Goal: Task Accomplishment & Management: Manage account settings

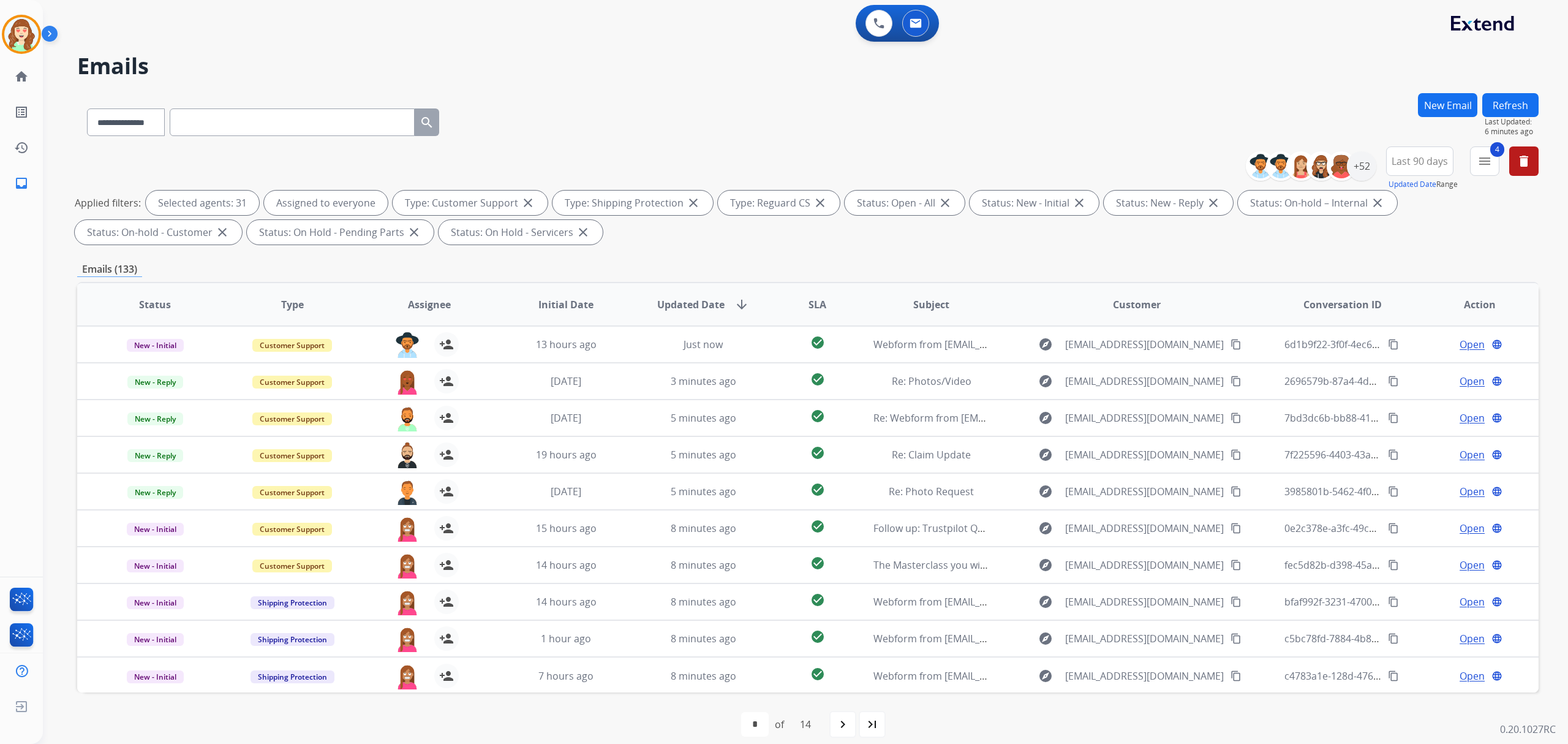
select select "**********"
click at [1480, 163] on mat-icon "menu" at bounding box center [1484, 161] width 15 height 15
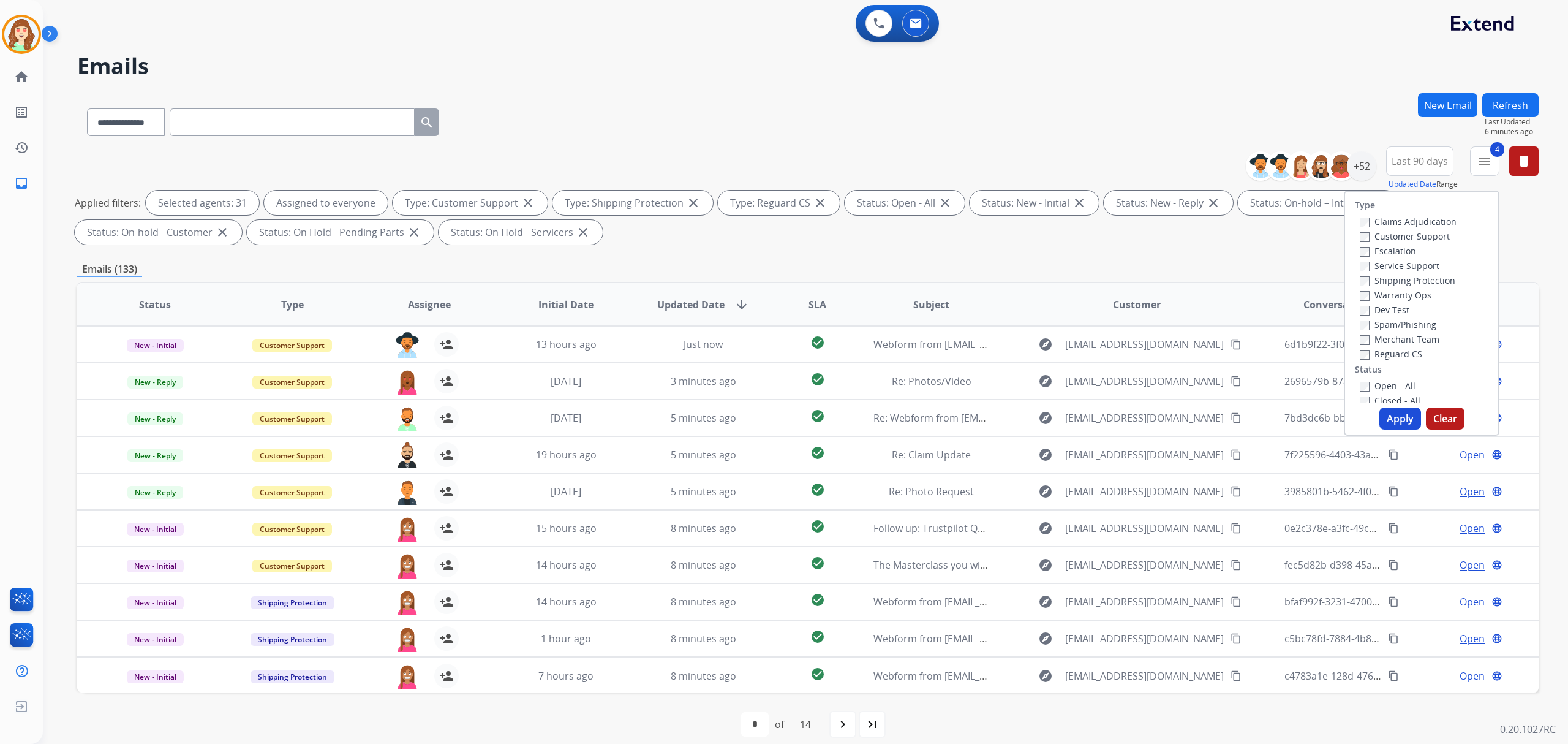
click at [1400, 162] on span "Last 90 days" at bounding box center [1420, 161] width 56 height 5
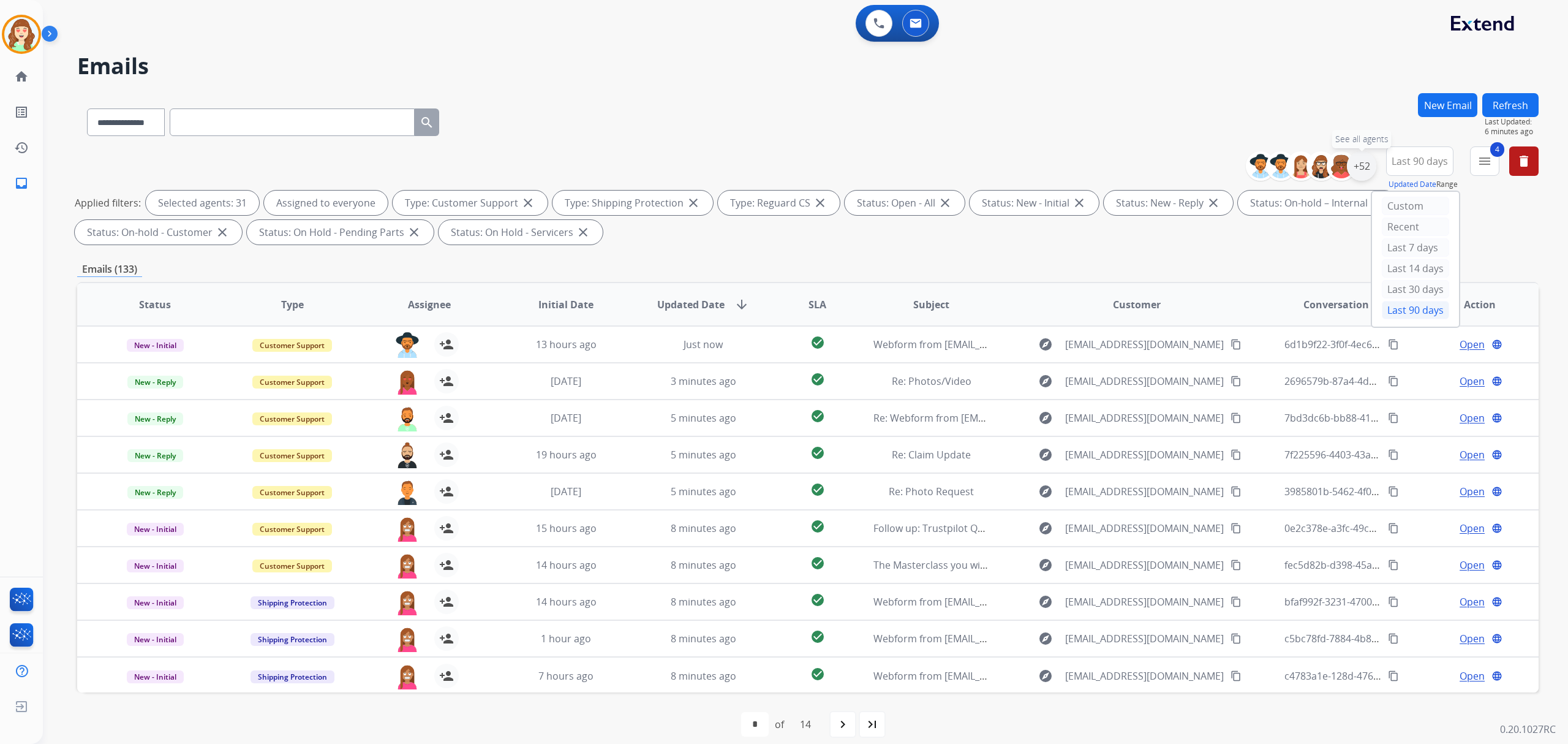
click at [1355, 172] on div "+52" at bounding box center [1362, 166] width 30 height 30
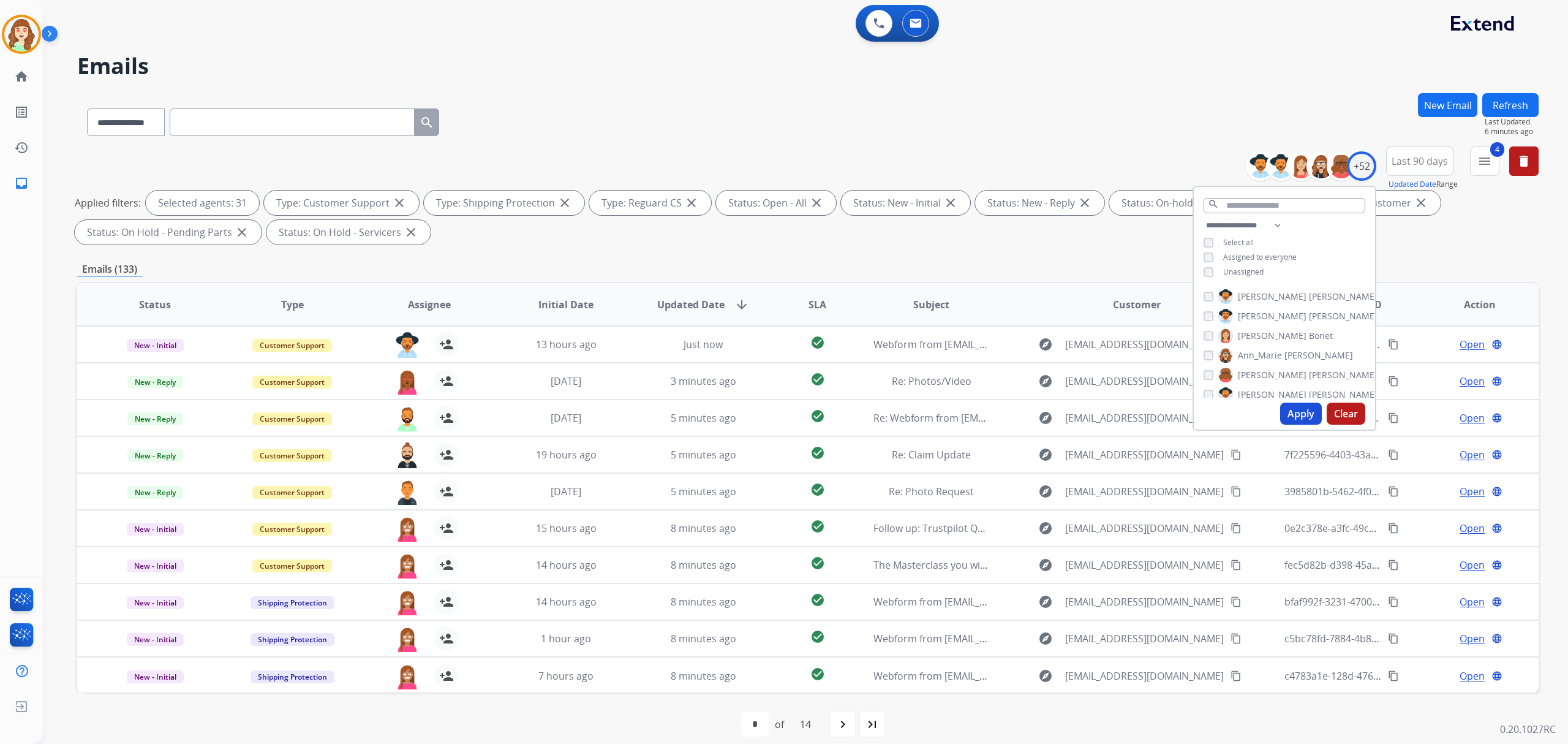
drag, startPoint x: 1347, startPoint y: 412, endPoint x: 1370, endPoint y: 375, distance: 43.6
click at [1348, 406] on button "Clear" at bounding box center [1345, 413] width 38 height 22
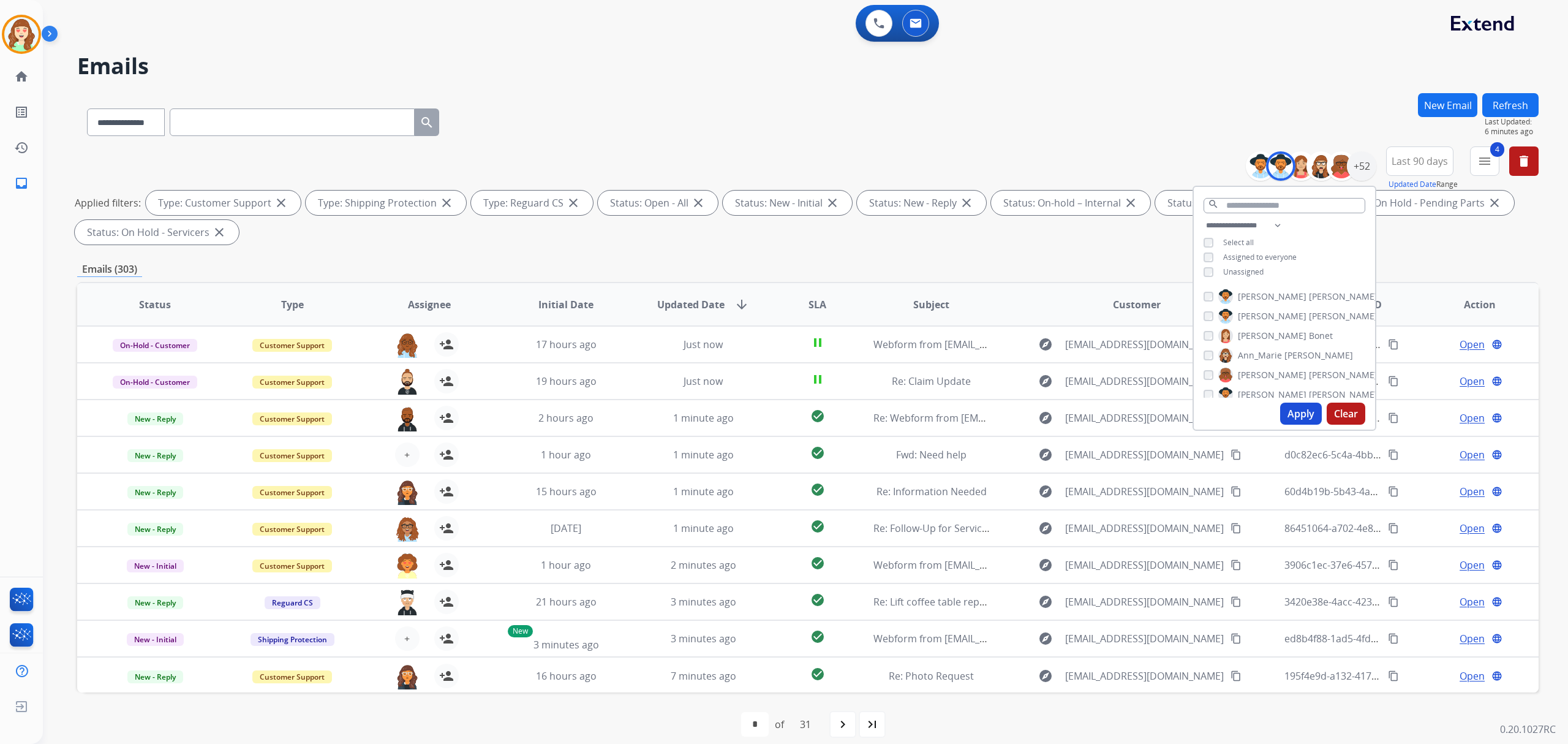
drag, startPoint x: 1300, startPoint y: 417, endPoint x: 1323, endPoint y: 361, distance: 60.5
click at [1300, 416] on button "Apply" at bounding box center [1301, 413] width 41 height 22
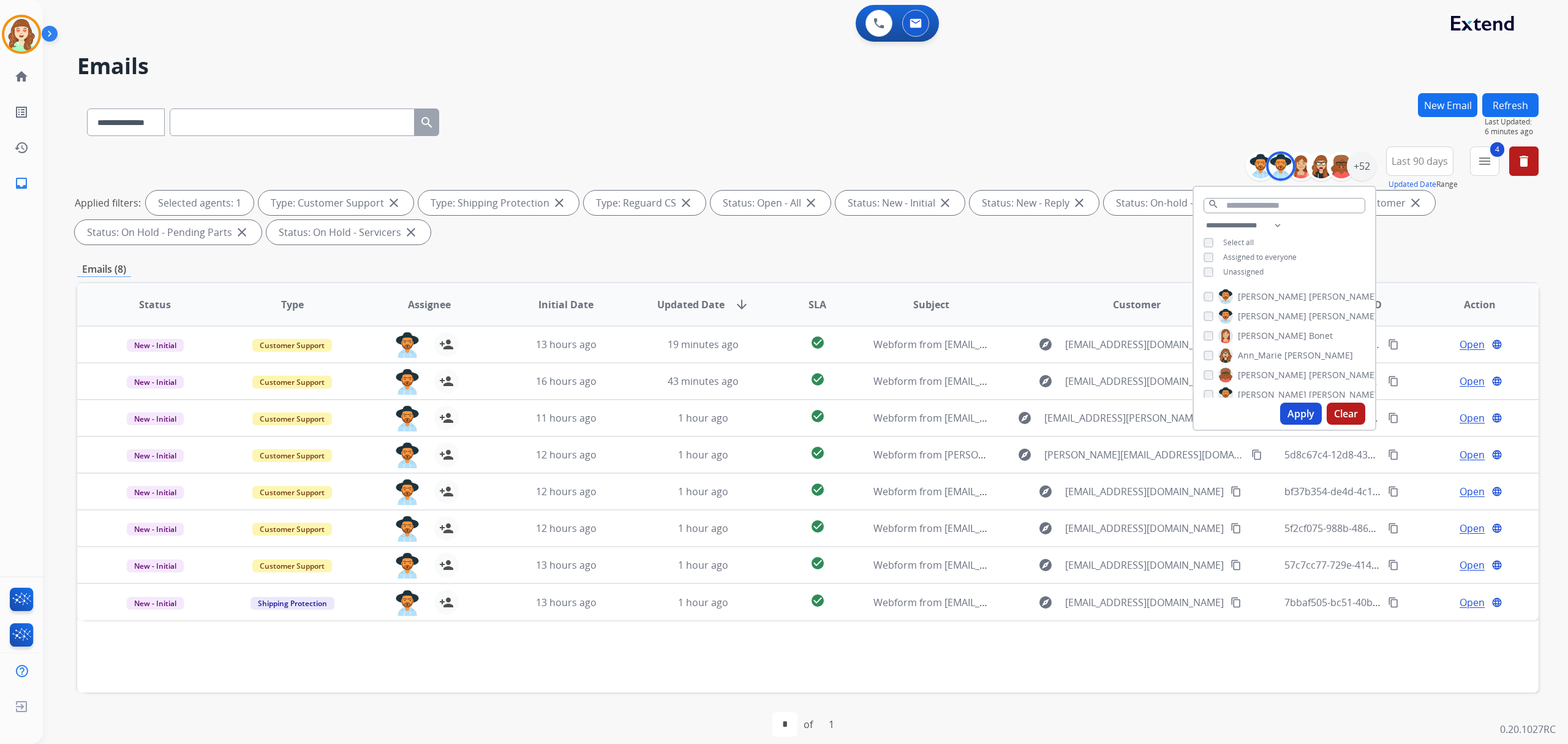
click at [1420, 159] on span "Last 90 days" at bounding box center [1420, 161] width 56 height 5
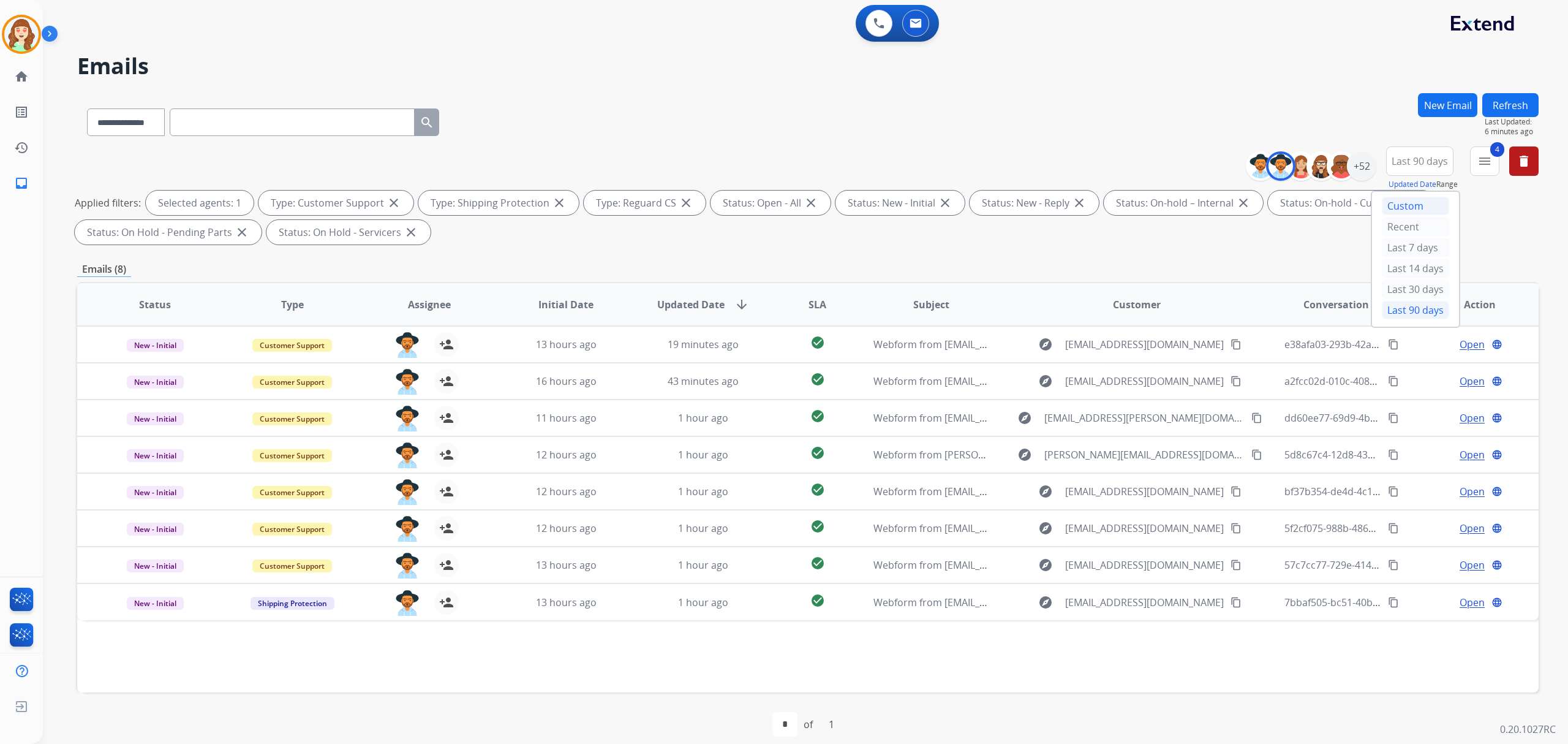
click at [1391, 207] on div "Custom" at bounding box center [1416, 206] width 67 height 19
click at [1434, 214] on input "date" at bounding box center [1405, 225] width 88 height 26
click at [1439, 222] on input "date" at bounding box center [1405, 225] width 88 height 26
type input "**********"
click at [1437, 273] on input "date" at bounding box center [1405, 274] width 88 height 26
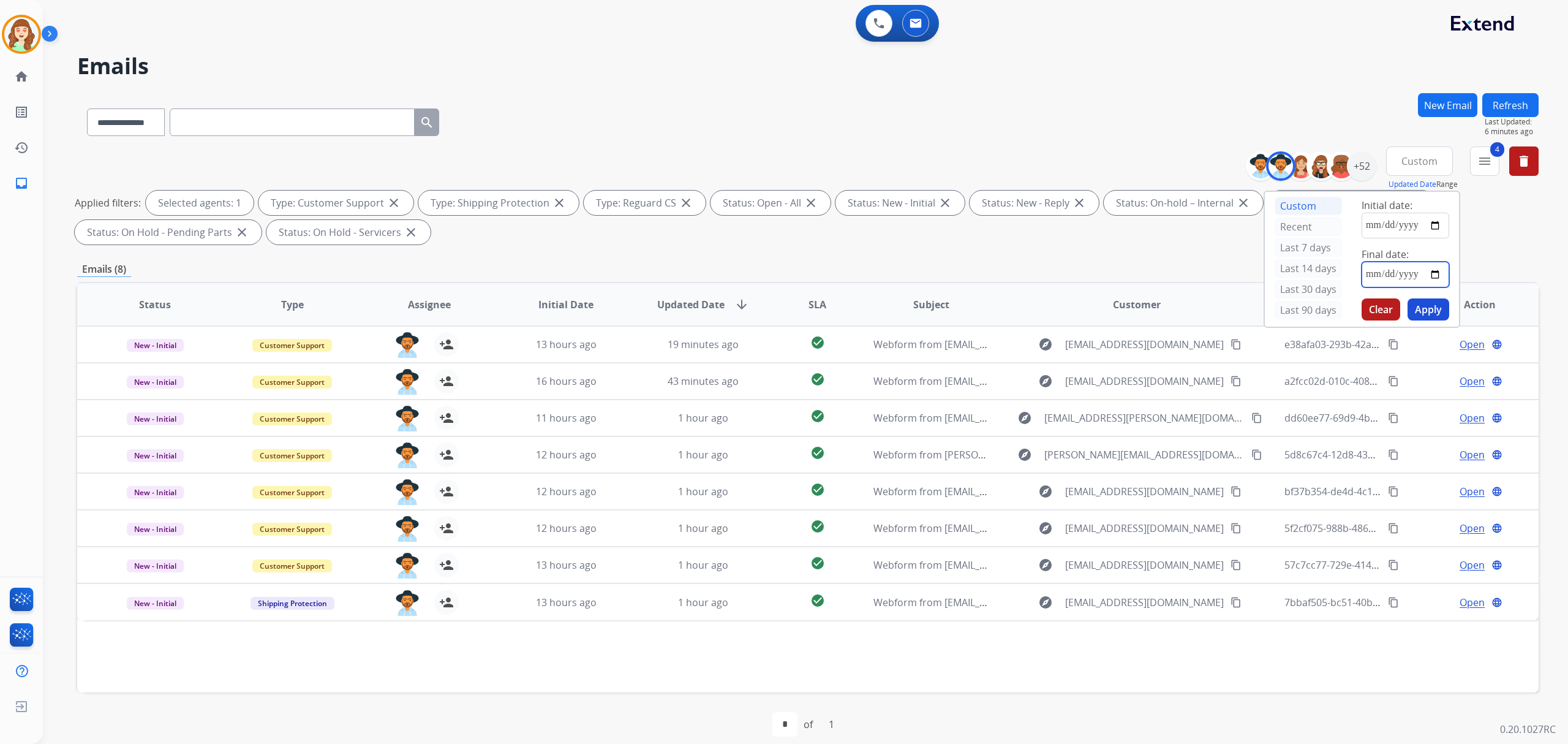
type input "**********"
click at [1424, 308] on button "Apply" at bounding box center [1428, 309] width 41 height 22
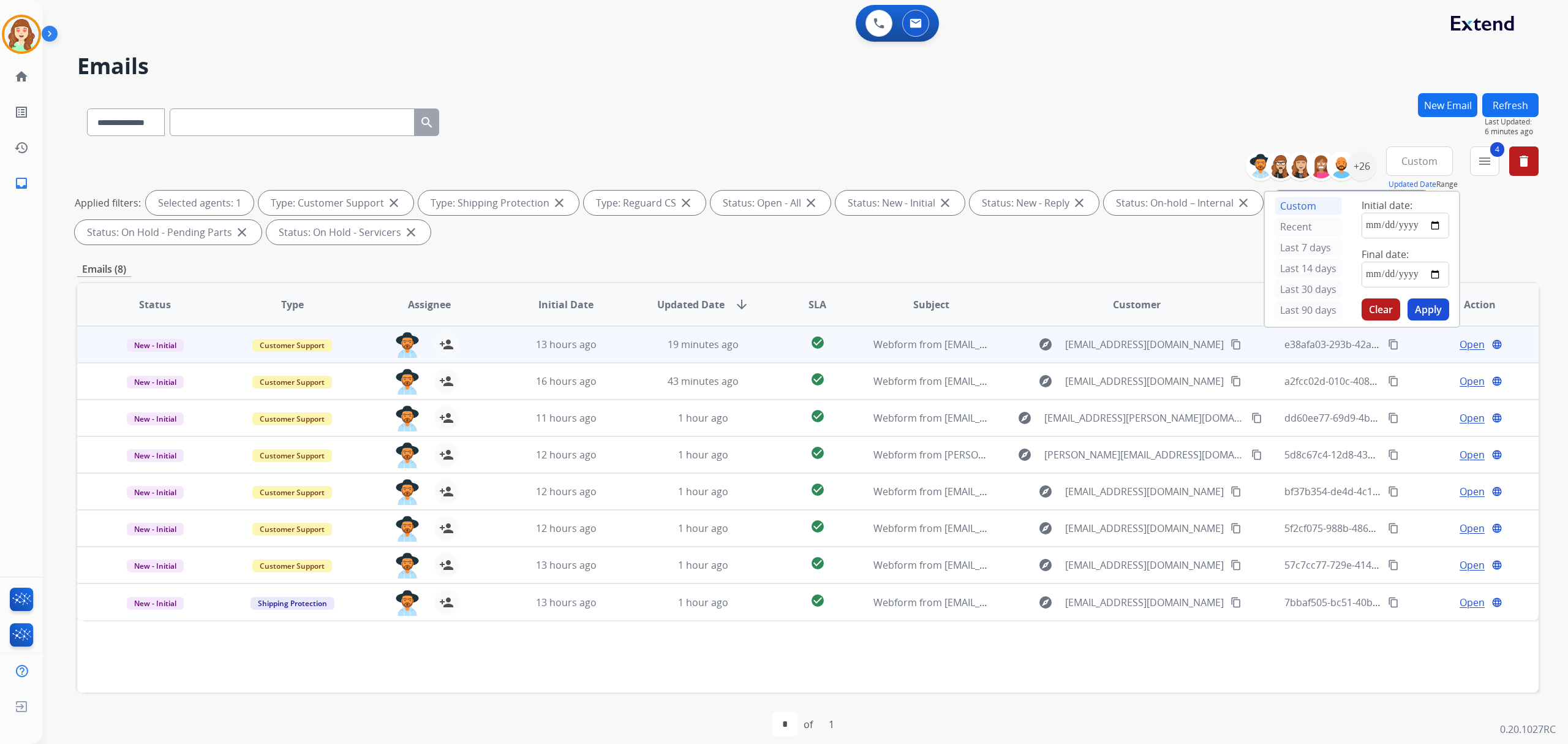
scroll to position [13, 0]
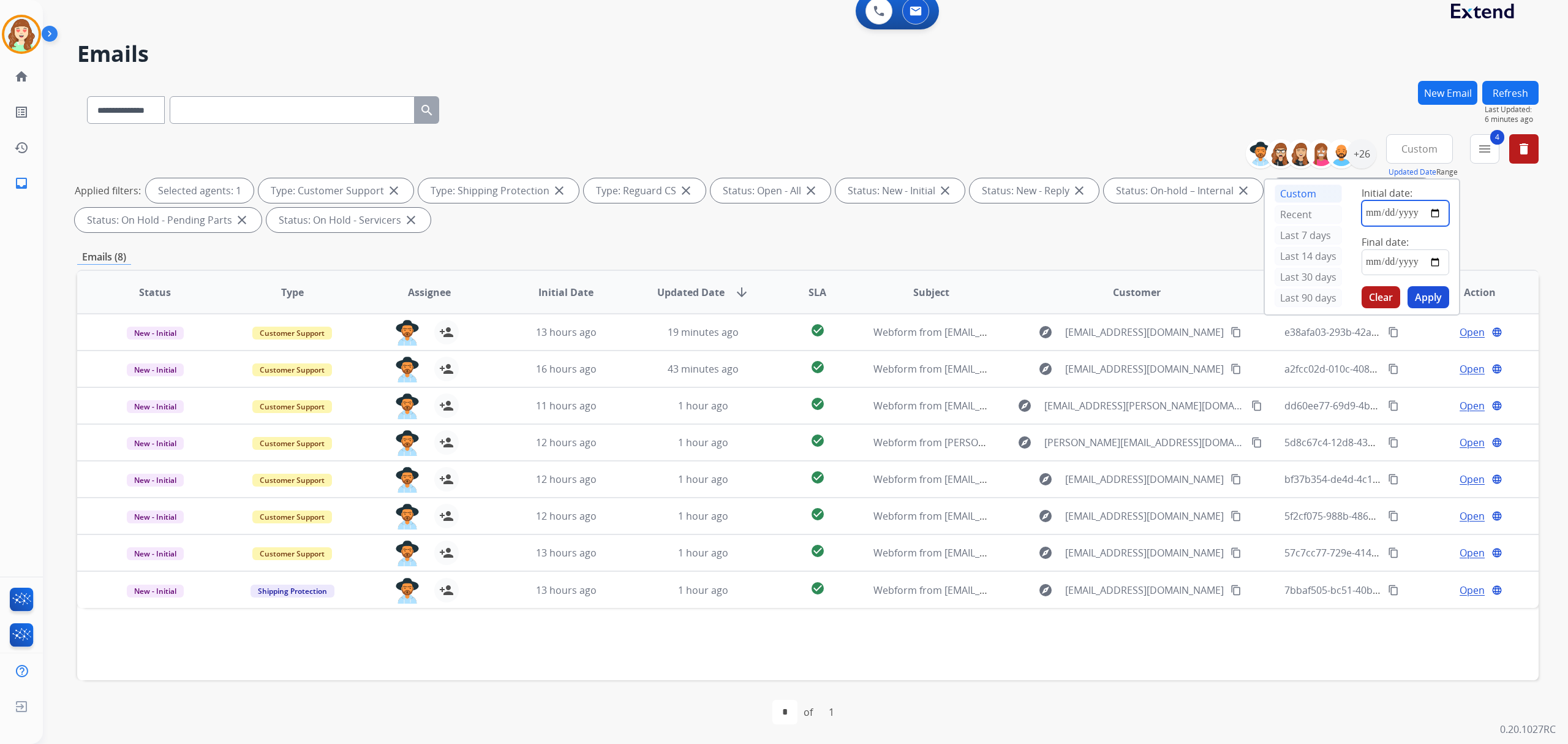
click at [1436, 213] on input "**********" at bounding box center [1405, 213] width 88 height 26
click at [1438, 259] on input "**********" at bounding box center [1405, 262] width 88 height 26
click at [1423, 297] on button "Apply" at bounding box center [1428, 297] width 41 height 22
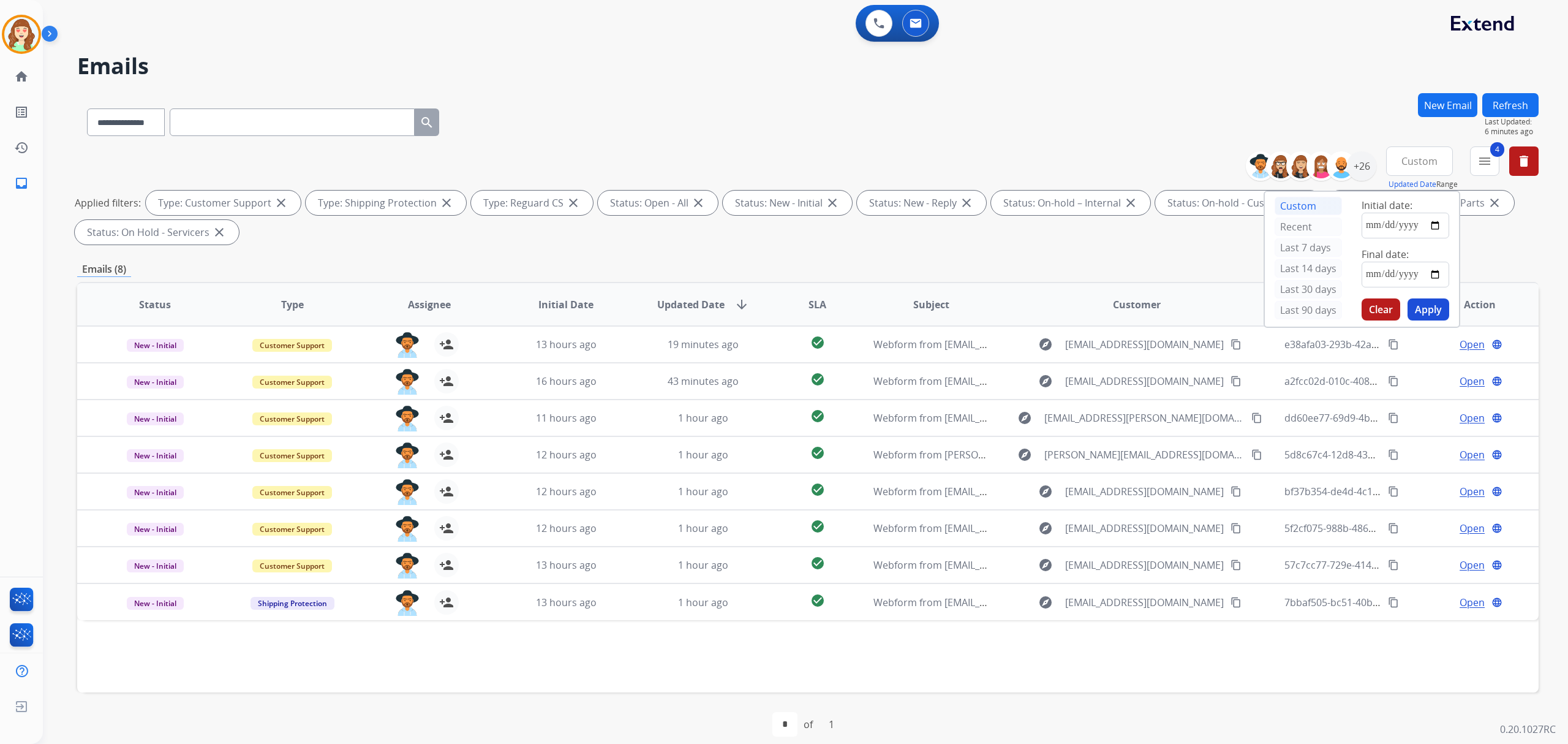
click at [1426, 307] on button "Apply" at bounding box center [1428, 309] width 41 height 22
click at [1491, 158] on button "4 menu Filters" at bounding box center [1485, 161] width 30 height 30
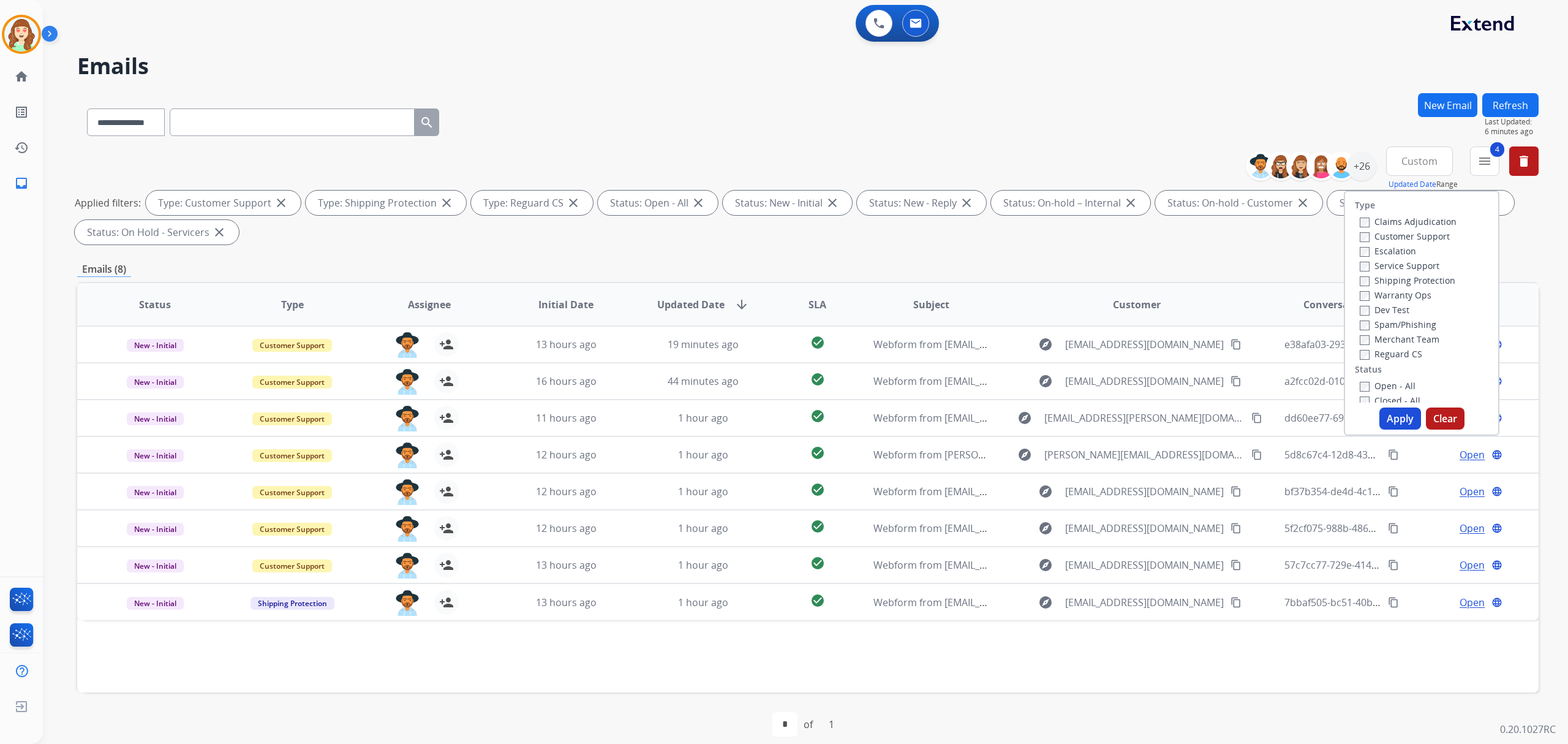
click at [1398, 420] on button "Apply" at bounding box center [1400, 418] width 41 height 22
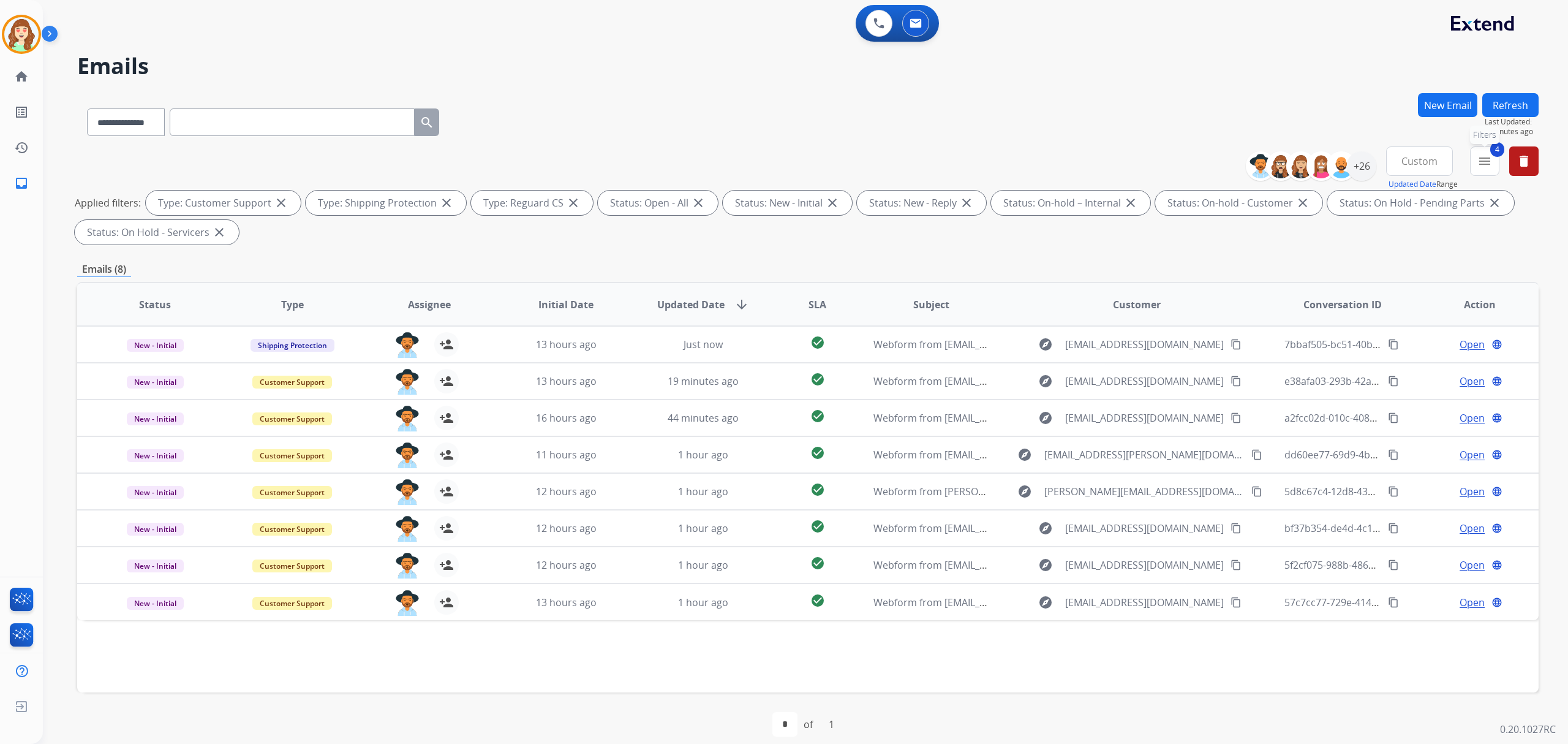
drag, startPoint x: 1486, startPoint y: 158, endPoint x: 1492, endPoint y: 184, distance: 26.7
click at [1488, 158] on mat-icon "menu" at bounding box center [1484, 161] width 15 height 15
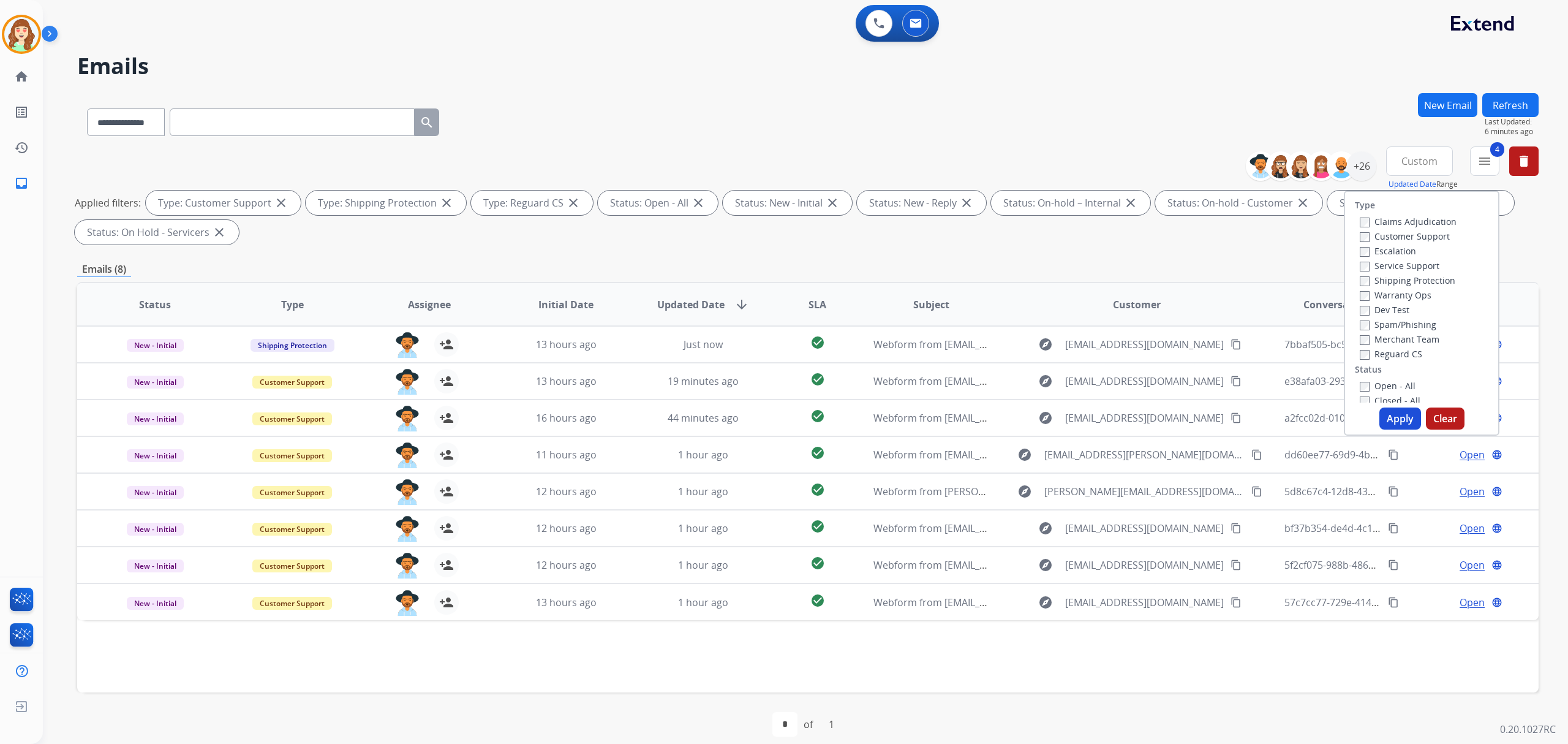
click at [1363, 385] on label "Open - All" at bounding box center [1388, 385] width 55 height 12
click at [1406, 422] on button "Apply" at bounding box center [1400, 418] width 41 height 22
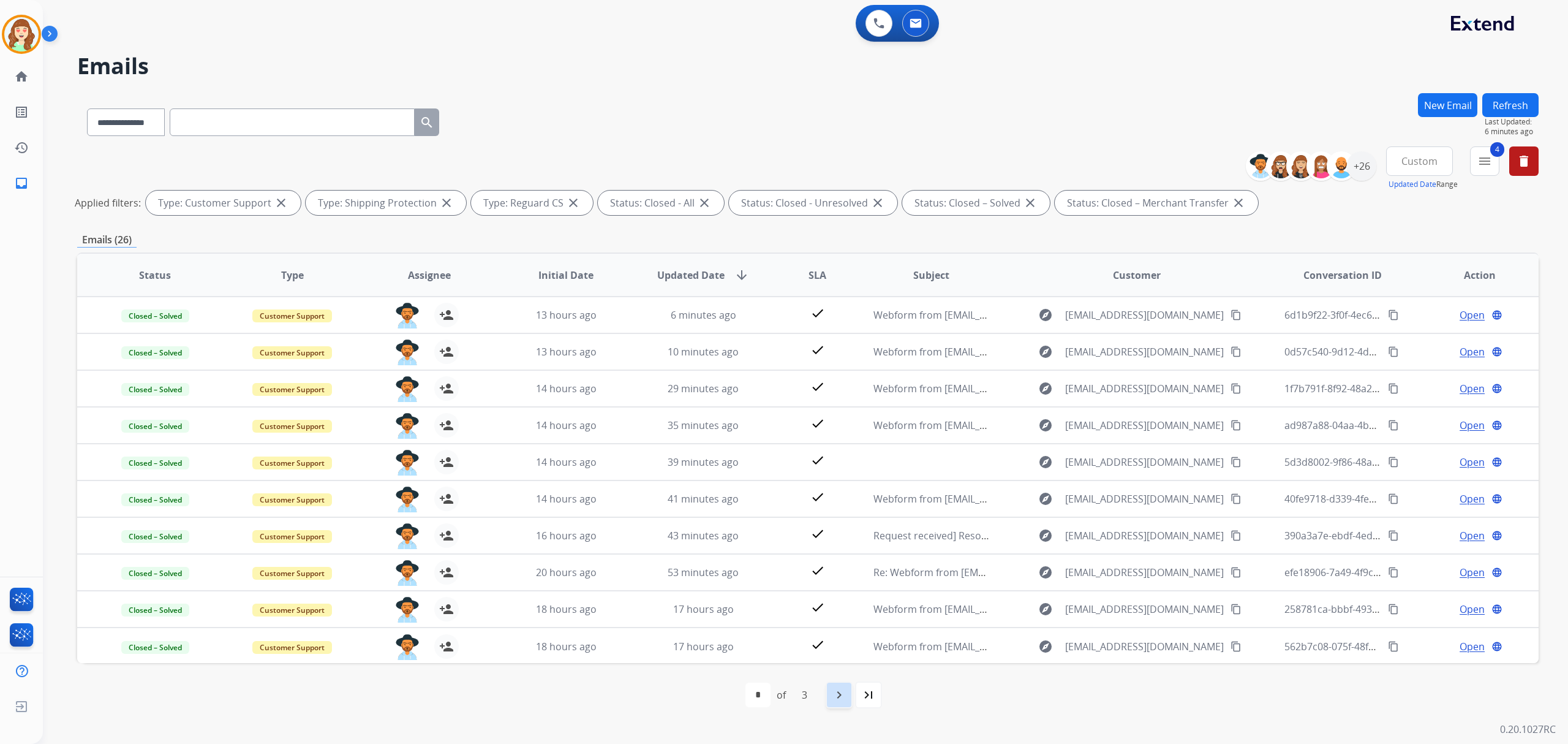
click at [836, 701] on mat-icon "navigate_next" at bounding box center [839, 695] width 15 height 15
click at [751, 699] on mat-icon "navigate_before" at bounding box center [750, 695] width 15 height 15
click at [1365, 170] on div "+26" at bounding box center [1362, 166] width 30 height 30
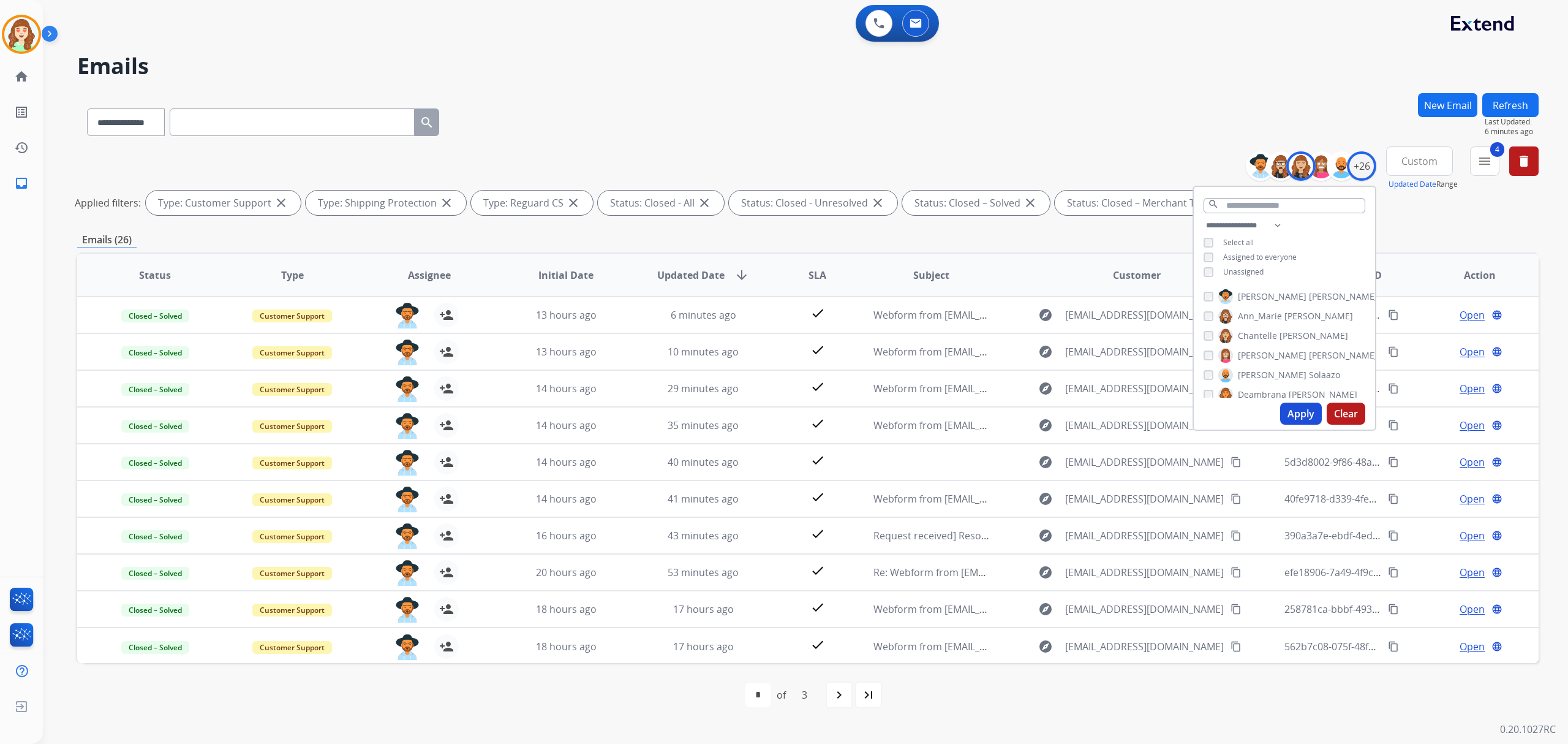
click at [1287, 410] on button "Apply" at bounding box center [1301, 413] width 41 height 22
click at [834, 694] on mat-icon "navigate_next" at bounding box center [839, 695] width 15 height 15
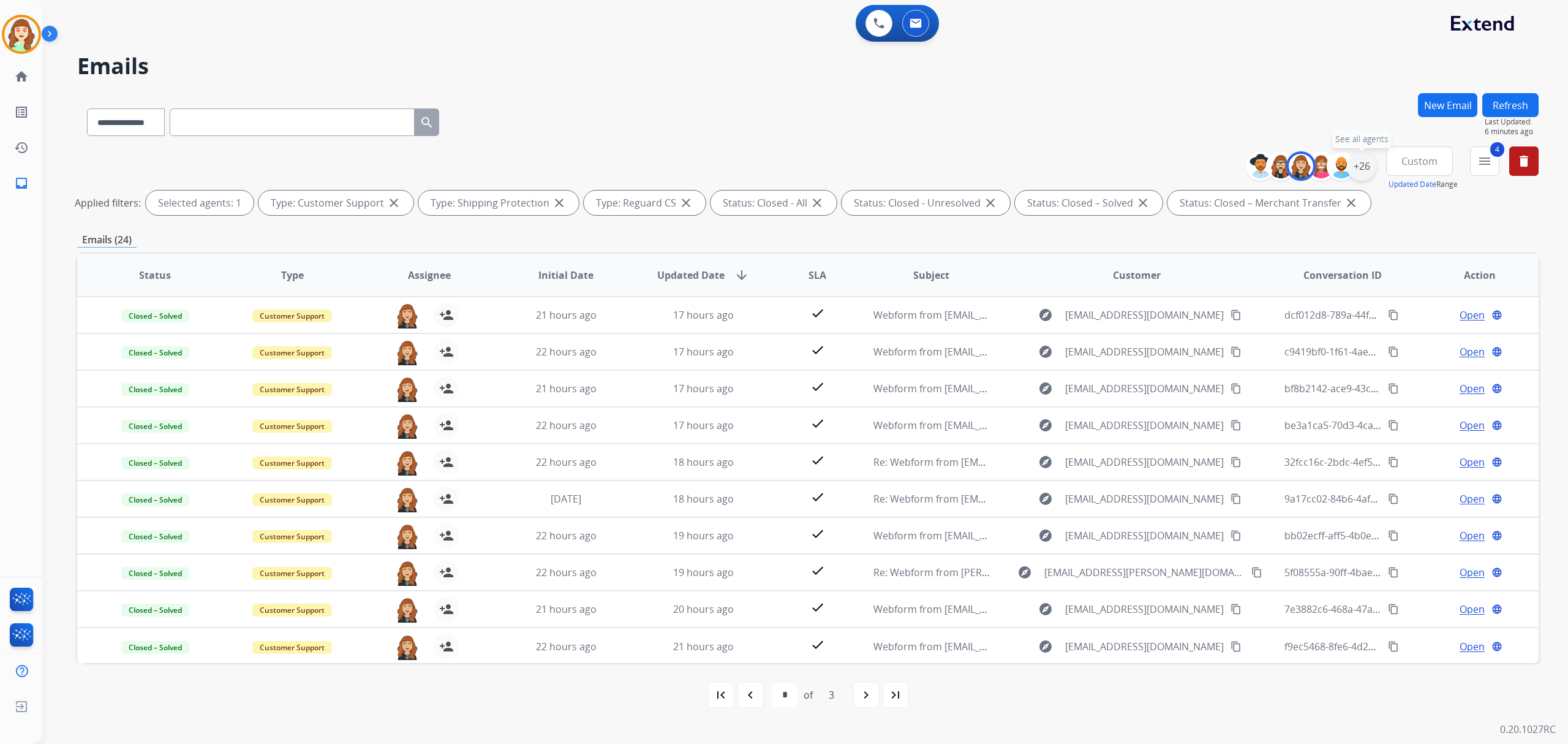
click at [1355, 159] on div "+26" at bounding box center [1362, 166] width 30 height 30
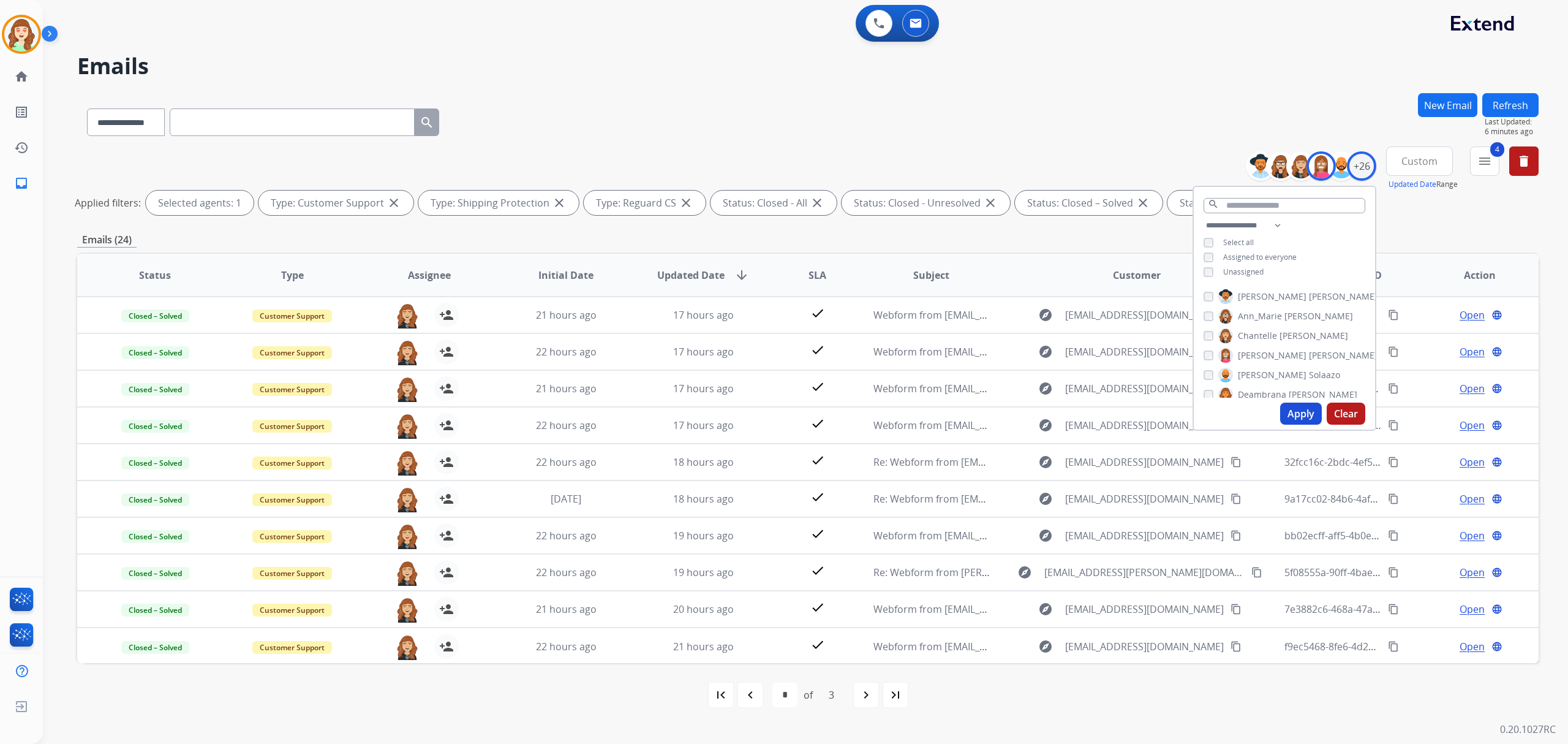
click at [1294, 410] on button "Apply" at bounding box center [1301, 413] width 41 height 22
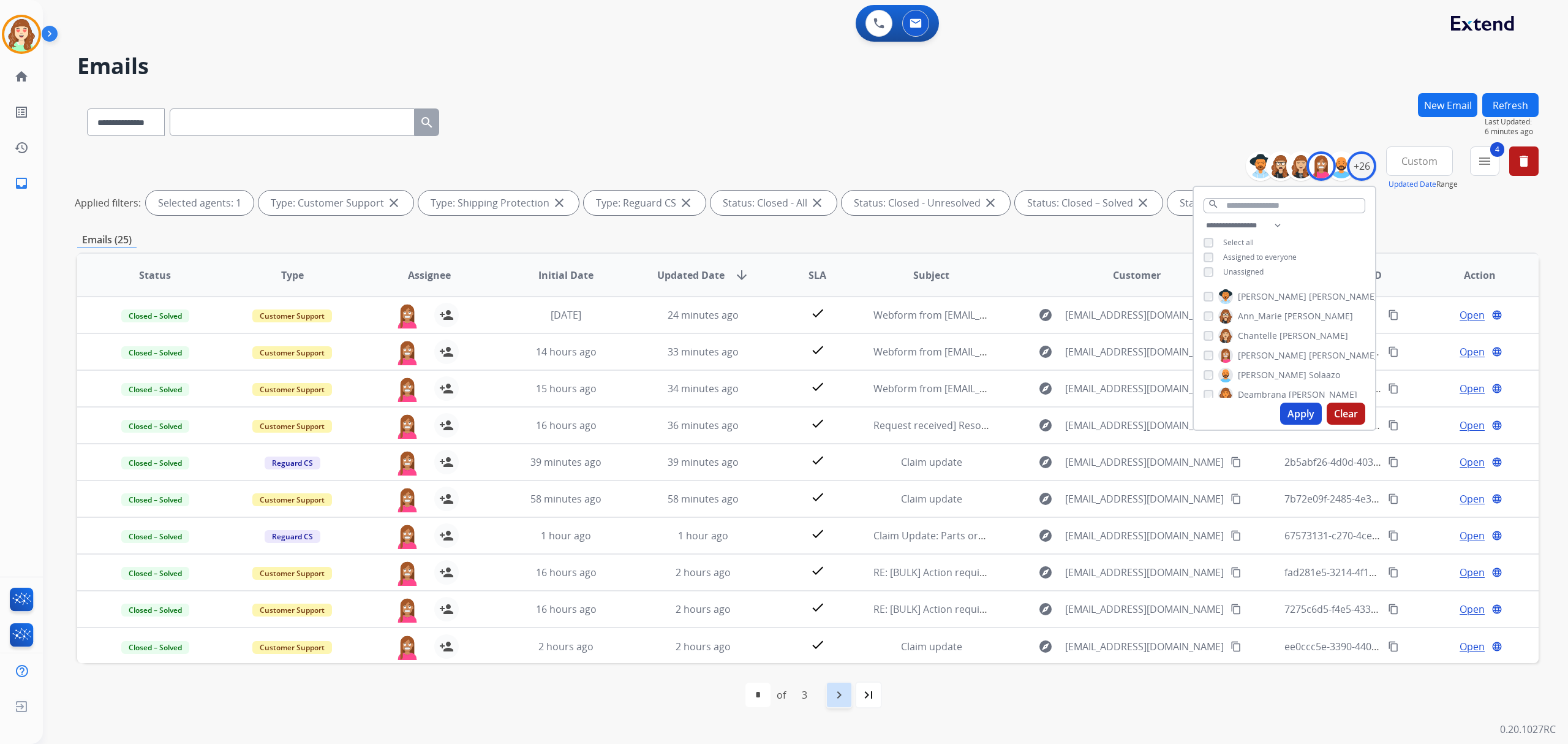
click at [848, 701] on div "navigate_next" at bounding box center [839, 695] width 27 height 27
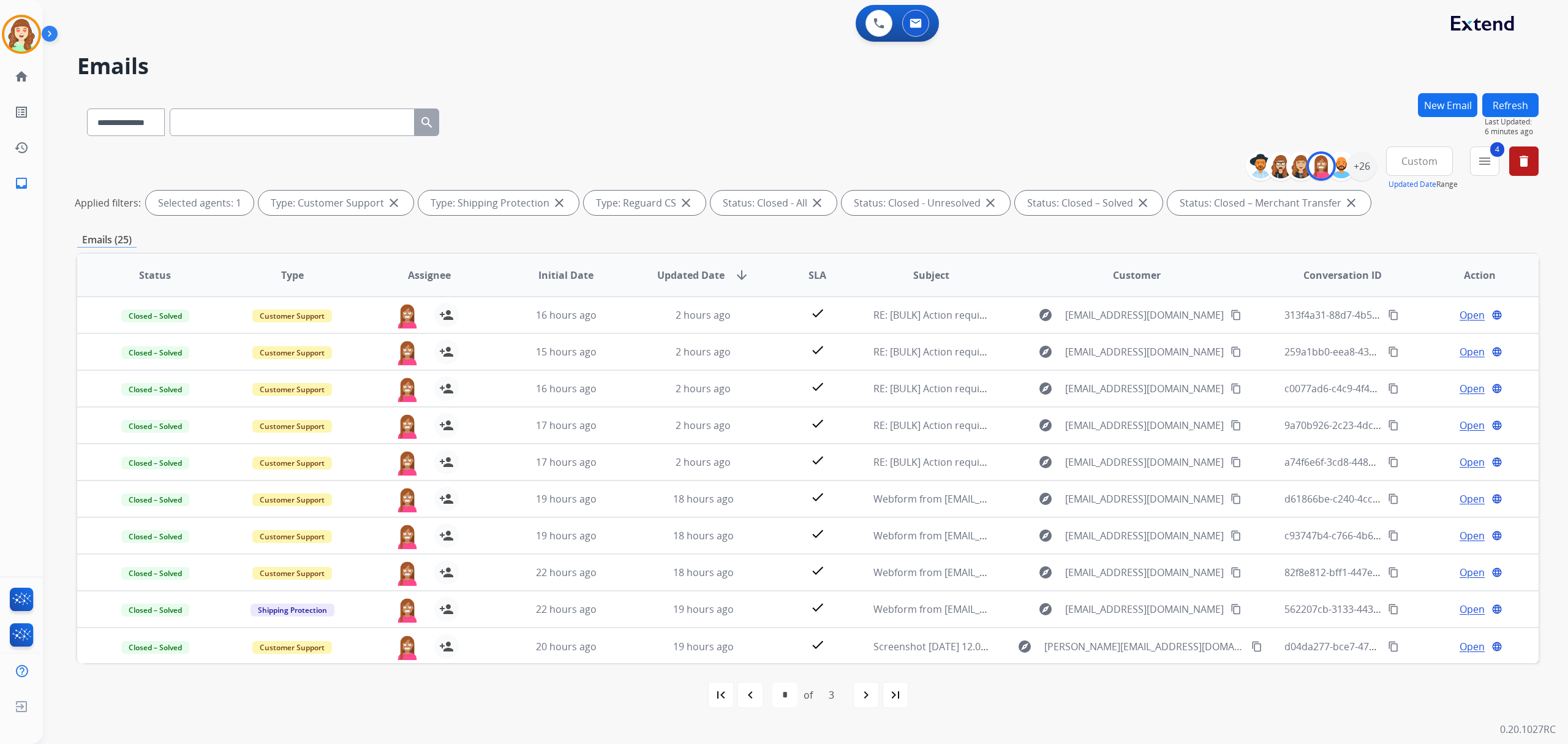
click at [873, 695] on div "navigate_next" at bounding box center [866, 695] width 27 height 27
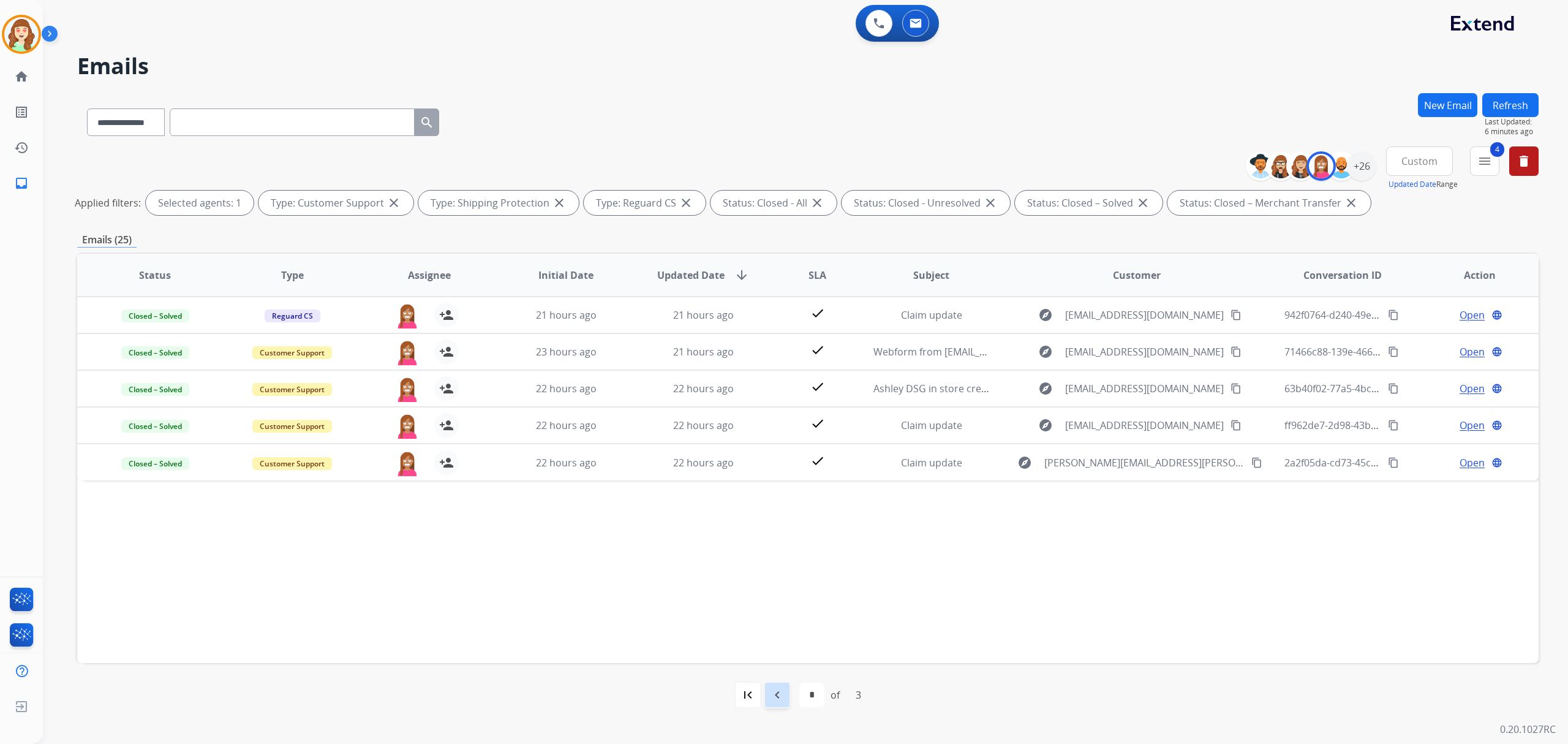
click at [780, 697] on mat-icon "navigate_before" at bounding box center [777, 695] width 15 height 15
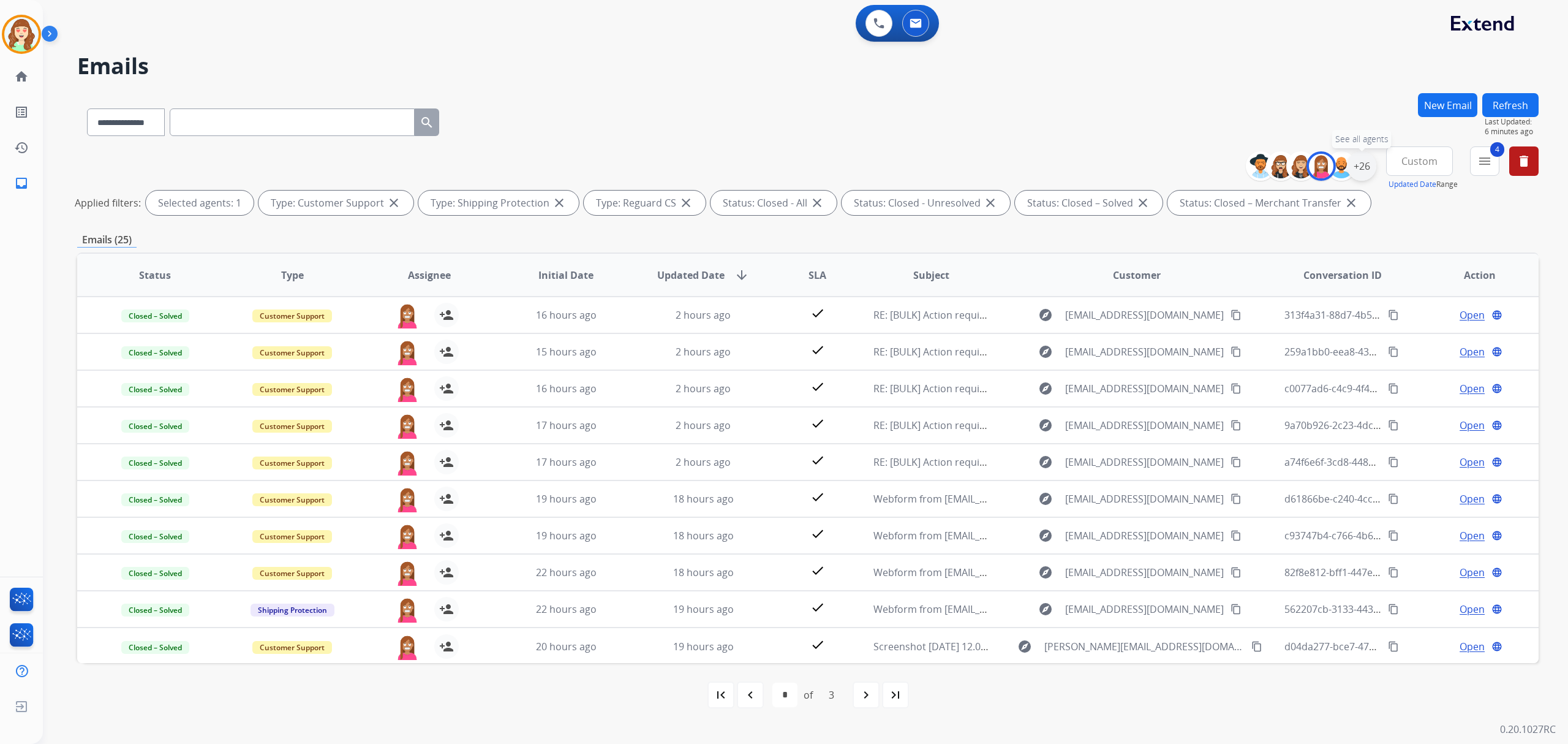
click at [1353, 173] on div "+26" at bounding box center [1362, 166] width 30 height 30
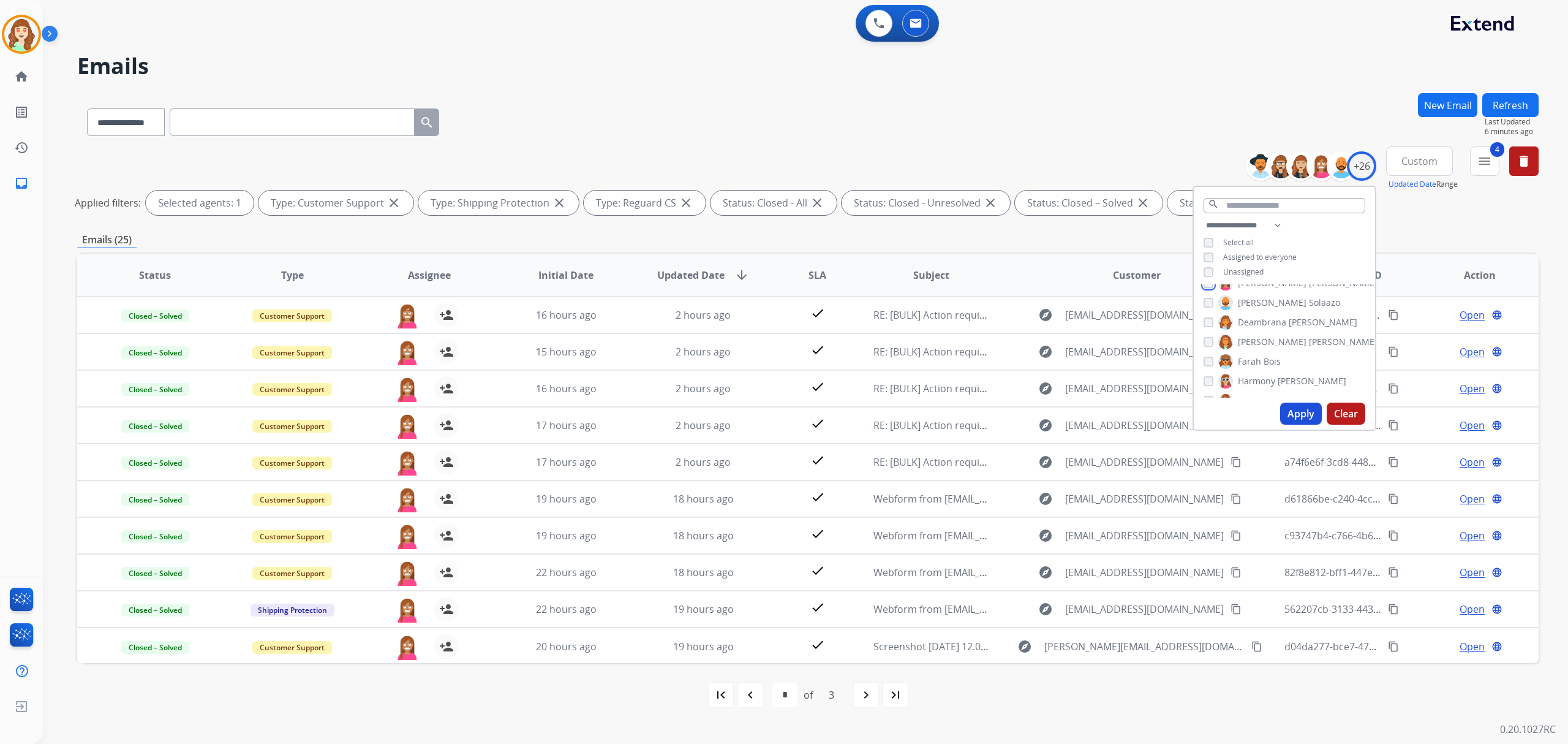
scroll to position [81, 0]
click at [1295, 402] on button "Apply" at bounding box center [1301, 413] width 41 height 22
select select "*"
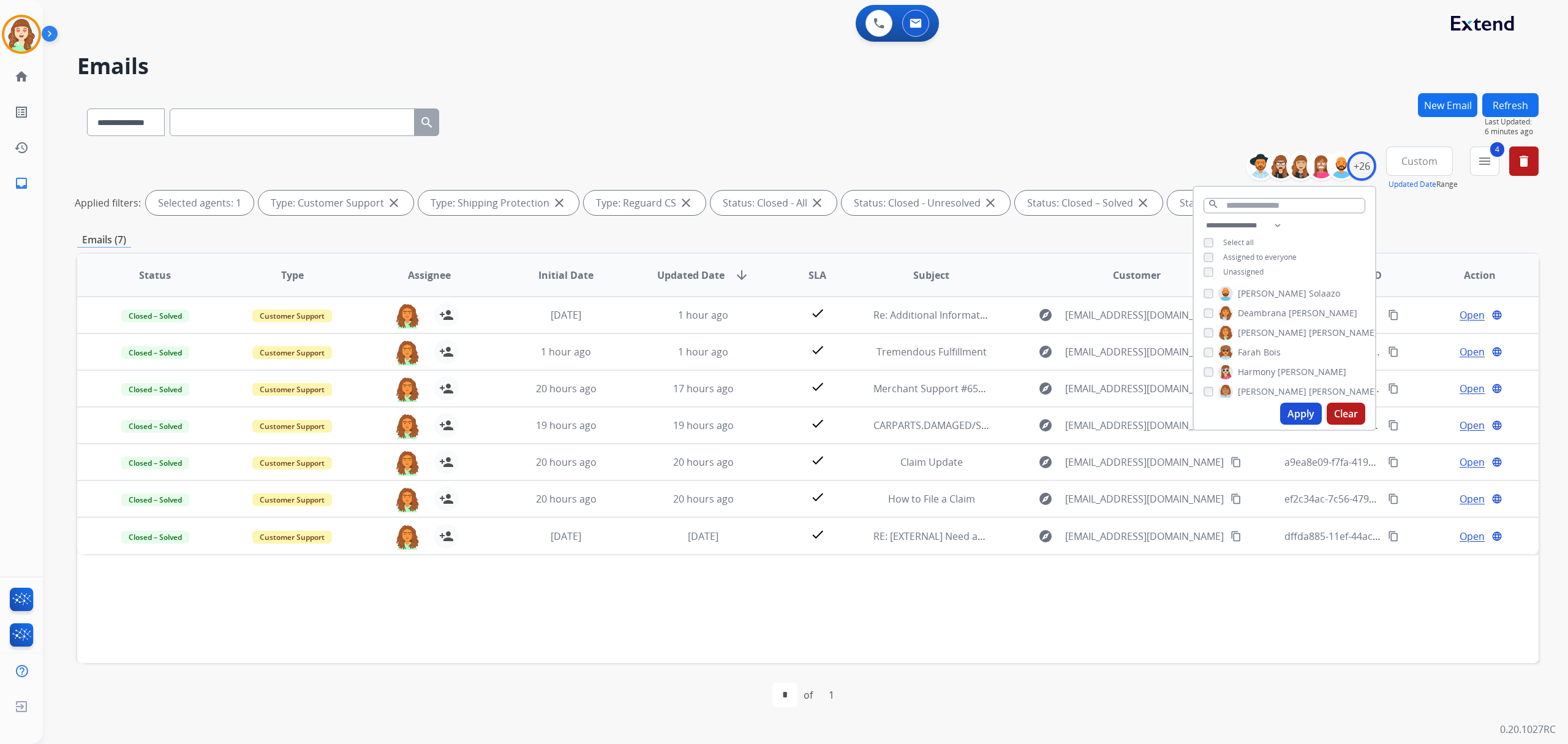
click at [1291, 413] on button "Apply" at bounding box center [1301, 413] width 41 height 22
click at [1288, 413] on button "Apply" at bounding box center [1301, 413] width 41 height 22
click at [1409, 163] on span "Custom" at bounding box center [1420, 161] width 36 height 5
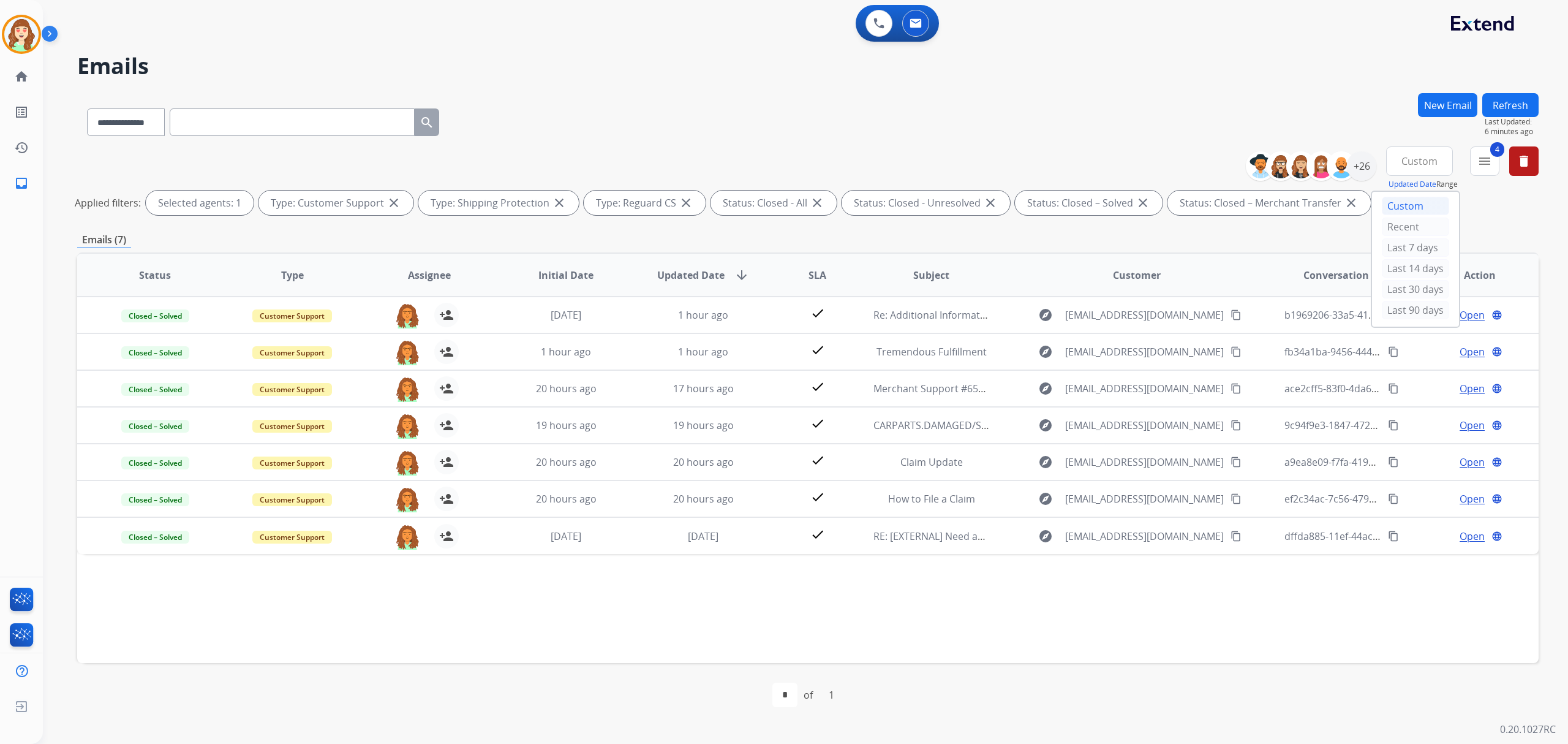
click at [1399, 206] on div "Custom" at bounding box center [1416, 206] width 67 height 19
click at [1434, 224] on input "date" at bounding box center [1405, 225] width 88 height 26
type input "**********"
click at [1434, 270] on input "date" at bounding box center [1405, 274] width 88 height 26
type input "**********"
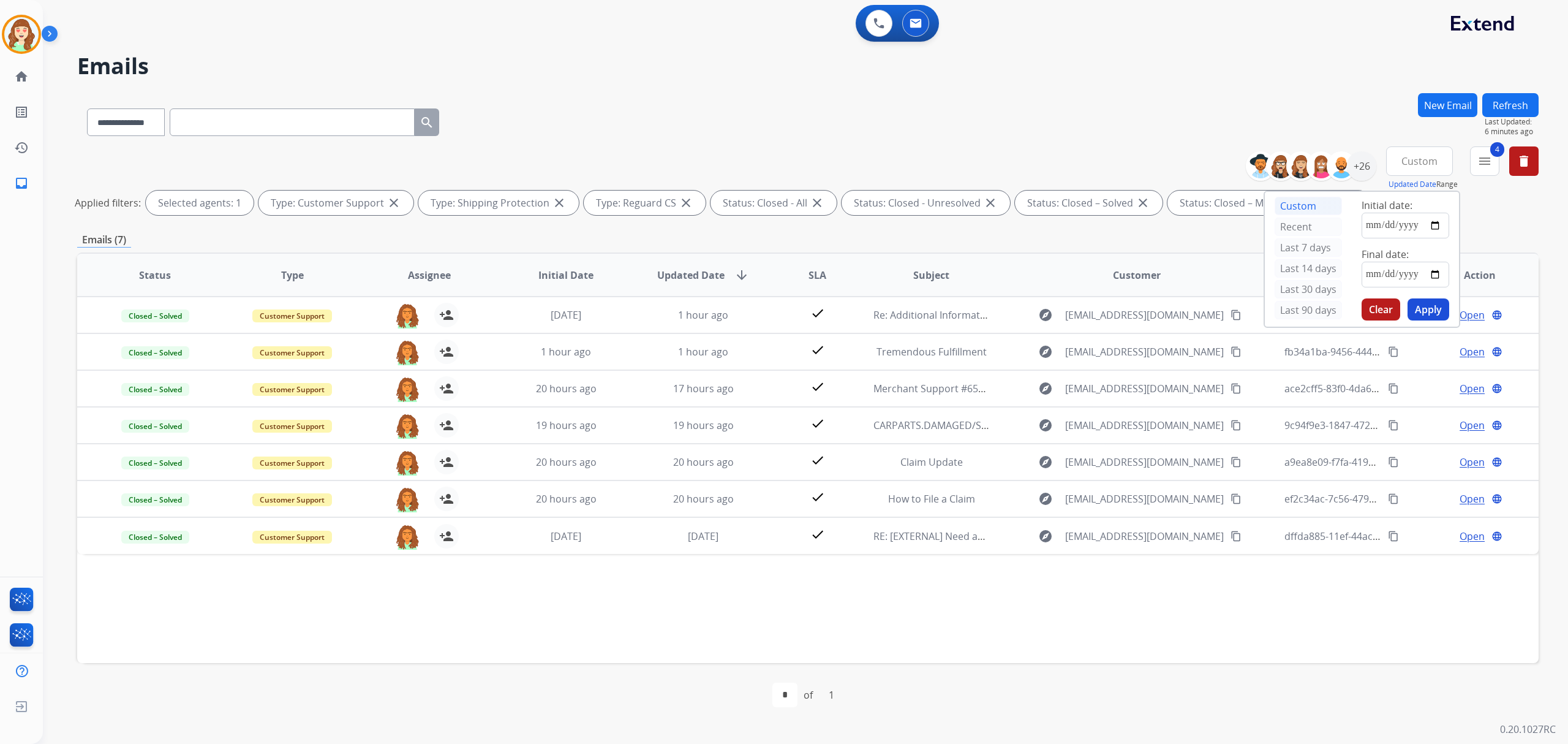
click at [1425, 309] on button "Apply" at bounding box center [1428, 309] width 41 height 22
click at [1352, 170] on div at bounding box center [1341, 166] width 30 height 30
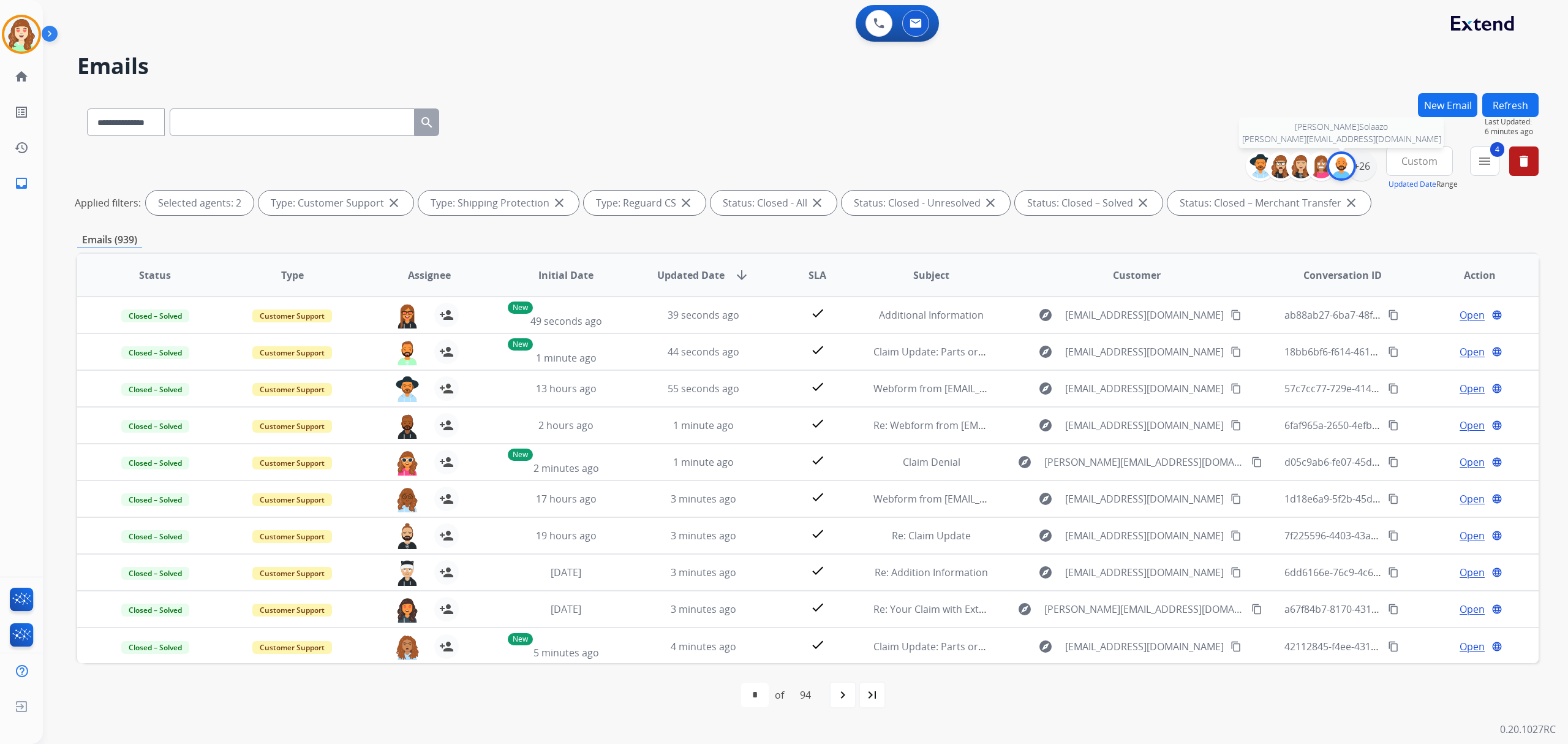
click at [1348, 166] on img at bounding box center [1341, 166] width 24 height 24
click at [1356, 162] on div "+26" at bounding box center [1362, 166] width 30 height 30
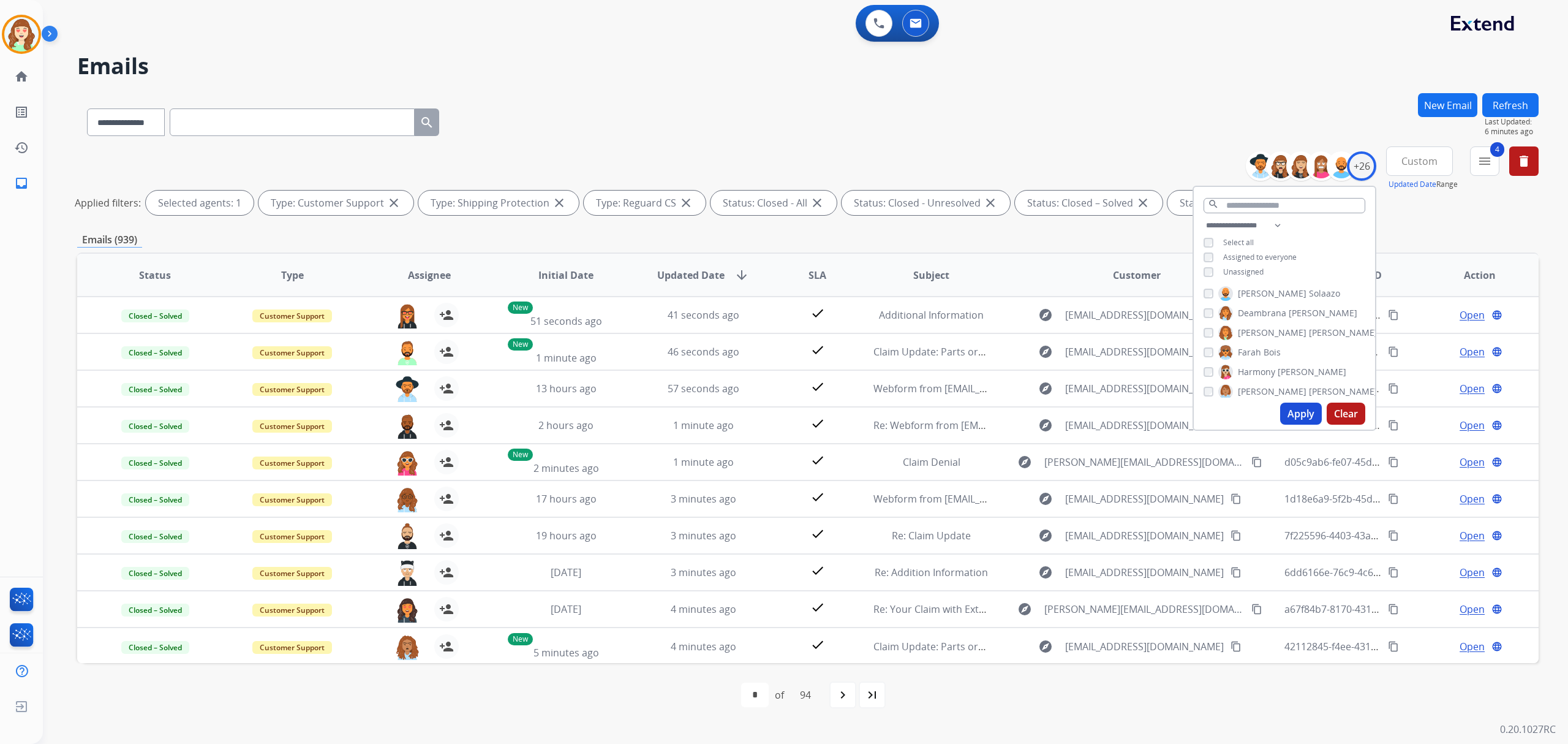
click at [1290, 406] on button "Apply" at bounding box center [1301, 413] width 41 height 22
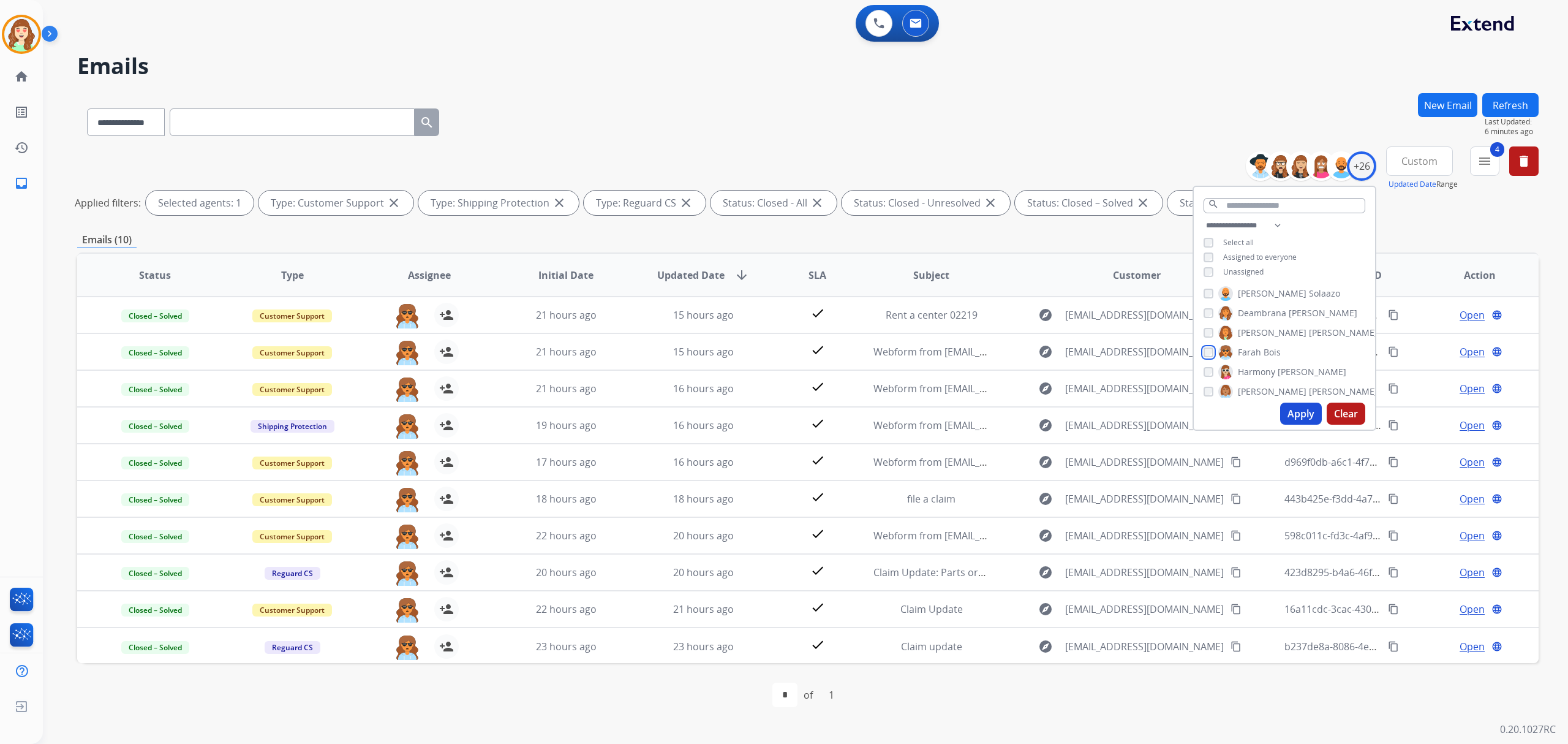
click at [1205, 356] on div "Farah Bois" at bounding box center [1242, 352] width 77 height 15
click at [1291, 416] on button "Apply" at bounding box center [1301, 413] width 41 height 22
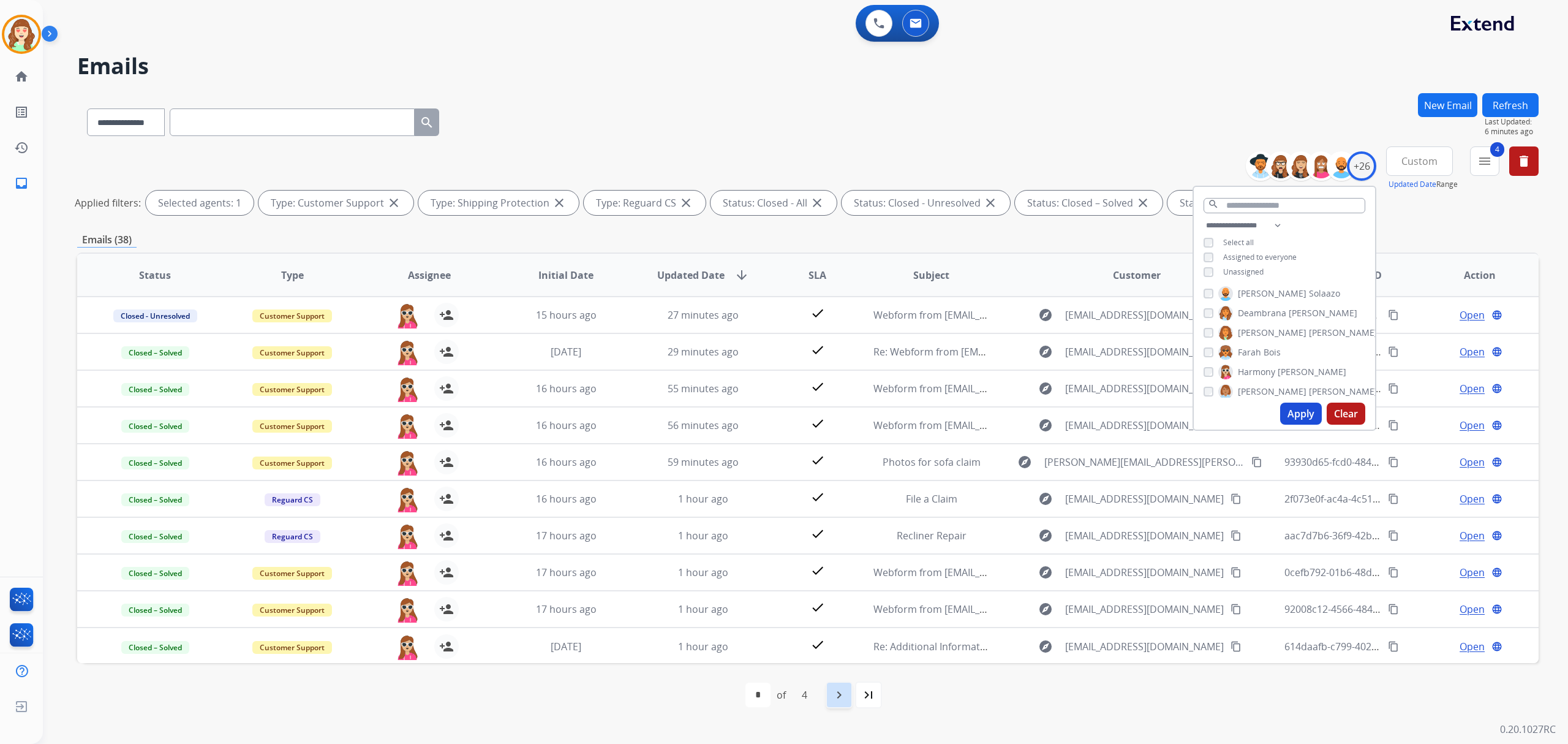
click at [837, 694] on mat-icon "navigate_next" at bounding box center [839, 695] width 15 height 15
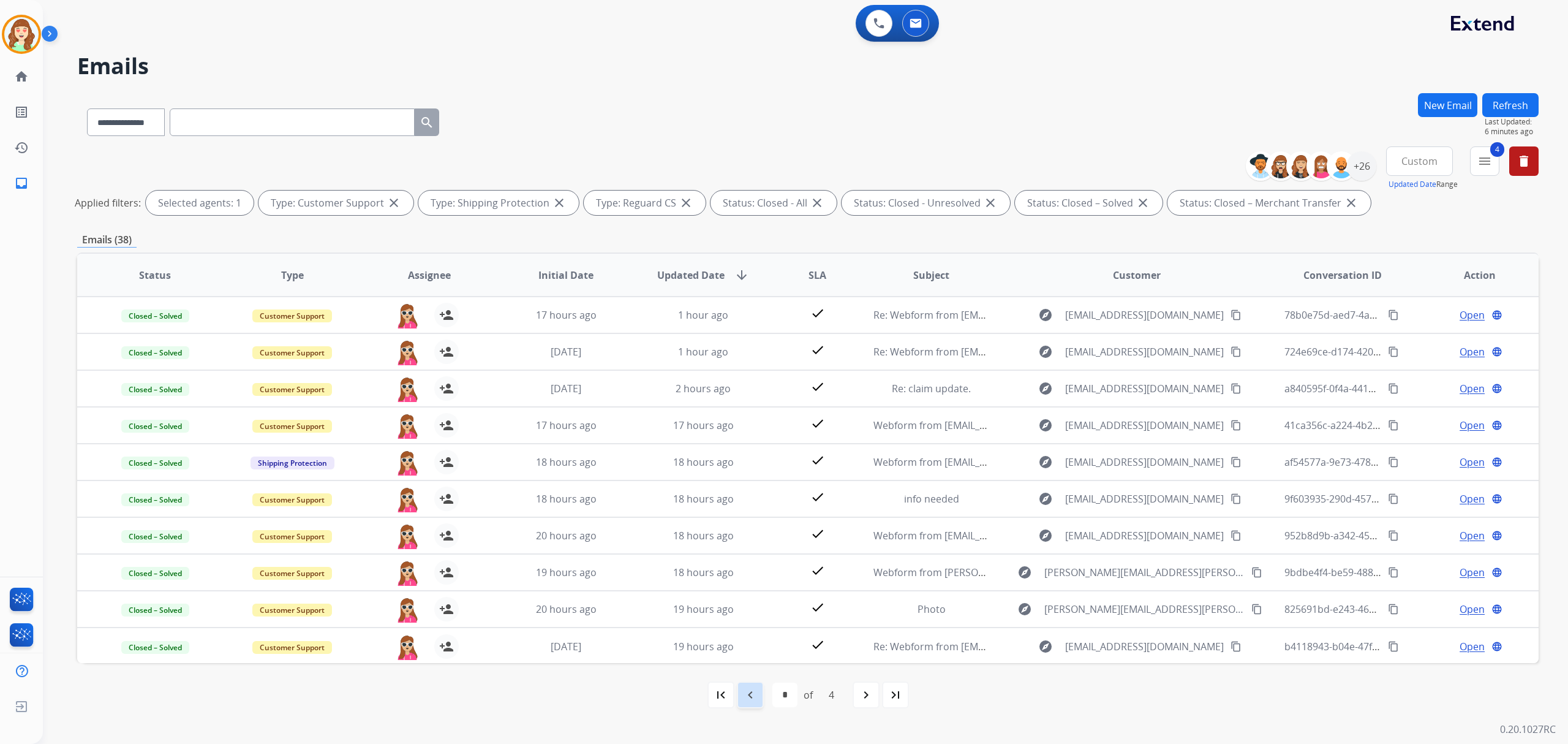
click at [753, 699] on mat-icon "navigate_before" at bounding box center [750, 695] width 15 height 15
drag, startPoint x: 845, startPoint y: 699, endPoint x: 819, endPoint y: 572, distance: 129.6
click at [845, 697] on mat-icon "navigate_next" at bounding box center [839, 695] width 15 height 15
click at [1363, 162] on div "+26" at bounding box center [1362, 166] width 30 height 30
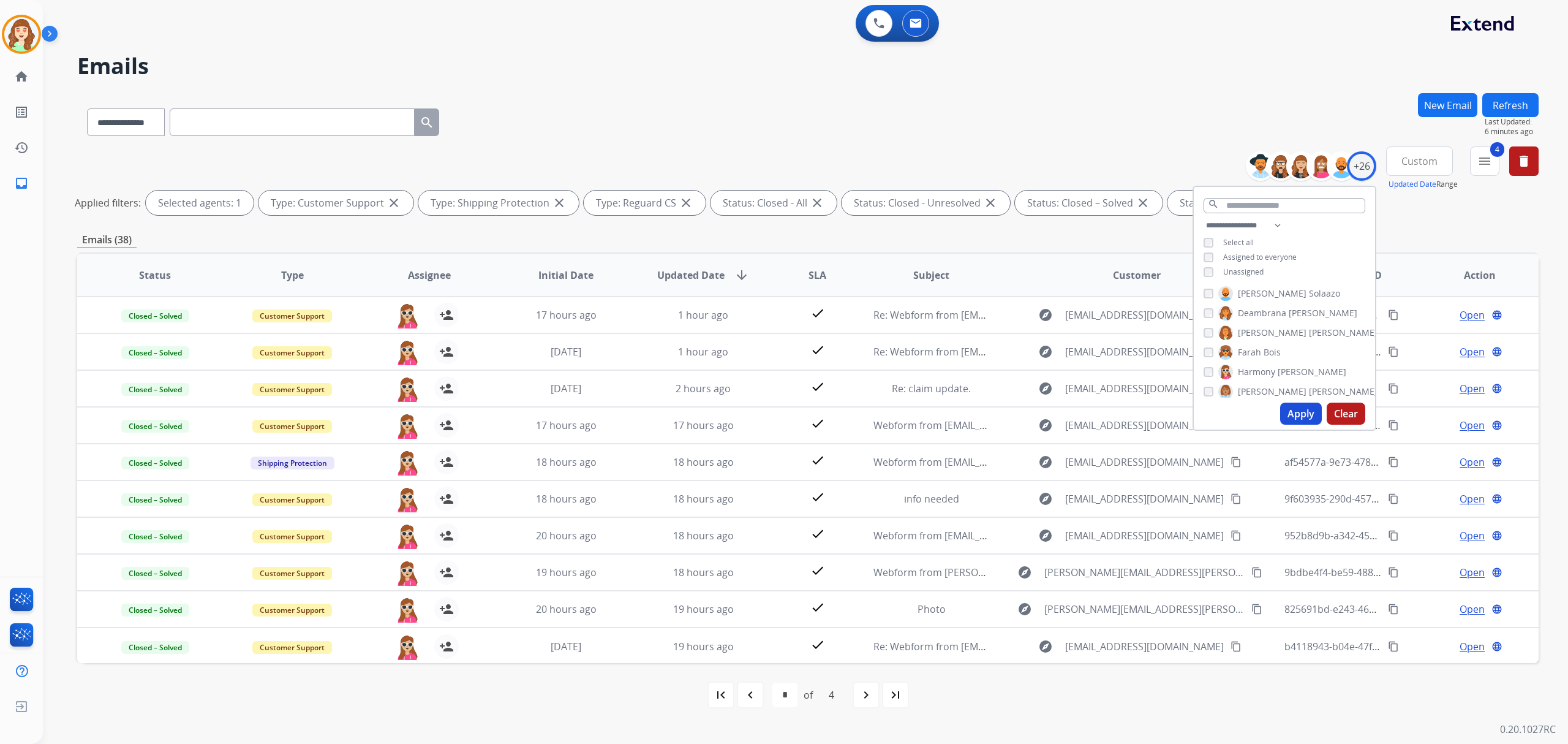
click at [1209, 375] on div "Harmony [PERSON_NAME]" at bounding box center [1275, 372] width 143 height 15
click at [1205, 375] on div "Harmony [PERSON_NAME]" at bounding box center [1275, 372] width 143 height 15
click at [1300, 410] on button "Apply" at bounding box center [1301, 413] width 41 height 22
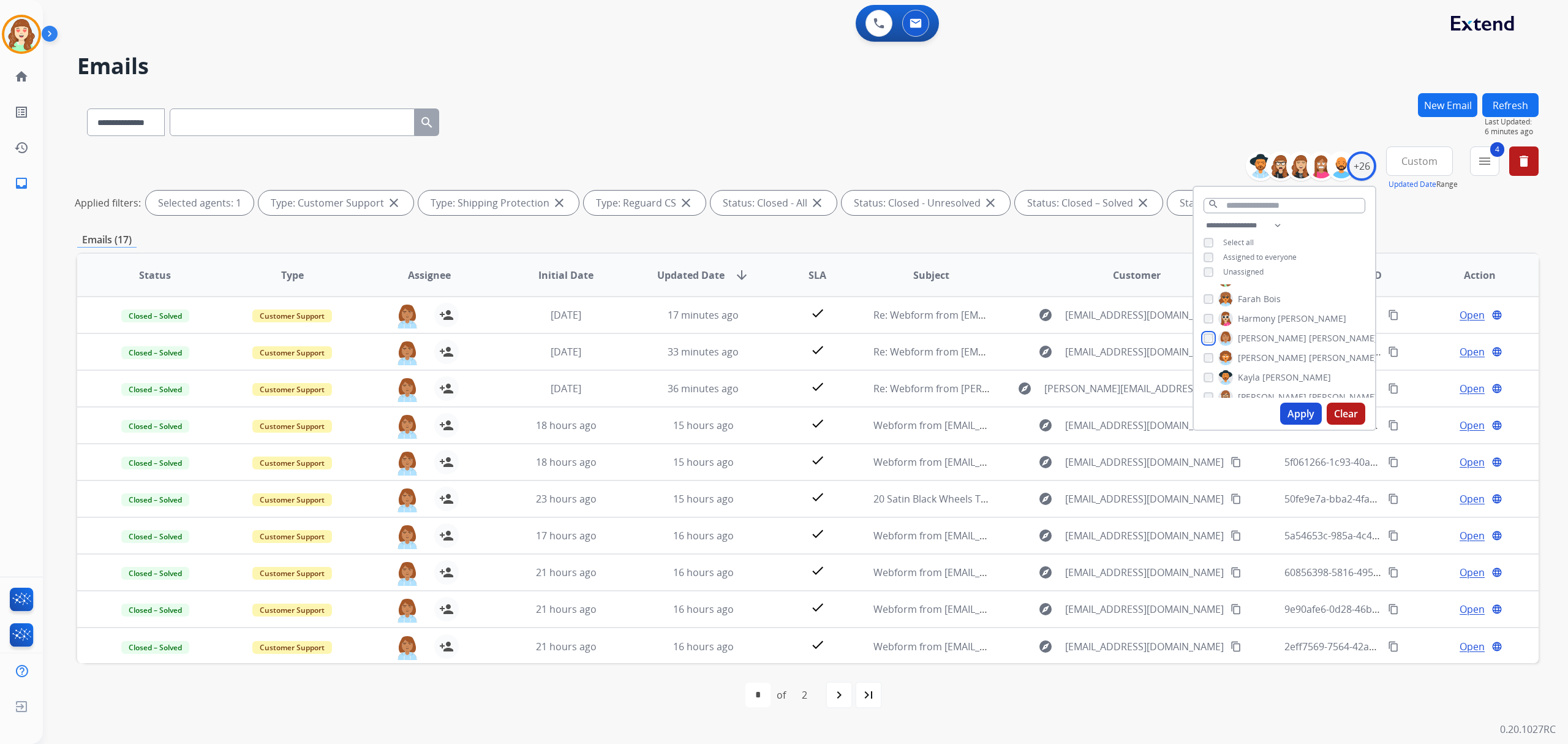
scroll to position [163, 0]
click at [1207, 322] on div "[PERSON_NAME]" at bounding box center [1291, 329] width 174 height 15
click at [1203, 317] on div "Amanda Baez Ann_Marie Lopez Chantelle Mapp Christopher Roper Dan Solaazo Deambr…" at bounding box center [1284, 341] width 181 height 113
click at [1201, 342] on div "Amanda Baez Ann_Marie Lopez Chantelle Mapp Christopher Roper Dan Solaazo Deambr…" at bounding box center [1284, 341] width 181 height 113
click at [1291, 410] on button "Apply" at bounding box center [1301, 413] width 41 height 22
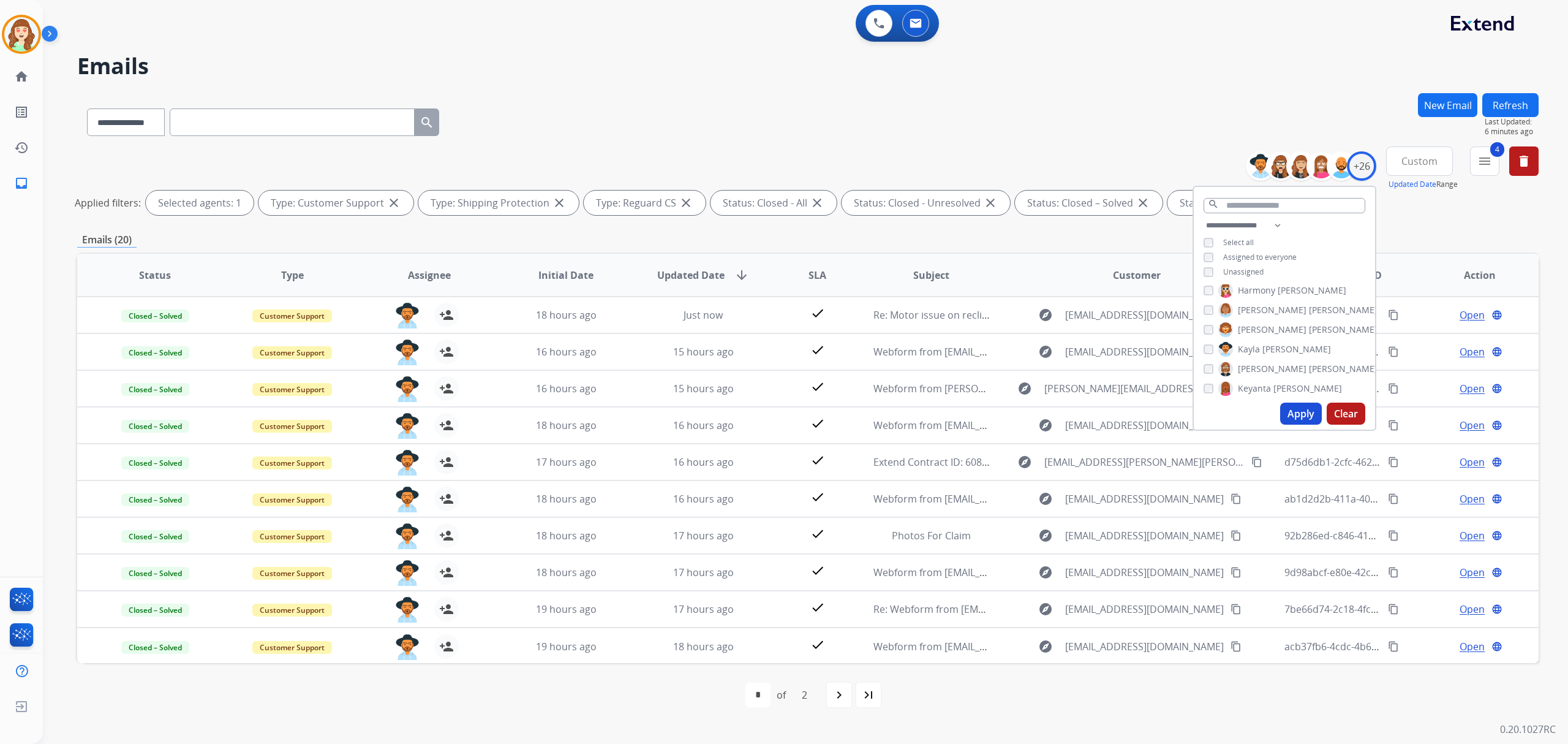
click at [1201, 347] on div "Amanda Baez Ann_Marie Lopez Chantelle Mapp Christopher Roper Dan Solaazo Deambr…" at bounding box center [1284, 341] width 181 height 113
click at [1293, 408] on button "Apply" at bounding box center [1301, 413] width 41 height 22
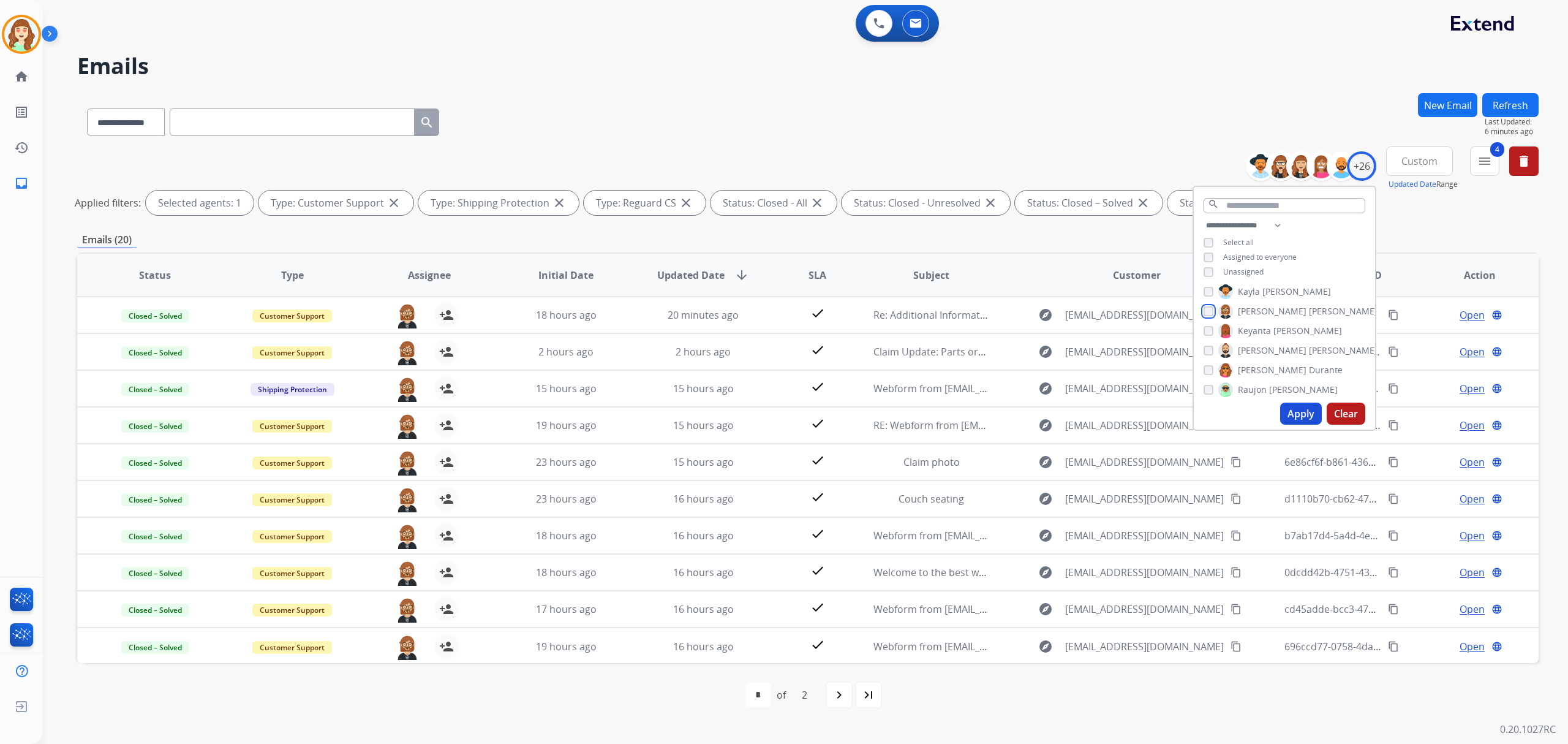
scroll to position [235, 0]
click at [1289, 413] on button "Apply" at bounding box center [1301, 413] width 41 height 22
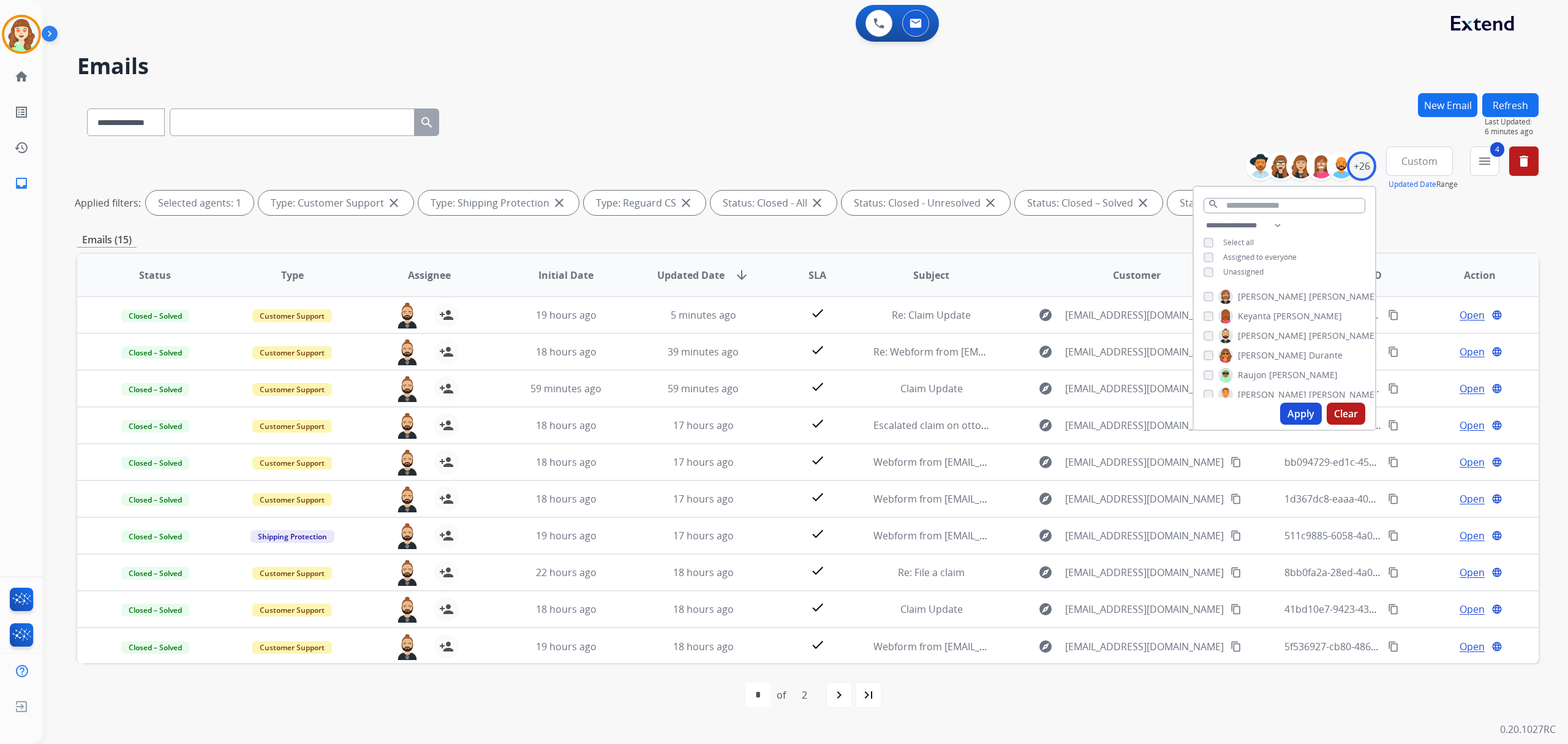
click at [1208, 342] on div "Amanda Baez Ann_Marie Lopez Chantelle Mapp Christopher Roper Dan Solaazo Deambr…" at bounding box center [1284, 341] width 181 height 113
click at [1207, 359] on div "[PERSON_NAME]" at bounding box center [1273, 355] width 139 height 15
click at [1302, 410] on button "Apply" at bounding box center [1301, 413] width 41 height 22
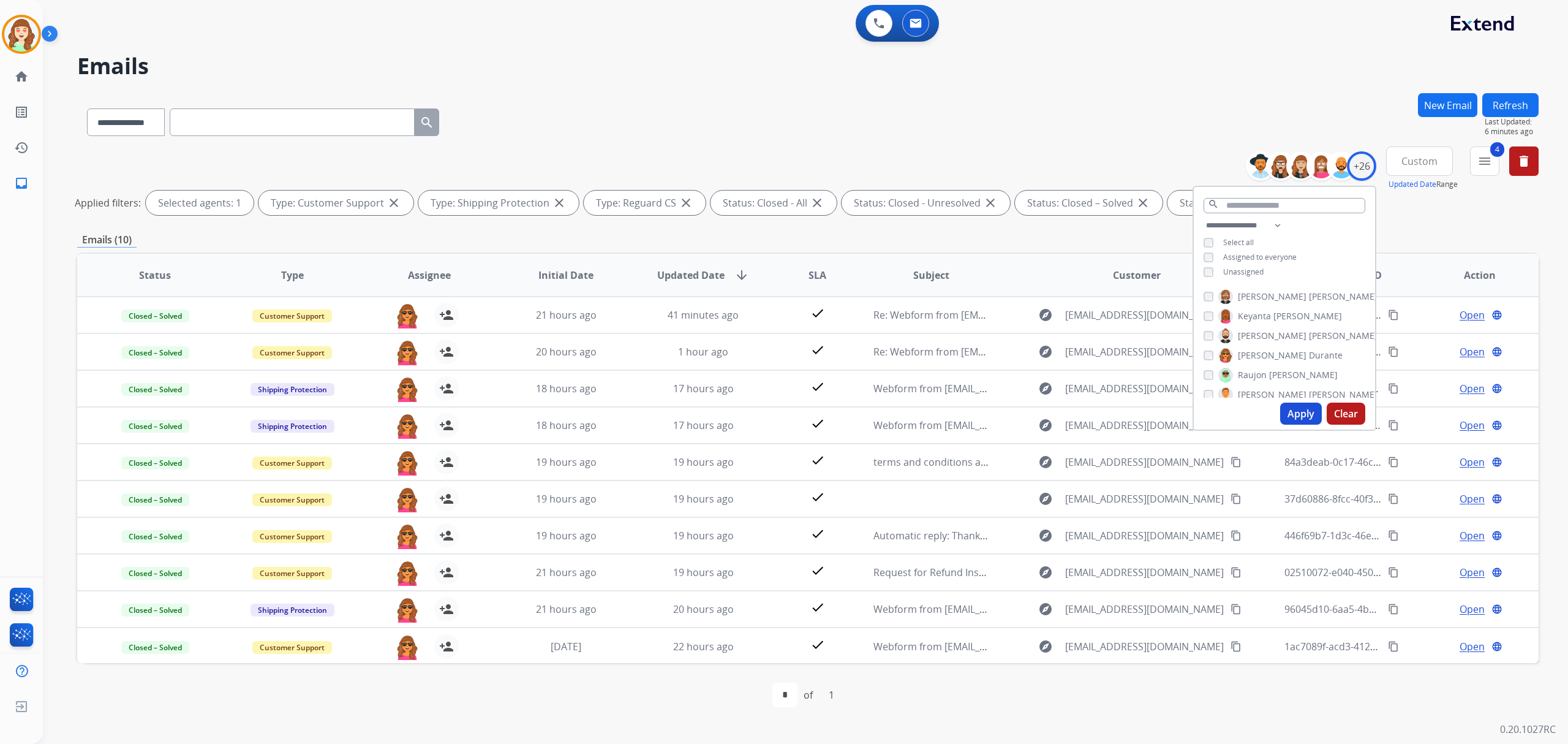
click at [1294, 408] on button "Apply" at bounding box center [1301, 413] width 41 height 22
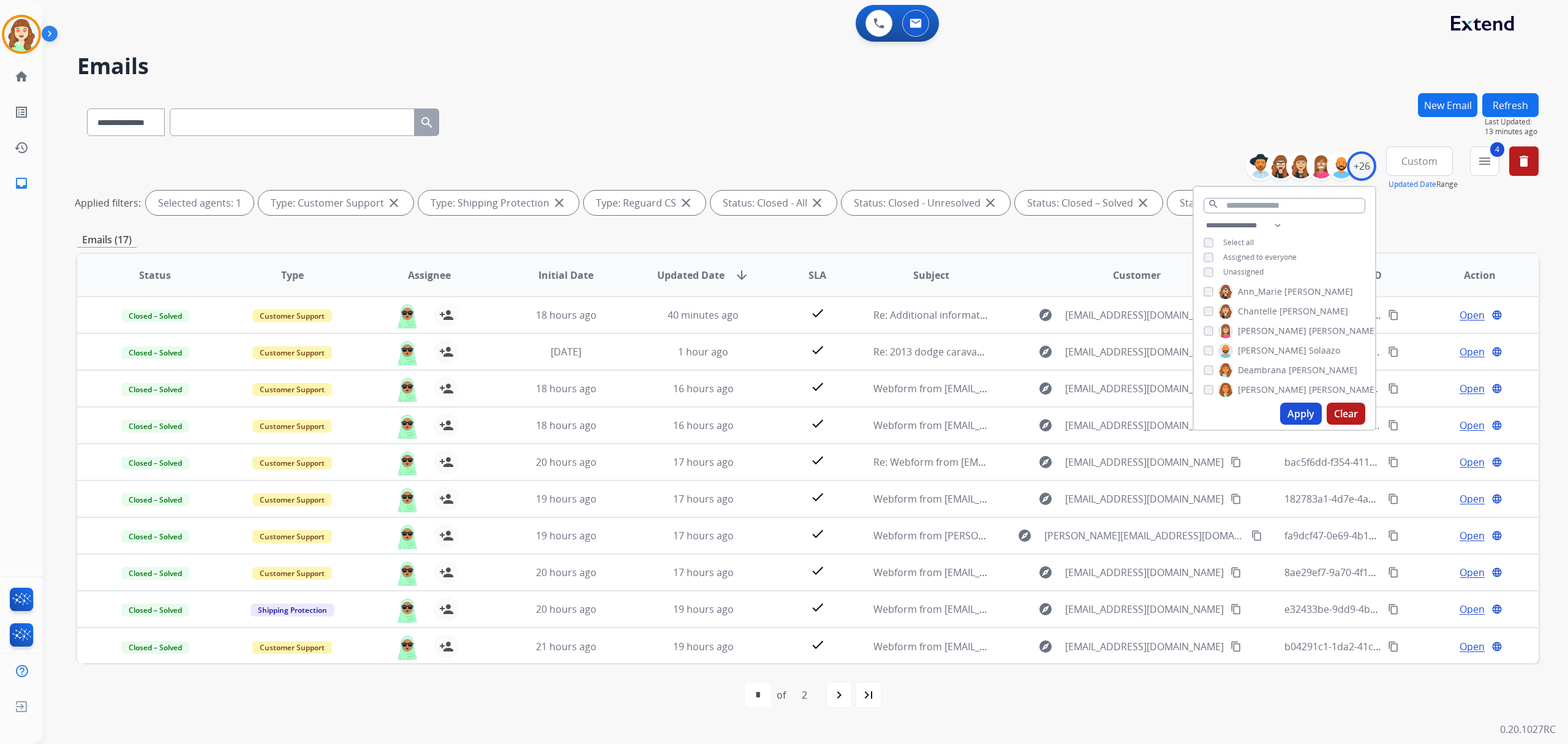
scroll to position [0, 0]
click at [1299, 408] on button "Apply" at bounding box center [1301, 413] width 41 height 22
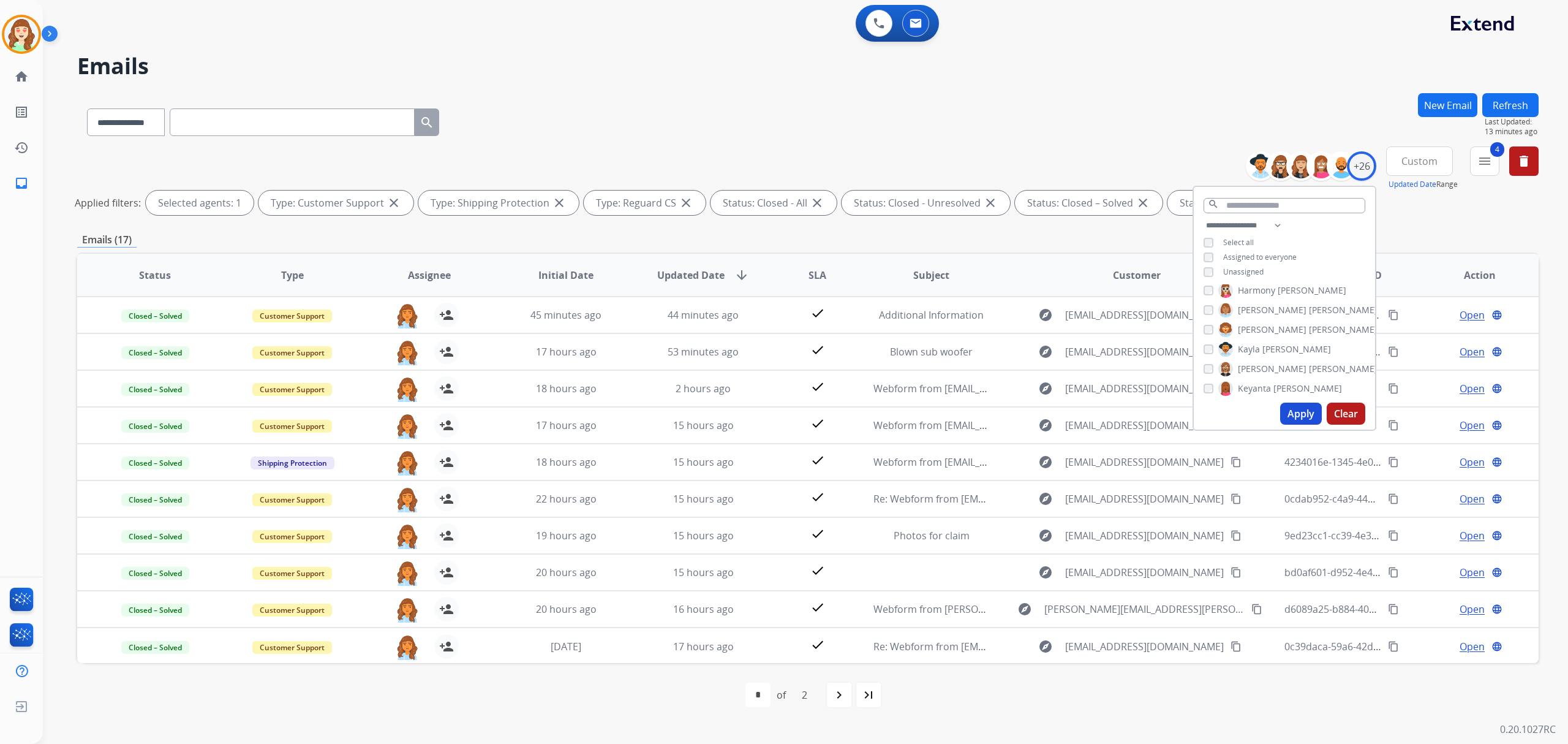
scroll to position [245, 0]
click at [1302, 410] on button "Apply" at bounding box center [1301, 413] width 41 height 22
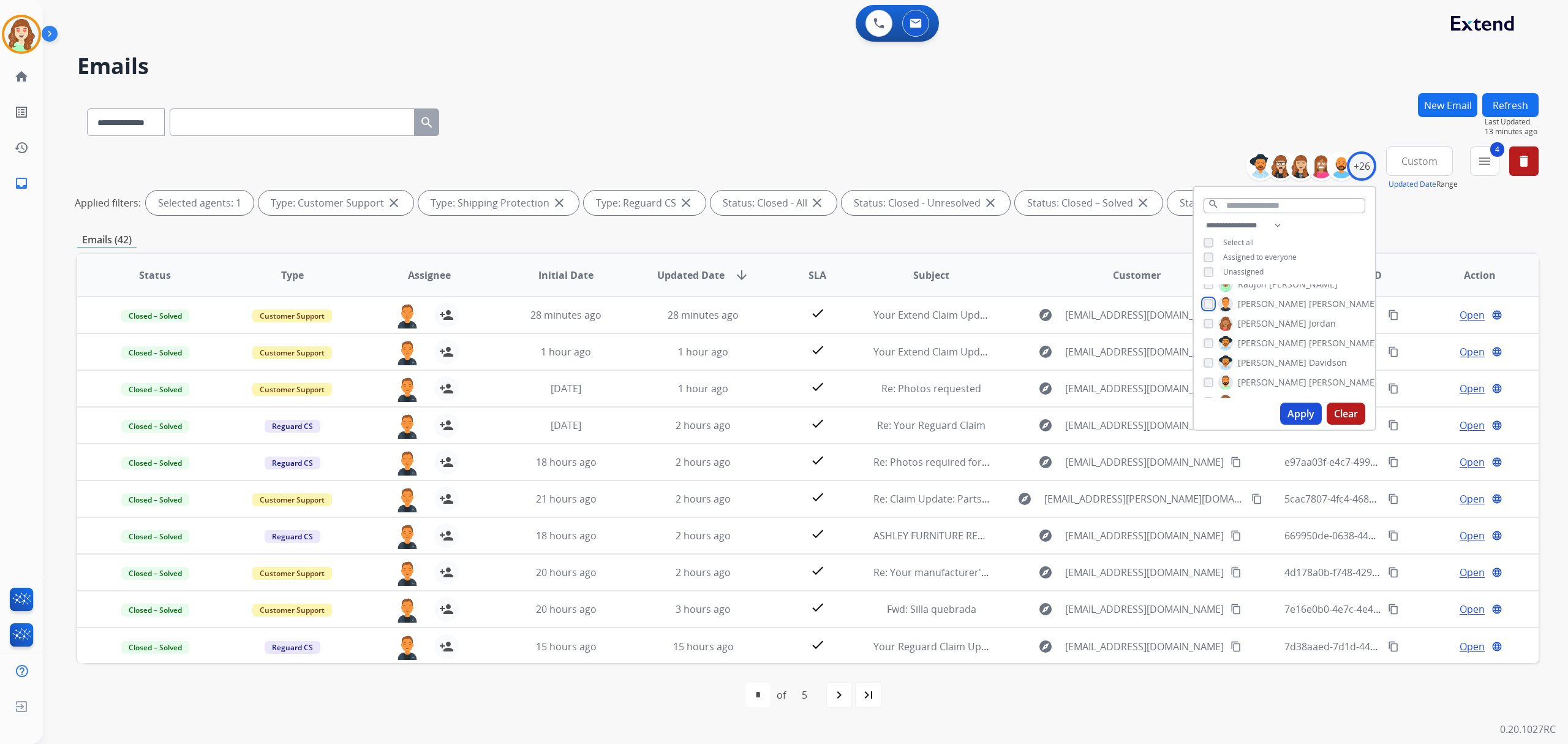
scroll to position [327, 0]
click at [1295, 410] on button "Apply" at bounding box center [1301, 413] width 41 height 22
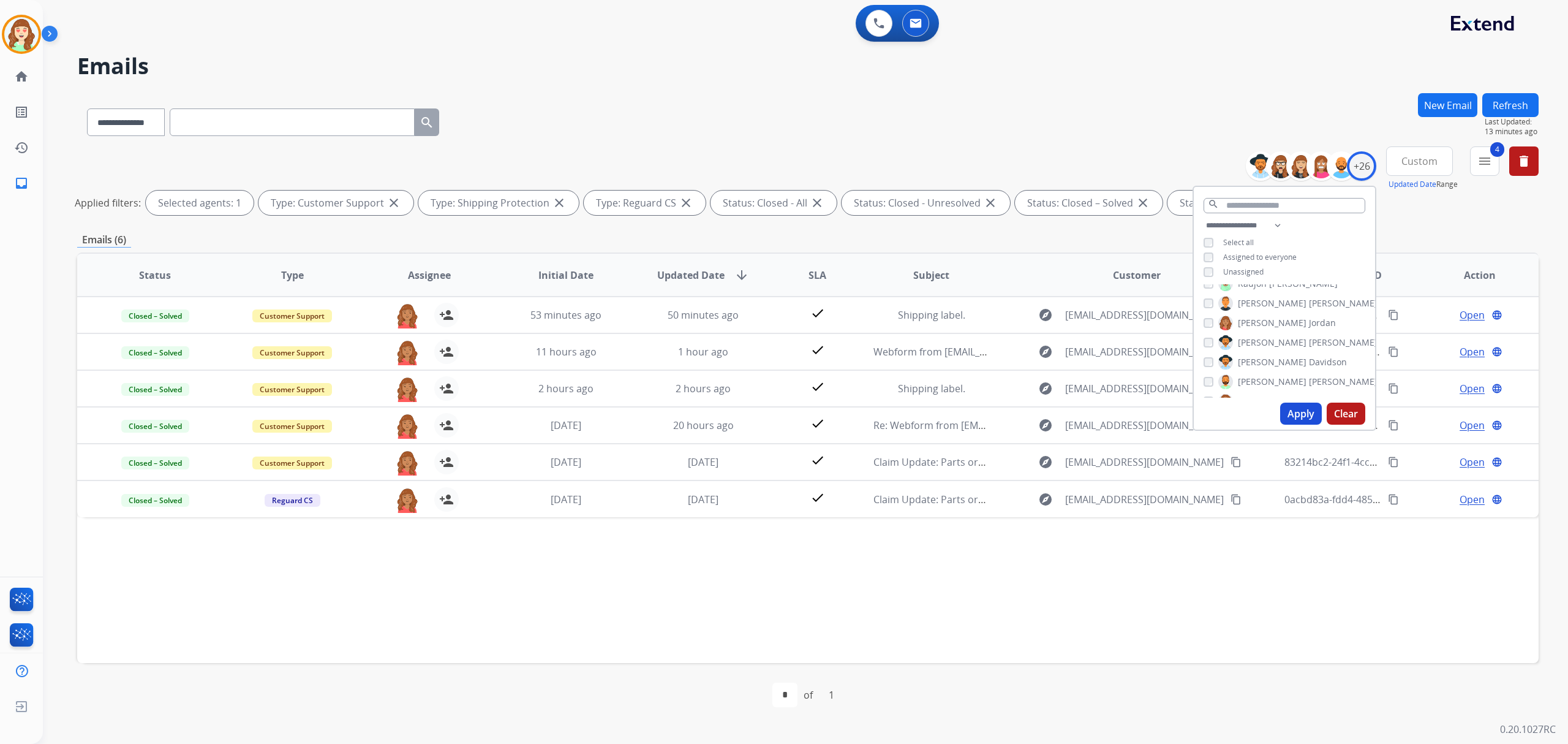
click at [1202, 317] on div "Amanda Baez Ann_Marie Lopez Chantelle Mapp Christopher Roper Dan Solaazo Deambr…" at bounding box center [1284, 341] width 181 height 113
click at [1291, 405] on button "Apply" at bounding box center [1301, 413] width 41 height 22
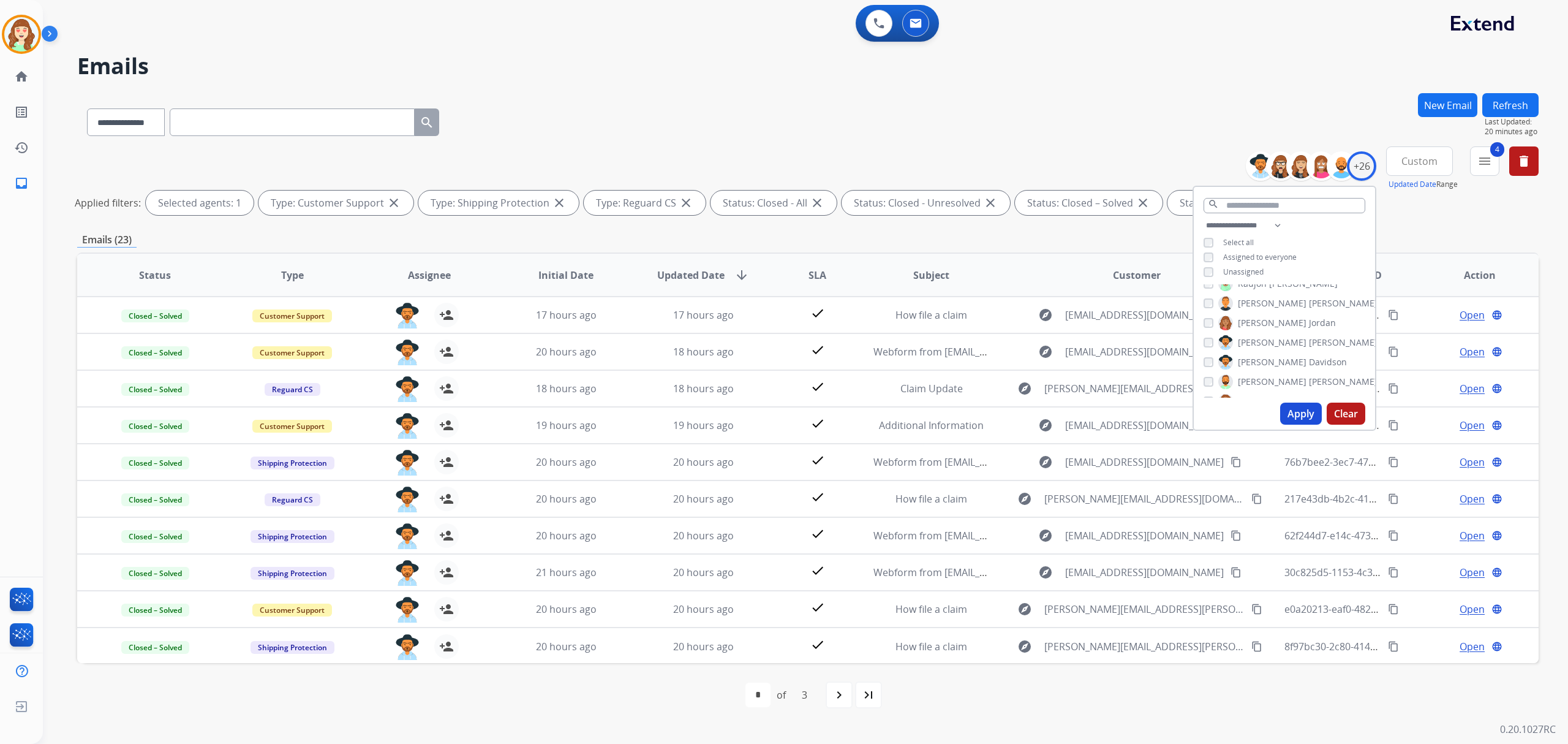
click at [1283, 405] on button "Apply" at bounding box center [1301, 413] width 41 height 22
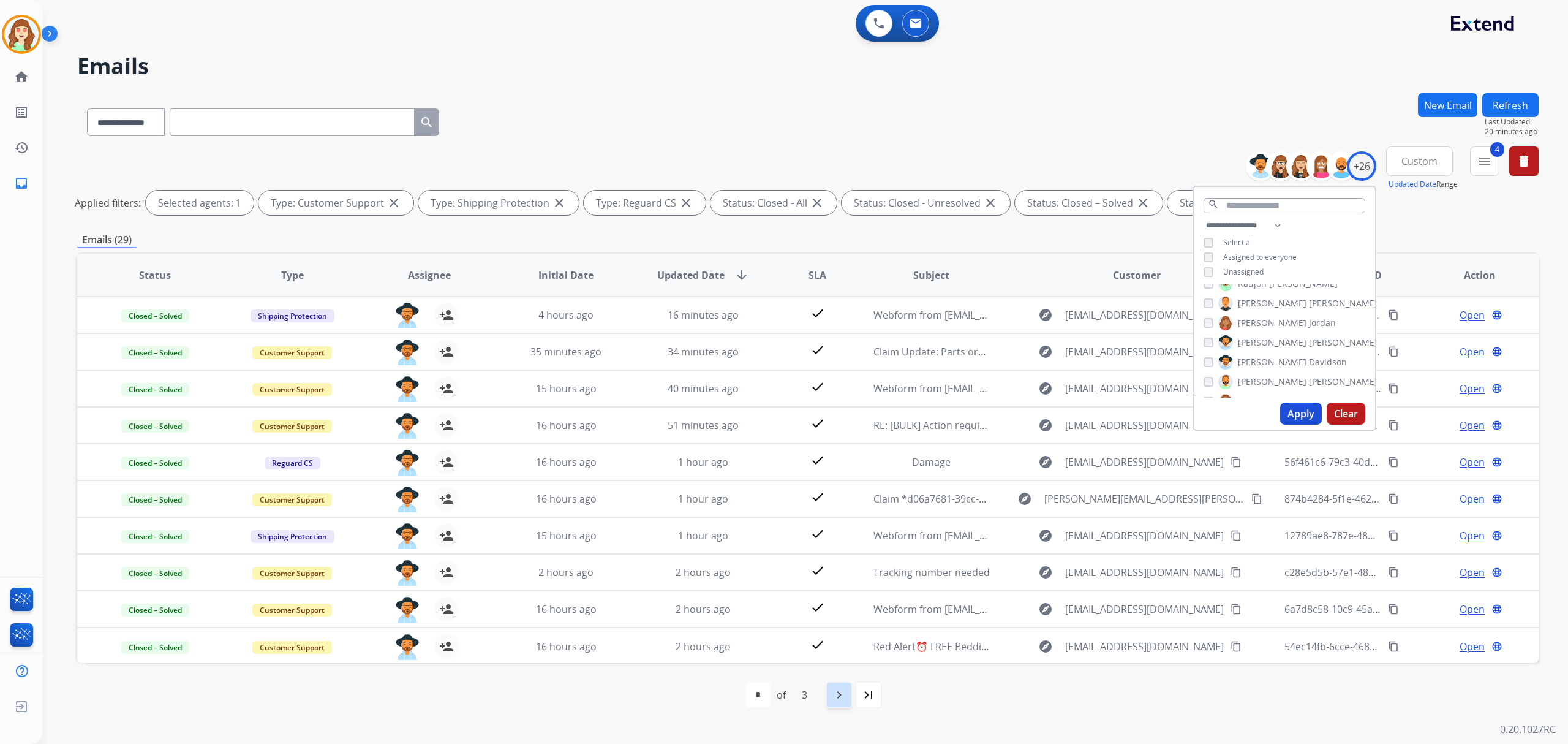
click at [841, 694] on mat-icon "navigate_next" at bounding box center [839, 695] width 15 height 15
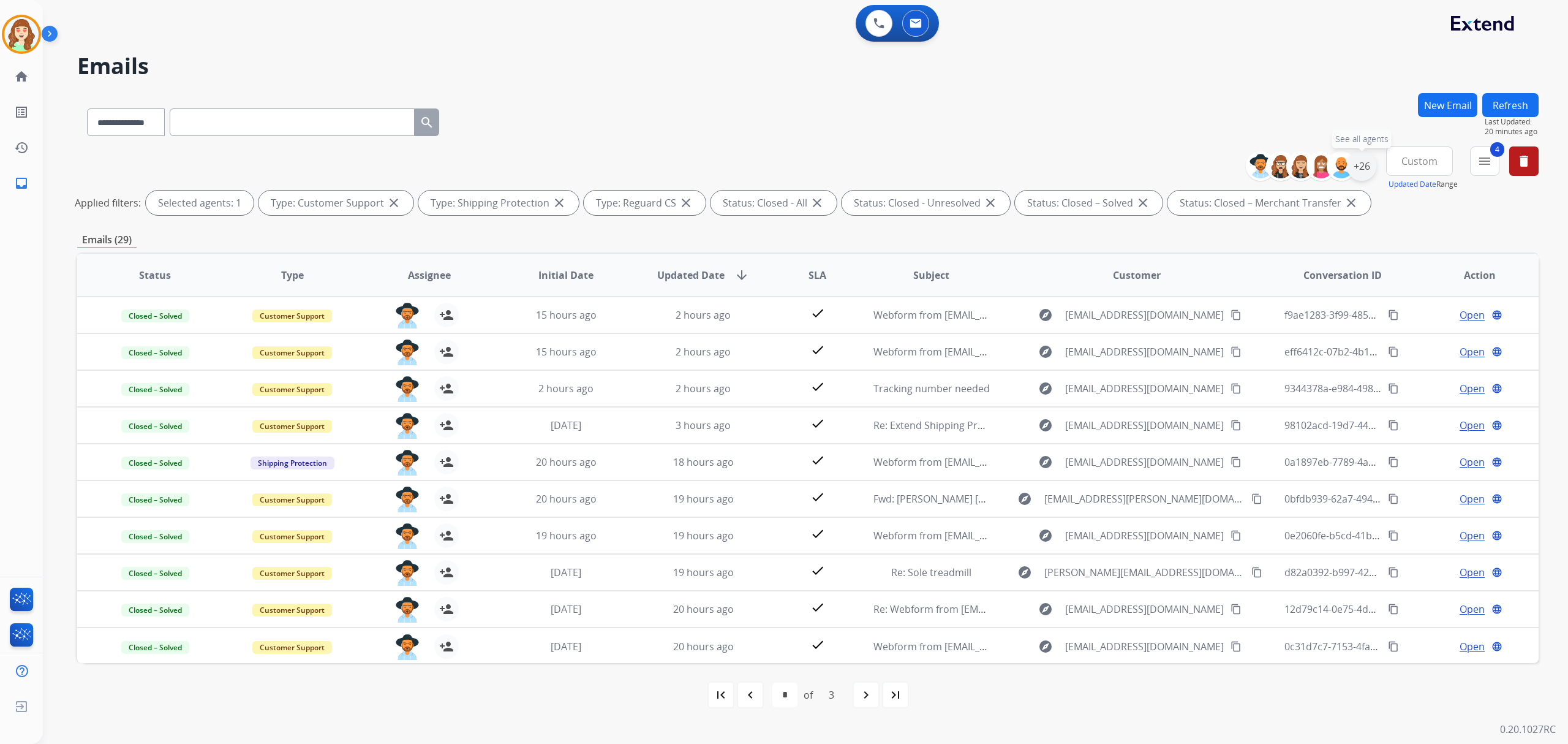
click at [1363, 162] on div "+26" at bounding box center [1362, 166] width 30 height 30
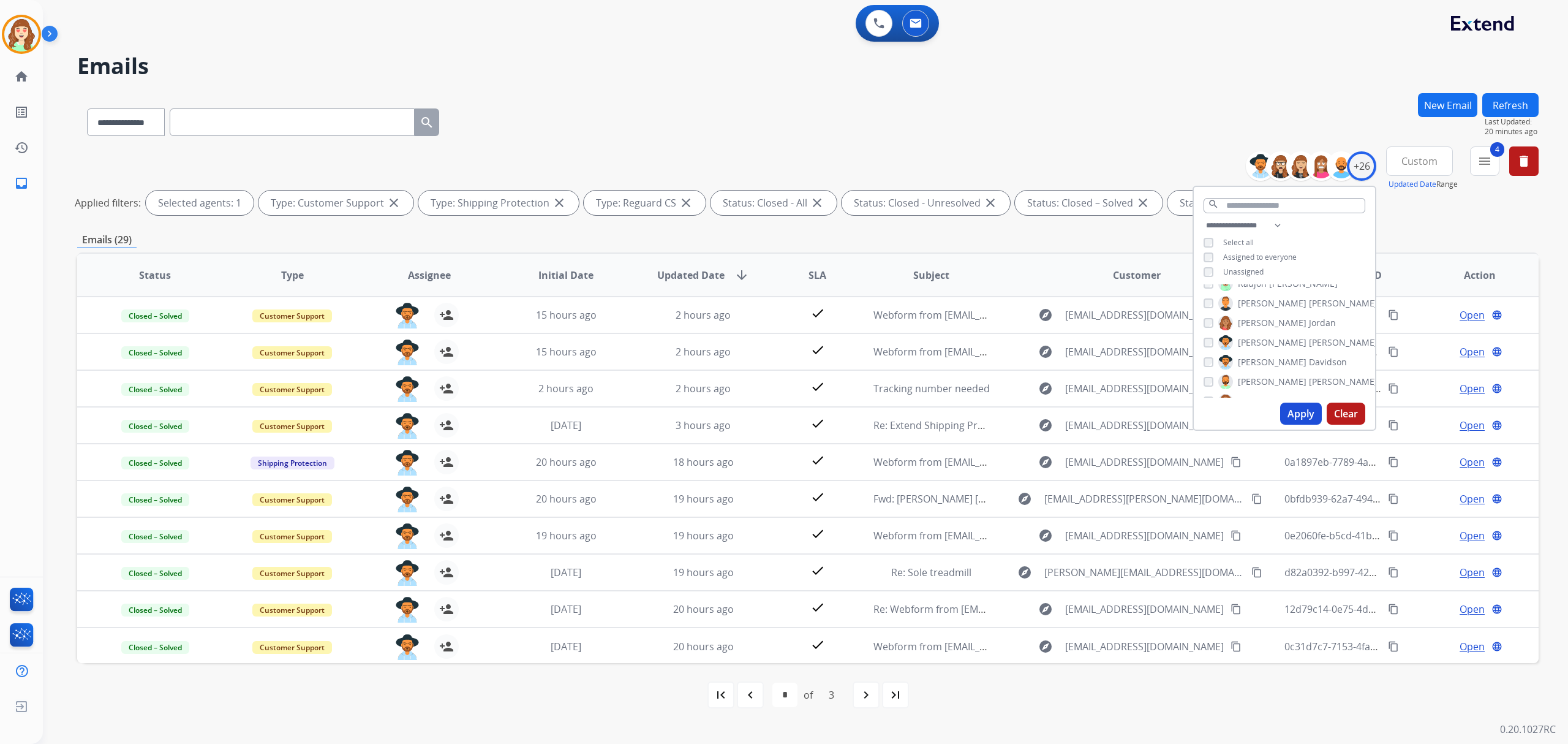
drag, startPoint x: 1295, startPoint y: 410, endPoint x: 1302, endPoint y: 407, distance: 7.6
click at [1296, 410] on button "Apply" at bounding box center [1301, 413] width 41 height 22
select select "*"
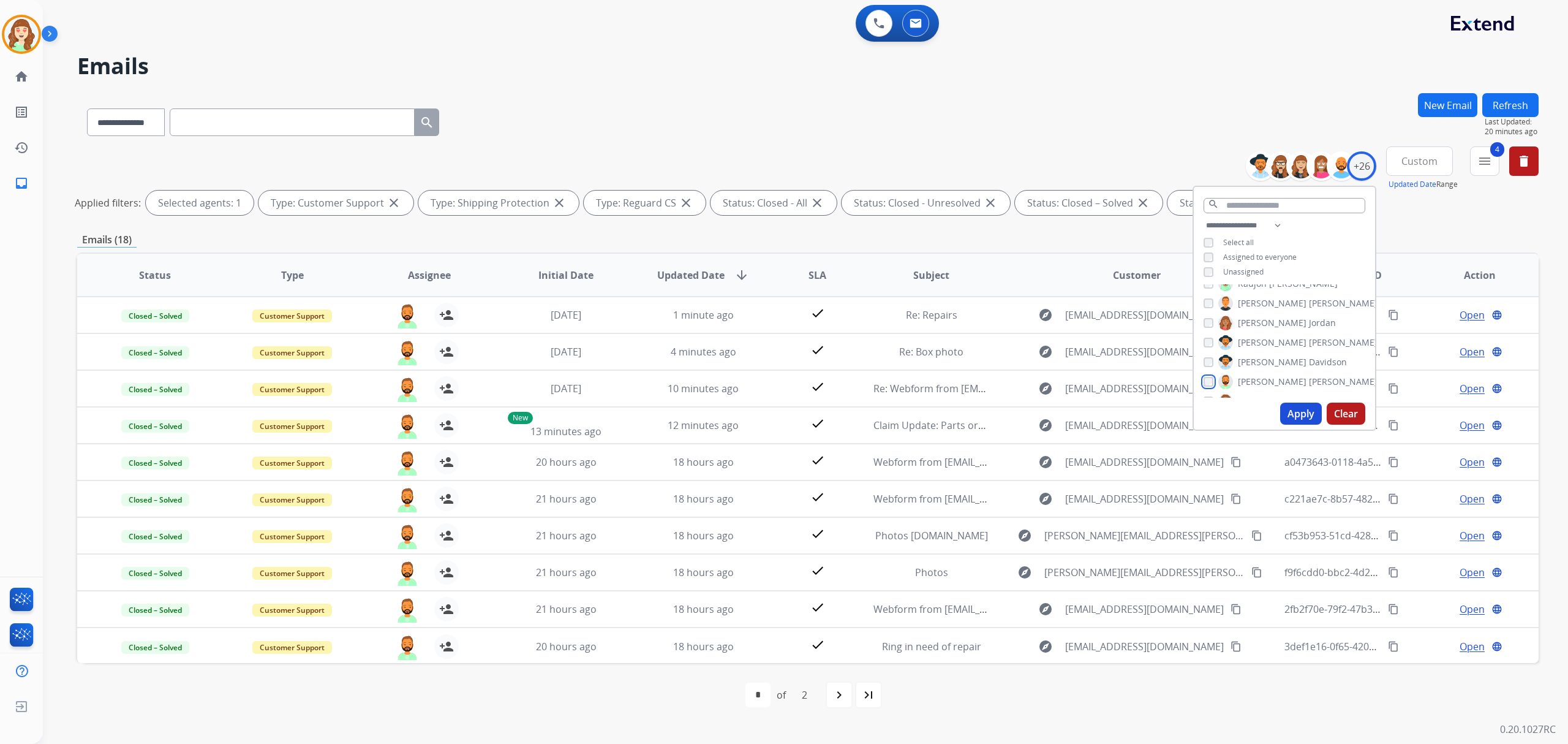
scroll to position [405, 0]
click at [1290, 419] on button "Apply" at bounding box center [1301, 413] width 41 height 22
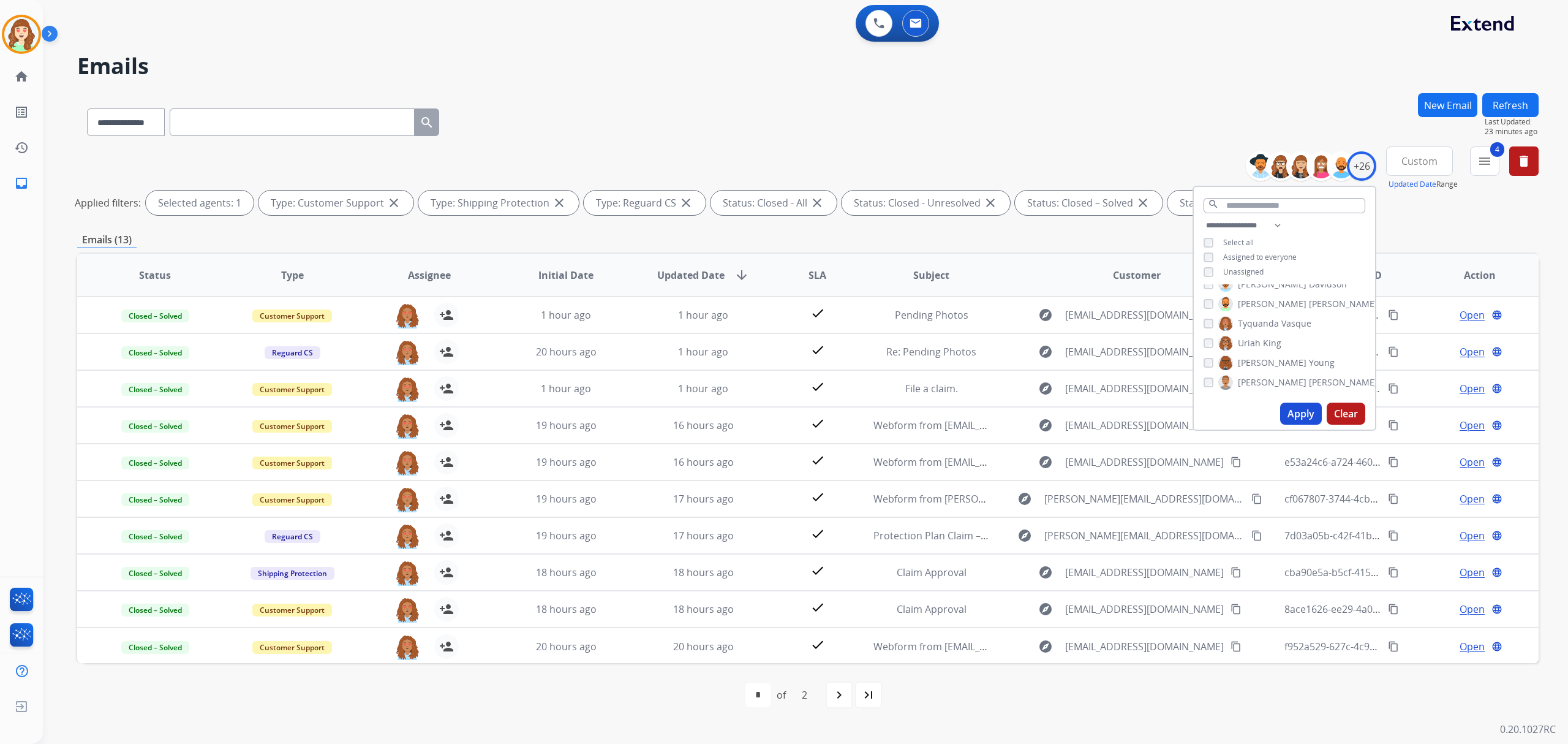
click at [1282, 413] on button "Apply" at bounding box center [1301, 413] width 41 height 22
click at [1282, 413] on button "Apply" at bounding box center [1301, 413] width 41 height 22
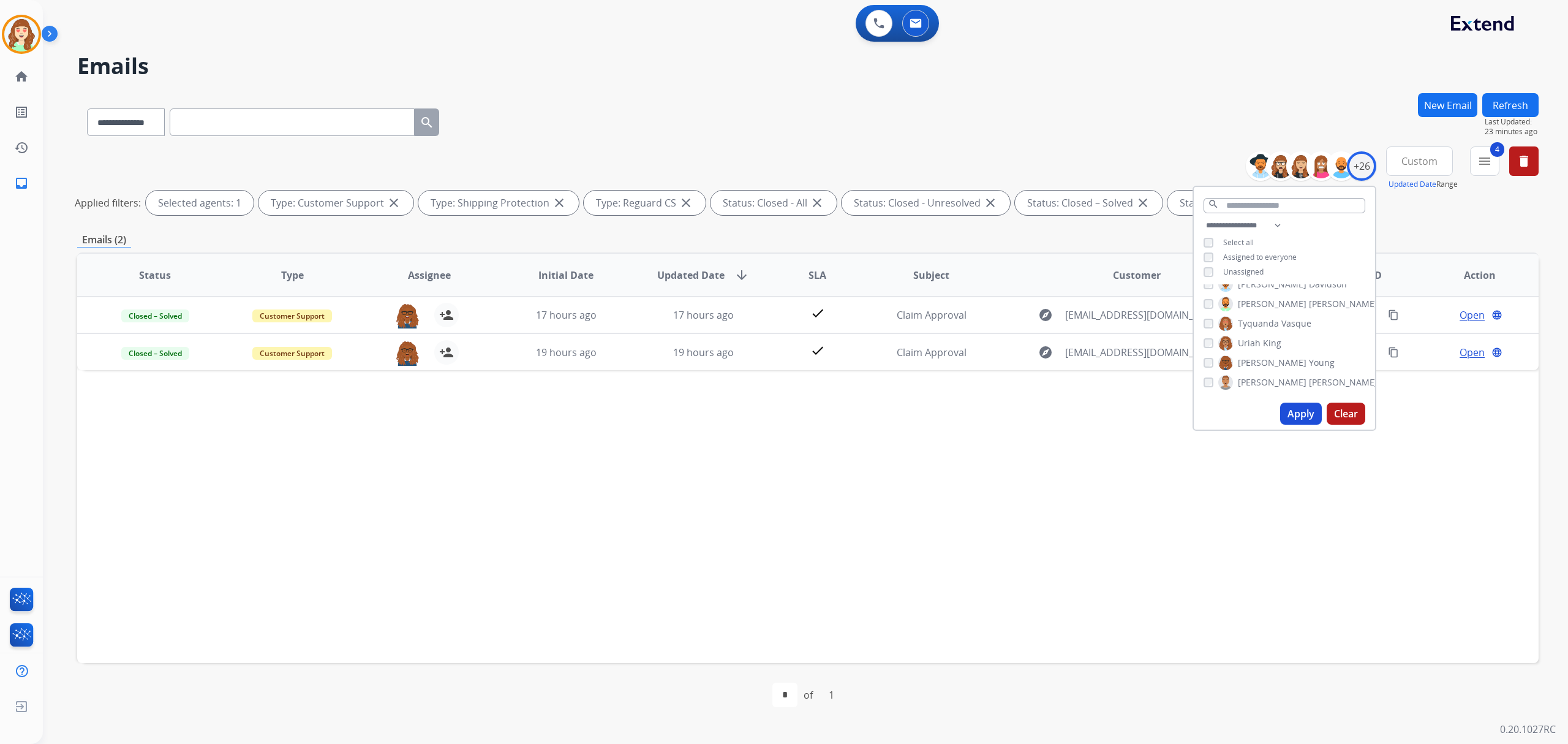
click at [1294, 420] on button "Apply" at bounding box center [1301, 413] width 41 height 22
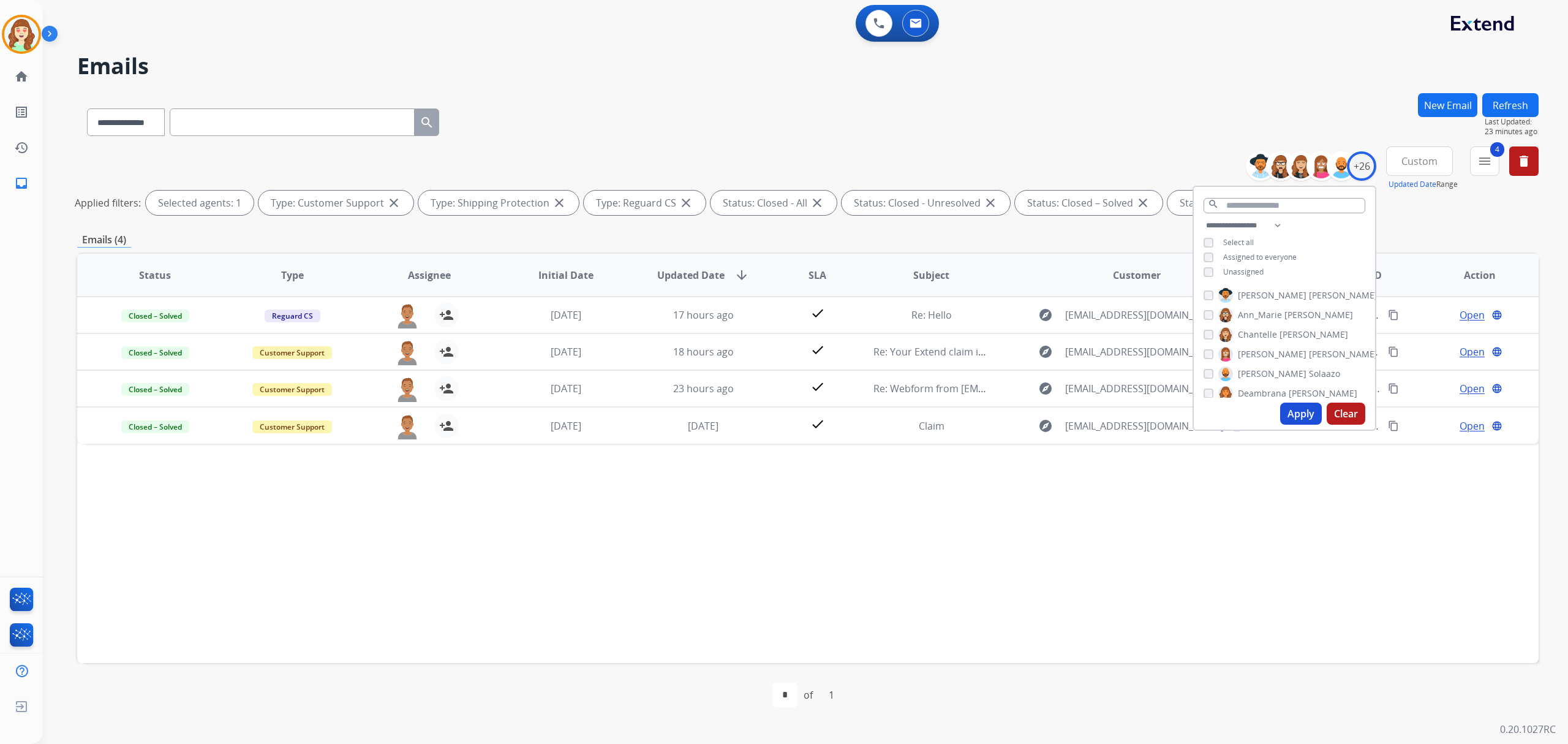
scroll to position [0, 0]
click at [1290, 410] on button "Apply" at bounding box center [1301, 413] width 41 height 22
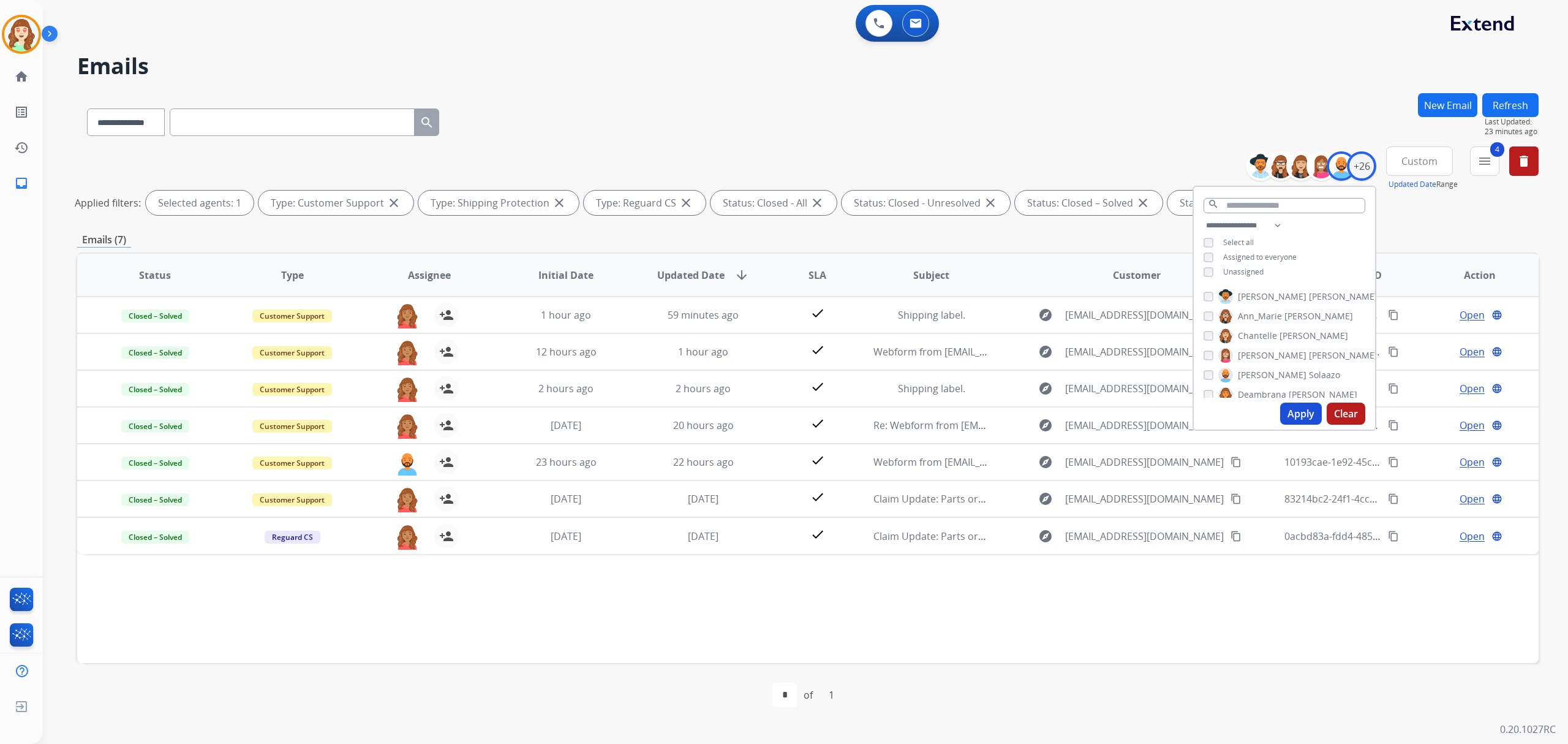
click at [1348, 417] on button "Clear" at bounding box center [1345, 413] width 38 height 22
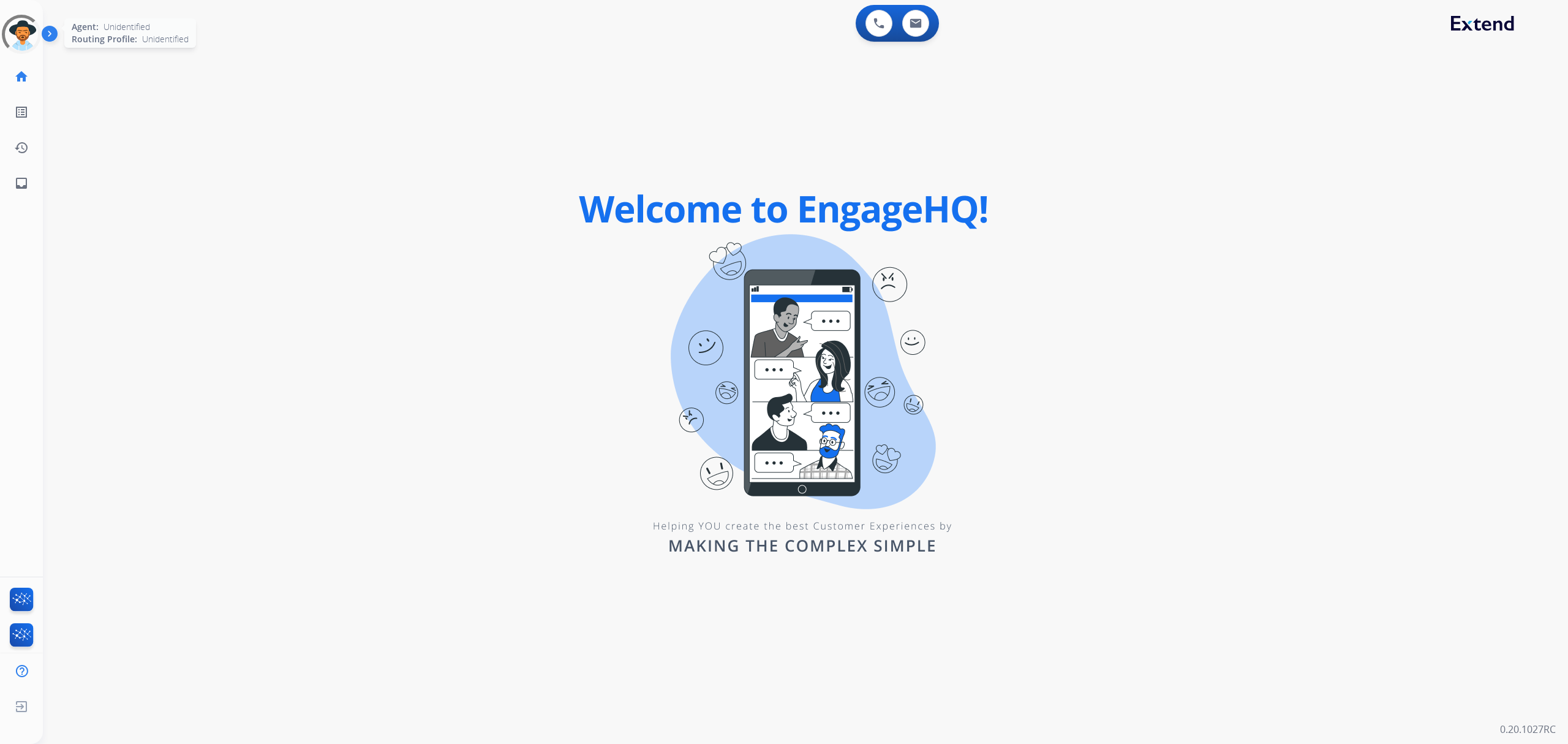
click at [22, 35] on div at bounding box center [21, 34] width 39 height 39
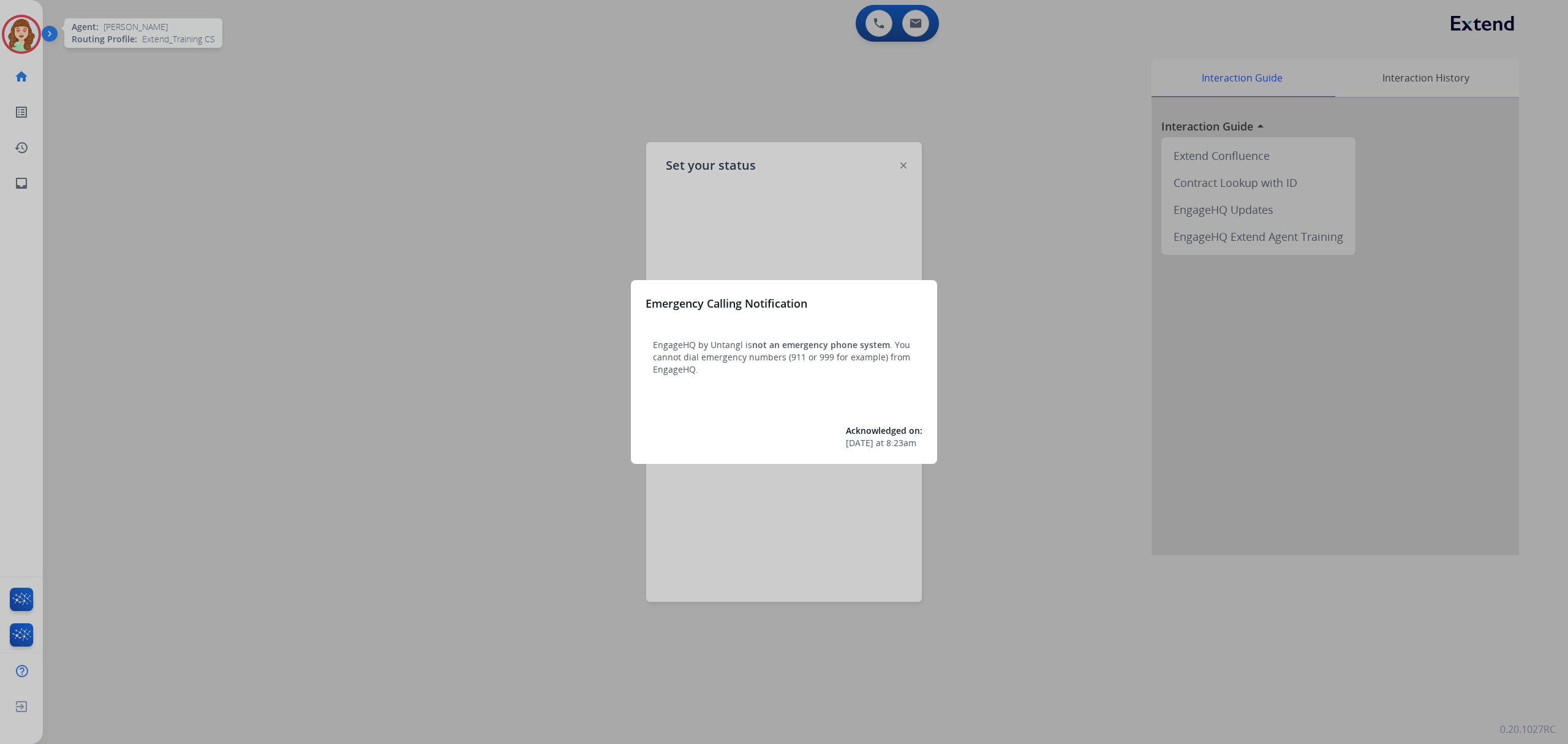
click at [990, 235] on div at bounding box center [784, 372] width 1568 height 744
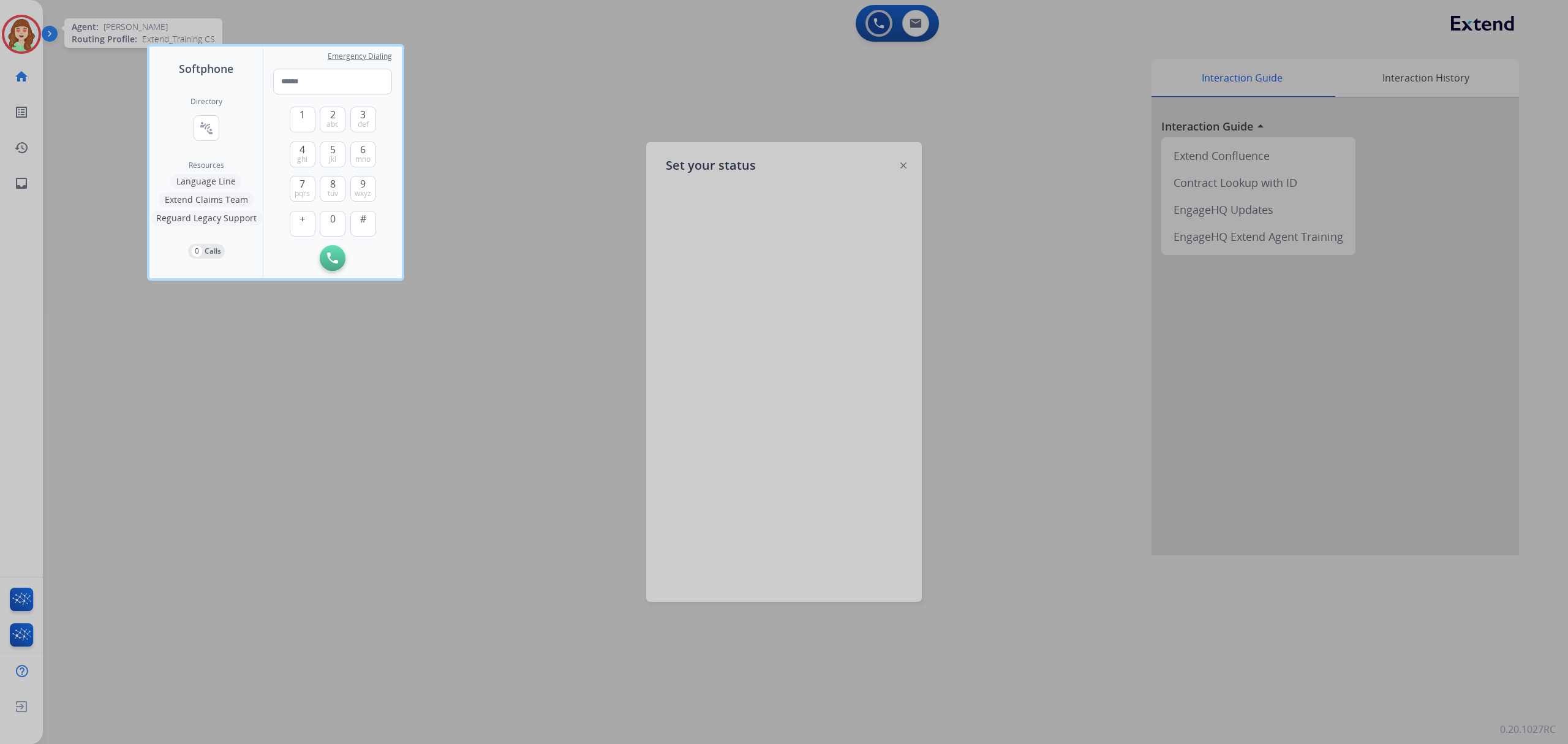
drag, startPoint x: 478, startPoint y: 123, endPoint x: 714, endPoint y: 255, distance: 270.4
click at [483, 123] on div at bounding box center [784, 372] width 1568 height 744
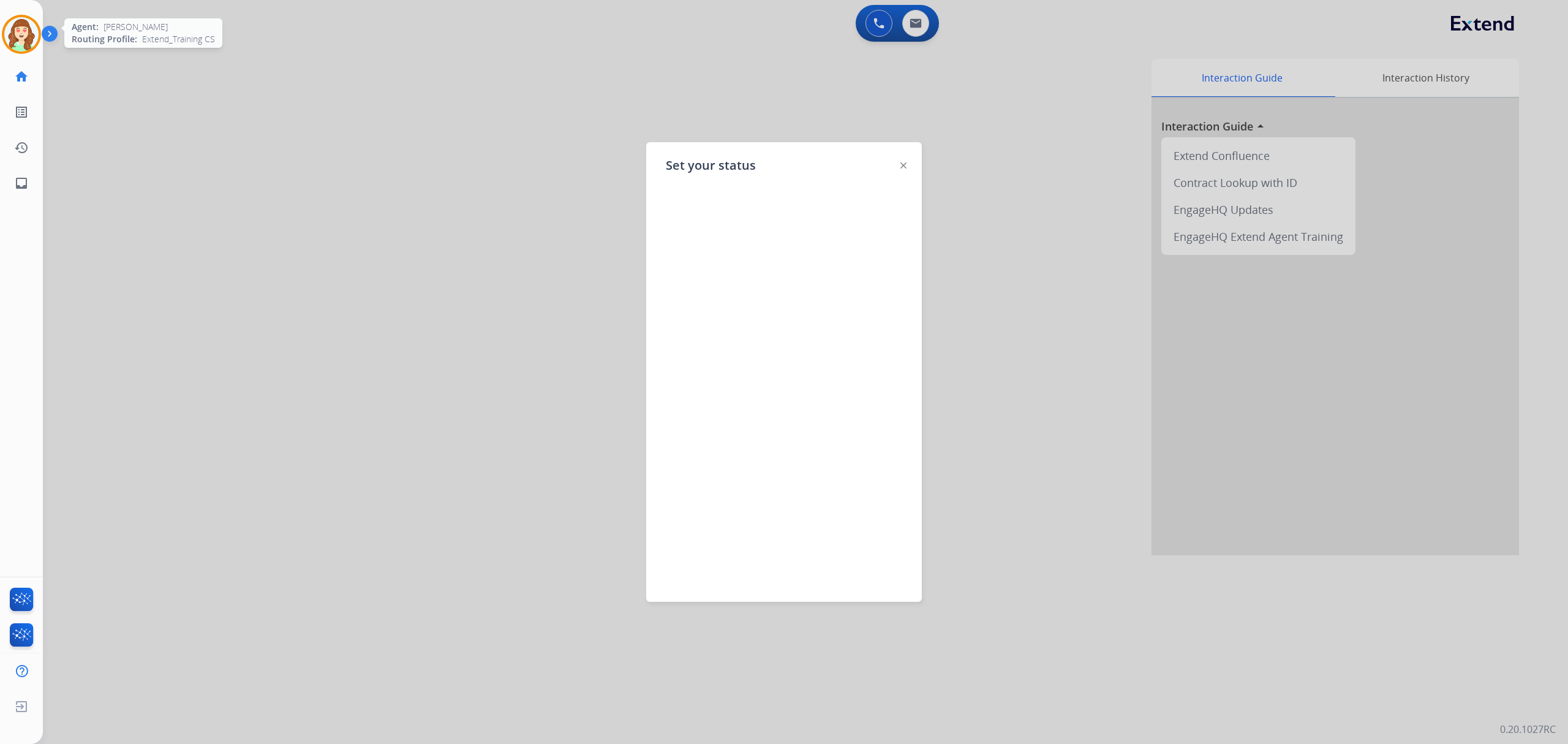
click at [907, 158] on div "Set your status" at bounding box center [784, 372] width 276 height 460
click at [905, 163] on img at bounding box center [904, 166] width 6 height 6
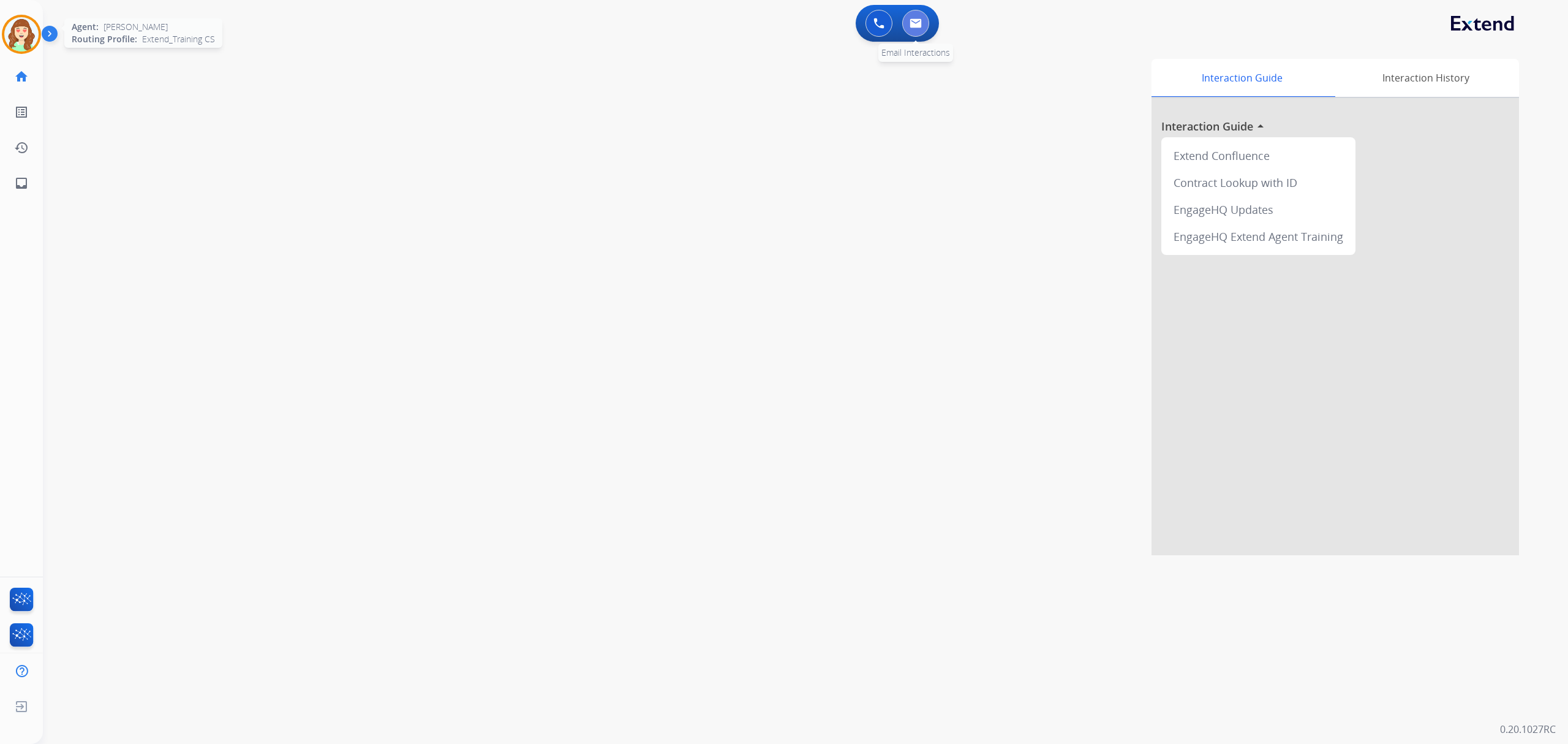
click at [914, 28] on button at bounding box center [916, 23] width 27 height 27
select select "**********"
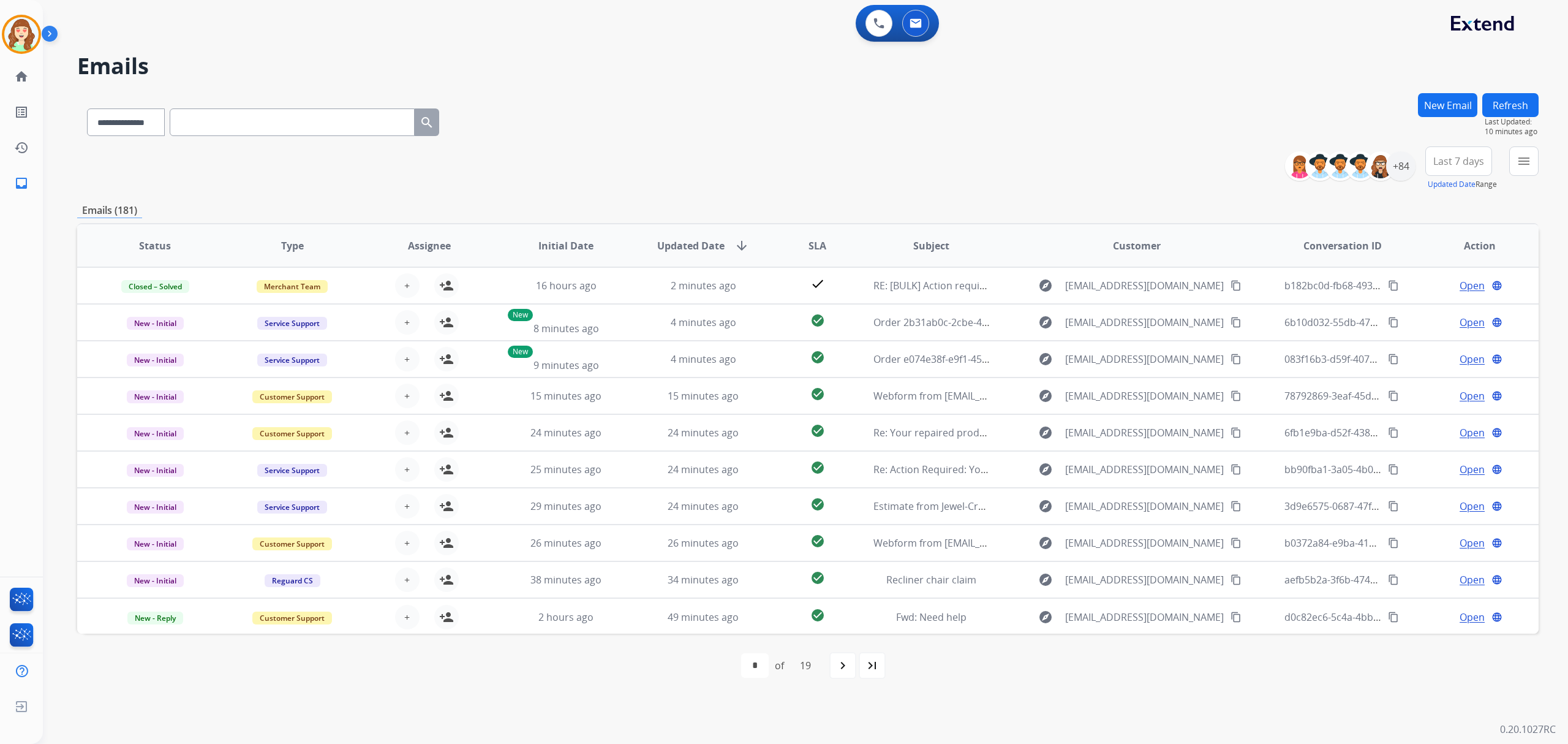
drag, startPoint x: 1448, startPoint y: 160, endPoint x: 1463, endPoint y: 166, distance: 16.2
click at [1449, 160] on span "Last 7 days" at bounding box center [1459, 161] width 51 height 5
click at [1441, 292] on div "Last 30 days" at bounding box center [1455, 289] width 67 height 19
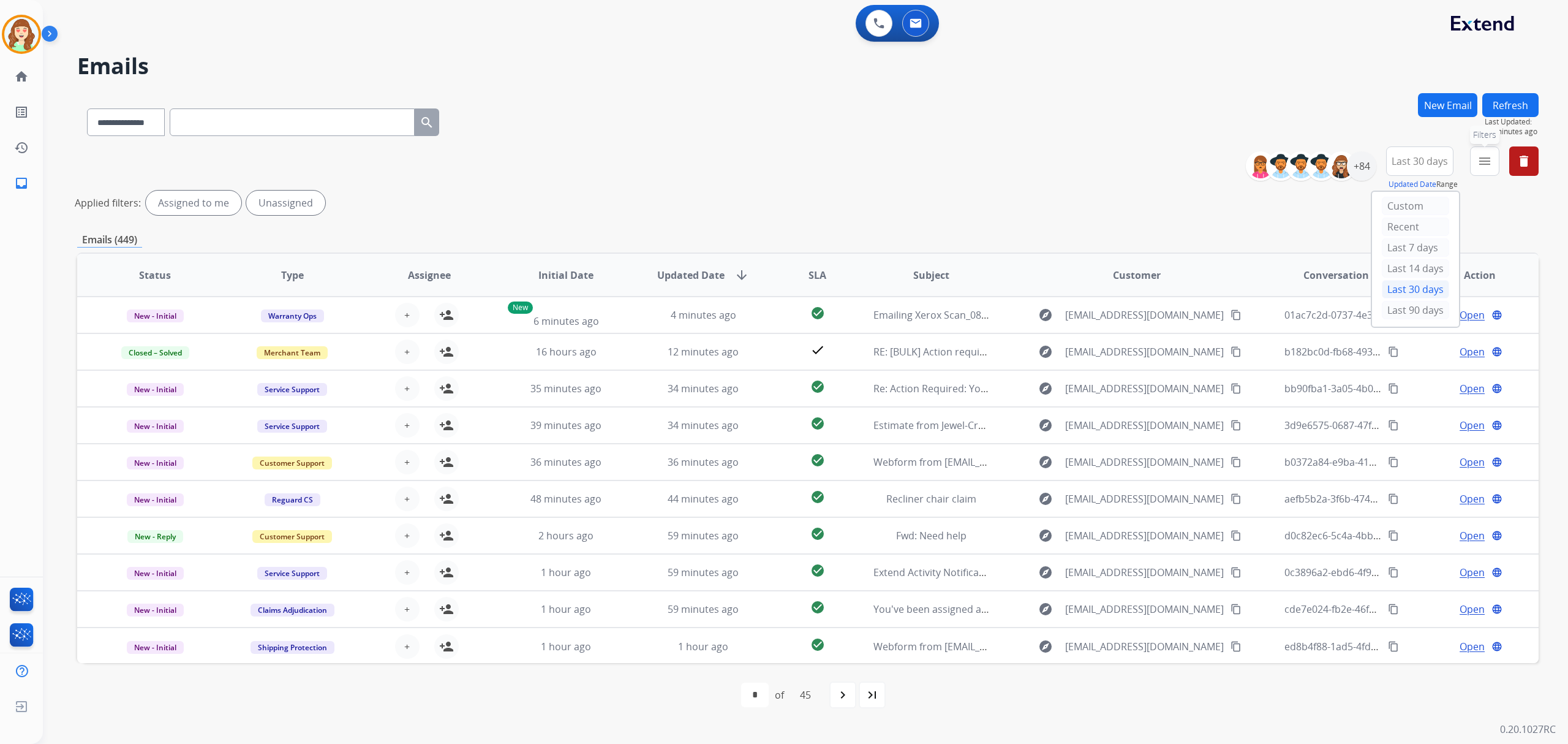
click at [1483, 165] on mat-icon "menu" at bounding box center [1484, 161] width 15 height 15
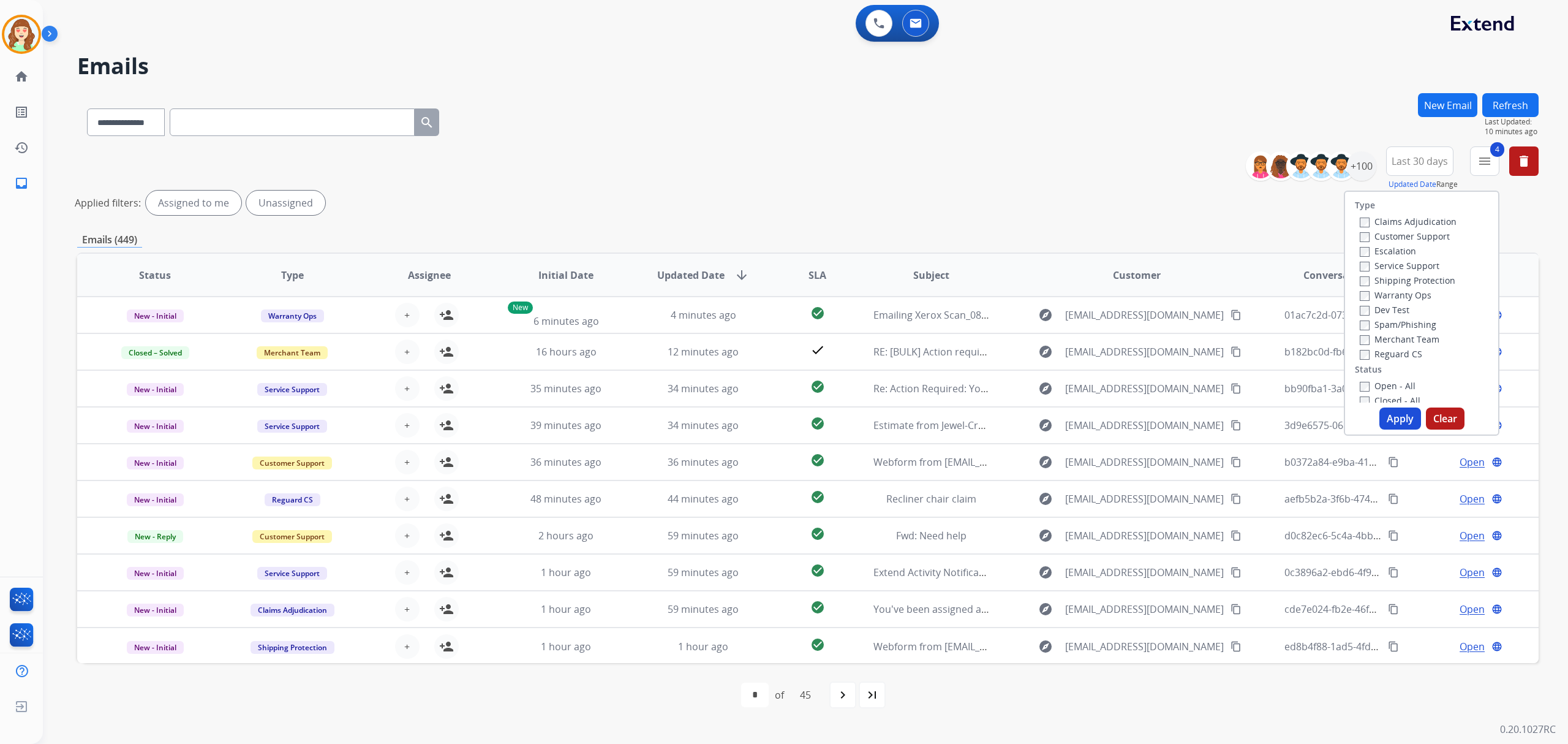
click at [1398, 420] on button "Apply" at bounding box center [1400, 418] width 41 height 22
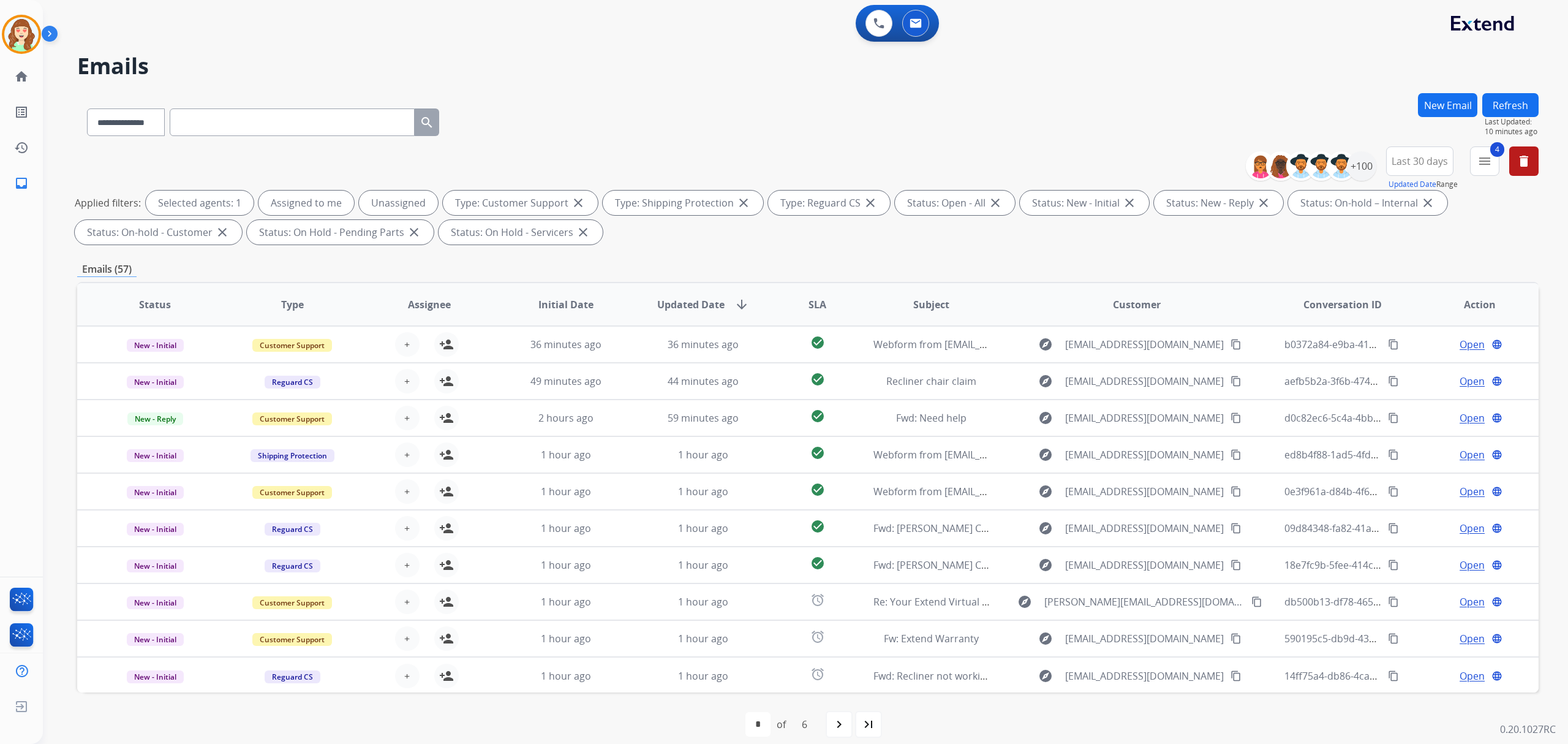
drag, startPoint x: 1429, startPoint y: 152, endPoint x: 1397, endPoint y: 199, distance: 56.9
click at [1427, 152] on button "Last 30 days" at bounding box center [1420, 161] width 67 height 30
click at [1412, 309] on div "Last 90 days" at bounding box center [1416, 310] width 67 height 19
click at [1361, 168] on div "+137" at bounding box center [1362, 166] width 30 height 30
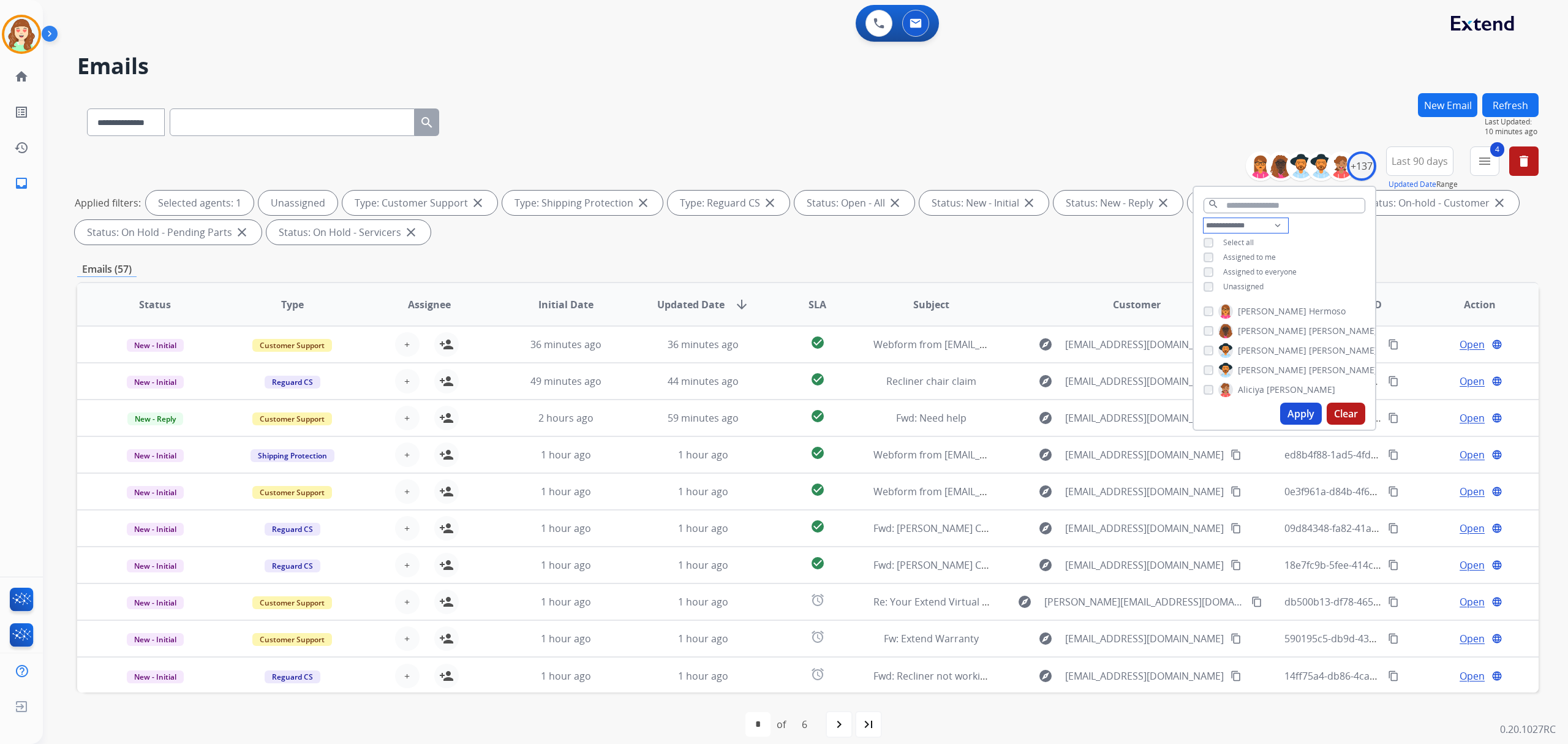
click at [1227, 223] on select "**********" at bounding box center [1246, 225] width 84 height 15
select select "**********"
click at [1204, 218] on select "**********" at bounding box center [1246, 225] width 84 height 15
click at [1297, 406] on button "Apply" at bounding box center [1301, 413] width 41 height 22
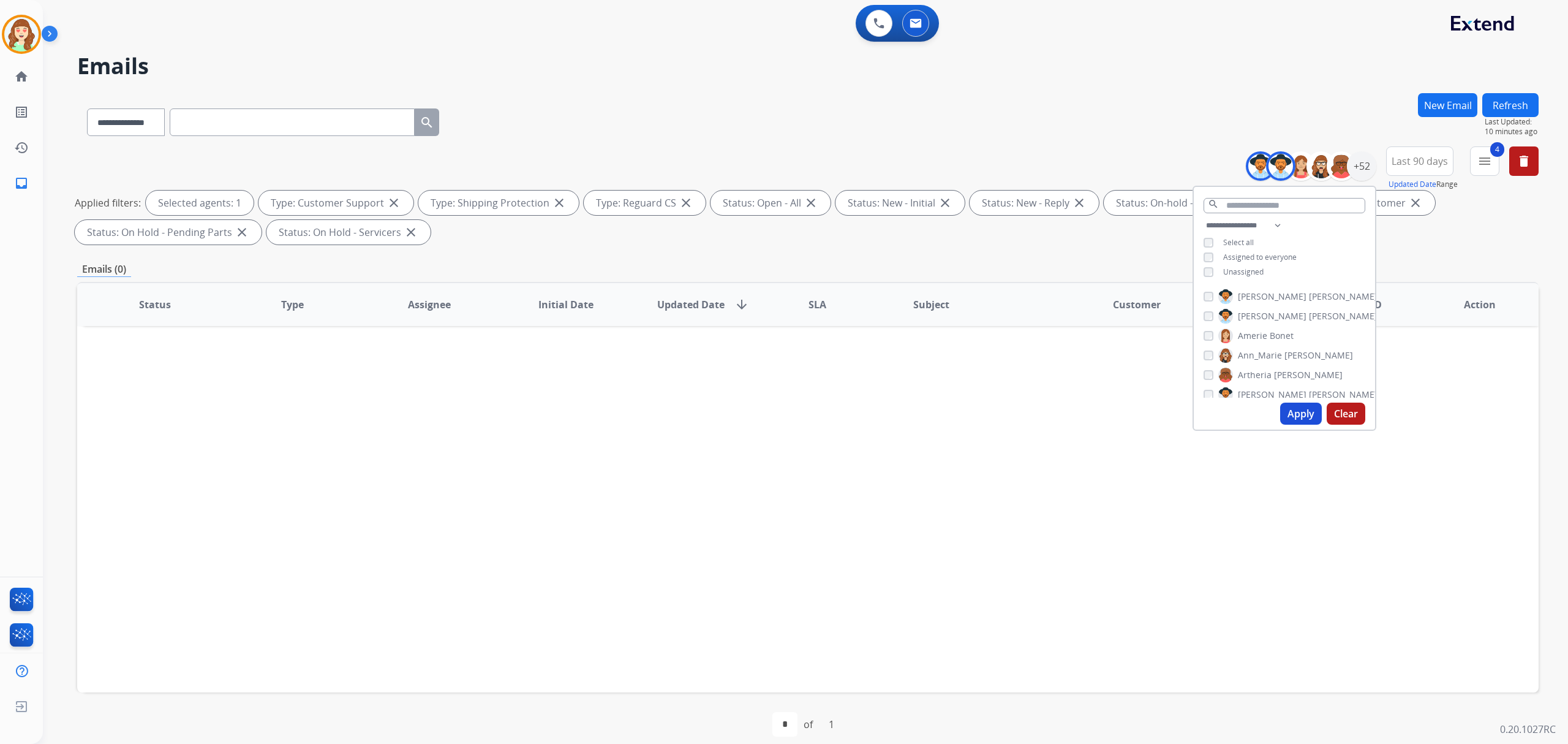
click at [1289, 410] on button "Apply" at bounding box center [1301, 413] width 41 height 22
click at [1298, 410] on button "Apply" at bounding box center [1301, 413] width 41 height 22
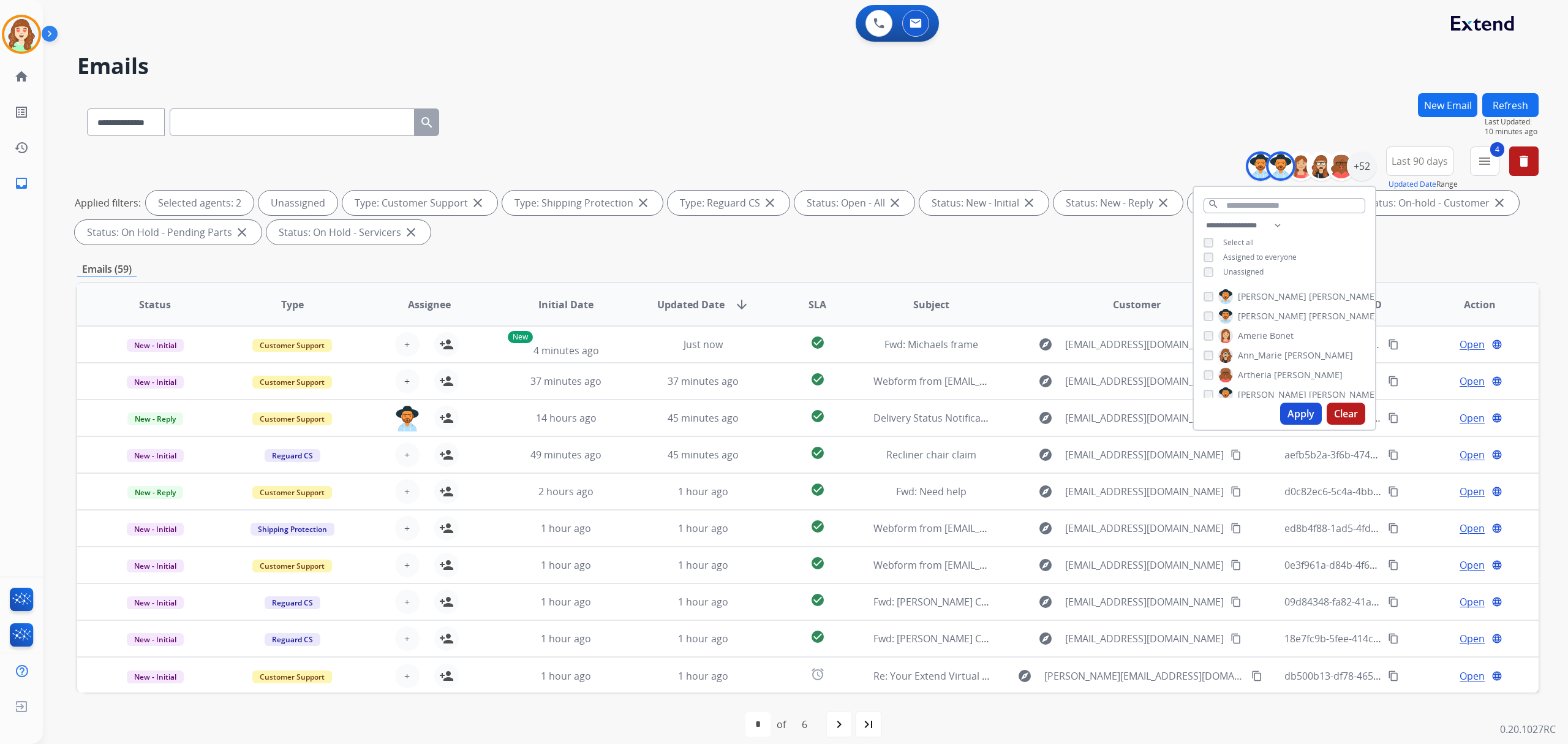
click at [816, 309] on span "SLA" at bounding box center [817, 304] width 18 height 15
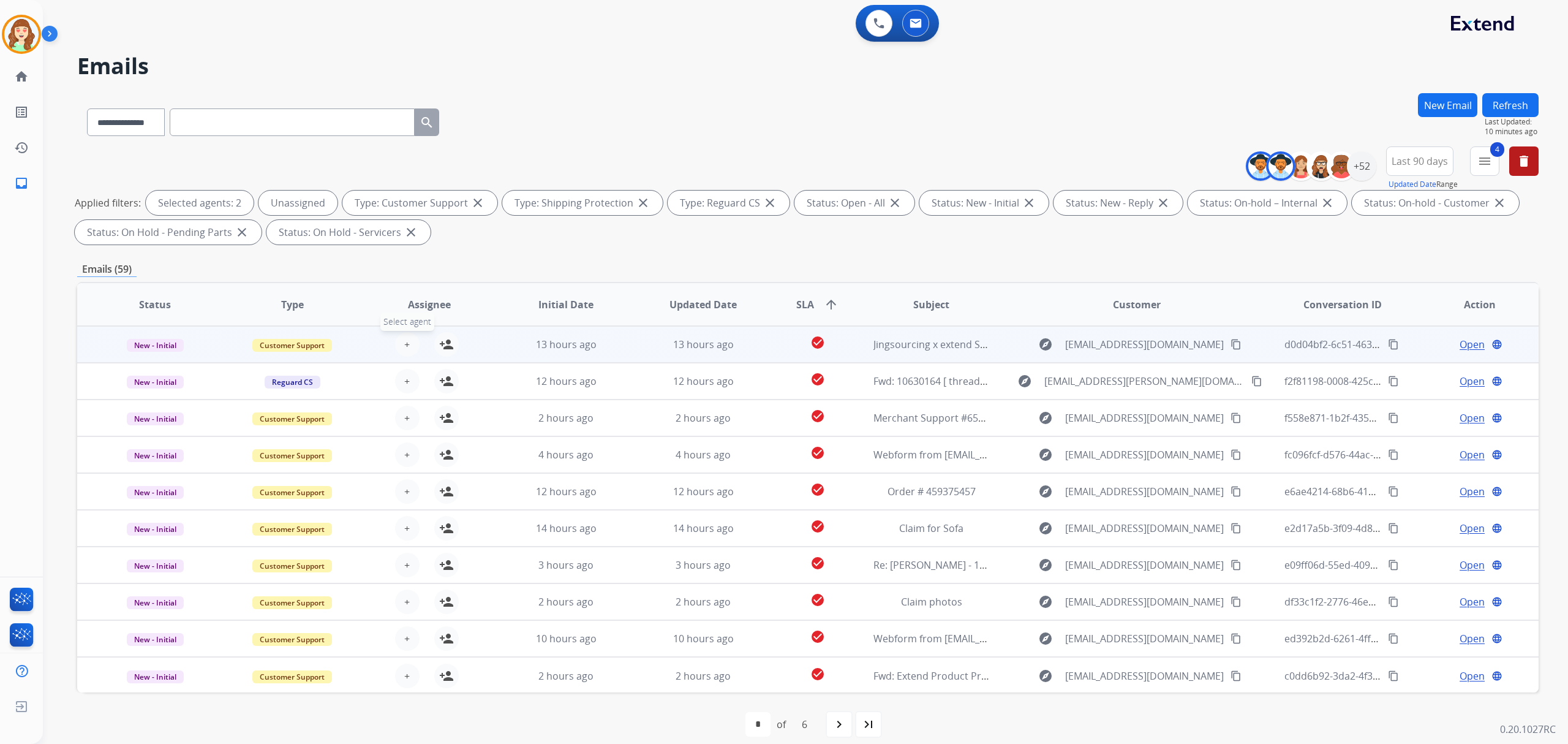
click at [399, 343] on button "+ Select agent" at bounding box center [407, 344] width 24 height 24
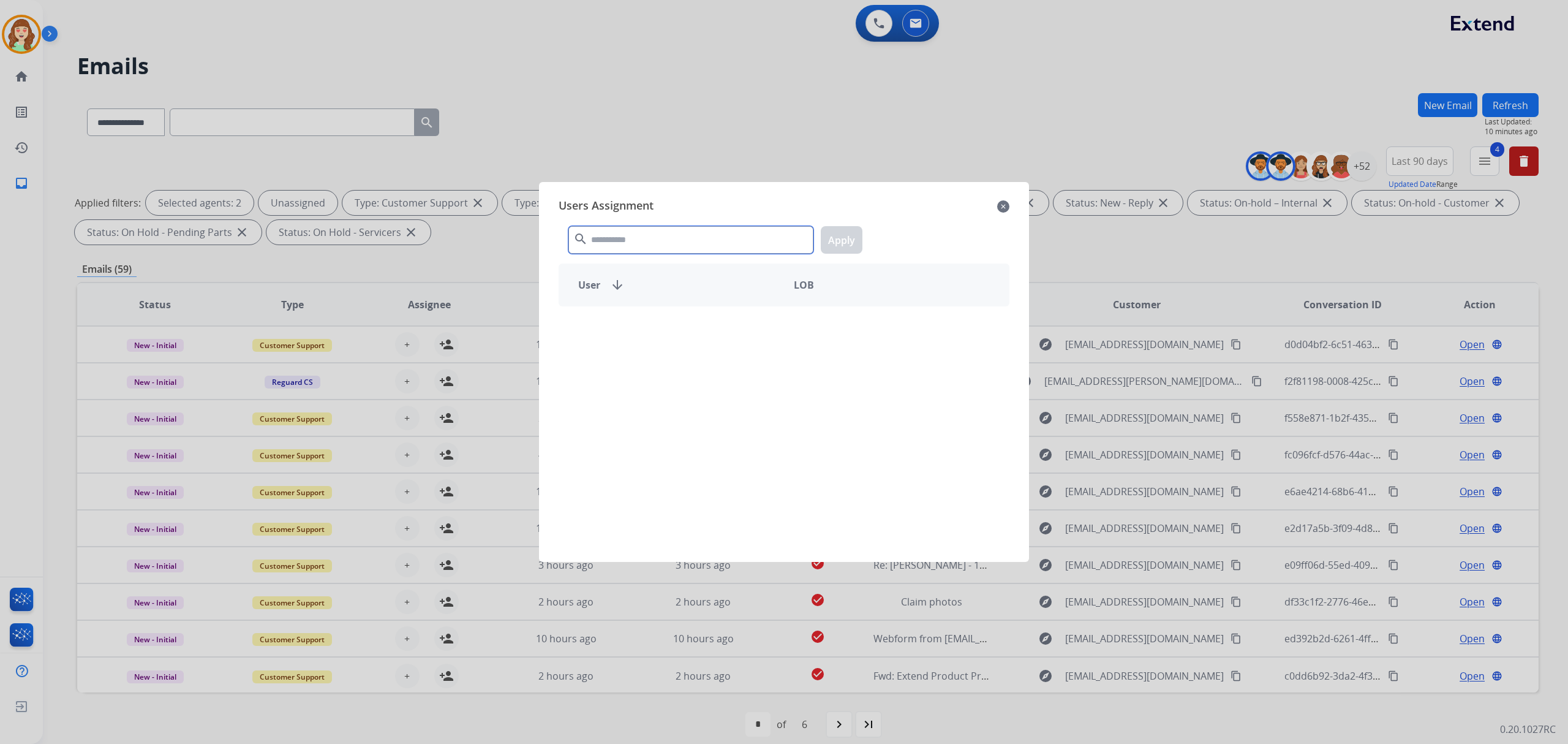
click at [679, 227] on input "text" at bounding box center [691, 239] width 245 height 27
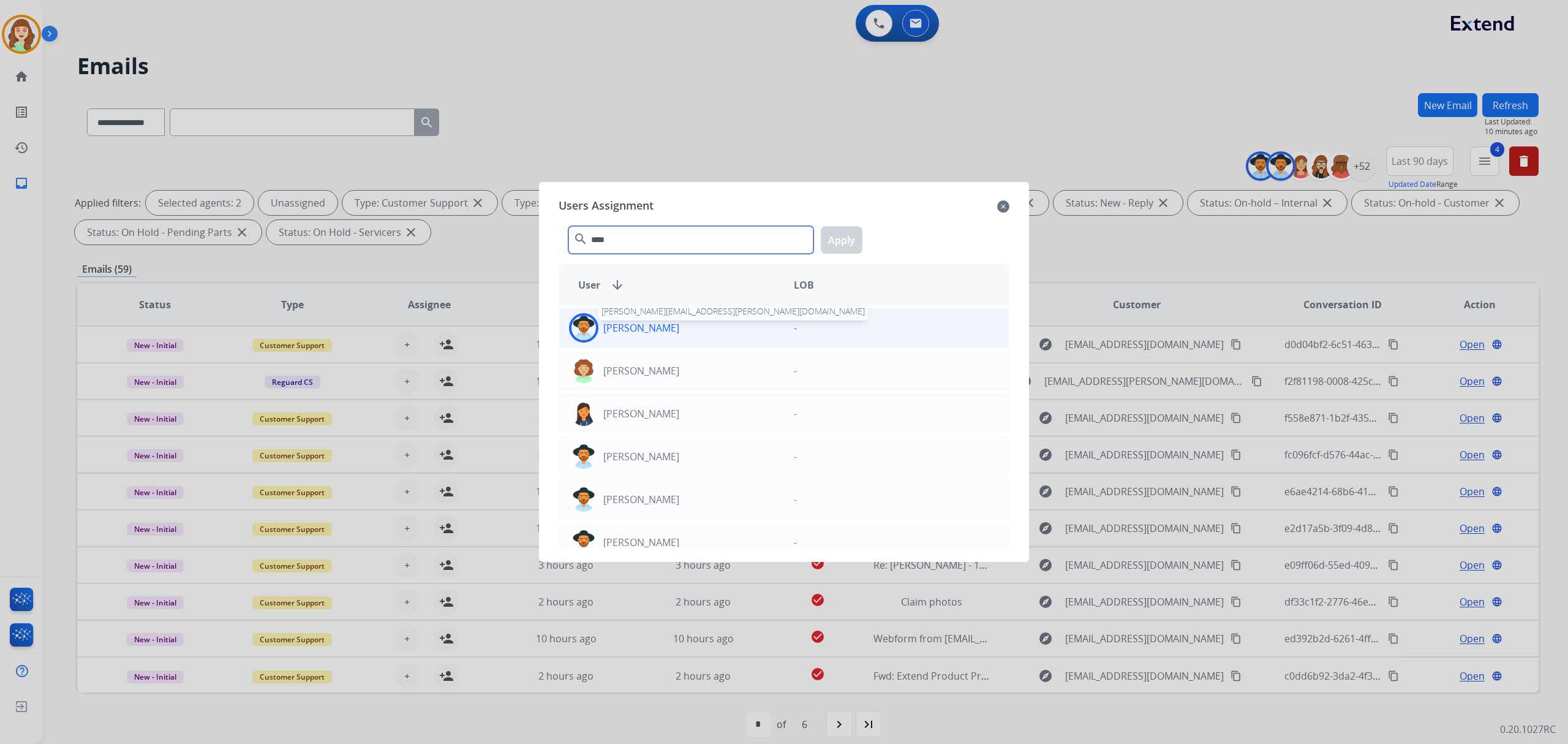
type input "****"
drag, startPoint x: 627, startPoint y: 324, endPoint x: 838, endPoint y: 260, distance: 220.5
click at [634, 324] on p "[PERSON_NAME]" at bounding box center [641, 327] width 76 height 15
click at [848, 241] on button "Apply" at bounding box center [841, 239] width 41 height 27
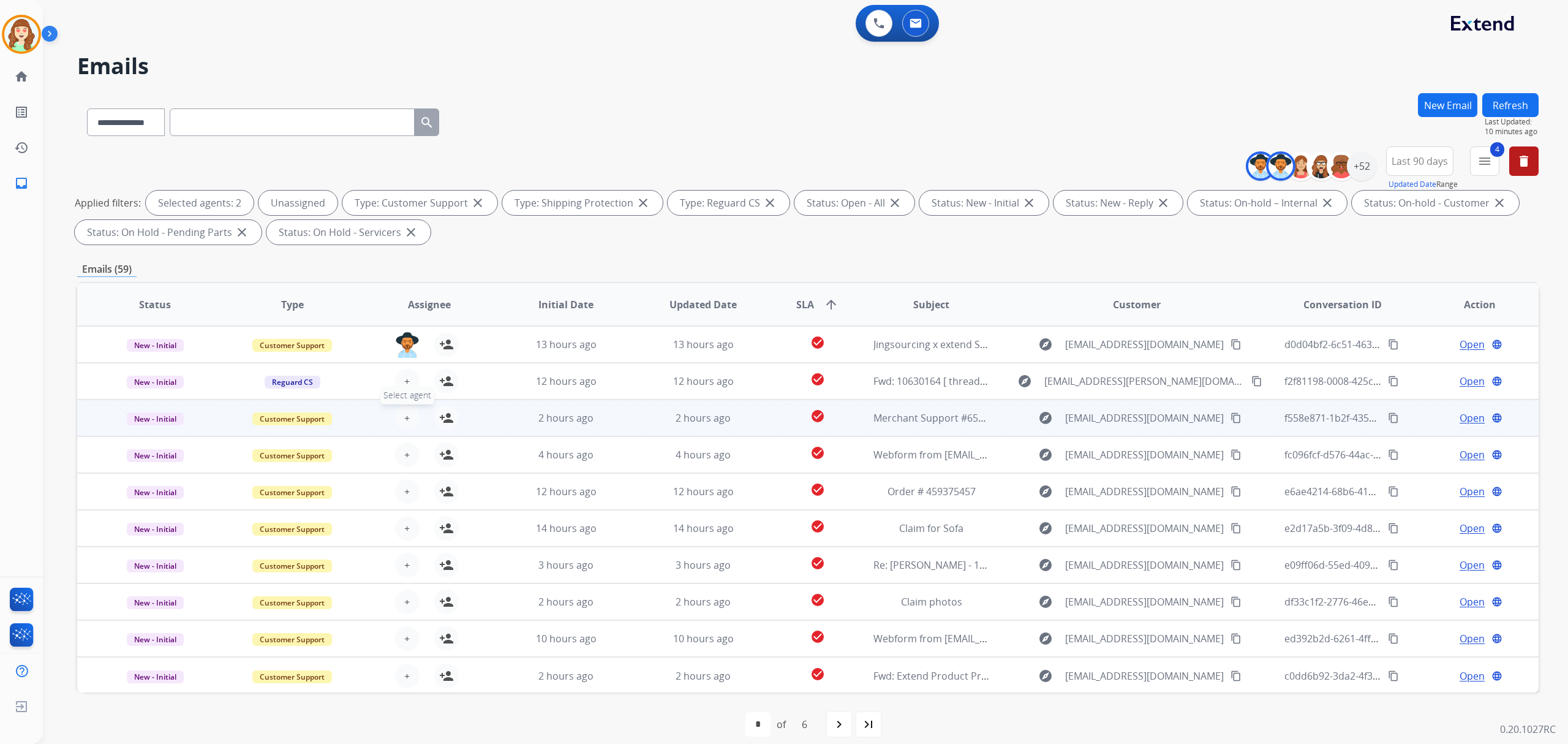
click at [407, 418] on span "+" at bounding box center [407, 417] width 5 height 15
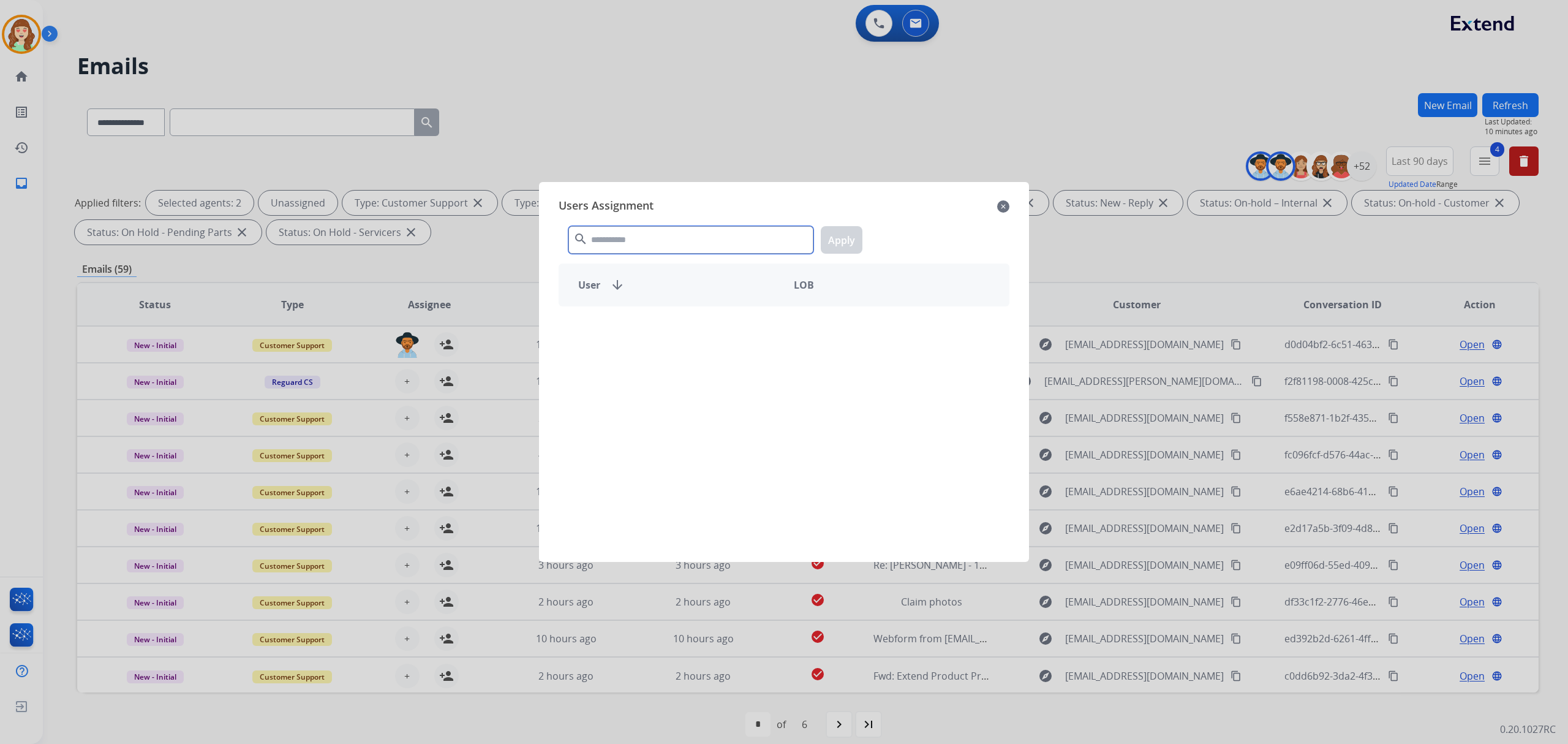
click at [620, 234] on input "text" at bounding box center [691, 239] width 245 height 27
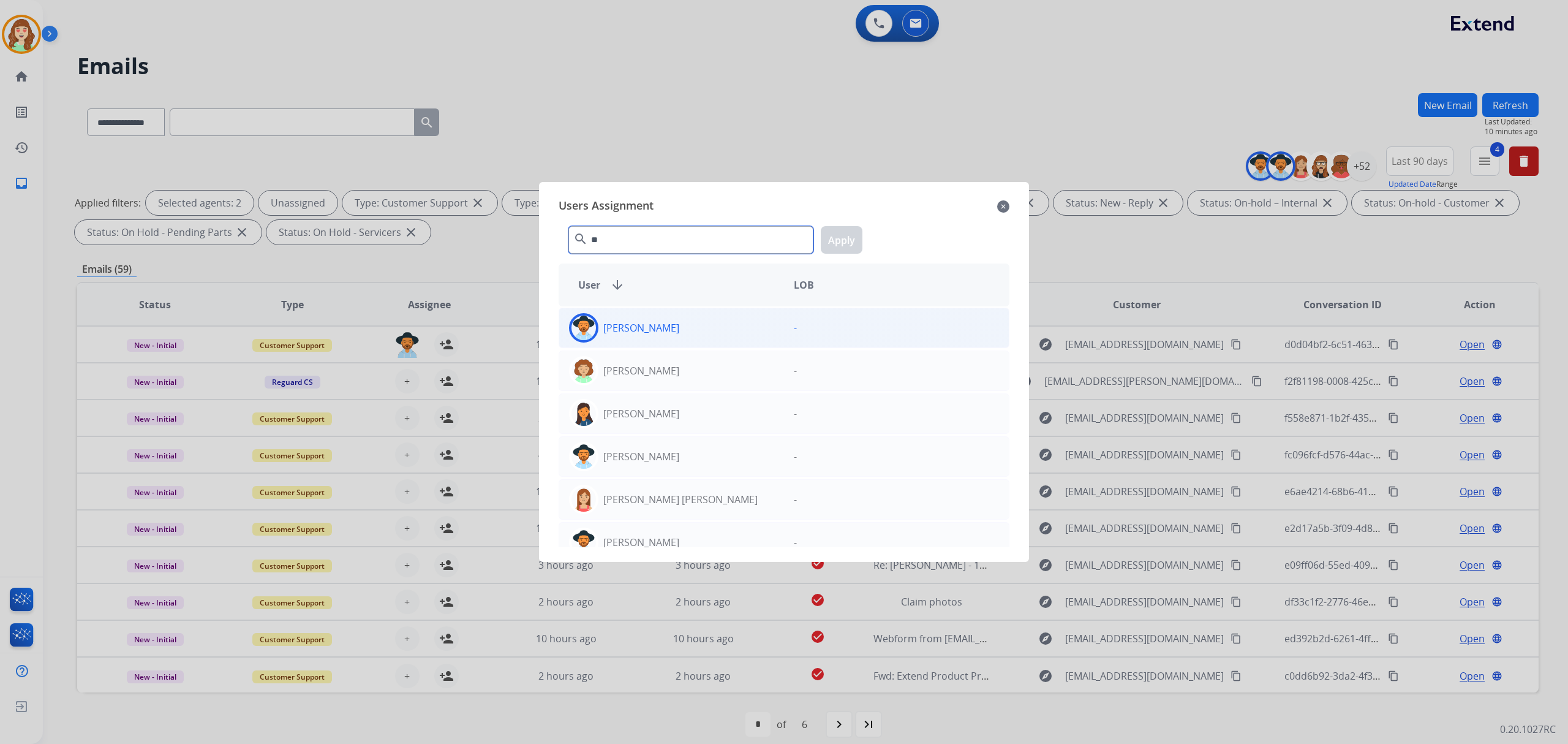
type input "**"
click at [755, 328] on div "[PERSON_NAME]" at bounding box center [672, 328] width 225 height 30
click at [841, 234] on button "Apply" at bounding box center [841, 239] width 41 height 27
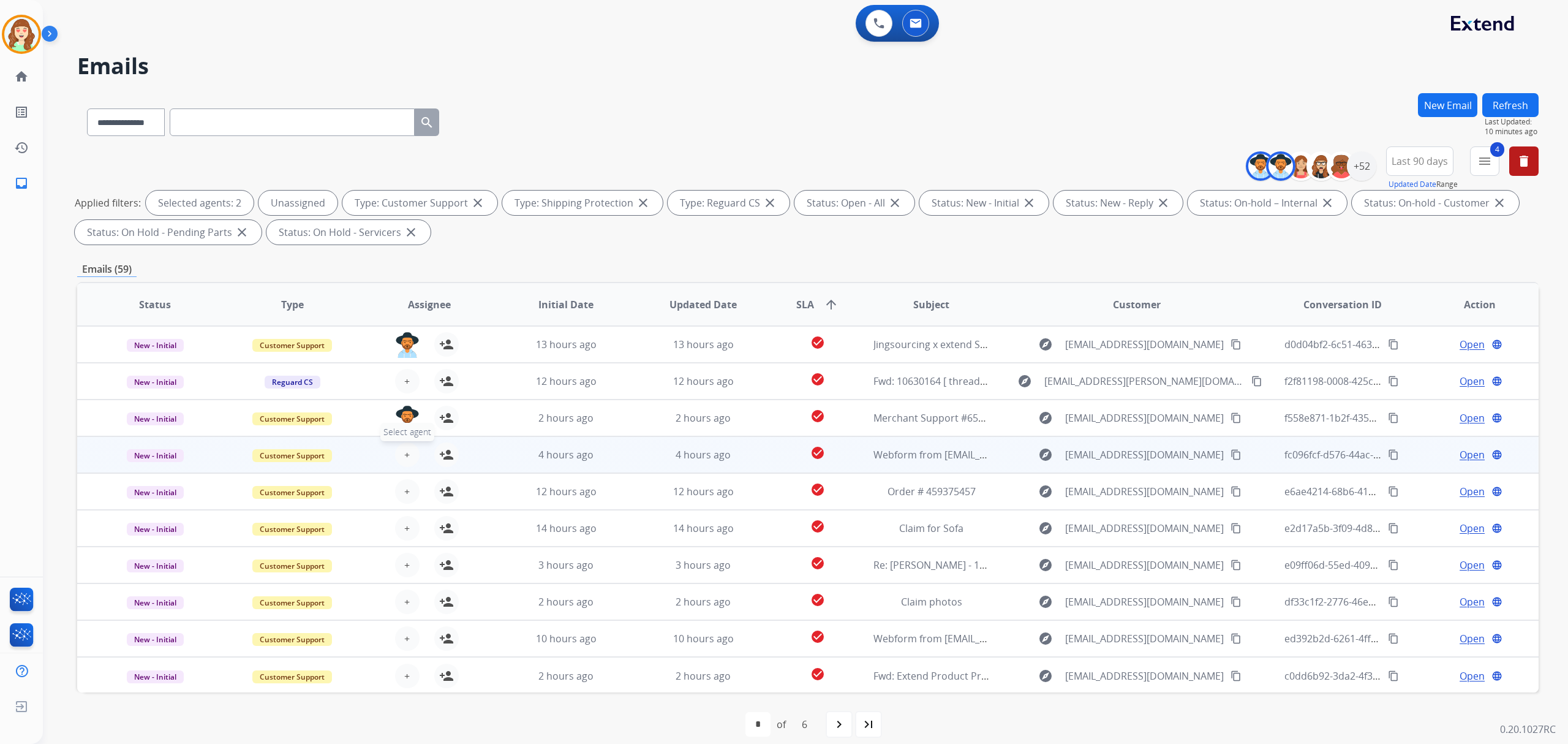
click at [410, 456] on button "+ Select agent" at bounding box center [407, 454] width 24 height 24
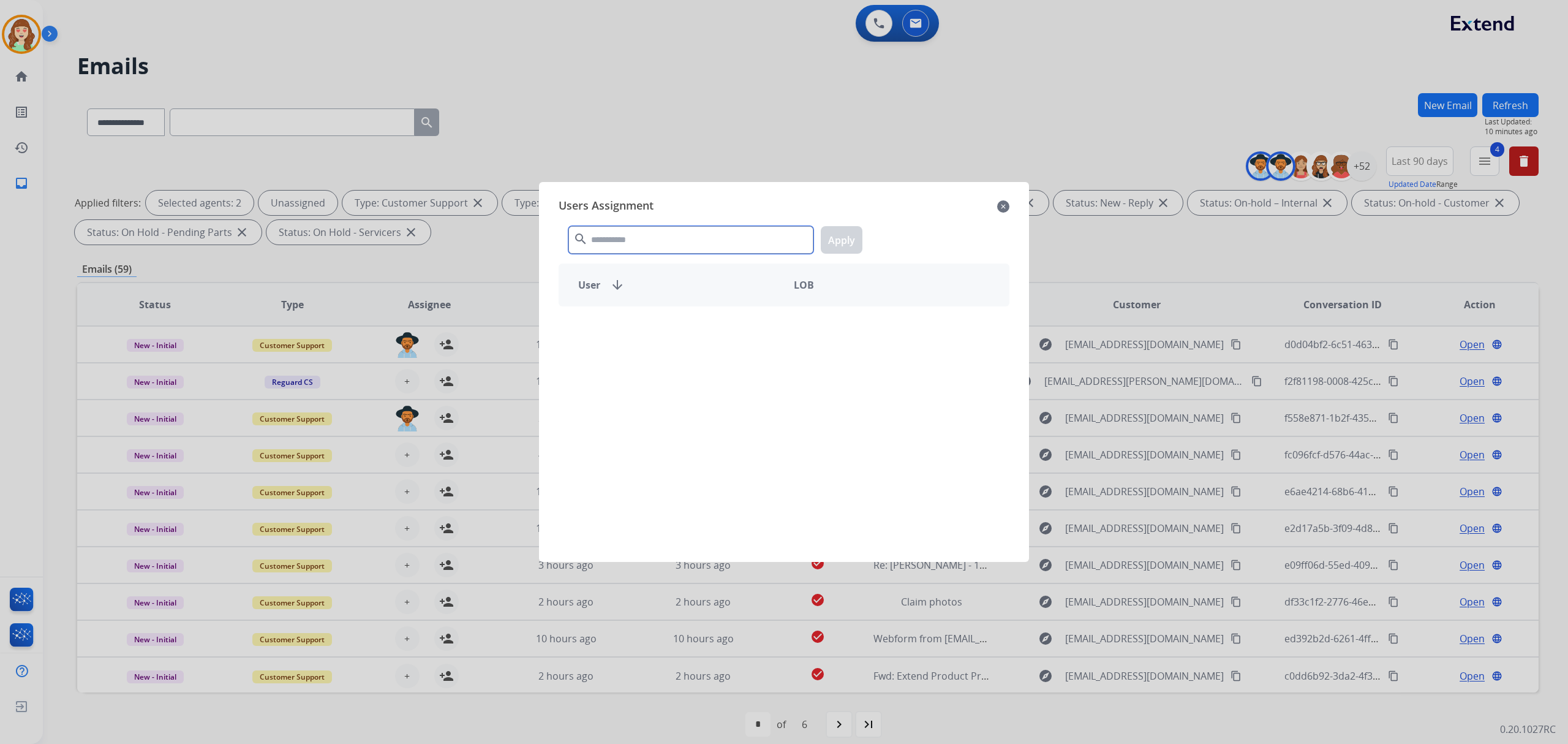
click at [632, 234] on input "text" at bounding box center [691, 239] width 245 height 27
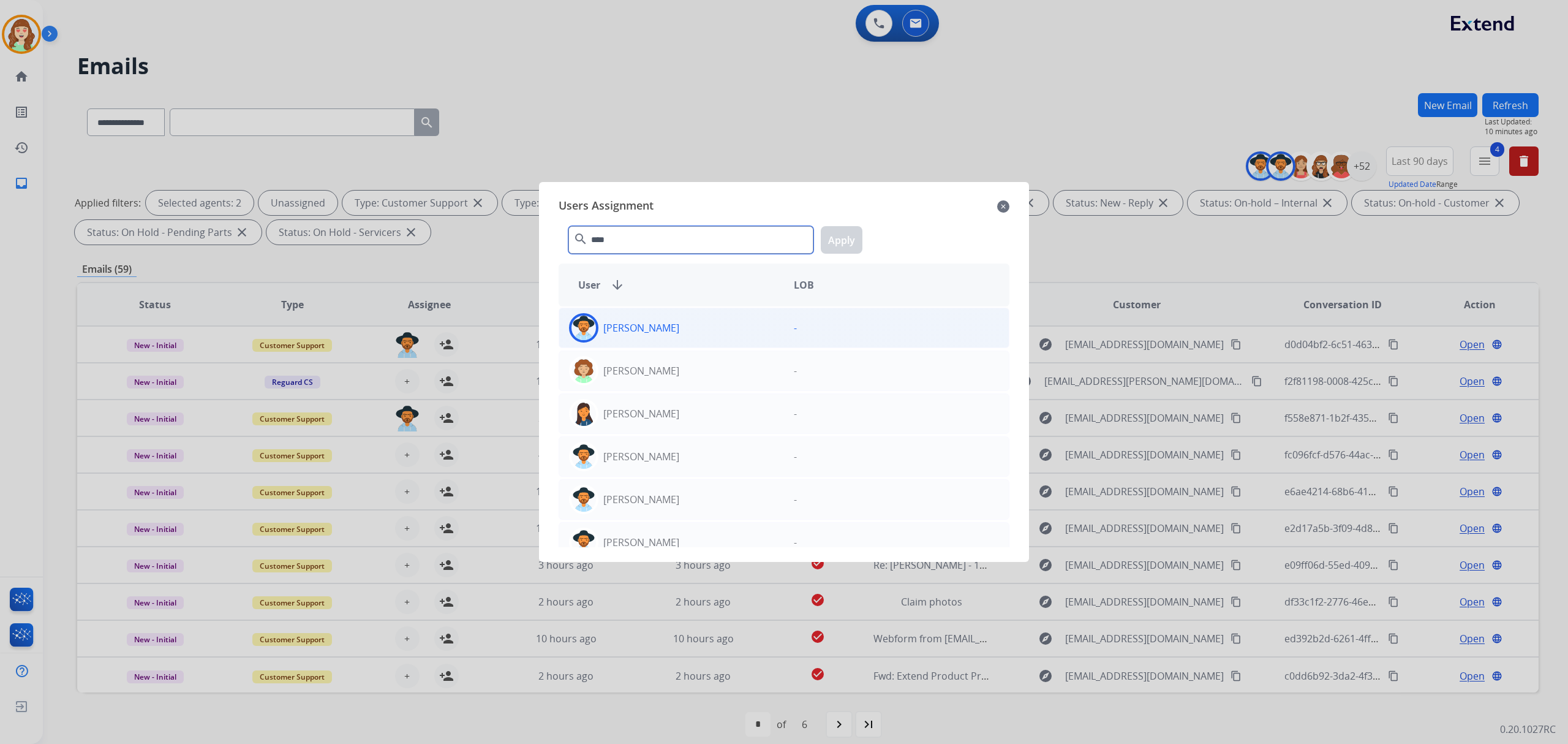
type input "****"
drag, startPoint x: 721, startPoint y: 327, endPoint x: 823, endPoint y: 258, distance: 123.1
click at [723, 327] on div "[PERSON_NAME]" at bounding box center [672, 328] width 225 height 30
click at [834, 243] on button "Apply" at bounding box center [841, 239] width 41 height 27
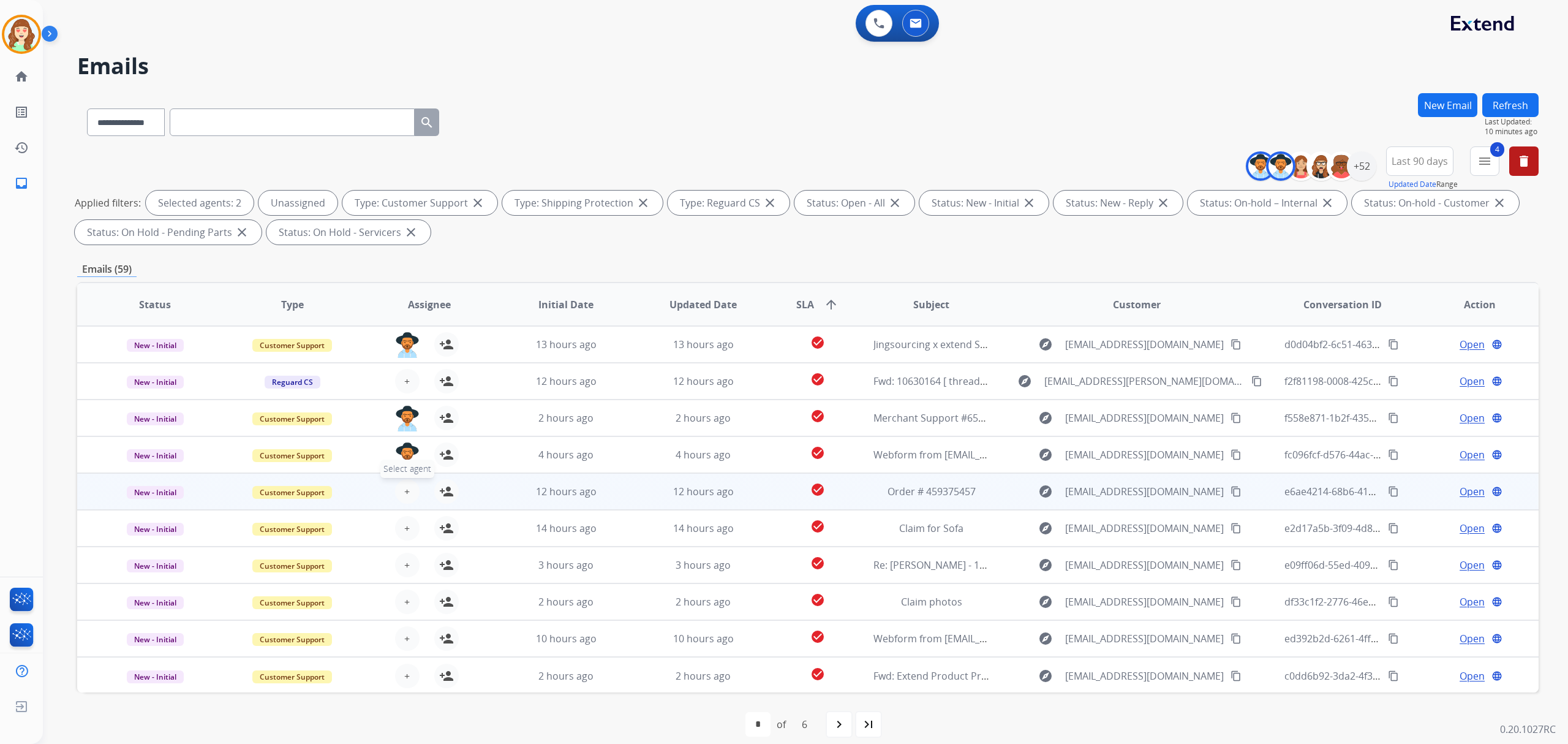
click at [405, 481] on button "+ Select agent" at bounding box center [407, 491] width 24 height 24
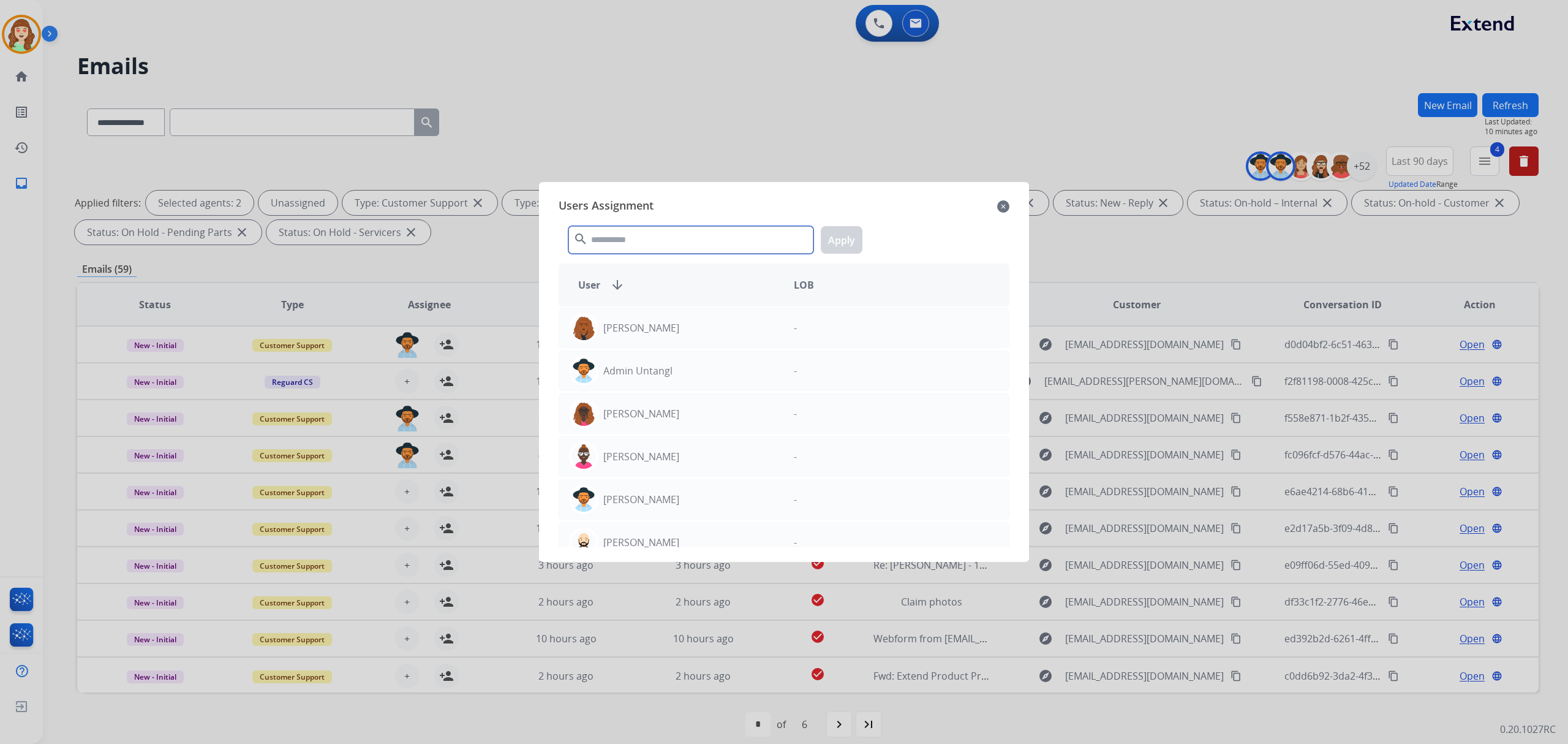
drag, startPoint x: 626, startPoint y: 243, endPoint x: 638, endPoint y: 224, distance: 22.5
click at [635, 233] on input "text" at bounding box center [691, 239] width 245 height 27
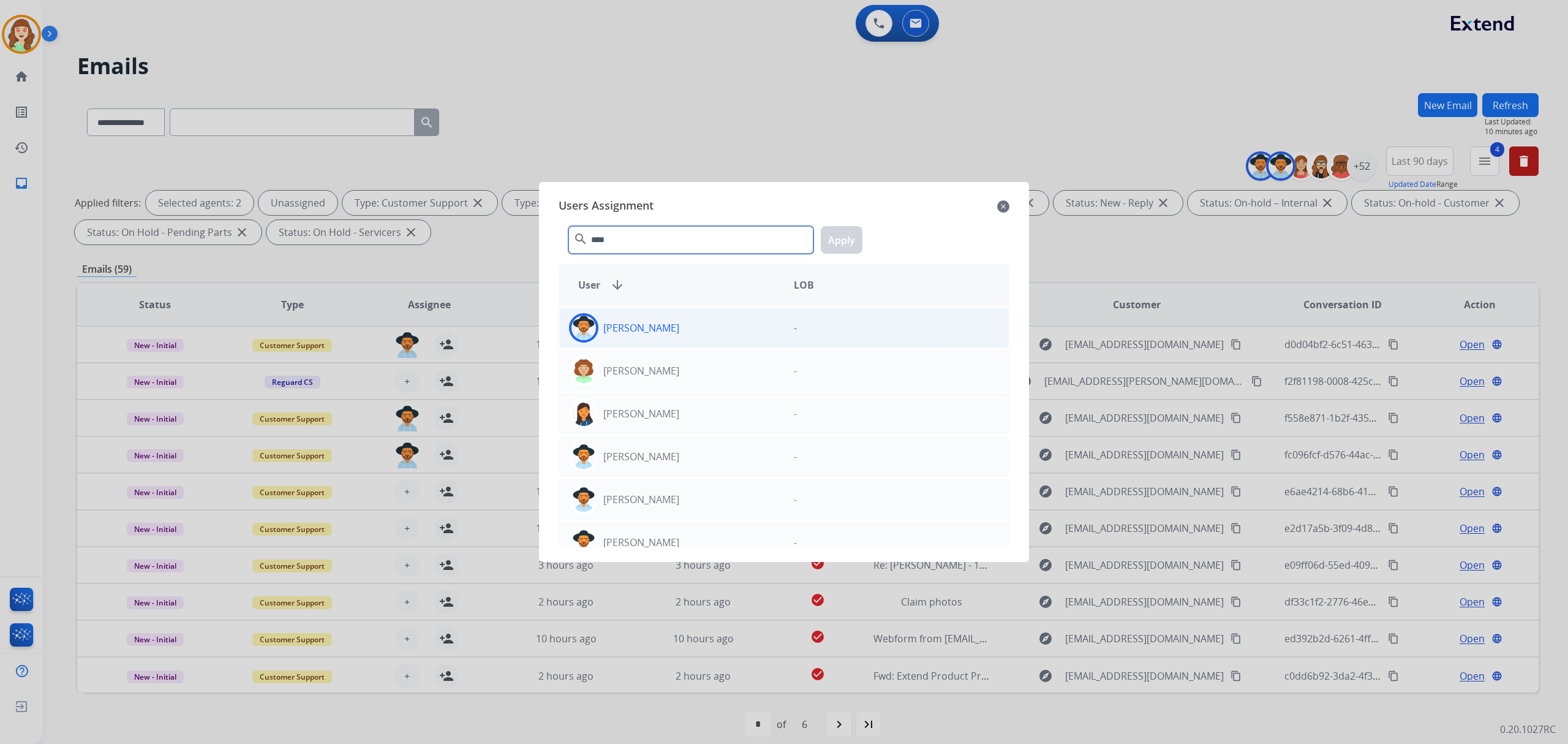
type input "****"
drag, startPoint x: 718, startPoint y: 327, endPoint x: 866, endPoint y: 244, distance: 169.7
click at [719, 325] on div "[PERSON_NAME]" at bounding box center [672, 328] width 225 height 30
click at [856, 234] on button "Apply" at bounding box center [841, 239] width 41 height 27
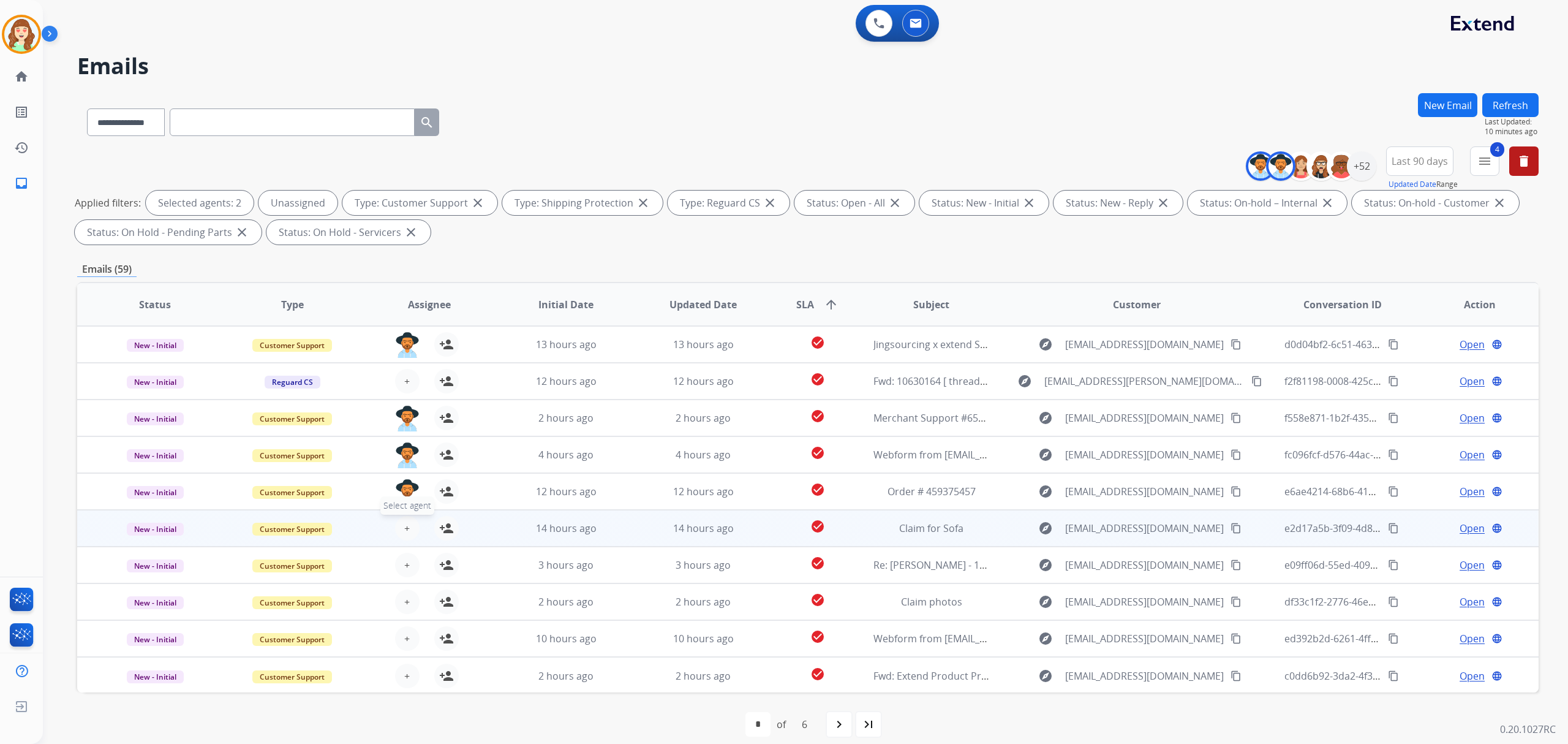
click at [413, 511] on span "Select agent" at bounding box center [407, 506] width 54 height 19
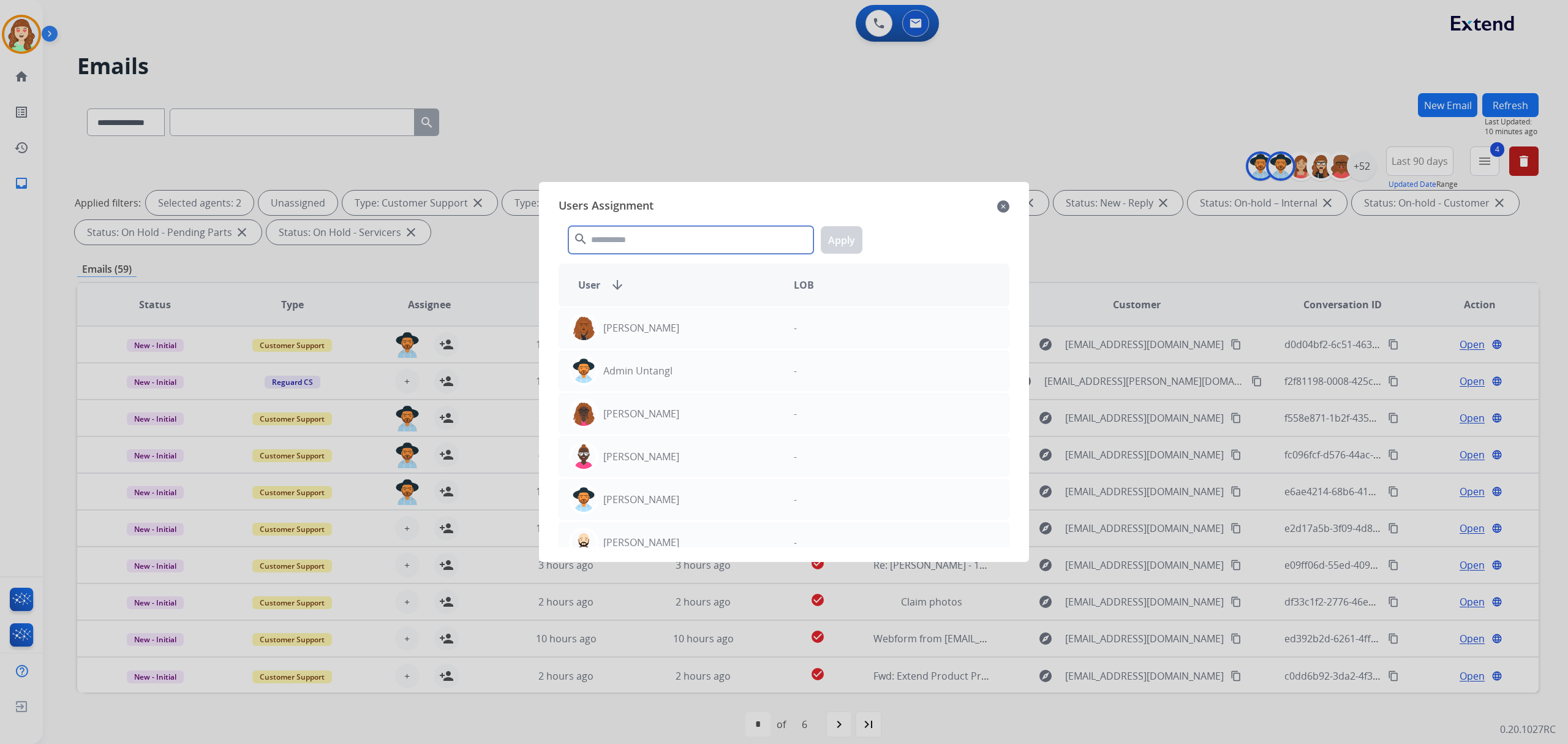
drag, startPoint x: 651, startPoint y: 241, endPoint x: 660, endPoint y: 231, distance: 13.5
click at [653, 238] on input "text" at bounding box center [691, 239] width 245 height 27
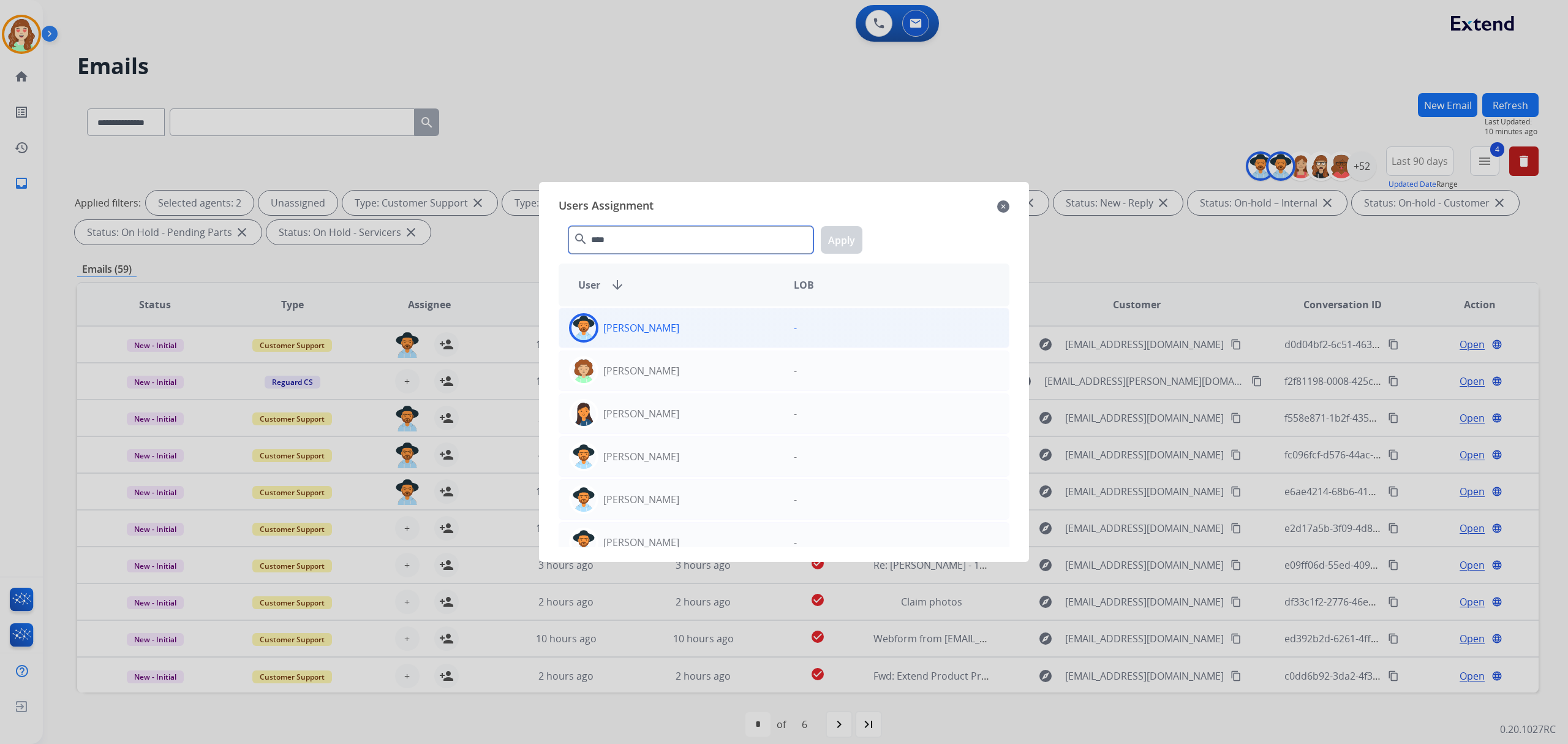
type input "****"
click at [697, 327] on div "[PERSON_NAME]" at bounding box center [672, 328] width 225 height 30
click at [834, 250] on button "Apply" at bounding box center [841, 239] width 41 height 27
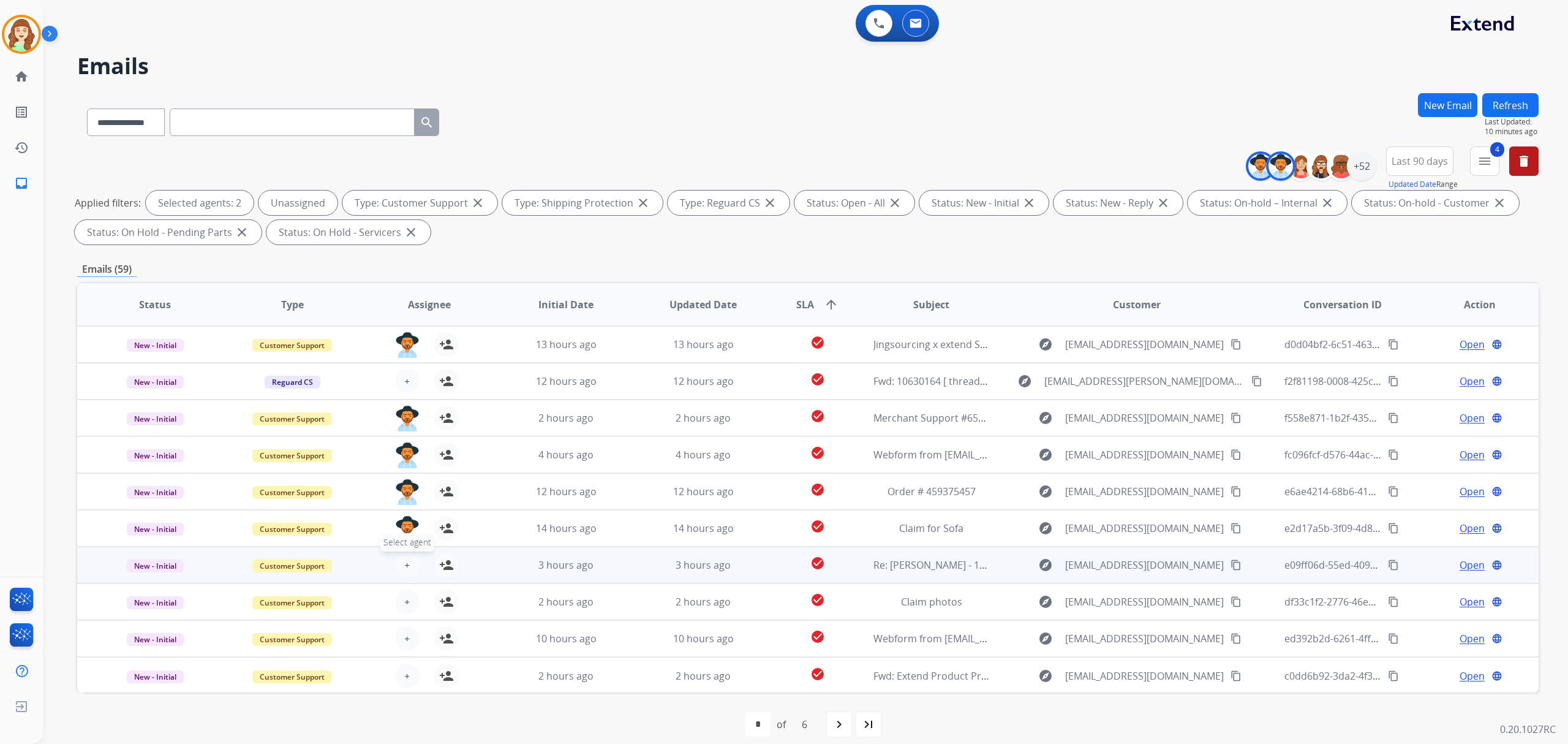
click at [405, 563] on span "+" at bounding box center [407, 565] width 5 height 15
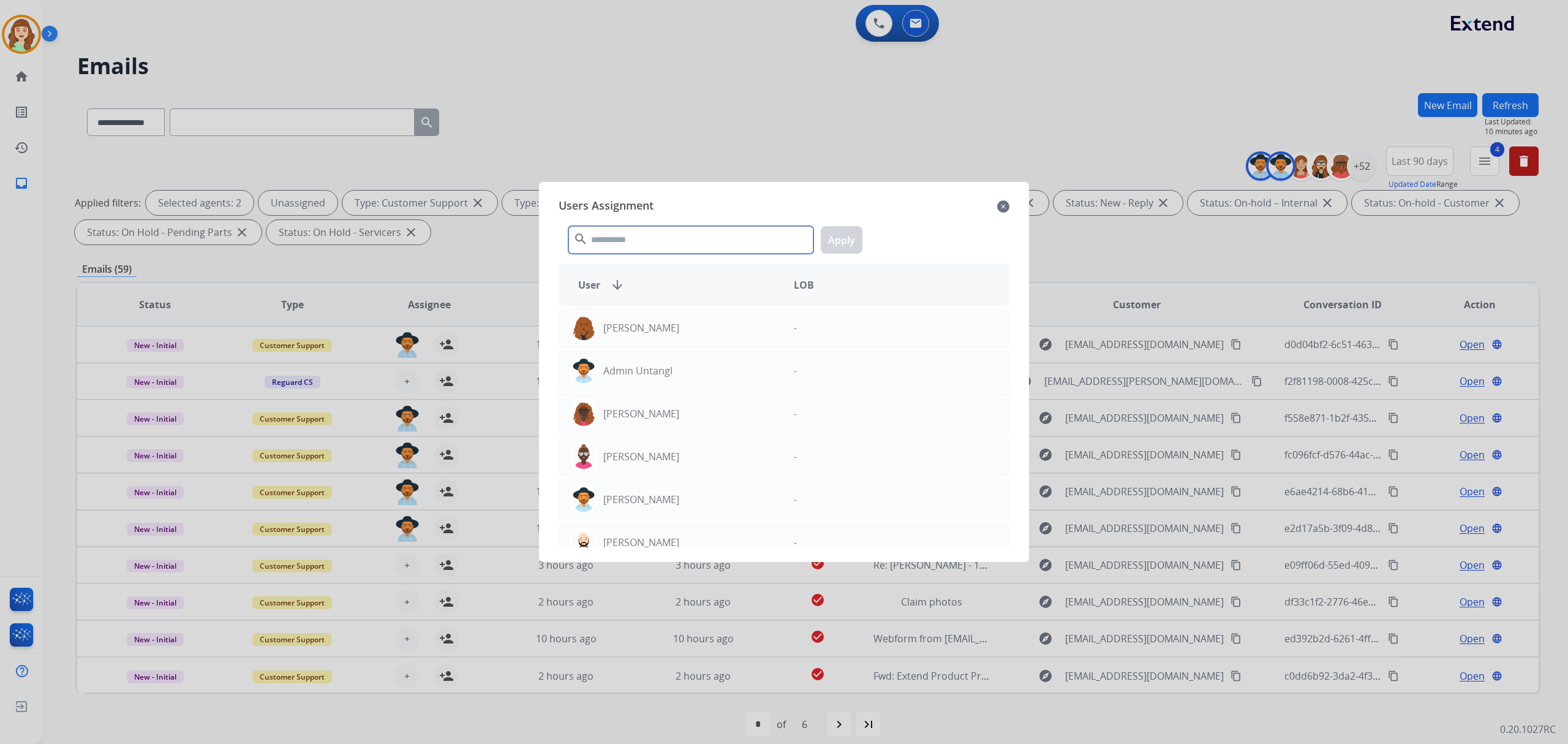
click at [640, 228] on input "text" at bounding box center [691, 239] width 245 height 27
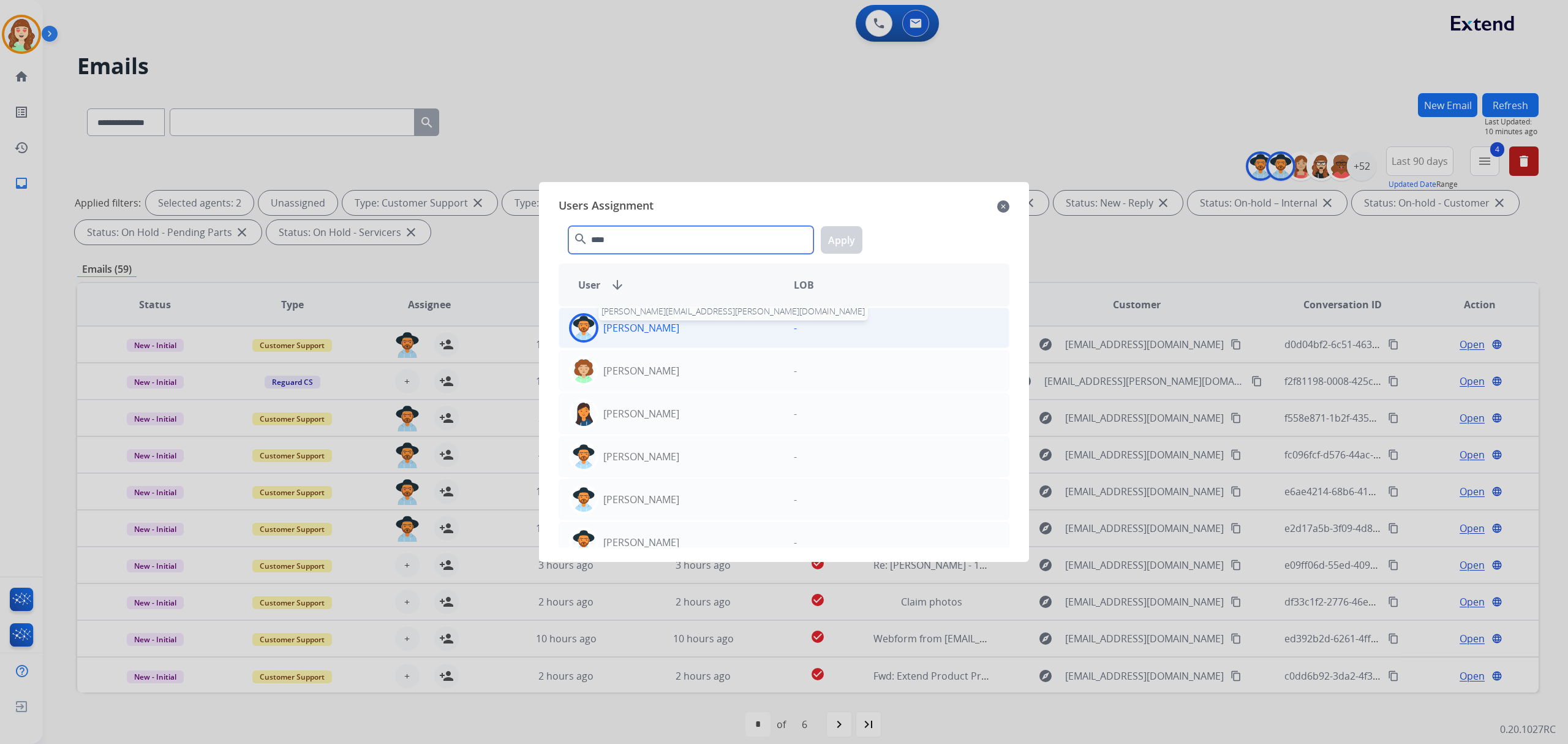
type input "****"
drag, startPoint x: 614, startPoint y: 329, endPoint x: 640, endPoint y: 313, distance: 30.5
click at [616, 327] on p "[PERSON_NAME]" at bounding box center [641, 327] width 76 height 15
click at [849, 241] on button "Apply" at bounding box center [841, 239] width 41 height 27
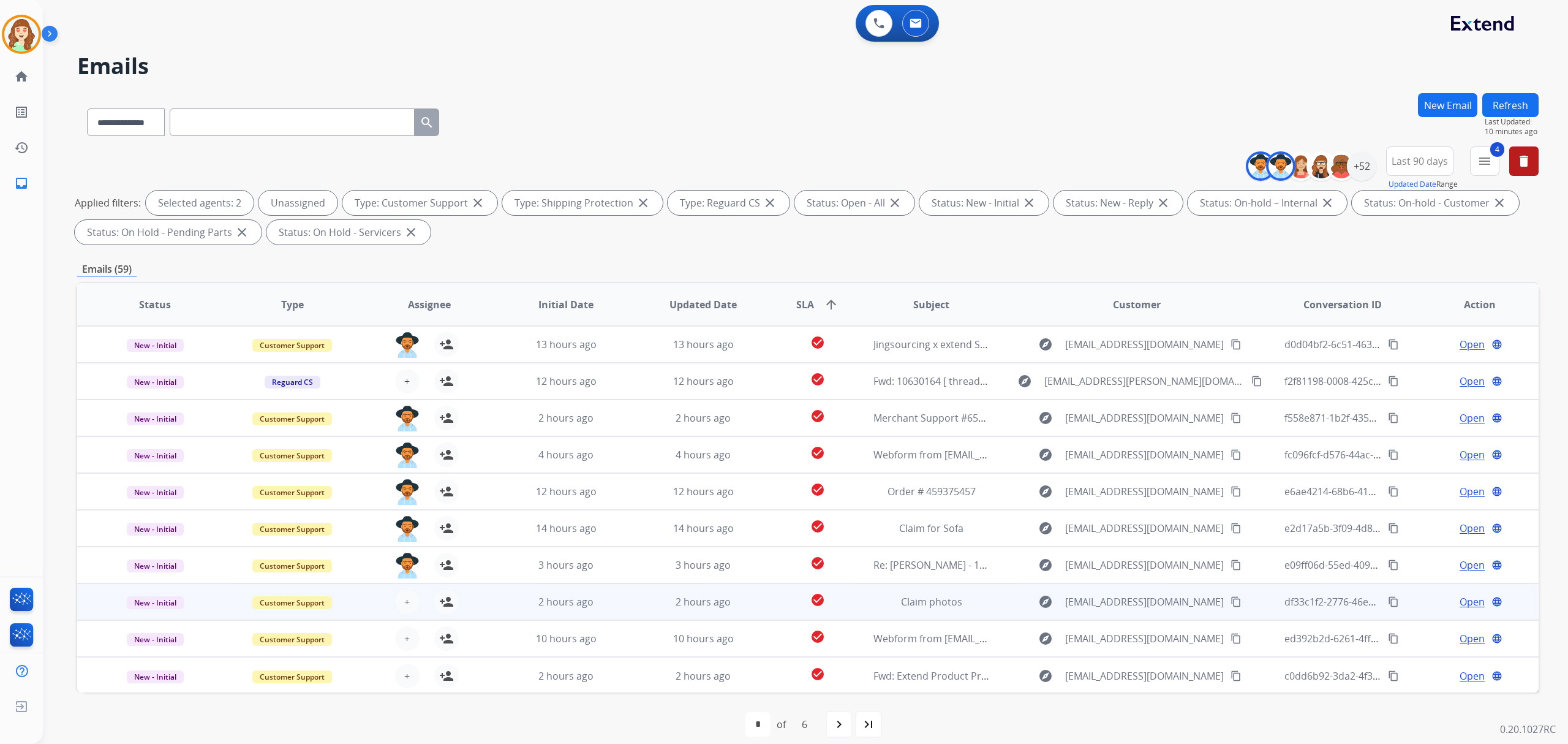
click at [398, 588] on div "+ Select agent person_add Assign to Me" at bounding box center [419, 602] width 137 height 34
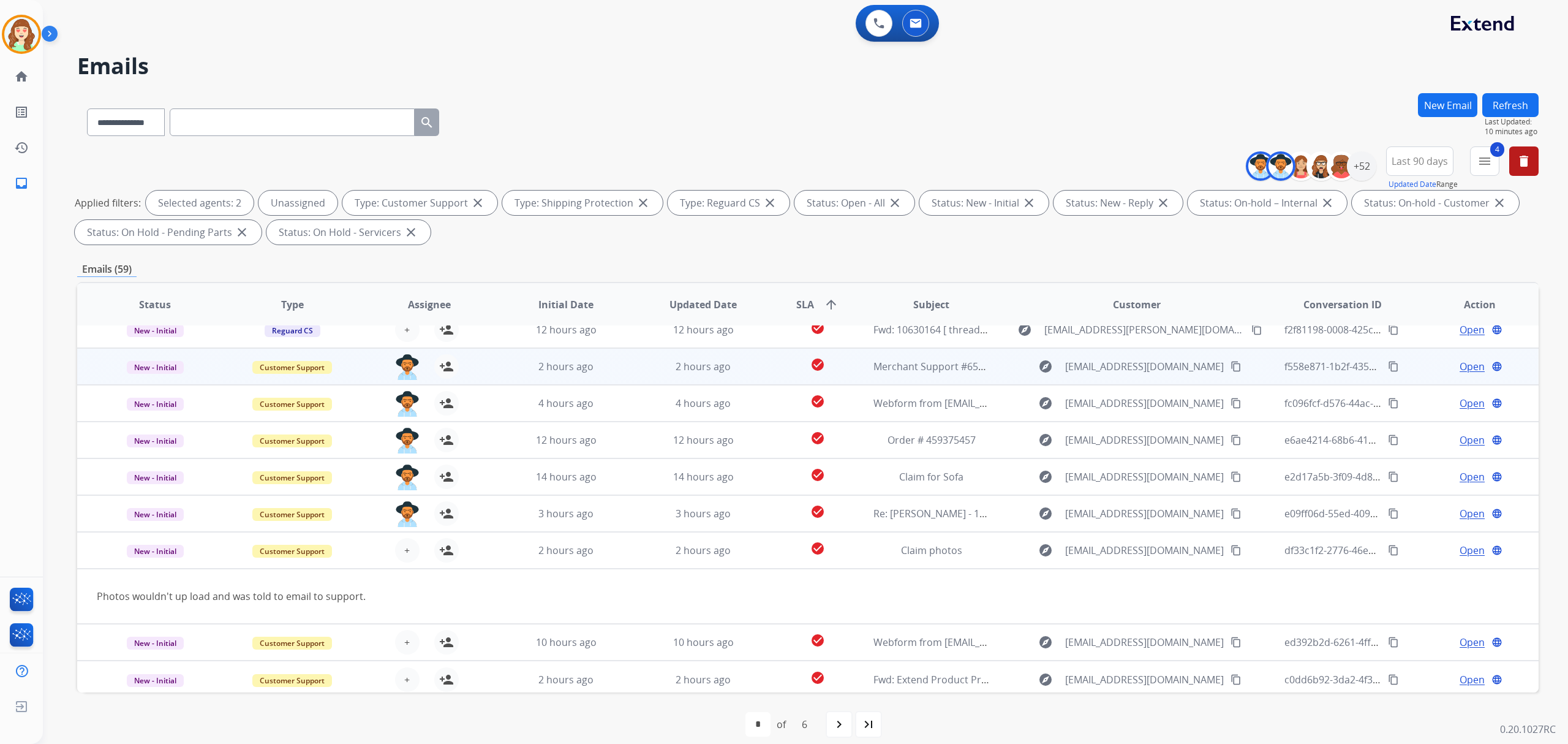
scroll to position [55, 0]
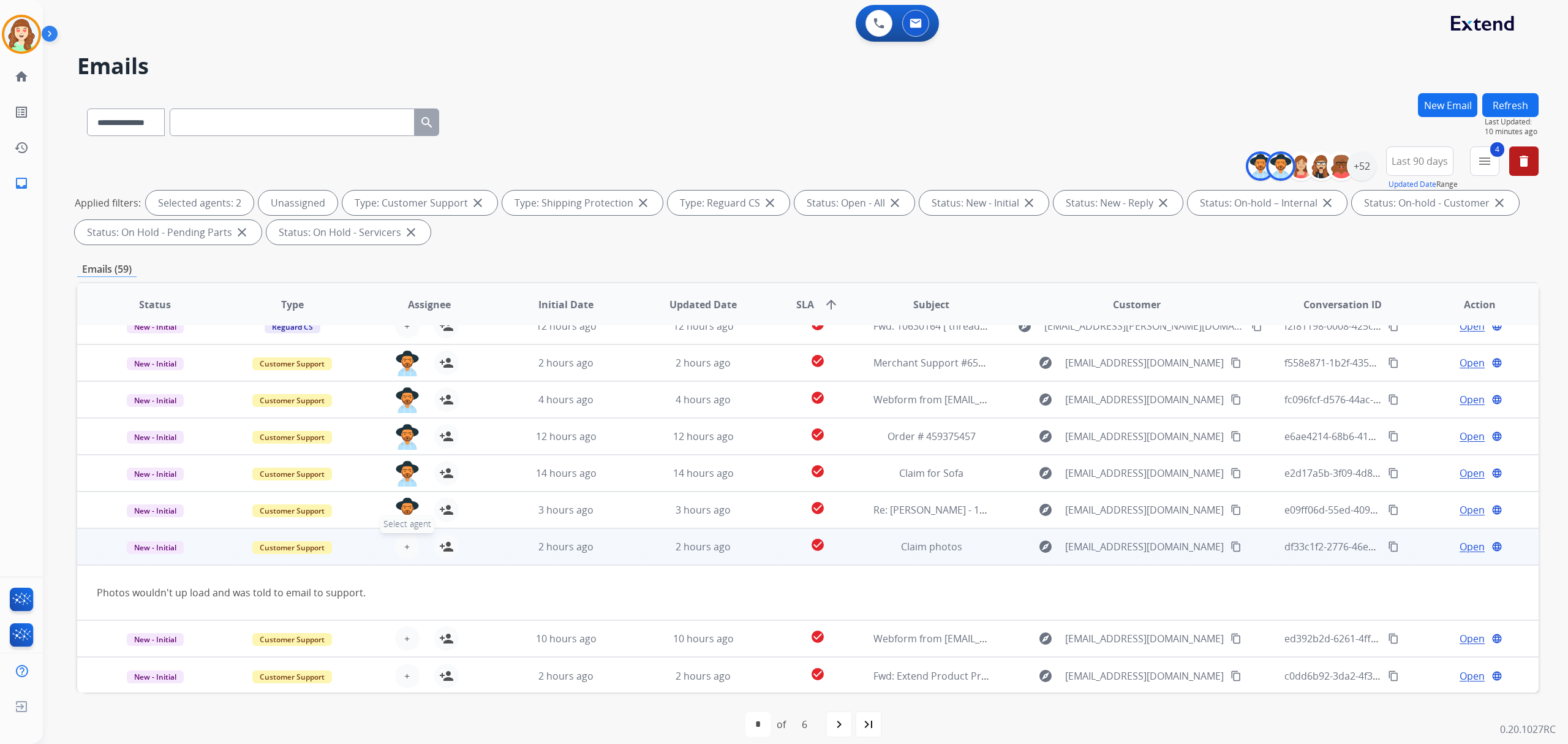
click at [405, 543] on span "+" at bounding box center [407, 546] width 5 height 15
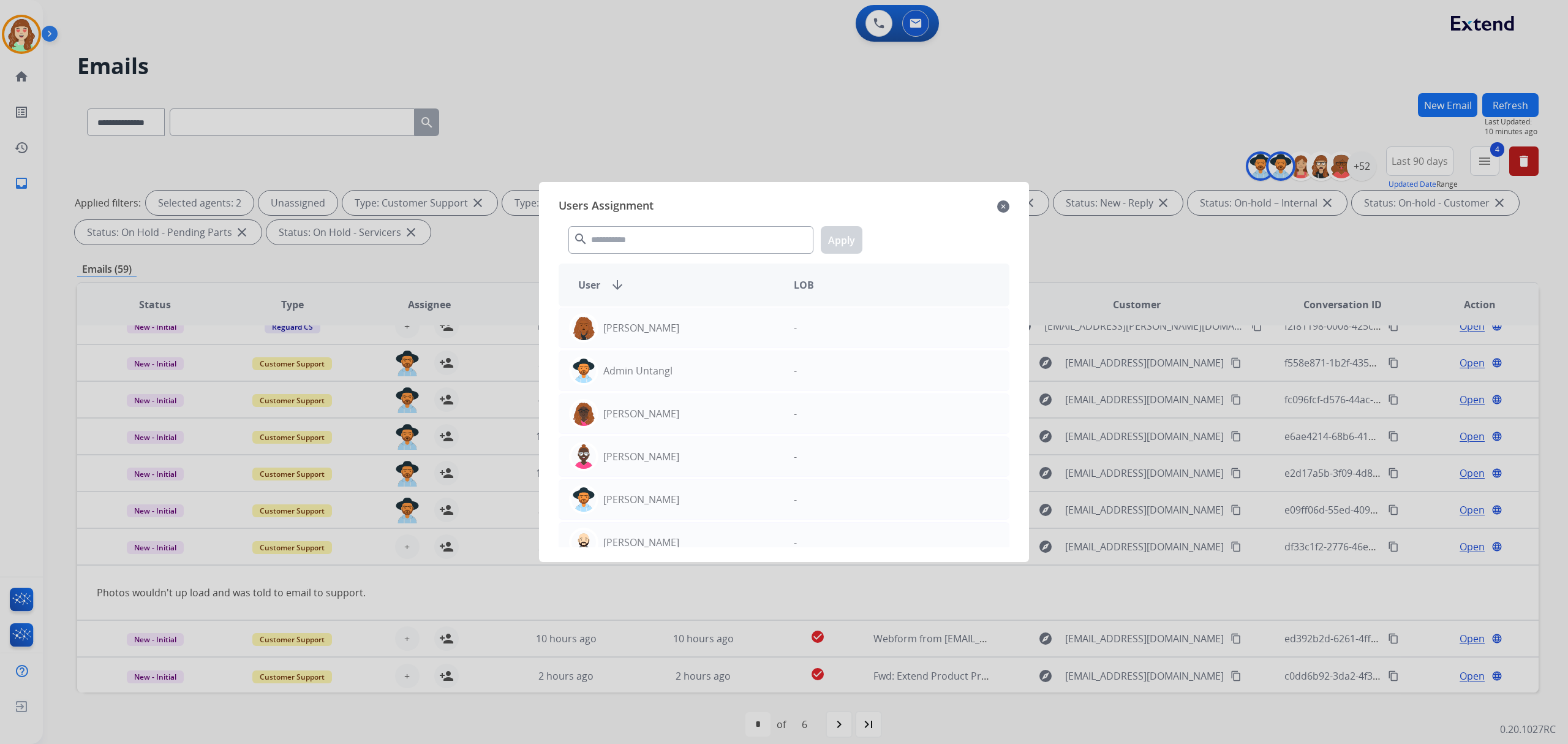
click at [660, 224] on div "search Apply" at bounding box center [784, 238] width 451 height 42
click at [640, 254] on div "search Apply" at bounding box center [784, 238] width 451 height 42
click at [640, 238] on input "text" at bounding box center [691, 239] width 245 height 27
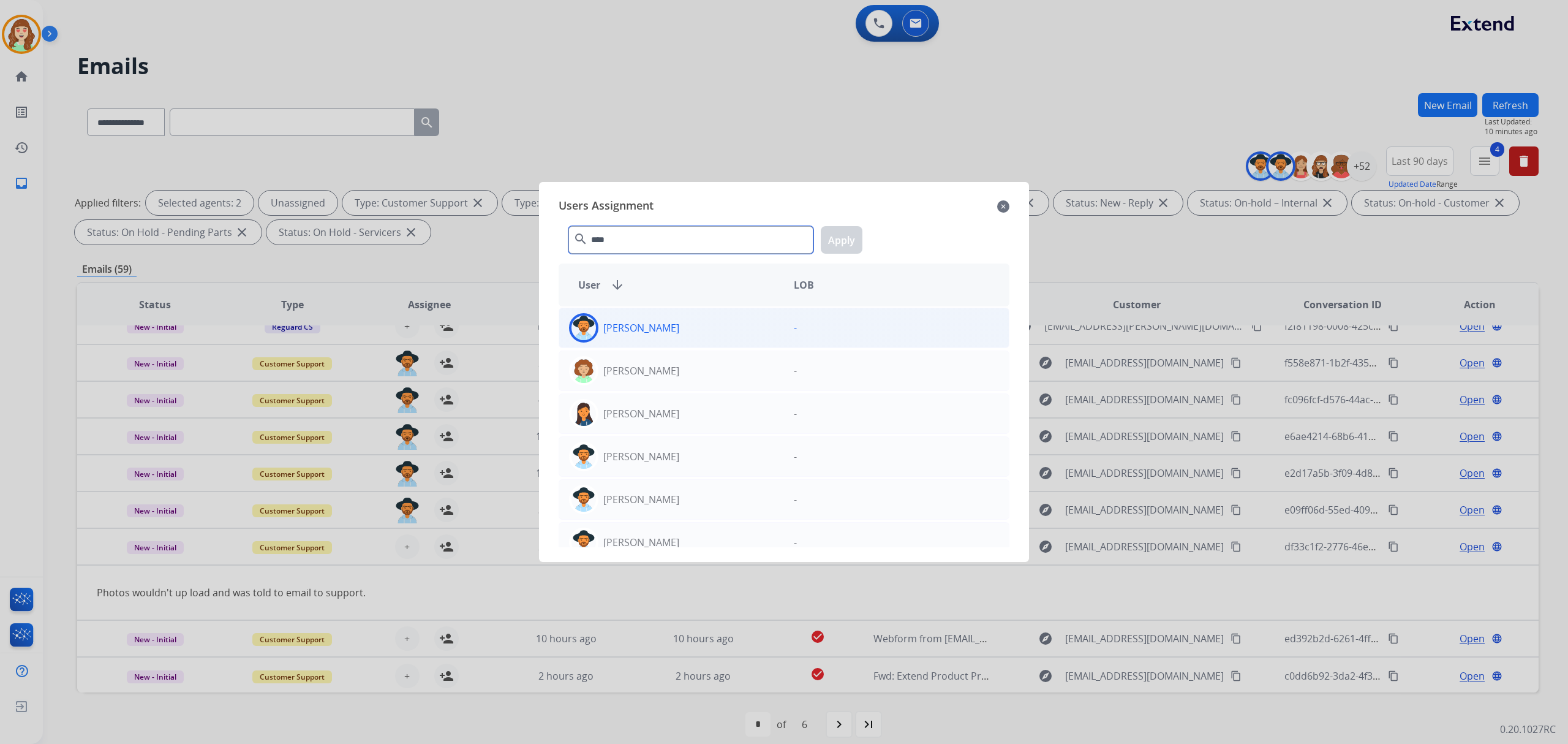
type input "****"
drag, startPoint x: 696, startPoint y: 331, endPoint x: 823, endPoint y: 272, distance: 140.0
click at [699, 328] on div "[PERSON_NAME]" at bounding box center [672, 328] width 225 height 30
drag, startPoint x: 834, startPoint y: 244, endPoint x: 841, endPoint y: 243, distance: 7.1
click at [834, 243] on button "Apply" at bounding box center [841, 239] width 41 height 27
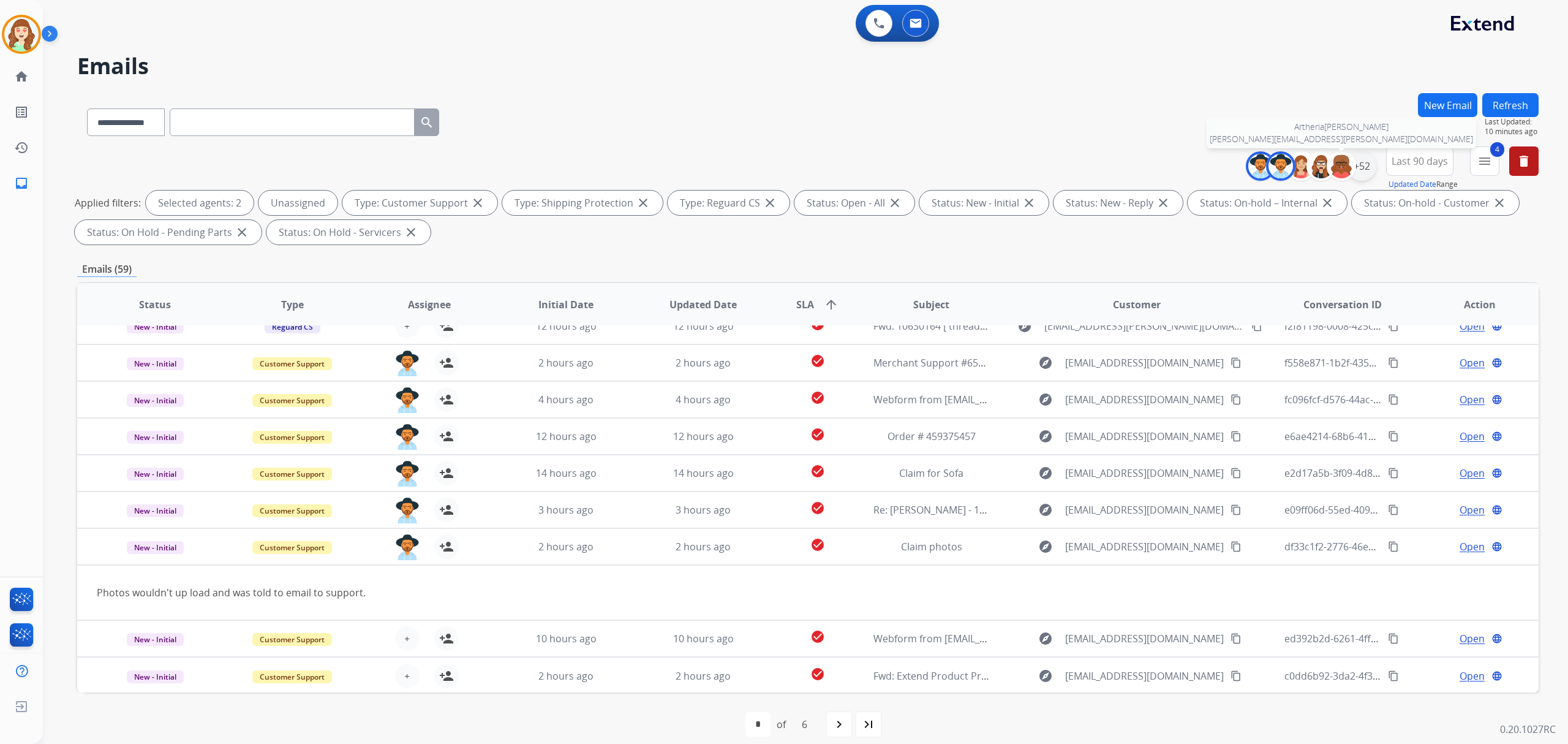
click at [1358, 159] on div "+52" at bounding box center [1362, 166] width 30 height 30
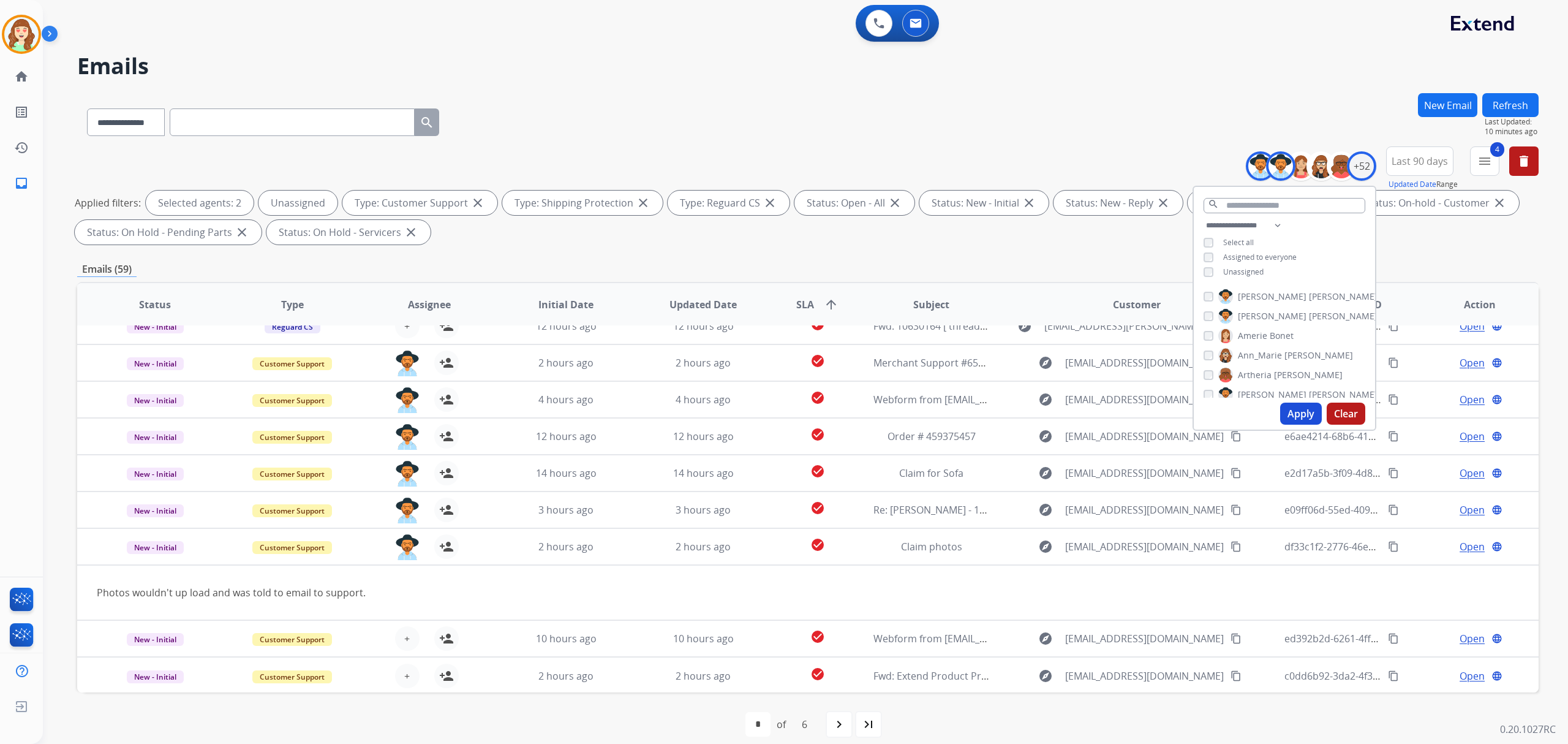
click at [1205, 306] on div "[PERSON_NAME] [PERSON_NAME] [PERSON_NAME] [PERSON_NAME] [PERSON_NAME] [PERSON_N…" at bounding box center [1284, 341] width 181 height 113
drag, startPoint x: 1280, startPoint y: 410, endPoint x: 1295, endPoint y: 393, distance: 22.7
click at [1285, 408] on button "Apply" at bounding box center [1301, 413] width 41 height 22
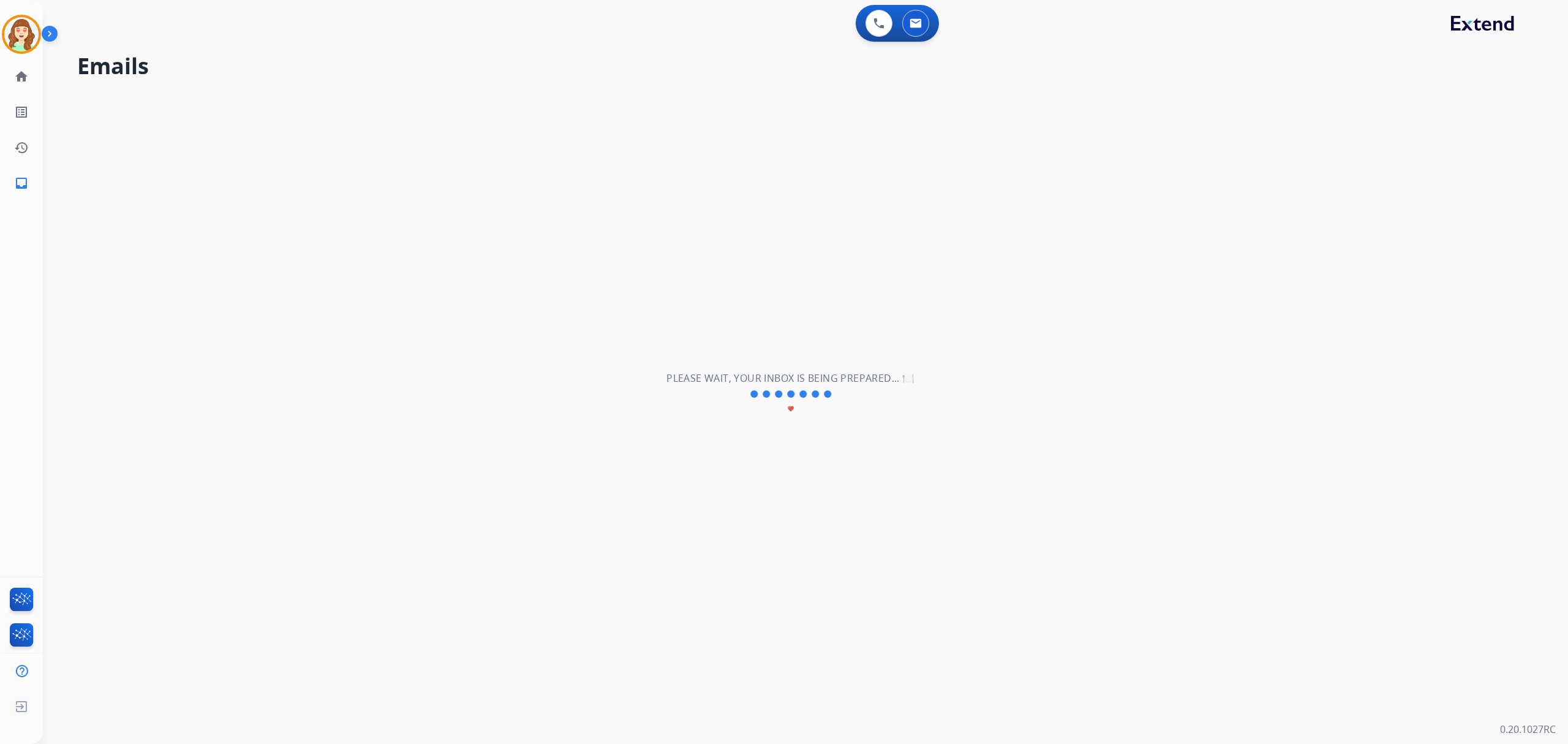
scroll to position [0, 0]
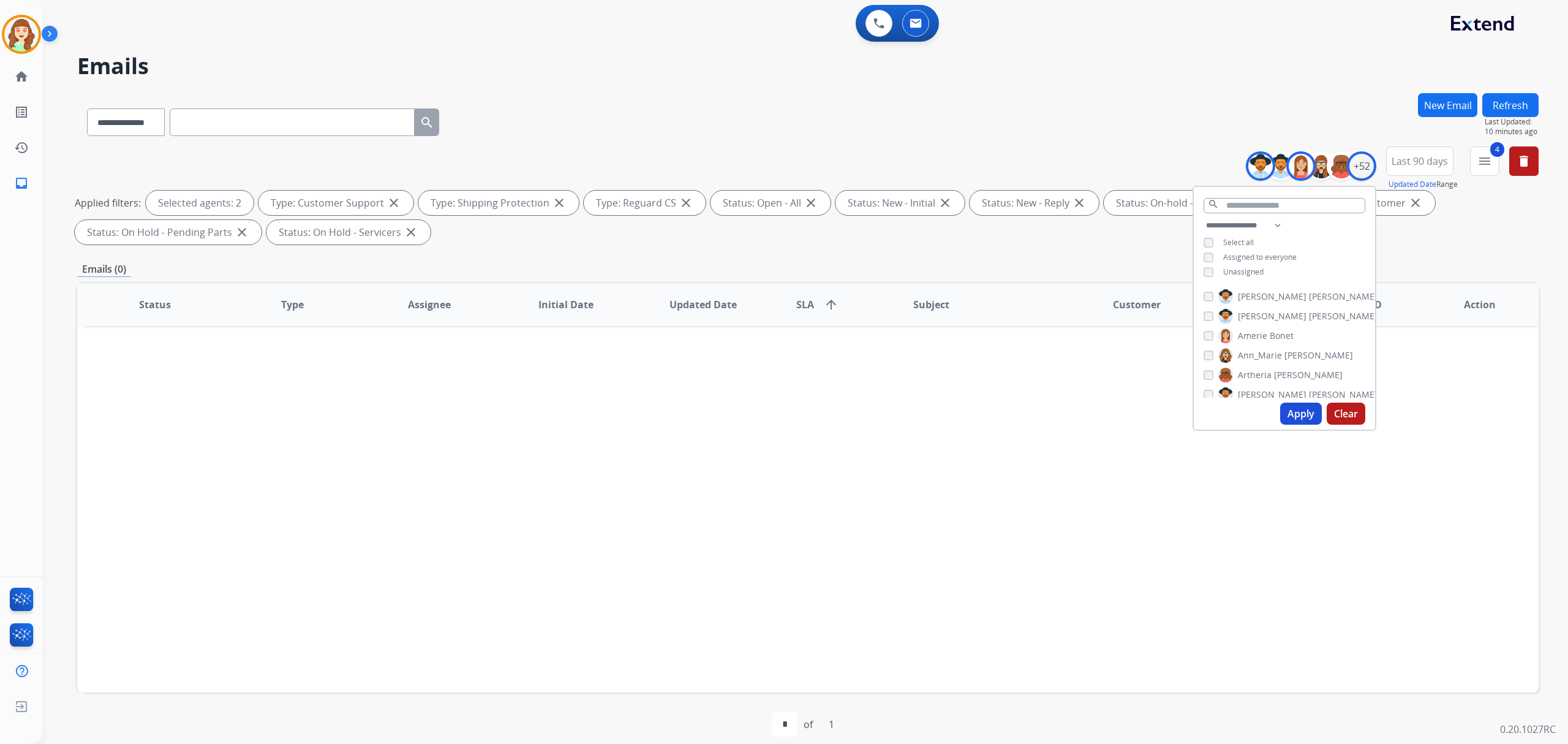
click at [1209, 345] on div "[PERSON_NAME] [PERSON_NAME] [PERSON_NAME] [PERSON_NAME] [PERSON_NAME] [PERSON_N…" at bounding box center [1284, 341] width 181 height 113
click at [1280, 415] on button "Apply" at bounding box center [1301, 413] width 41 height 22
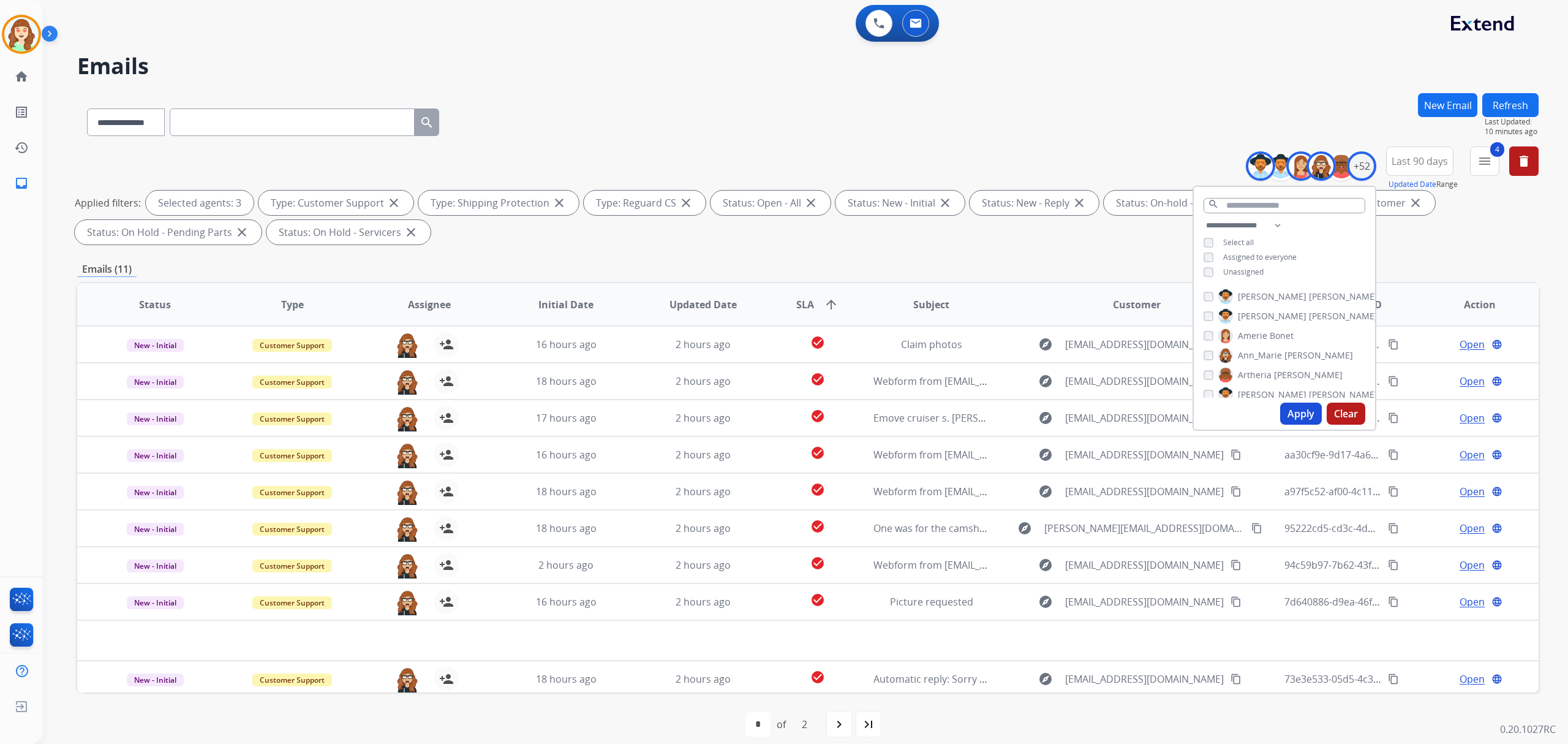
click at [1208, 345] on div "[PERSON_NAME] [PERSON_NAME] [PERSON_NAME] [PERSON_NAME] [PERSON_NAME] [PERSON_N…" at bounding box center [1284, 341] width 181 height 113
click at [1204, 388] on div "[PERSON_NAME]" at bounding box center [1291, 395] width 174 height 15
click at [1293, 410] on button "Apply" at bounding box center [1301, 413] width 41 height 22
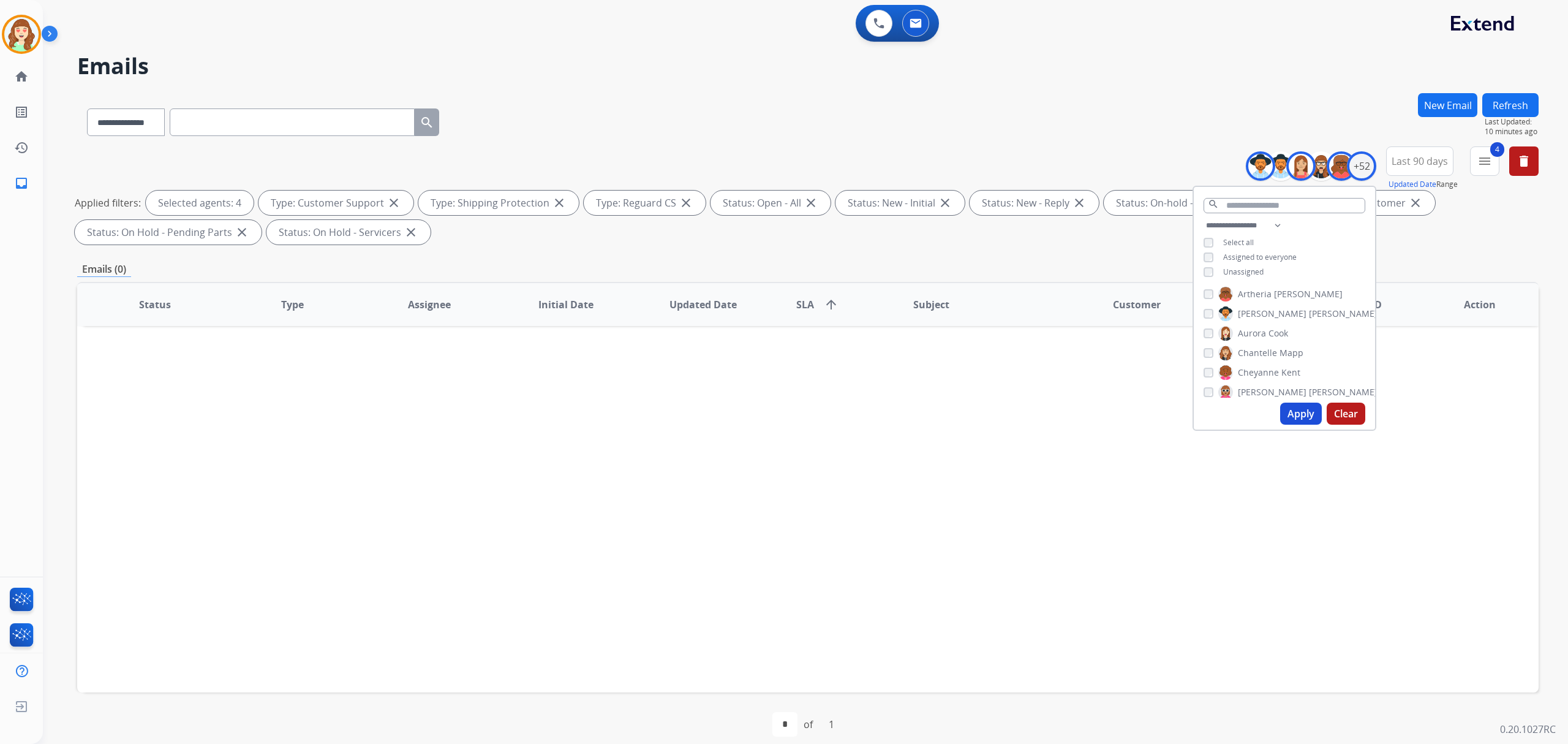
scroll to position [81, 0]
click at [1282, 413] on button "Apply" at bounding box center [1301, 413] width 41 height 22
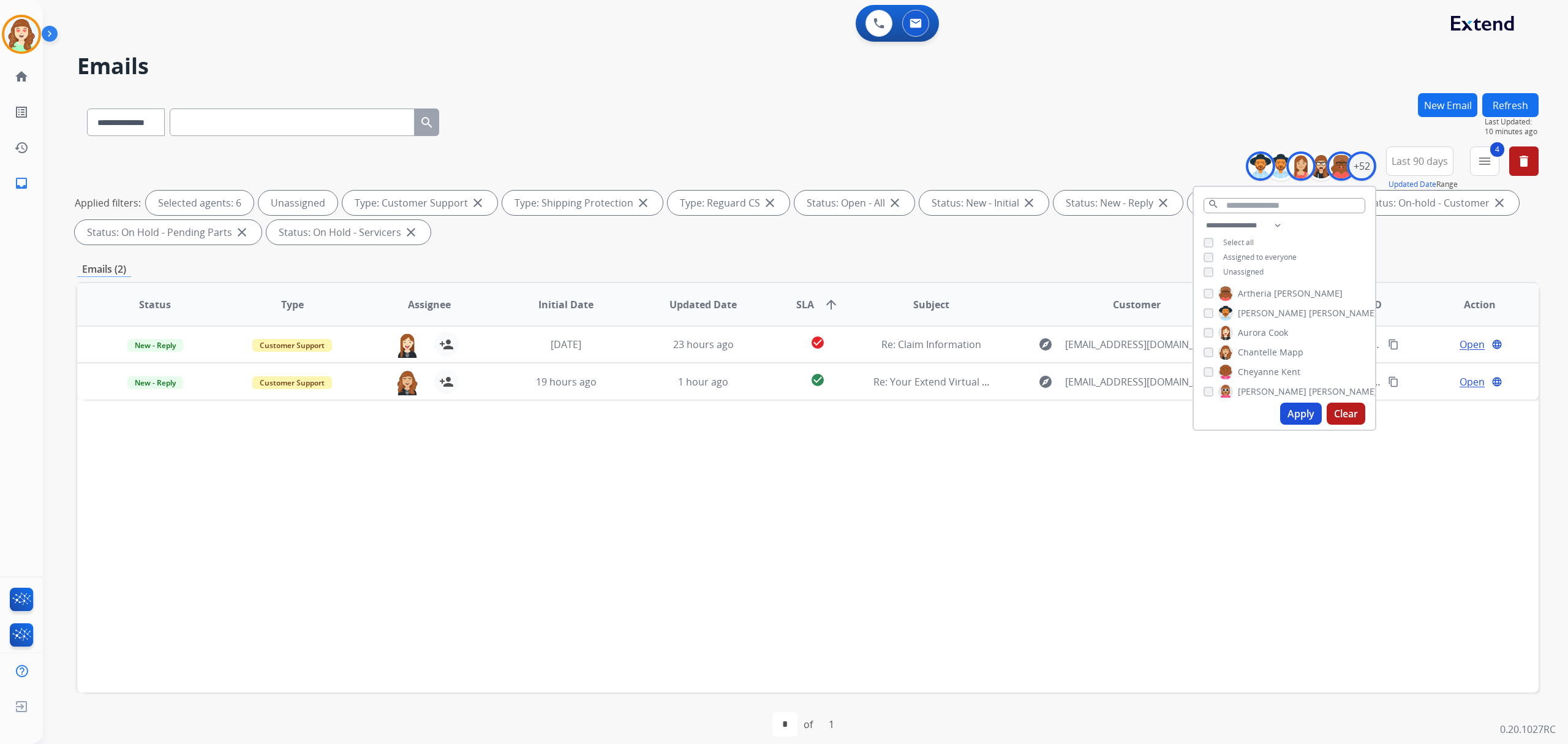
click at [1288, 413] on button "Apply" at bounding box center [1301, 413] width 41 height 22
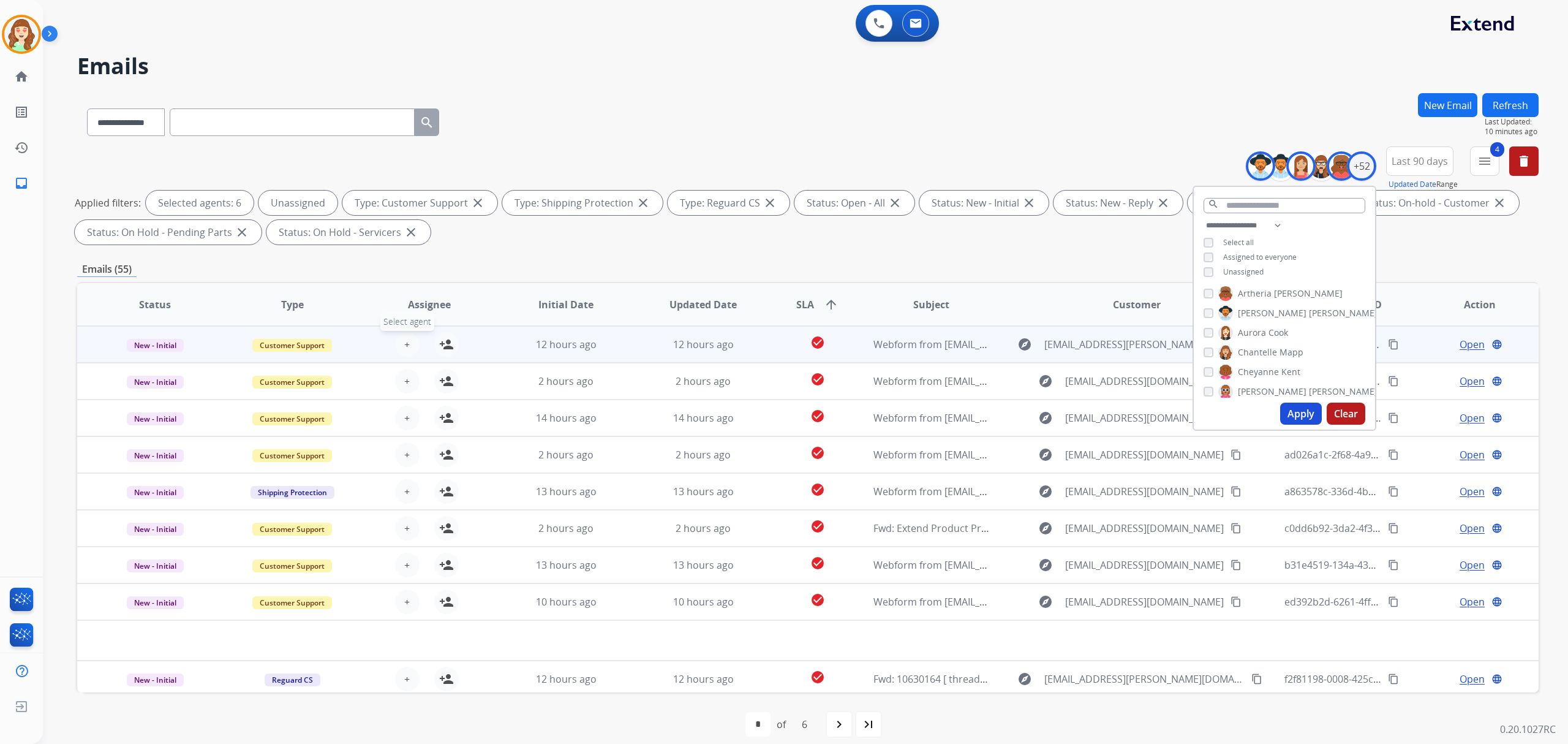
click at [405, 345] on span "+" at bounding box center [407, 344] width 5 height 15
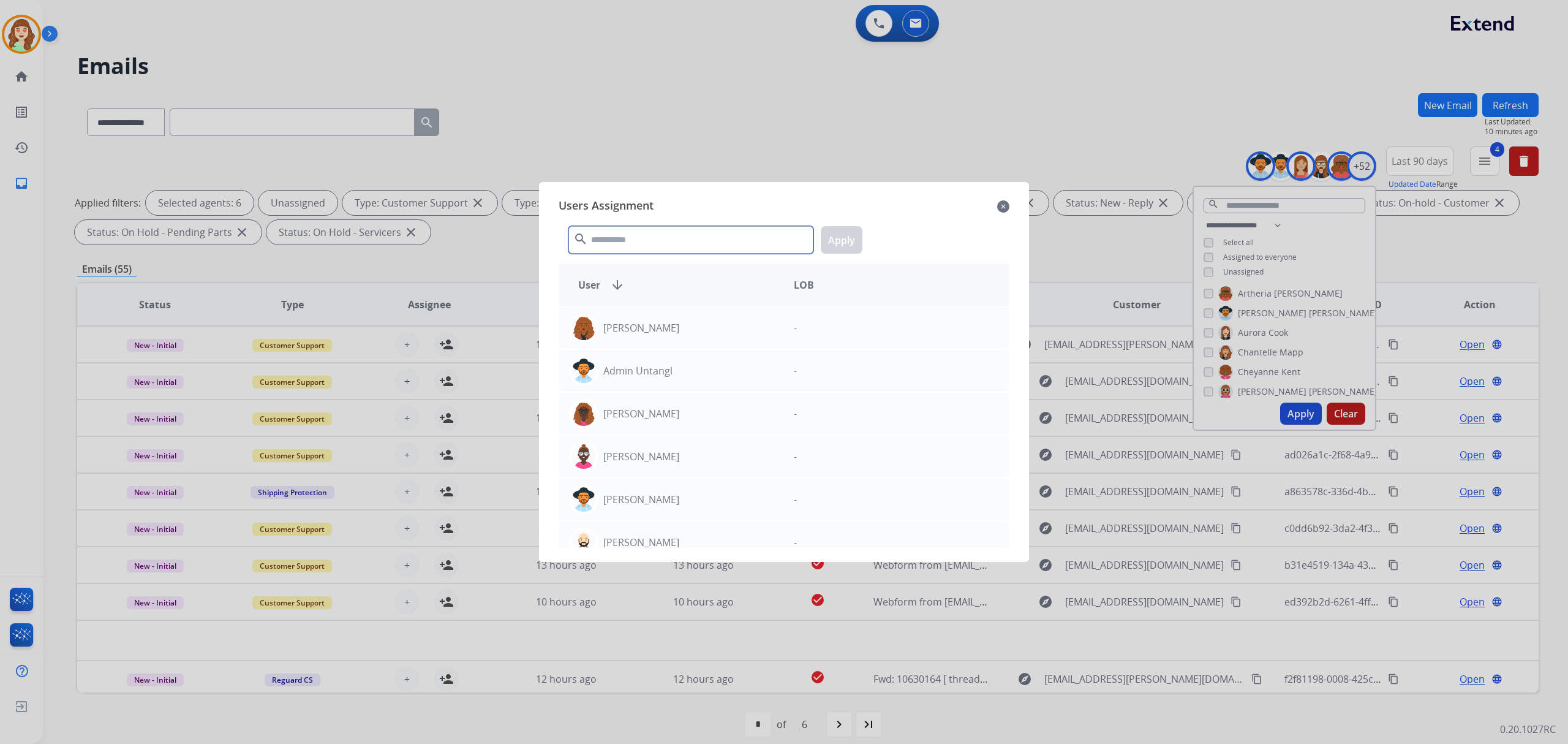
drag, startPoint x: 626, startPoint y: 243, endPoint x: 643, endPoint y: 228, distance: 22.7
click at [627, 243] on input "text" at bounding box center [691, 239] width 245 height 27
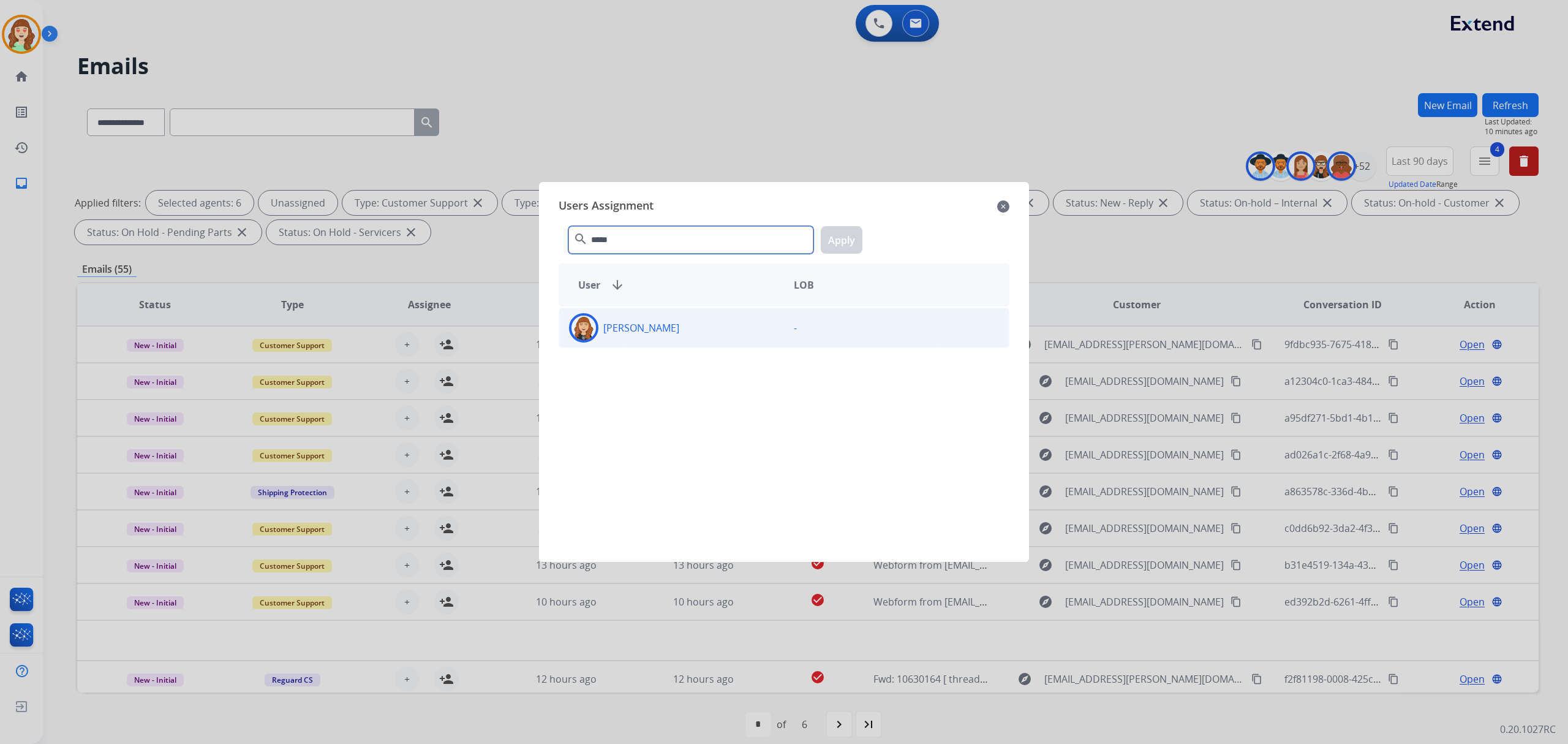
type input "*****"
click at [688, 331] on div "[PERSON_NAME]" at bounding box center [672, 328] width 225 height 30
click at [839, 241] on button "Apply" at bounding box center [841, 239] width 41 height 27
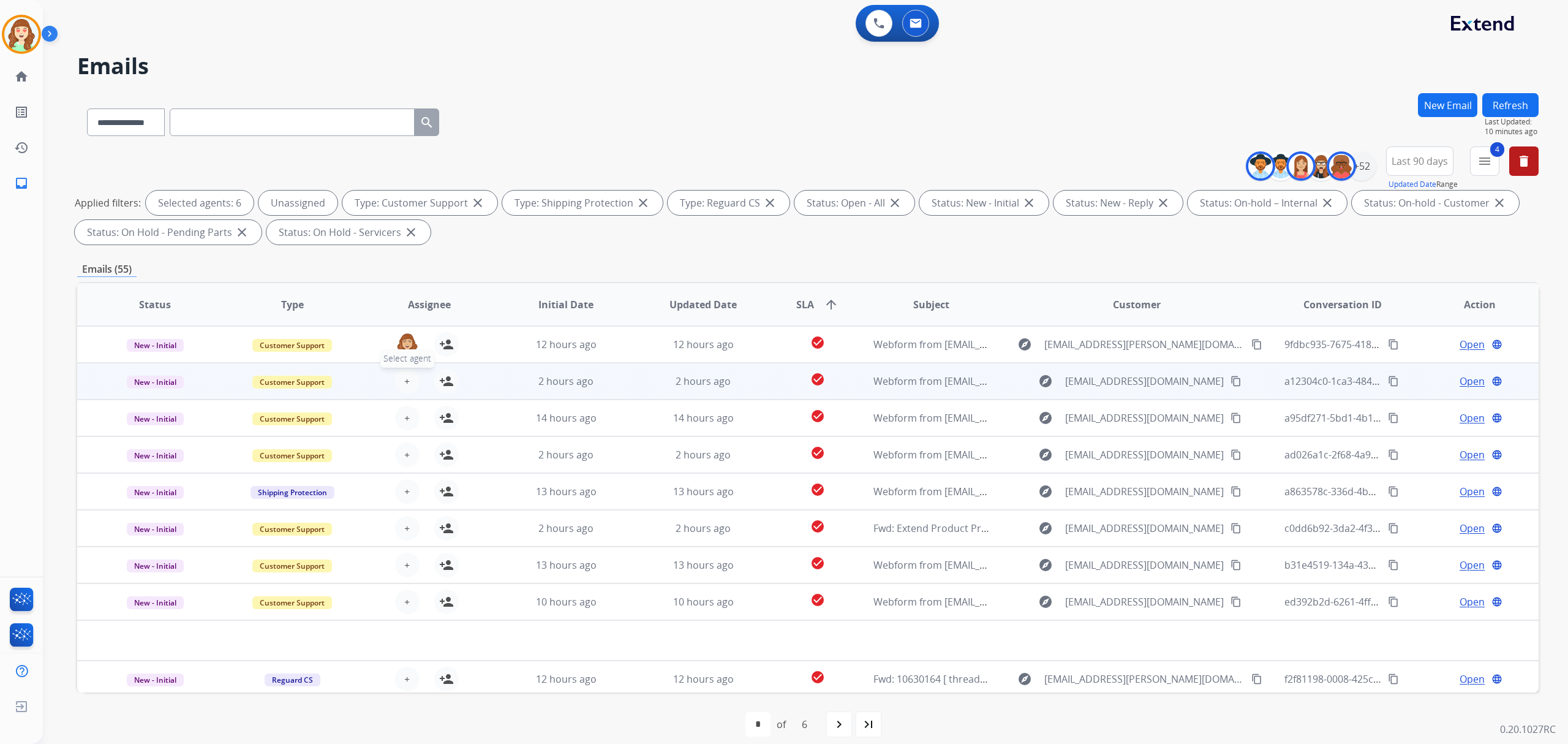
click at [413, 376] on button "+ Select agent" at bounding box center [407, 381] width 24 height 24
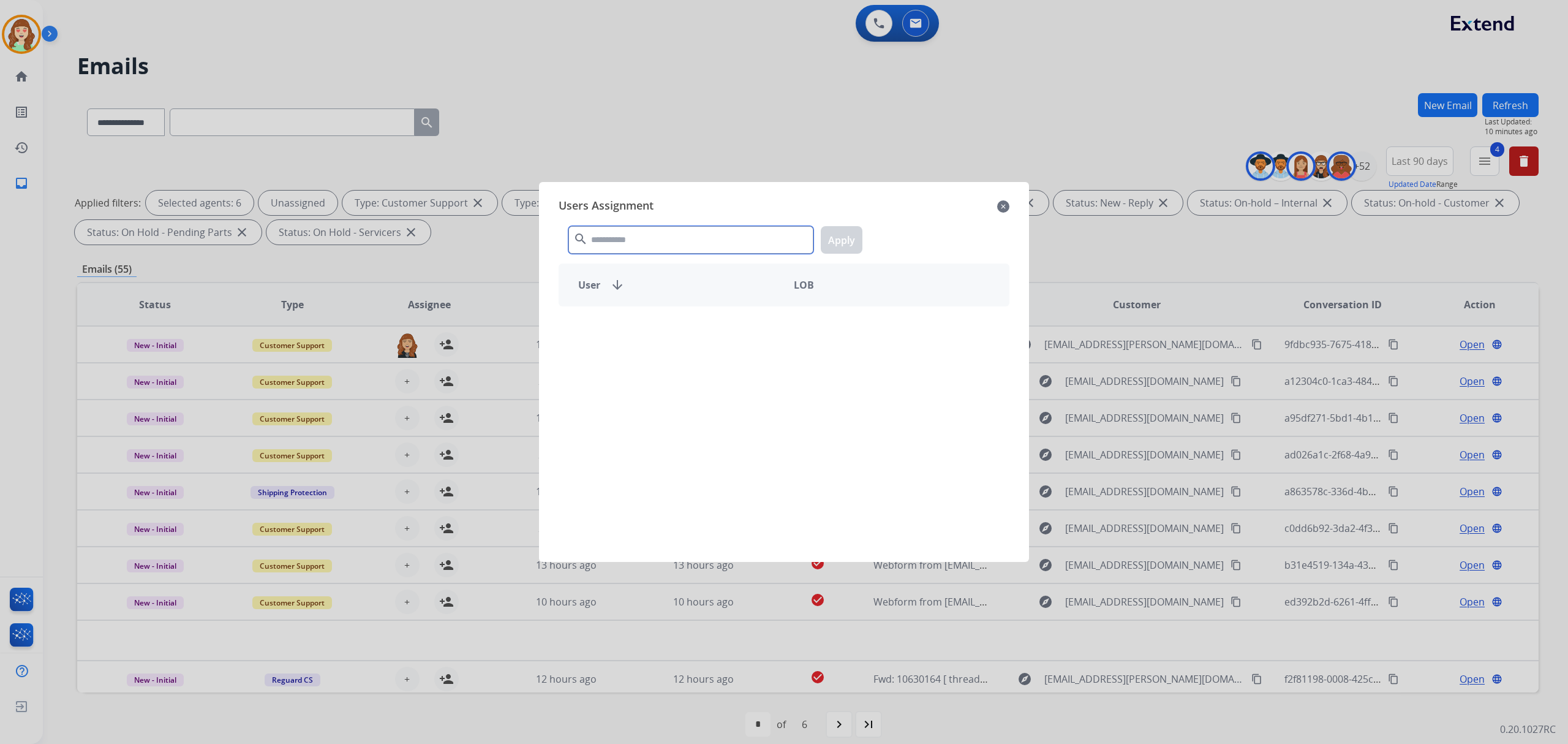
click at [621, 238] on input "text" at bounding box center [691, 239] width 245 height 27
type input "*****"
drag, startPoint x: 617, startPoint y: 337, endPoint x: 805, endPoint y: 270, distance: 199.6
click at [626, 334] on div "[PERSON_NAME]" at bounding box center [672, 328] width 225 height 30
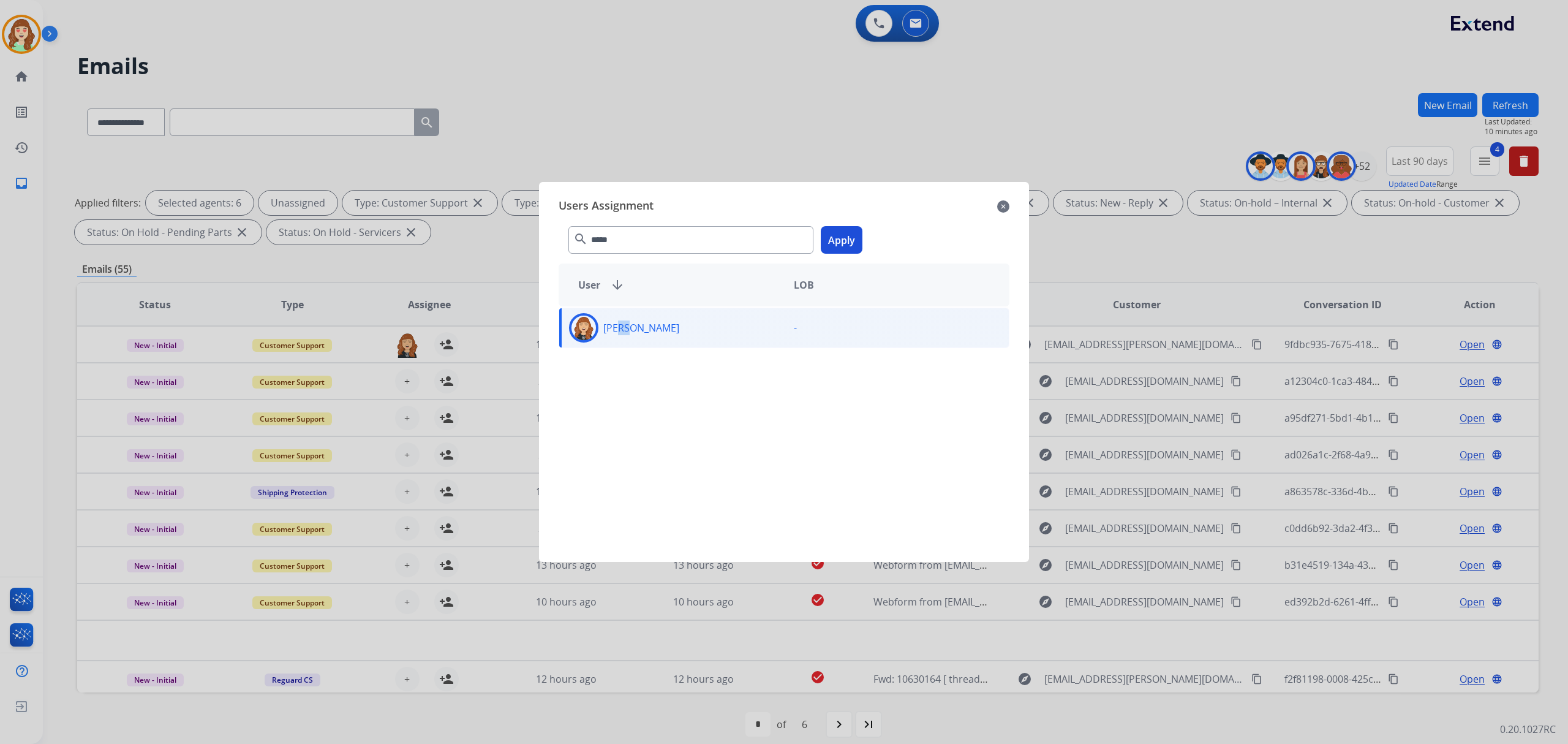
click at [847, 243] on button "Apply" at bounding box center [841, 239] width 41 height 27
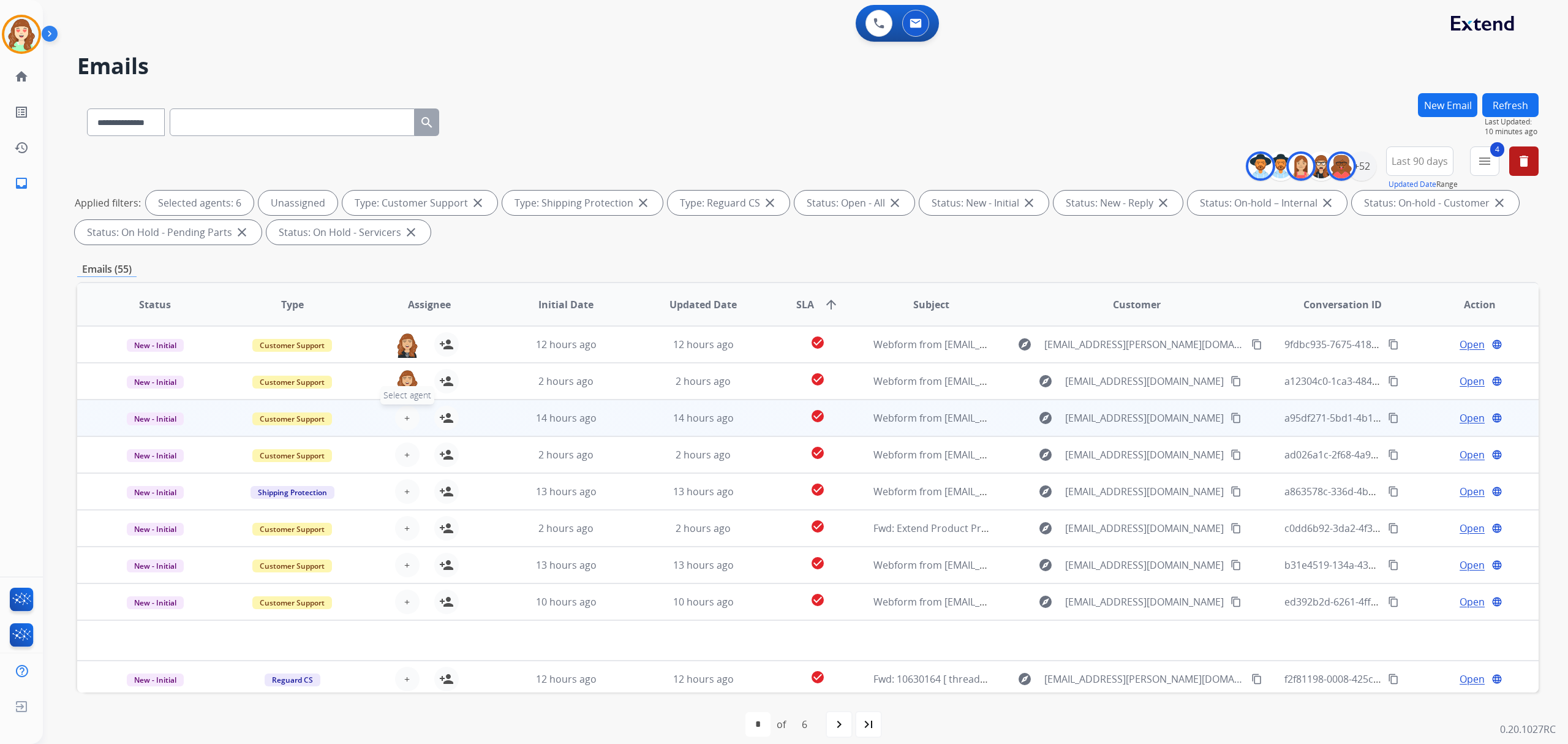
click at [401, 407] on button "+ Select agent" at bounding box center [407, 417] width 24 height 24
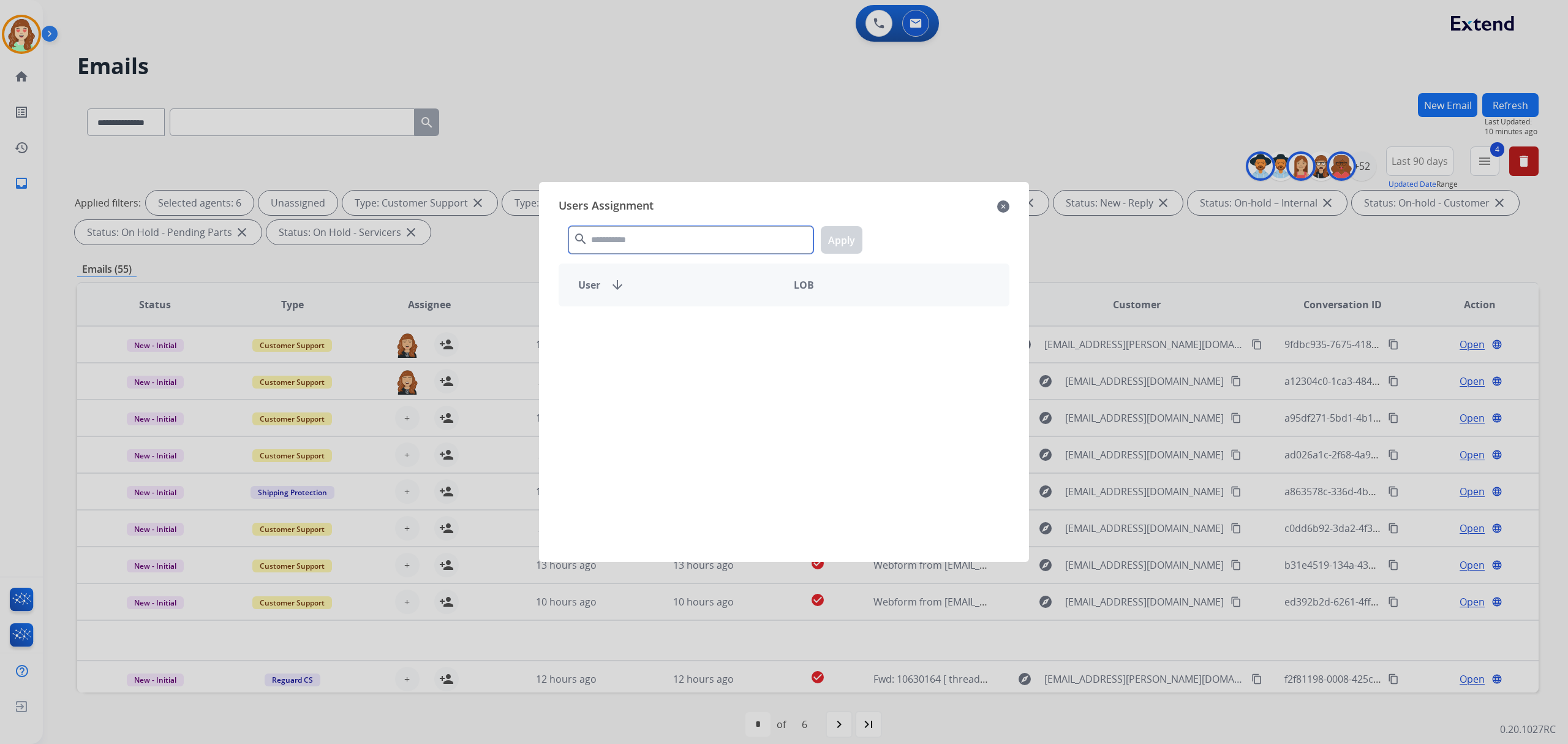
click at [631, 234] on input "text" at bounding box center [691, 239] width 245 height 27
type input "*****"
drag, startPoint x: 660, startPoint y: 342, endPoint x: 748, endPoint y: 306, distance: 95.1
click at [662, 342] on div "[PERSON_NAME]" at bounding box center [672, 328] width 225 height 30
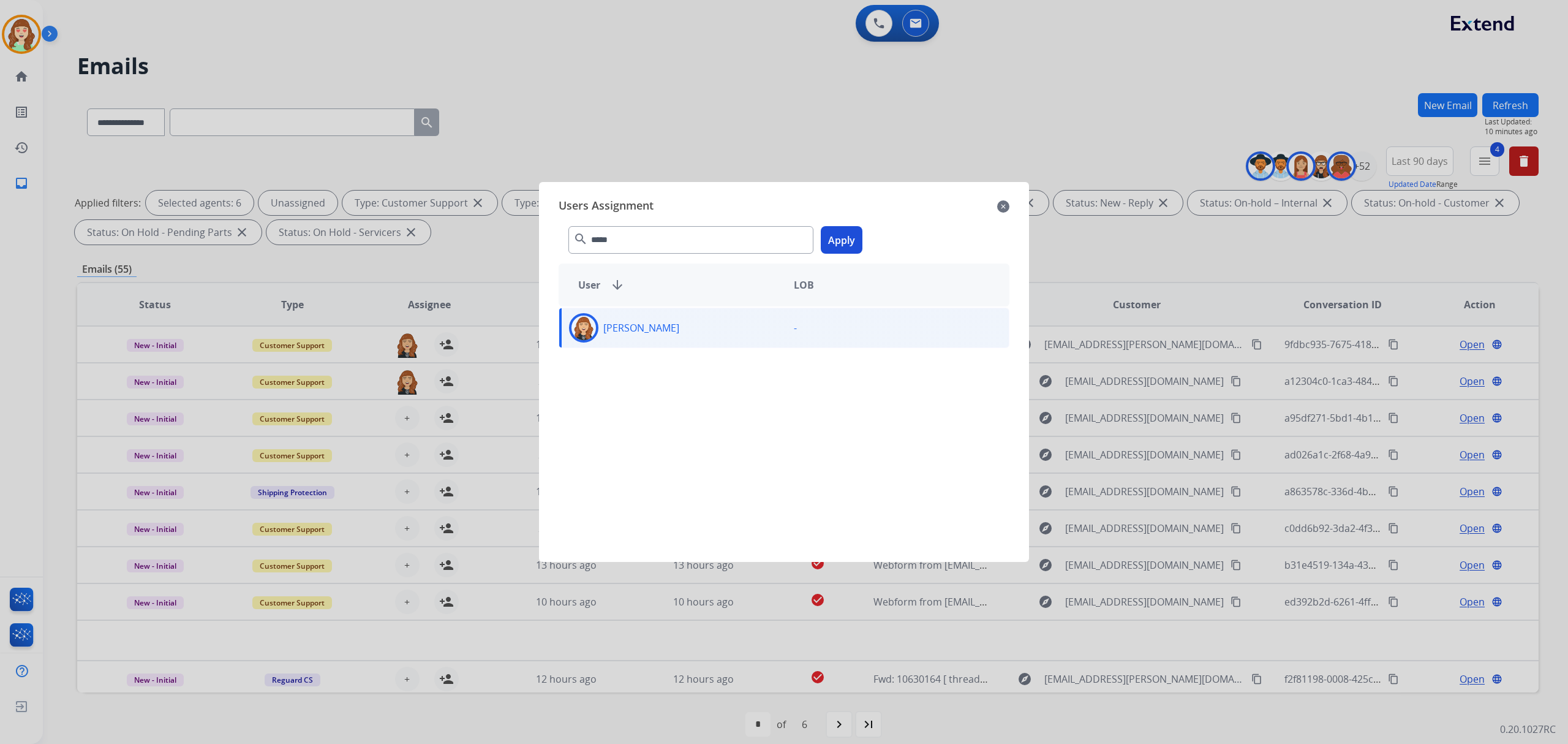
click at [832, 241] on button "Apply" at bounding box center [841, 239] width 41 height 27
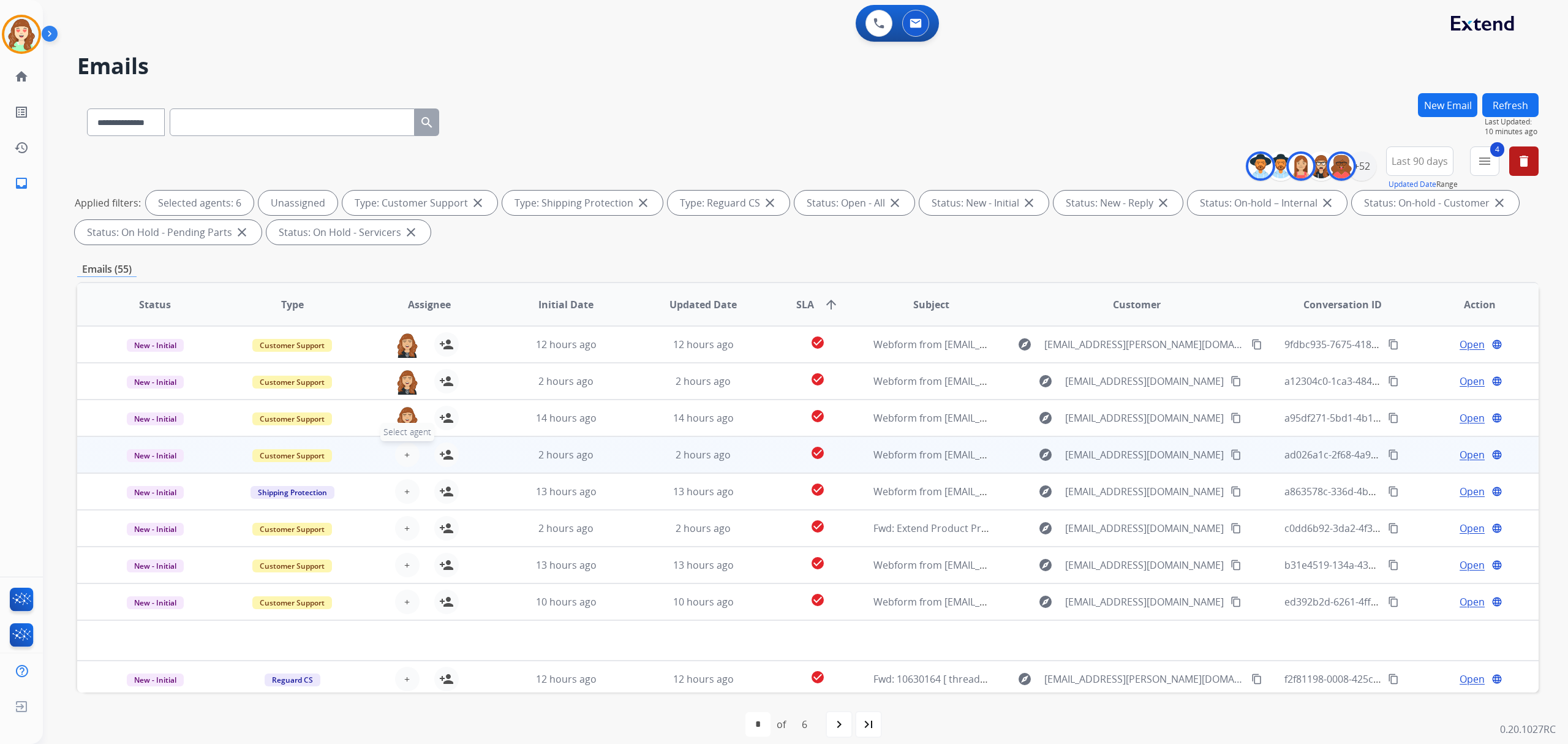
click at [409, 452] on button "+ Select agent" at bounding box center [407, 454] width 24 height 24
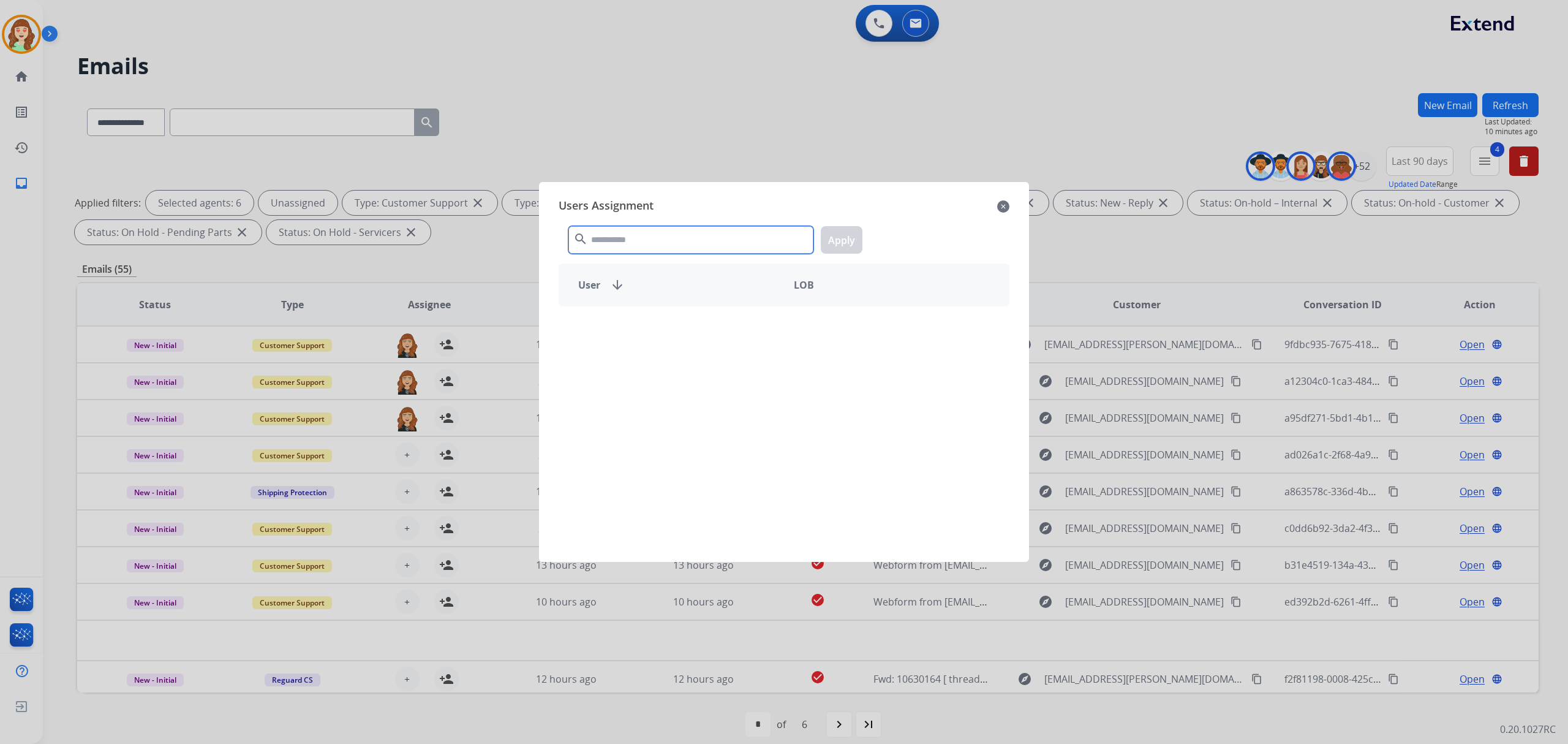
click at [638, 235] on input "text" at bounding box center [691, 239] width 245 height 27
type input "*****"
drag, startPoint x: 611, startPoint y: 332, endPoint x: 824, endPoint y: 285, distance: 218.1
click at [618, 331] on p "[PERSON_NAME]" at bounding box center [641, 327] width 76 height 15
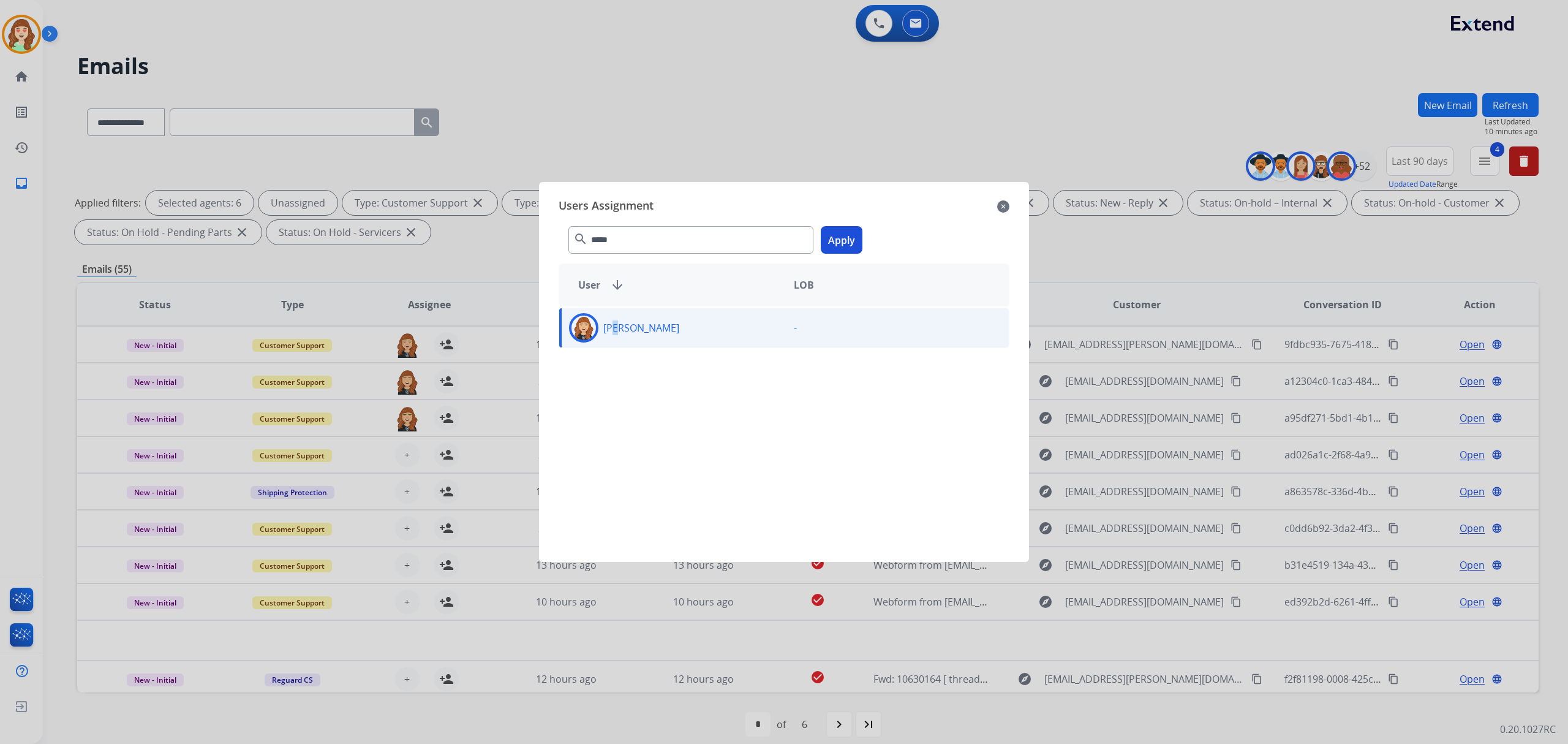
drag, startPoint x: 830, startPoint y: 241, endPoint x: 690, endPoint y: 304, distance: 153.5
click at [831, 241] on button "Apply" at bounding box center [841, 239] width 41 height 27
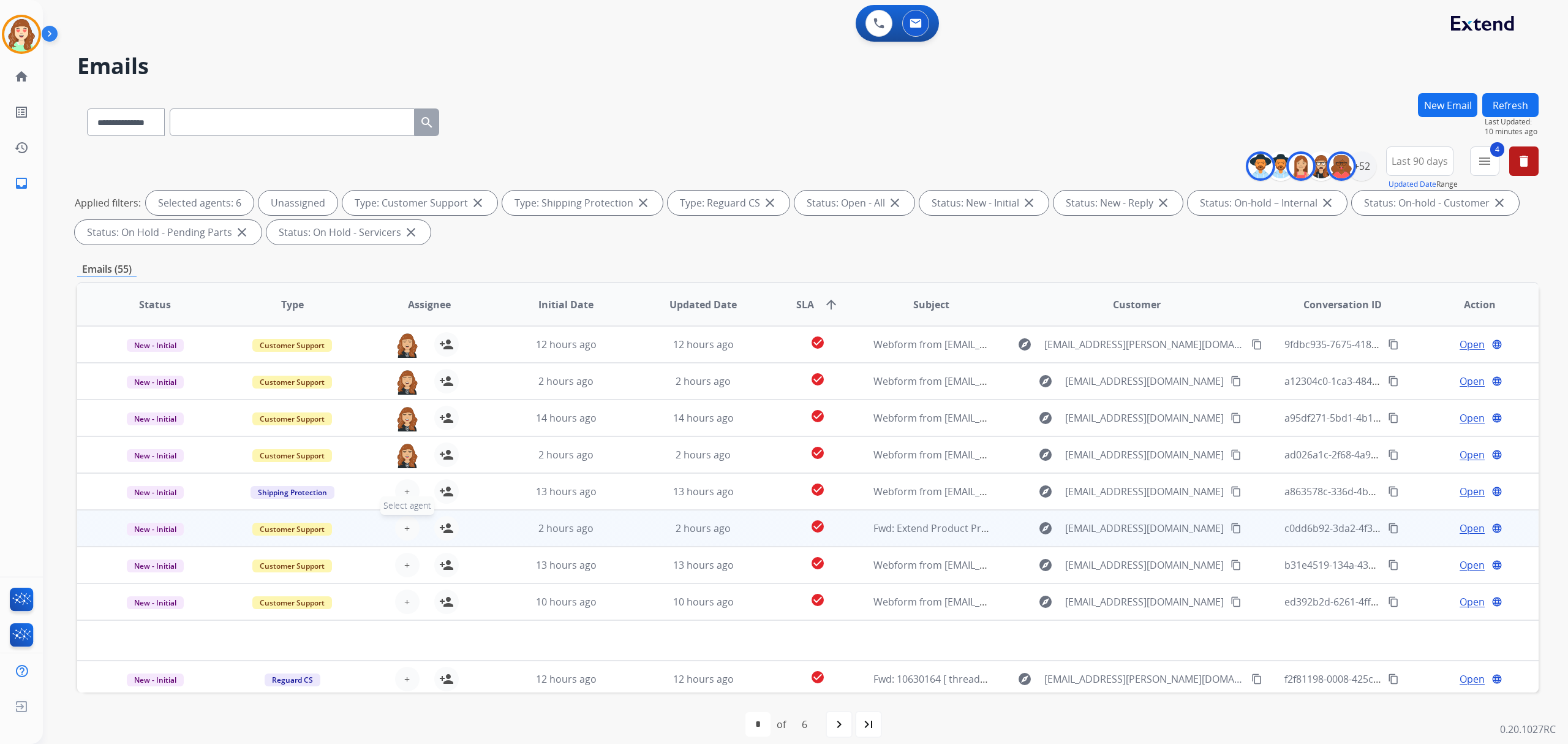
click at [407, 516] on button "+ Select agent" at bounding box center [407, 528] width 24 height 24
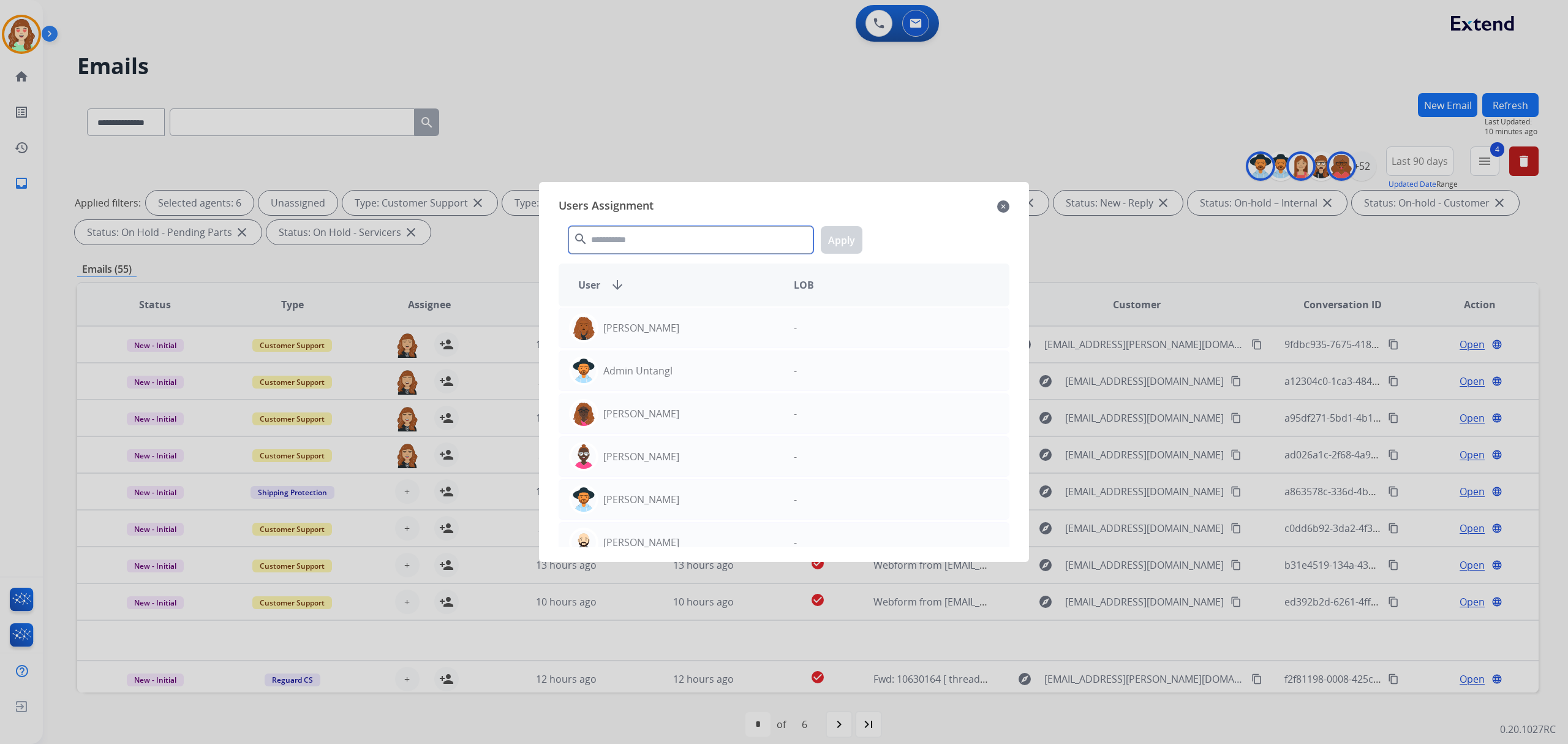
drag, startPoint x: 670, startPoint y: 246, endPoint x: 689, endPoint y: 231, distance: 24.2
click at [682, 234] on input "text" at bounding box center [691, 239] width 245 height 27
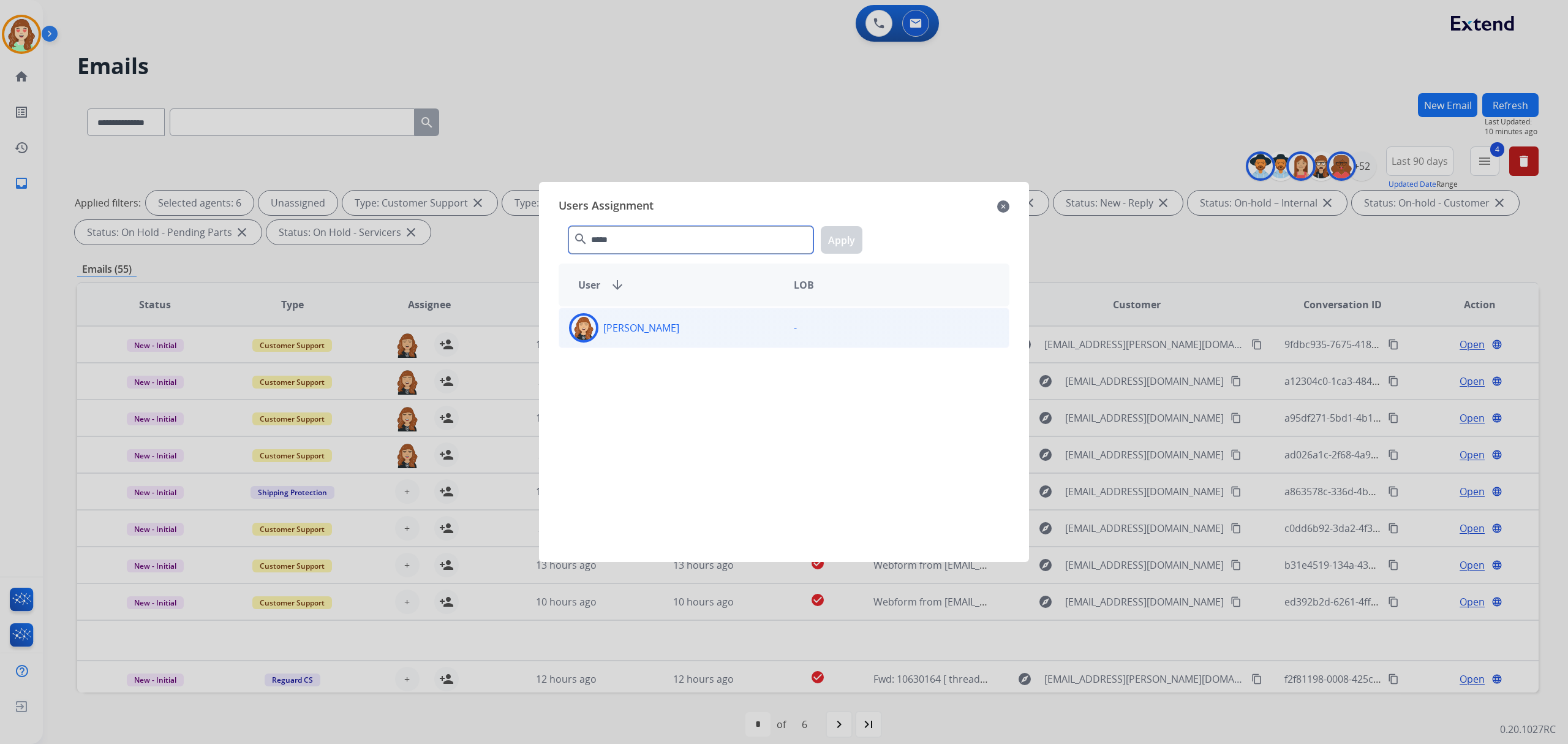
type input "*****"
click at [647, 324] on p "[PERSON_NAME]" at bounding box center [641, 327] width 76 height 15
click at [836, 238] on button "Apply" at bounding box center [841, 239] width 41 height 27
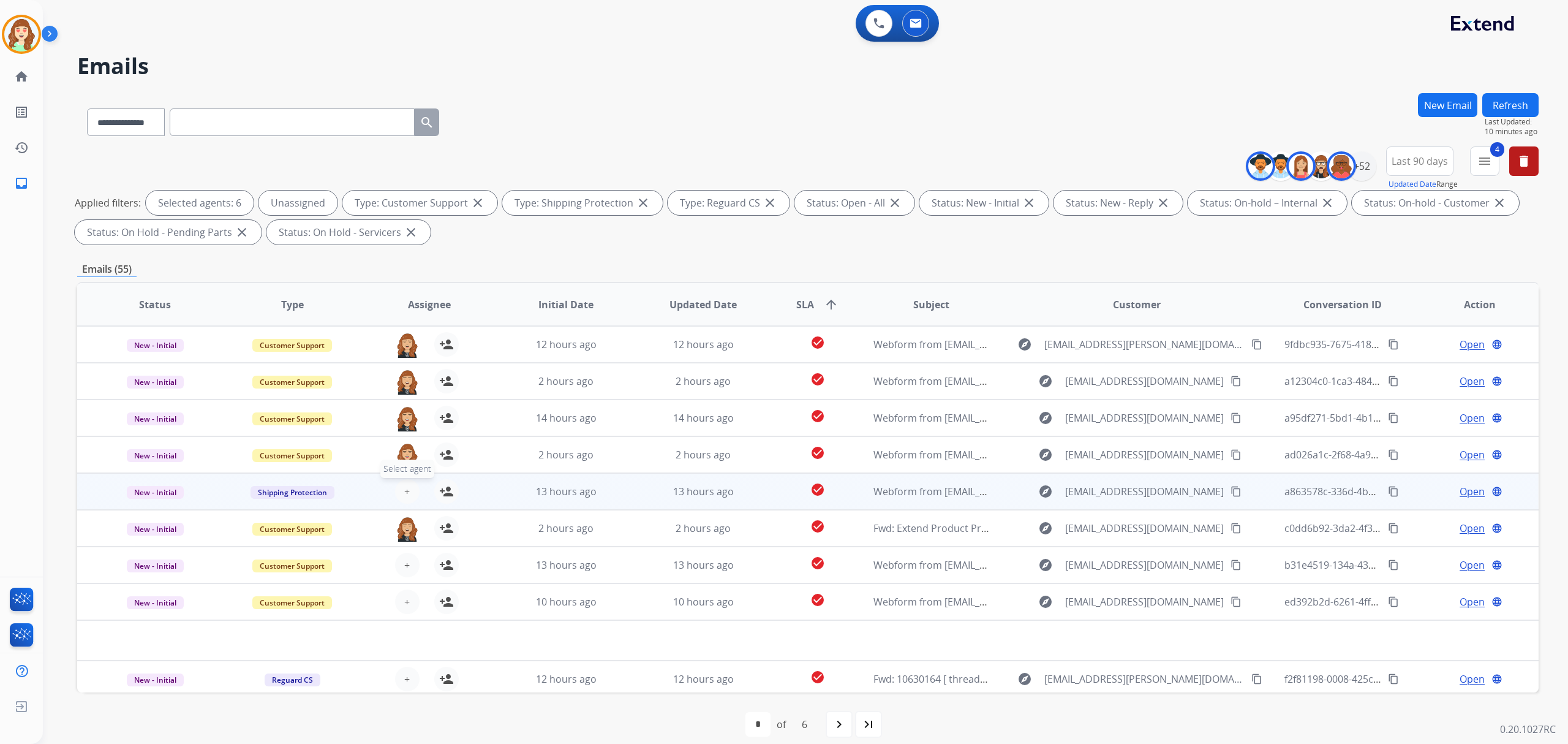
click at [413, 491] on button "+ Select agent" at bounding box center [407, 491] width 24 height 24
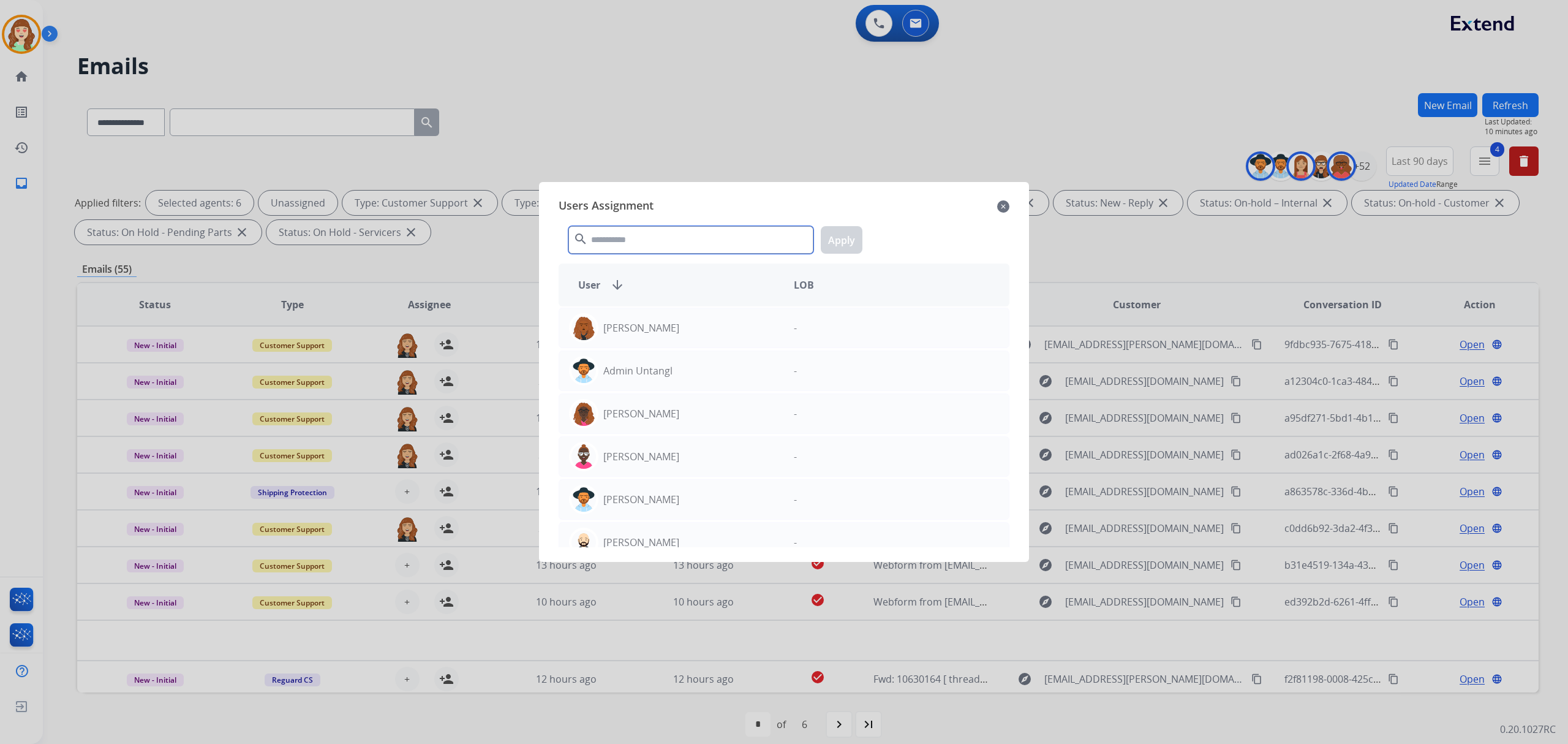
click at [670, 237] on input "text" at bounding box center [691, 239] width 245 height 27
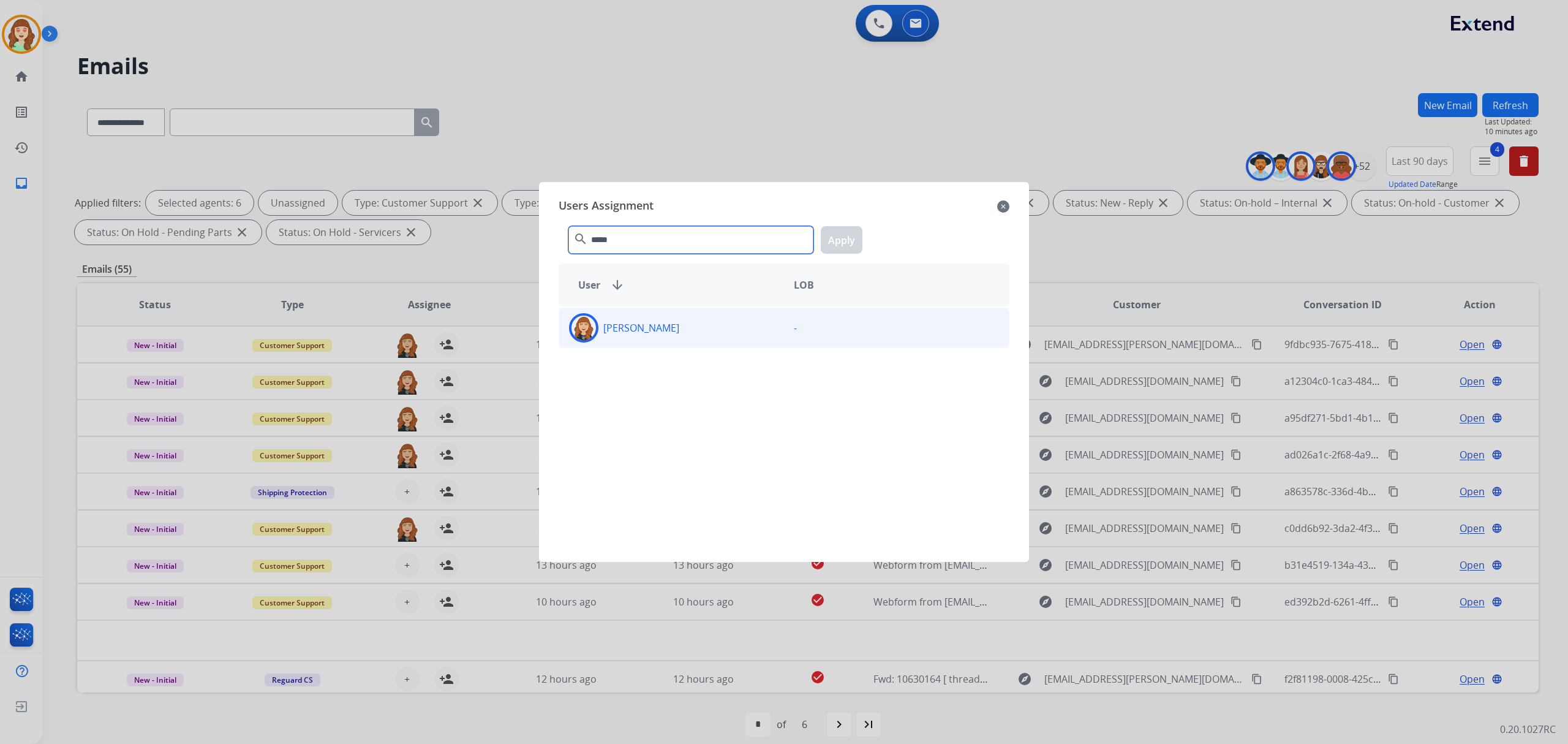
type input "*****"
drag, startPoint x: 640, startPoint y: 338, endPoint x: 657, endPoint y: 334, distance: 17.5
click at [657, 334] on div "[PERSON_NAME]" at bounding box center [672, 328] width 225 height 30
click at [848, 231] on button "Apply" at bounding box center [841, 239] width 41 height 27
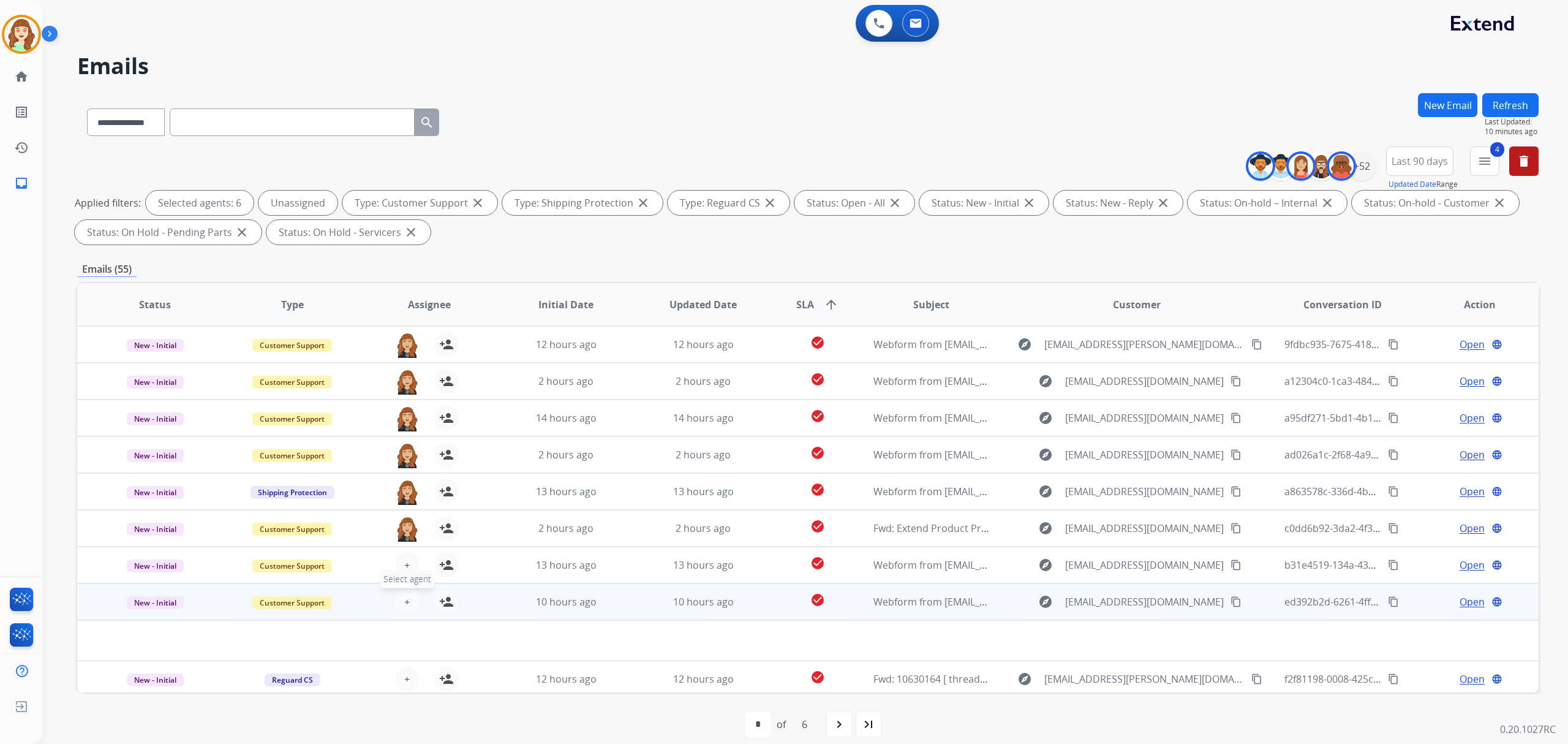
click at [405, 596] on span "+" at bounding box center [407, 602] width 5 height 15
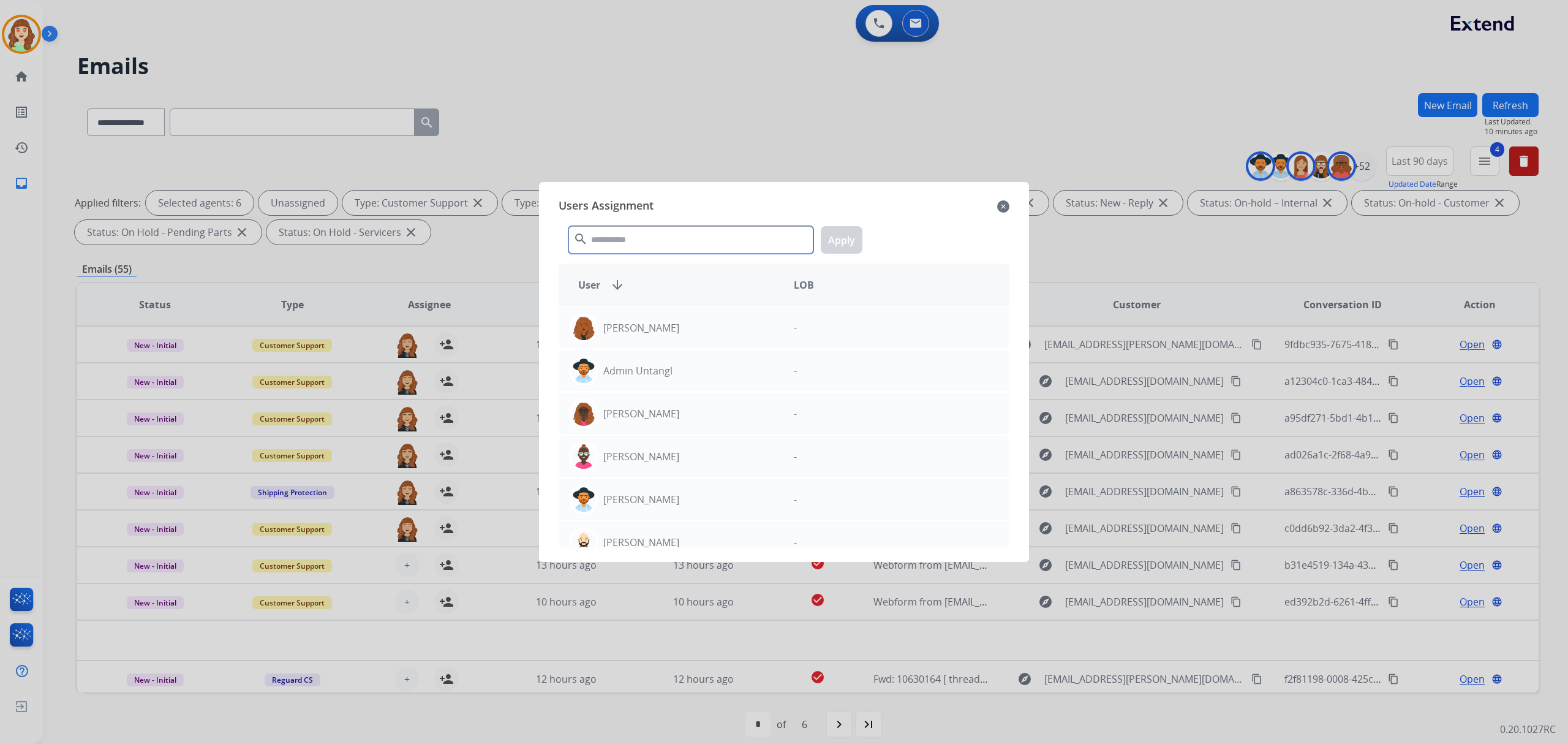
click at [665, 229] on input "text" at bounding box center [691, 239] width 245 height 27
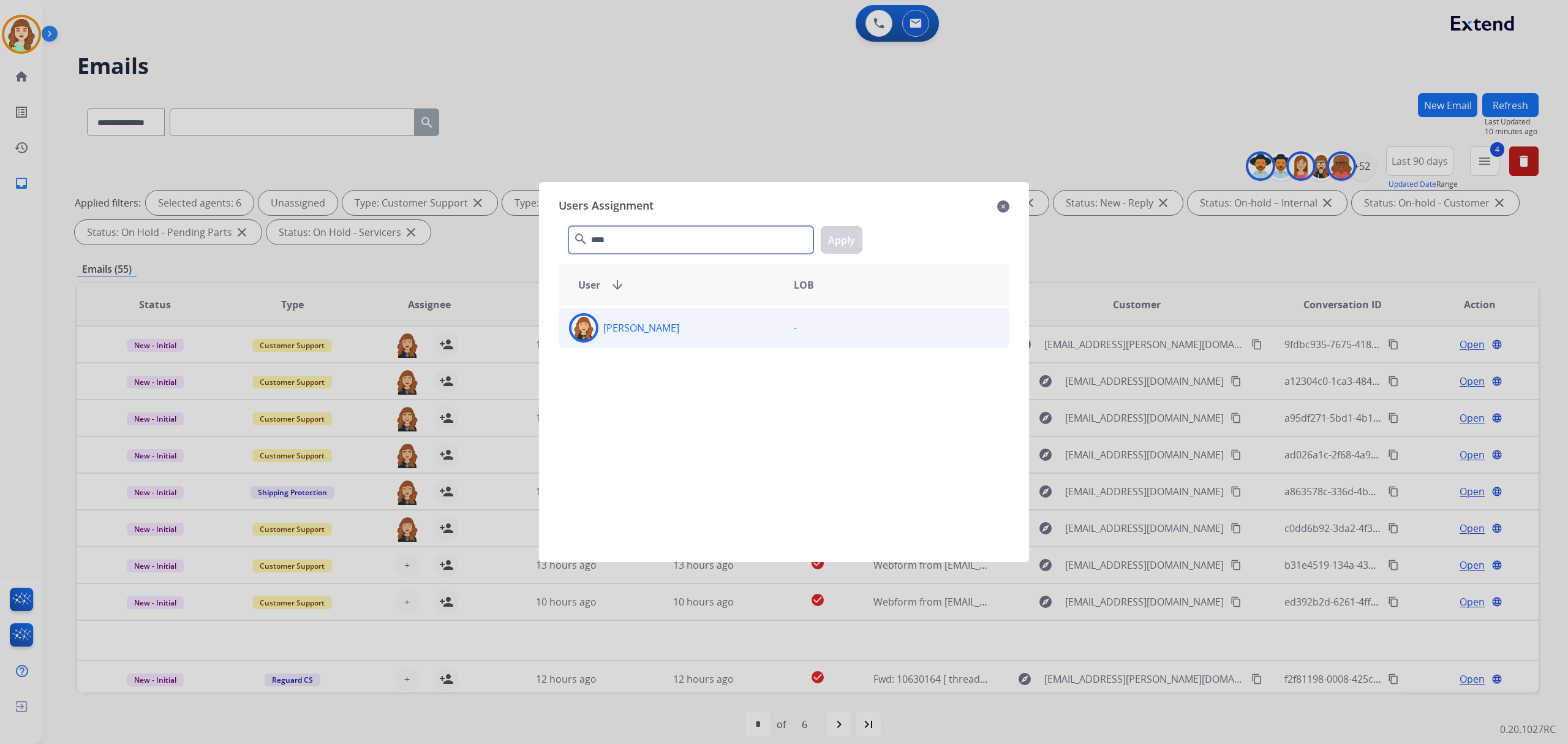
type input "****"
click at [680, 331] on div "[PERSON_NAME]" at bounding box center [672, 328] width 225 height 30
drag, startPoint x: 841, startPoint y: 236, endPoint x: 711, endPoint y: 331, distance: 161.0
click at [843, 236] on button "Apply" at bounding box center [841, 239] width 41 height 27
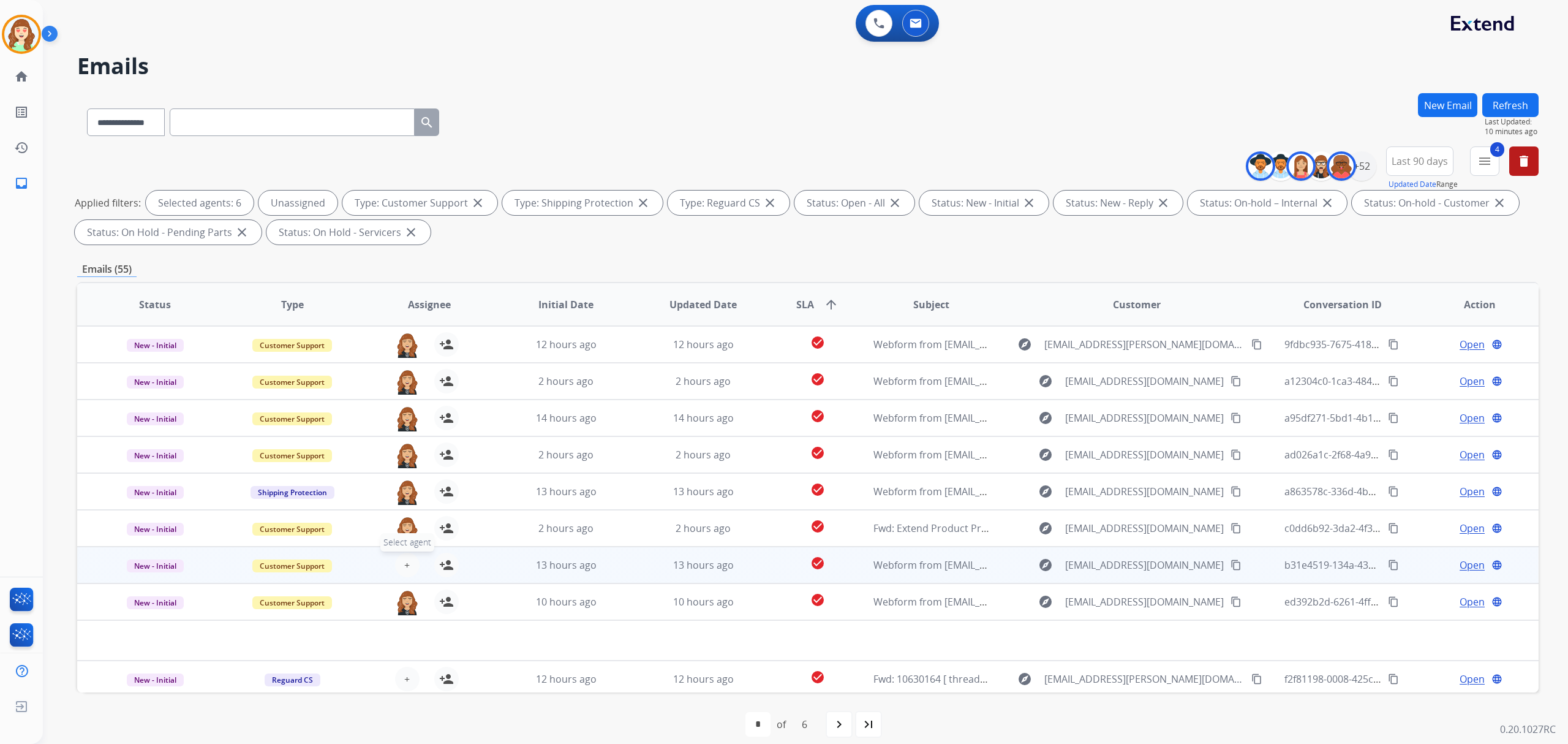
click at [407, 563] on span "+" at bounding box center [407, 565] width 5 height 15
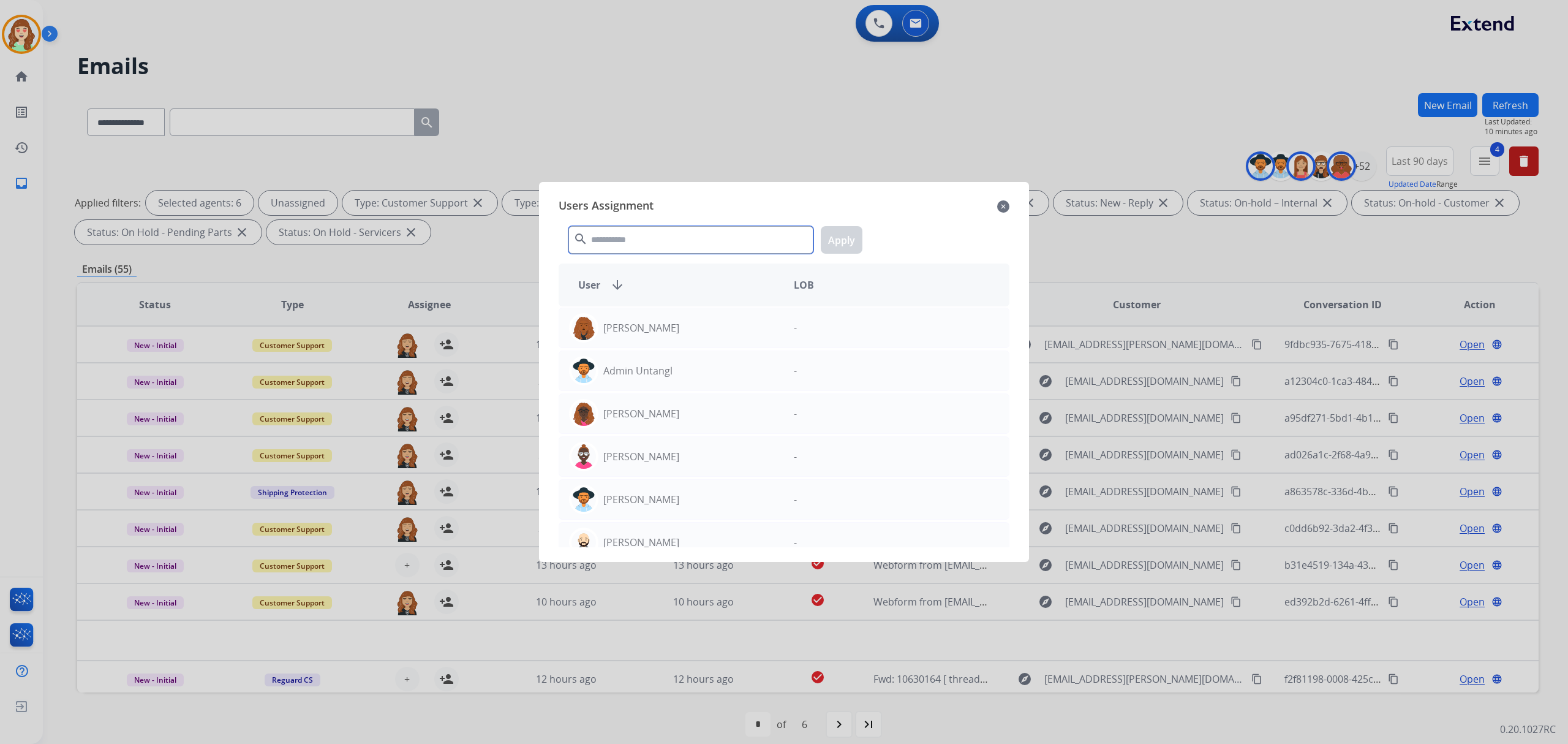
click at [706, 233] on input "text" at bounding box center [691, 239] width 245 height 27
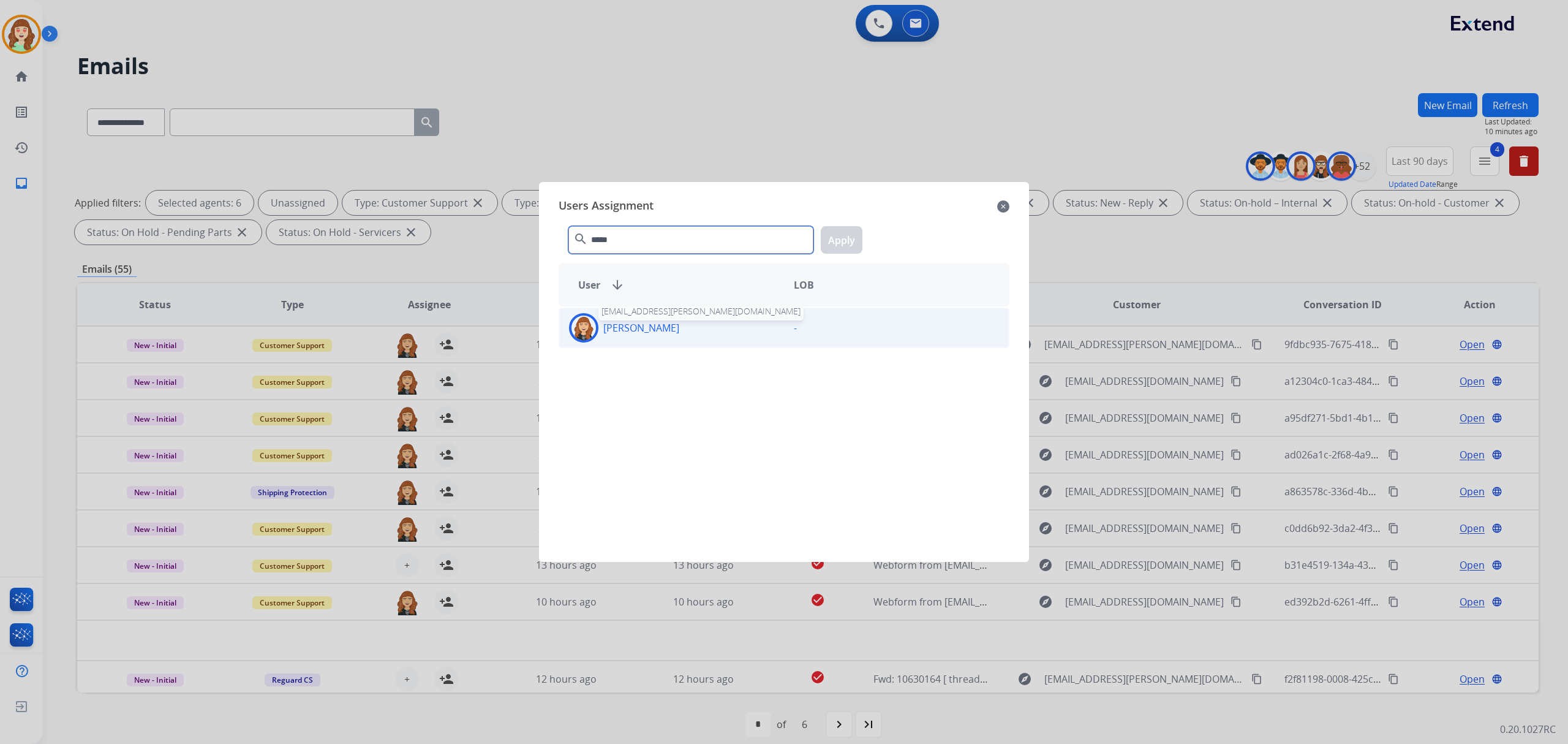
type input "*****"
drag, startPoint x: 612, startPoint y: 321, endPoint x: 734, endPoint y: 299, distance: 124.0
click at [616, 321] on p "[PERSON_NAME]" at bounding box center [641, 327] width 76 height 15
click at [838, 239] on button "Apply" at bounding box center [841, 239] width 41 height 27
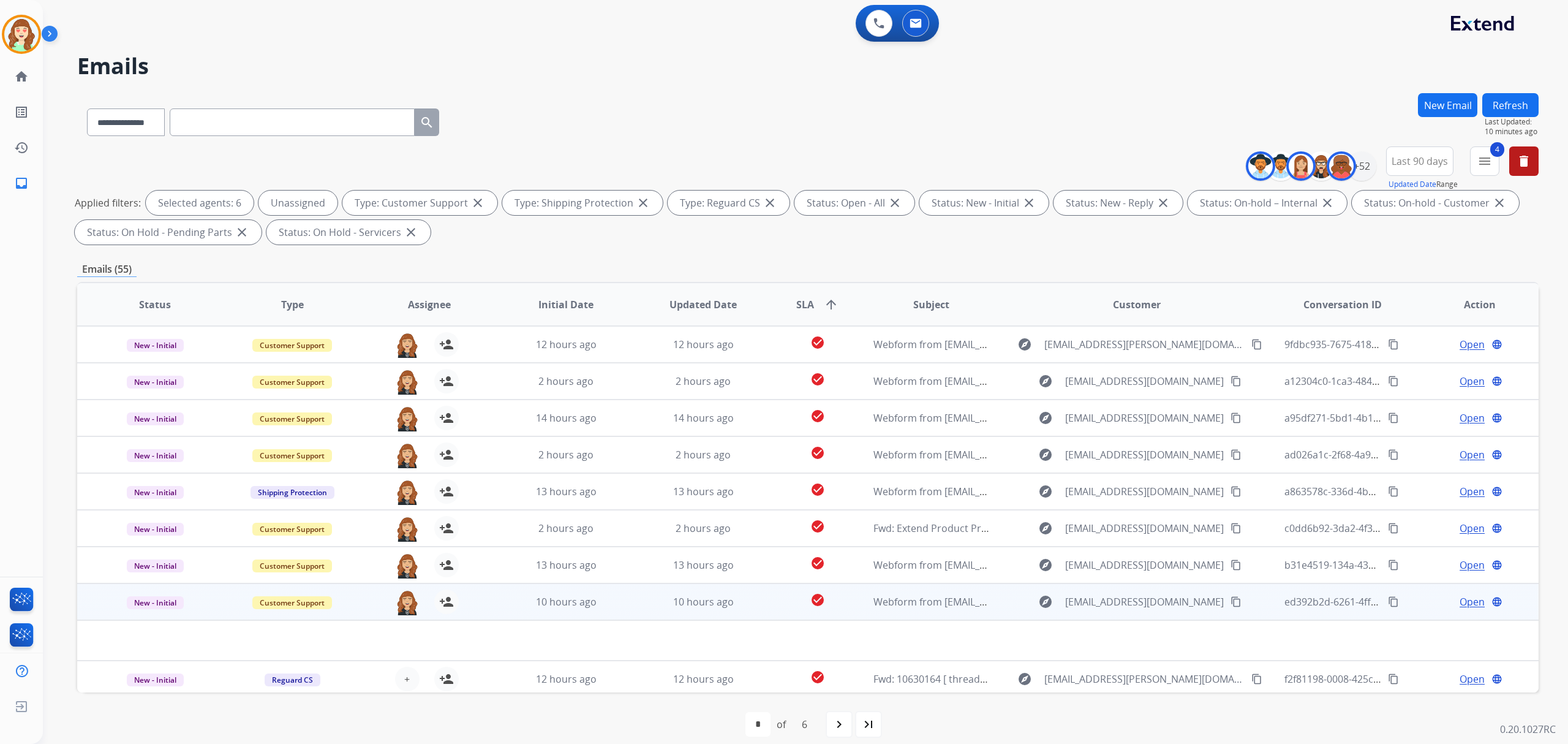
scroll to position [41, 0]
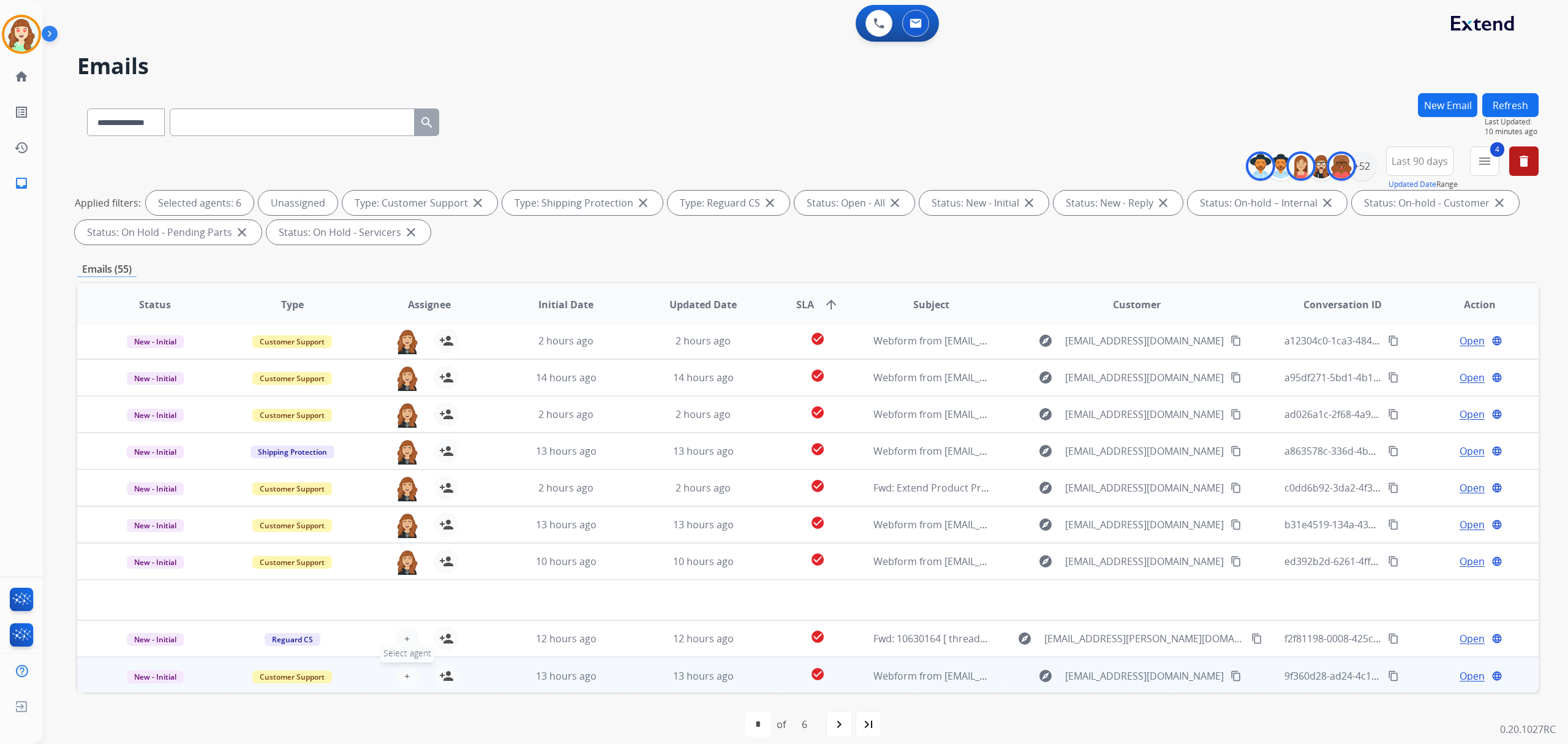
click at [413, 668] on button "+ Select agent" at bounding box center [407, 675] width 24 height 24
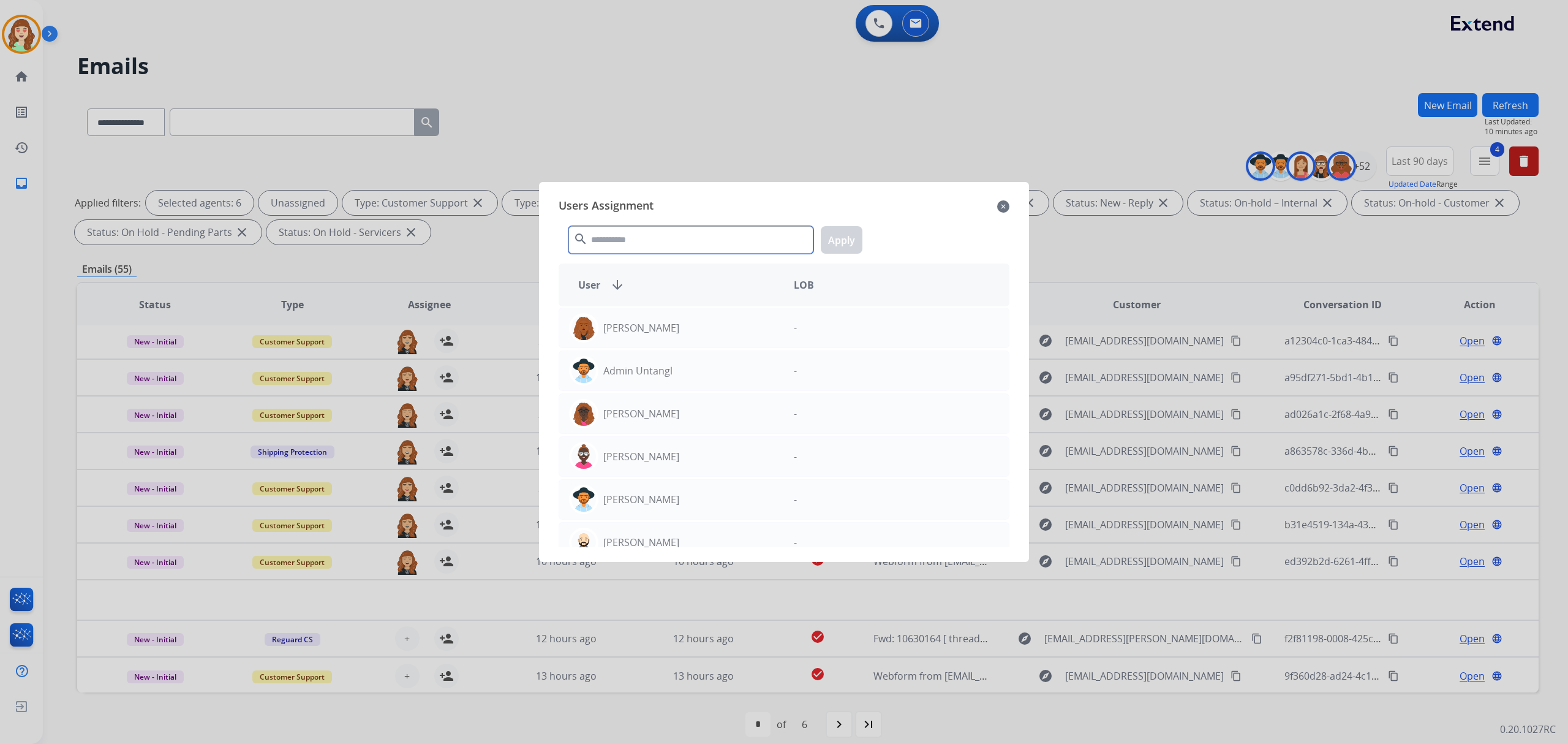
click at [636, 229] on input "text" at bounding box center [691, 239] width 245 height 27
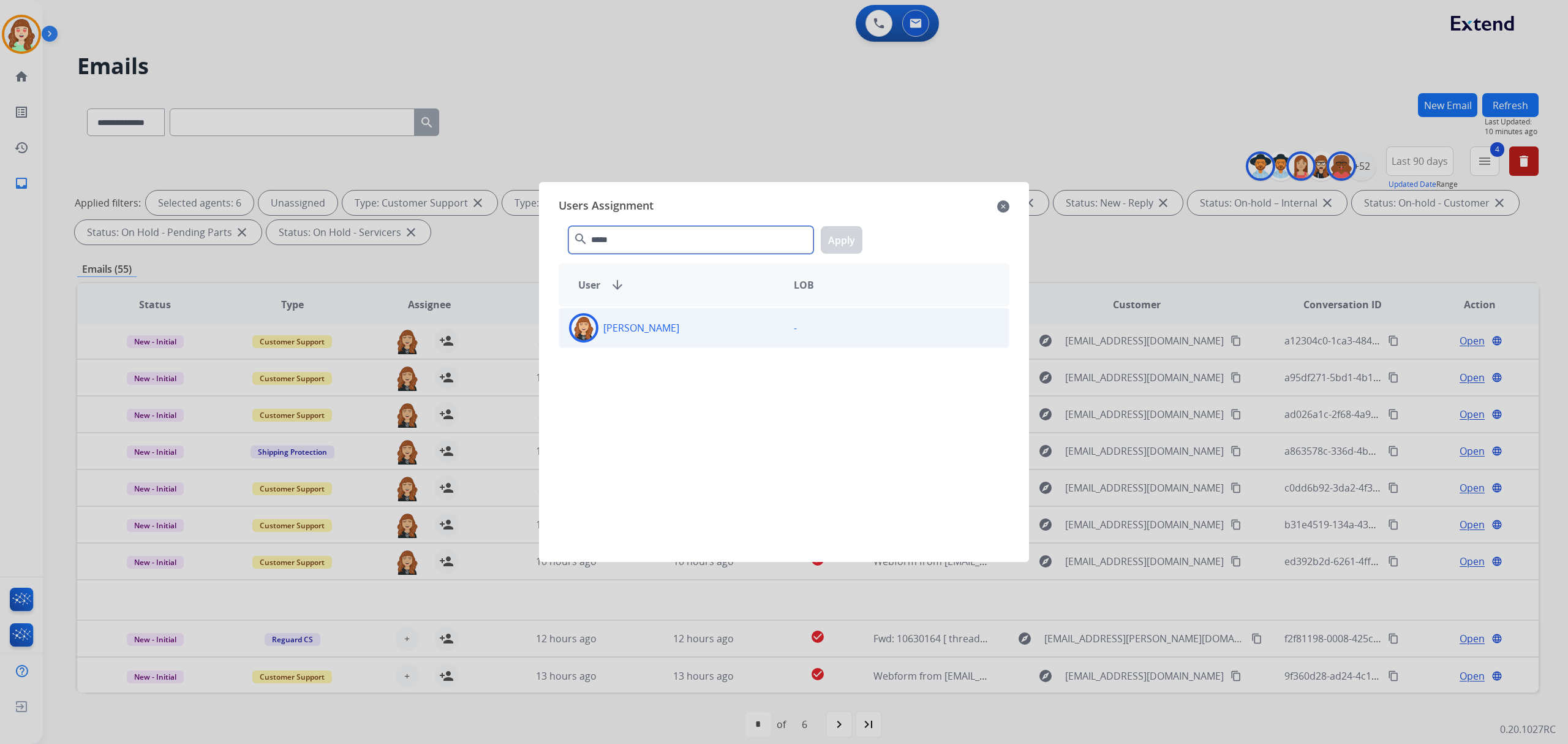
type input "*****"
click at [684, 331] on div "[PERSON_NAME]" at bounding box center [672, 328] width 225 height 30
click at [850, 243] on button "Apply" at bounding box center [841, 239] width 41 height 27
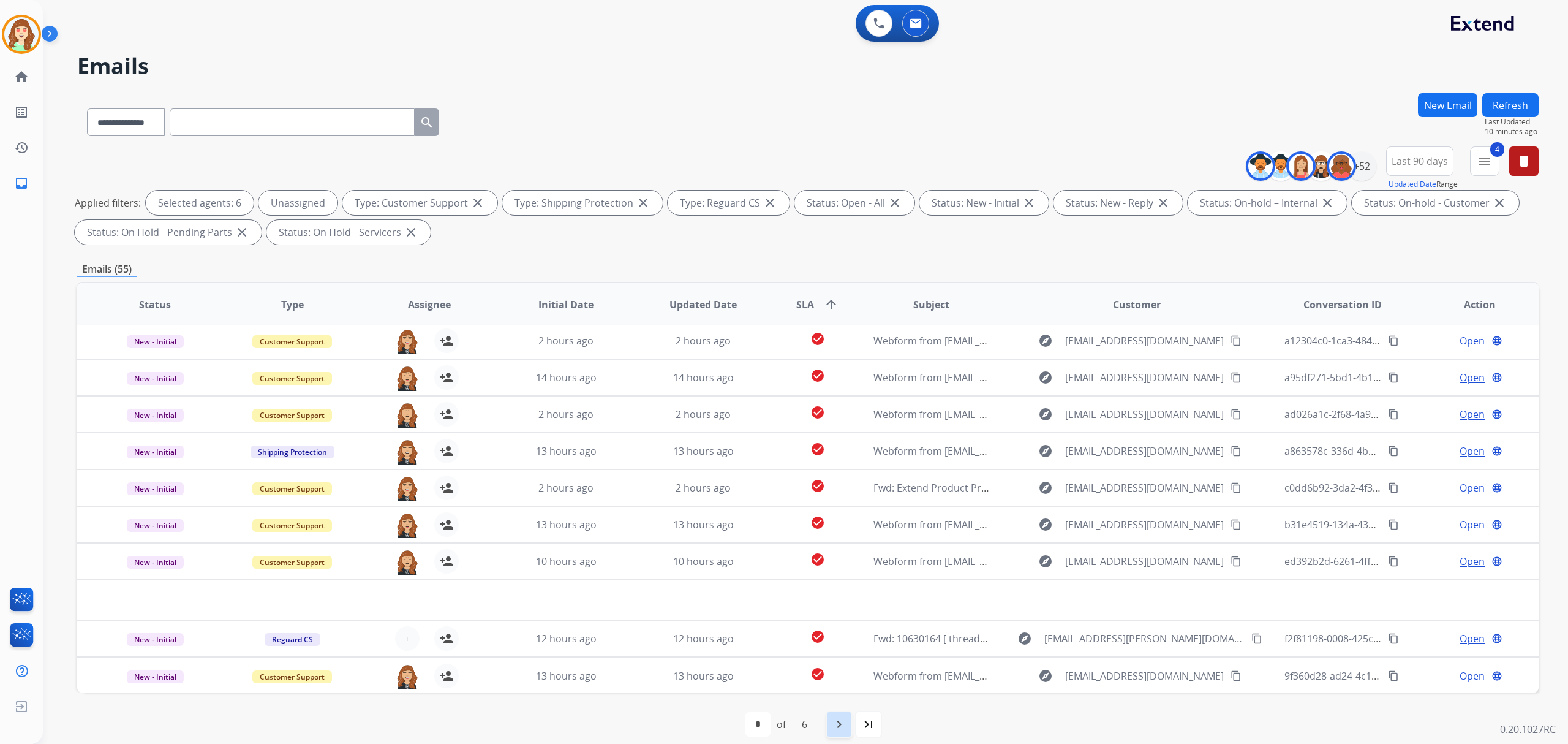
click at [848, 731] on div "navigate_next" at bounding box center [839, 724] width 27 height 27
select select "*"
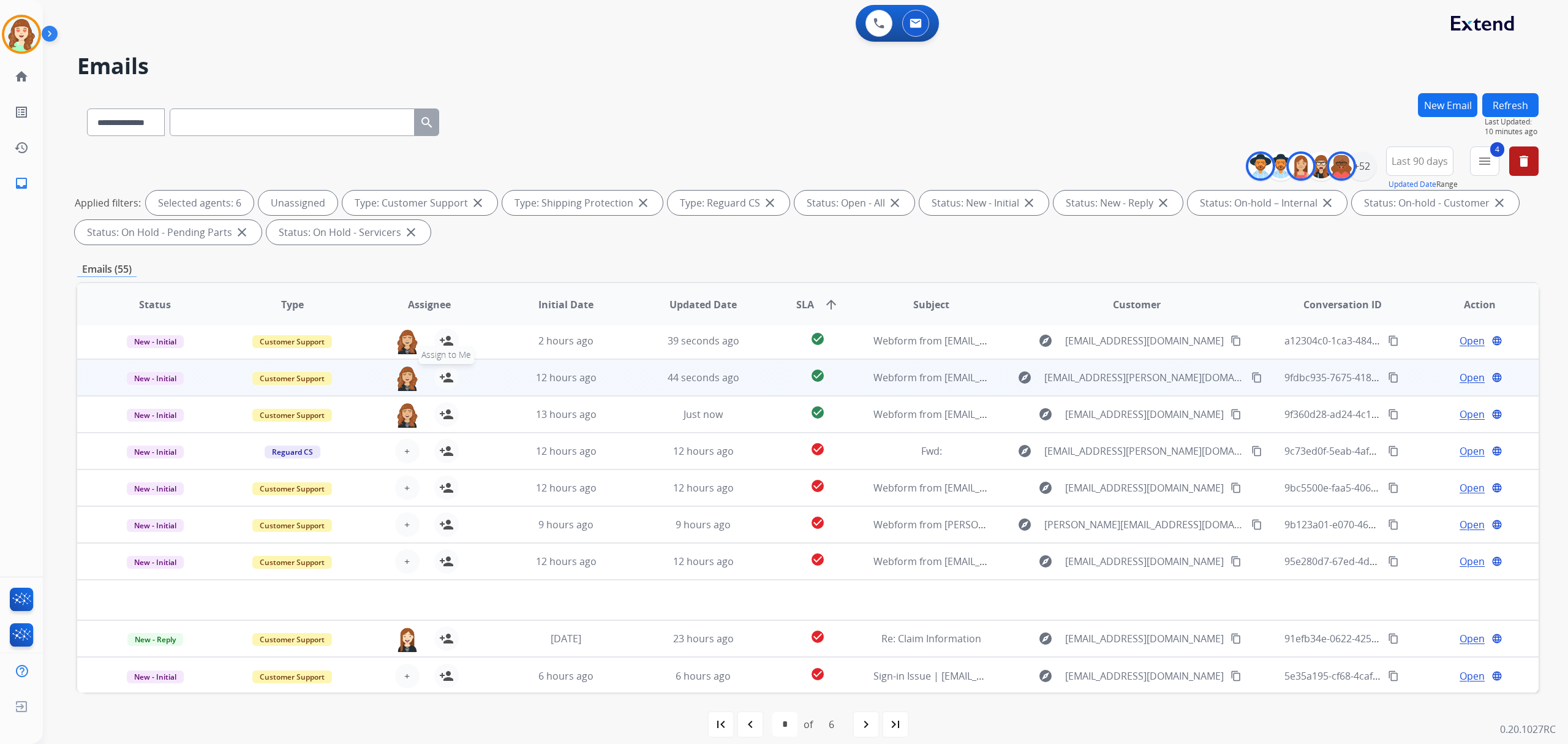
scroll to position [13, 0]
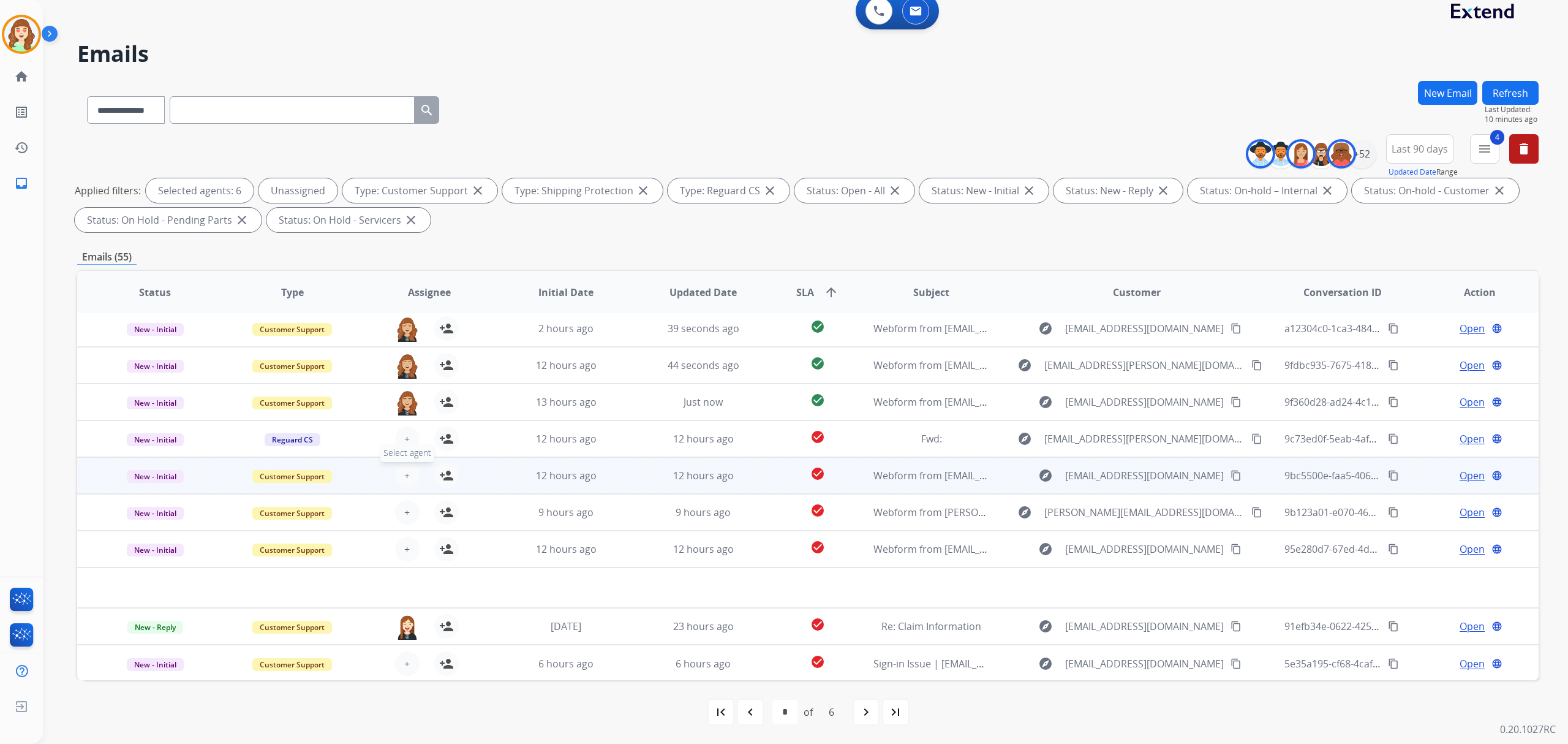
click at [408, 471] on button "+ Select agent" at bounding box center [407, 475] width 24 height 24
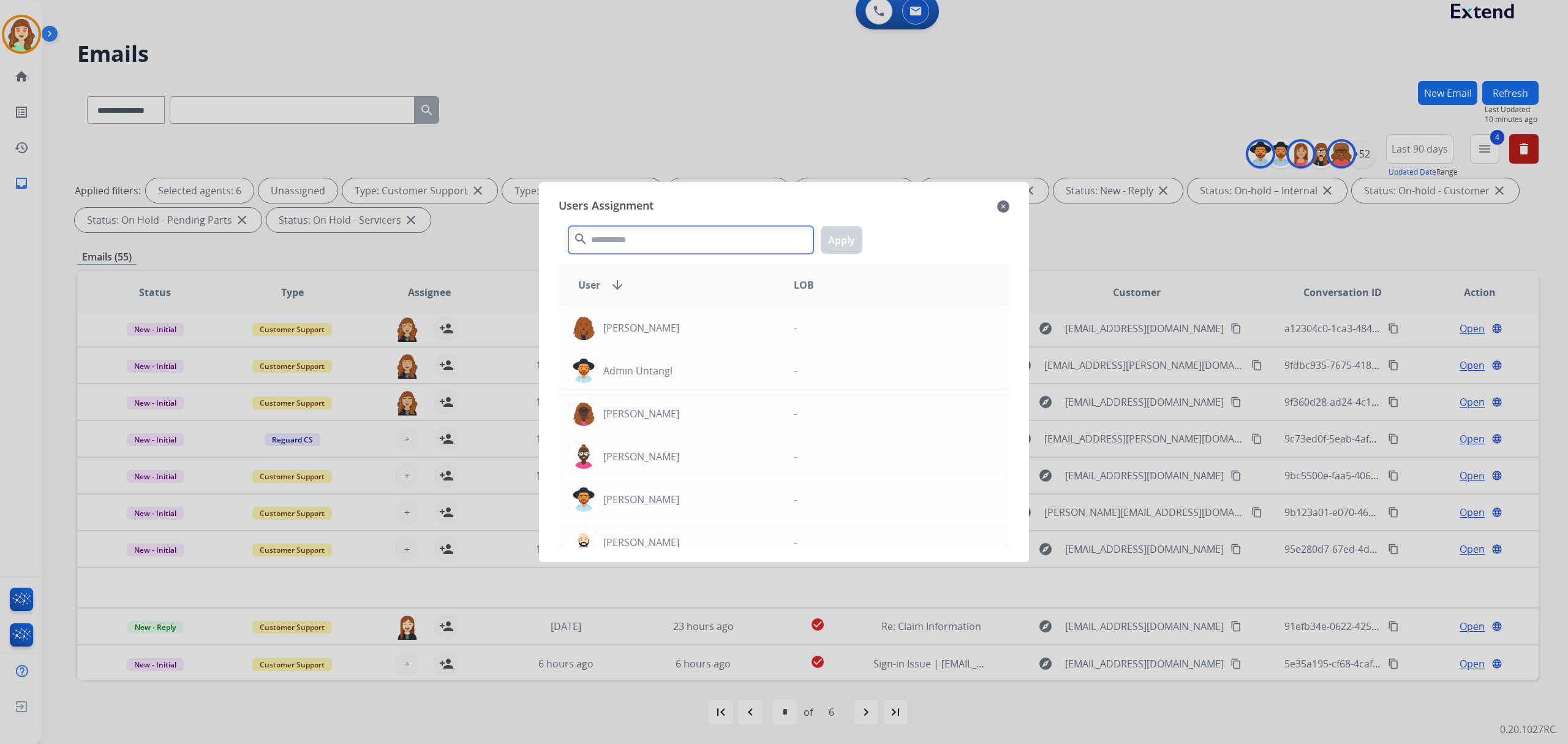
click at [616, 245] on input "text" at bounding box center [691, 239] width 245 height 27
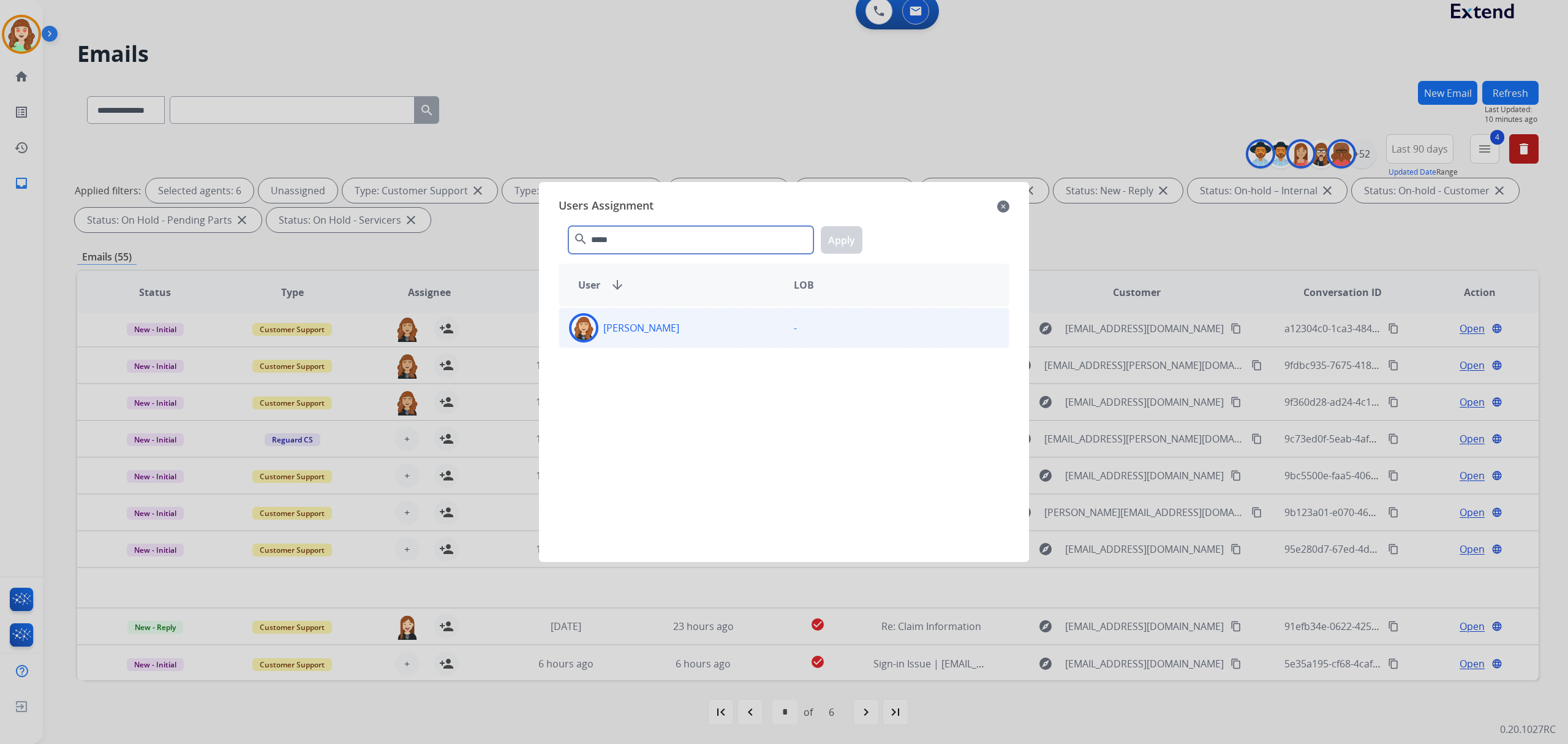
type input "*****"
click at [827, 330] on div "-" at bounding box center [897, 328] width 225 height 30
drag, startPoint x: 844, startPoint y: 236, endPoint x: 866, endPoint y: 234, distance: 22.1
click at [850, 235] on button "Apply" at bounding box center [841, 239] width 41 height 27
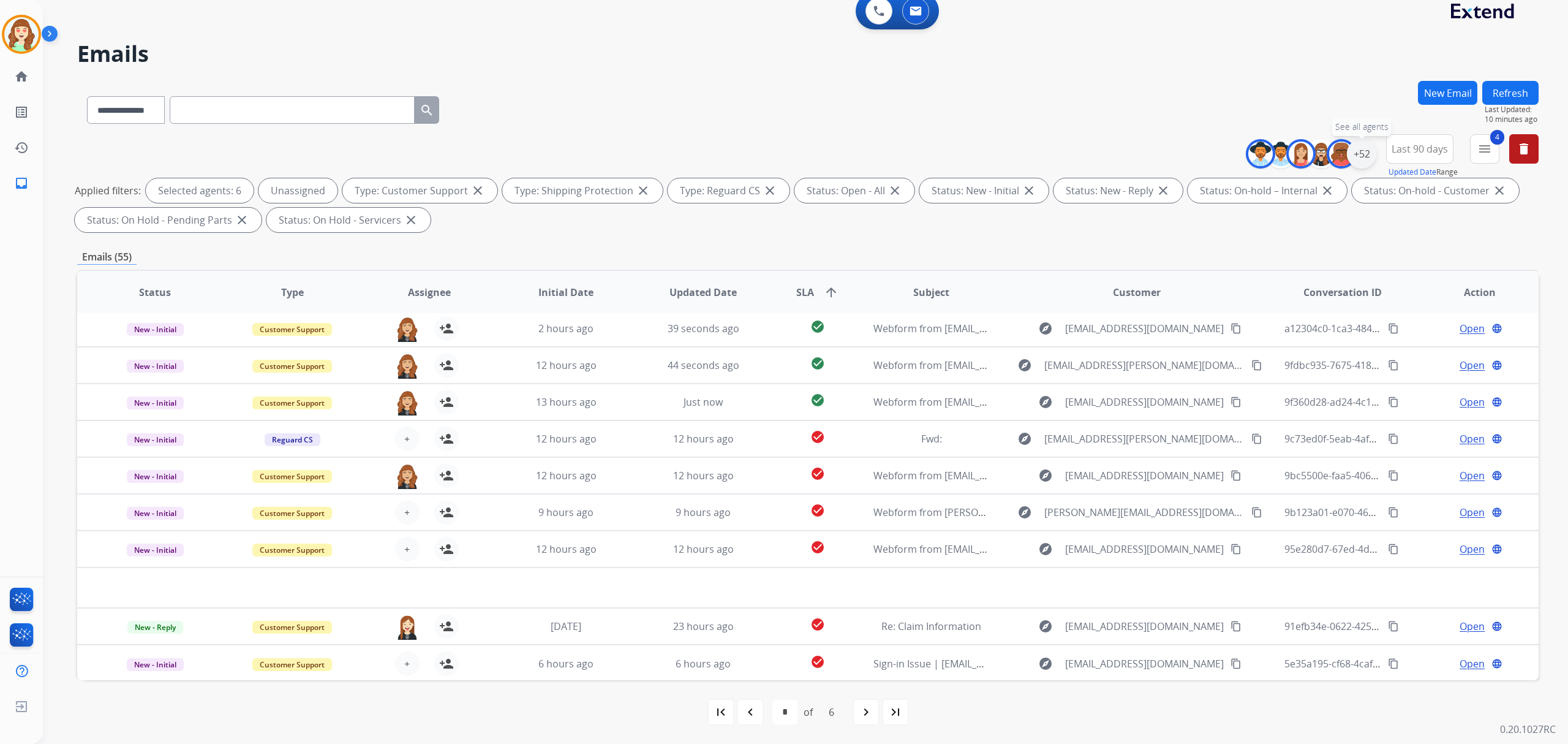
click at [1373, 152] on div "+52" at bounding box center [1362, 154] width 30 height 30
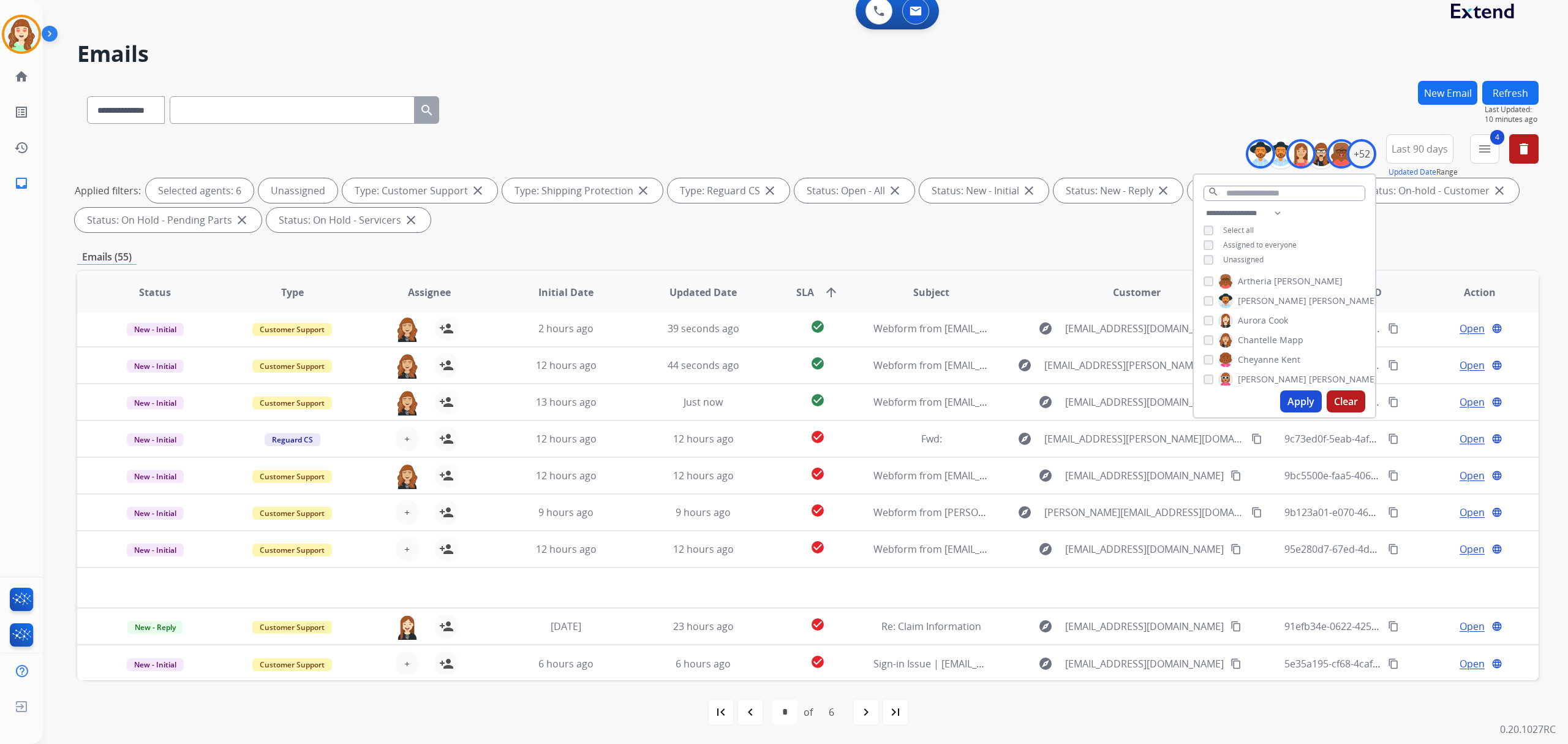
click at [1294, 408] on button "Apply" at bounding box center [1301, 402] width 41 height 22
select select "*"
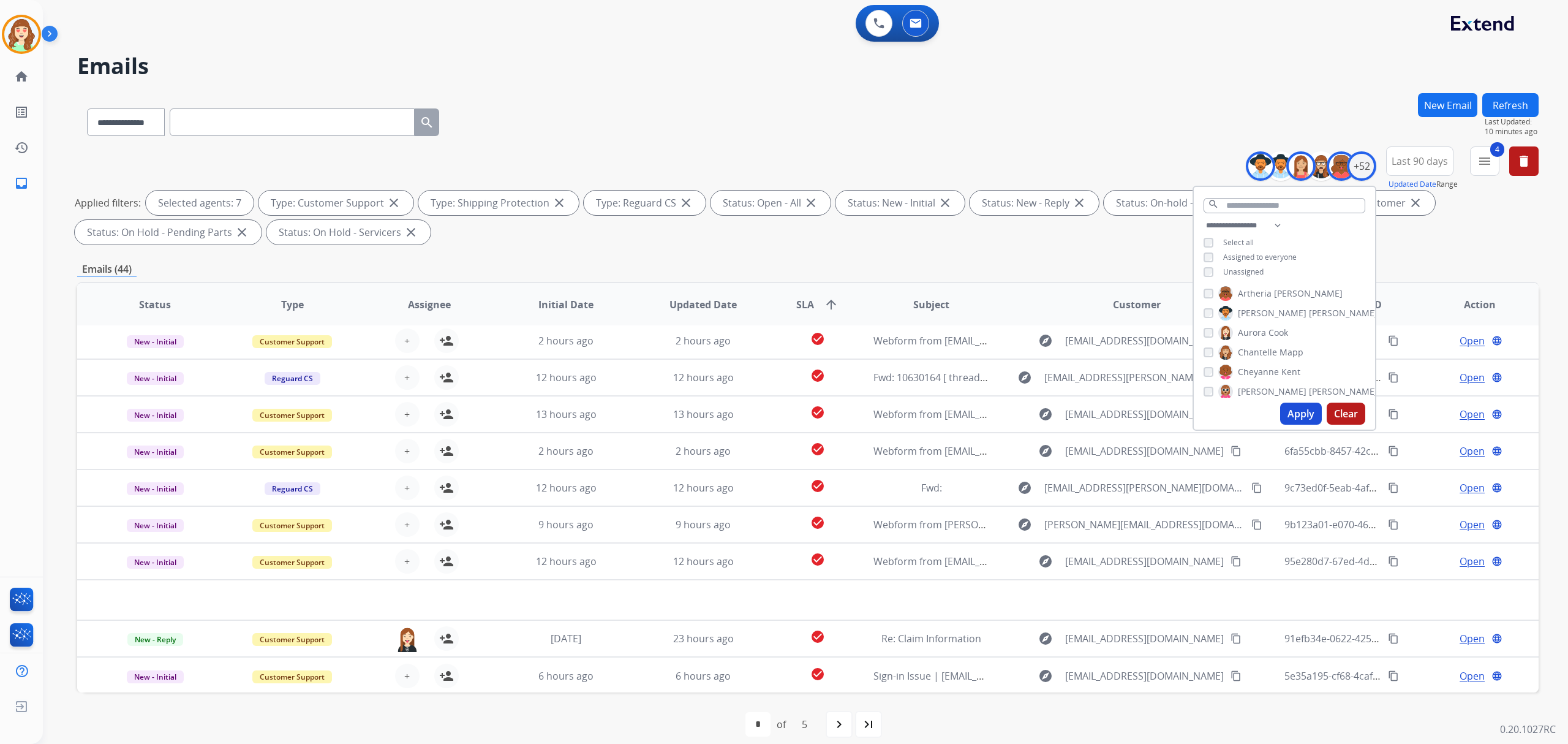
click at [1290, 396] on label "[PERSON_NAME]" at bounding box center [1298, 392] width 159 height 15
click at [1309, 415] on button "Apply" at bounding box center [1301, 413] width 41 height 22
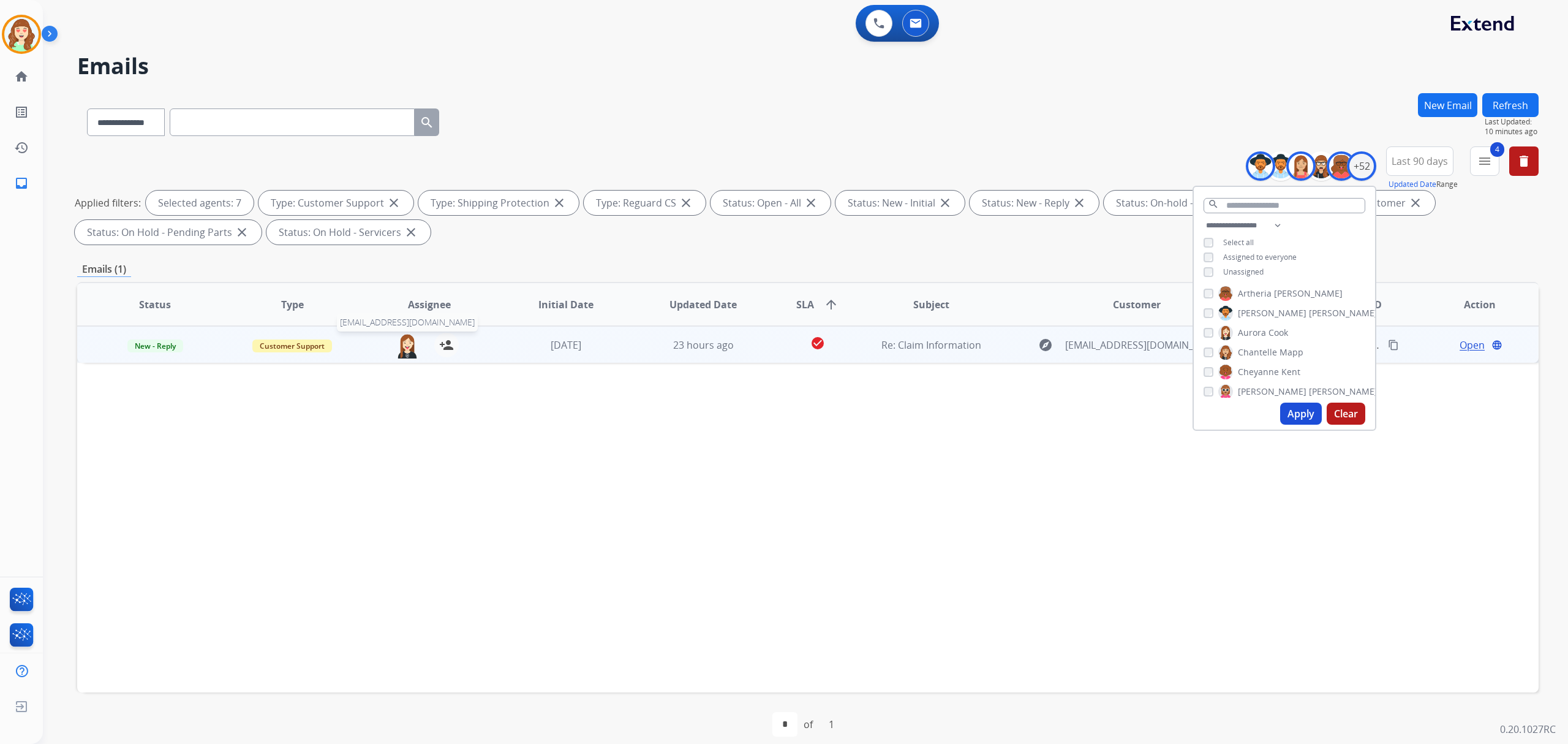
click at [405, 339] on img at bounding box center [407, 345] width 24 height 26
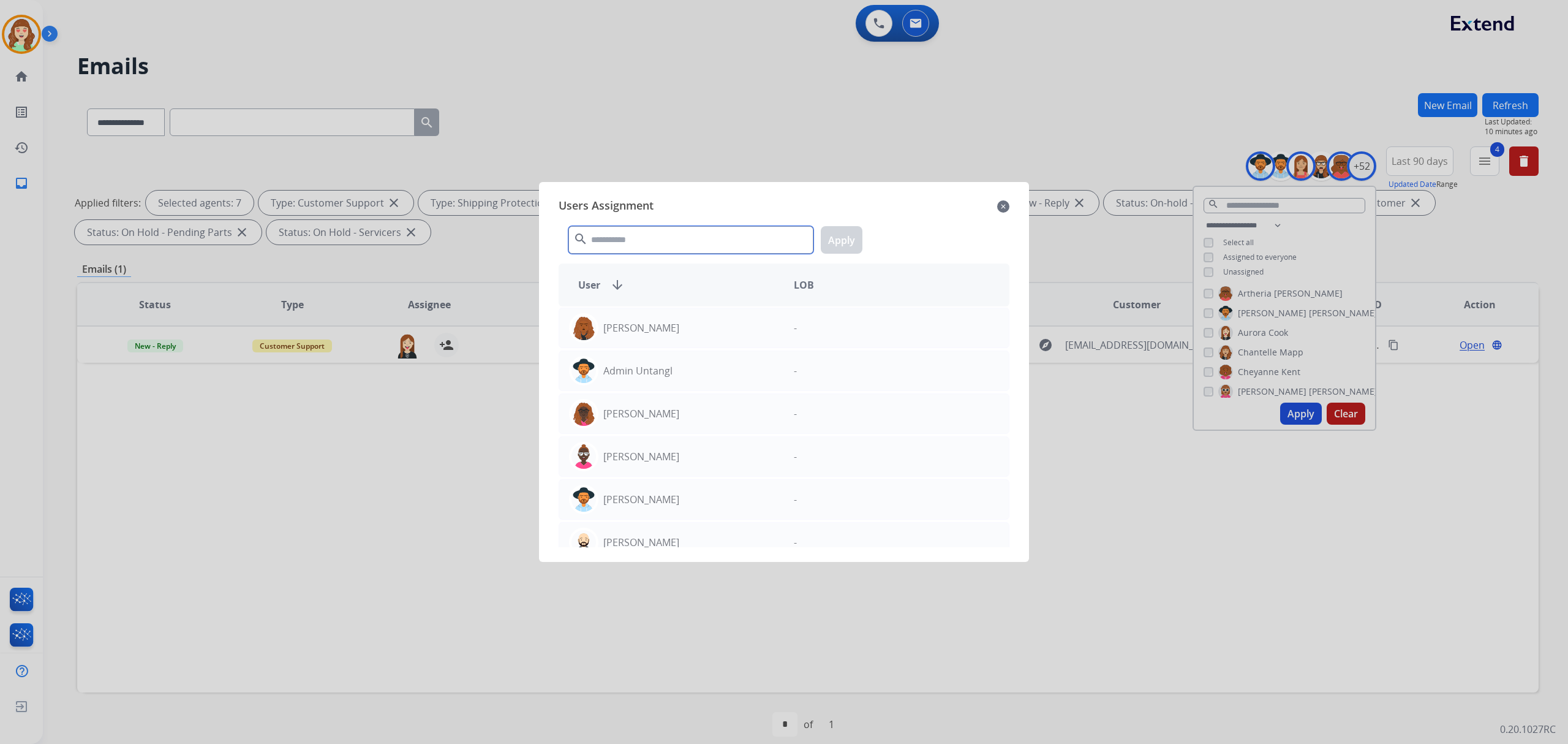
click at [677, 235] on input "text" at bounding box center [691, 239] width 245 height 27
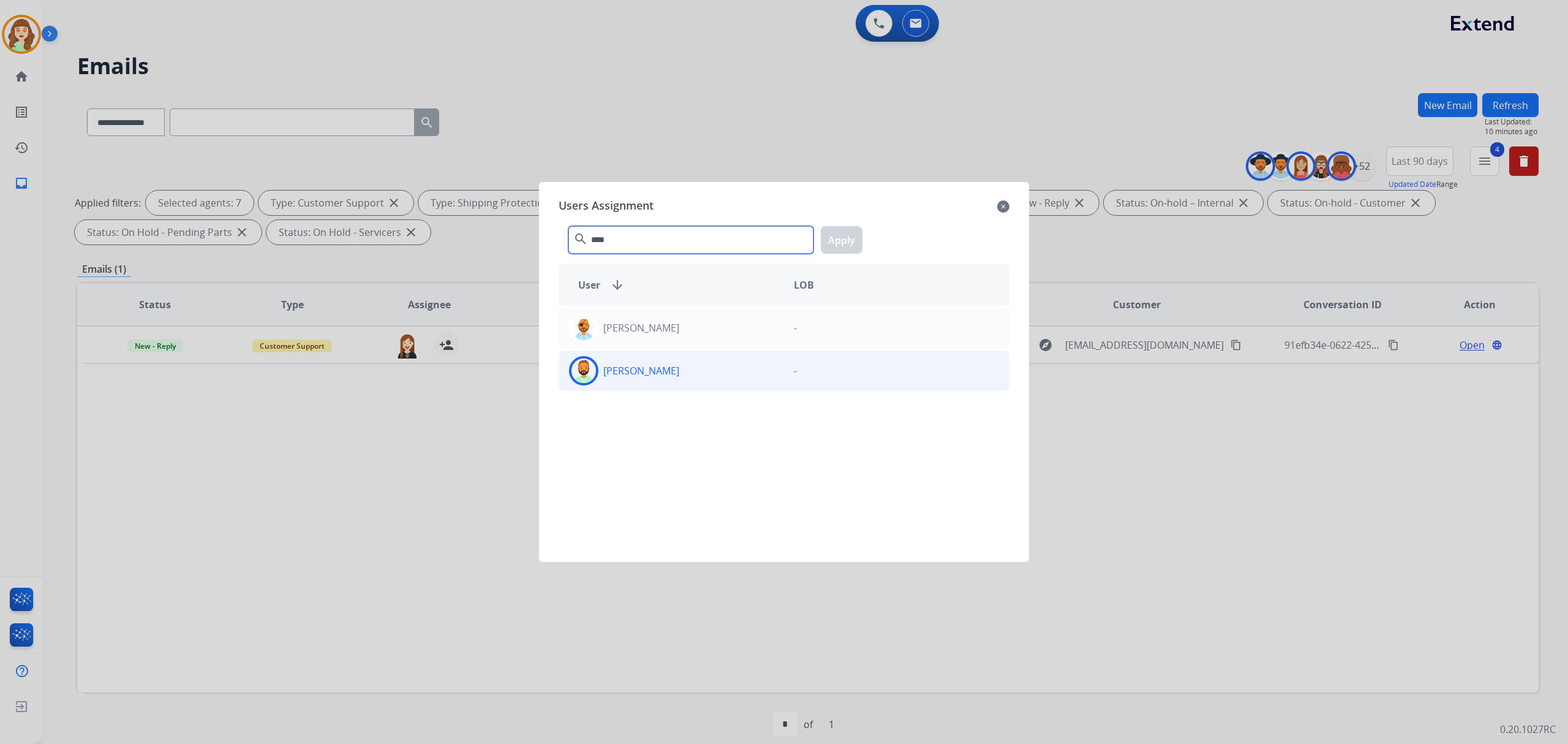
type input "****"
click at [610, 378] on p "[PERSON_NAME]" at bounding box center [641, 370] width 76 height 15
click at [837, 244] on button "Apply" at bounding box center [841, 239] width 41 height 27
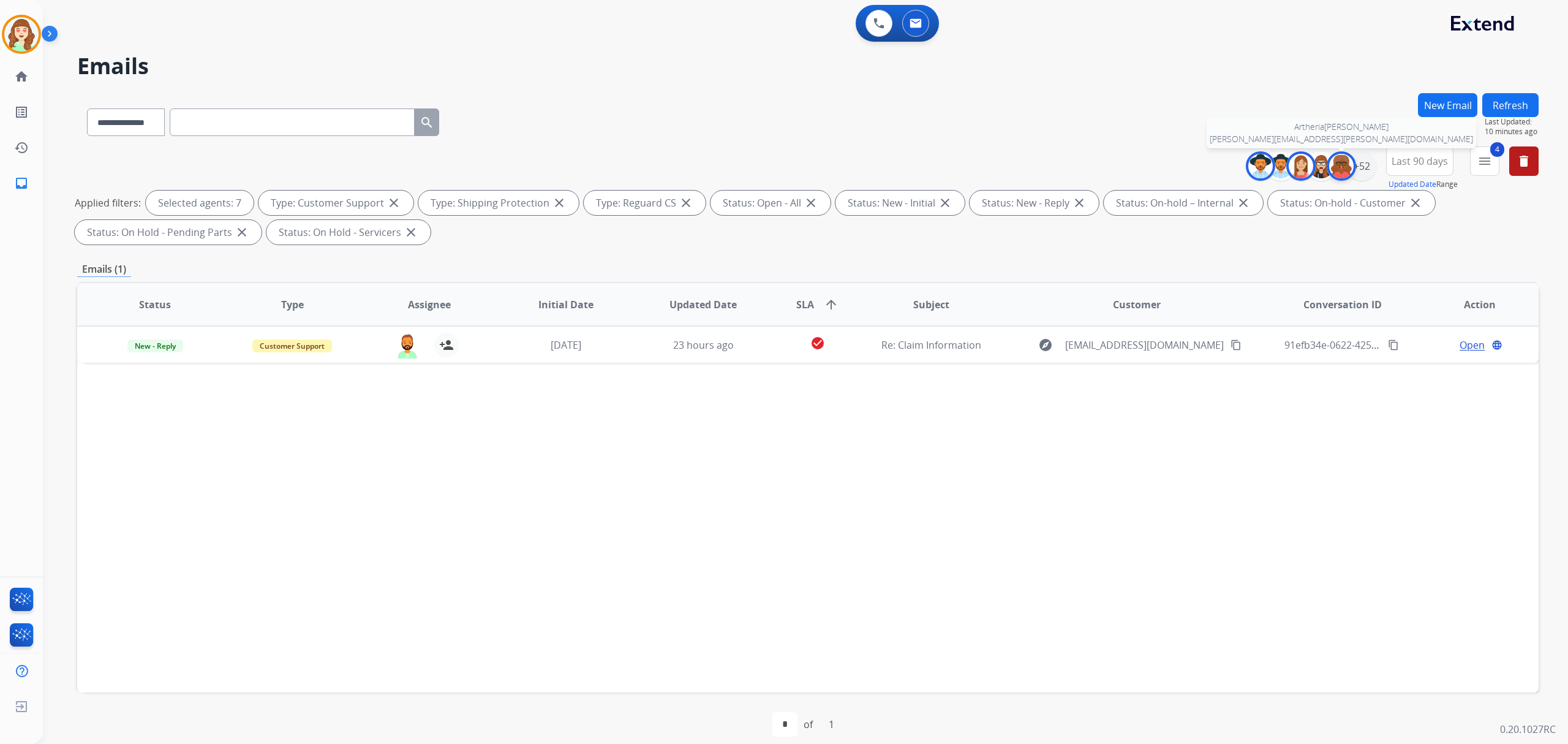
click at [1349, 163] on img at bounding box center [1341, 166] width 24 height 24
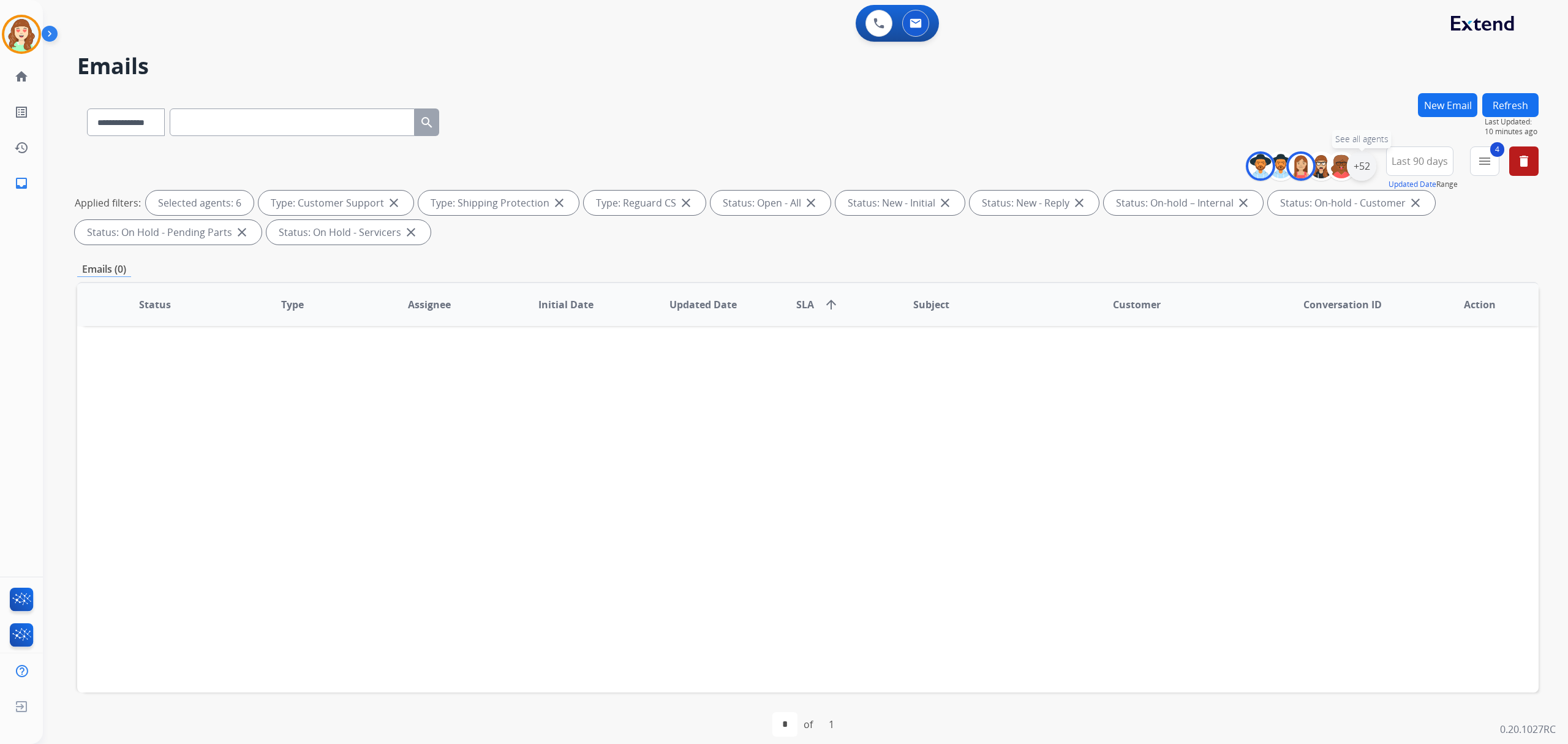
click at [1358, 163] on div "+52" at bounding box center [1362, 166] width 30 height 30
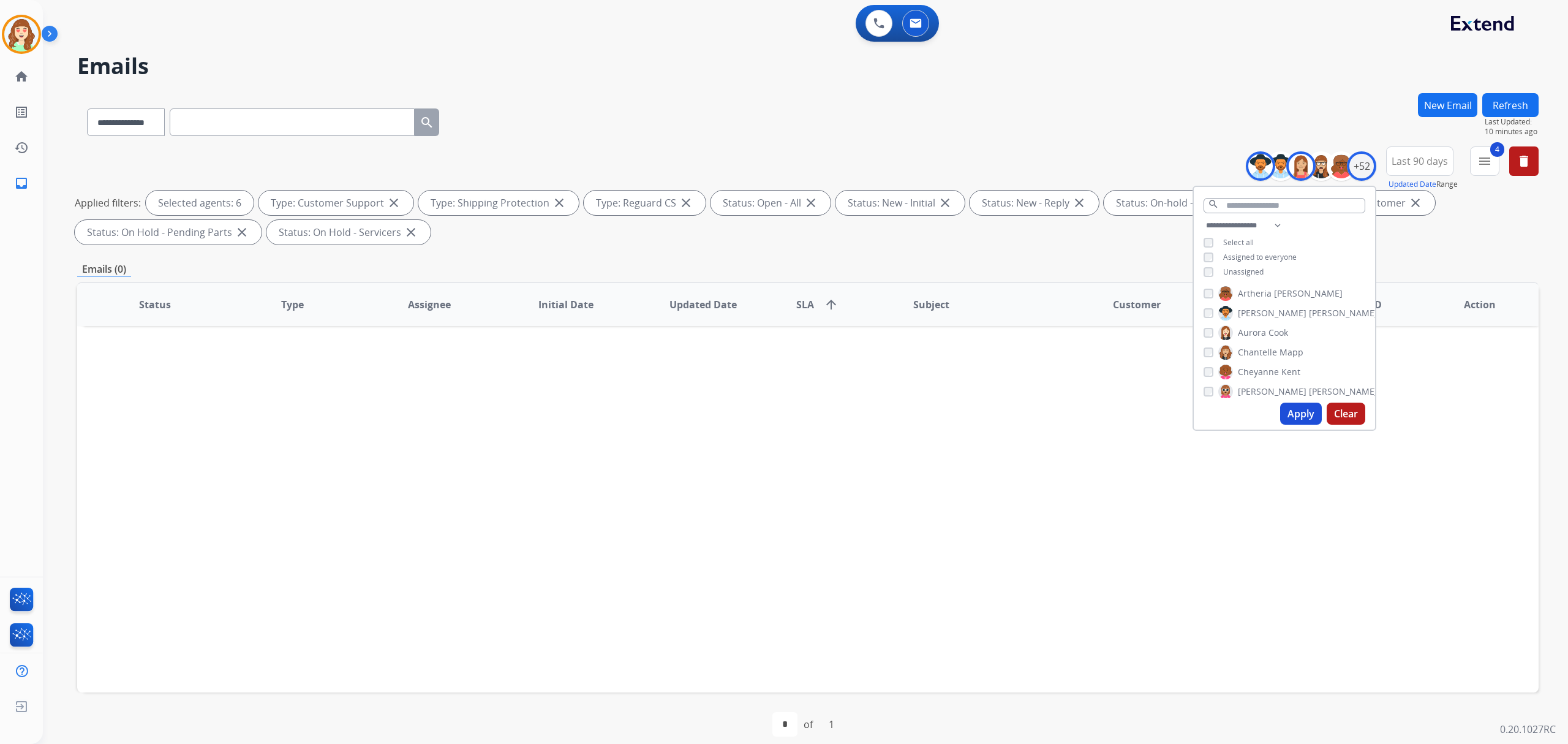
scroll to position [163, 0]
click at [1290, 410] on button "Apply" at bounding box center [1301, 413] width 41 height 22
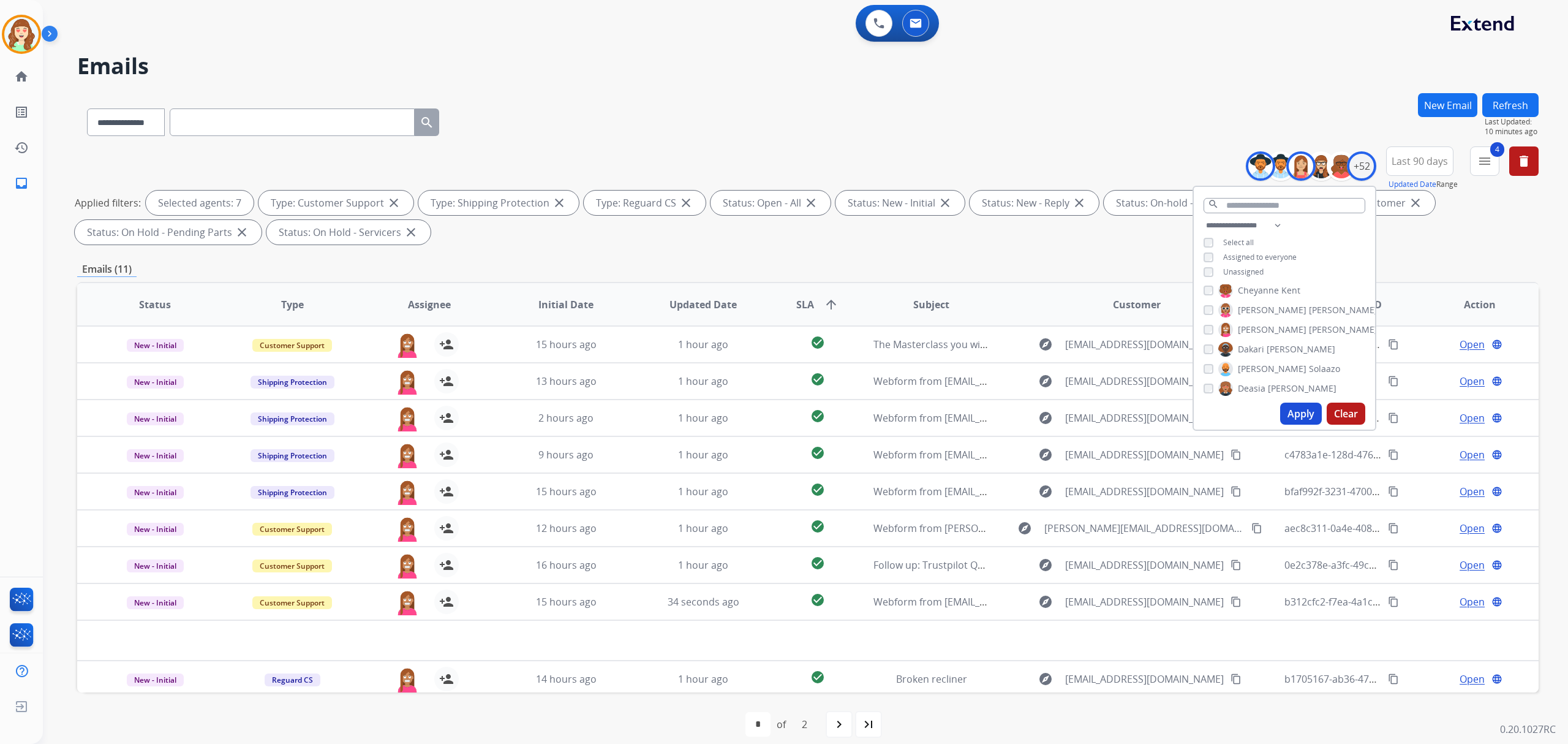
click at [1287, 414] on button "Apply" at bounding box center [1301, 413] width 41 height 22
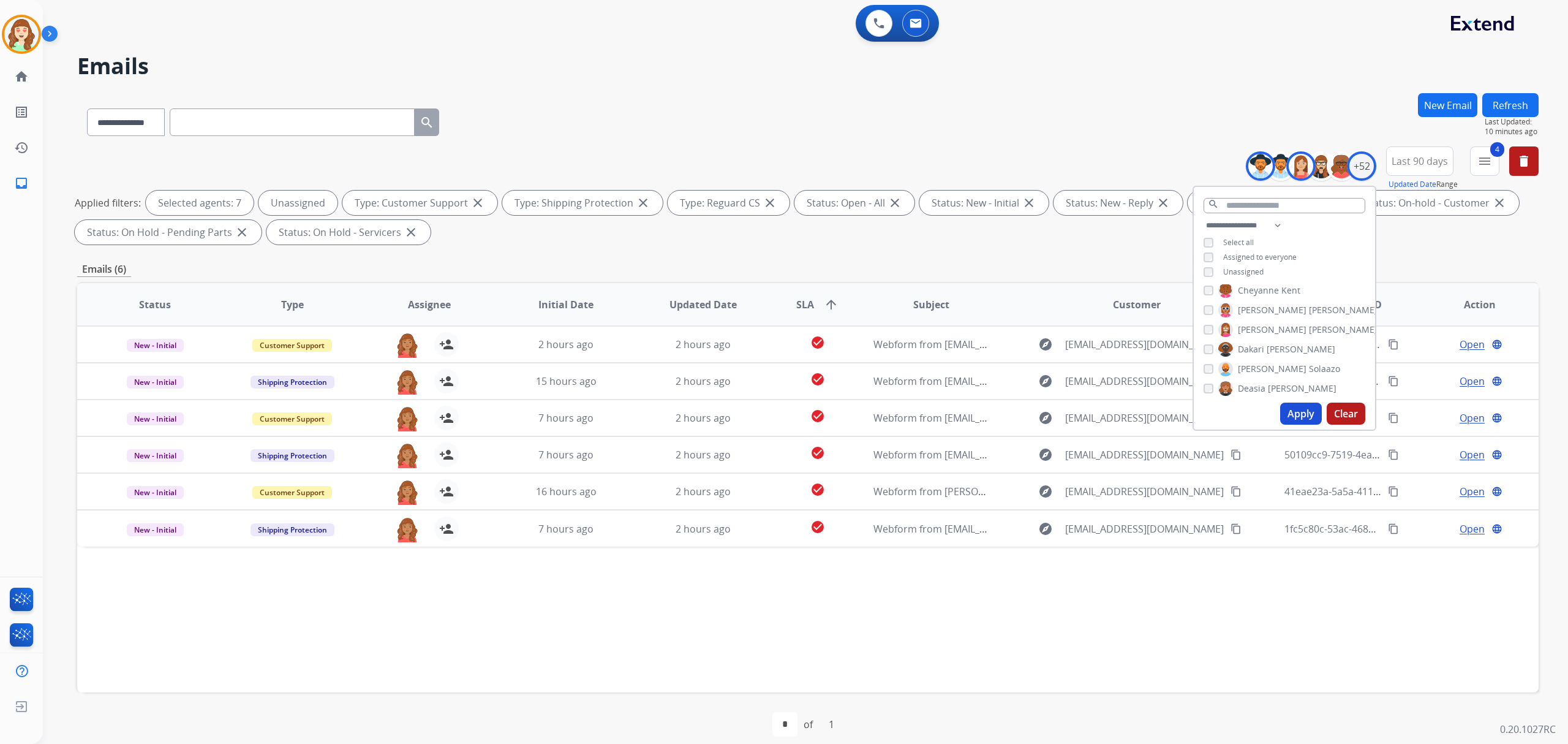
click at [1300, 407] on button "Apply" at bounding box center [1301, 413] width 41 height 22
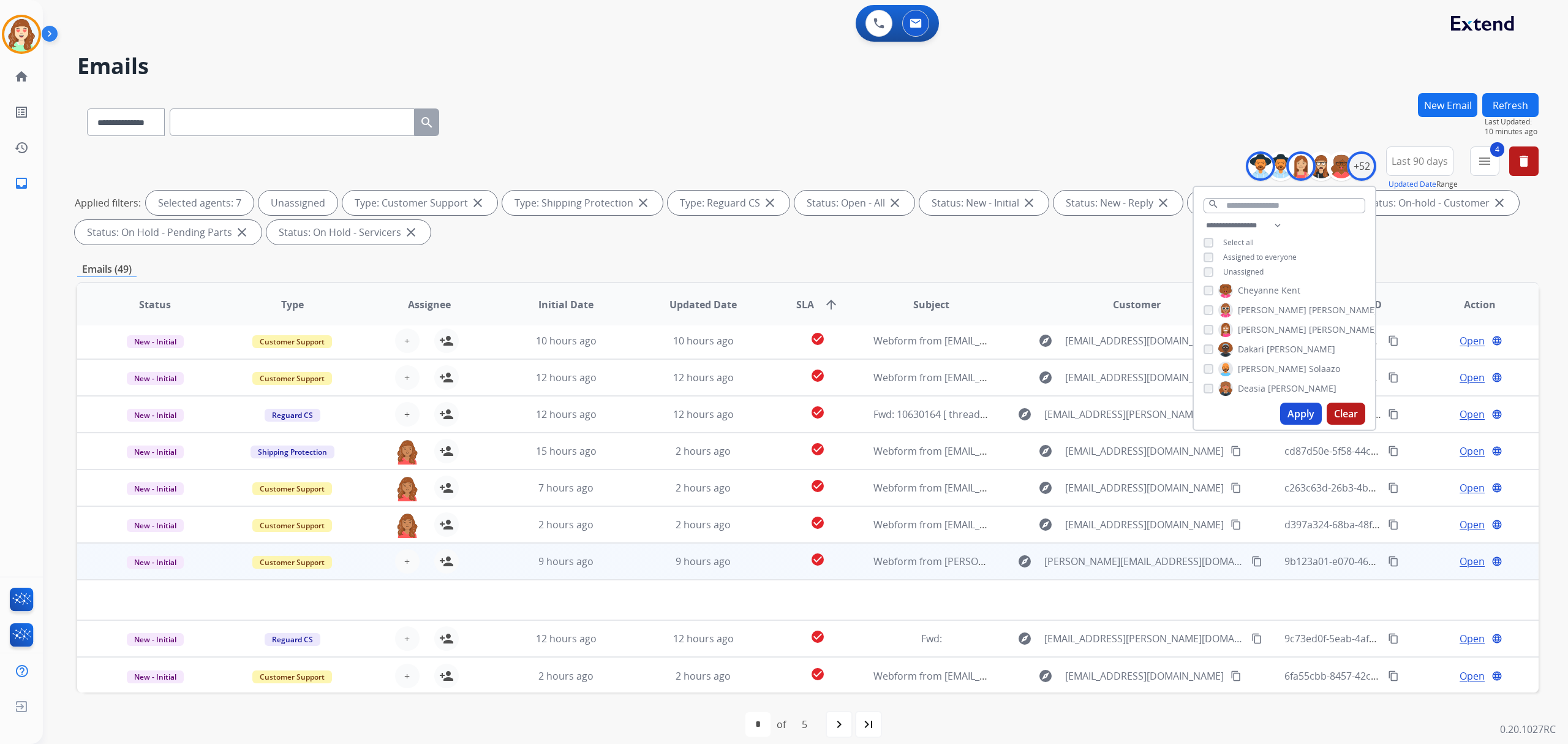
scroll to position [13, 0]
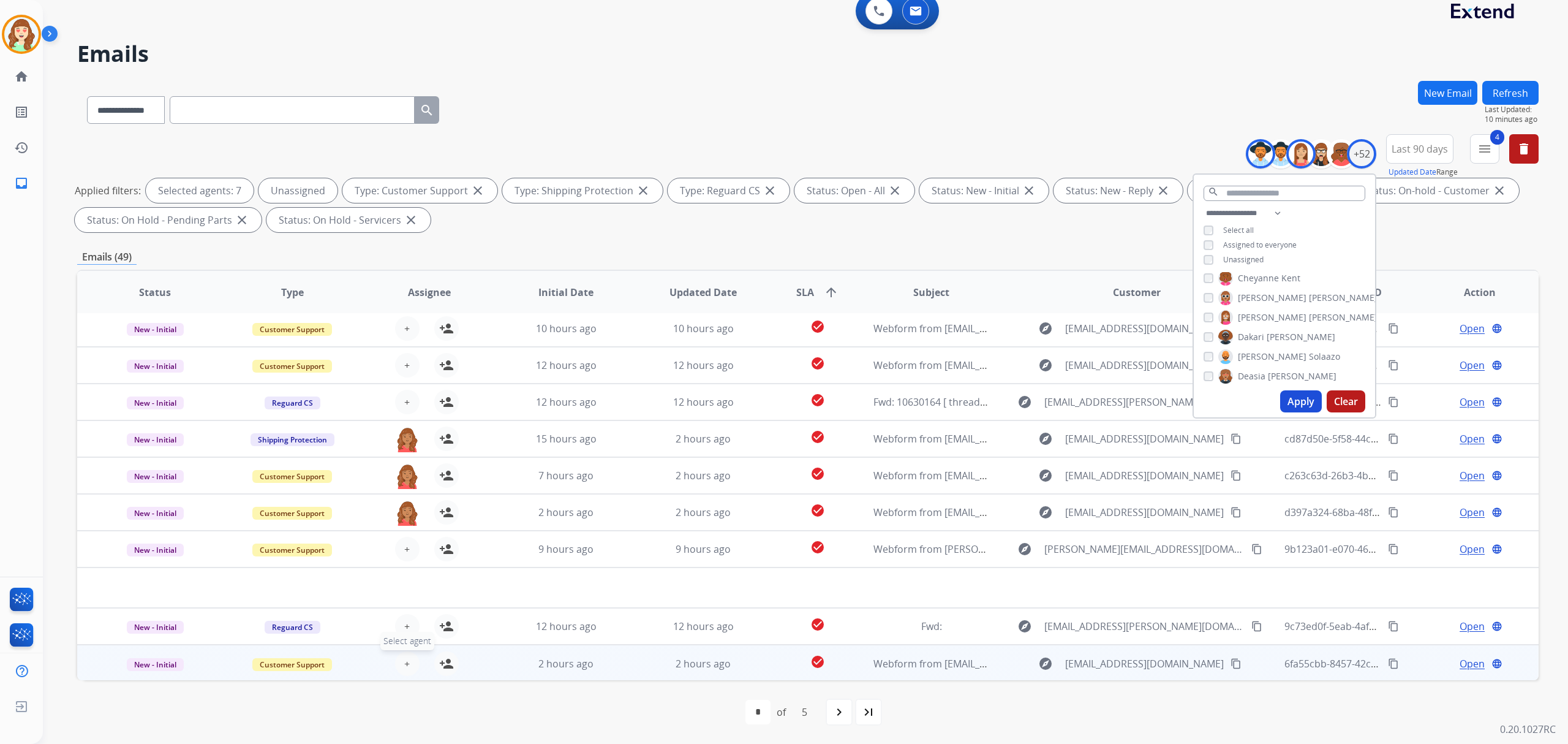
click at [408, 664] on button "+ Select agent" at bounding box center [407, 664] width 24 height 24
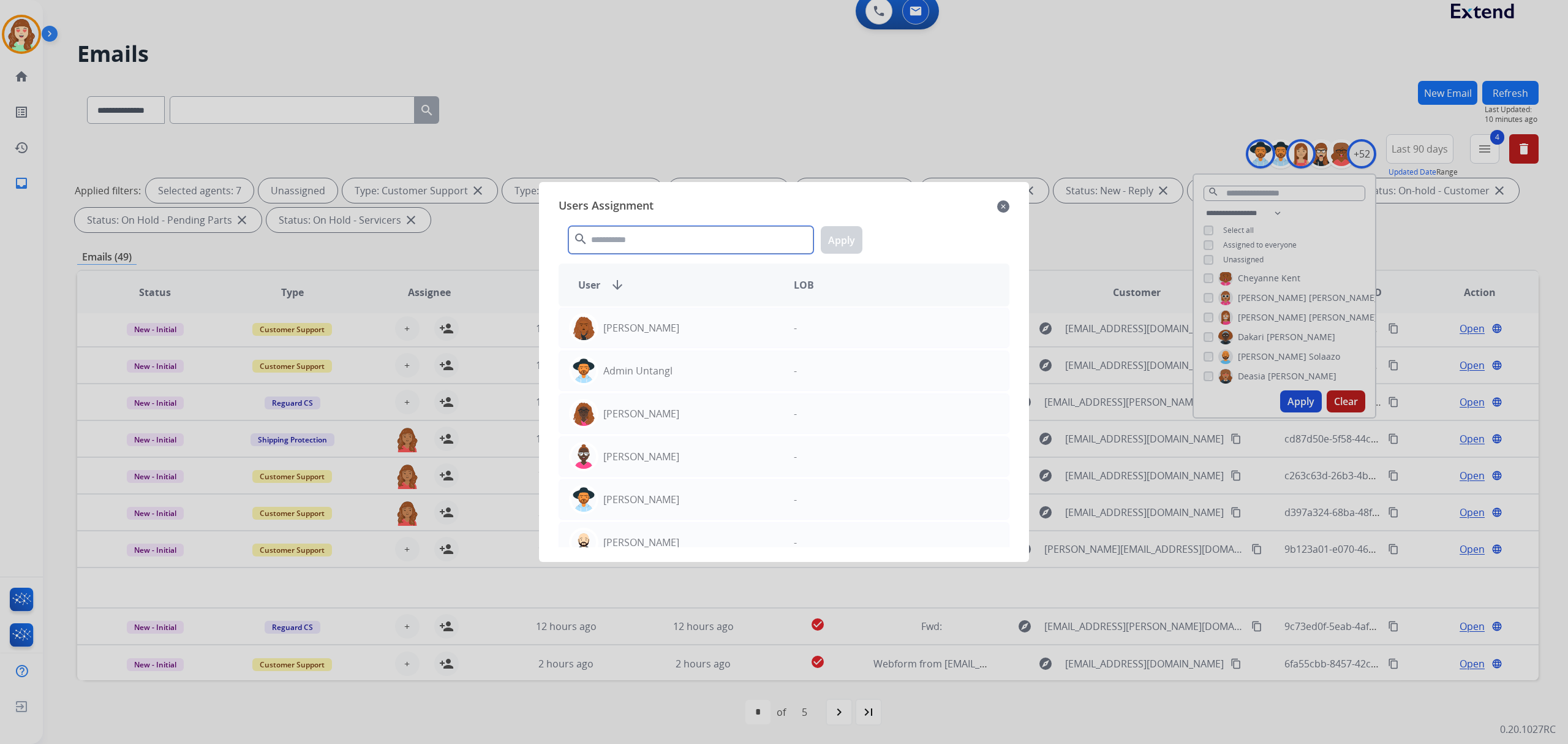
click at [671, 236] on input "text" at bounding box center [691, 239] width 245 height 27
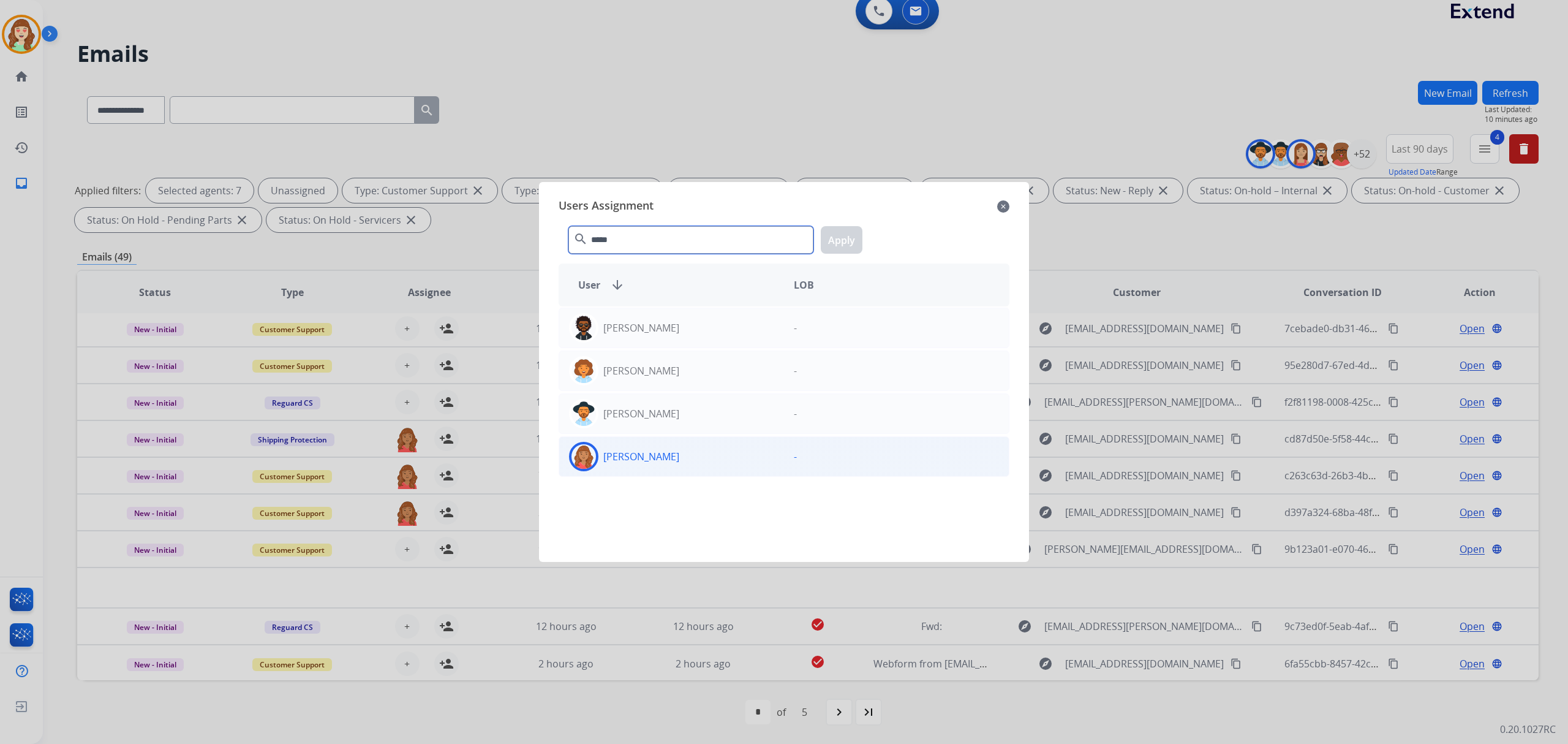
type input "*****"
click at [688, 460] on div "[PERSON_NAME]" at bounding box center [672, 456] width 225 height 30
click at [839, 243] on button "Apply" at bounding box center [841, 239] width 41 height 27
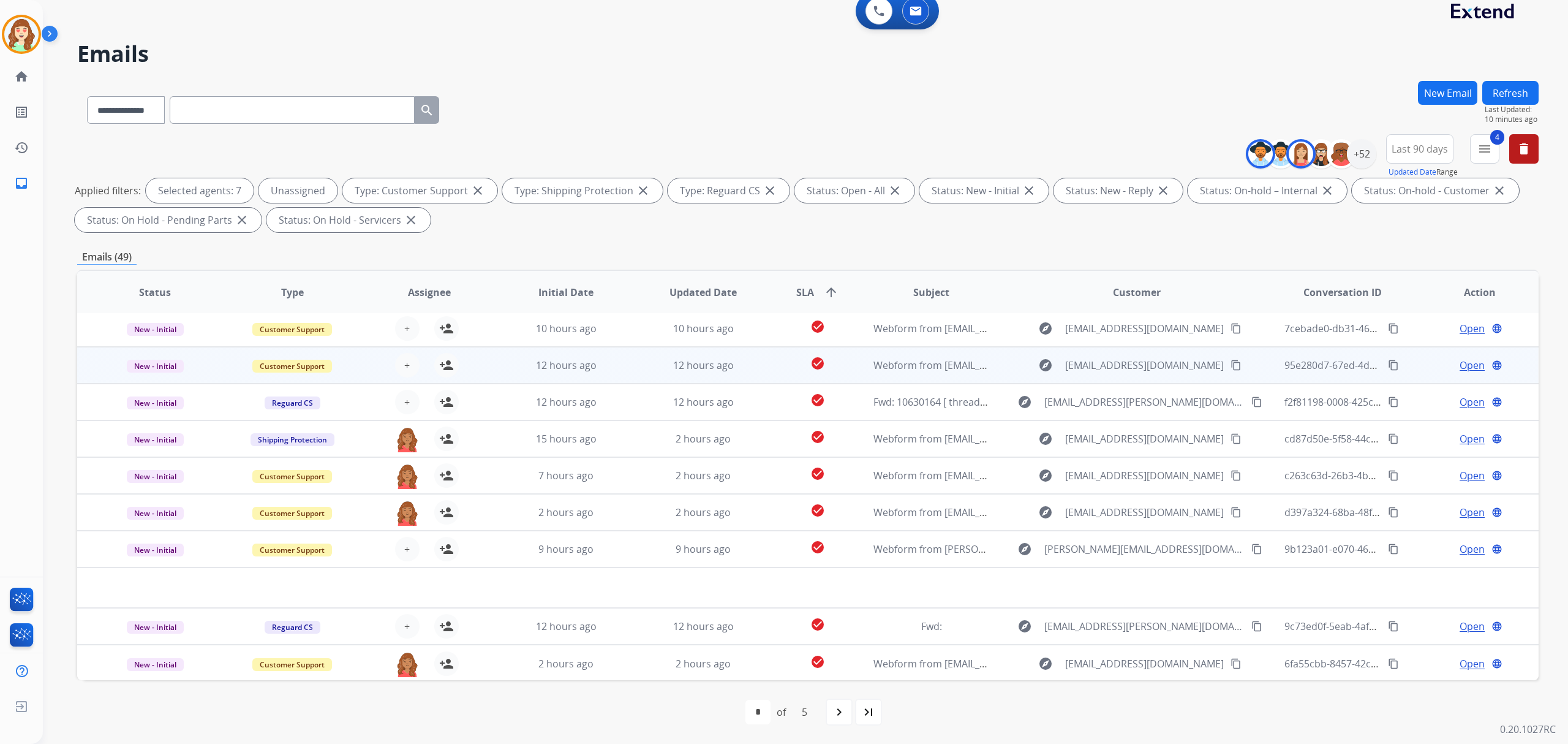
click at [410, 353] on div "+ Select agent person_add Assign to Me" at bounding box center [420, 365] width 78 height 24
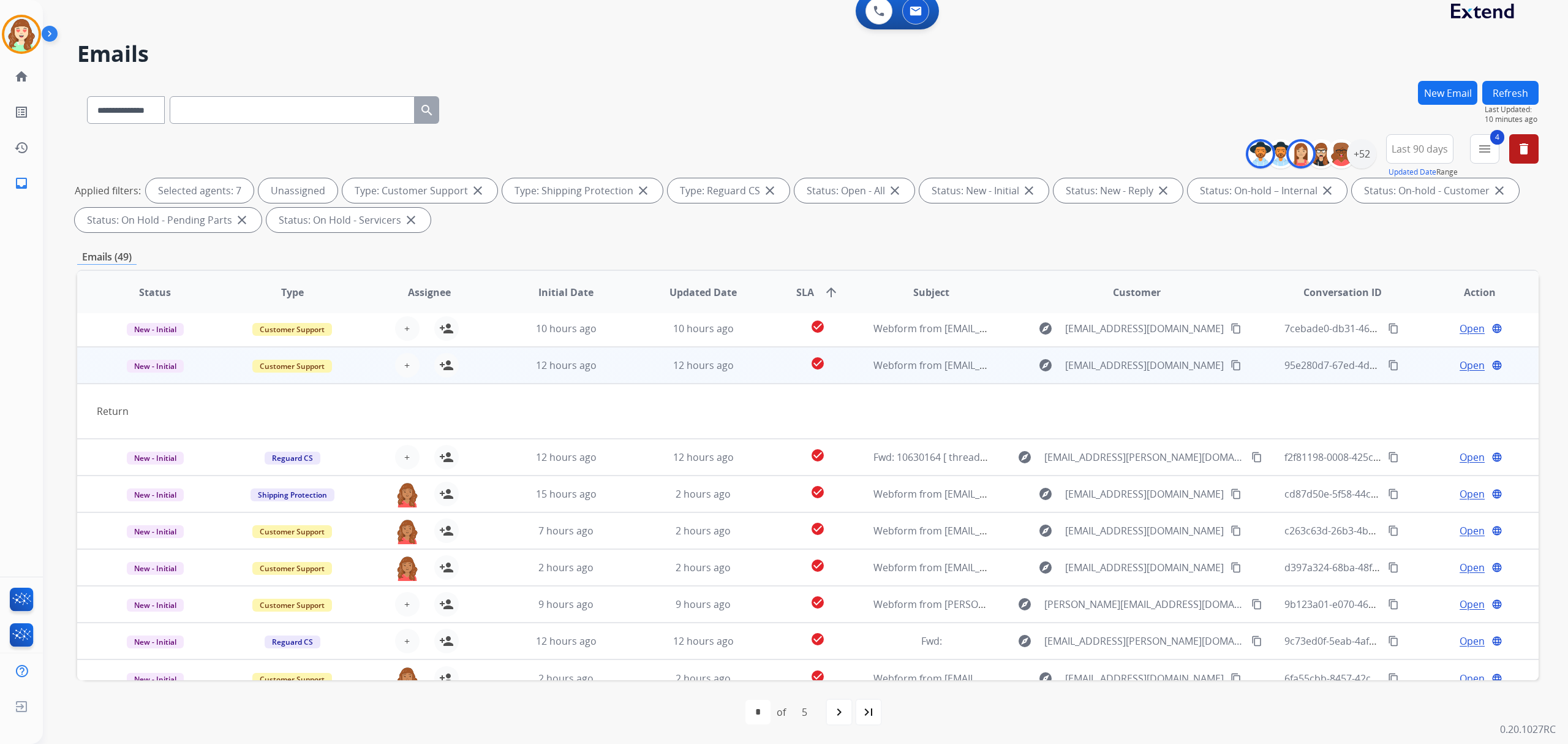
scroll to position [55, 0]
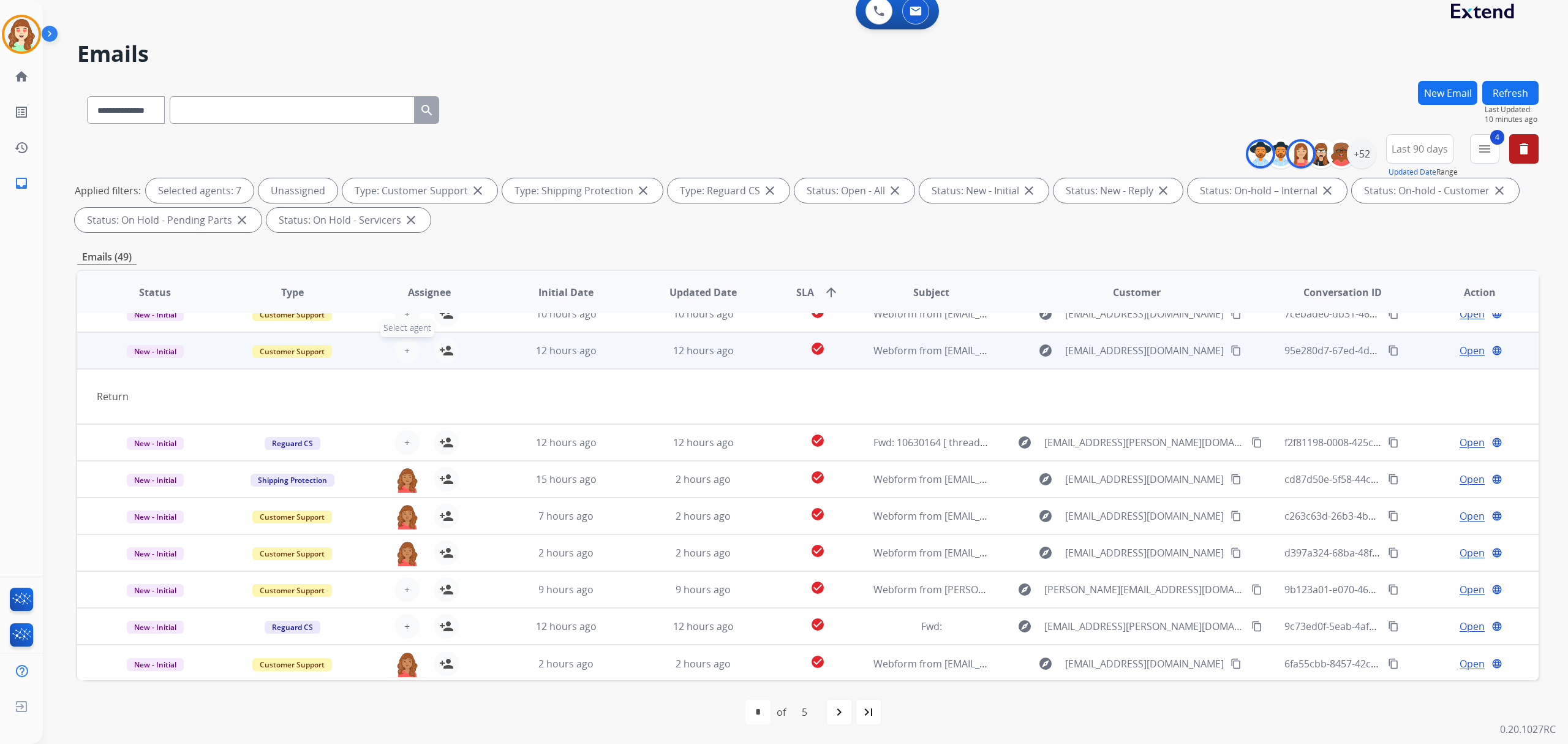
click at [407, 346] on span "+" at bounding box center [407, 350] width 5 height 15
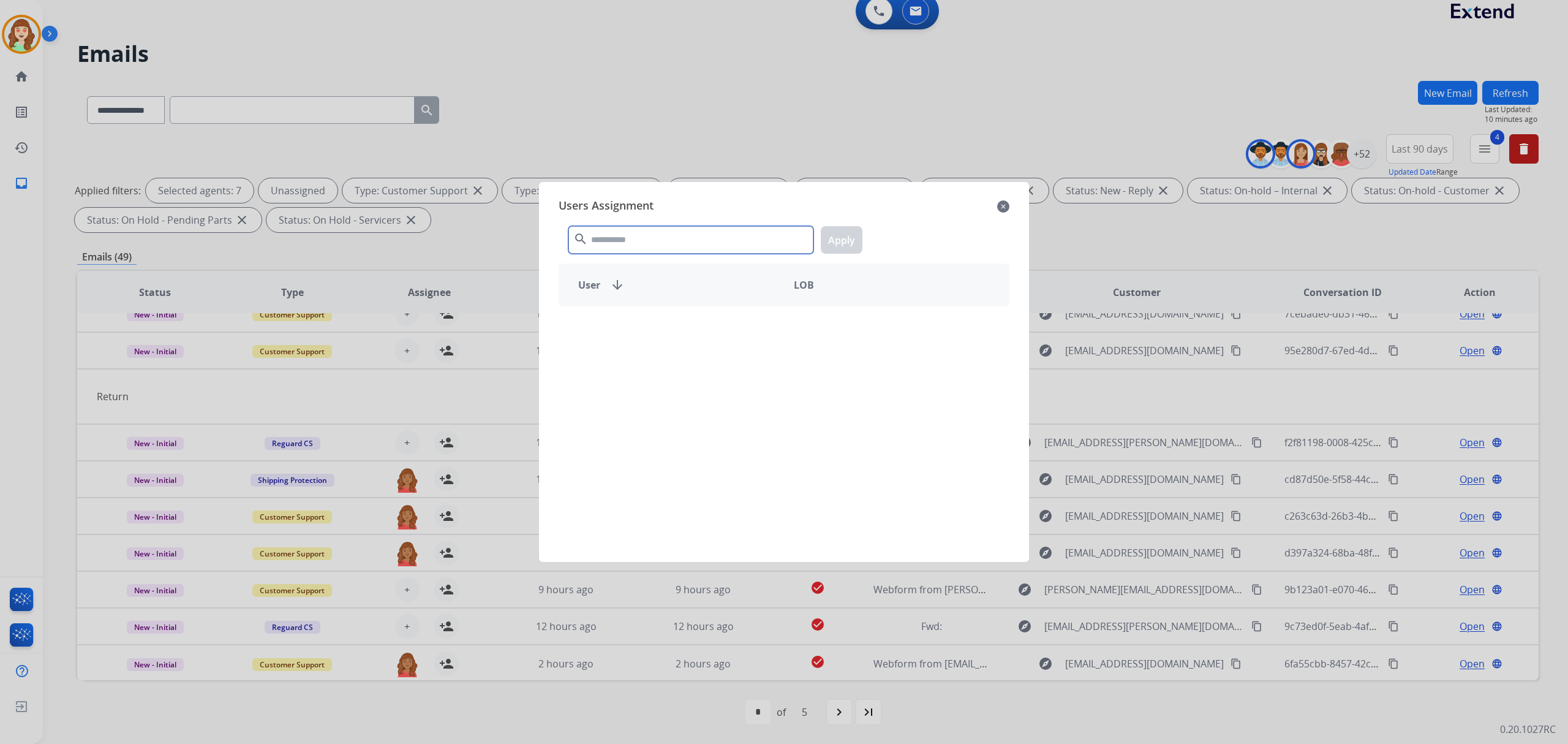
click at [737, 243] on input "text" at bounding box center [691, 239] width 245 height 27
type input "*******"
click at [680, 320] on div "[PERSON_NAME]" at bounding box center [672, 328] width 225 height 30
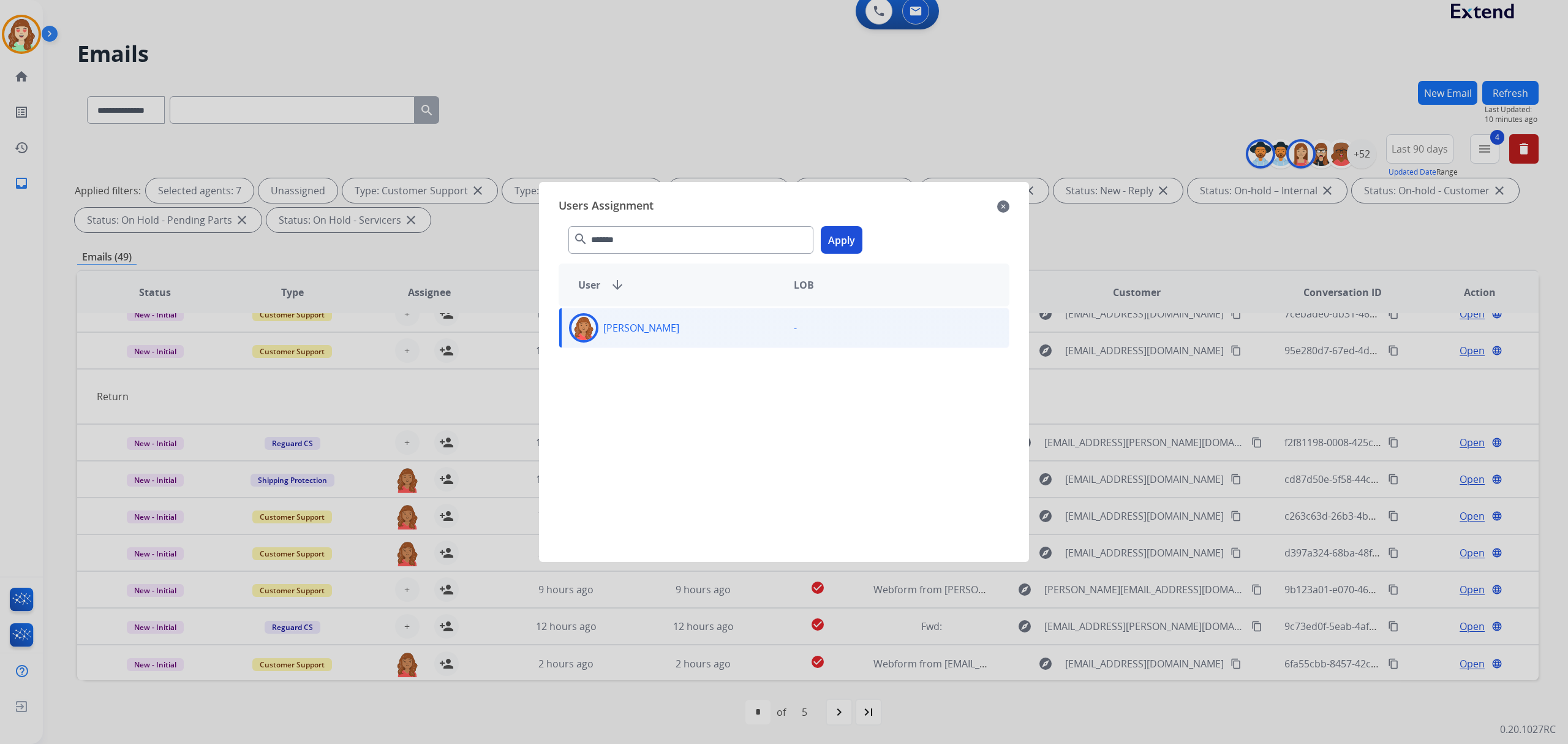
click at [862, 239] on div "******* search Apply" at bounding box center [784, 238] width 451 height 42
click at [836, 238] on button "Apply" at bounding box center [841, 239] width 41 height 27
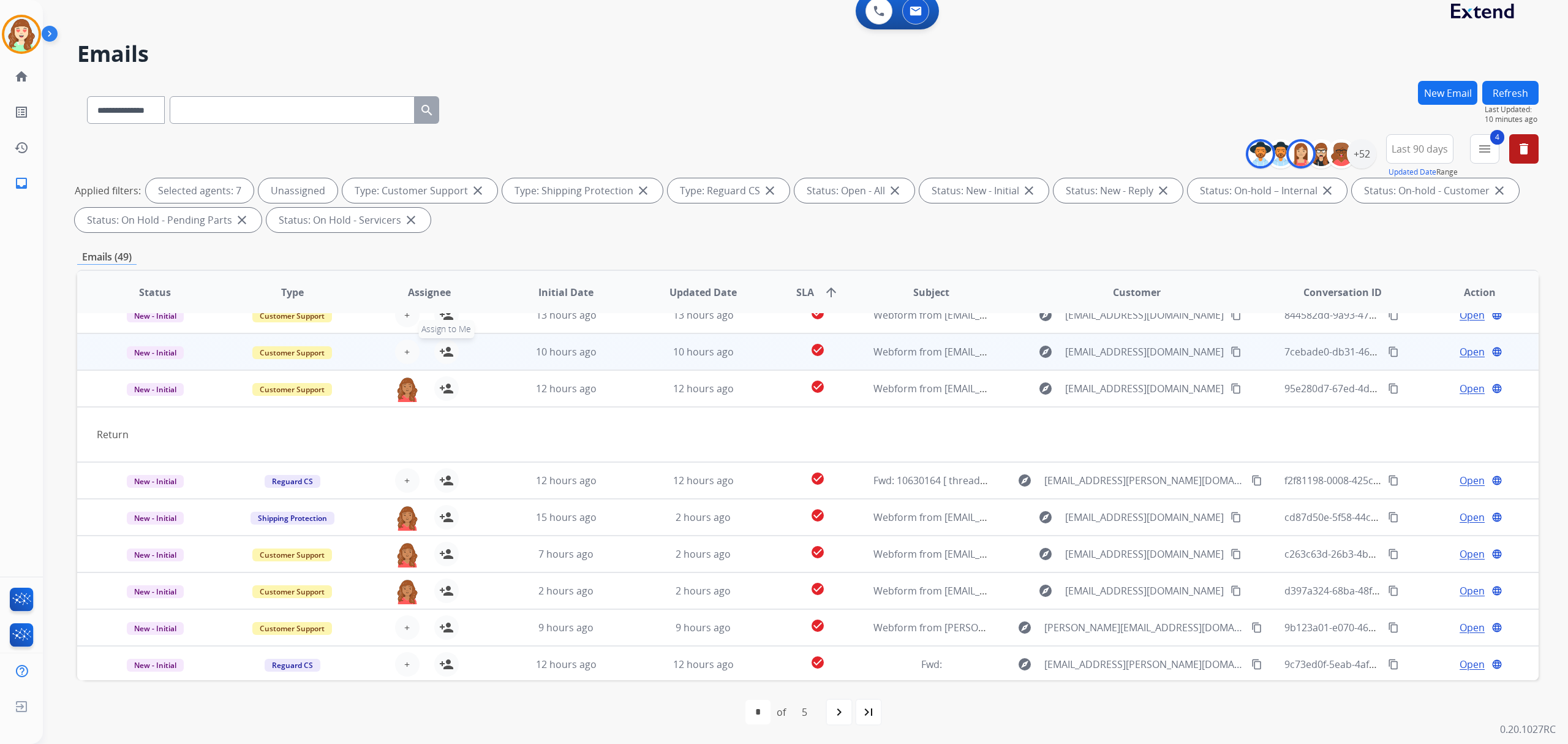
scroll to position [0, 0]
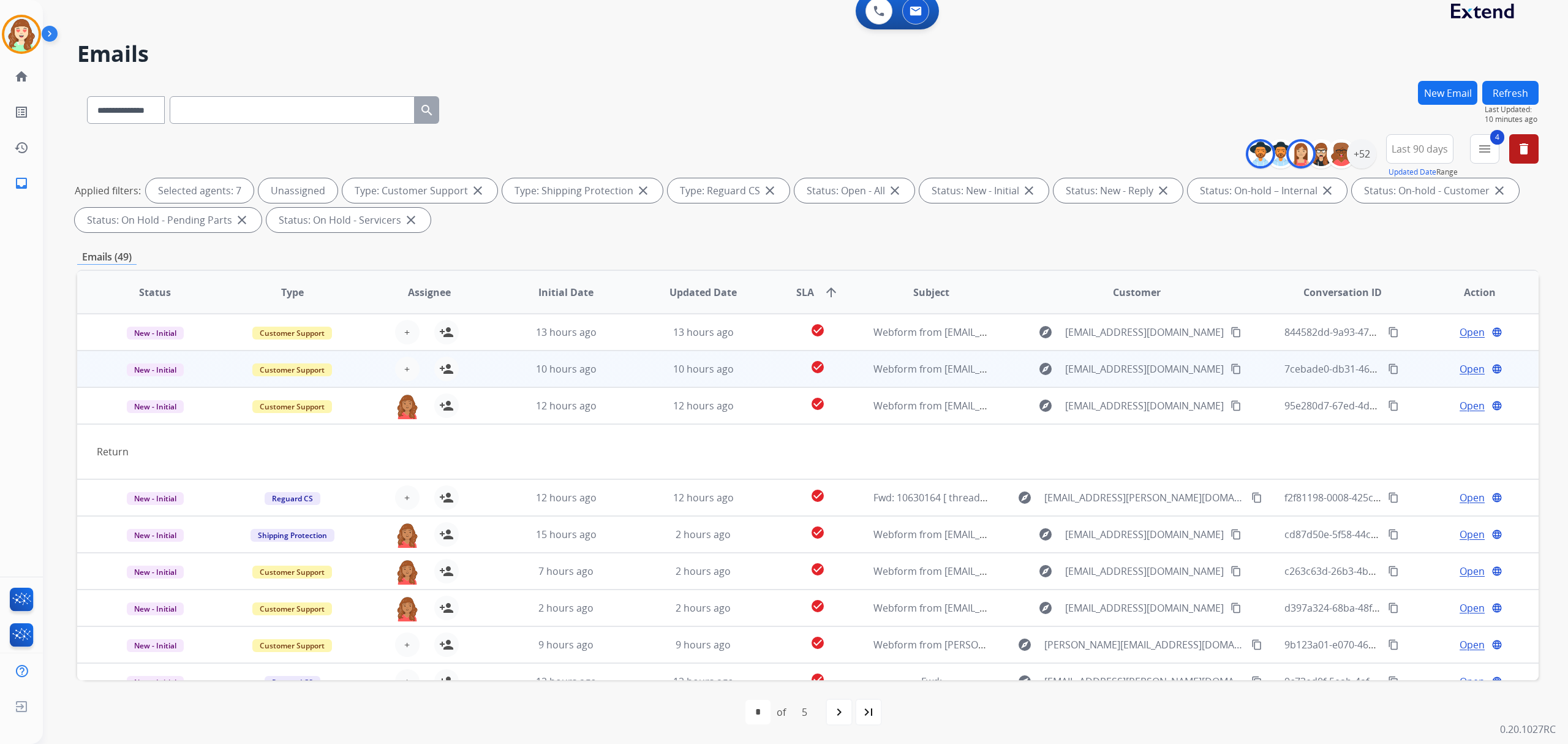
click at [405, 356] on div "+ Select agent person_add Assign to Me" at bounding box center [419, 369] width 137 height 34
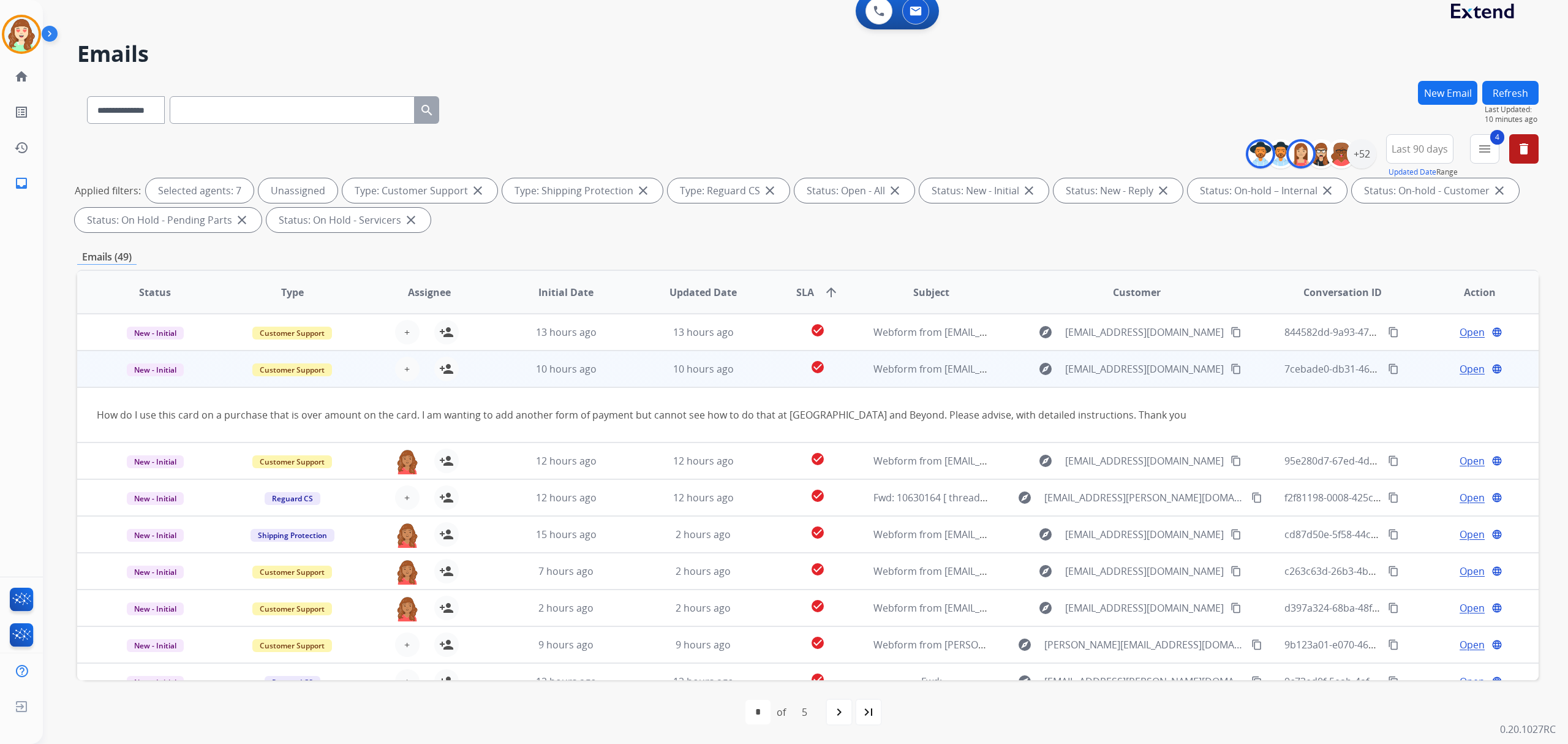
scroll to position [37, 0]
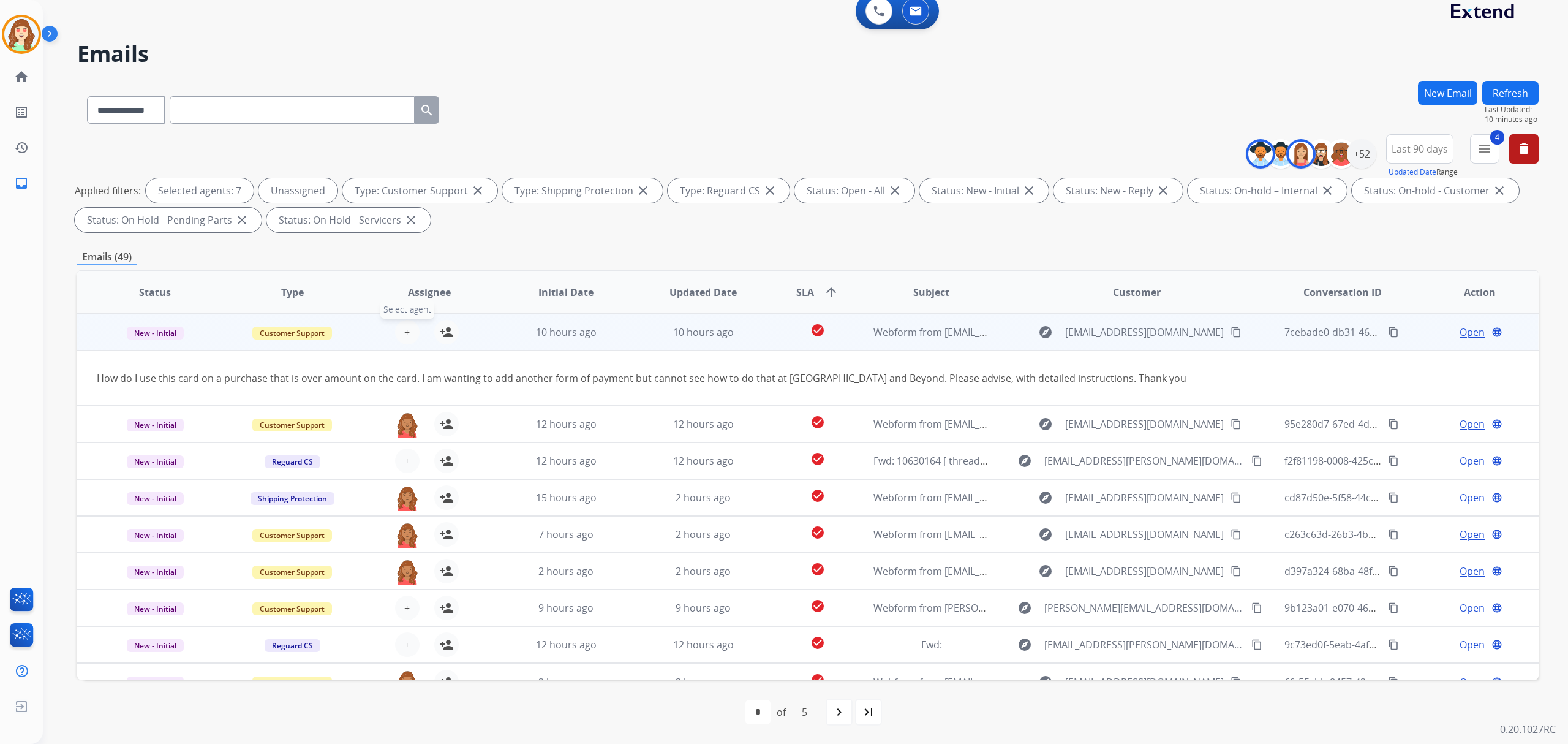
click at [407, 331] on span "+" at bounding box center [407, 332] width 5 height 15
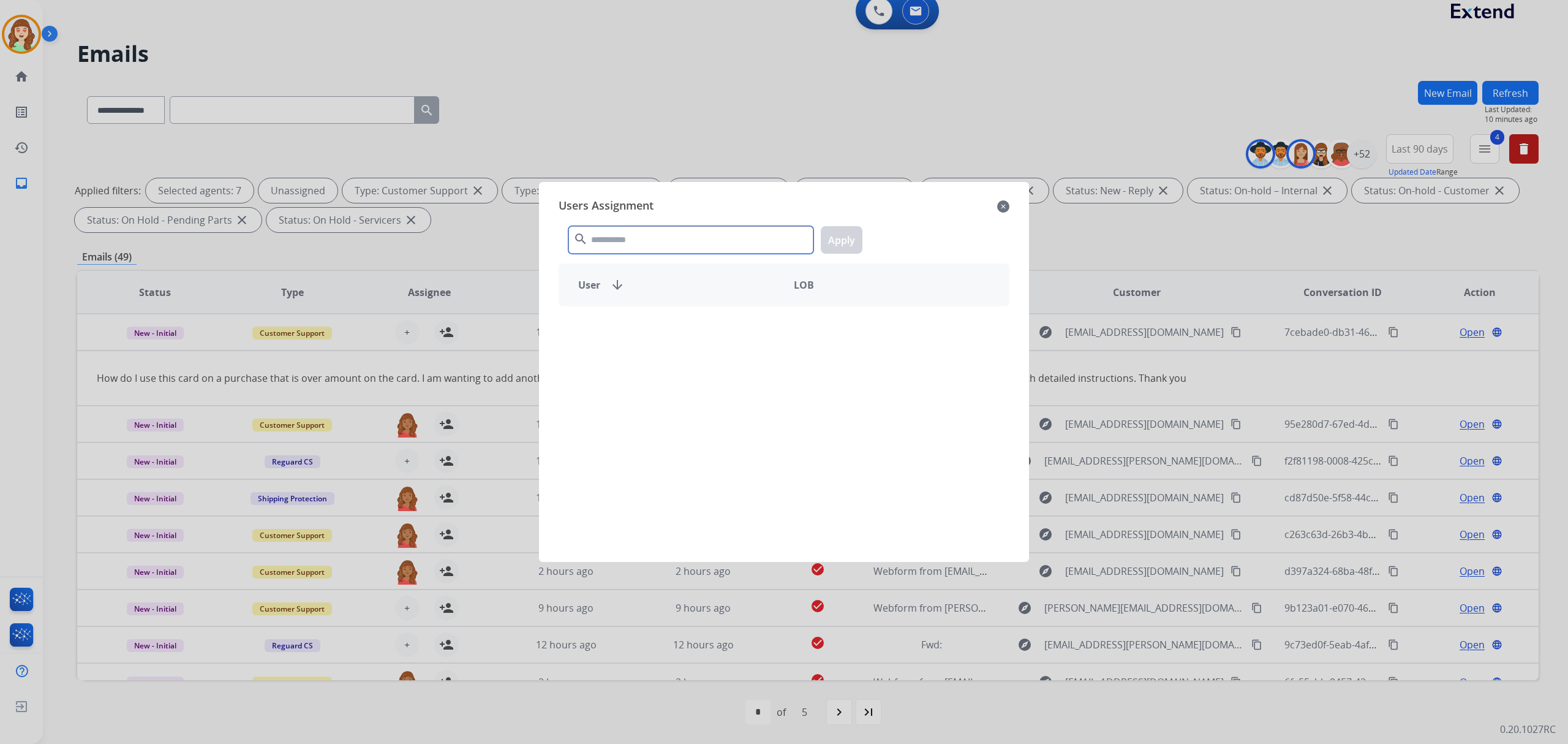
click at [677, 241] on input "text" at bounding box center [691, 239] width 245 height 27
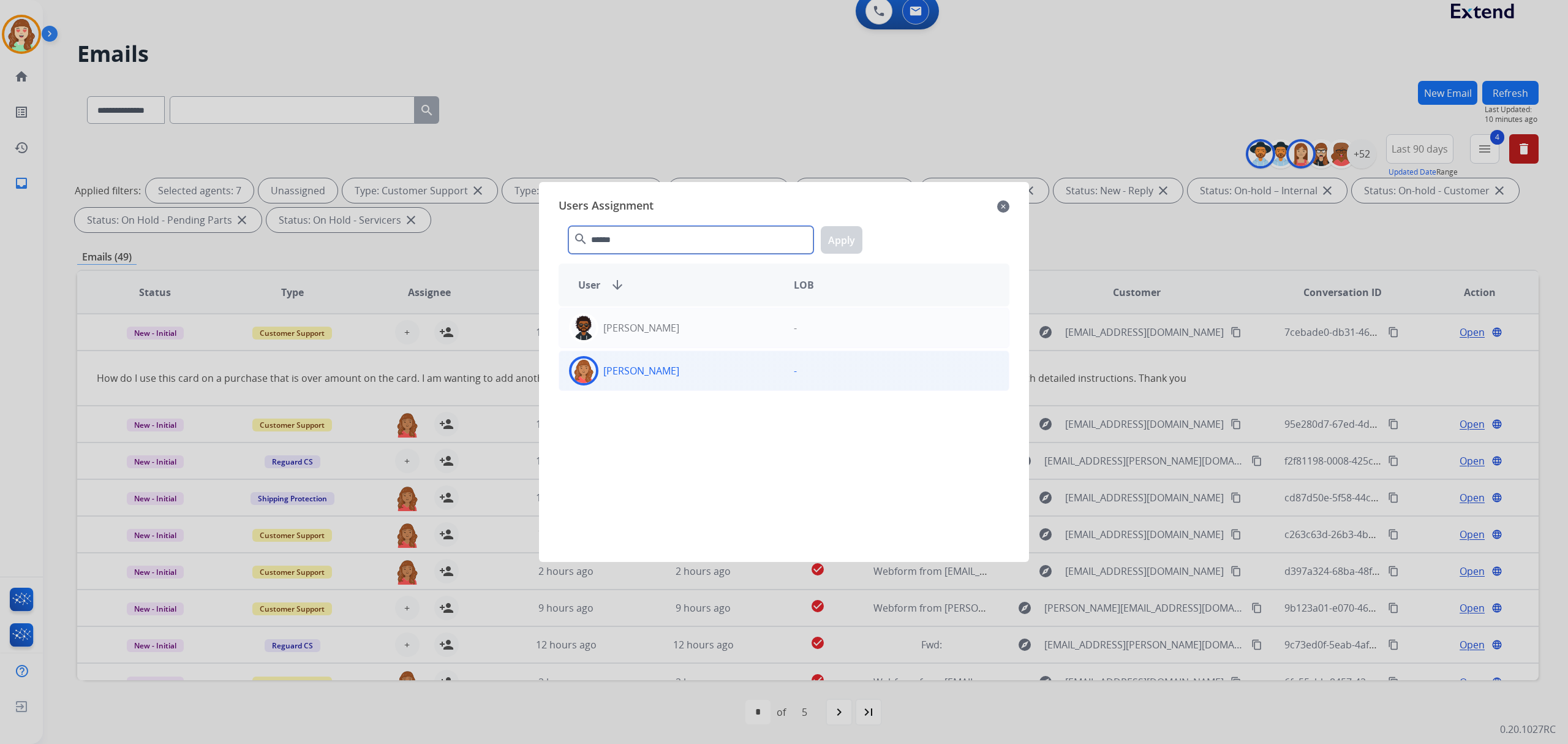
type input "******"
click at [697, 371] on div "[PERSON_NAME]" at bounding box center [672, 371] width 225 height 30
click at [834, 238] on button "Apply" at bounding box center [841, 239] width 41 height 27
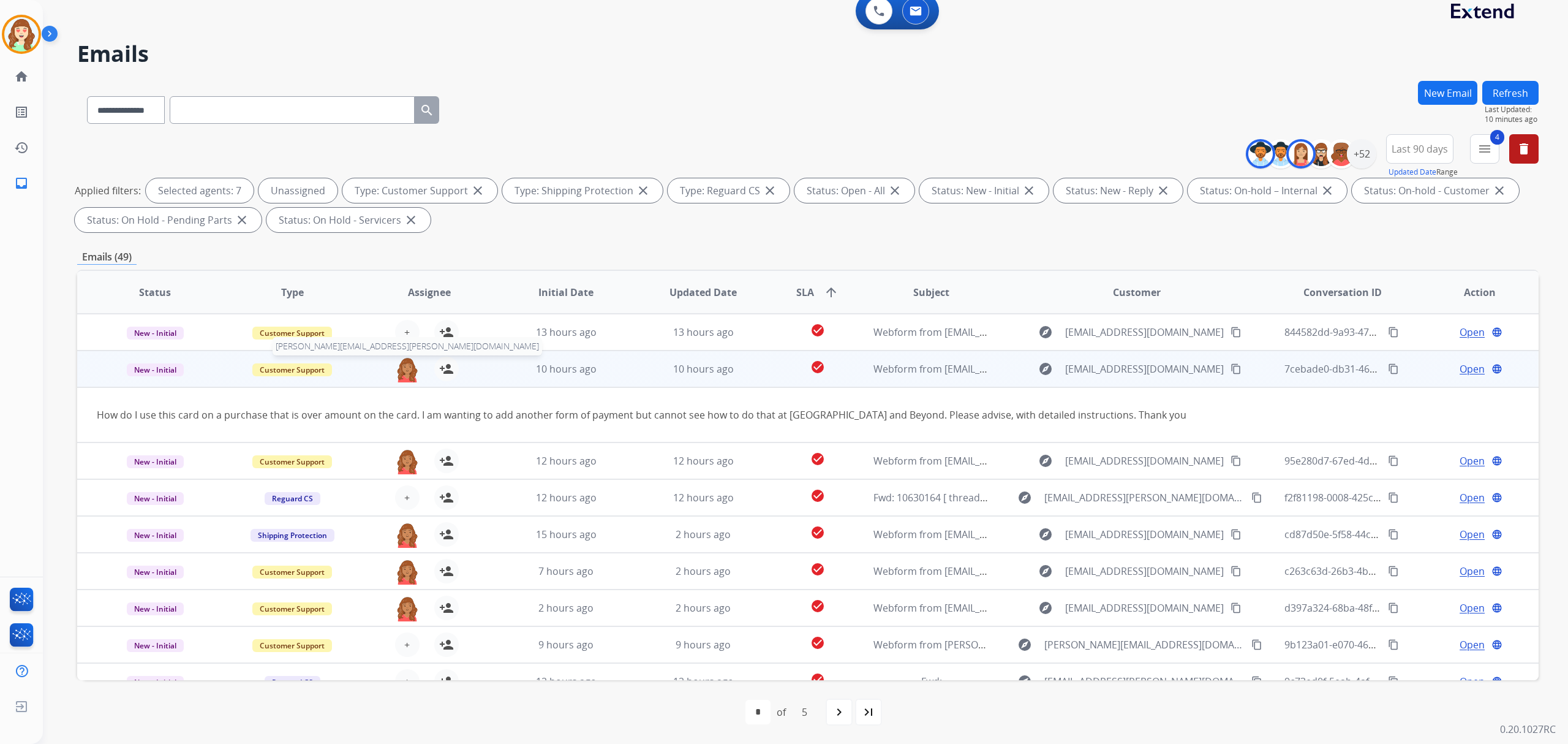
scroll to position [0, 0]
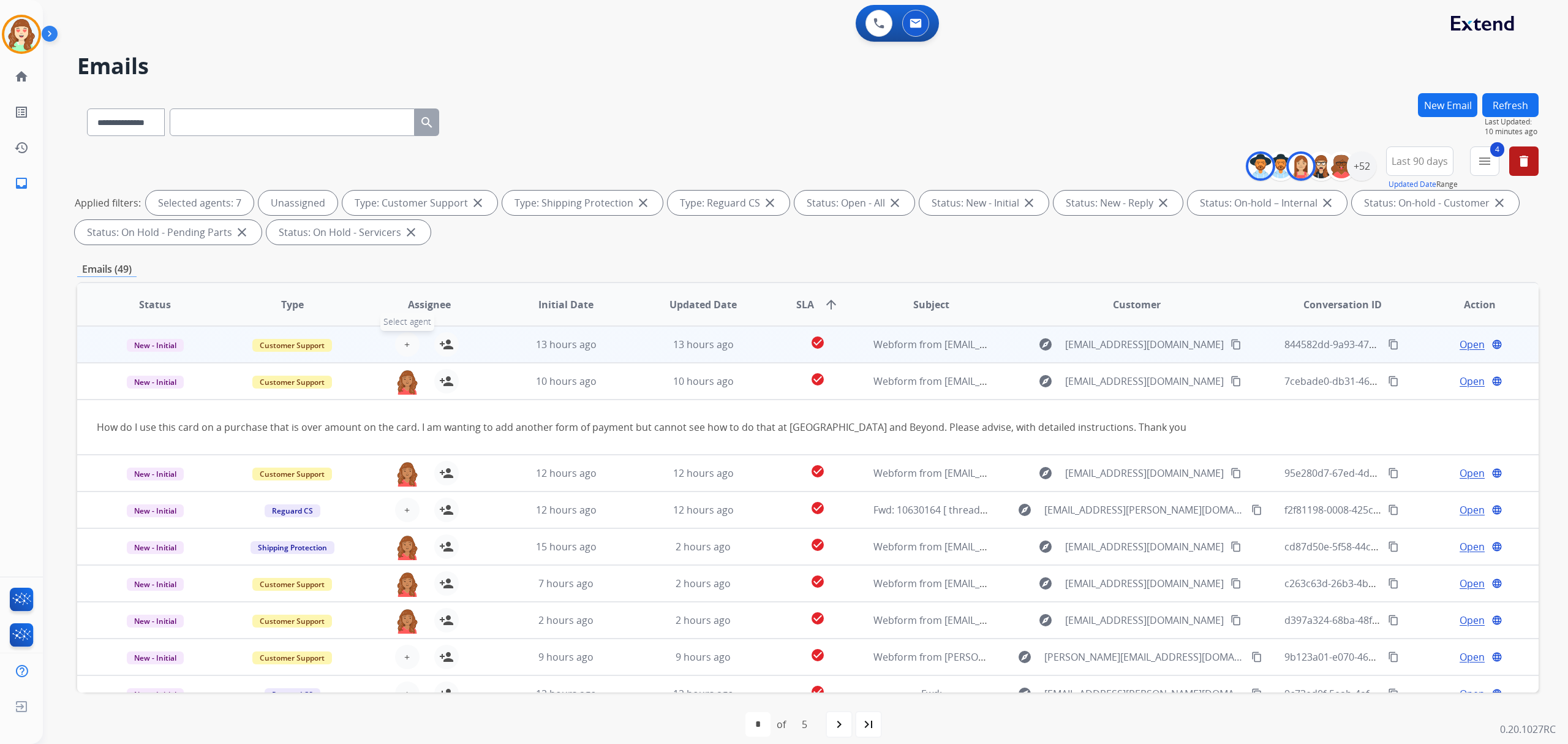
click at [405, 347] on span "+" at bounding box center [407, 344] width 5 height 15
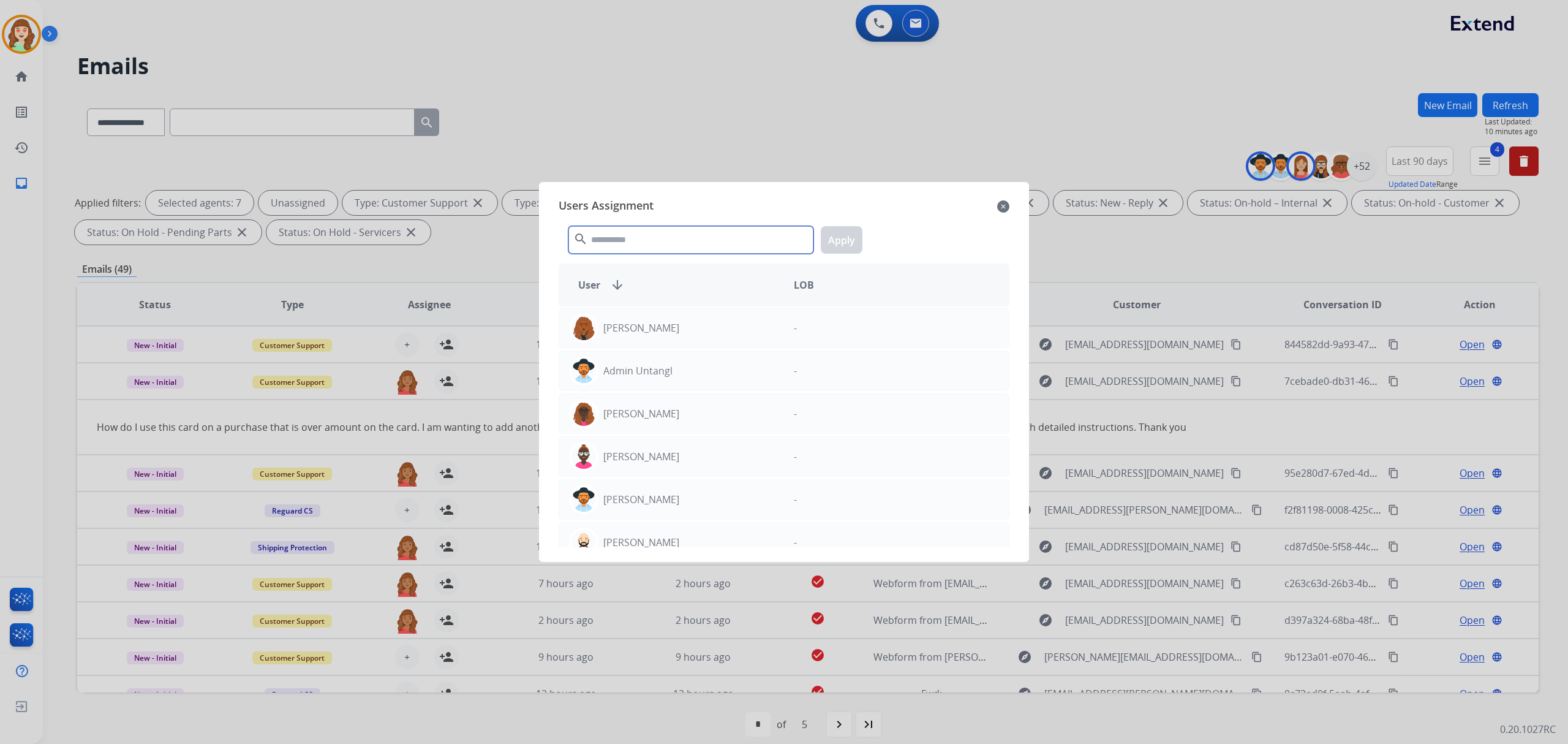
click at [755, 245] on input "text" at bounding box center [691, 239] width 245 height 27
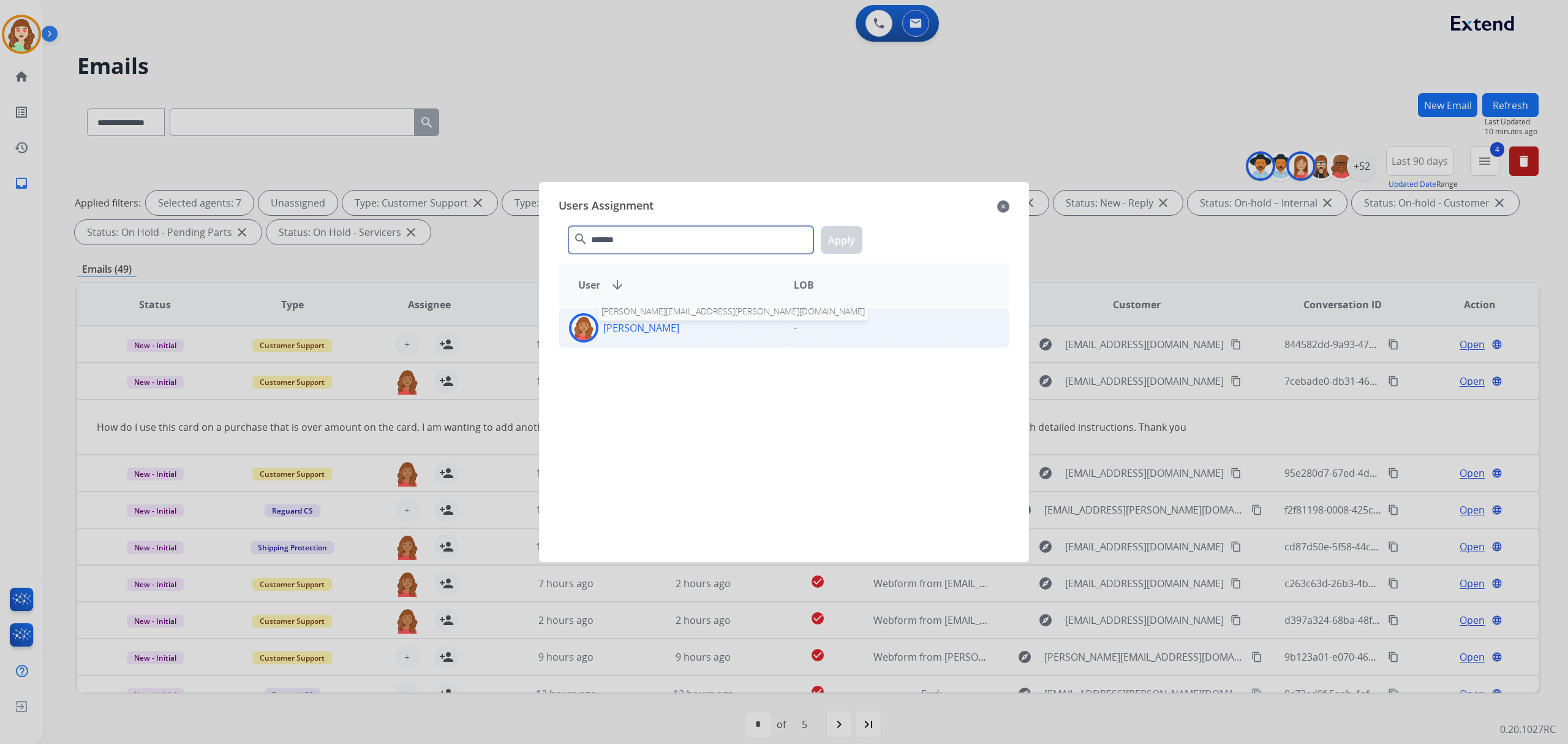
type input "*******"
click at [662, 327] on p "[PERSON_NAME]" at bounding box center [641, 327] width 76 height 15
click at [841, 239] on button "Apply" at bounding box center [841, 239] width 41 height 27
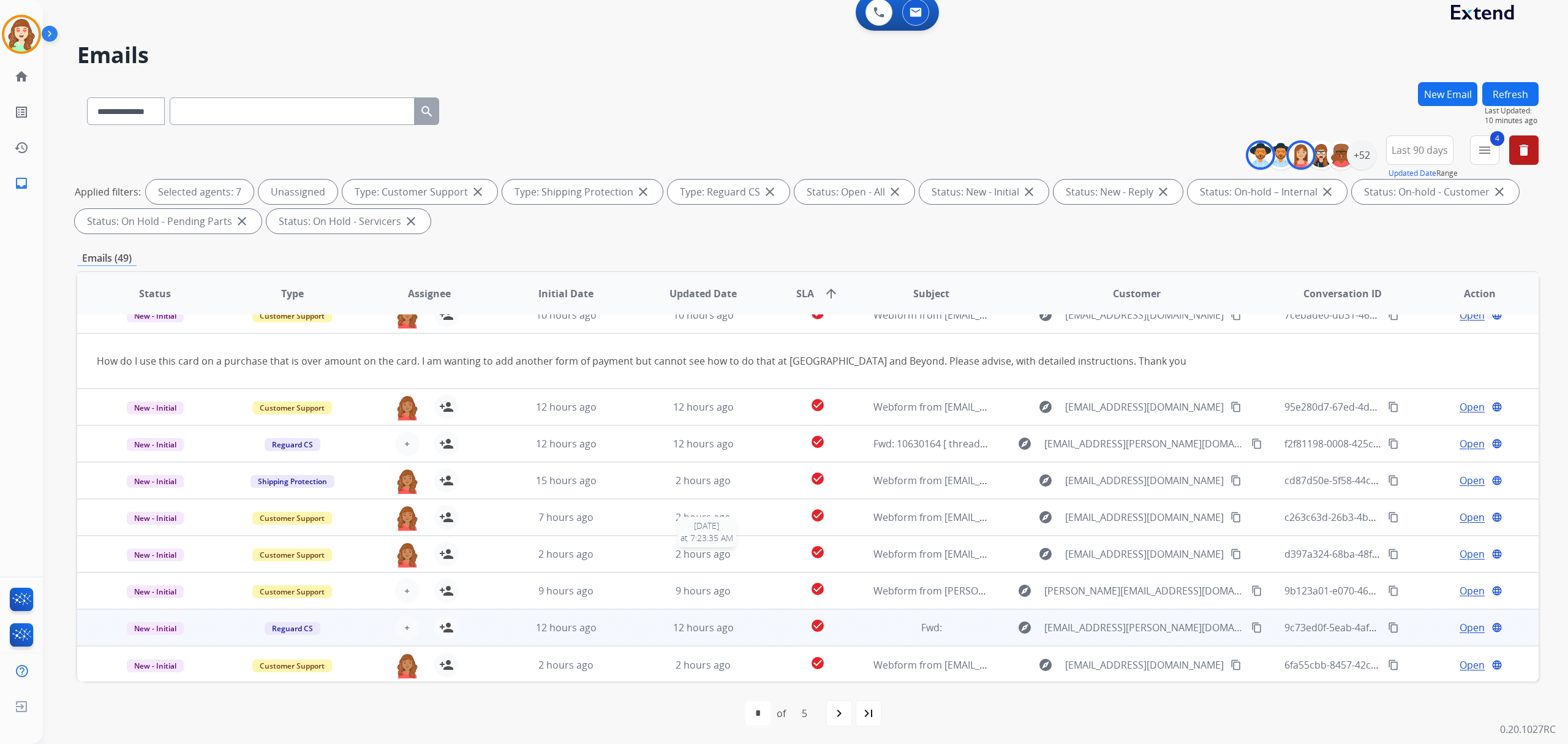
scroll to position [13, 0]
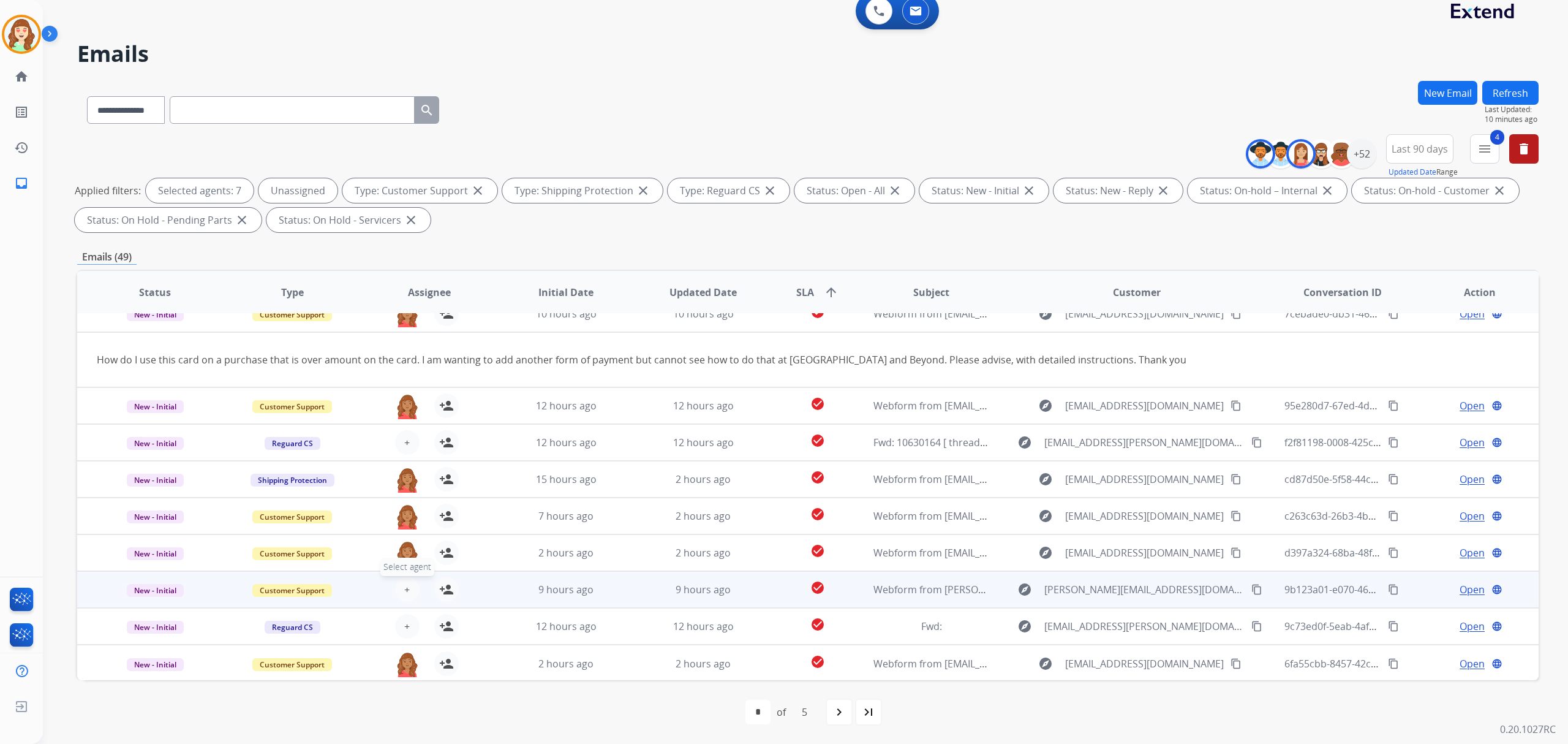
click at [401, 581] on button "+ Select agent" at bounding box center [407, 589] width 24 height 24
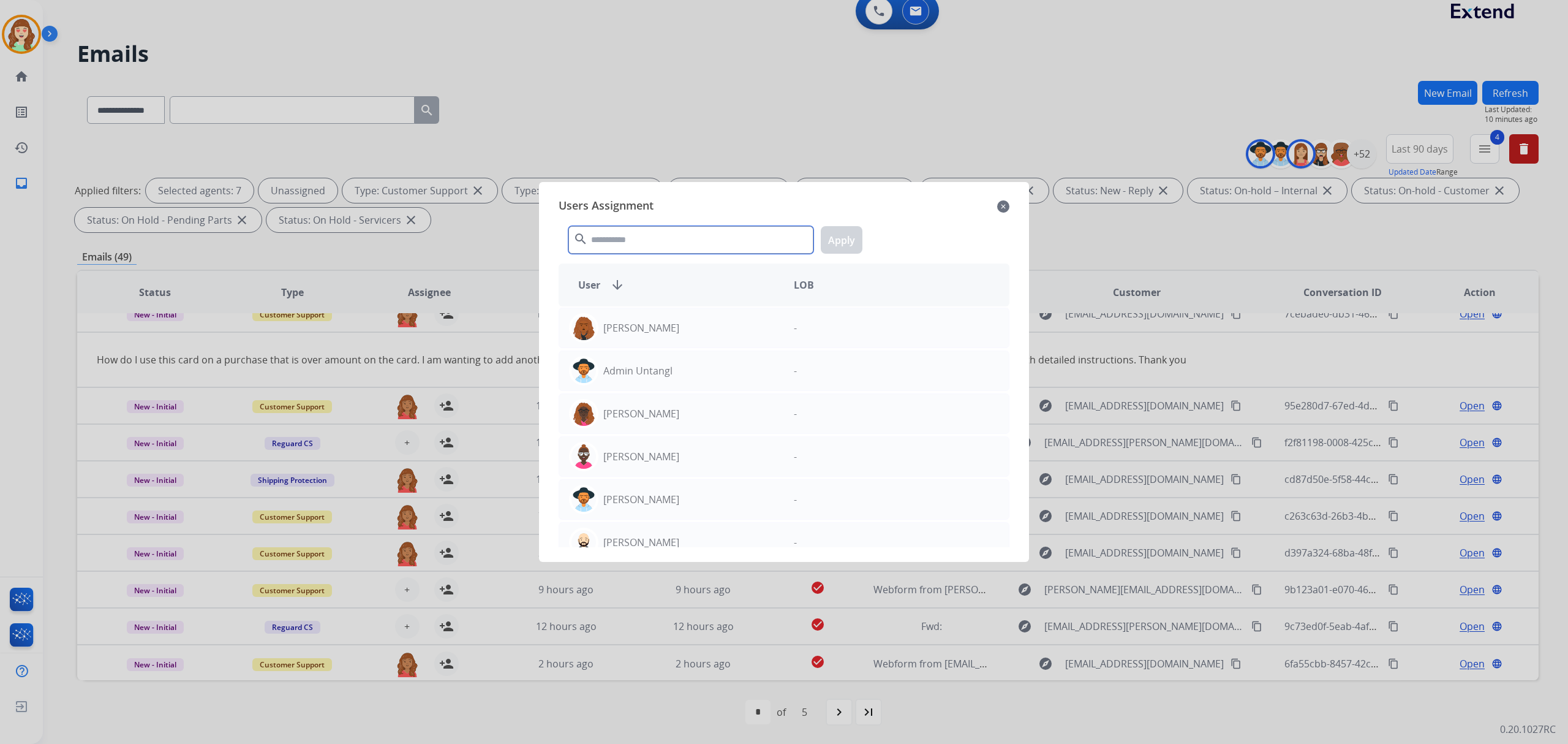
drag, startPoint x: 690, startPoint y: 244, endPoint x: 691, endPoint y: 237, distance: 7.1
click at [690, 241] on input "text" at bounding box center [691, 239] width 245 height 27
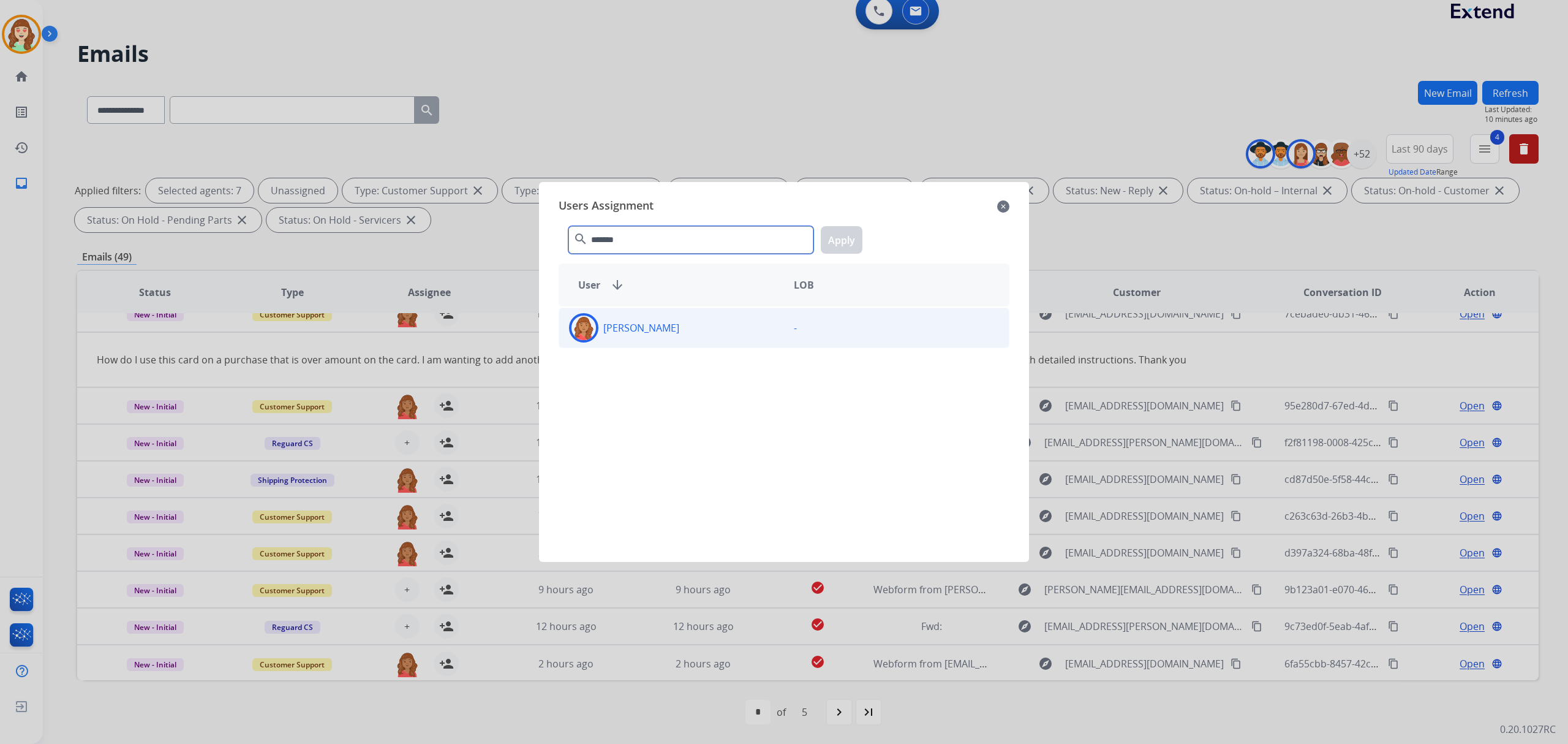
type input "*******"
click at [677, 324] on div "[PERSON_NAME]" at bounding box center [672, 328] width 225 height 30
click at [830, 243] on button "Apply" at bounding box center [841, 239] width 41 height 27
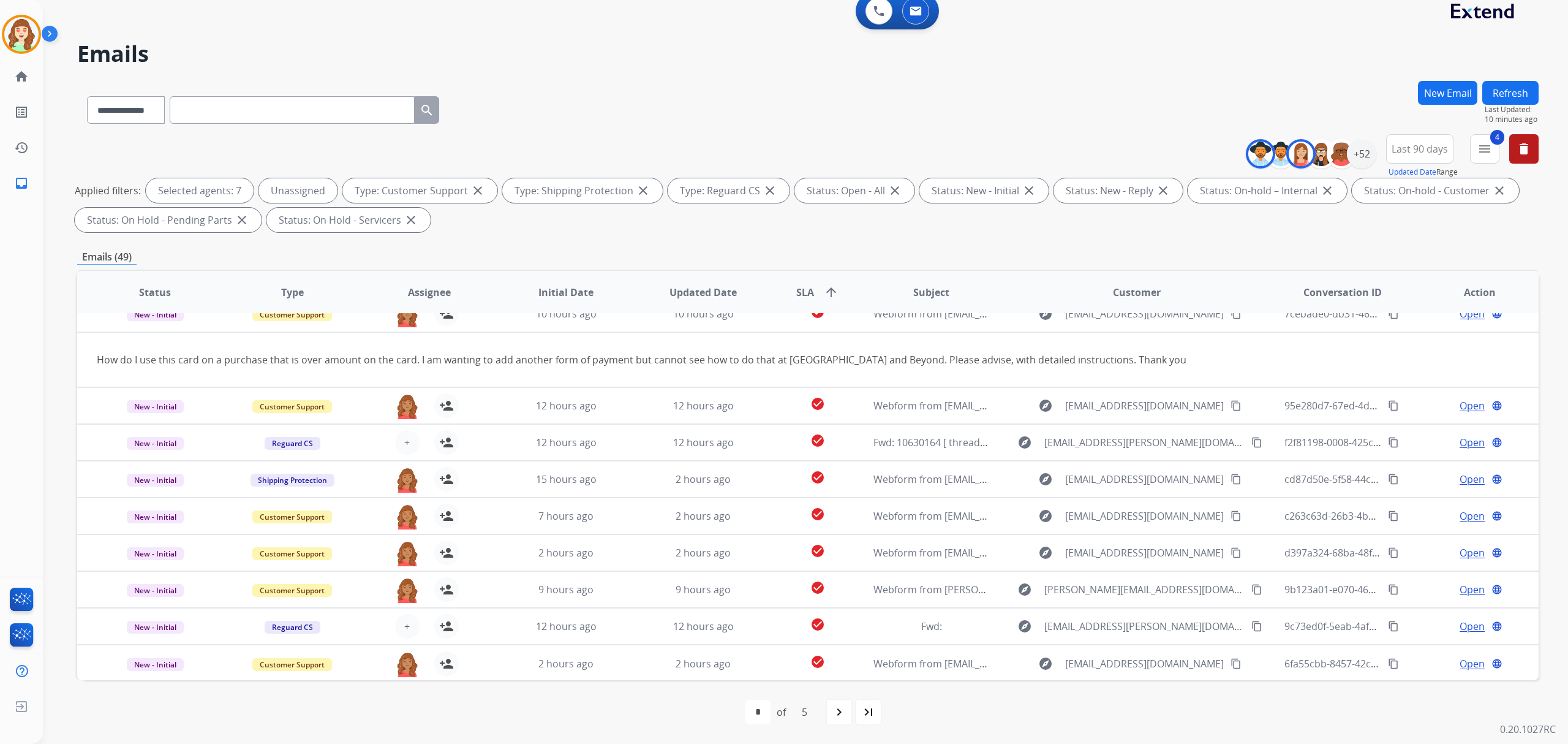
drag, startPoint x: 834, startPoint y: 709, endPoint x: 838, endPoint y: 626, distance: 83.1
click at [838, 709] on mat-icon "navigate_next" at bounding box center [839, 712] width 15 height 15
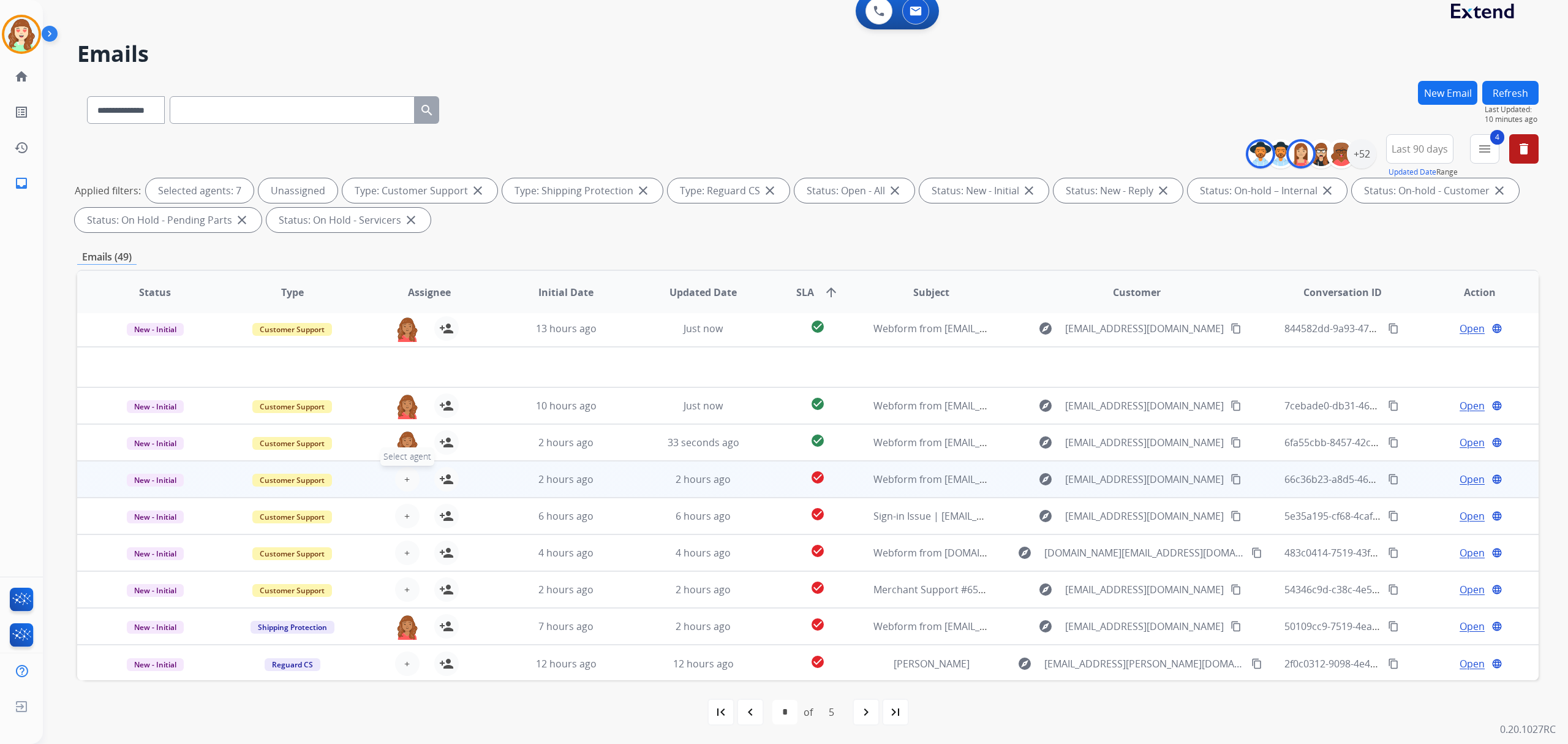
click at [407, 478] on span "+" at bounding box center [407, 479] width 5 height 15
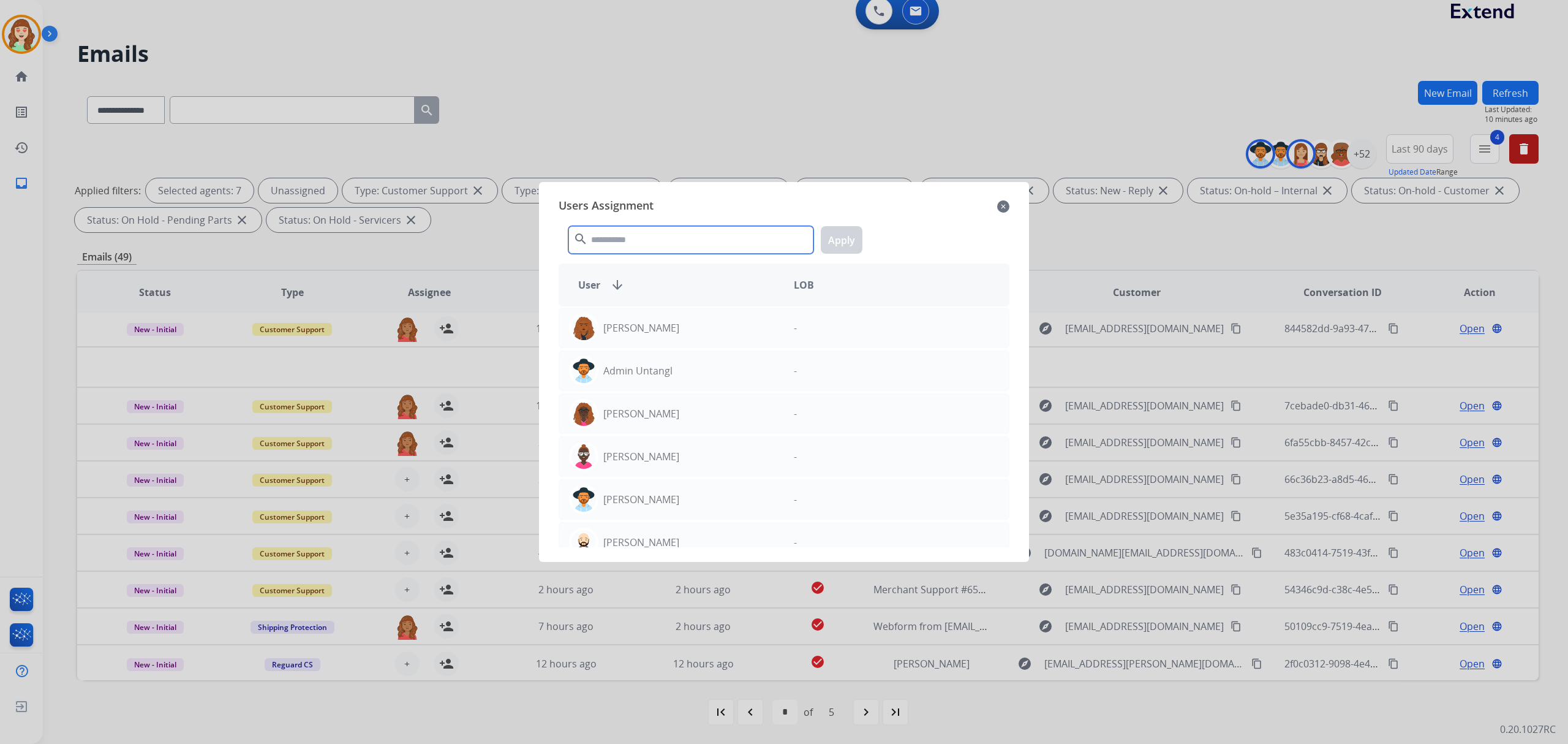
click at [647, 241] on input "text" at bounding box center [691, 239] width 245 height 27
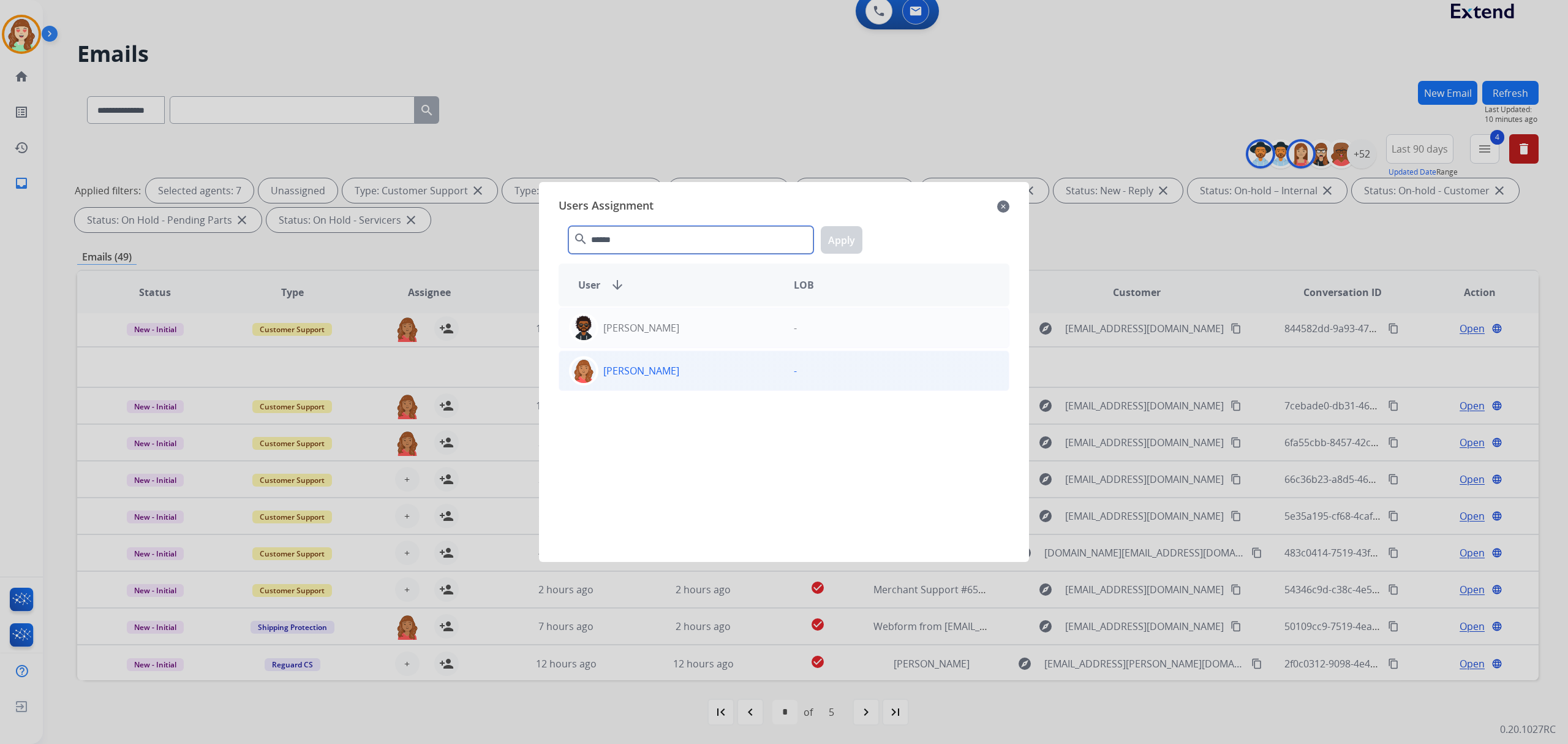
type input "******"
click at [662, 367] on p "[PERSON_NAME]" at bounding box center [641, 370] width 76 height 15
drag, startPoint x: 829, startPoint y: 237, endPoint x: 694, endPoint y: 283, distance: 142.6
click at [830, 237] on button "Apply" at bounding box center [841, 239] width 41 height 27
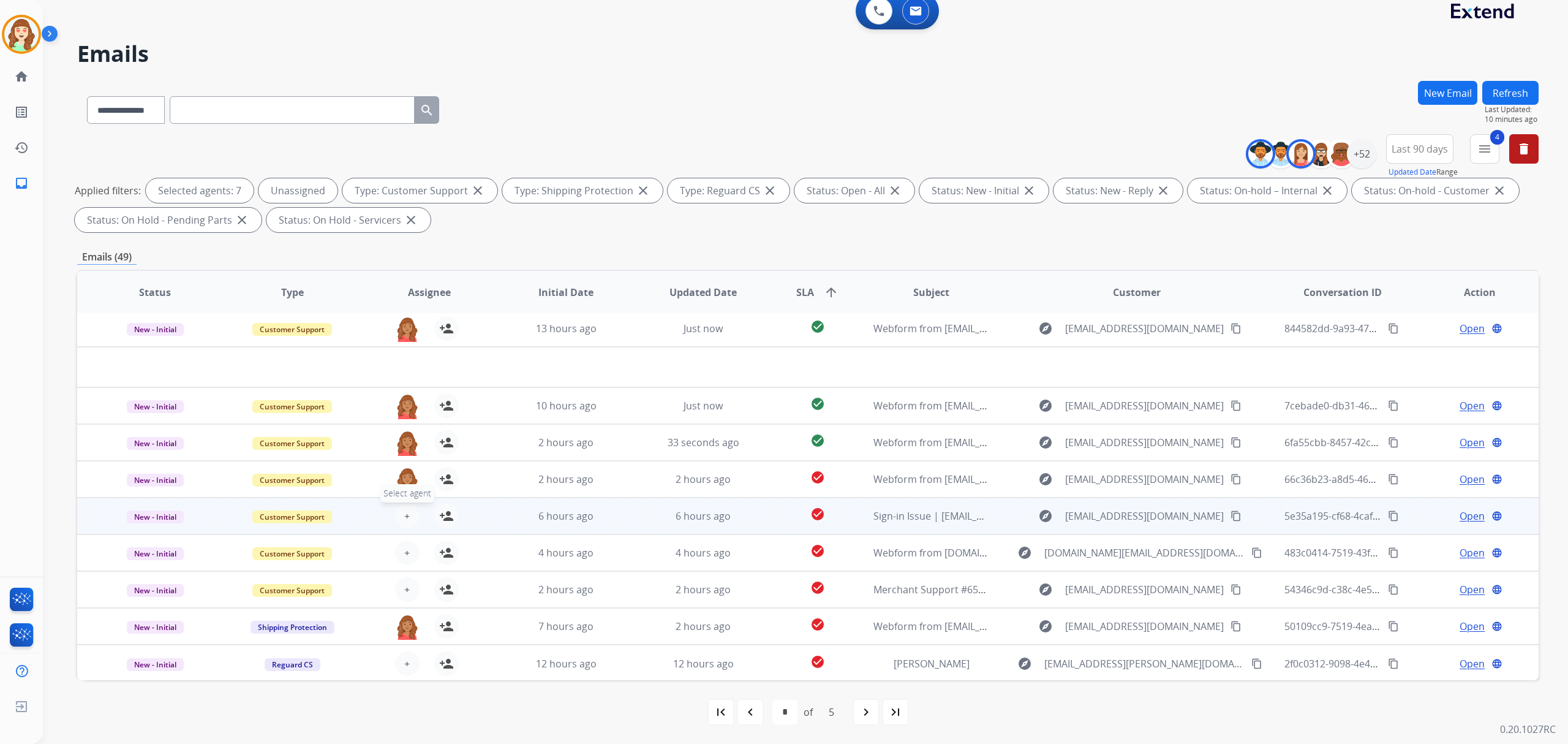
click at [410, 513] on button "+ Select agent" at bounding box center [407, 516] width 24 height 24
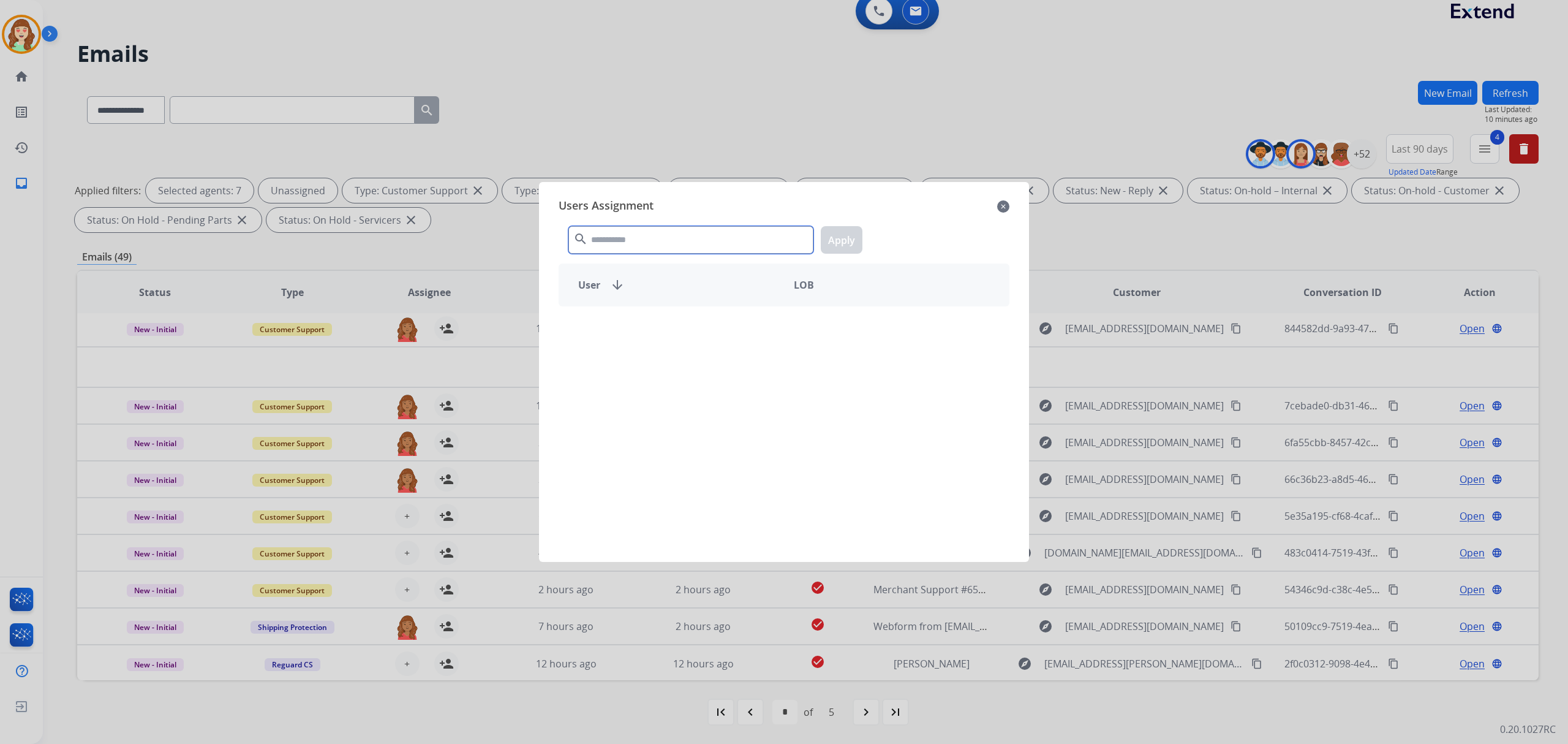
click at [650, 234] on input "text" at bounding box center [691, 239] width 245 height 27
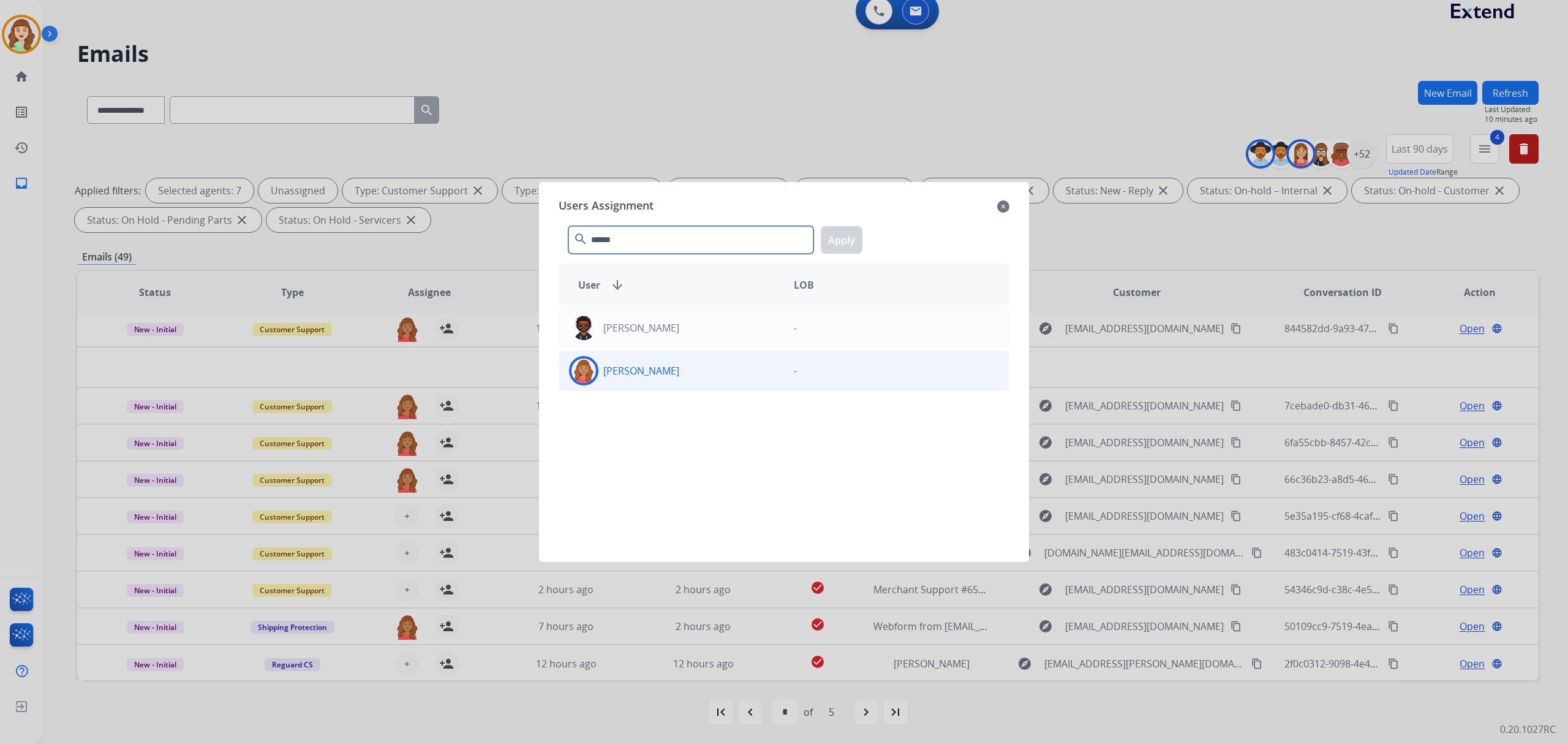
type input "******"
click at [716, 367] on div "[PERSON_NAME]" at bounding box center [672, 371] width 225 height 30
click at [853, 239] on button "Apply" at bounding box center [841, 239] width 41 height 27
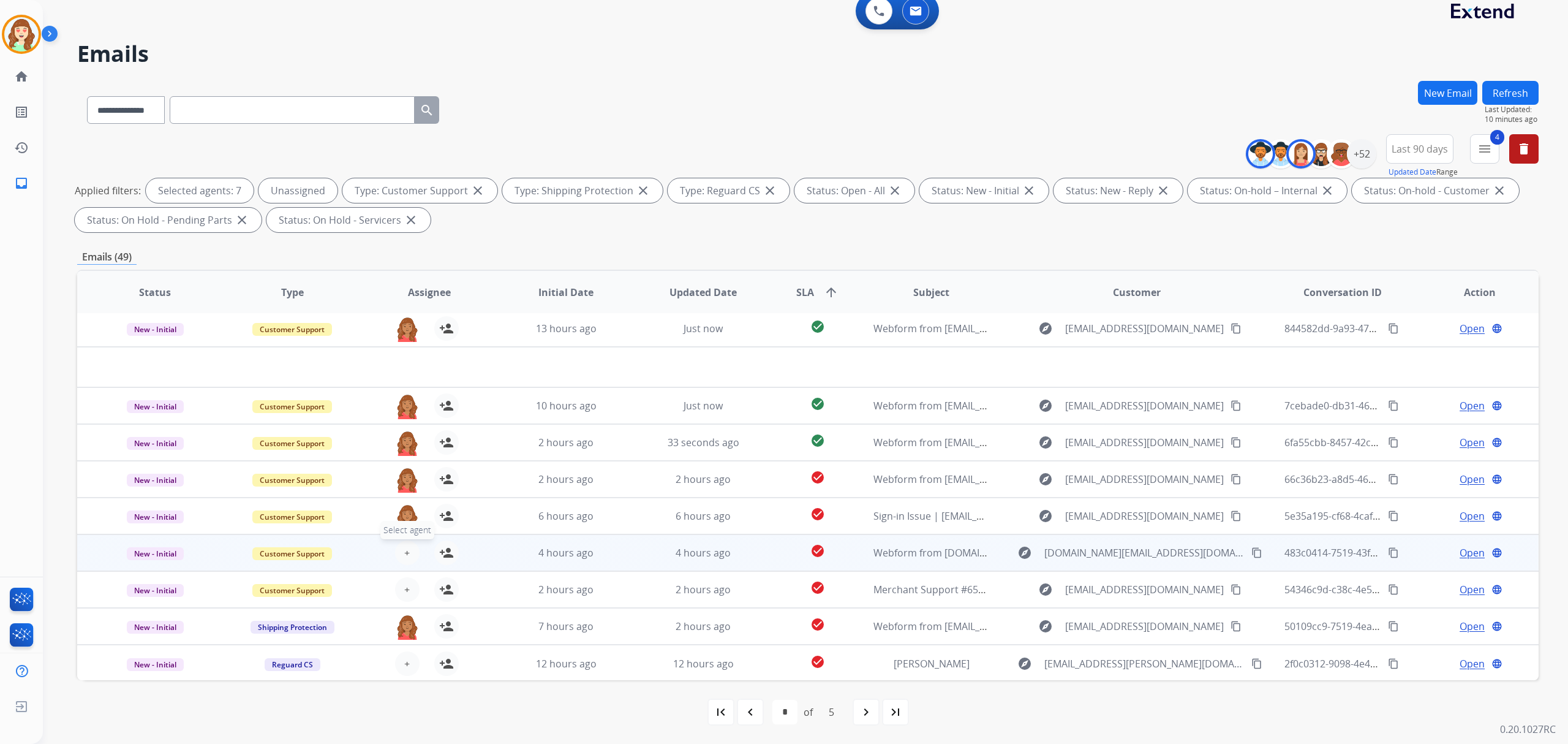
click at [408, 545] on button "+ Select agent" at bounding box center [407, 553] width 24 height 24
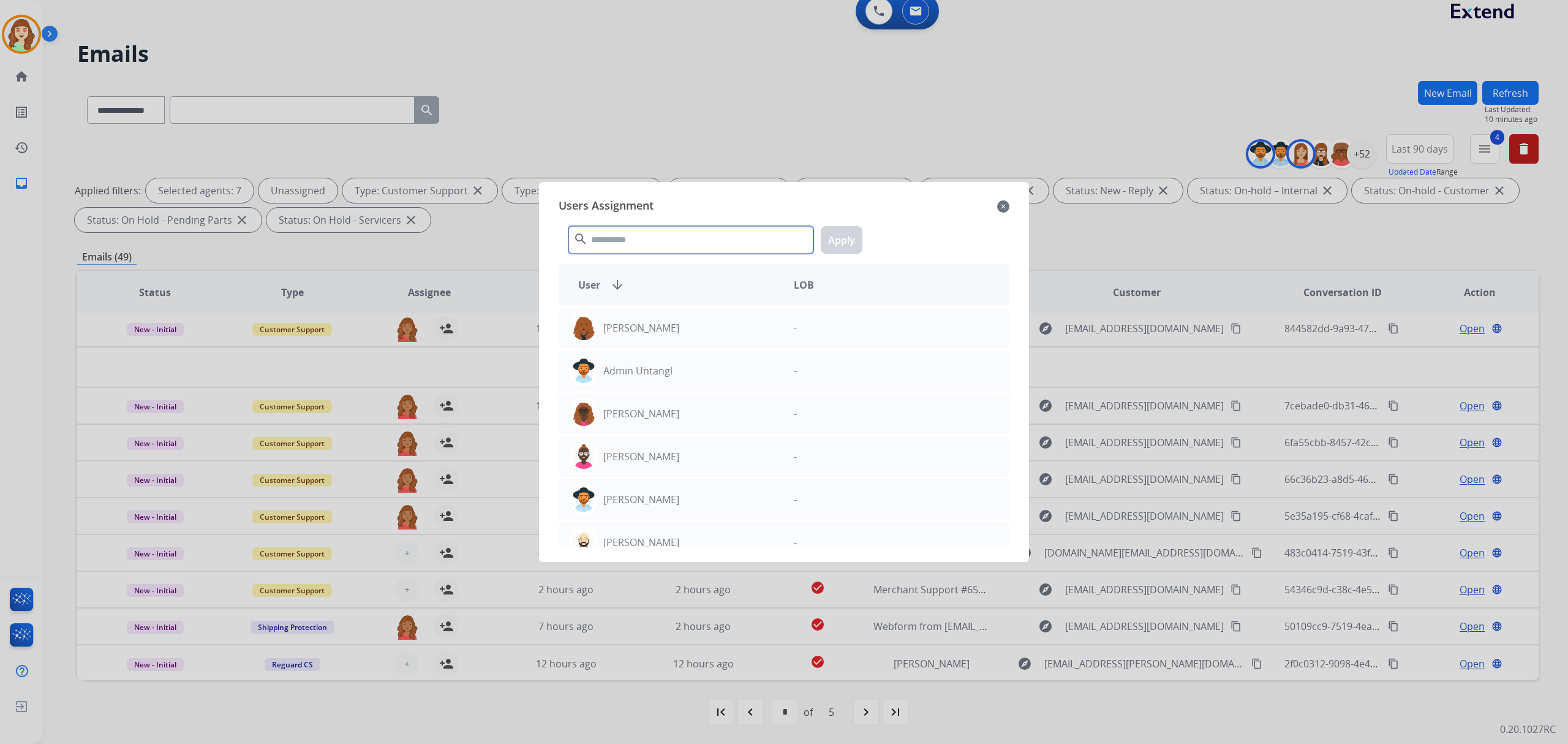
click at [670, 226] on input "text" at bounding box center [691, 239] width 245 height 27
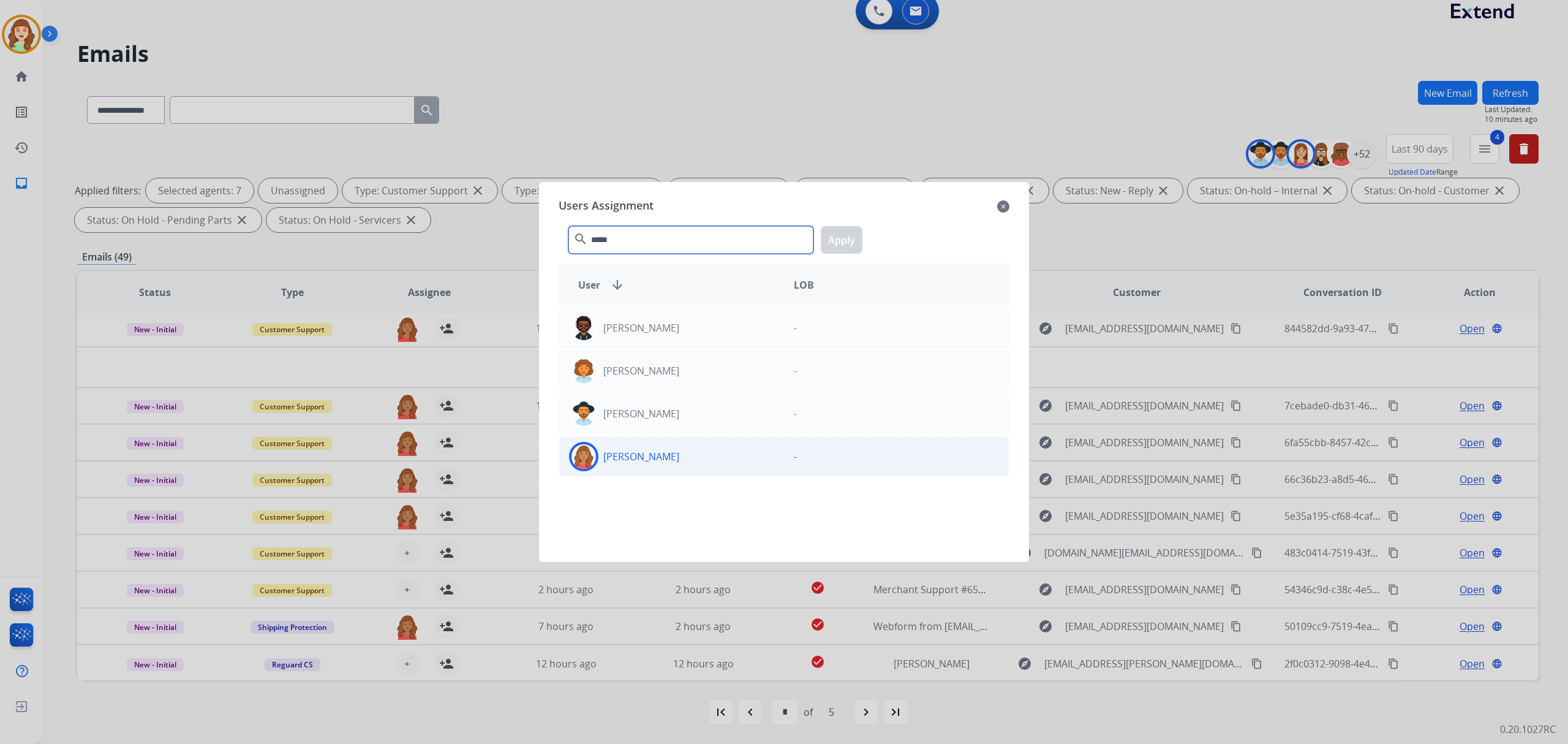
type input "*****"
click at [739, 456] on div "[PERSON_NAME]" at bounding box center [672, 456] width 225 height 30
click at [855, 241] on button "Apply" at bounding box center [841, 239] width 41 height 27
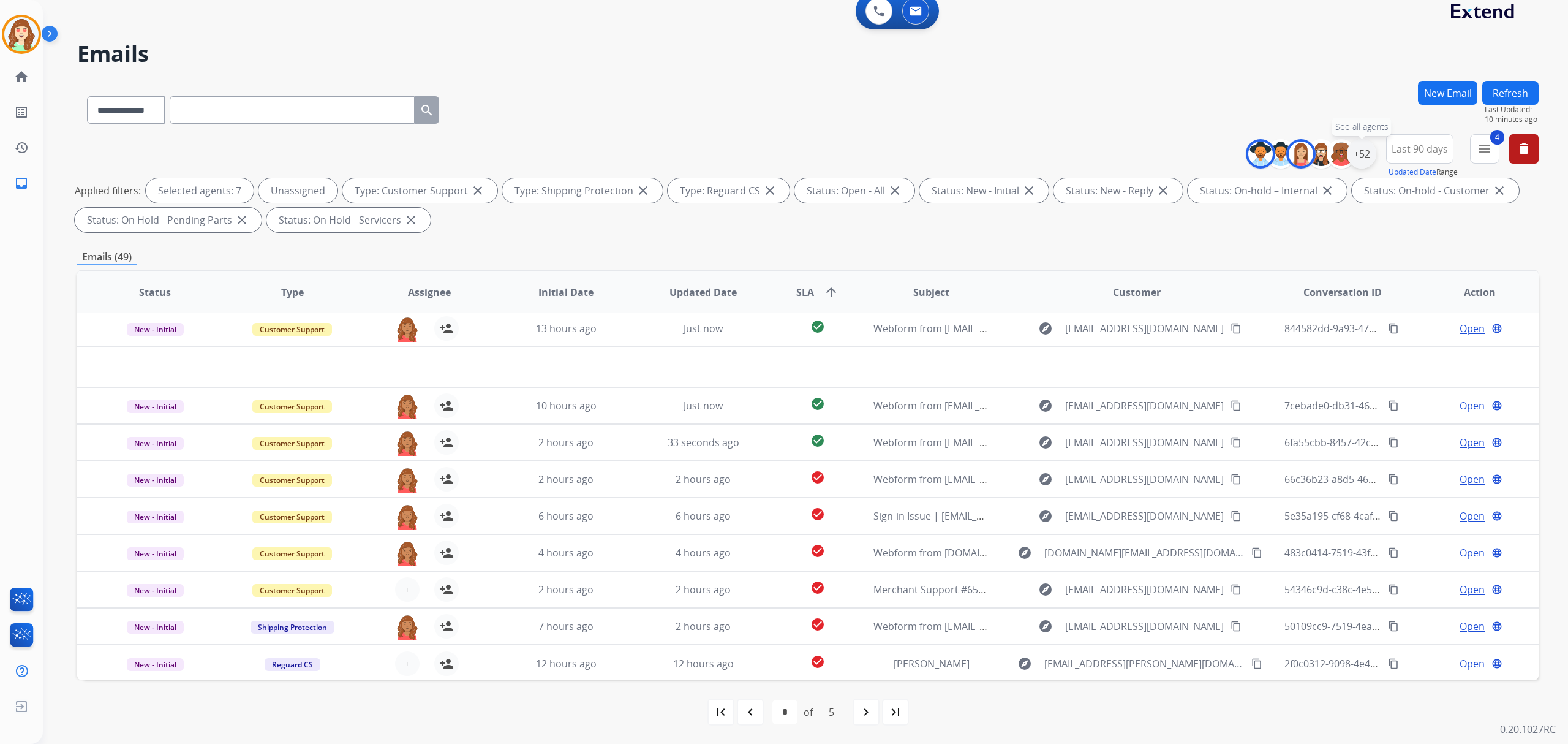
click at [1355, 150] on div "+52" at bounding box center [1362, 154] width 30 height 30
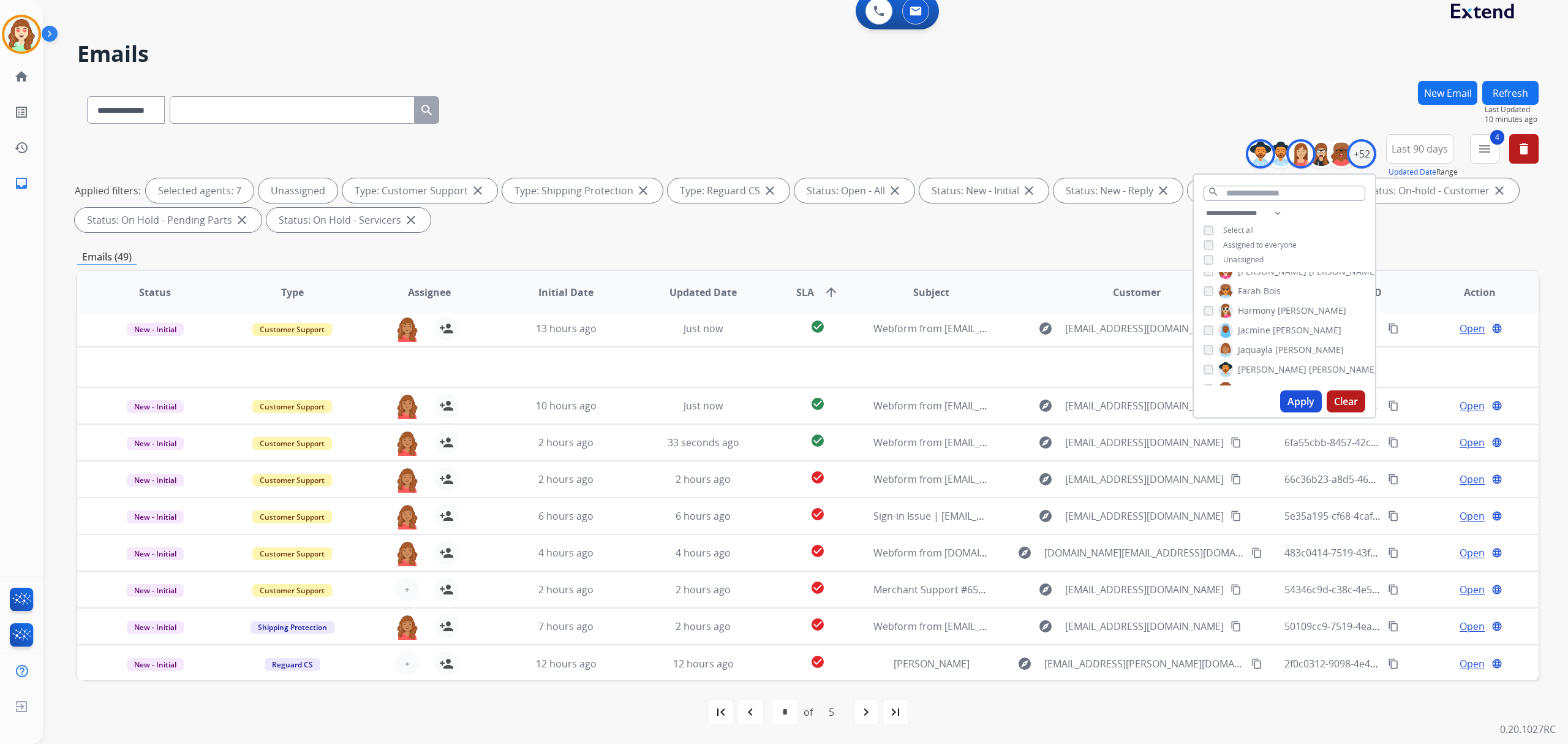
scroll to position [163, 0]
click at [1255, 192] on input "text" at bounding box center [1284, 194] width 162 height 16
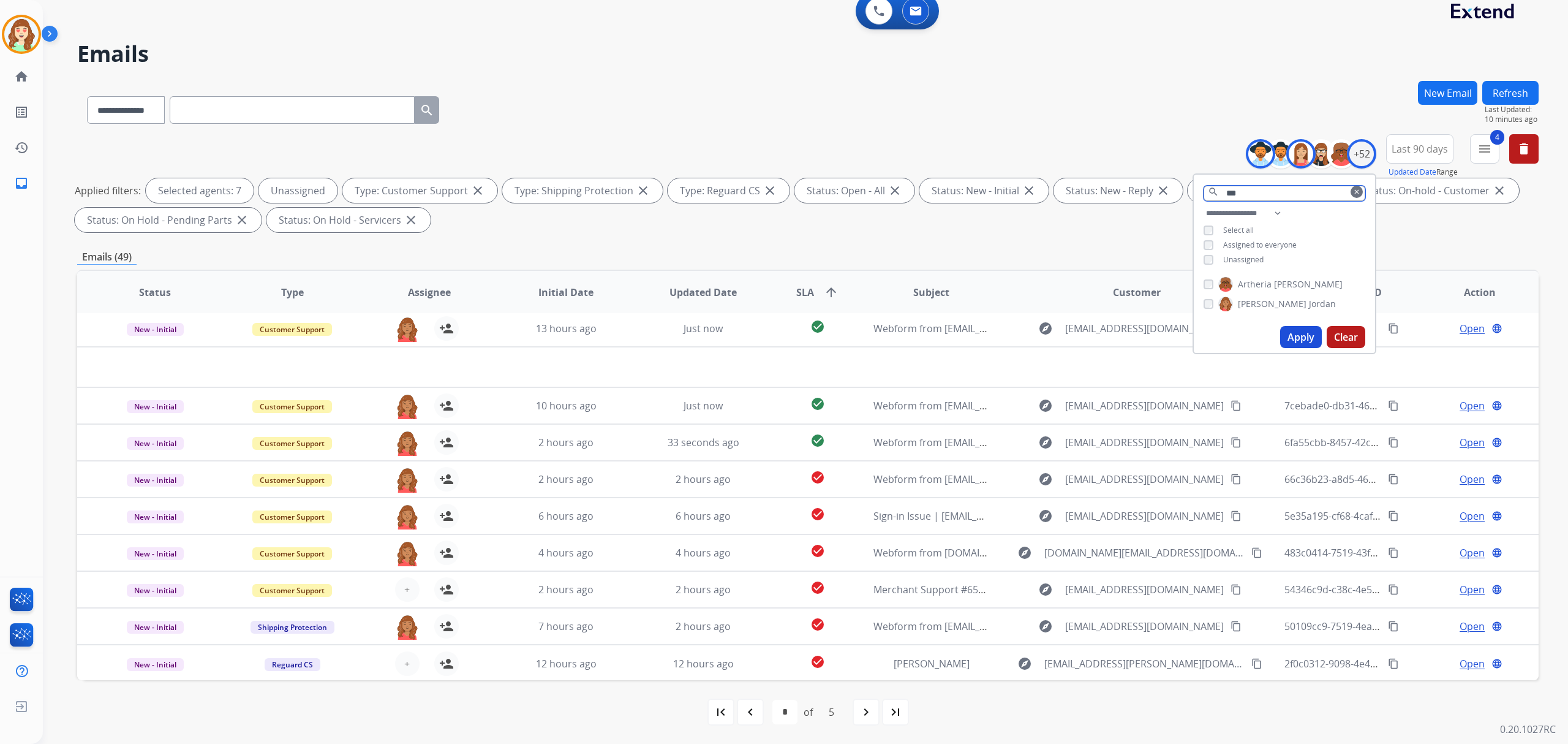
scroll to position [0, 0]
type input "*****"
click at [1299, 309] on button "Apply" at bounding box center [1301, 317] width 41 height 22
select select "*"
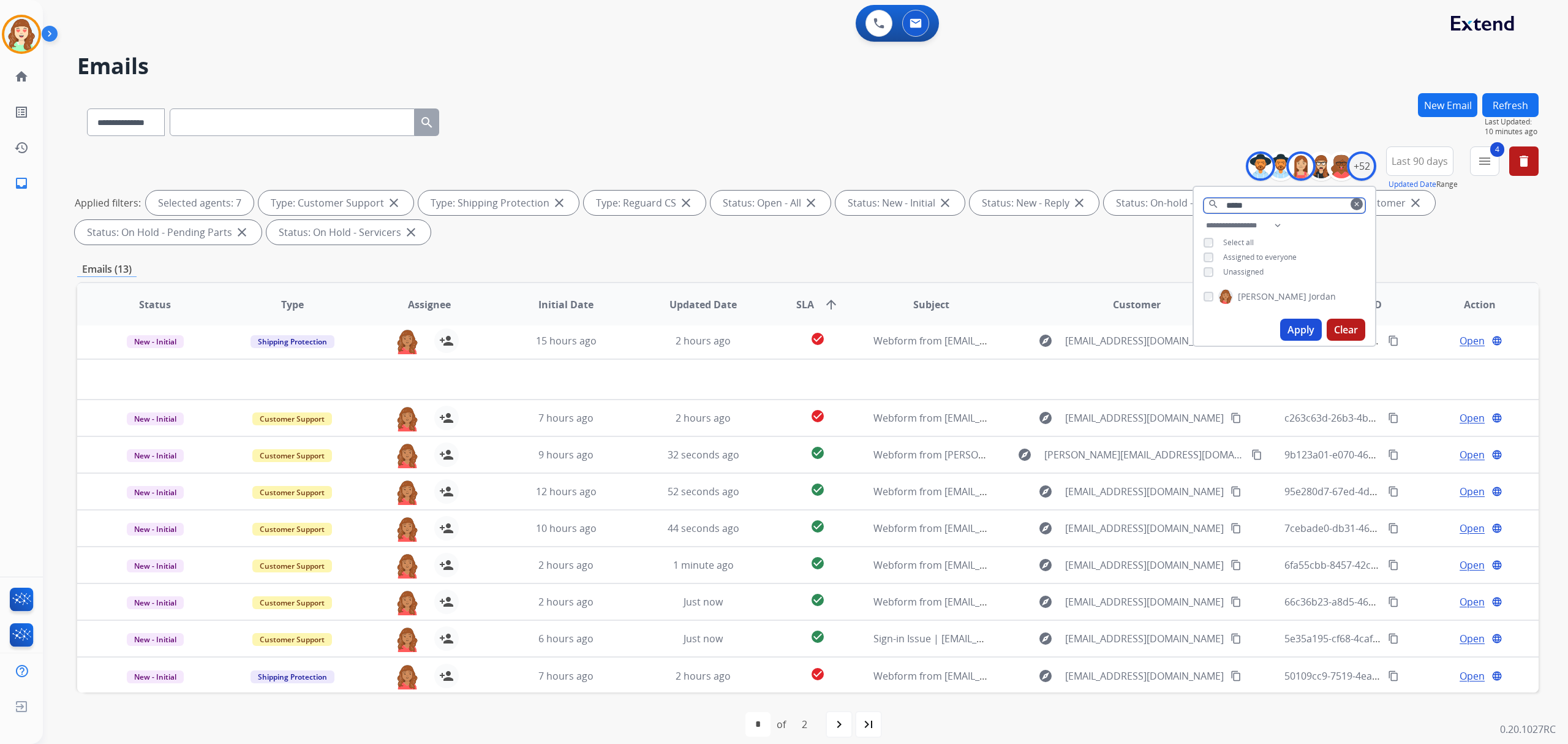
drag, startPoint x: 1273, startPoint y: 204, endPoint x: 1223, endPoint y: 202, distance: 50.0
click at [1223, 202] on input "*****" at bounding box center [1284, 206] width 162 height 16
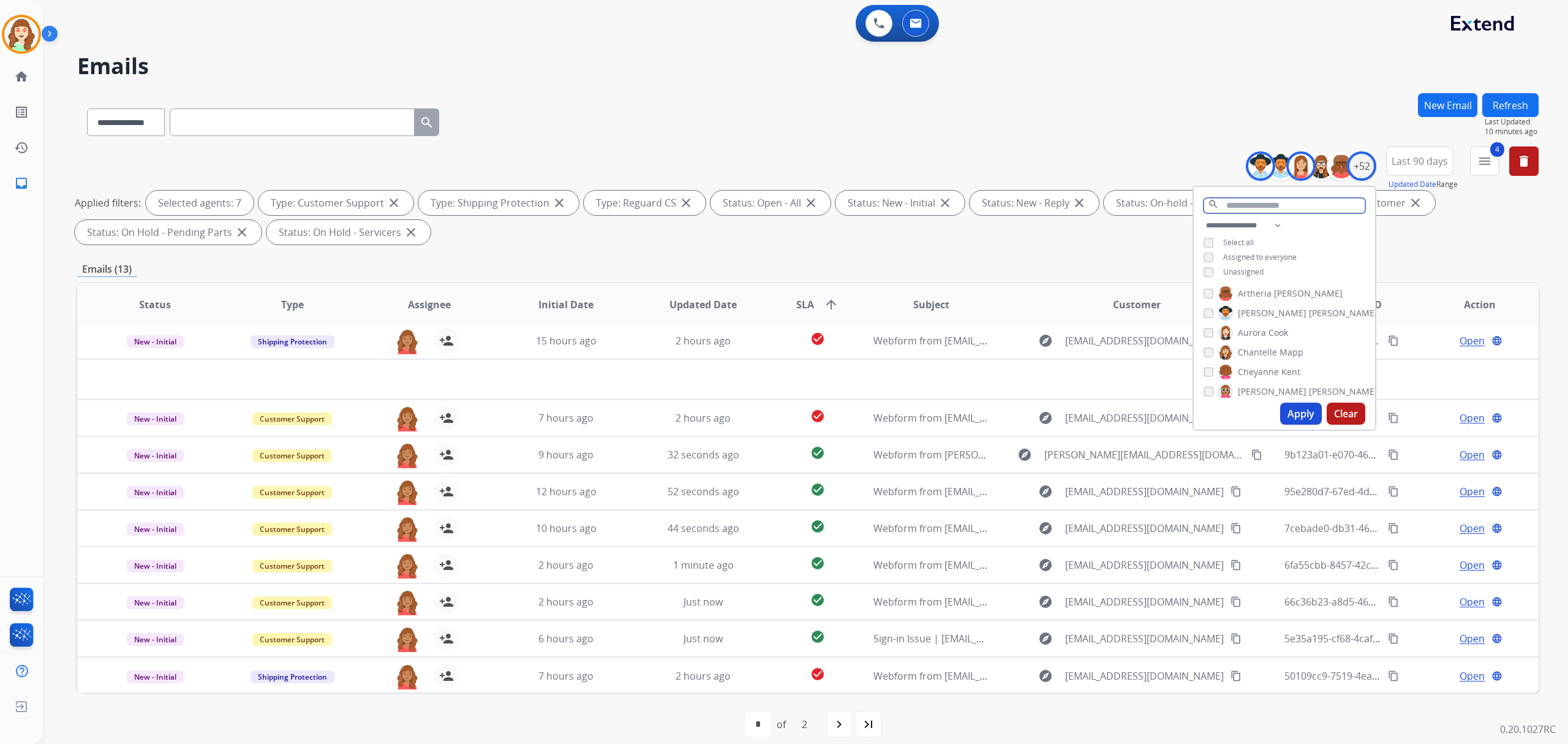
scroll to position [163, 0]
click at [1290, 412] on button "Apply" at bounding box center [1301, 413] width 41 height 22
click at [1341, 405] on button "Clear" at bounding box center [1345, 413] width 38 height 22
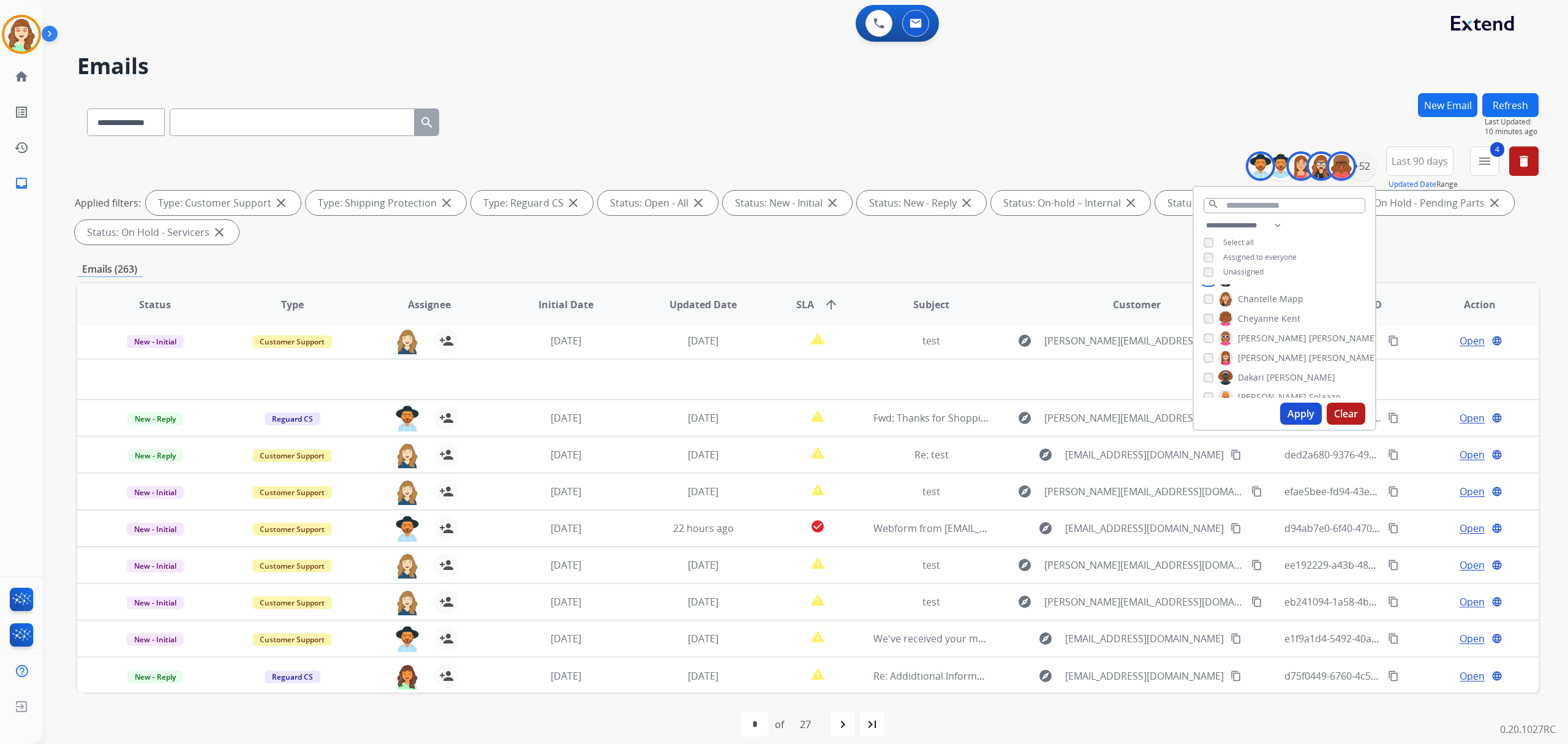
scroll to position [163, 0]
click at [1284, 407] on button "Apply" at bounding box center [1301, 413] width 41 height 22
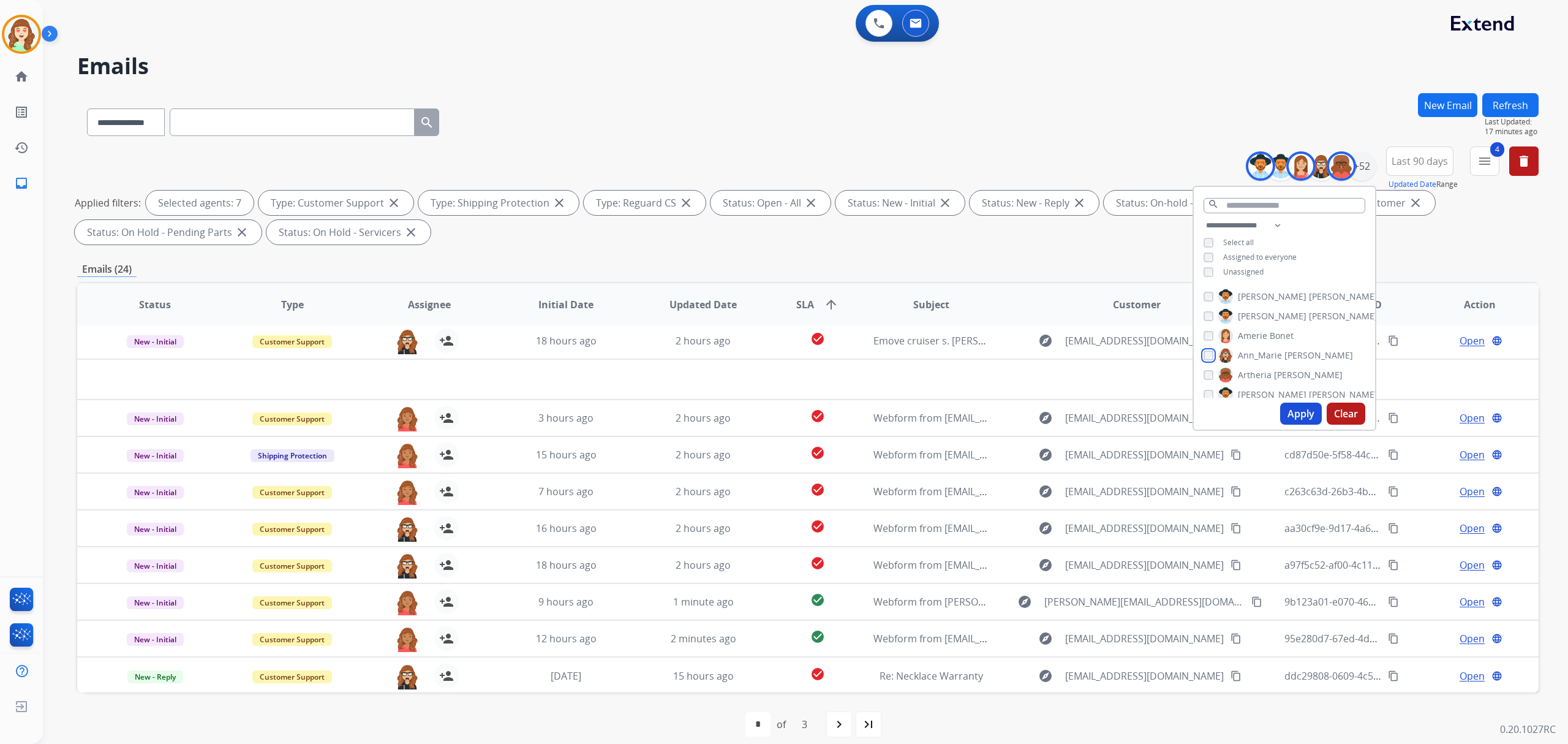
scroll to position [81, 0]
click at [1292, 407] on button "Apply" at bounding box center [1301, 413] width 41 height 22
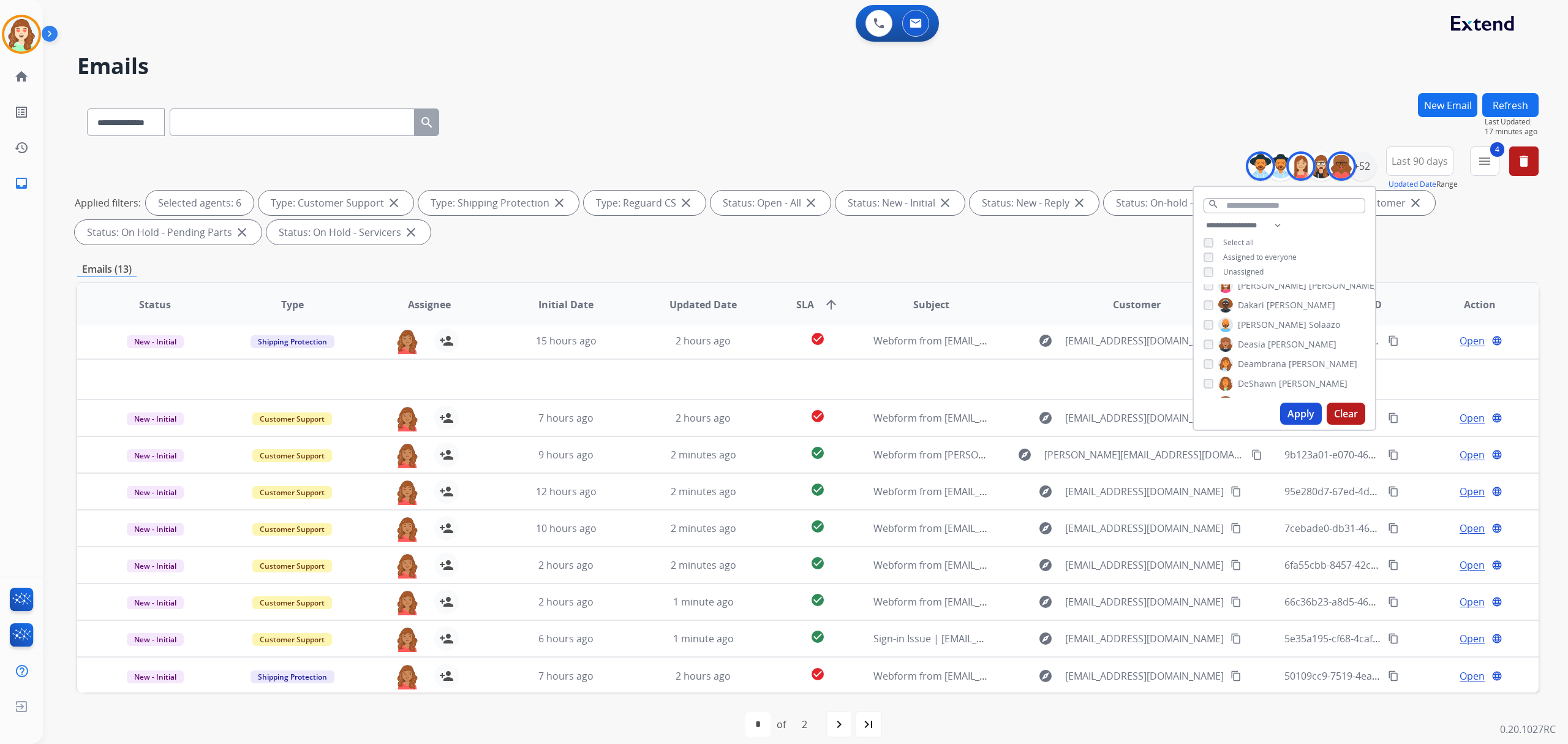
scroll to position [245, 0]
click at [1287, 410] on button "Apply" at bounding box center [1301, 413] width 41 height 22
click at [1213, 324] on div "[PERSON_NAME]" at bounding box center [1280, 326] width 154 height 15
click at [1304, 410] on button "Apply" at bounding box center [1301, 413] width 41 height 22
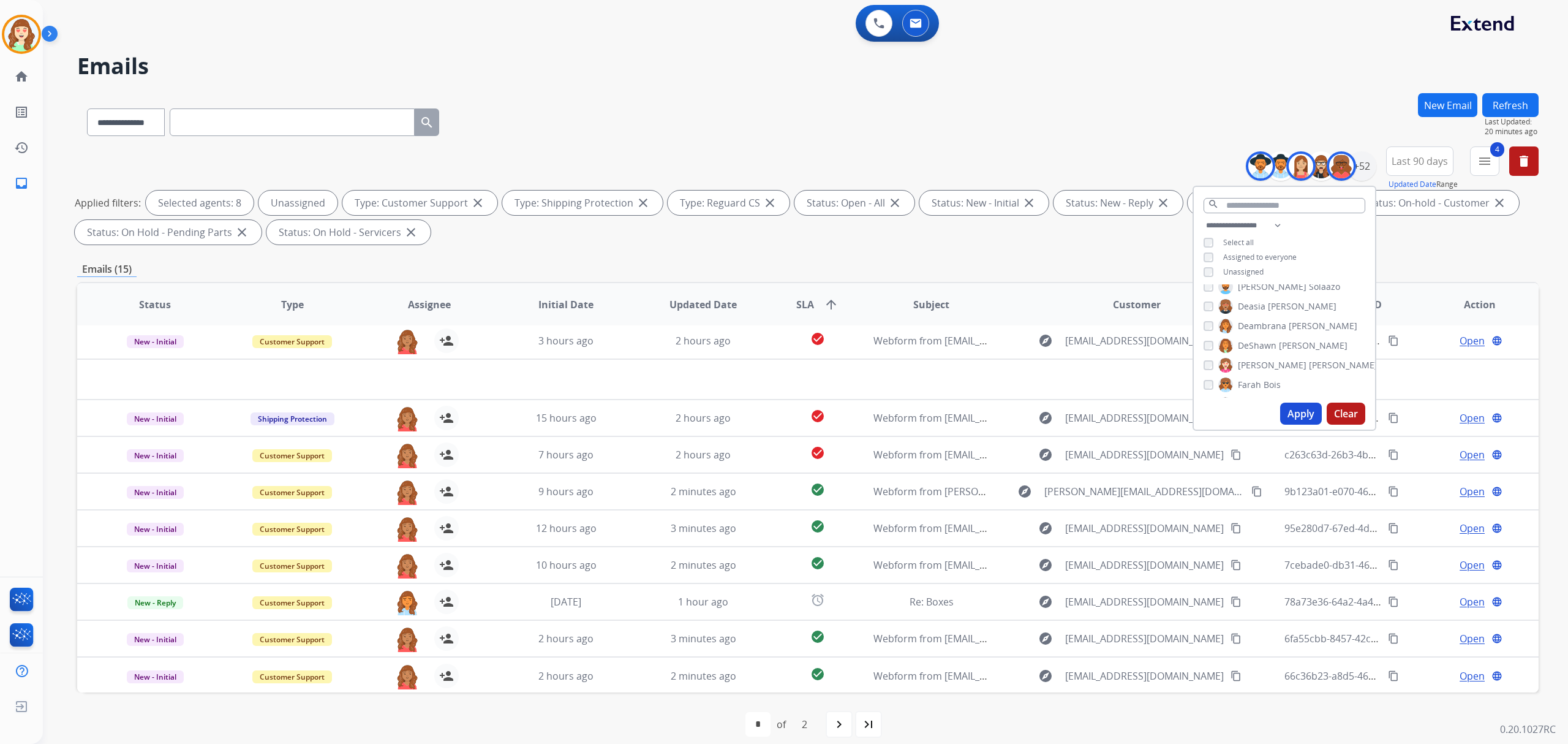
click at [1297, 414] on button "Apply" at bounding box center [1301, 413] width 41 height 22
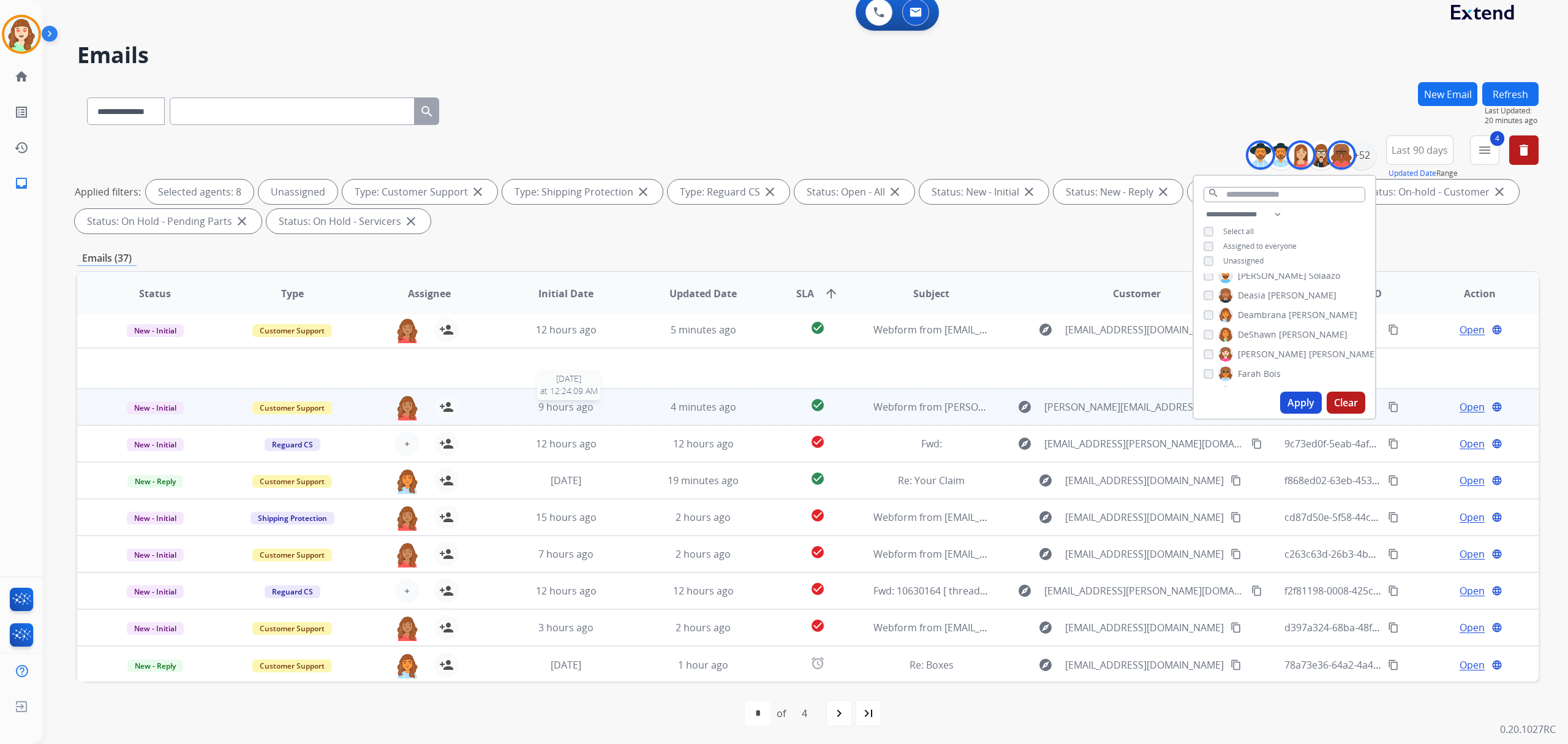
scroll to position [13, 0]
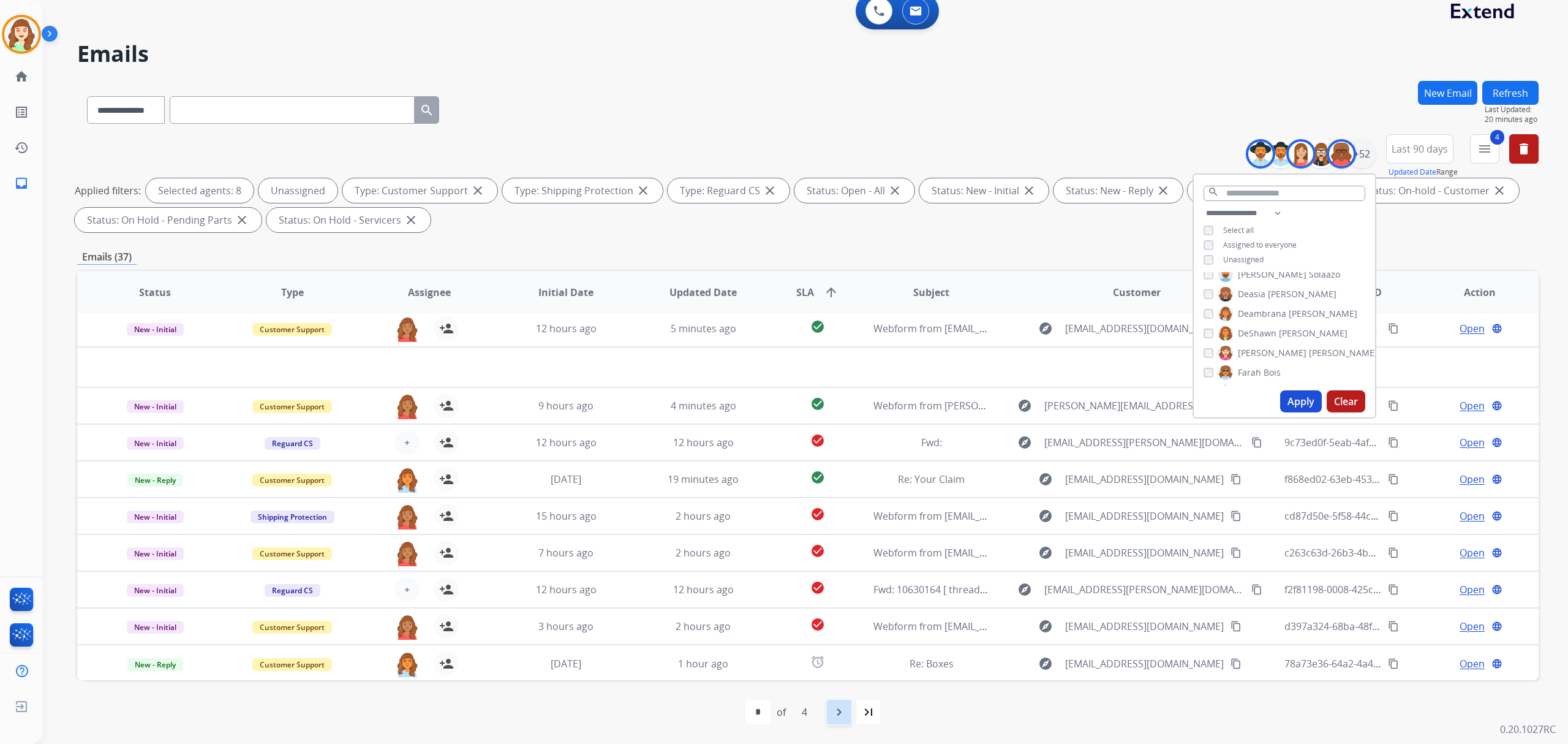
click at [846, 711] on mat-icon "navigate_next" at bounding box center [839, 712] width 15 height 15
select select "*"
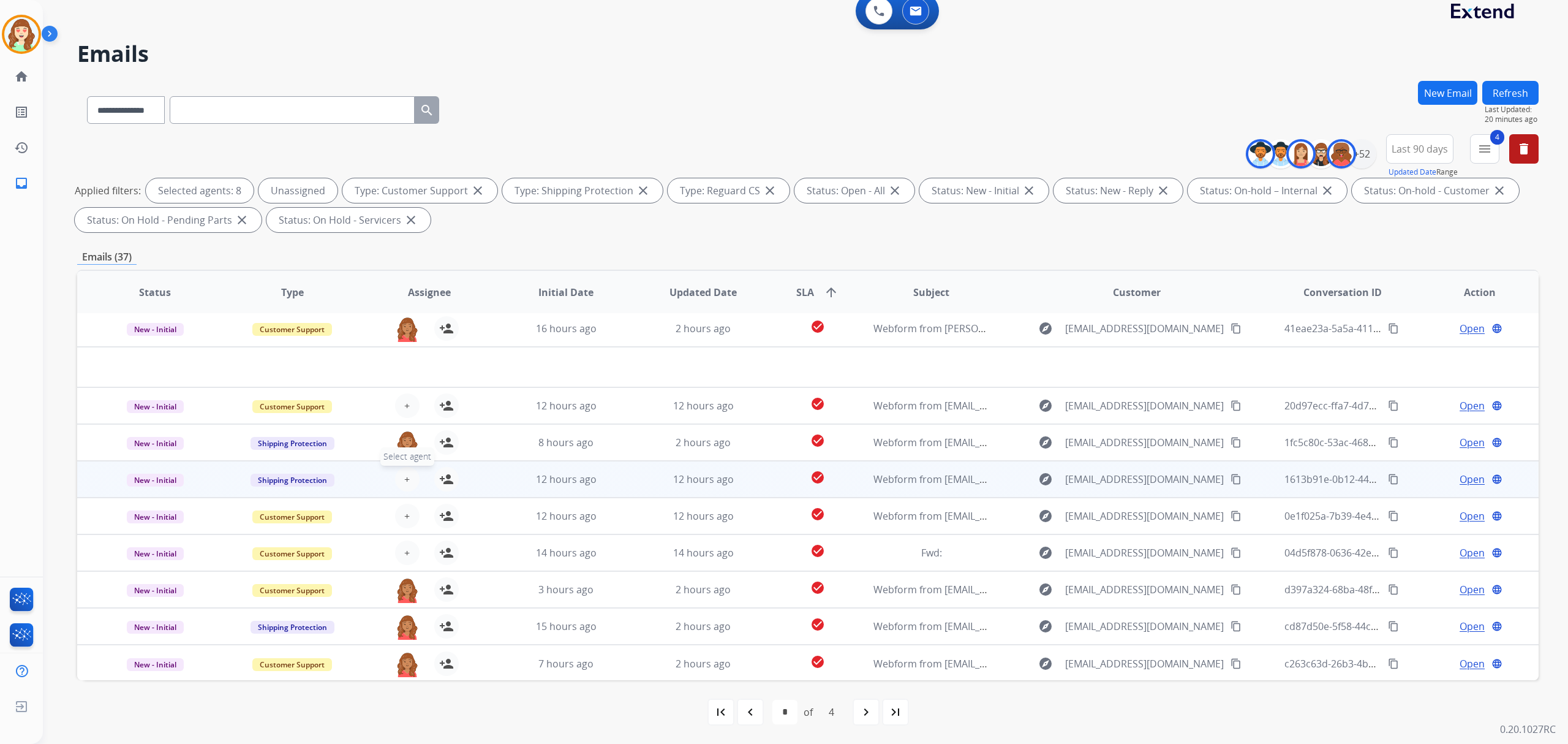
click at [400, 478] on button "+ Select agent" at bounding box center [407, 479] width 24 height 24
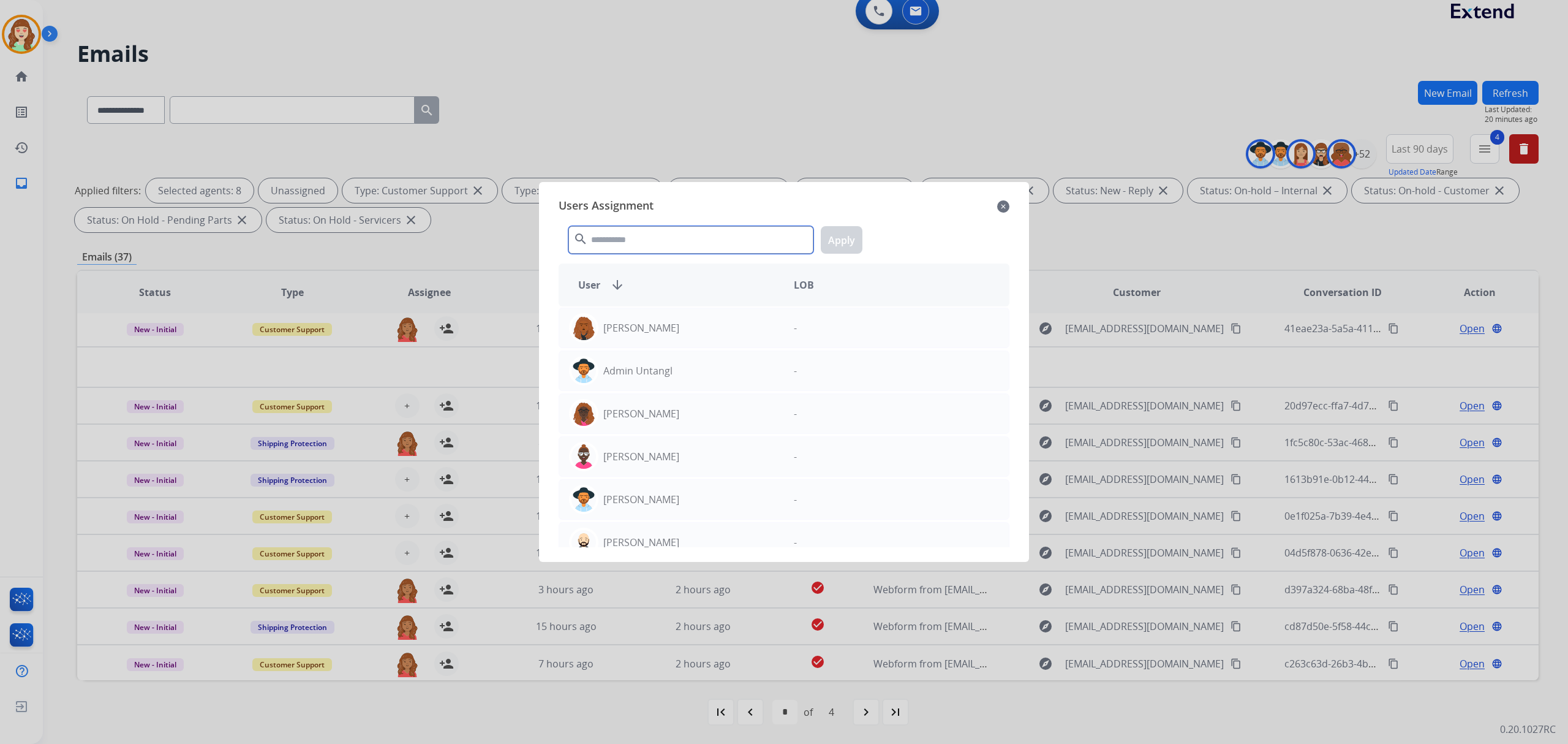
click at [638, 250] on input "text" at bounding box center [691, 239] width 245 height 27
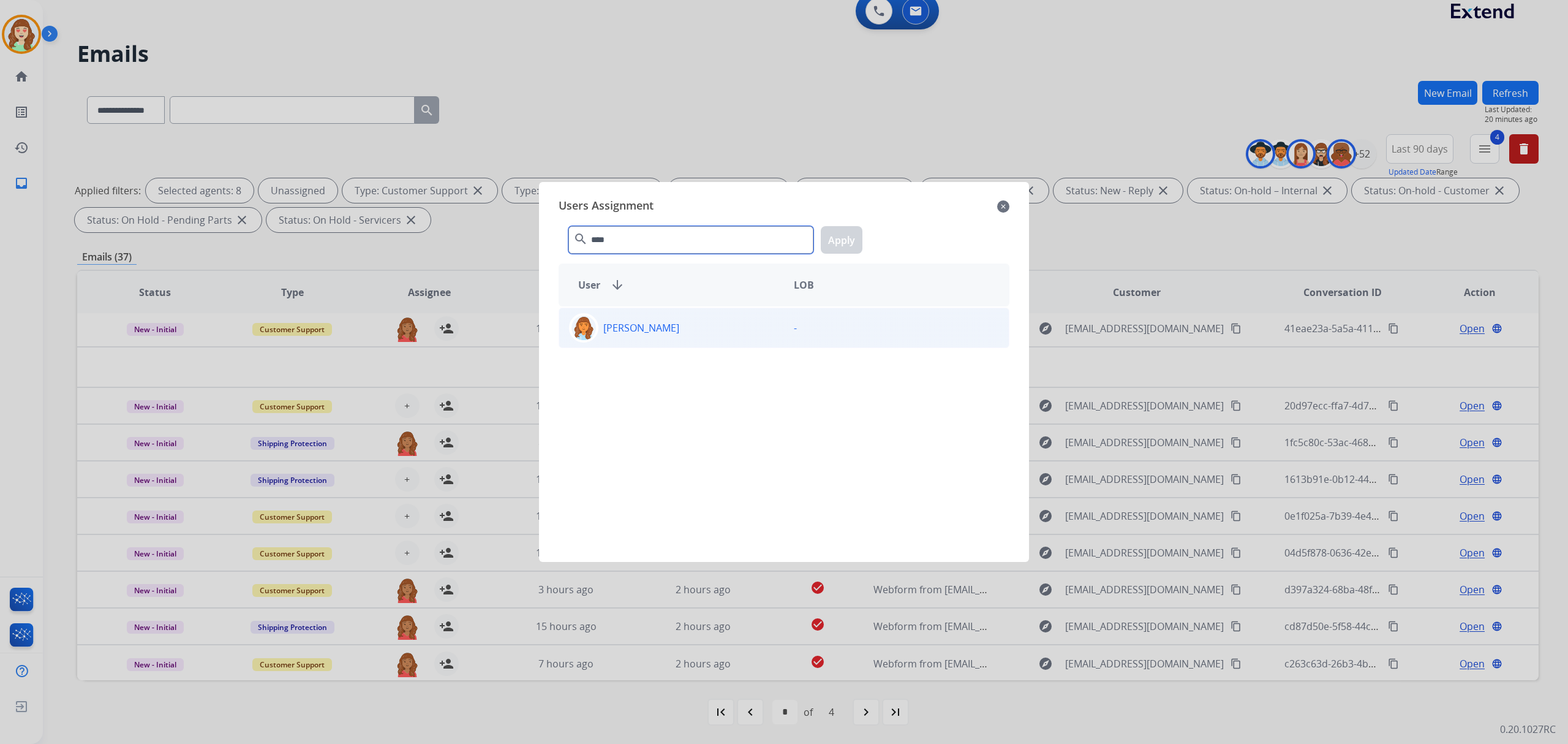
type input "****"
drag, startPoint x: 664, startPoint y: 317, endPoint x: 706, endPoint y: 317, distance: 42.0
click at [664, 317] on div "[PERSON_NAME]" at bounding box center [672, 328] width 225 height 30
click at [839, 234] on button "Apply" at bounding box center [841, 239] width 41 height 27
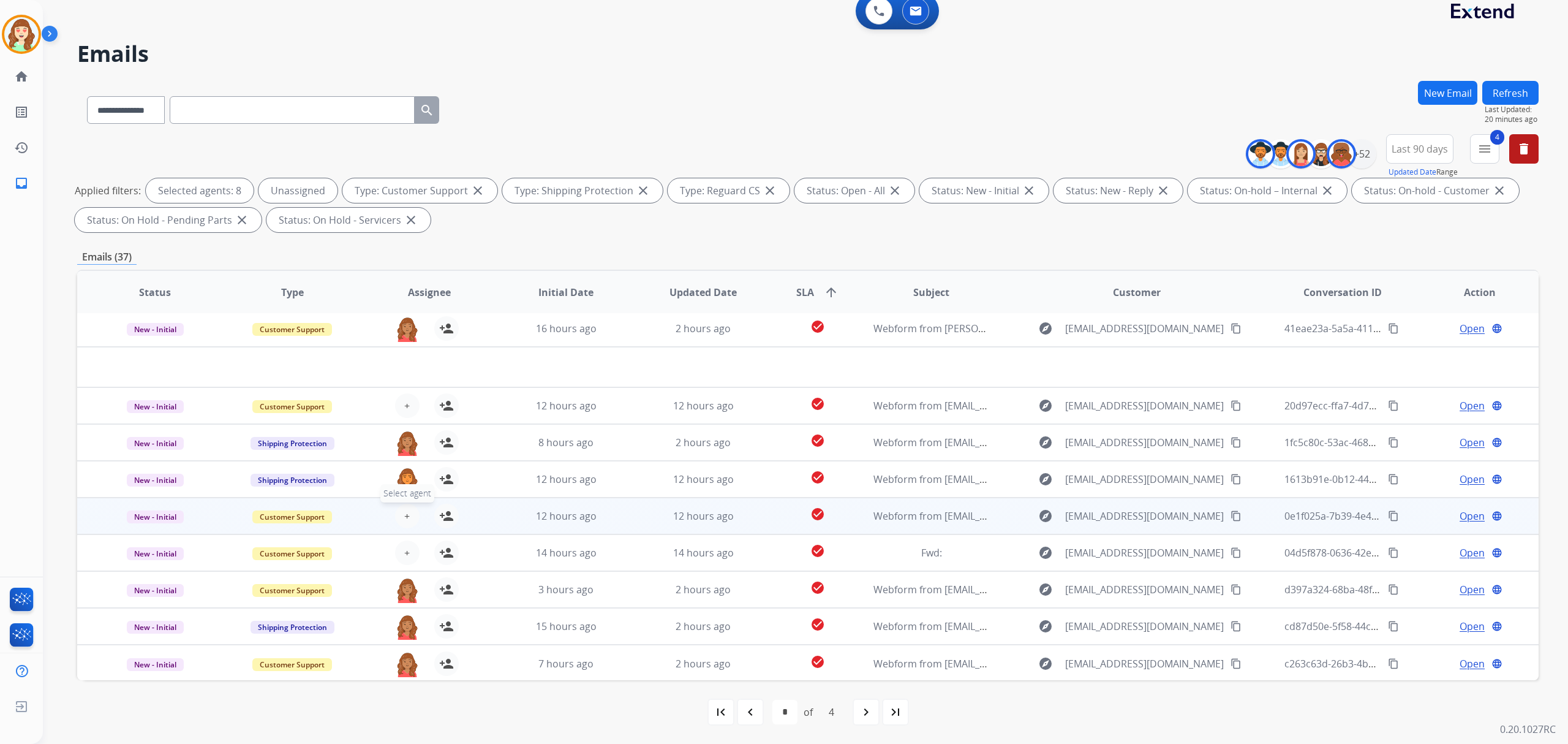
click at [405, 521] on span "+" at bounding box center [407, 516] width 5 height 15
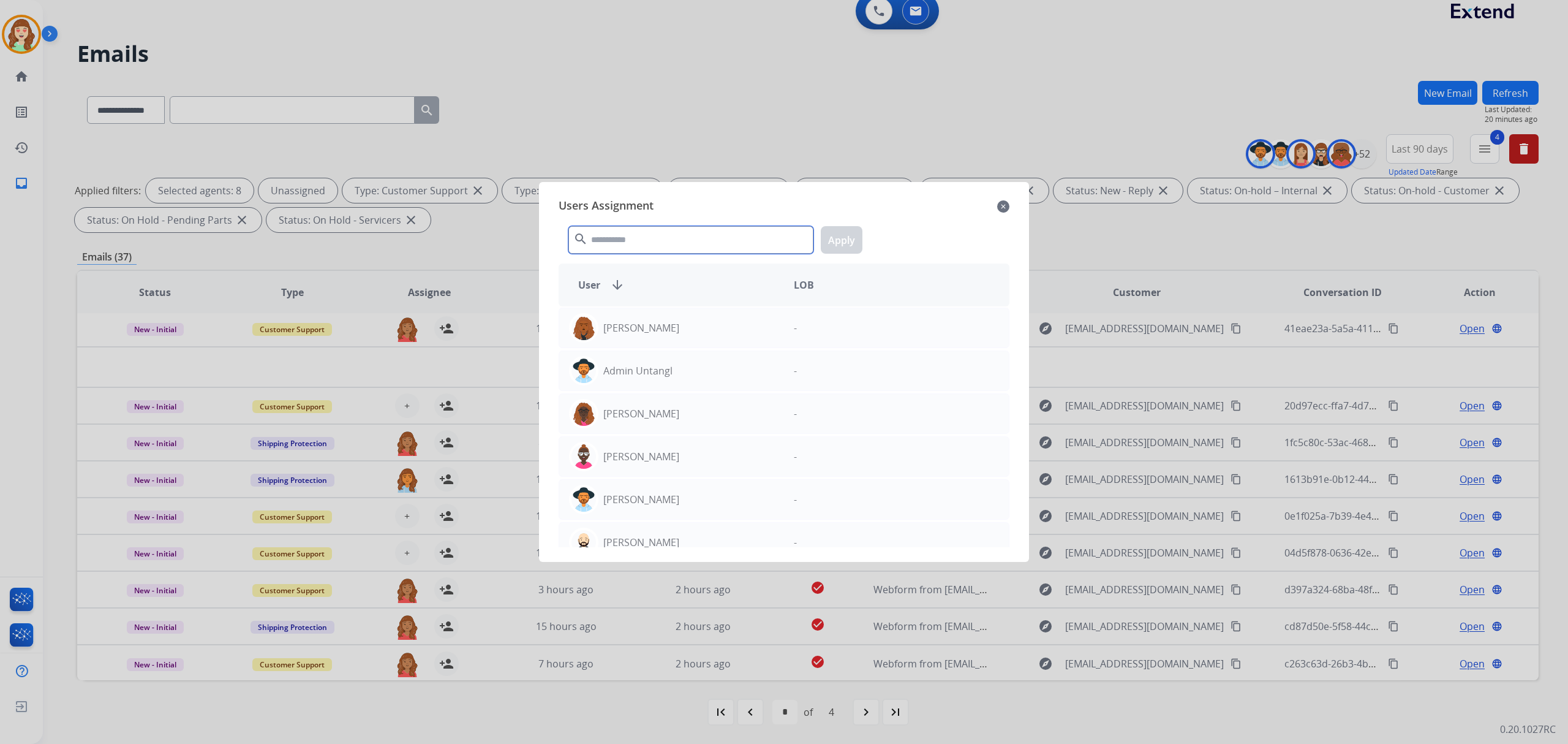
click at [629, 239] on input "text" at bounding box center [691, 239] width 245 height 27
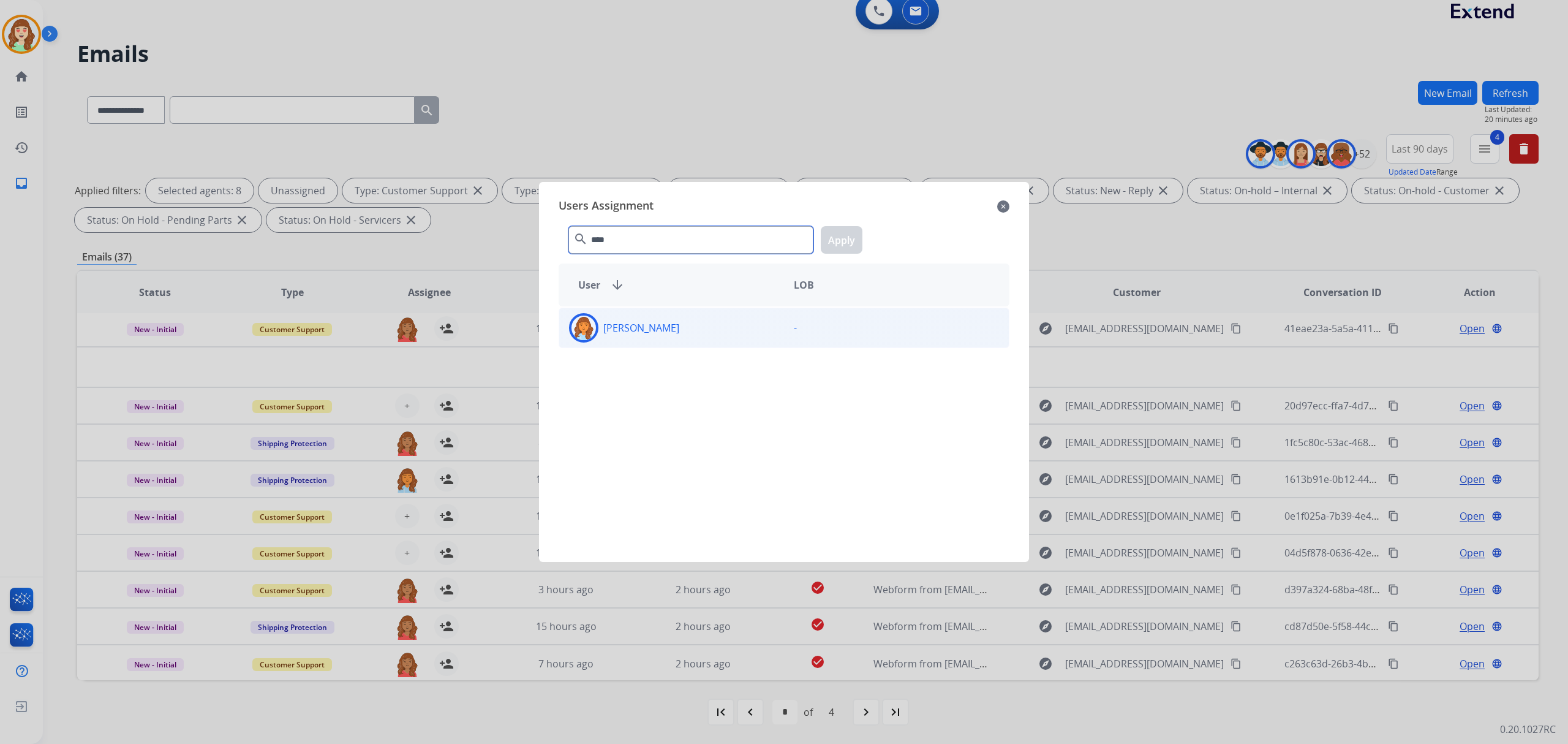
type input "****"
drag, startPoint x: 642, startPoint y: 338, endPoint x: 886, endPoint y: 222, distance: 270.2
click at [643, 338] on div "[PERSON_NAME]" at bounding box center [672, 328] width 225 height 30
click at [853, 228] on button "Apply" at bounding box center [841, 239] width 41 height 27
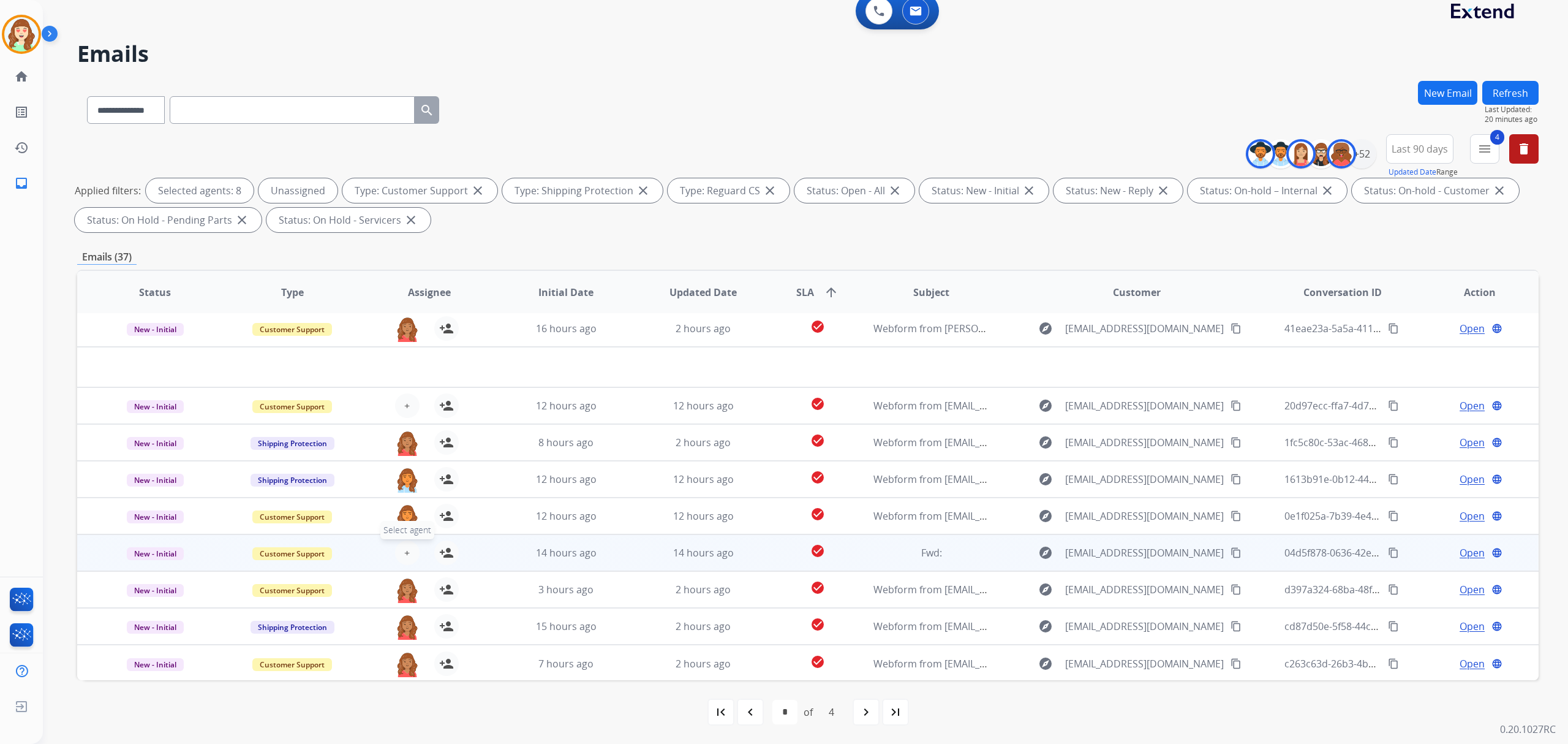
click at [401, 552] on button "+ Select agent" at bounding box center [407, 553] width 24 height 24
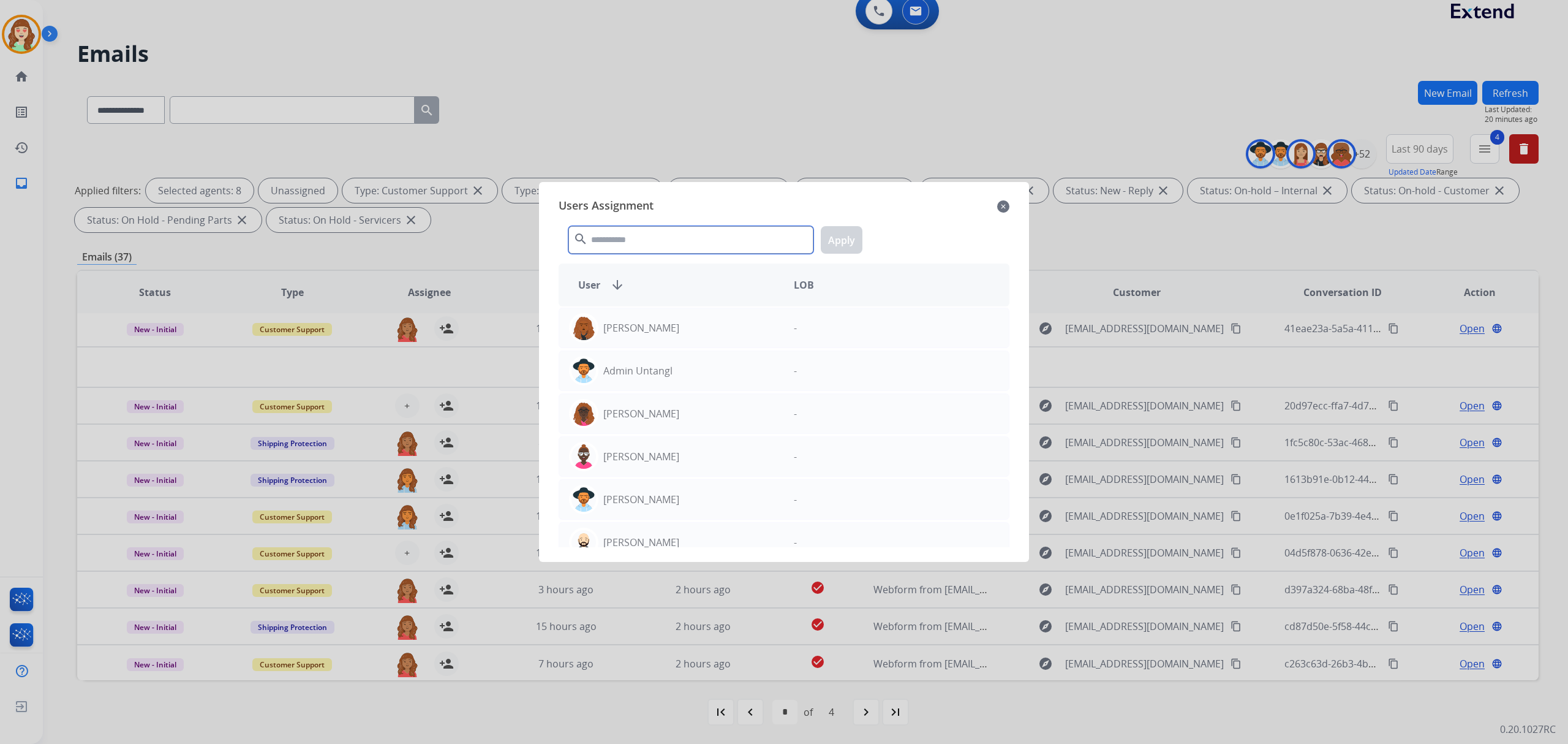
click at [695, 248] on input "text" at bounding box center [691, 239] width 245 height 27
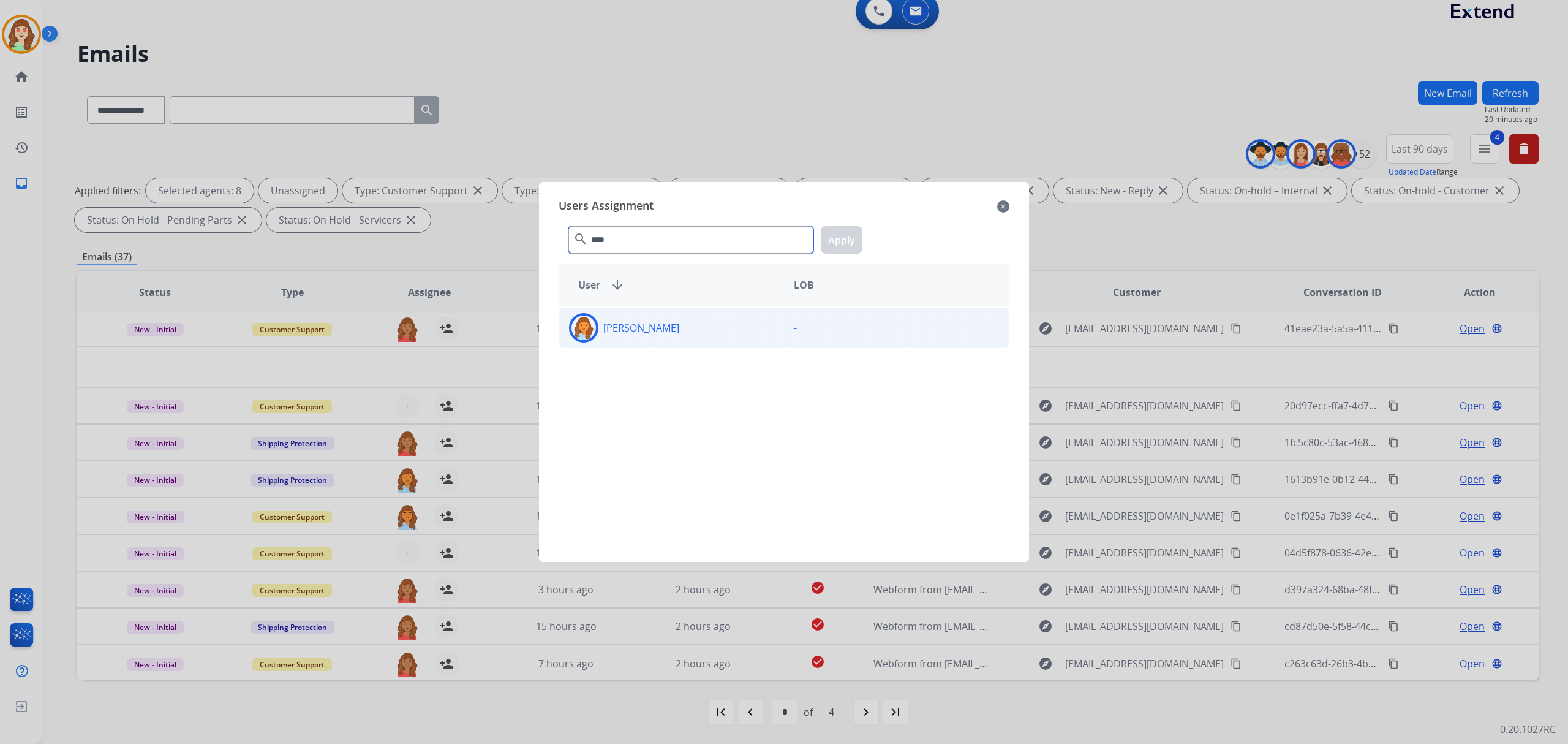
type input "****"
click at [728, 315] on div "[PERSON_NAME]" at bounding box center [672, 328] width 225 height 30
click at [830, 231] on button "Apply" at bounding box center [841, 239] width 41 height 27
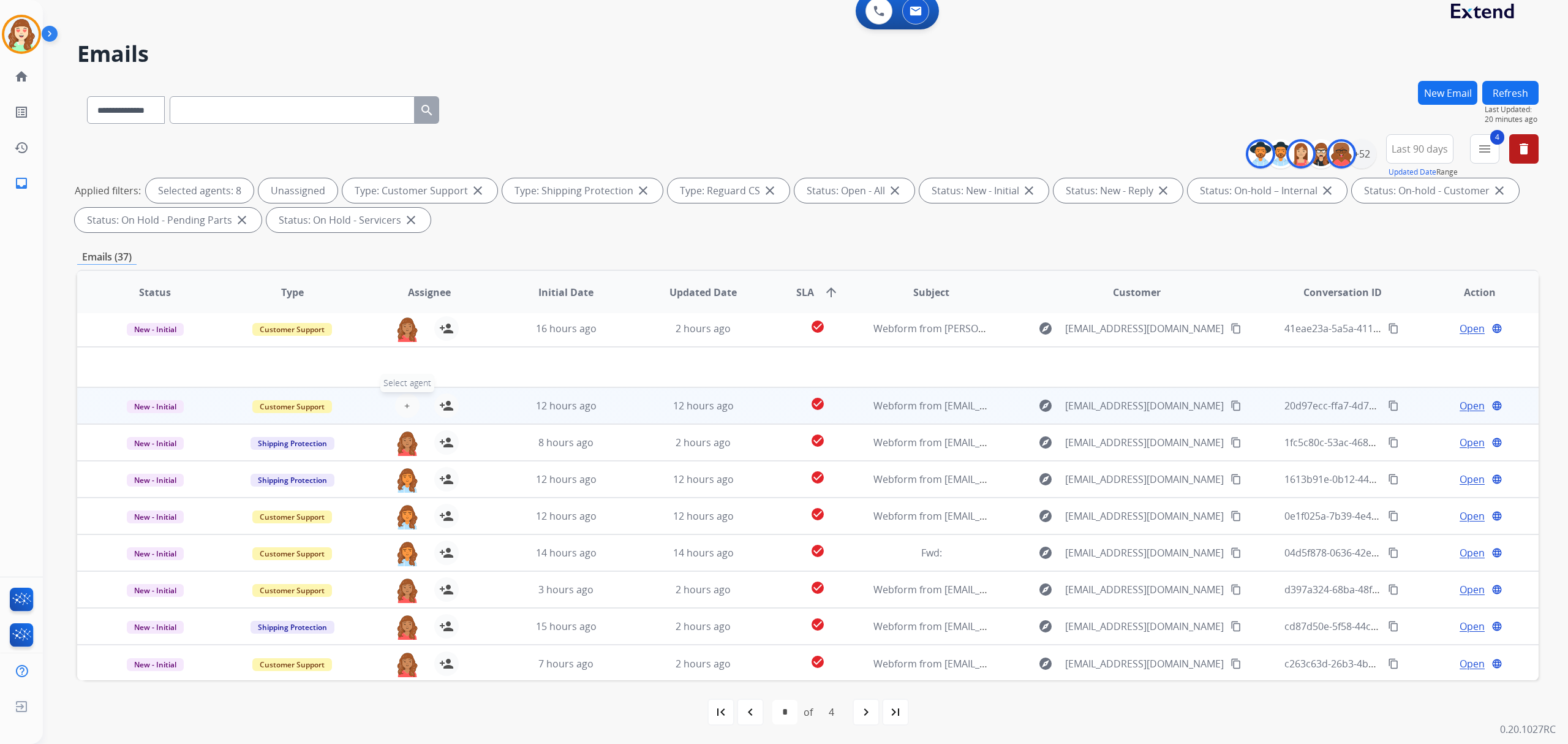
click at [407, 401] on span "+" at bounding box center [407, 406] width 5 height 15
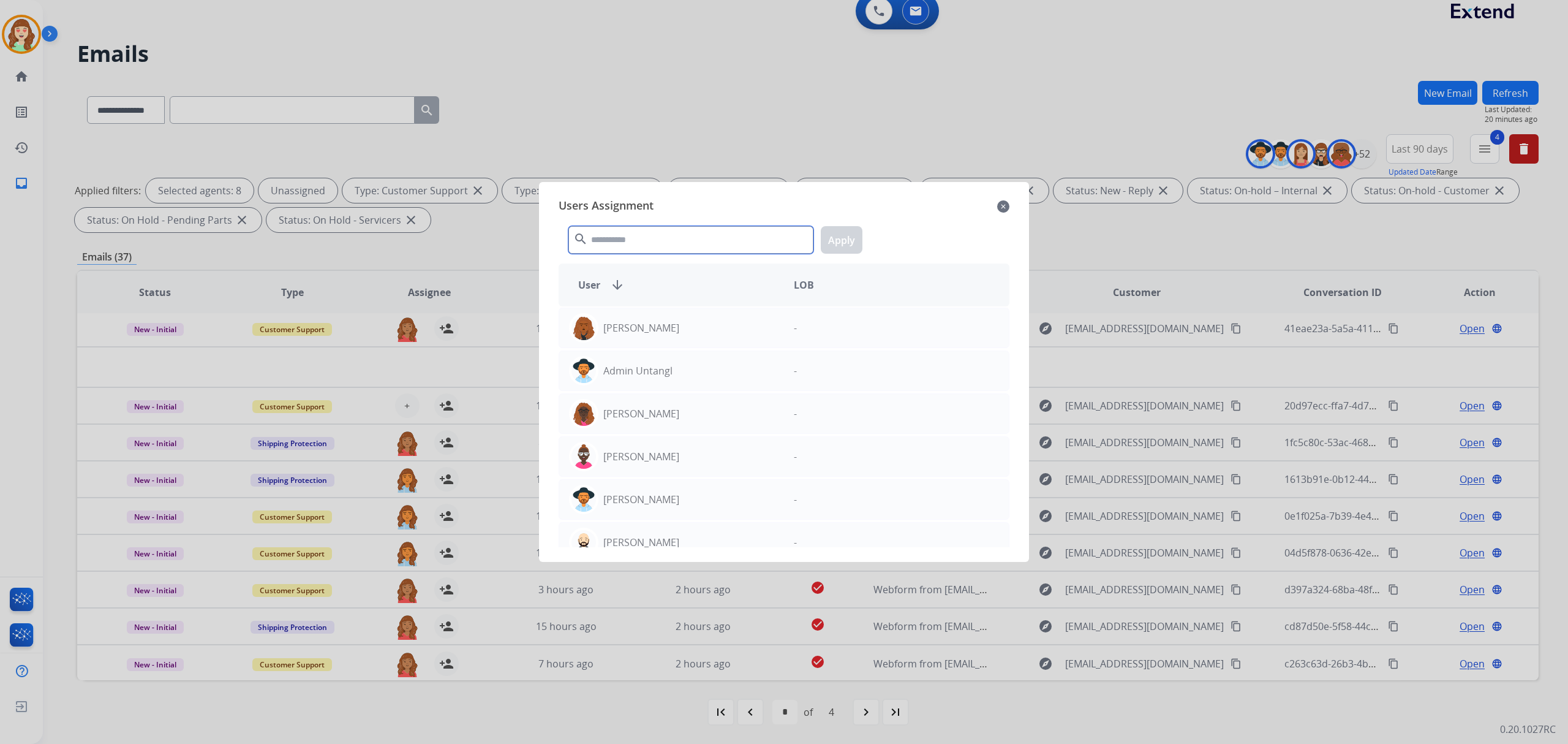
click at [627, 243] on input "text" at bounding box center [691, 239] width 245 height 27
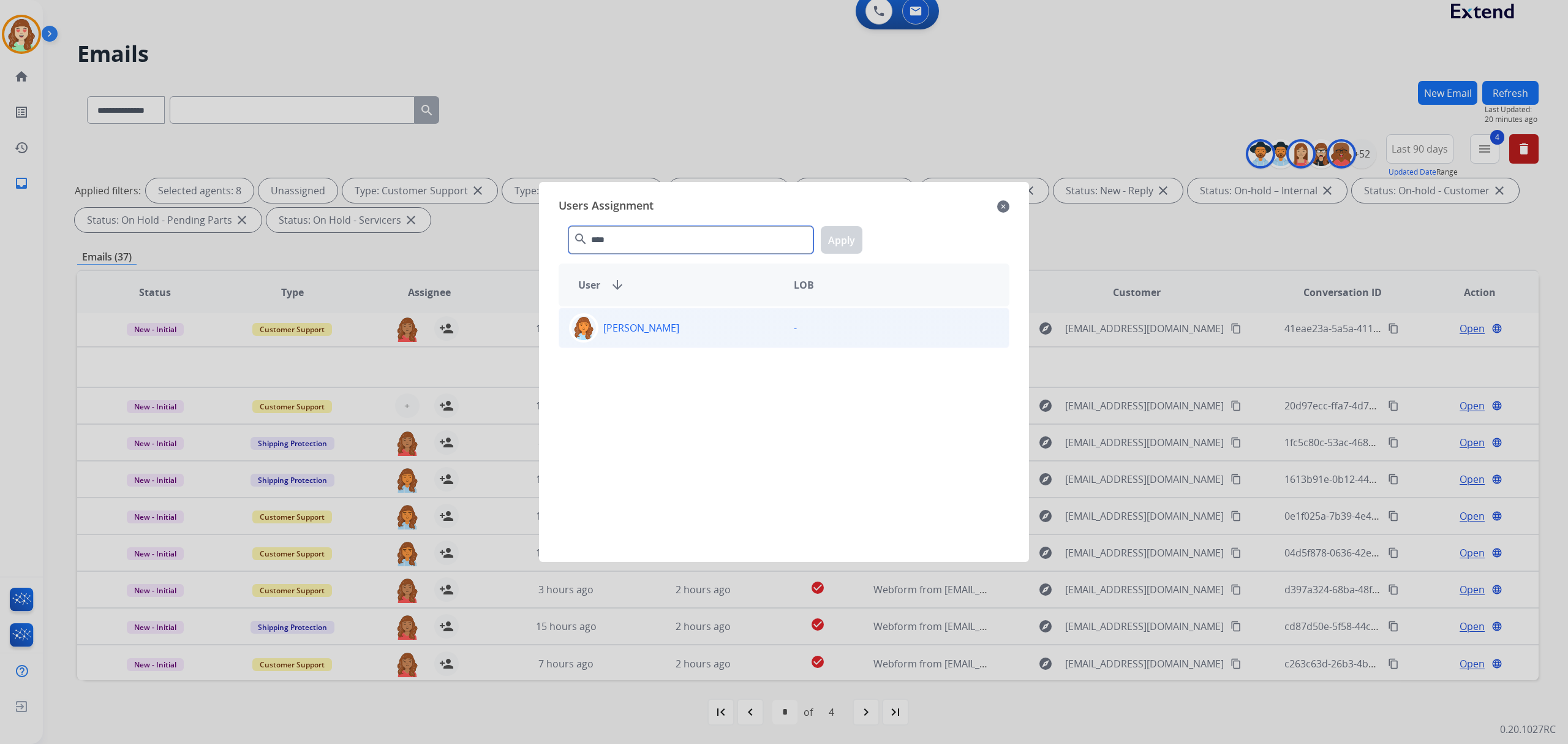
type input "****"
click at [703, 334] on div "[PERSON_NAME]" at bounding box center [672, 328] width 225 height 30
click at [839, 235] on button "Apply" at bounding box center [841, 239] width 41 height 27
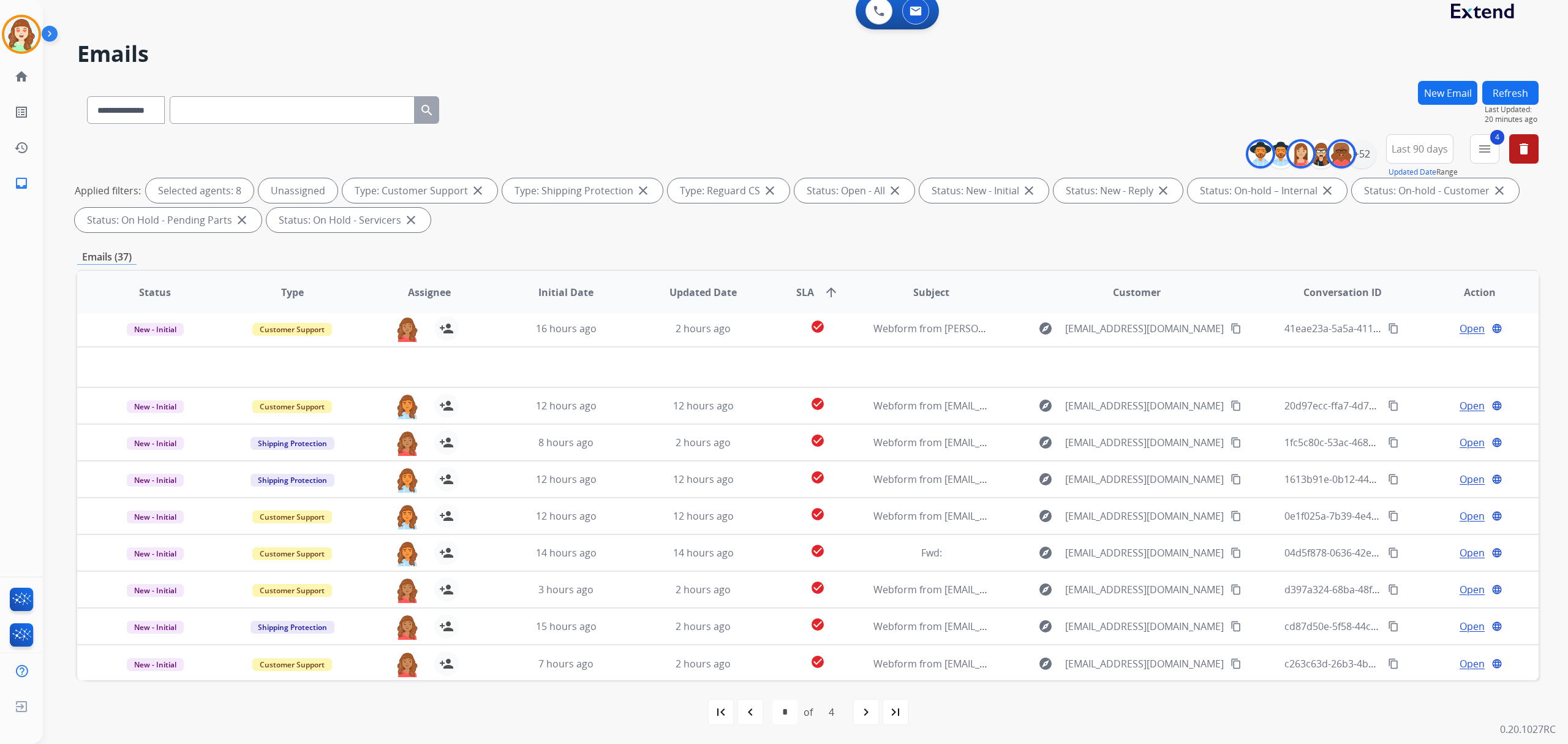
drag, startPoint x: 863, startPoint y: 710, endPoint x: 754, endPoint y: 528, distance: 212.1
click at [863, 709] on mat-icon "navigate_next" at bounding box center [866, 712] width 15 height 15
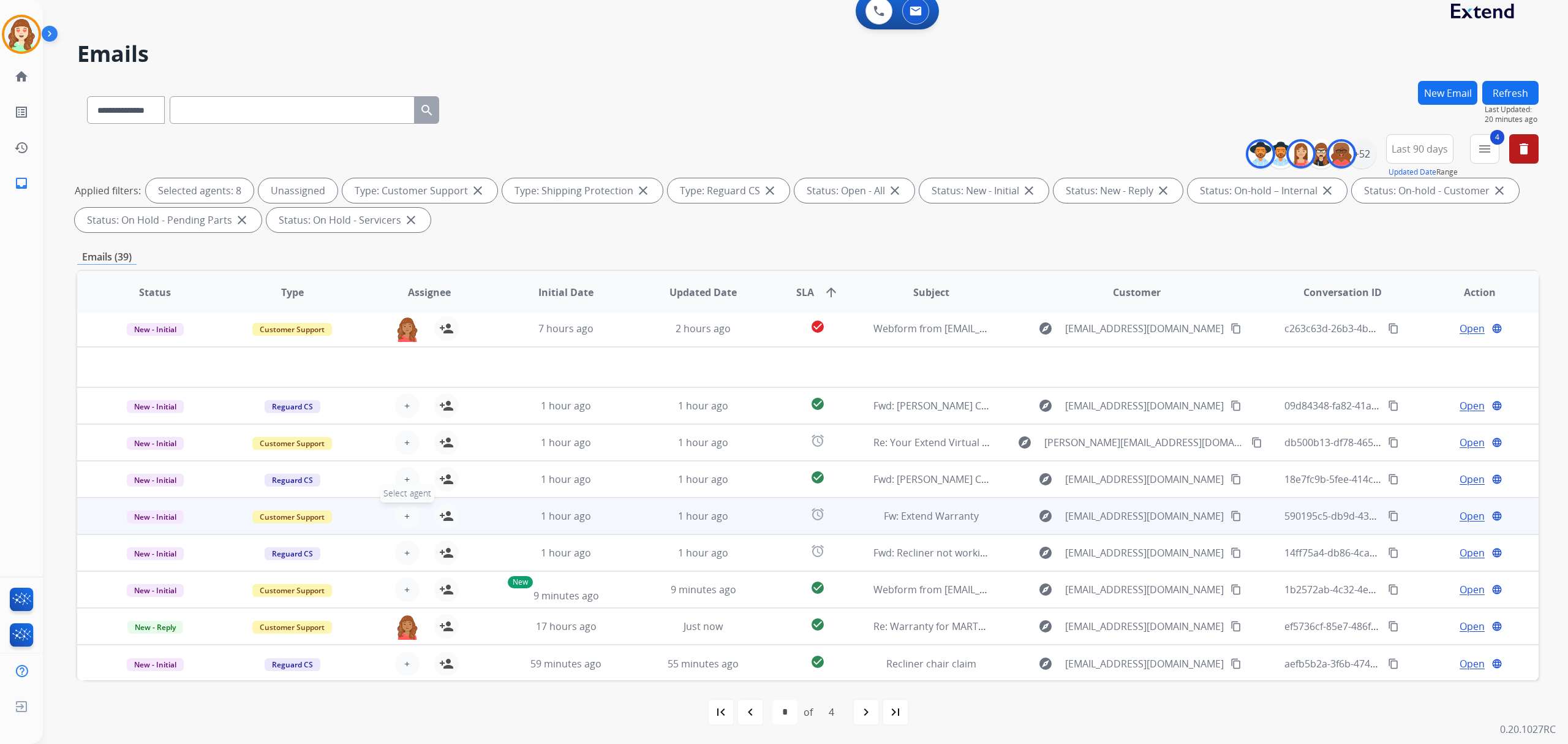
click at [398, 515] on button "+ Select agent" at bounding box center [407, 516] width 24 height 24
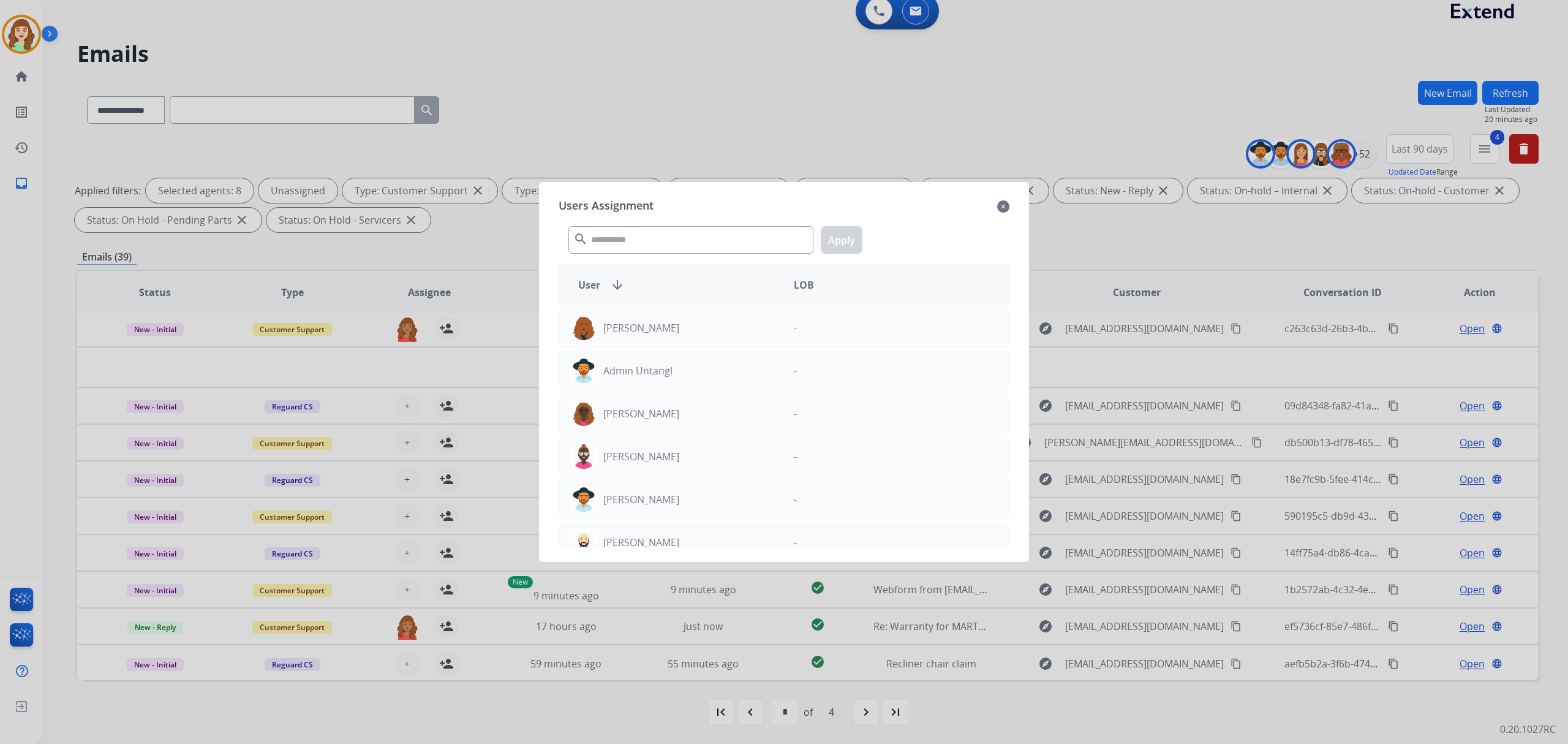
click at [1011, 200] on div "Users Assignment close search Apply User arrow_downward LOB [PERSON_NAME] - Adm…" at bounding box center [784, 371] width 470 height 360
click at [1013, 203] on div "Users Assignment close search Apply User arrow_downward LOB [PERSON_NAME] - Adm…" at bounding box center [784, 371] width 470 height 360
click at [1007, 202] on mat-icon "close" at bounding box center [1004, 206] width 13 height 15
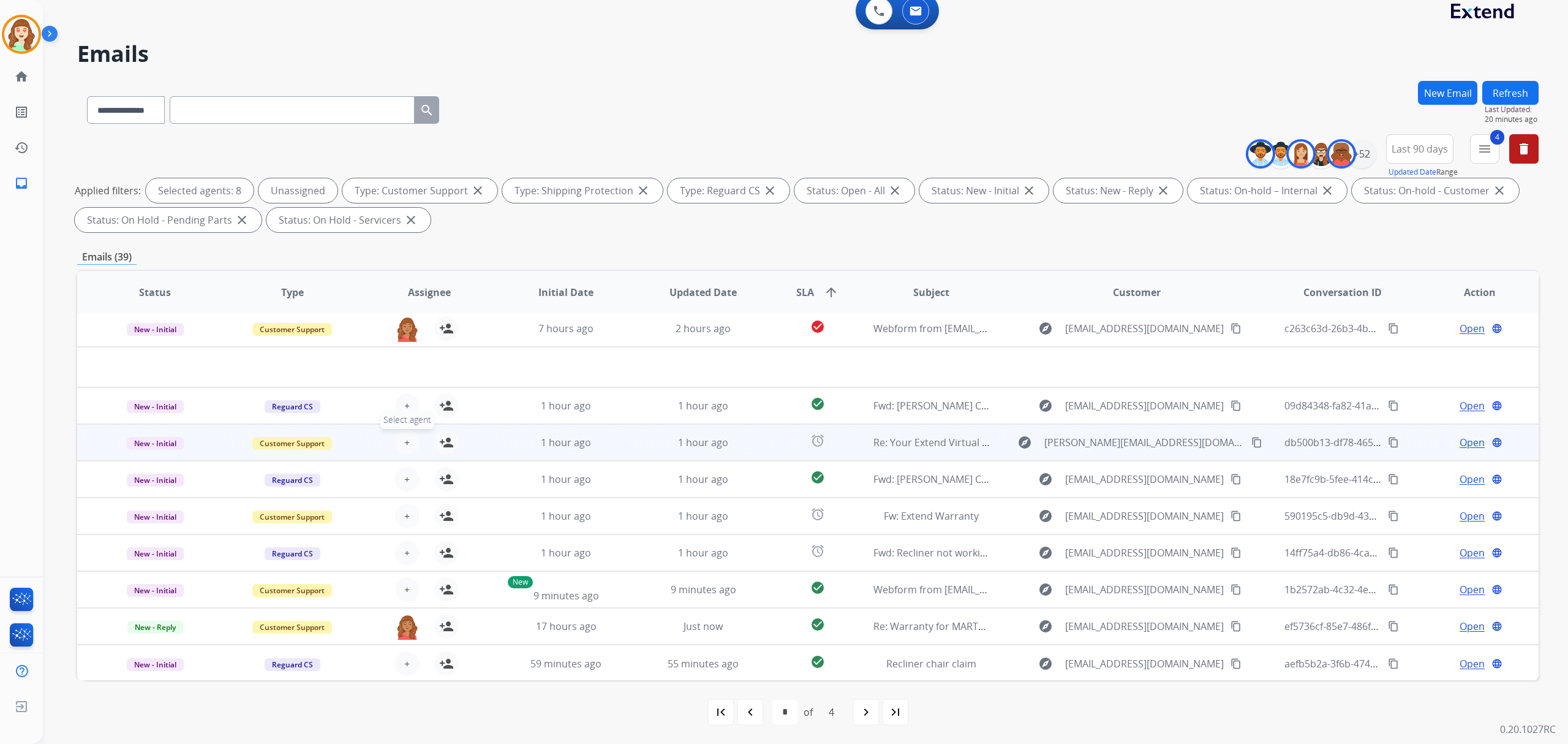
click at [408, 438] on button "+ Select agent" at bounding box center [407, 442] width 24 height 24
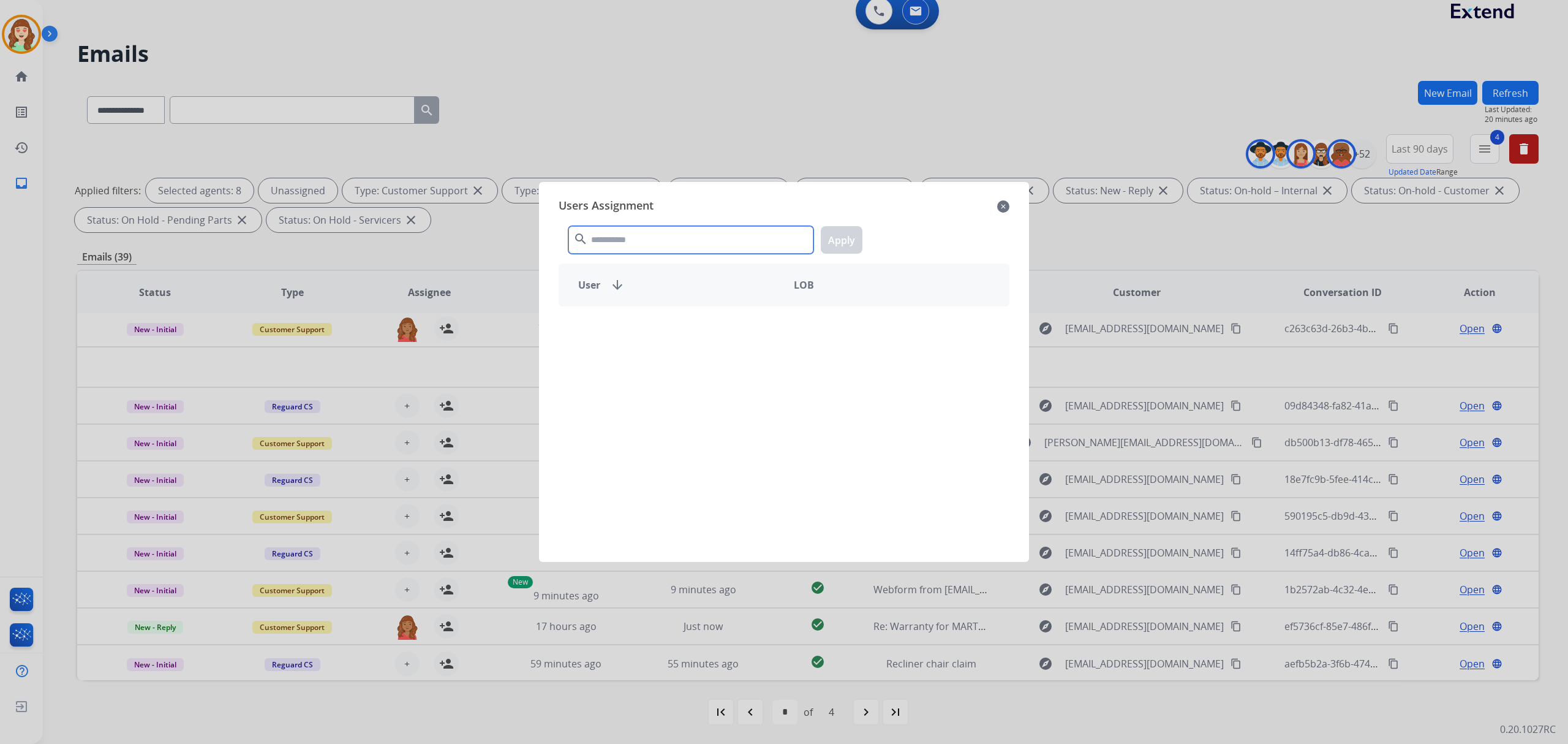
click at [685, 238] on input "text" at bounding box center [691, 239] width 245 height 27
type input "****"
drag, startPoint x: 691, startPoint y: 339, endPoint x: 858, endPoint y: 219, distance: 205.6
click at [691, 338] on div "[PERSON_NAME]" at bounding box center [672, 328] width 225 height 30
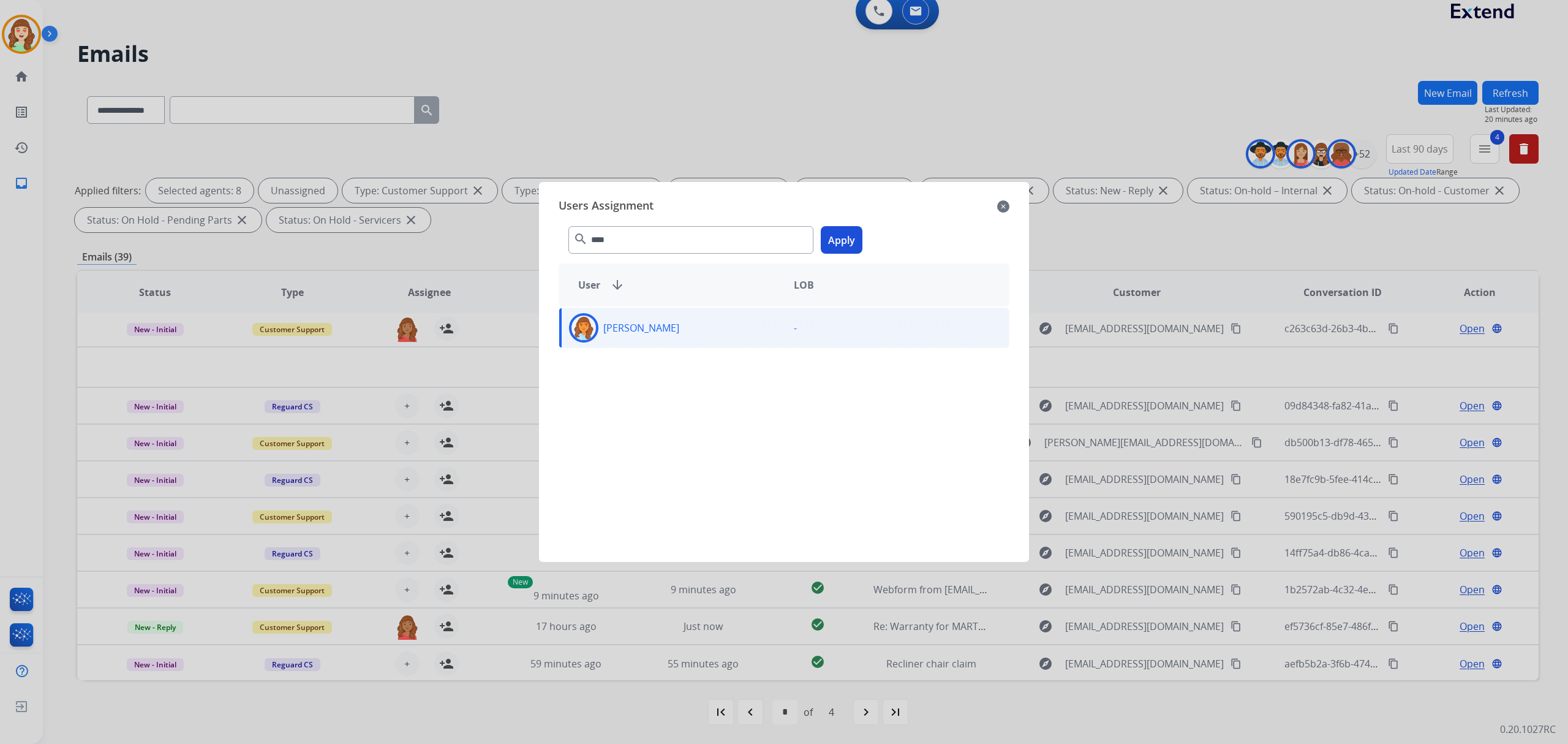
click at [839, 244] on button "Apply" at bounding box center [841, 239] width 41 height 27
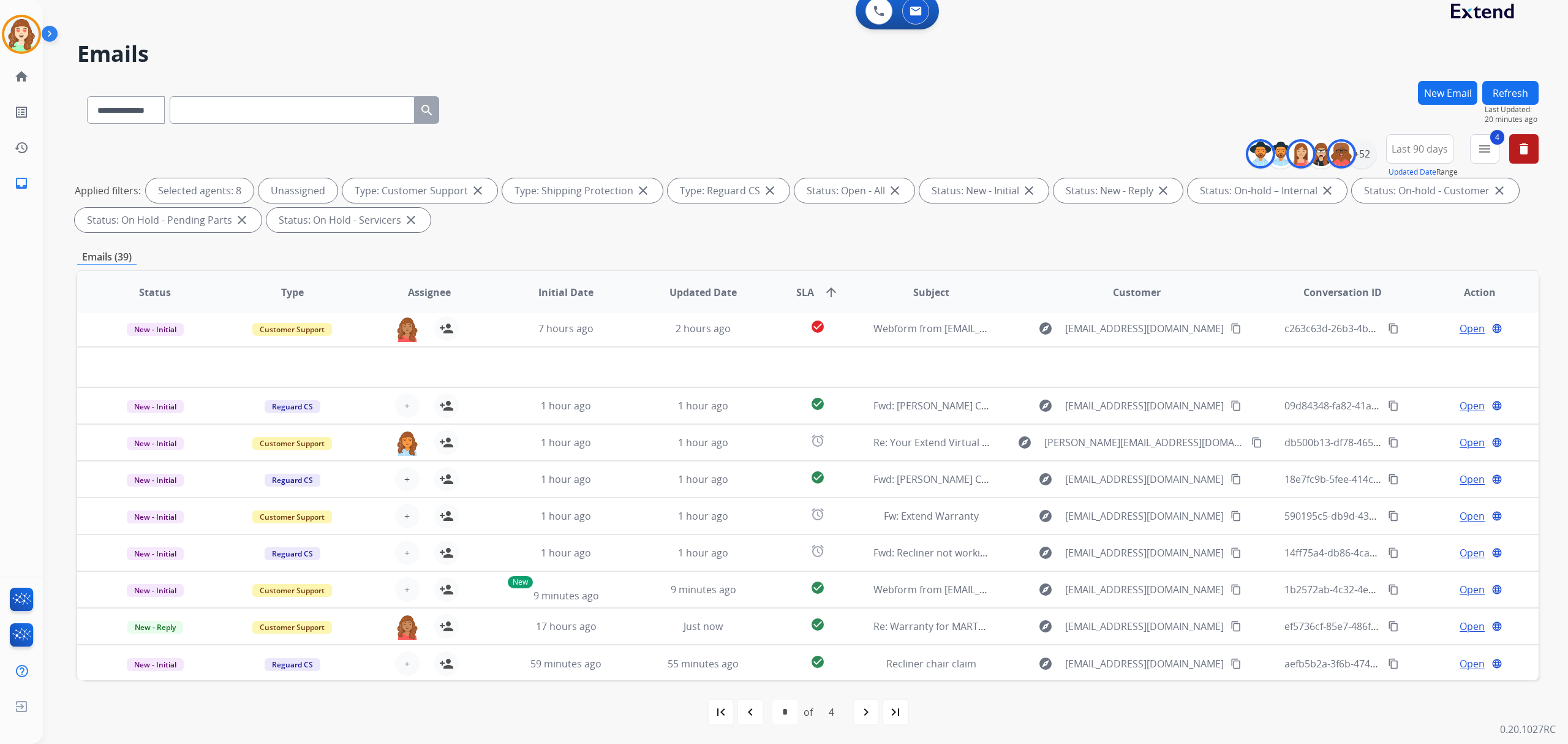
click at [873, 717] on div "navigate_next" at bounding box center [866, 712] width 27 height 27
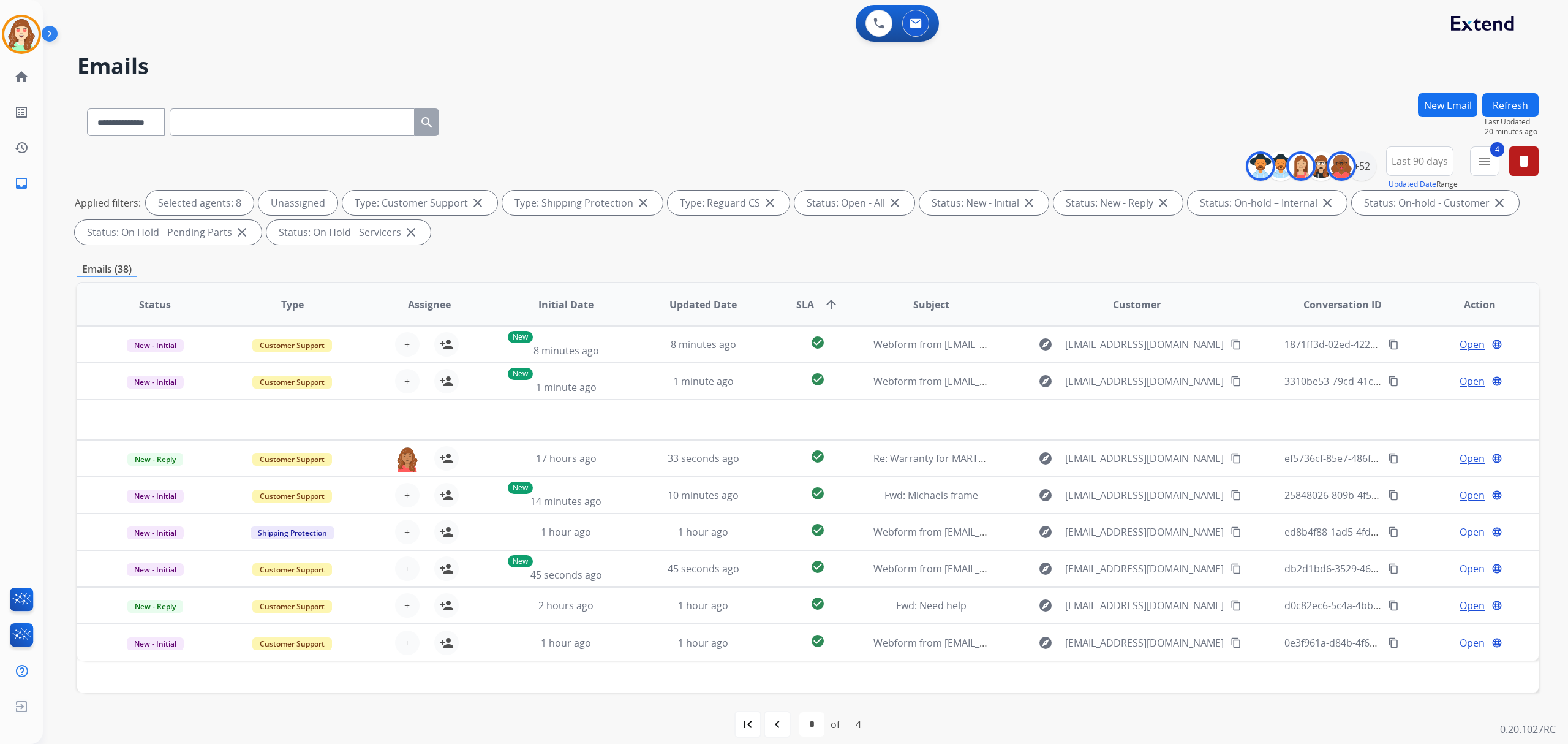
scroll to position [0, 0]
click at [1359, 162] on div "+52" at bounding box center [1362, 166] width 30 height 30
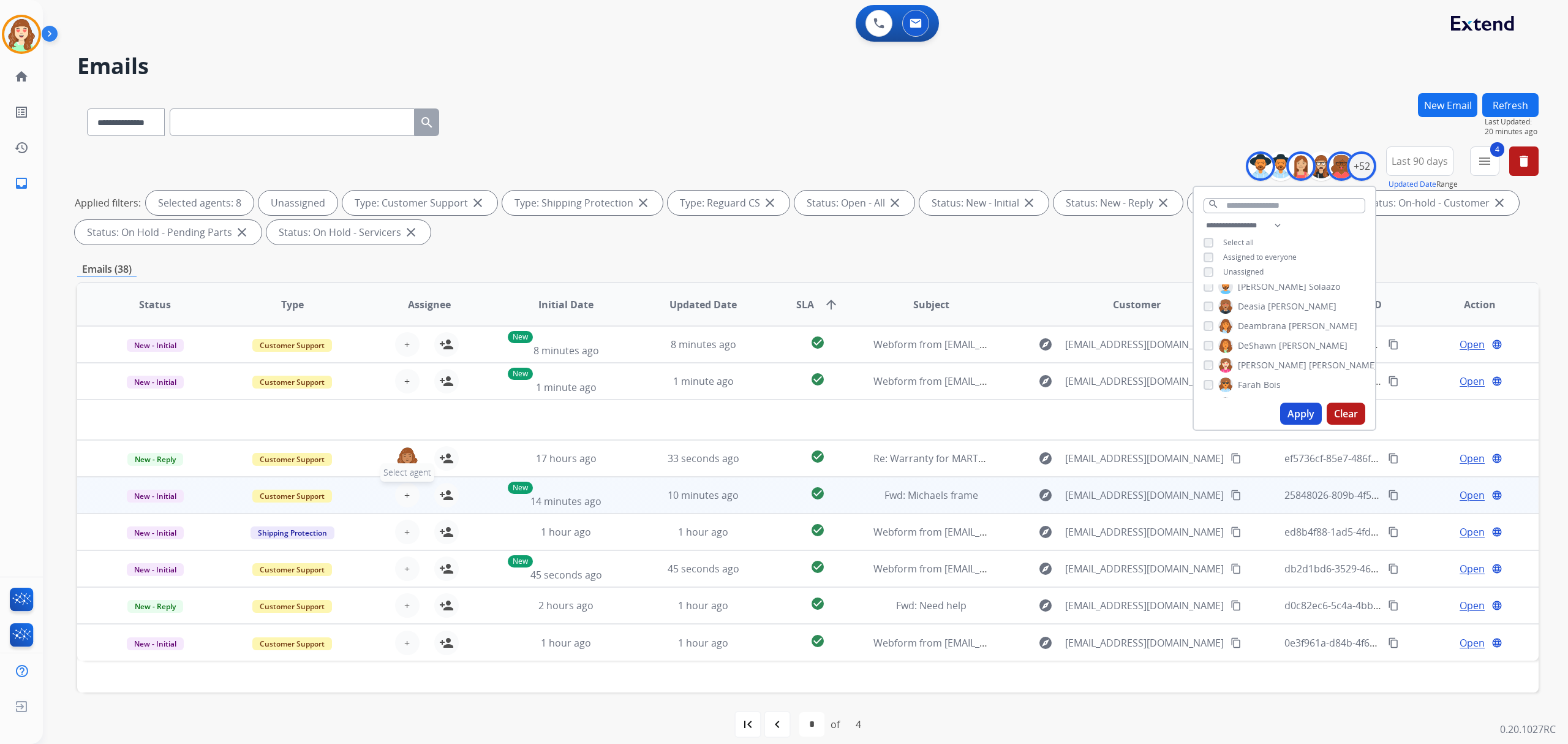
click at [410, 495] on button "+ Select agent" at bounding box center [407, 495] width 24 height 24
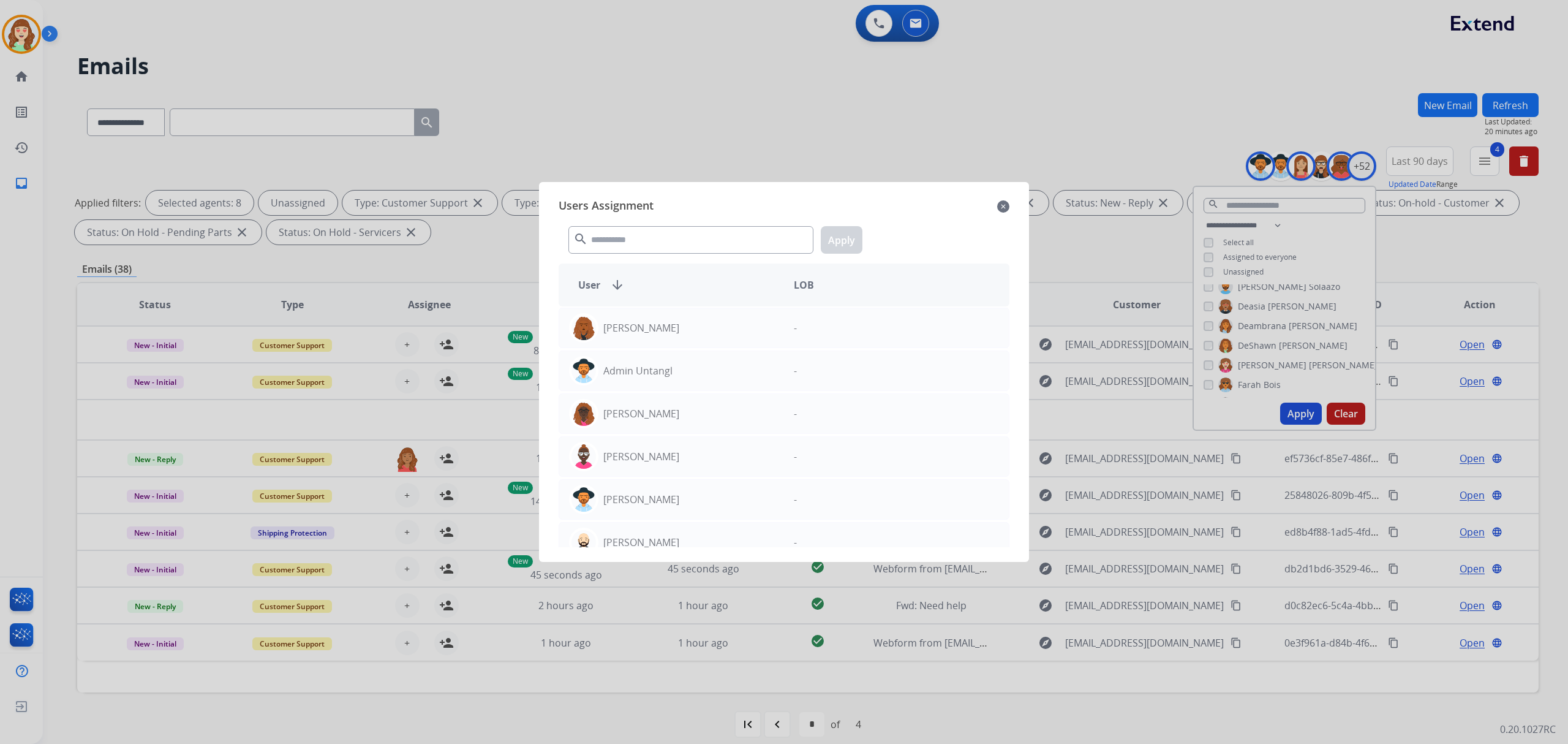
click at [1008, 206] on mat-icon "close" at bounding box center [1004, 206] width 13 height 15
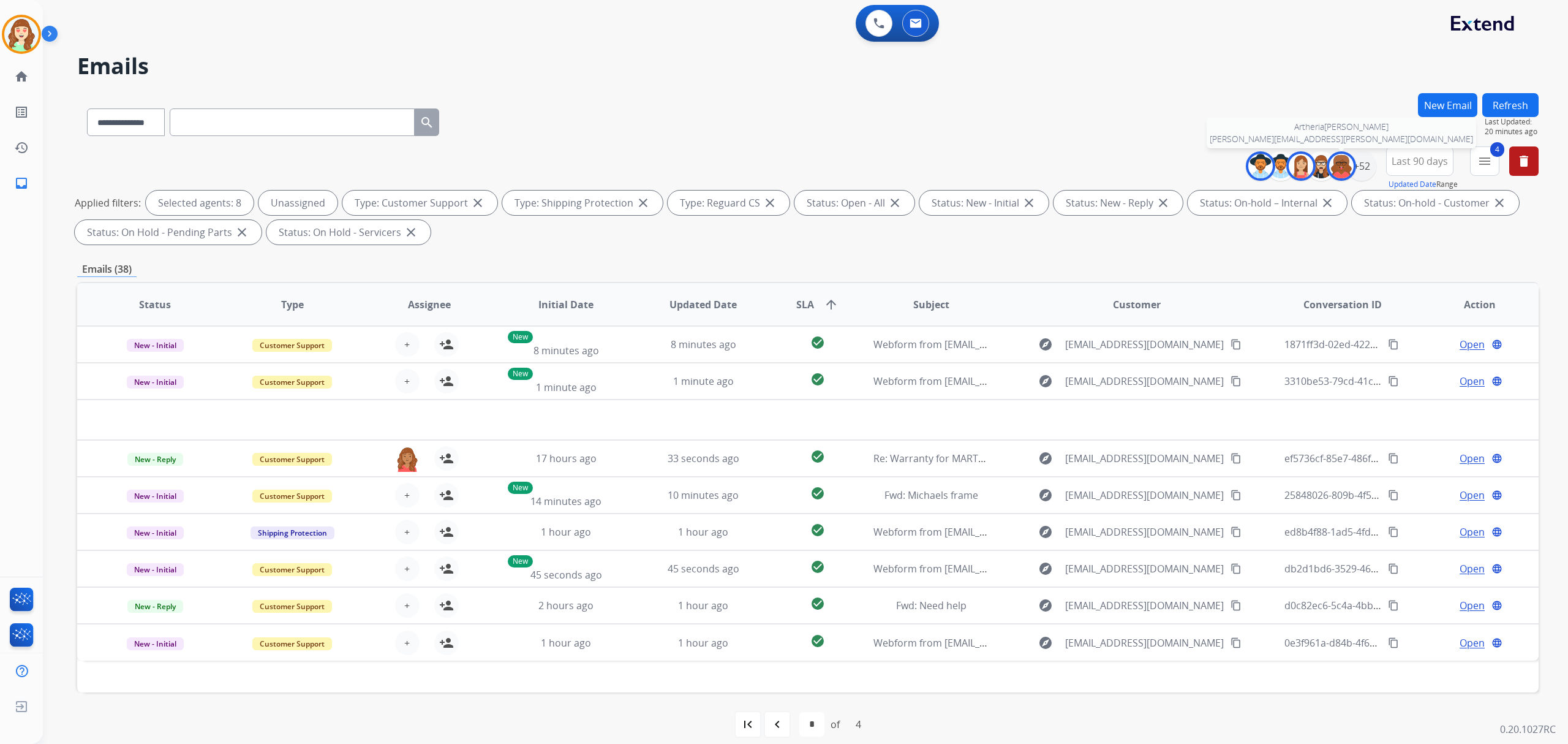
click at [1352, 172] on div at bounding box center [1341, 166] width 30 height 30
select select "*"
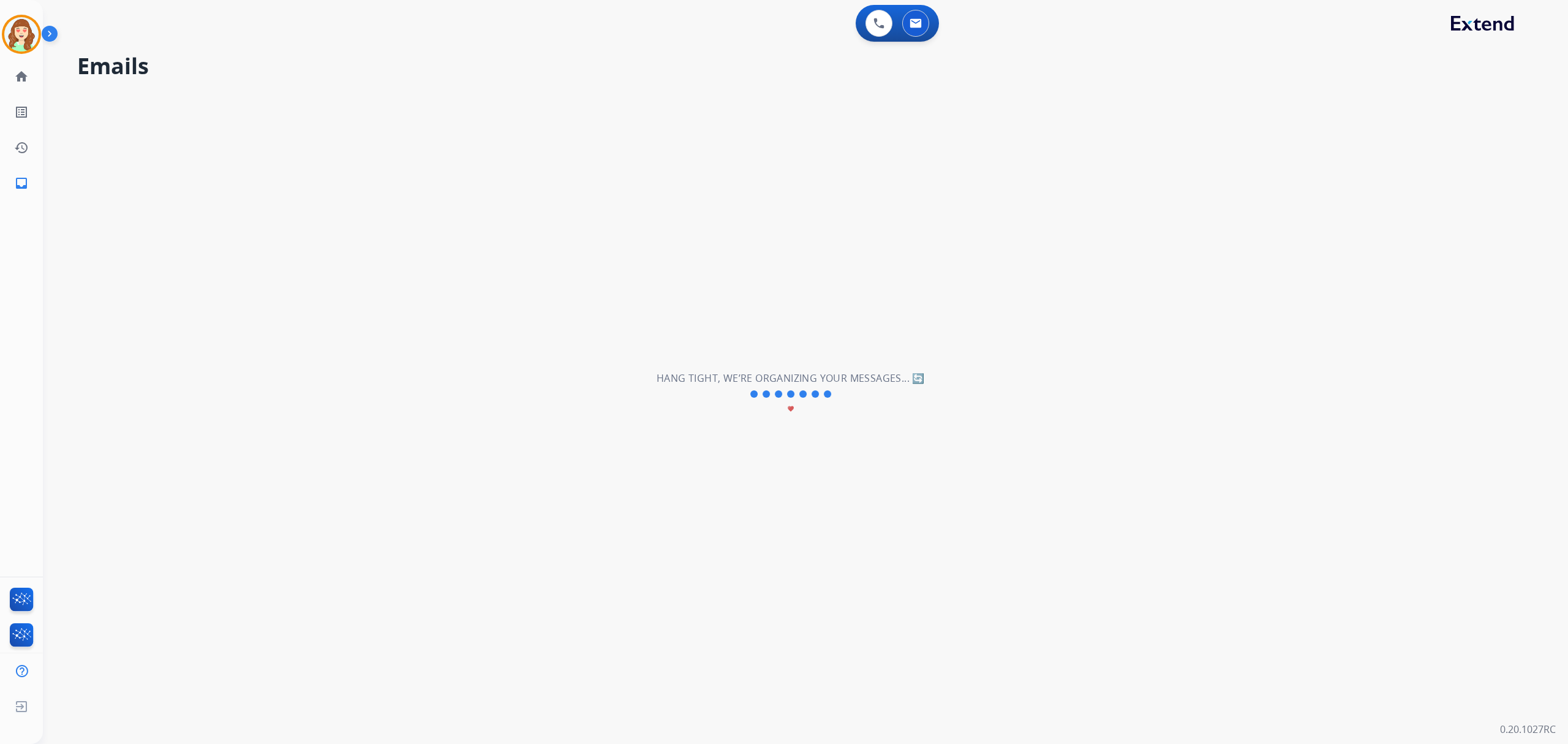
click at [1361, 158] on div "**********" at bounding box center [791, 393] width 1496 height 699
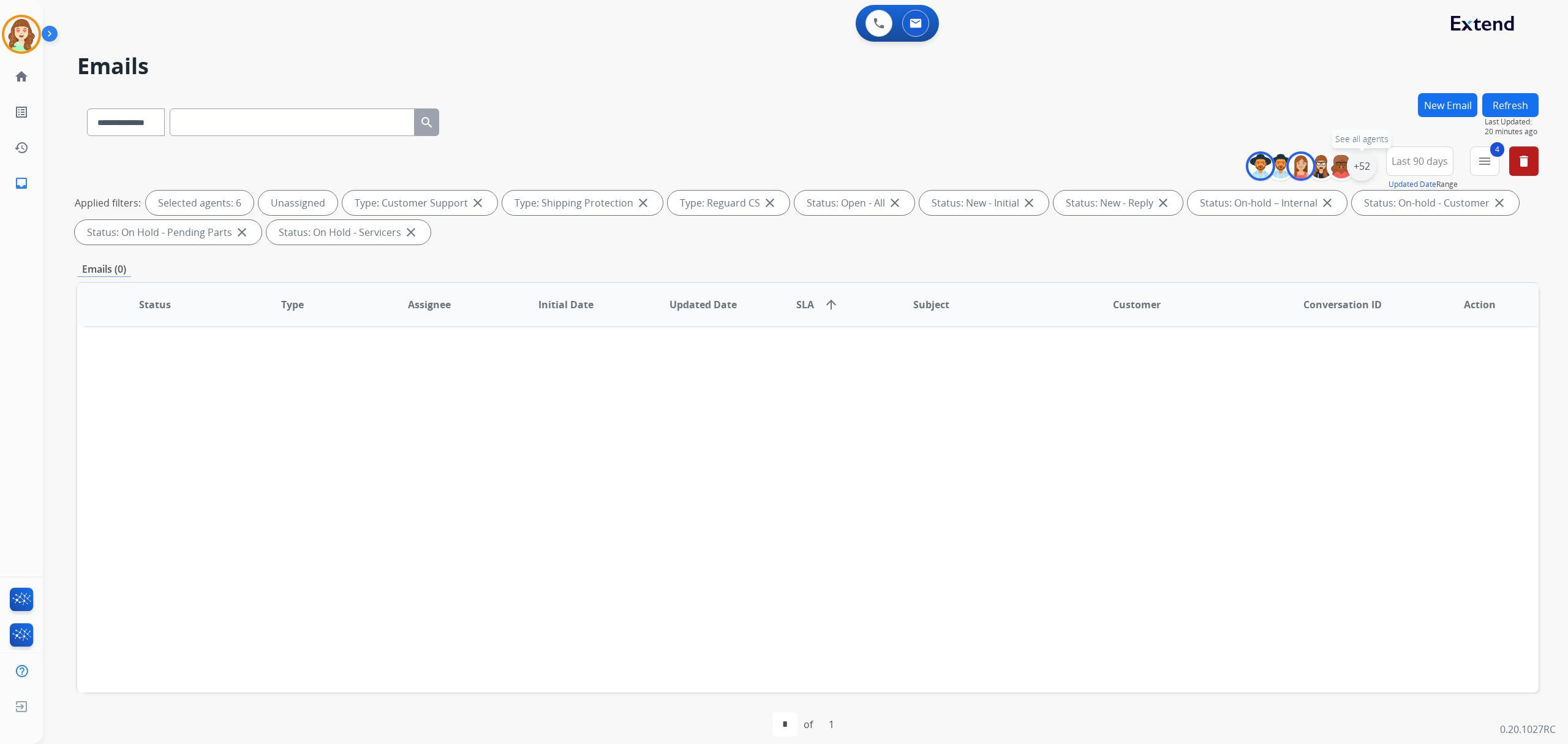
click at [1365, 163] on div "+52" at bounding box center [1362, 166] width 30 height 30
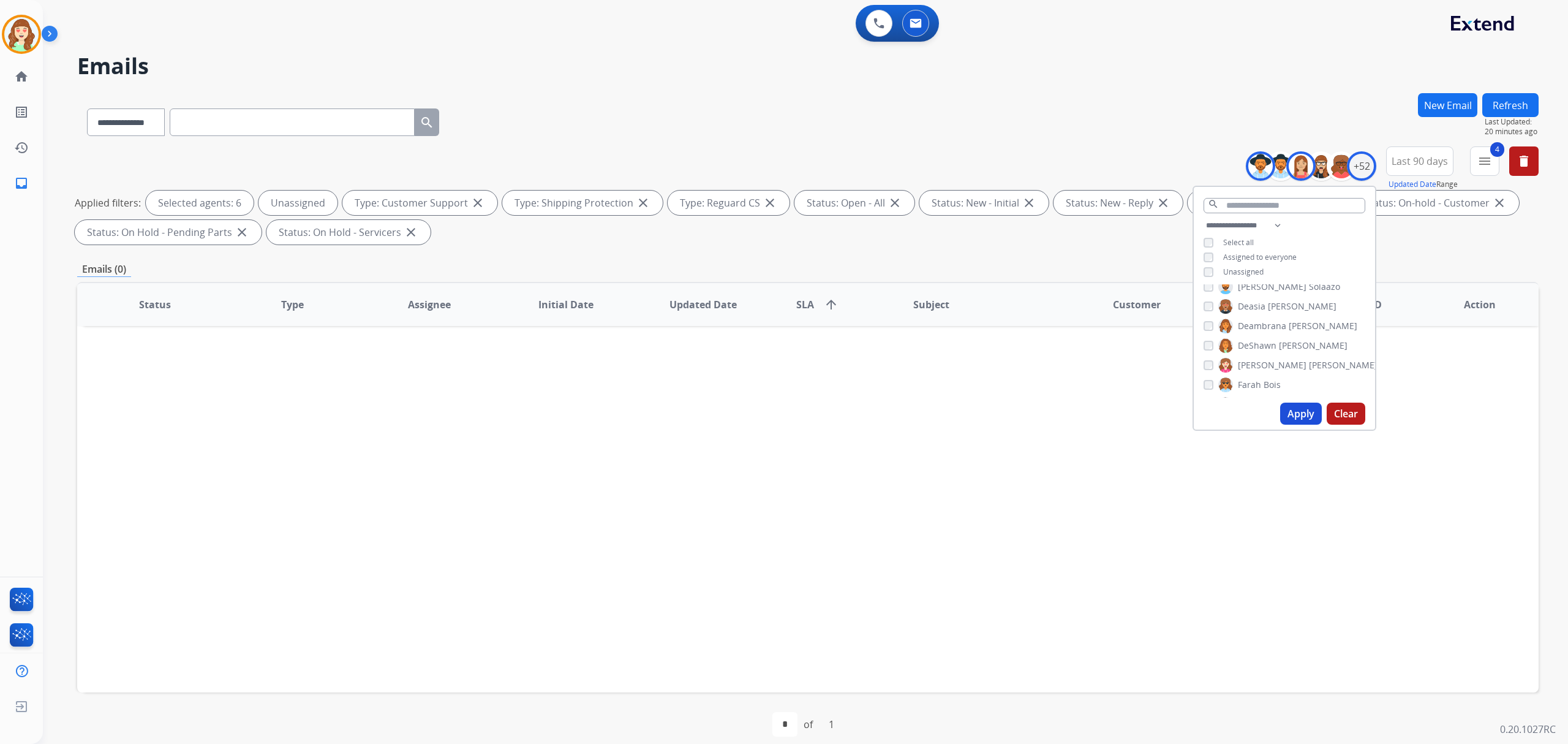
click at [1350, 403] on button "Clear" at bounding box center [1345, 413] width 38 height 22
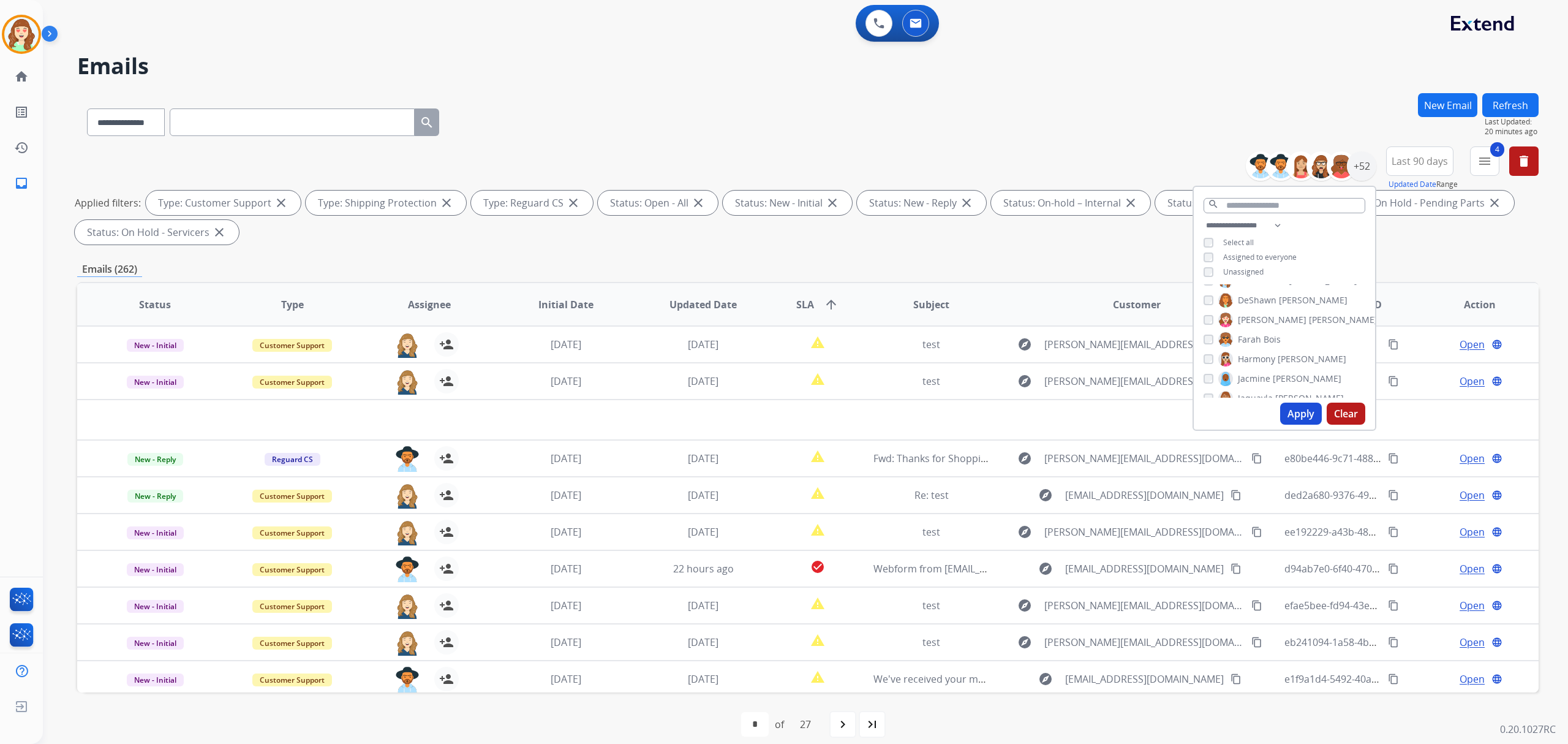
scroll to position [327, 0]
click at [1295, 413] on button "Apply" at bounding box center [1301, 413] width 41 height 22
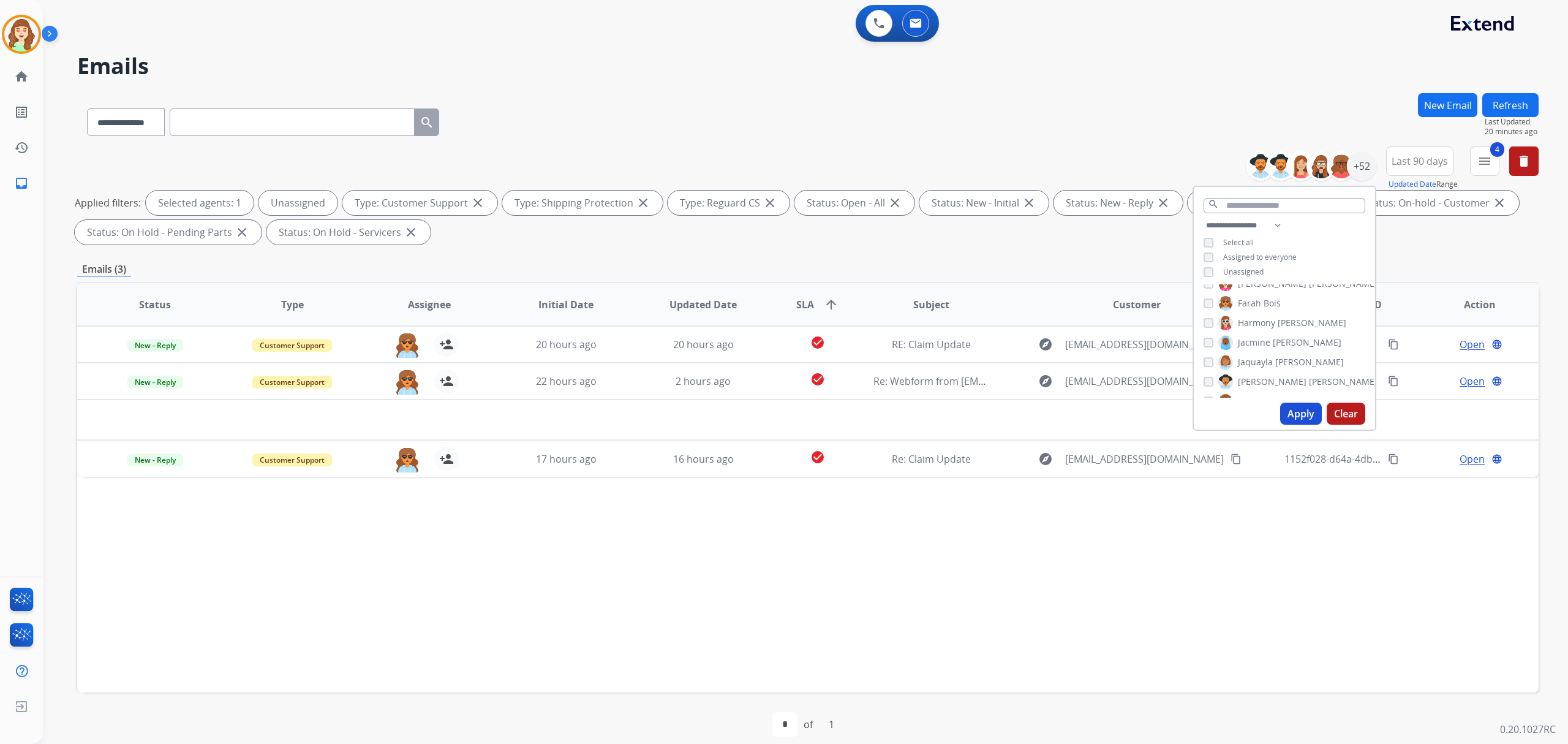
click at [1296, 407] on button "Apply" at bounding box center [1301, 413] width 41 height 22
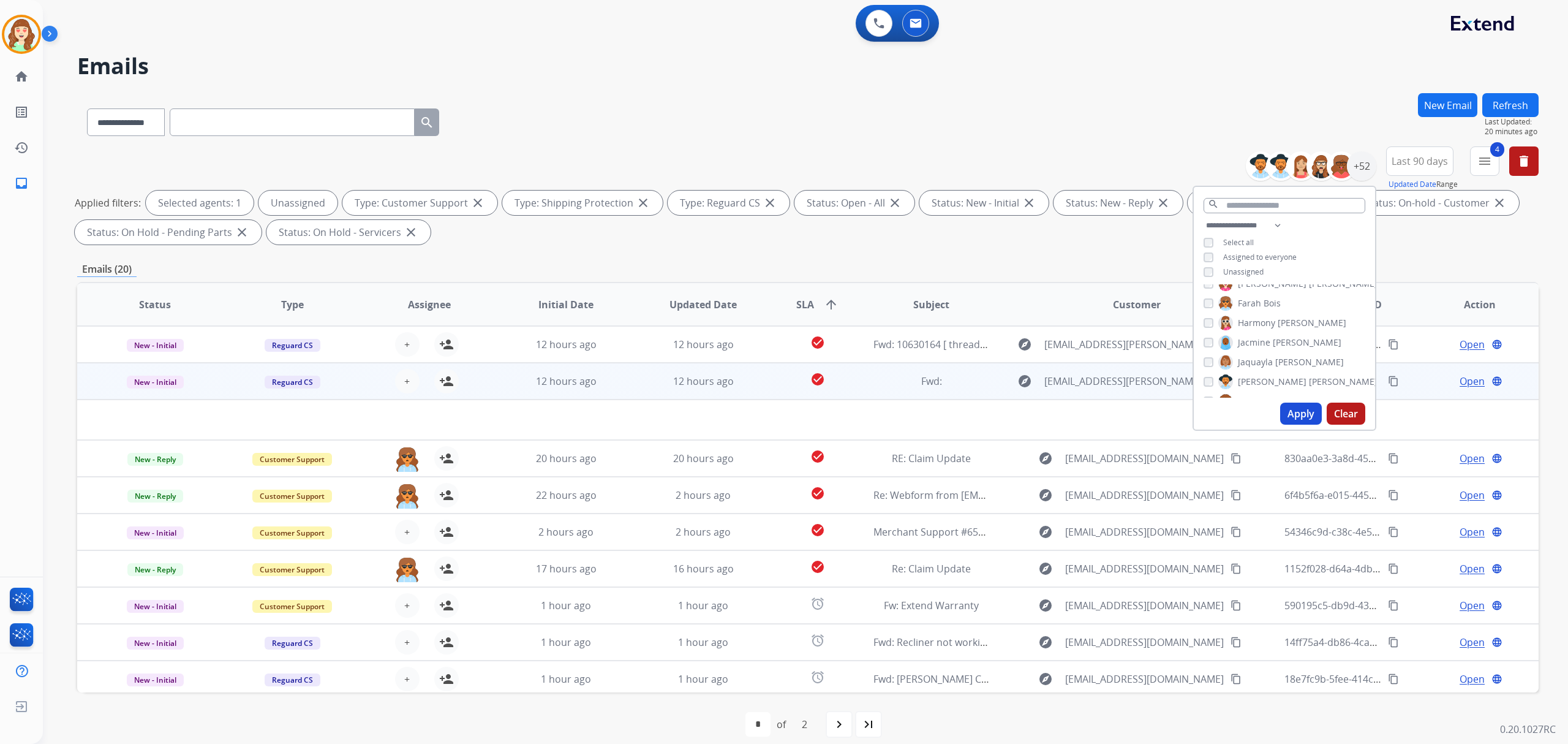
scroll to position [13, 0]
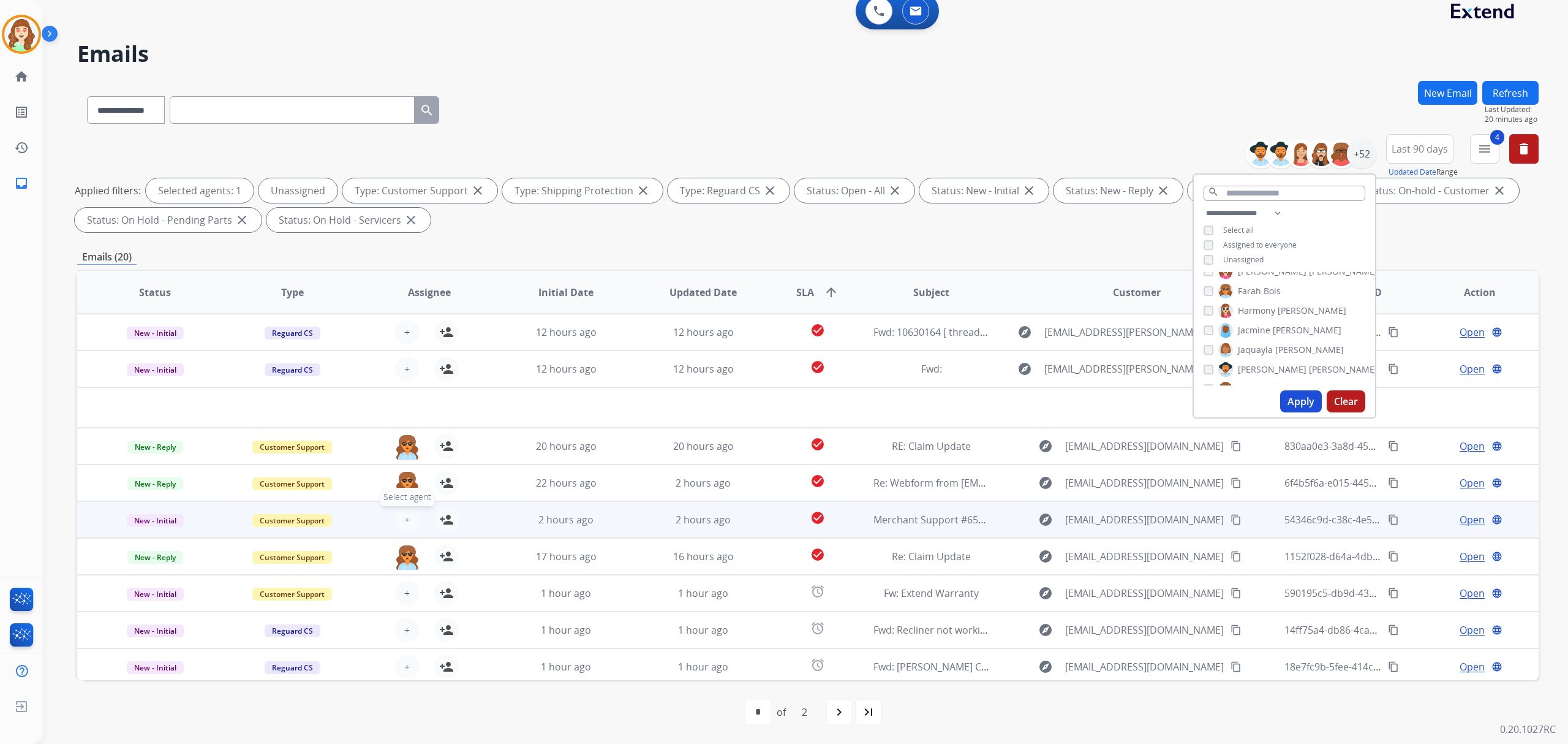
click at [405, 513] on span "+" at bounding box center [407, 520] width 5 height 15
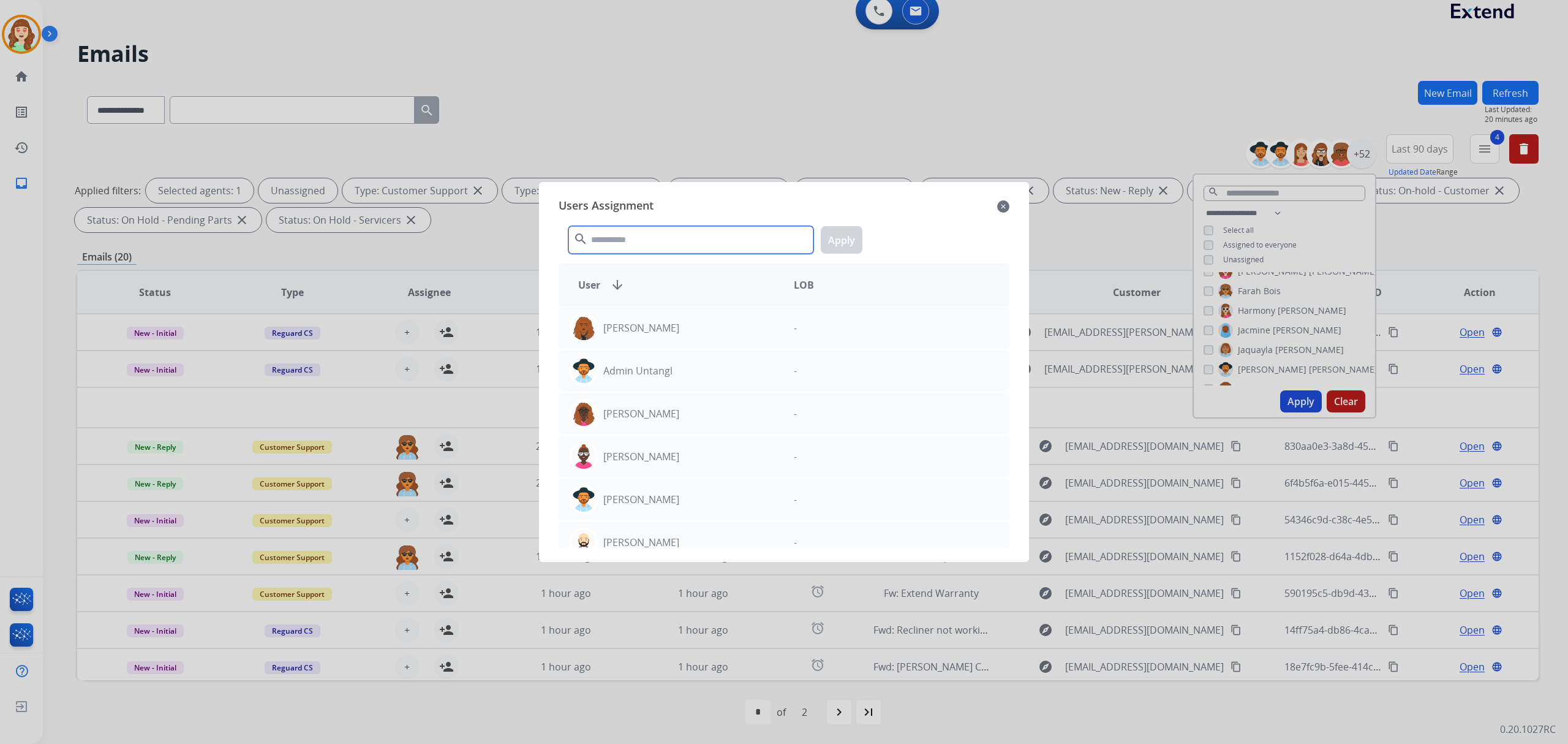
click at [652, 240] on input "text" at bounding box center [691, 239] width 245 height 27
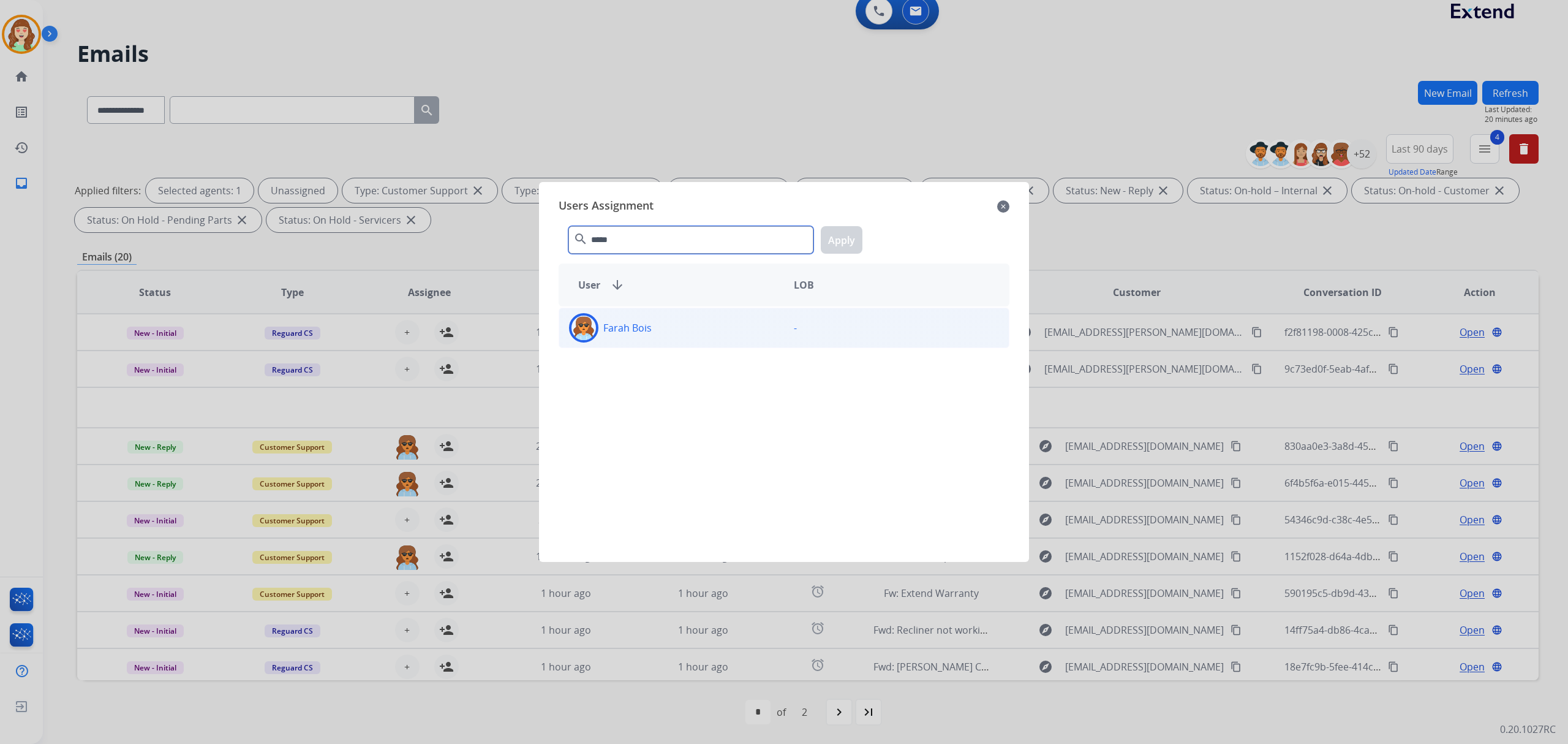
type input "*****"
click at [691, 324] on div "Farah Bois" at bounding box center [672, 328] width 225 height 30
click at [839, 231] on button "Apply" at bounding box center [841, 239] width 41 height 27
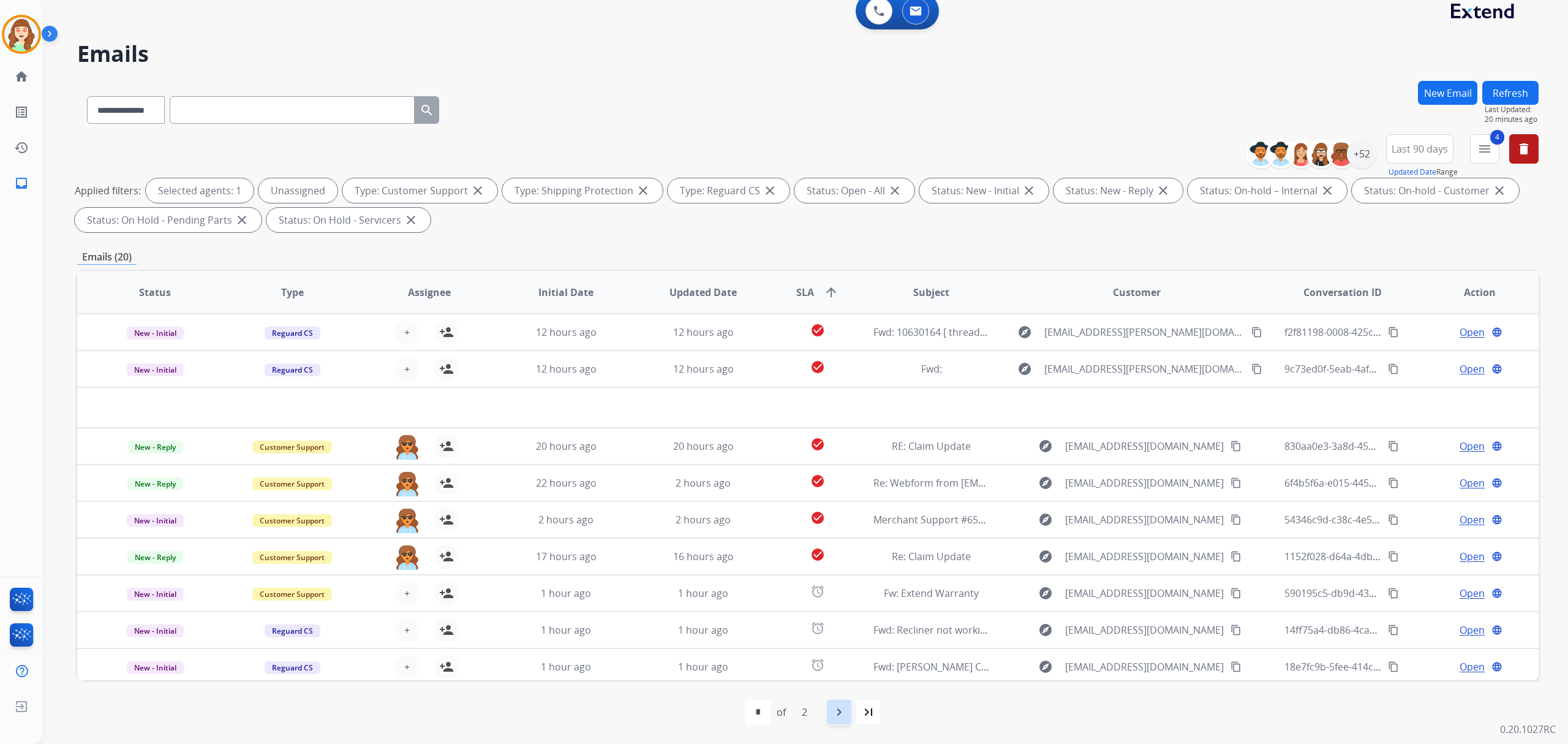
click at [837, 714] on mat-icon "navigate_next" at bounding box center [839, 712] width 15 height 15
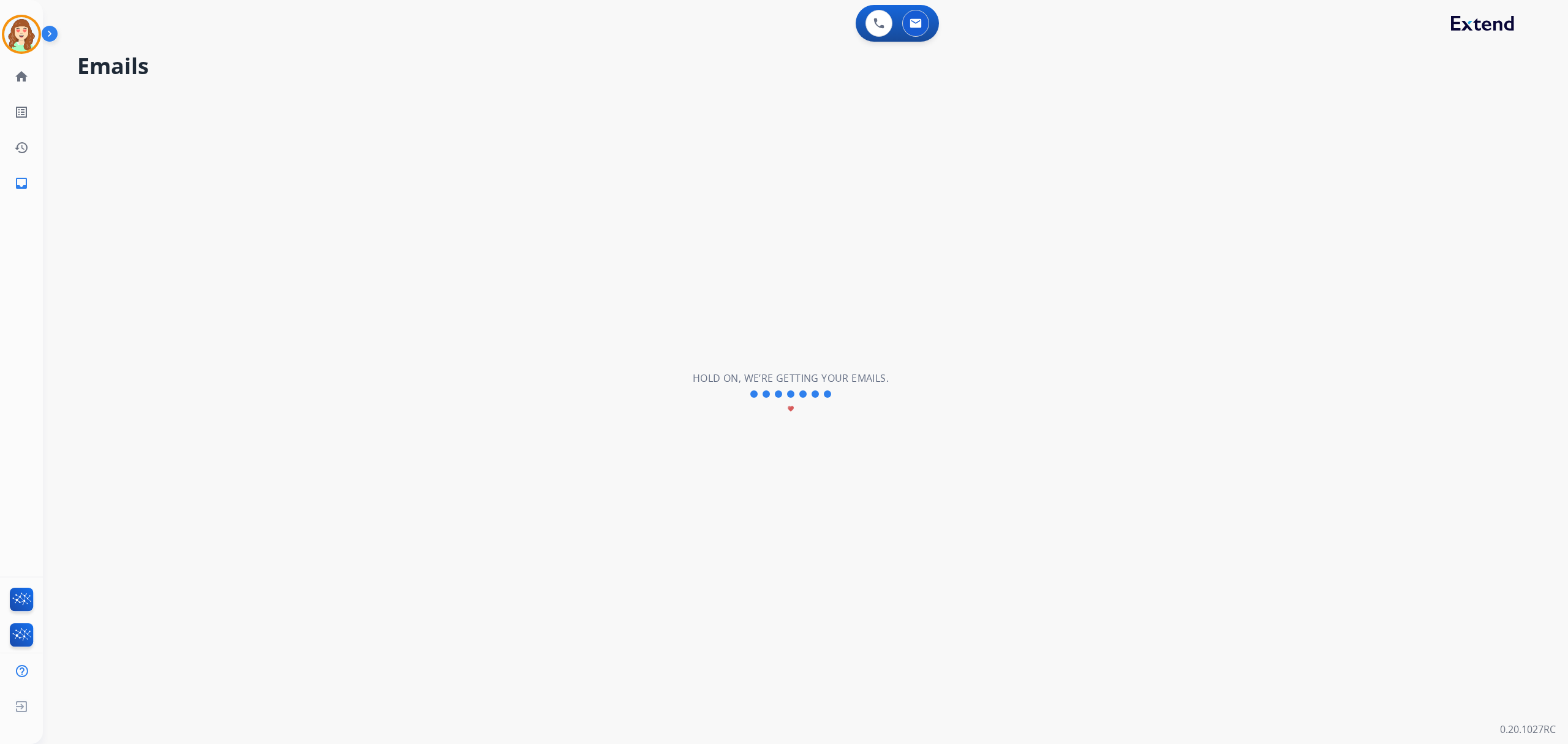
scroll to position [0, 0]
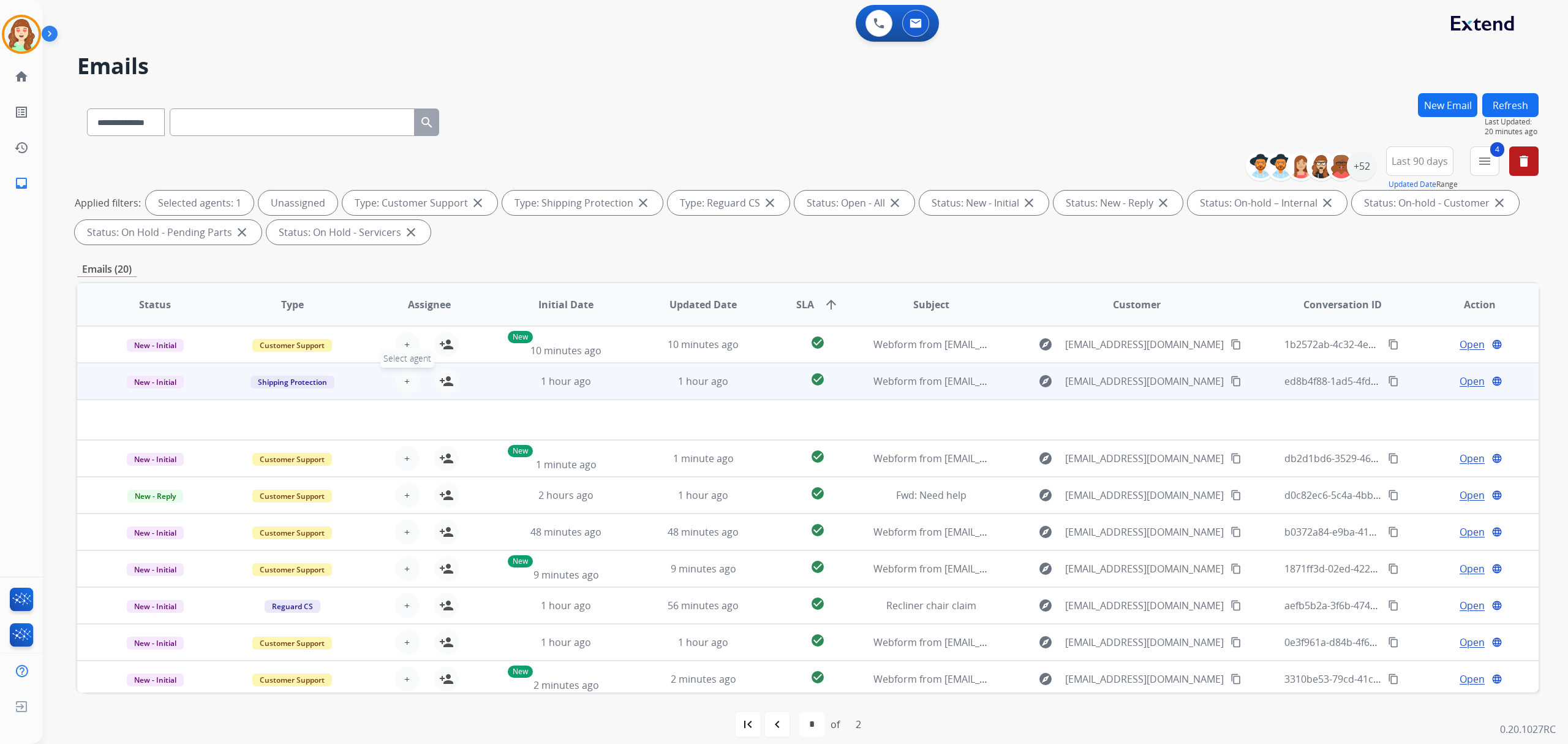
click at [398, 374] on button "+ Select agent" at bounding box center [407, 381] width 24 height 24
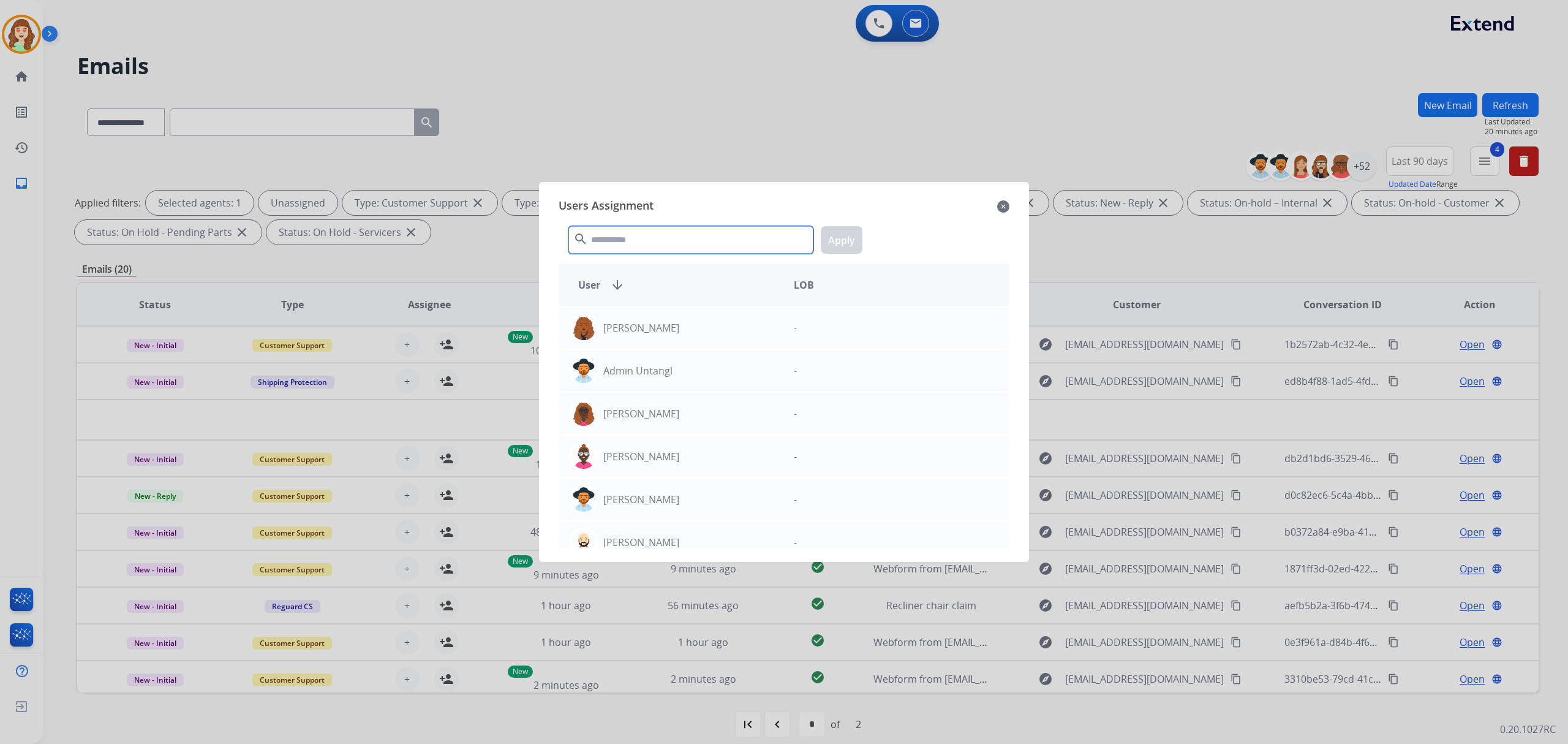
click at [645, 234] on input "text" at bounding box center [691, 239] width 245 height 27
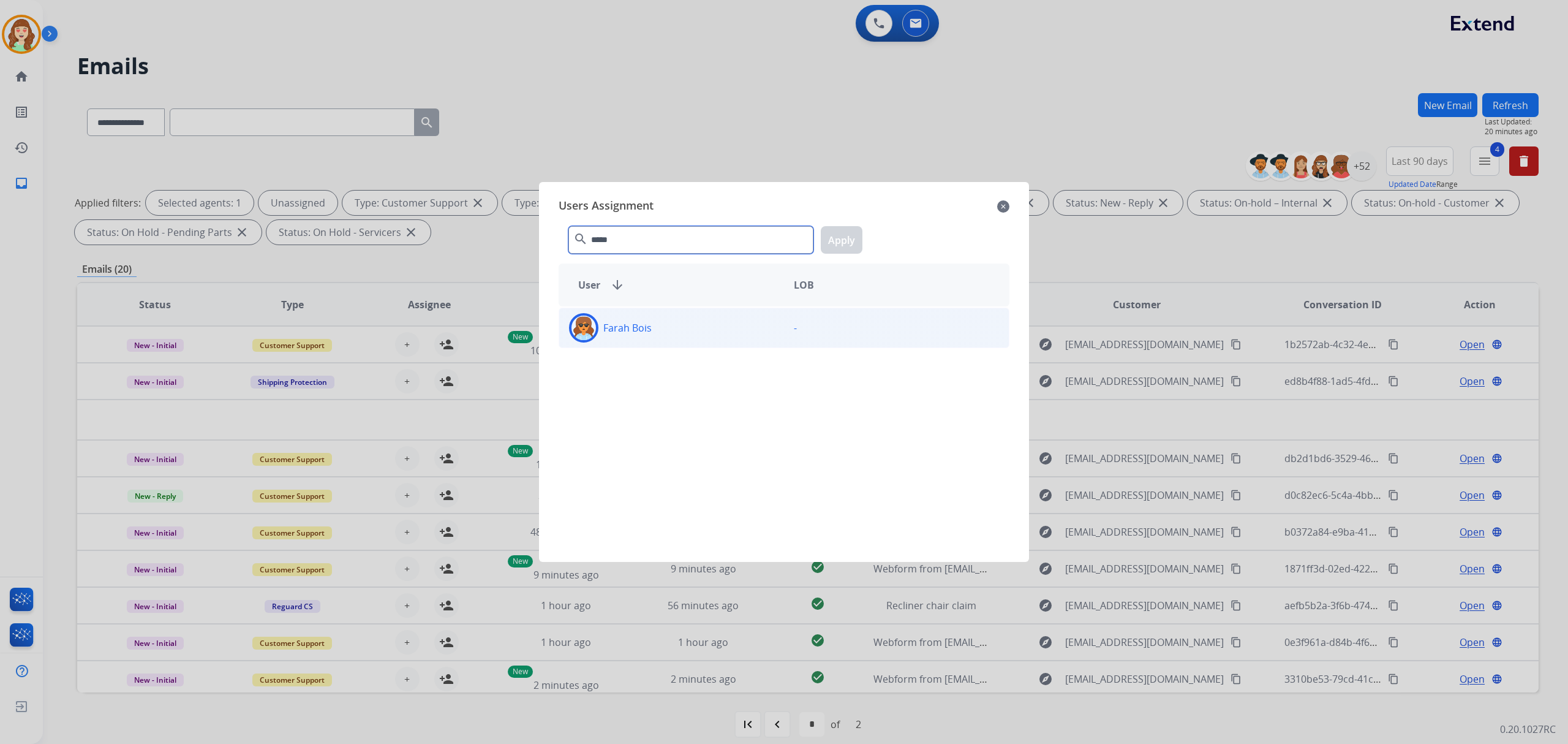
type input "*****"
click at [658, 327] on div "Farah Bois" at bounding box center [672, 328] width 225 height 30
drag, startPoint x: 836, startPoint y: 234, endPoint x: 811, endPoint y: 220, distance: 28.7
click at [836, 233] on button "Apply" at bounding box center [841, 239] width 41 height 27
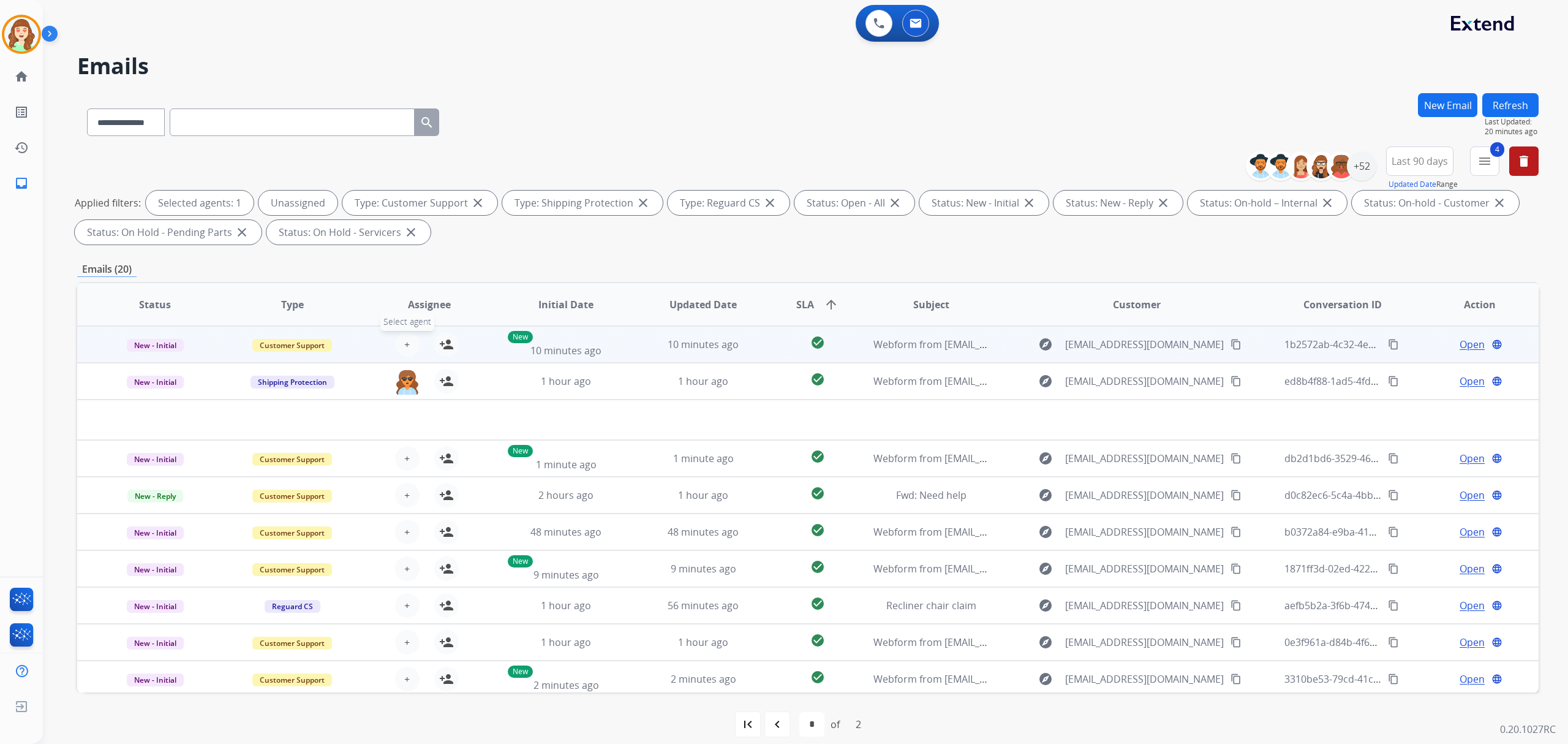
click at [410, 343] on button "+ Select agent" at bounding box center [407, 344] width 24 height 24
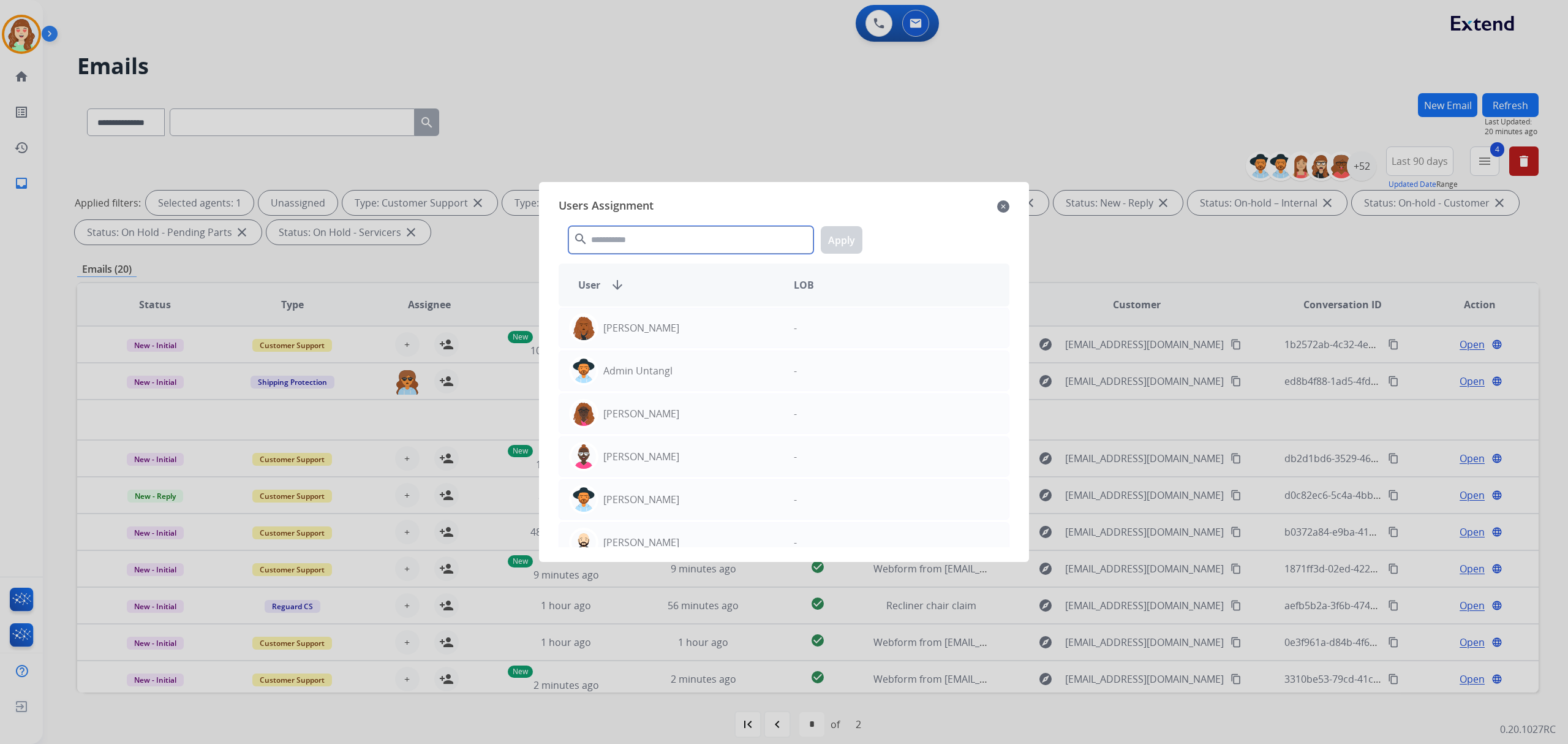
click at [666, 244] on input "text" at bounding box center [691, 239] width 245 height 27
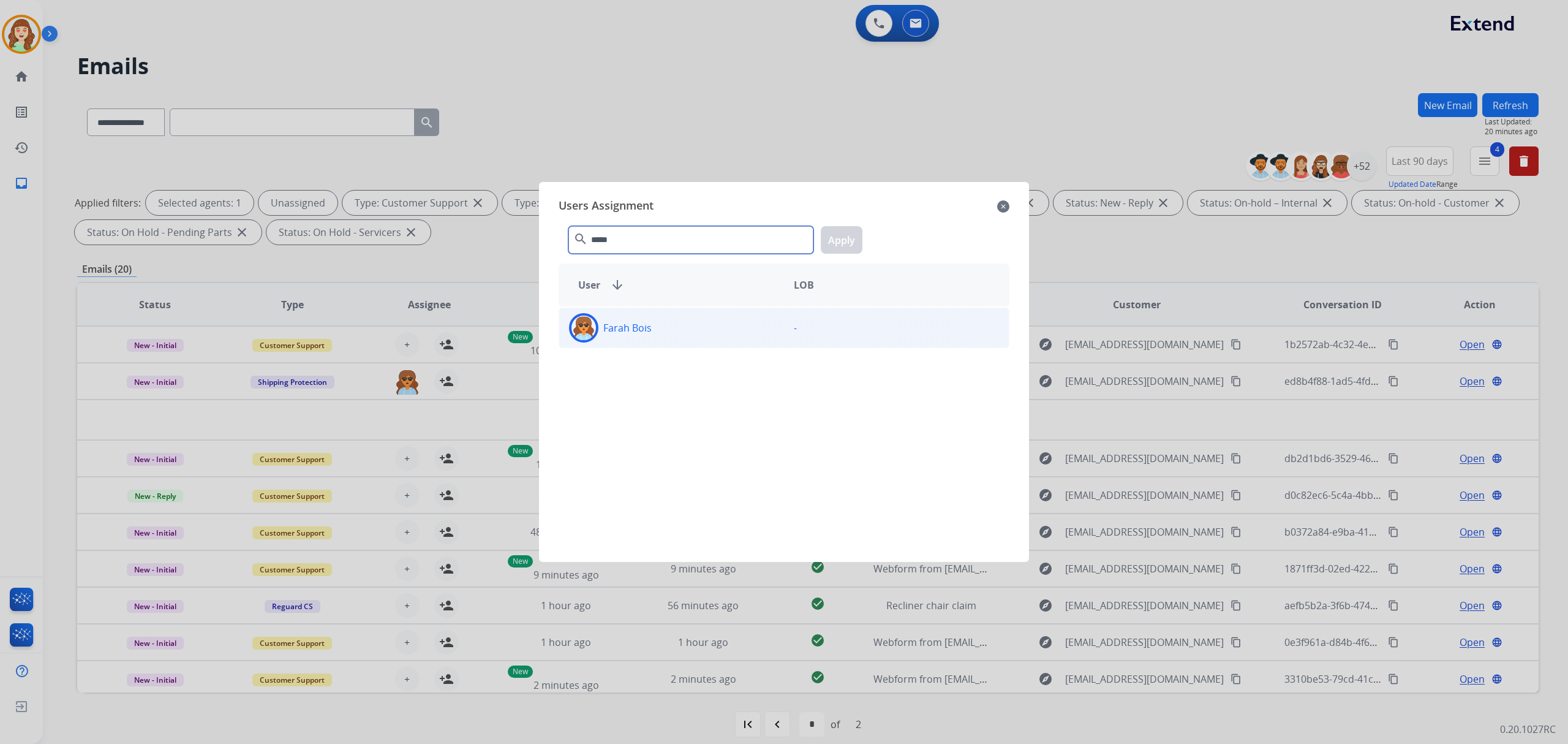
type input "*****"
click at [680, 322] on div "Farah Bois" at bounding box center [672, 328] width 225 height 30
drag, startPoint x: 833, startPoint y: 234, endPoint x: 723, endPoint y: 283, distance: 120.4
click at [834, 234] on button "Apply" at bounding box center [841, 239] width 41 height 27
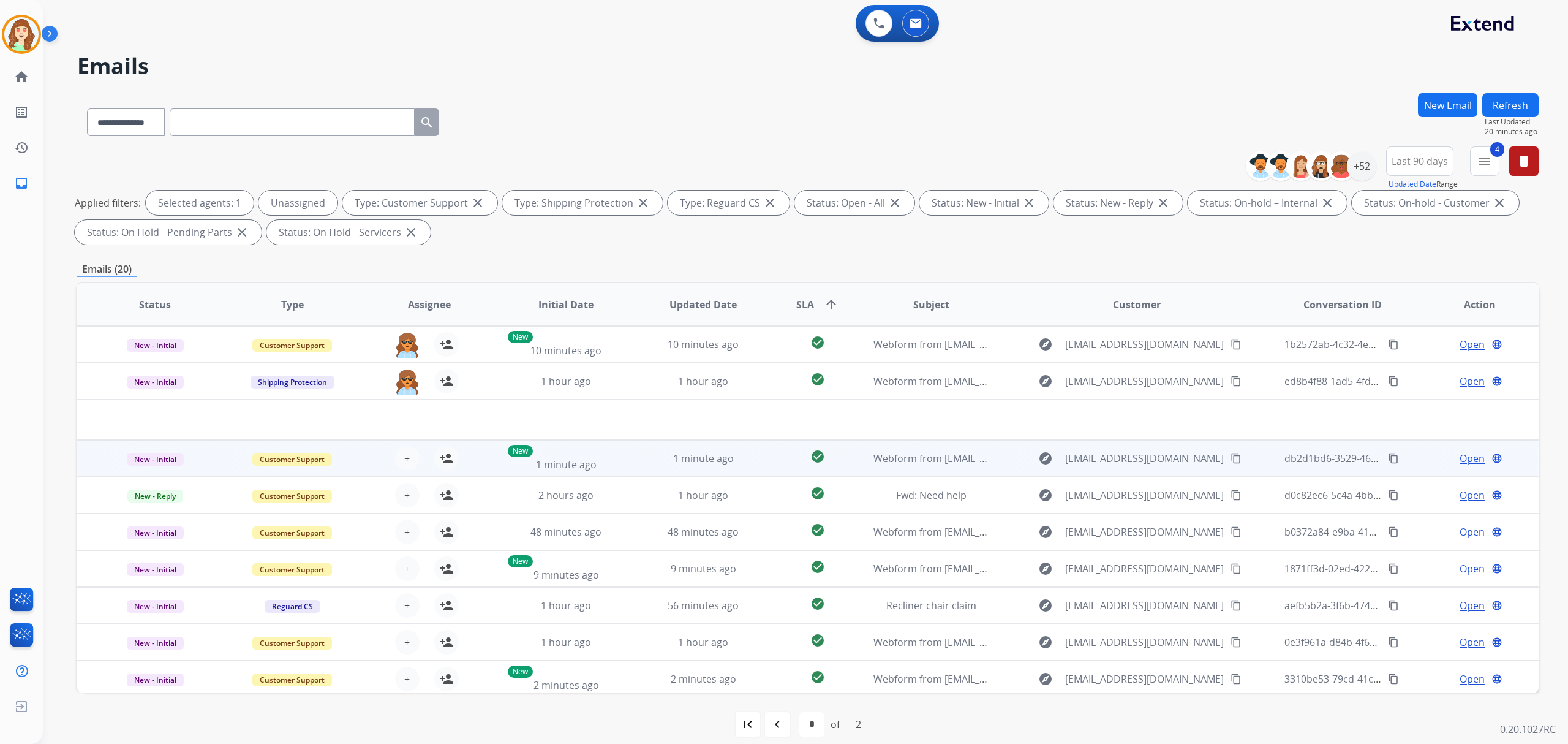
click at [419, 453] on div "+ Select agent person_add Assign to Me" at bounding box center [420, 458] width 78 height 24
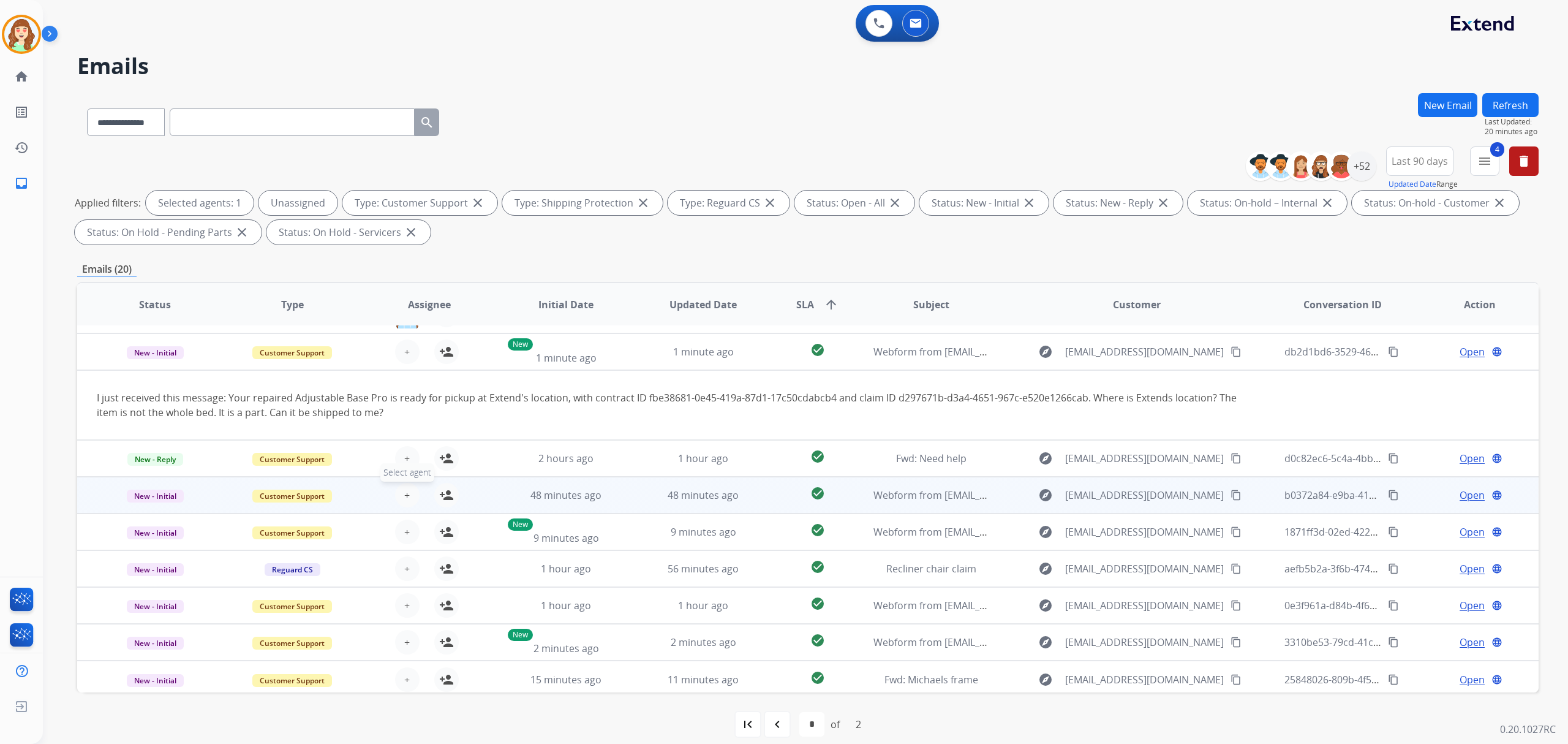
scroll to position [70, 0]
click at [399, 484] on button "+ Select agent" at bounding box center [407, 491] width 24 height 24
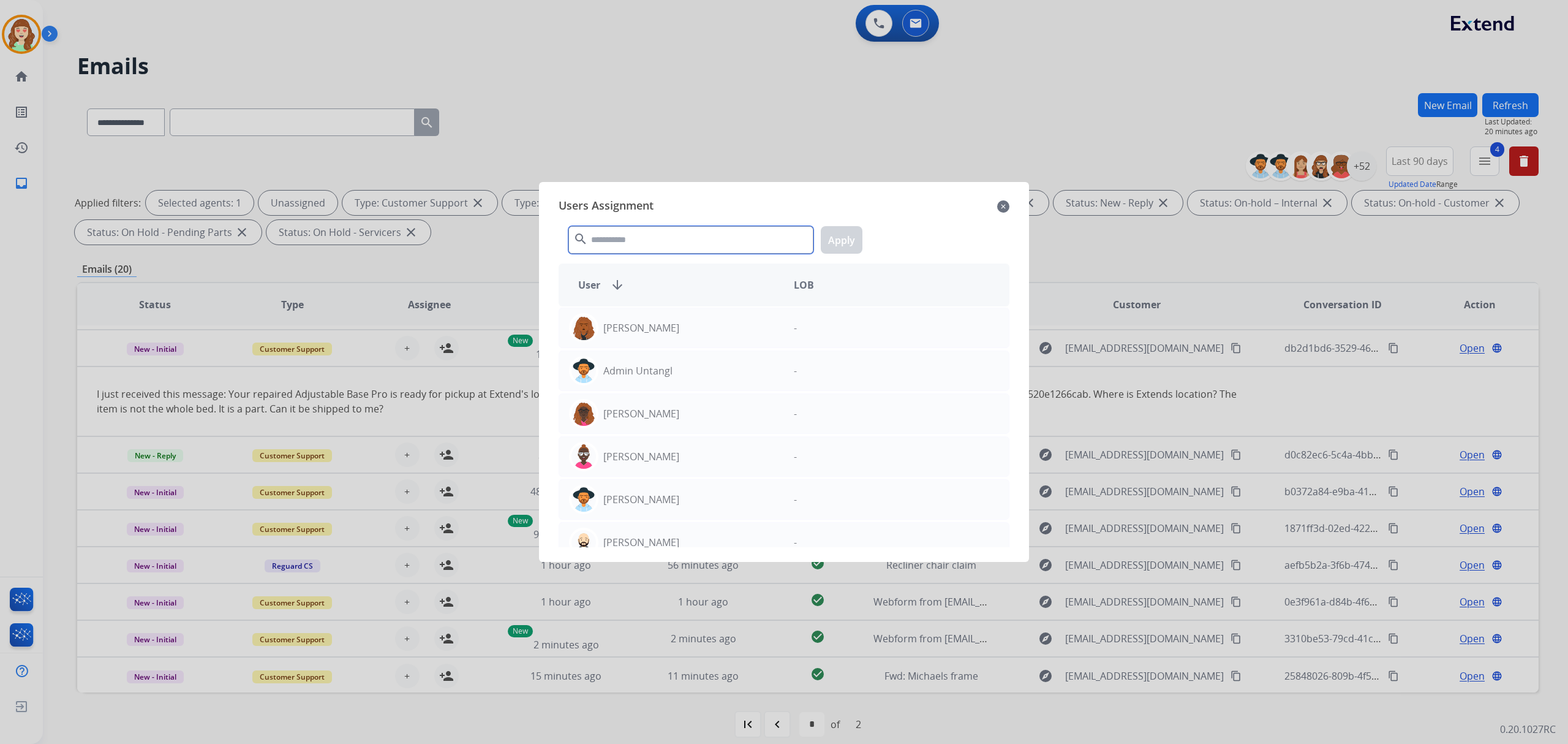
click at [677, 244] on input "text" at bounding box center [691, 239] width 245 height 27
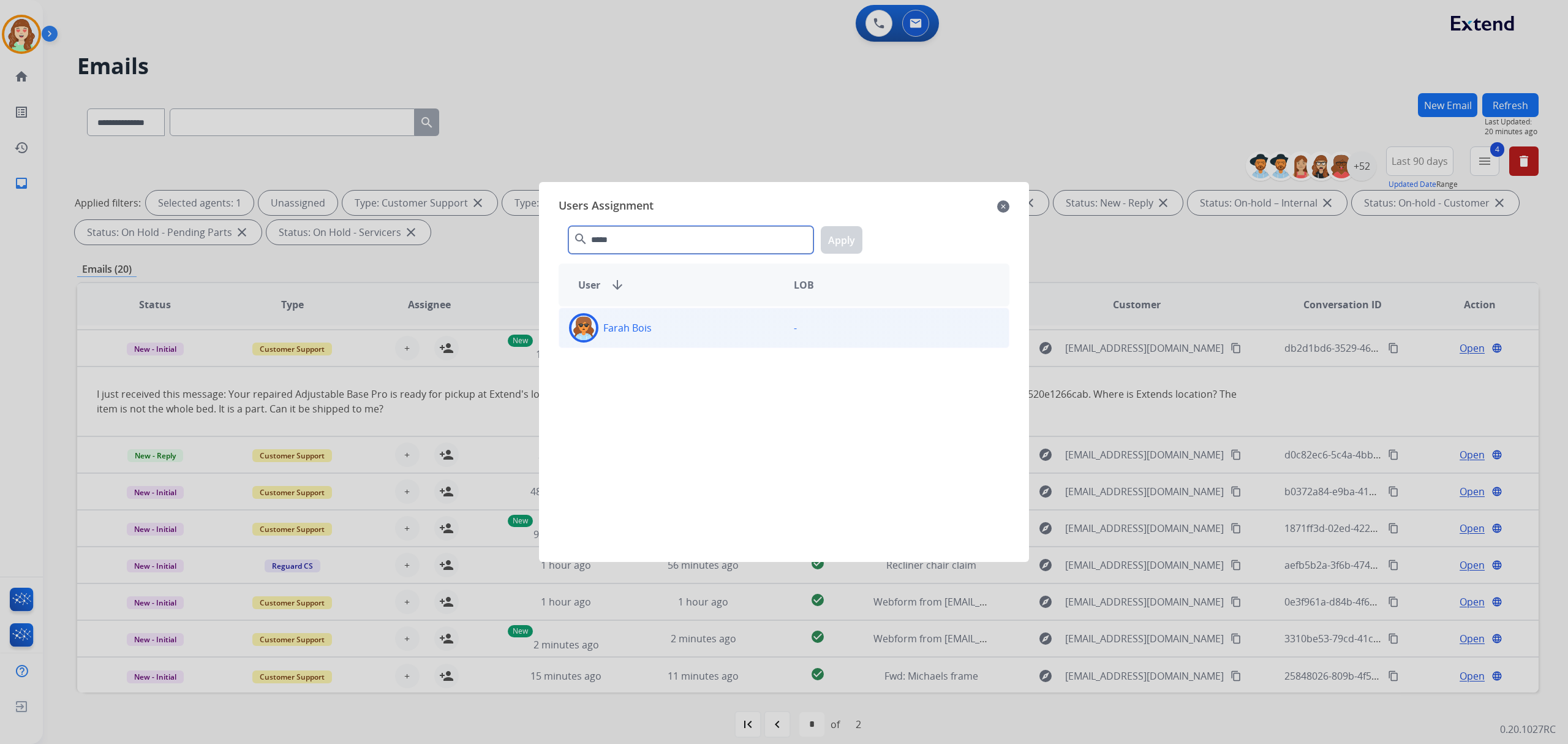
type input "*****"
drag, startPoint x: 739, startPoint y: 332, endPoint x: 865, endPoint y: 259, distance: 145.6
click at [748, 330] on div "Farah Bois" at bounding box center [672, 328] width 225 height 30
click at [834, 233] on button "Apply" at bounding box center [841, 239] width 41 height 27
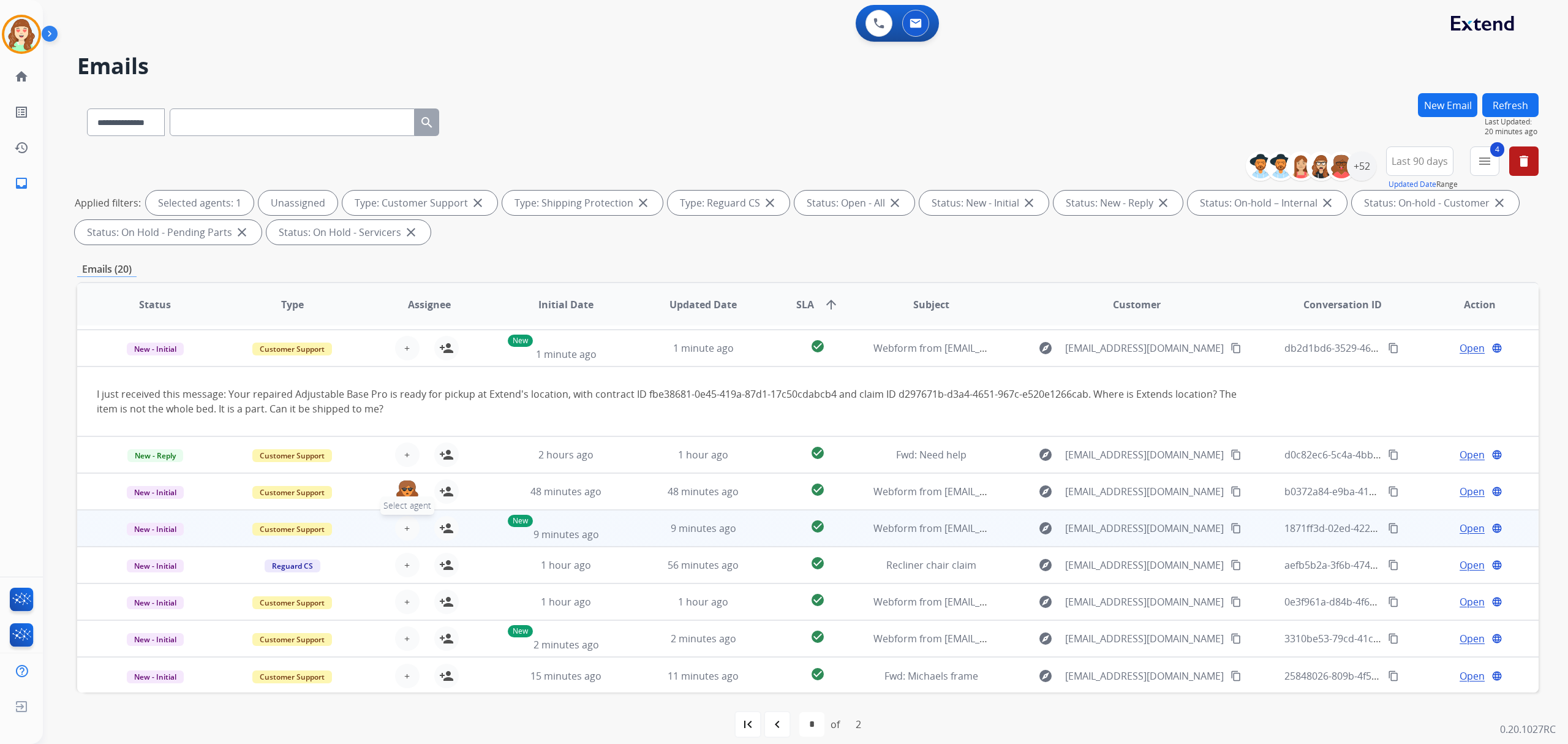
click at [398, 524] on button "+ Select agent" at bounding box center [407, 528] width 24 height 24
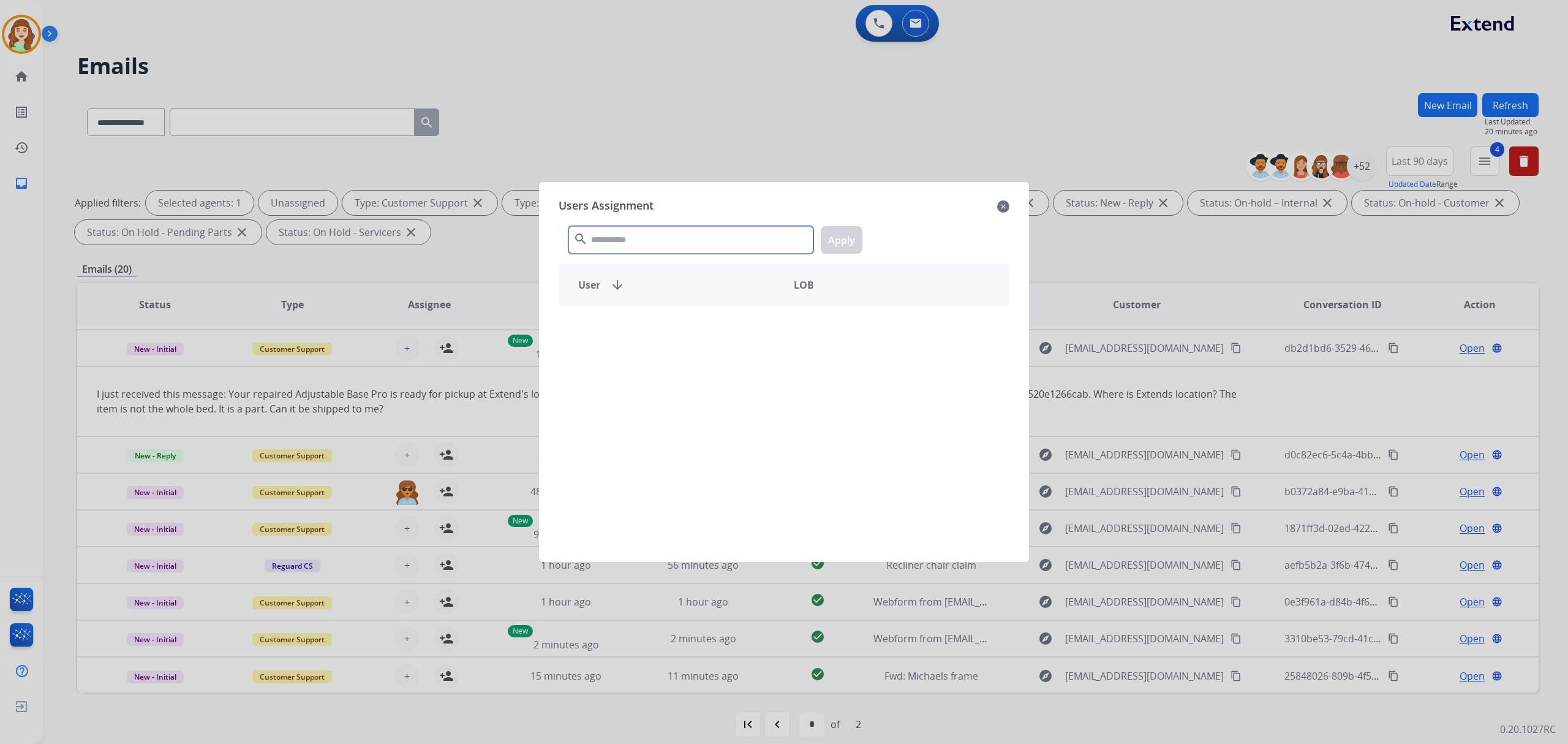
click at [627, 241] on input "text" at bounding box center [691, 239] width 245 height 27
type input "*****"
drag, startPoint x: 696, startPoint y: 328, endPoint x: 855, endPoint y: 275, distance: 167.6
click at [704, 328] on div "Farah Bois" at bounding box center [672, 328] width 225 height 30
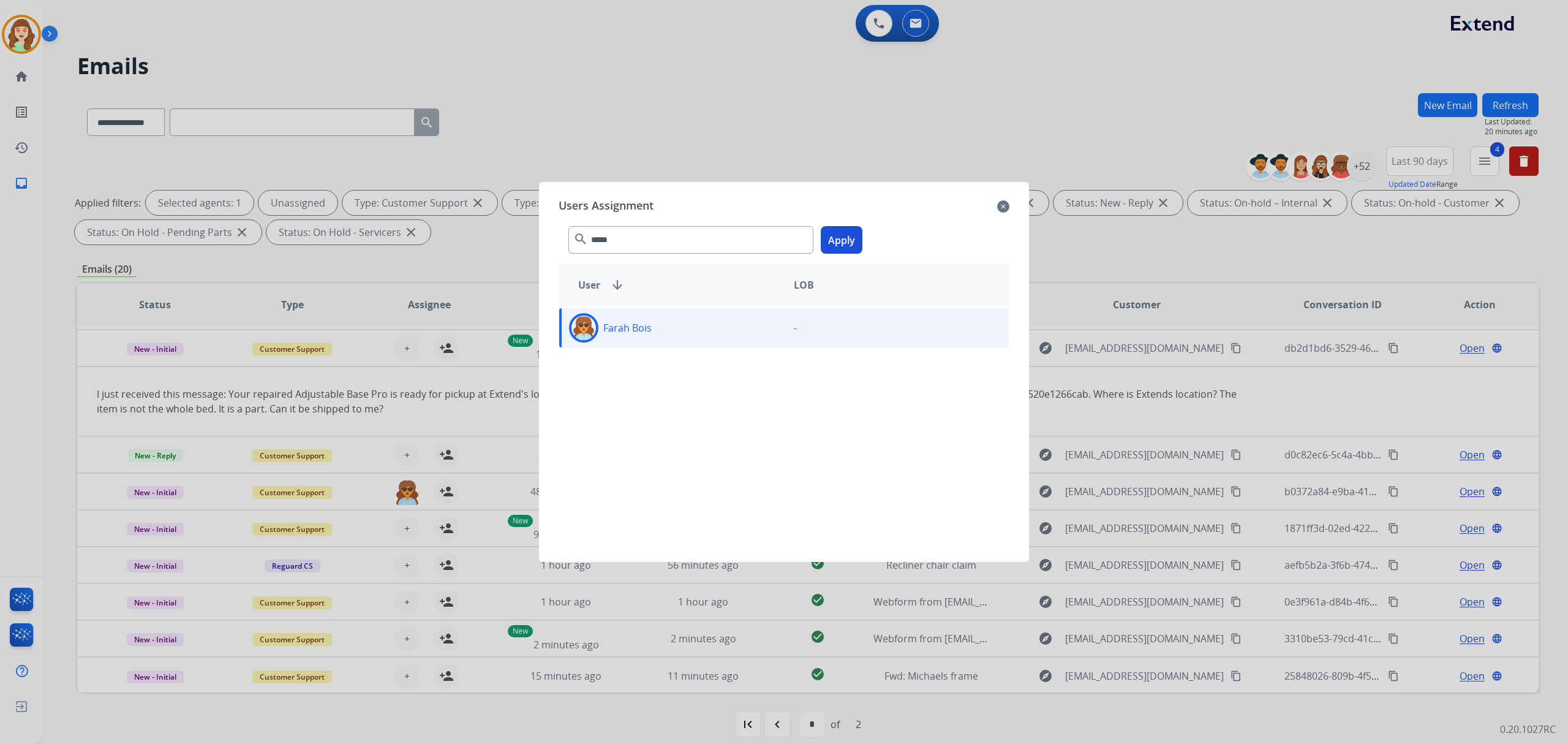
click at [838, 243] on button "Apply" at bounding box center [841, 239] width 41 height 27
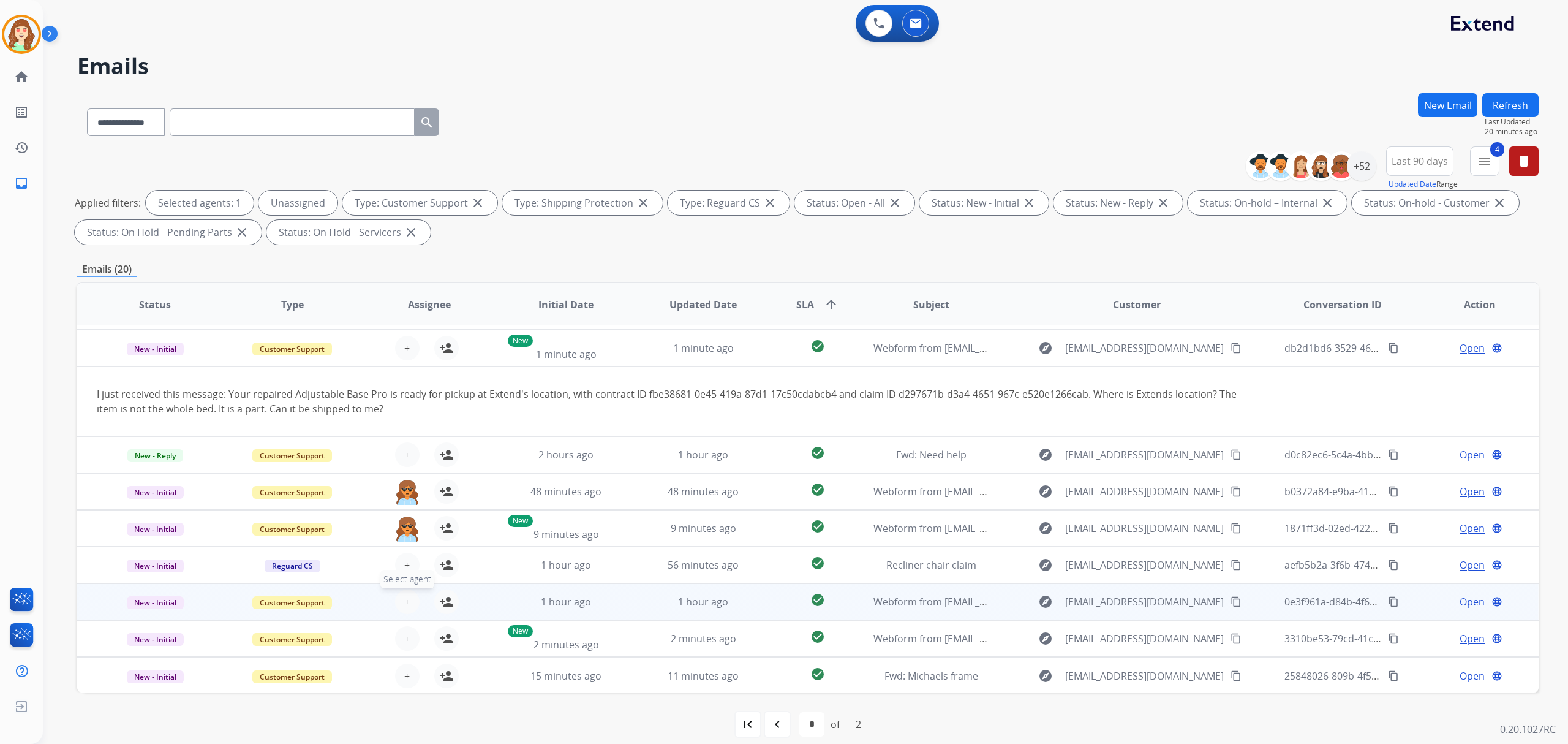
click at [405, 599] on span "+" at bounding box center [407, 602] width 5 height 15
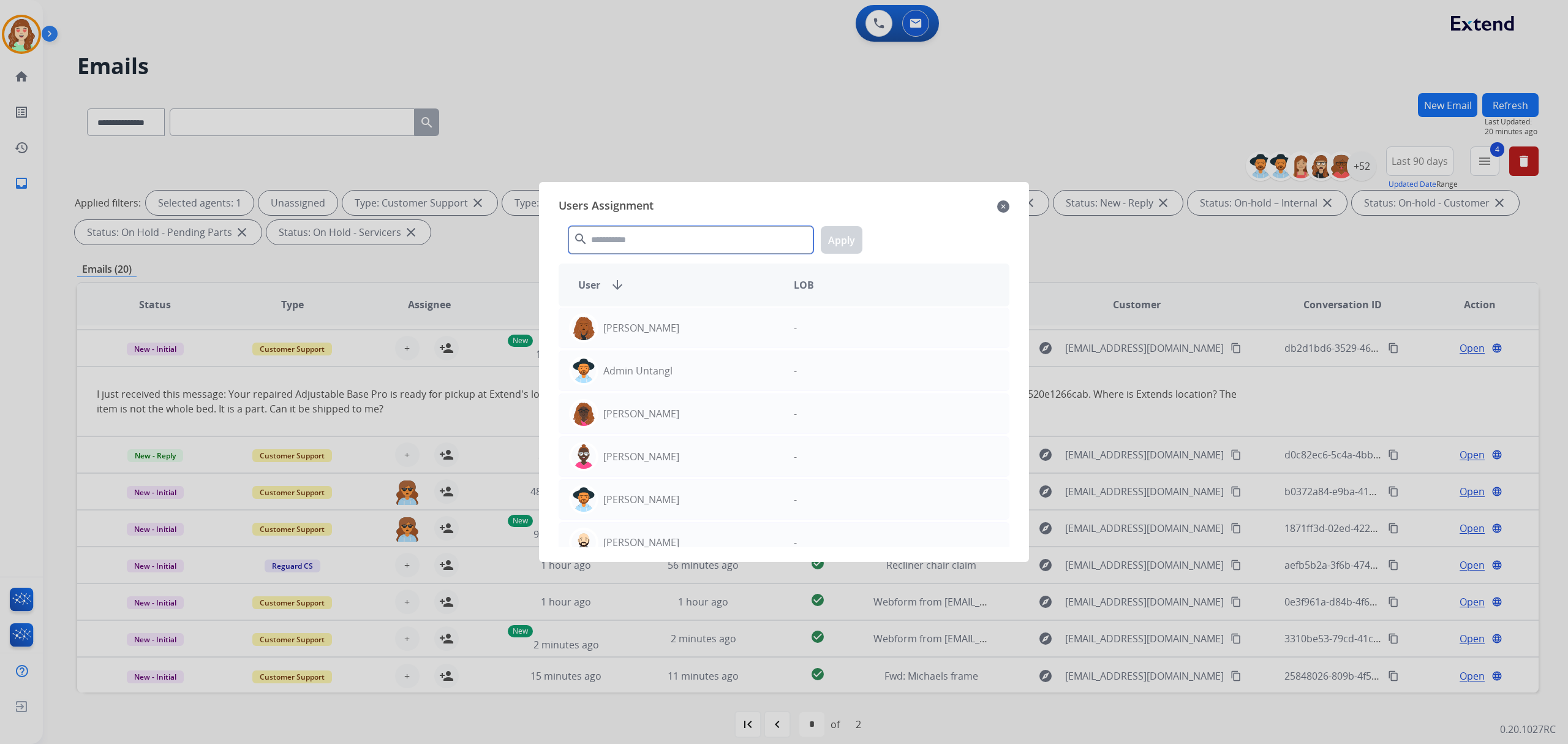
drag, startPoint x: 659, startPoint y: 234, endPoint x: 677, endPoint y: 234, distance: 18.0
click at [660, 234] on input "text" at bounding box center [691, 239] width 245 height 27
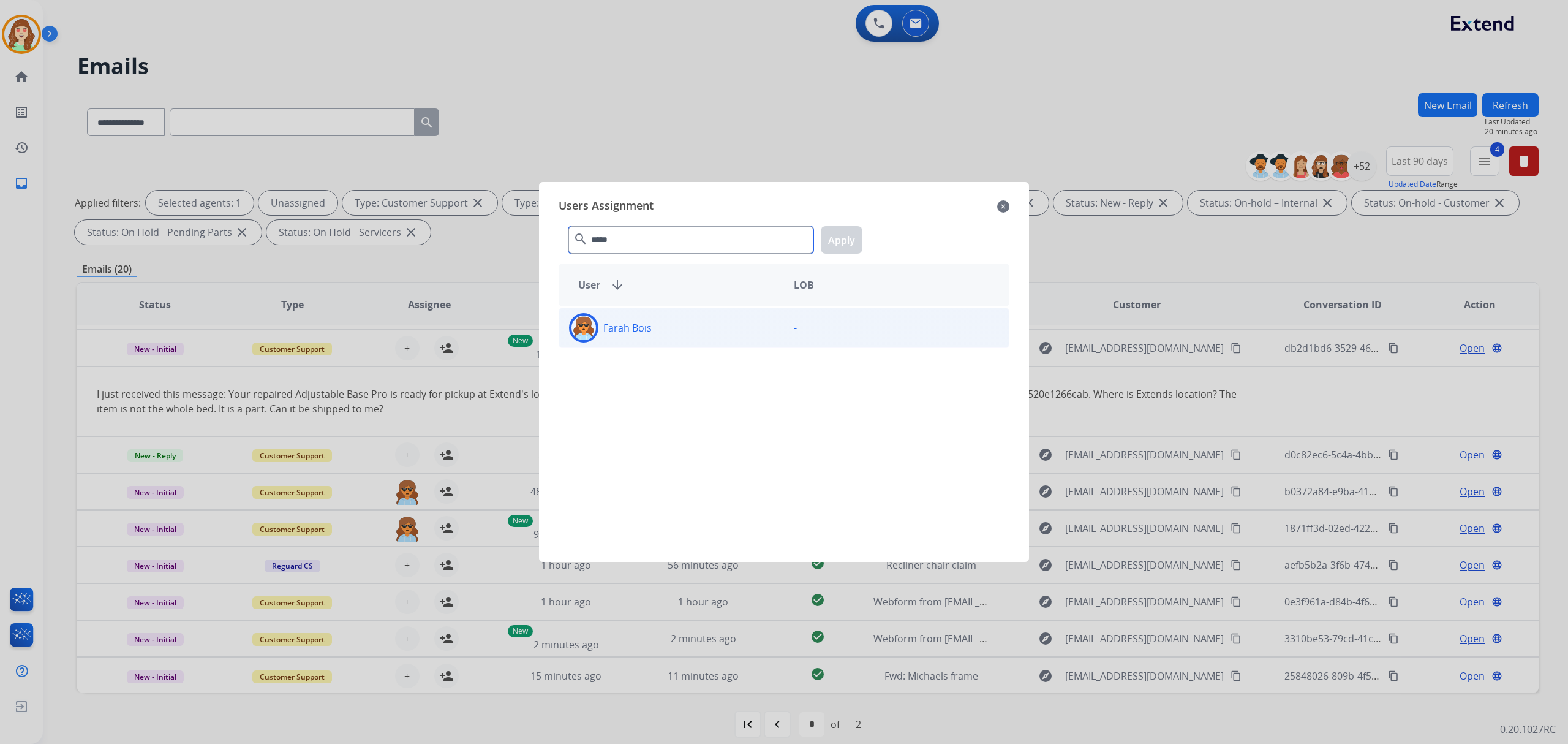
type input "*****"
drag, startPoint x: 705, startPoint y: 327, endPoint x: 859, endPoint y: 267, distance: 165.3
click at [718, 326] on div "Farah Bois" at bounding box center [672, 328] width 225 height 30
click at [847, 238] on button "Apply" at bounding box center [841, 239] width 41 height 27
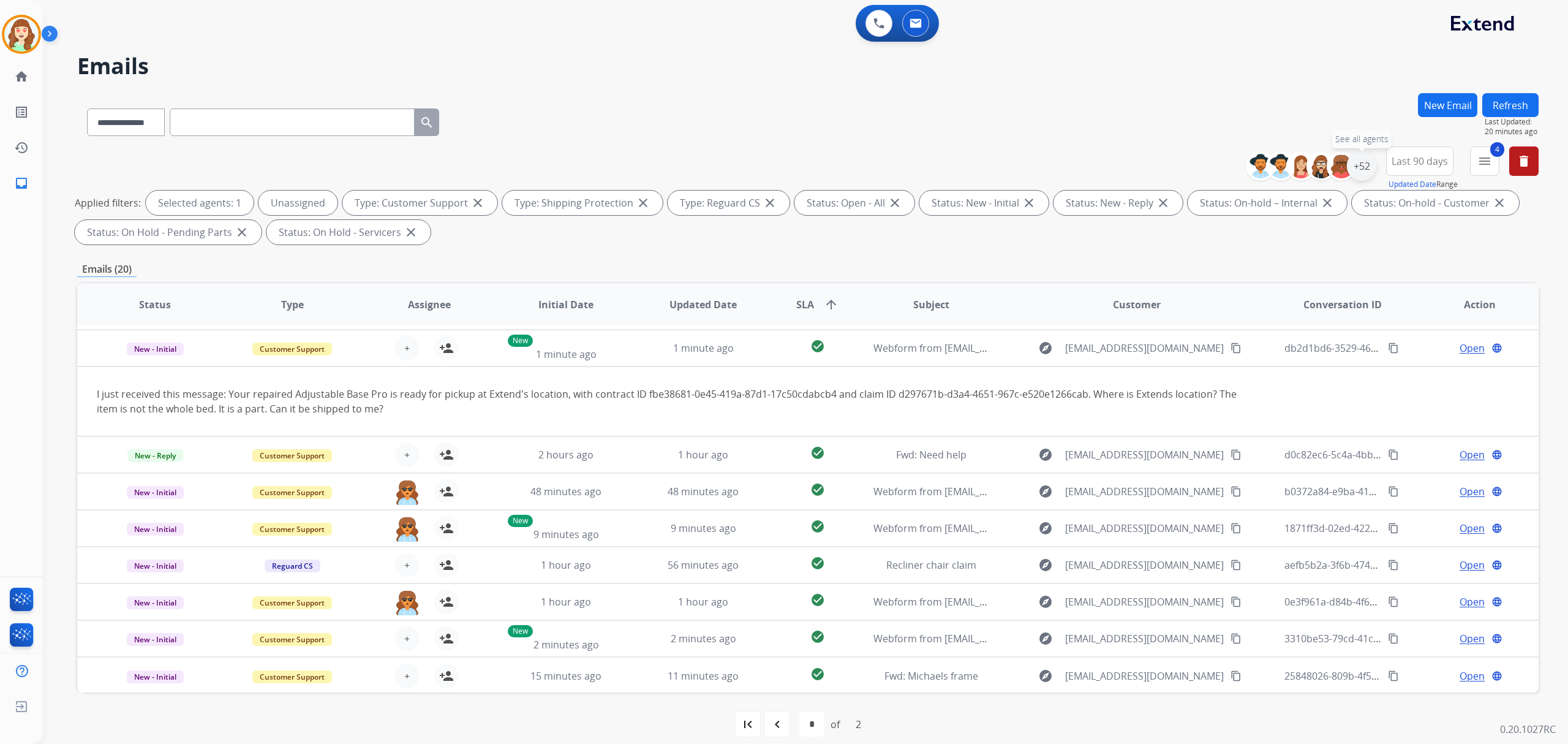
click at [1363, 160] on div "+52" at bounding box center [1362, 166] width 30 height 30
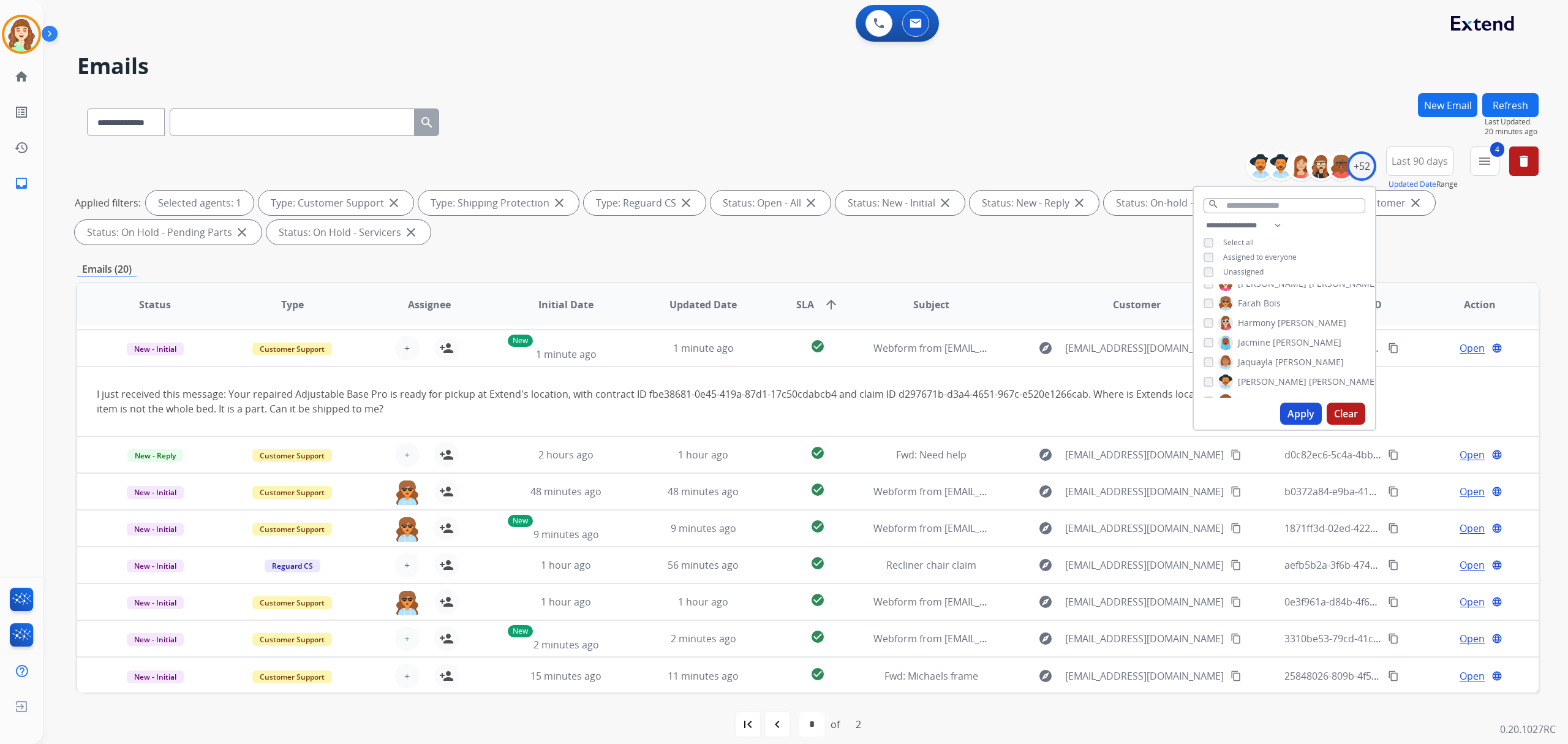
click at [1295, 417] on button "Apply" at bounding box center [1301, 413] width 41 height 22
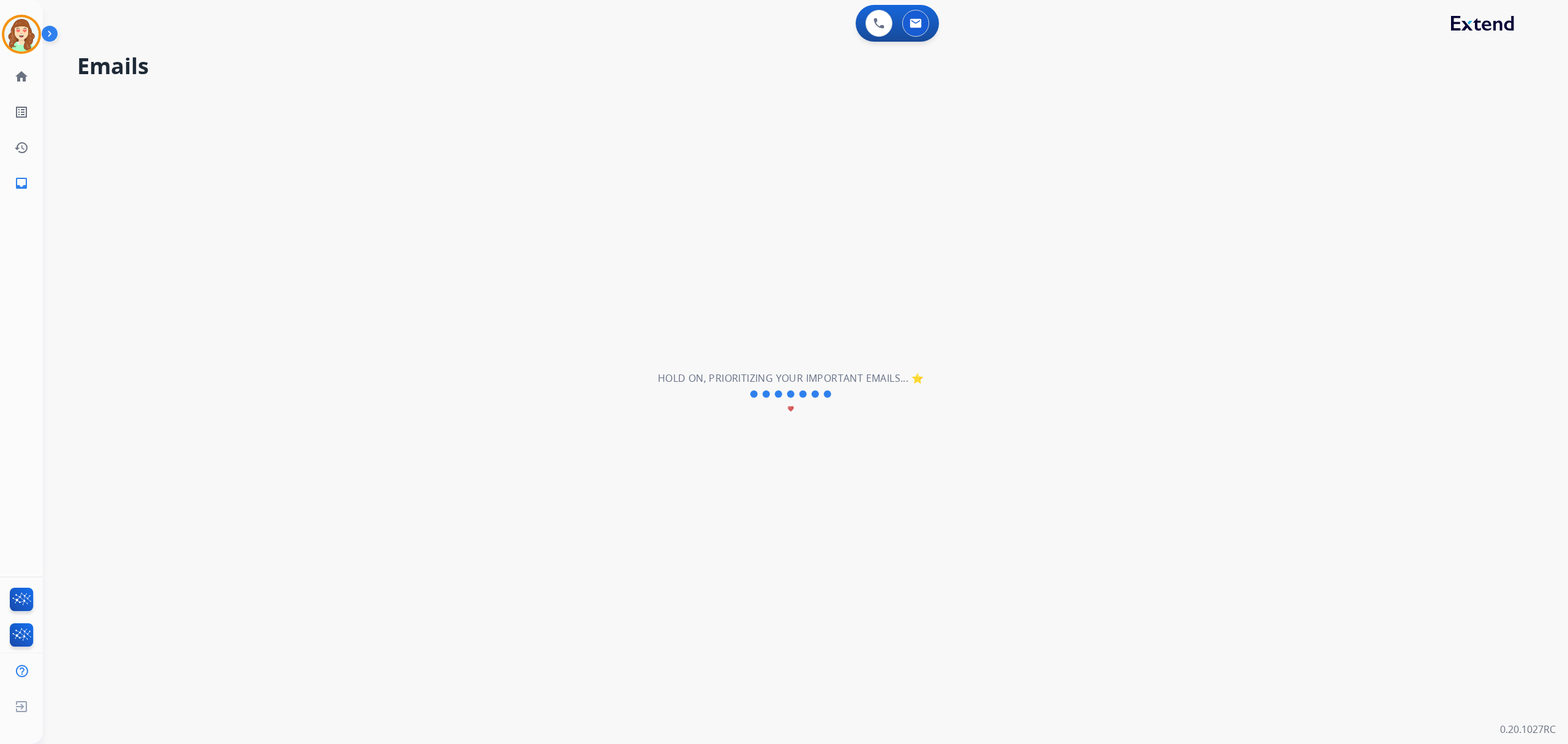
scroll to position [0, 0]
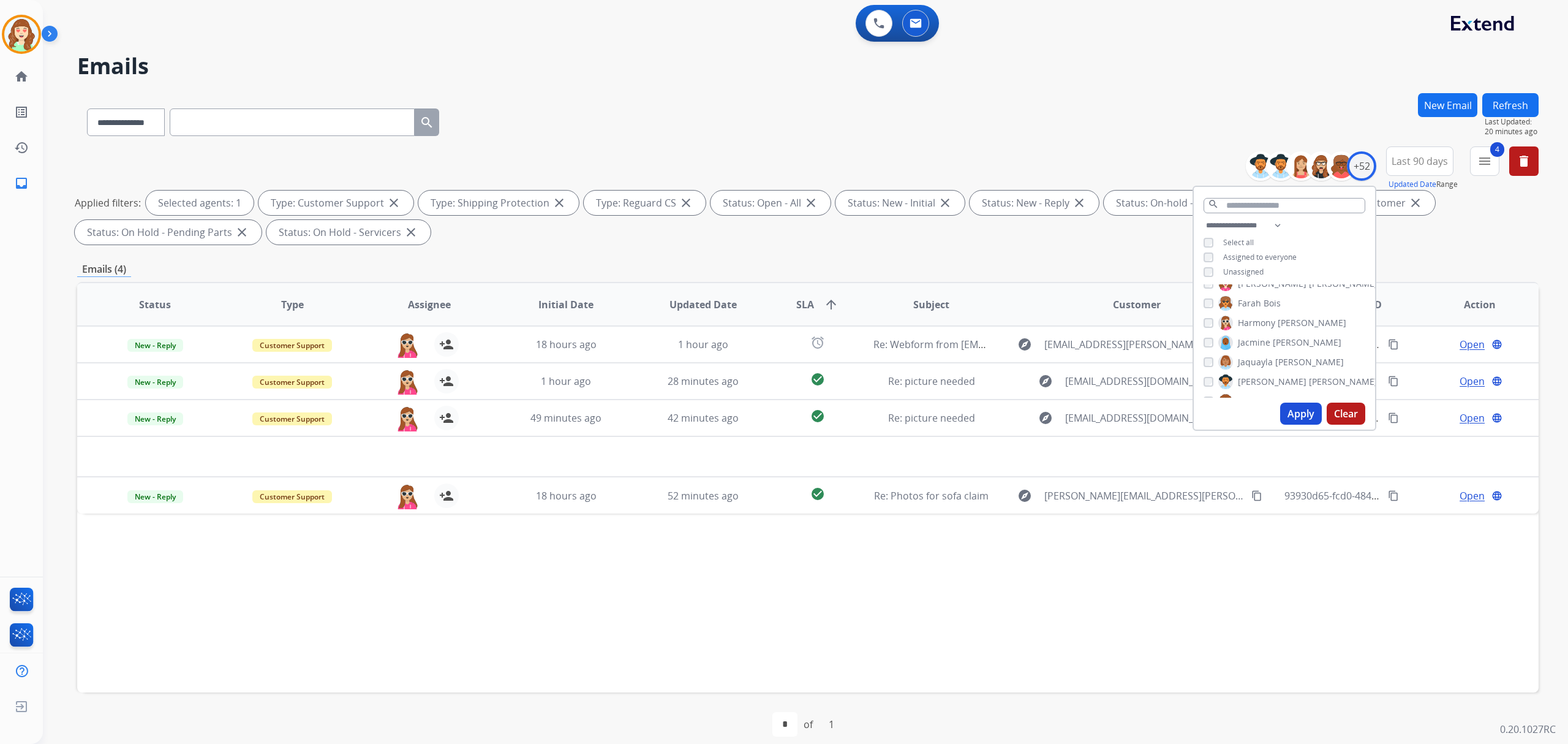
click at [1313, 417] on button "Apply" at bounding box center [1301, 413] width 41 height 22
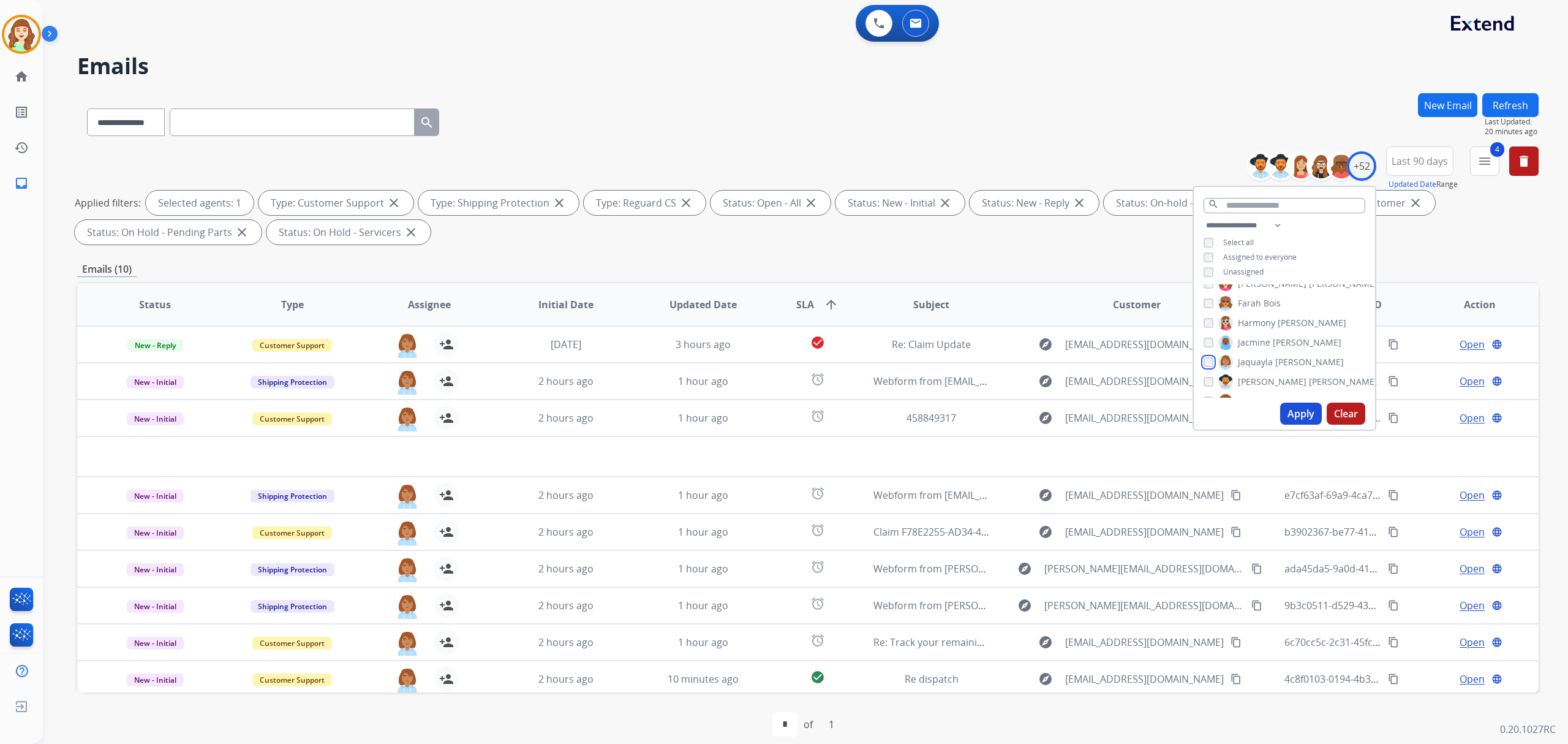
scroll to position [408, 0]
click at [1290, 410] on button "Apply" at bounding box center [1301, 413] width 41 height 22
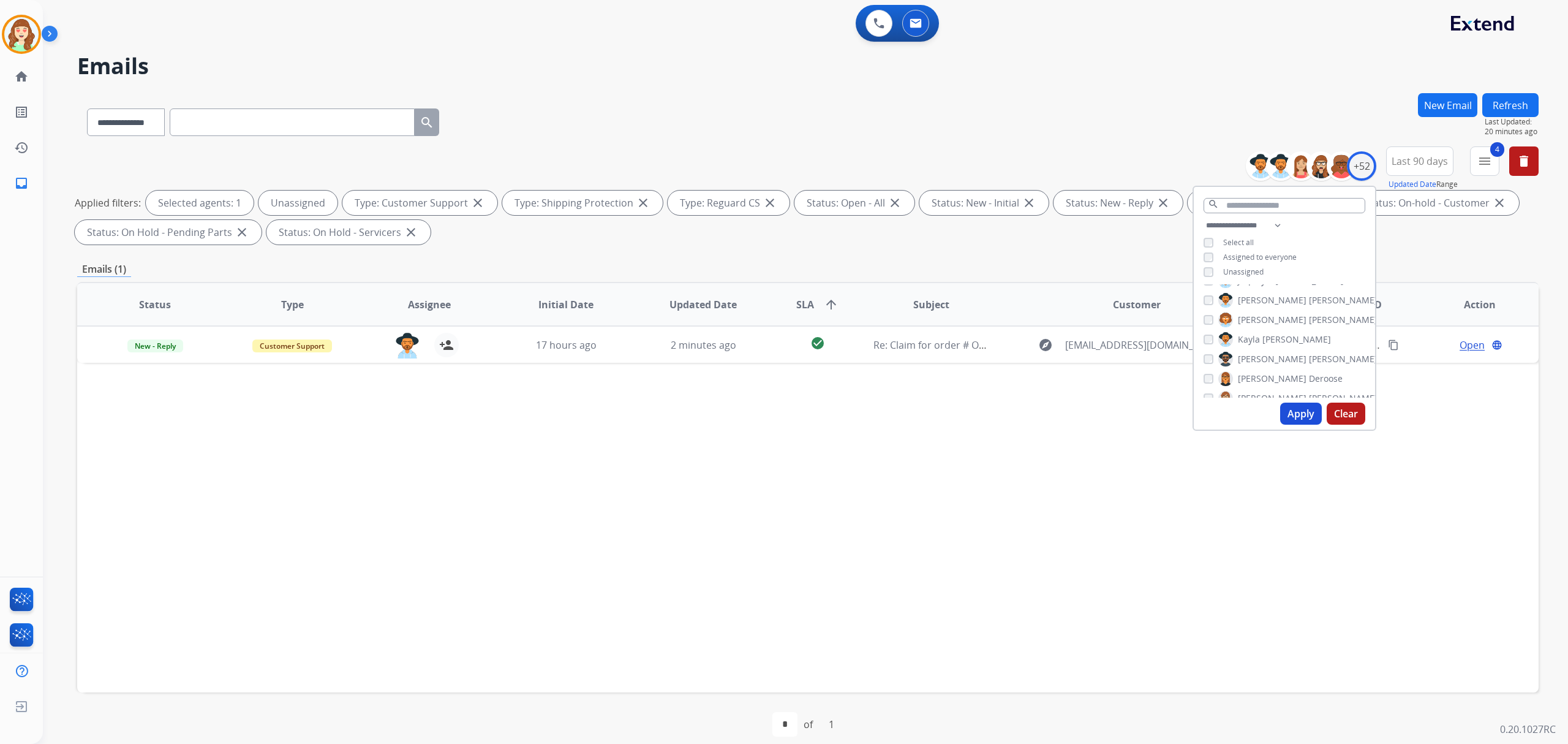
click at [1299, 410] on button "Apply" at bounding box center [1301, 413] width 41 height 22
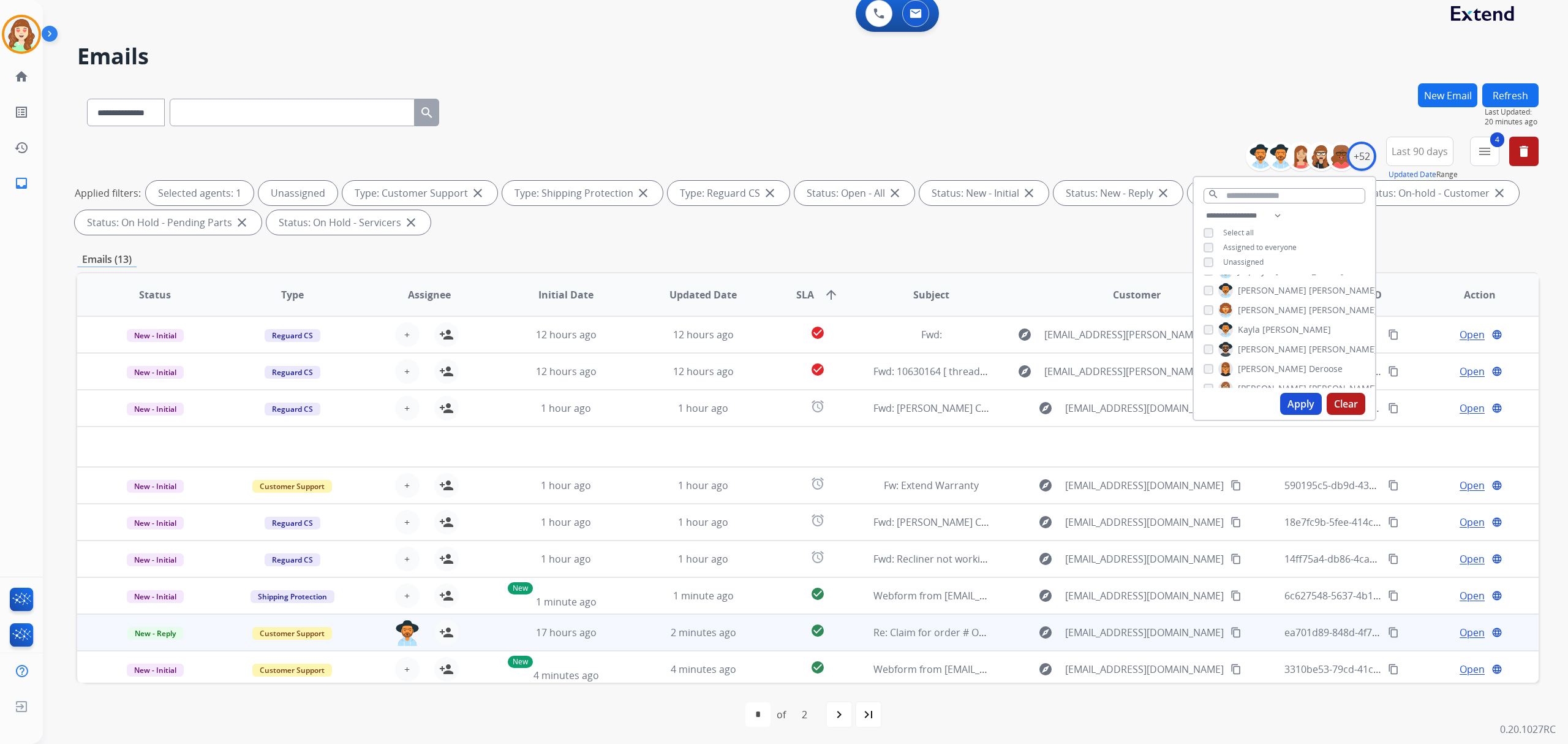
scroll to position [13, 0]
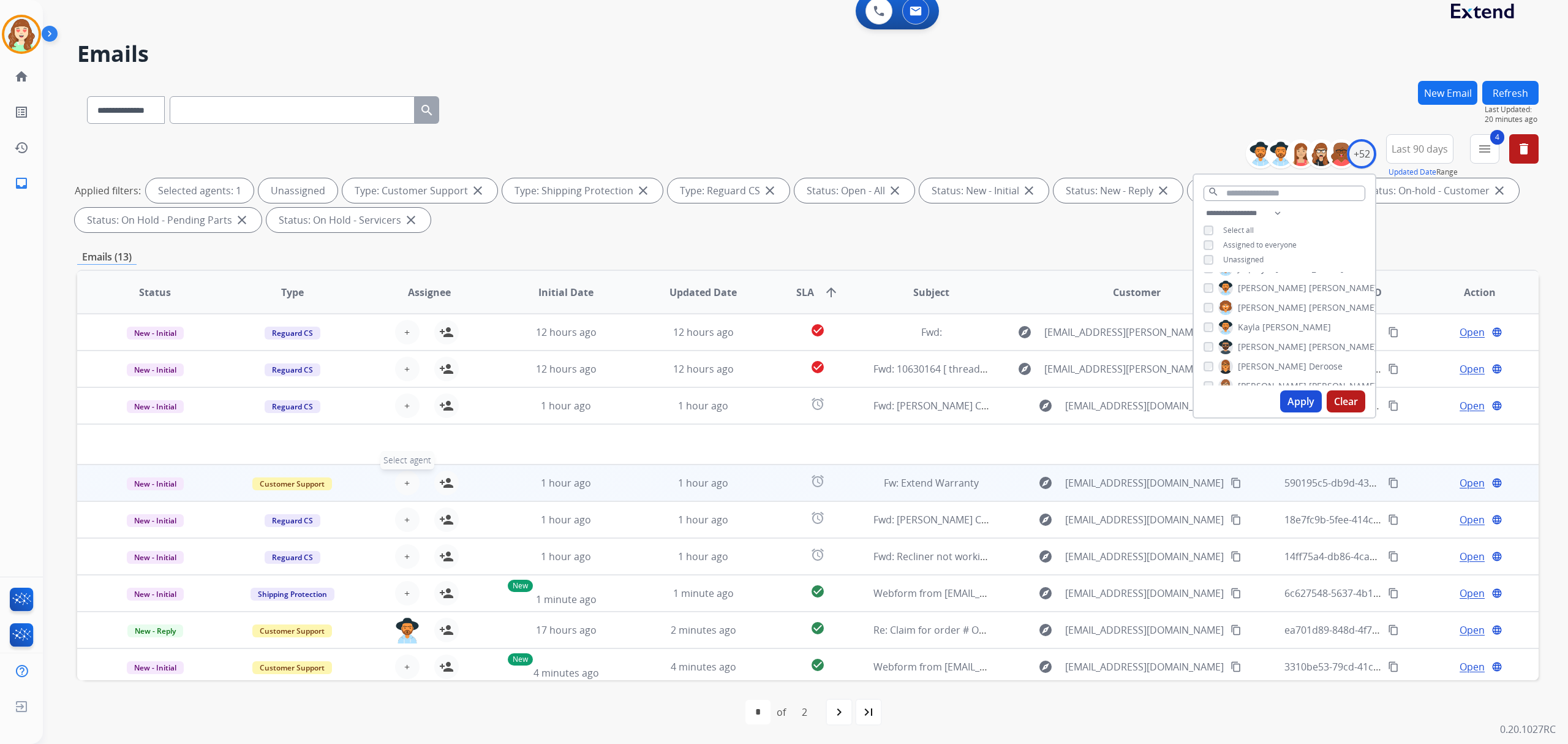
click at [405, 479] on span "+" at bounding box center [407, 482] width 5 height 15
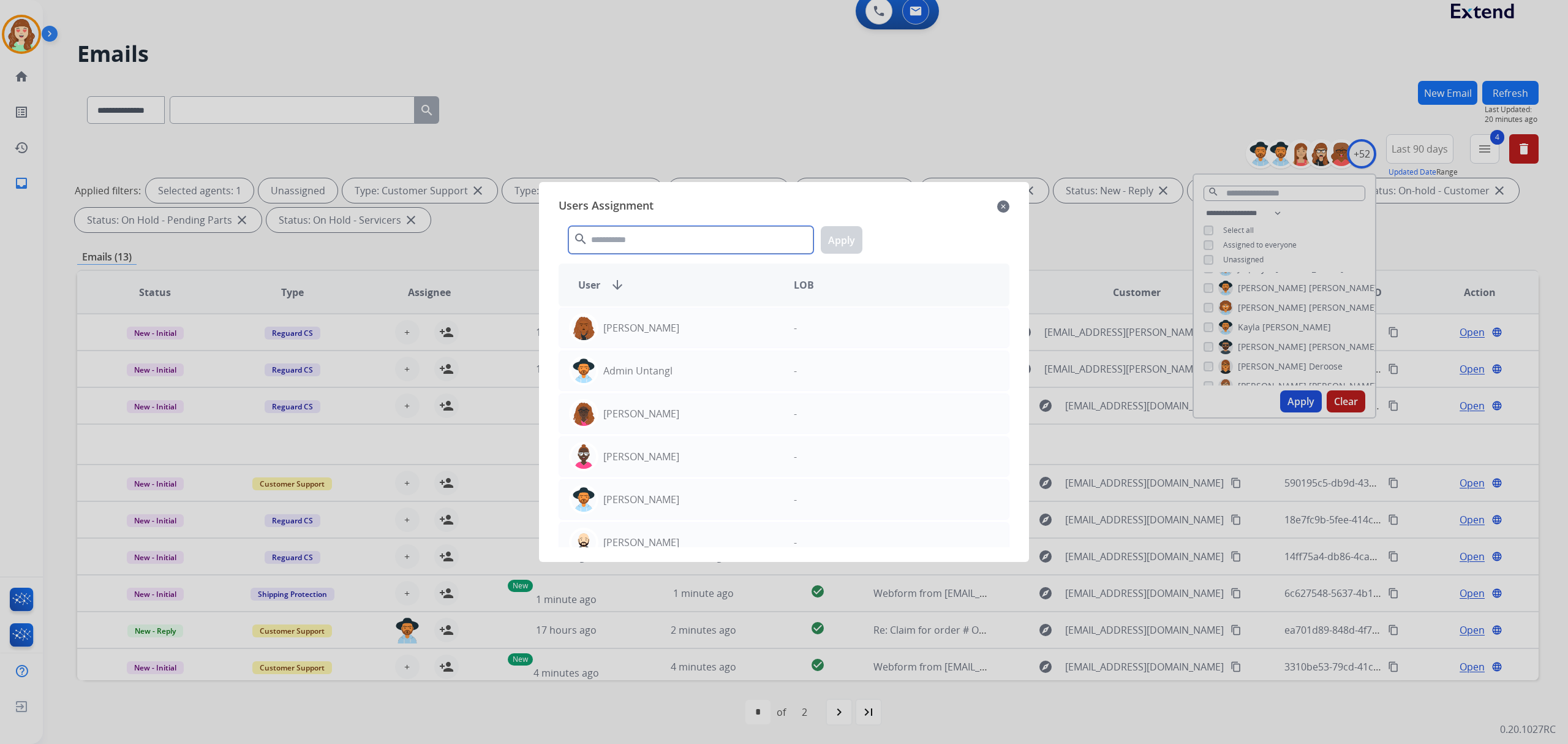
click at [638, 240] on input "text" at bounding box center [691, 239] width 245 height 27
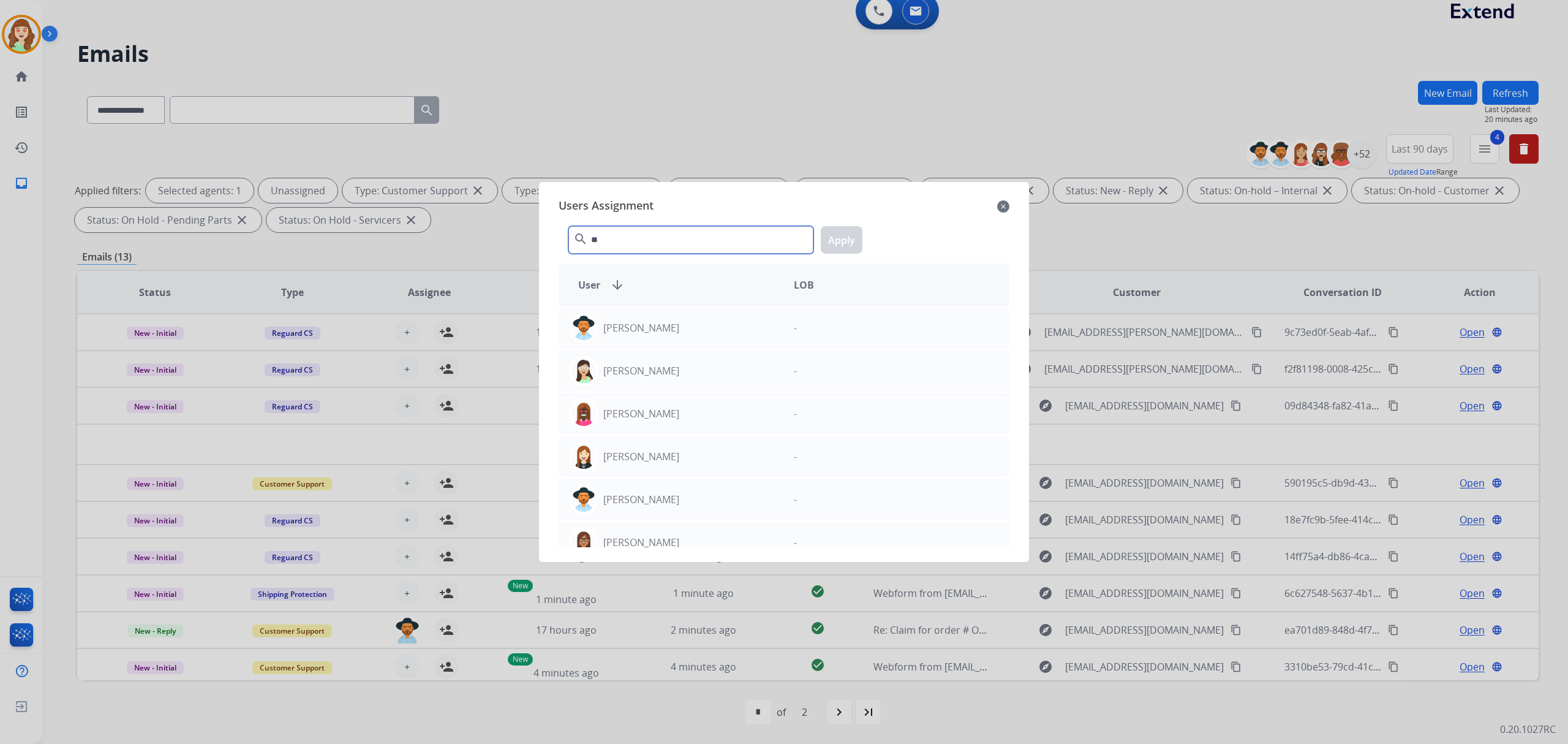
type input "*"
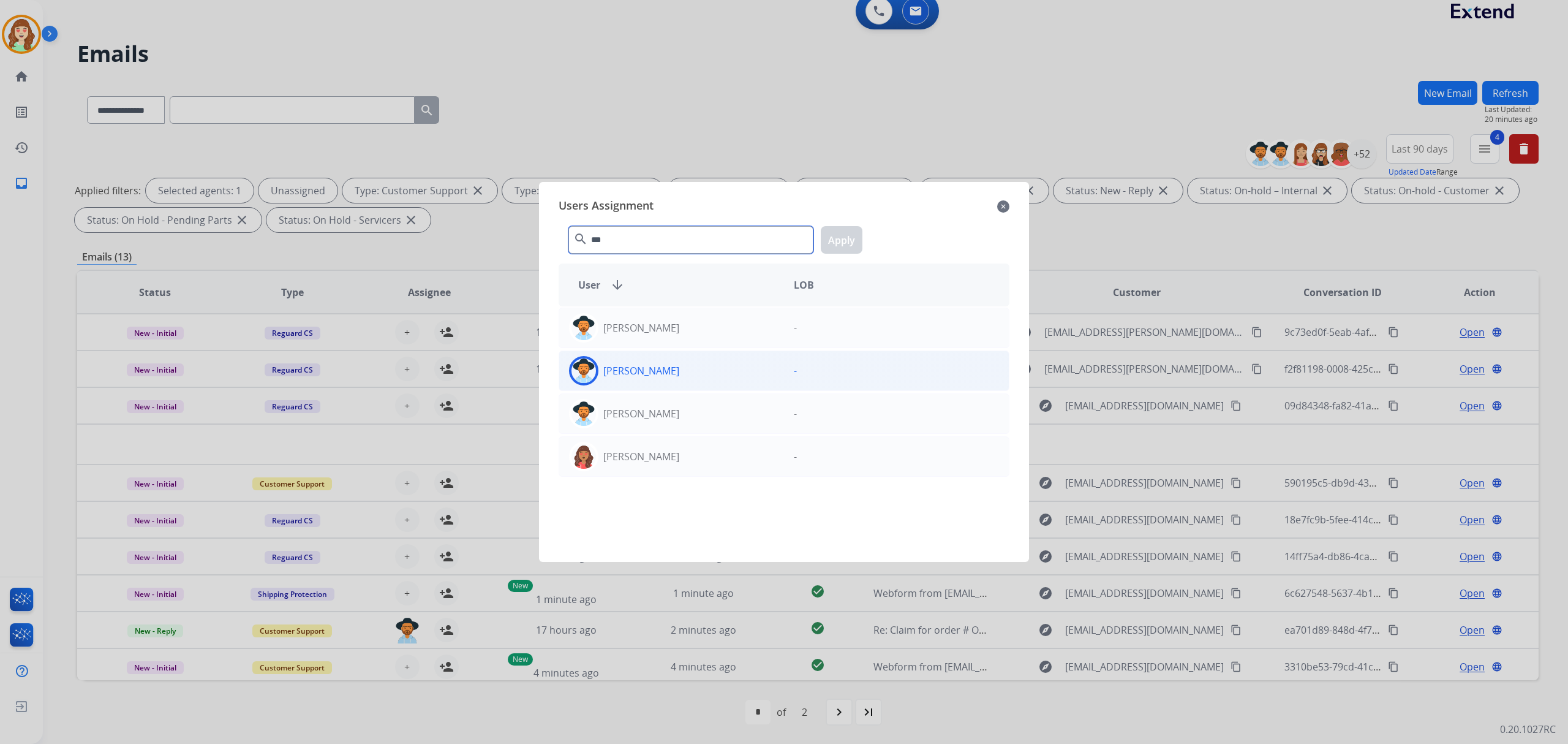
type input "***"
click at [701, 370] on div "[PERSON_NAME]" at bounding box center [672, 371] width 225 height 30
click at [855, 238] on button "Apply" at bounding box center [841, 239] width 41 height 27
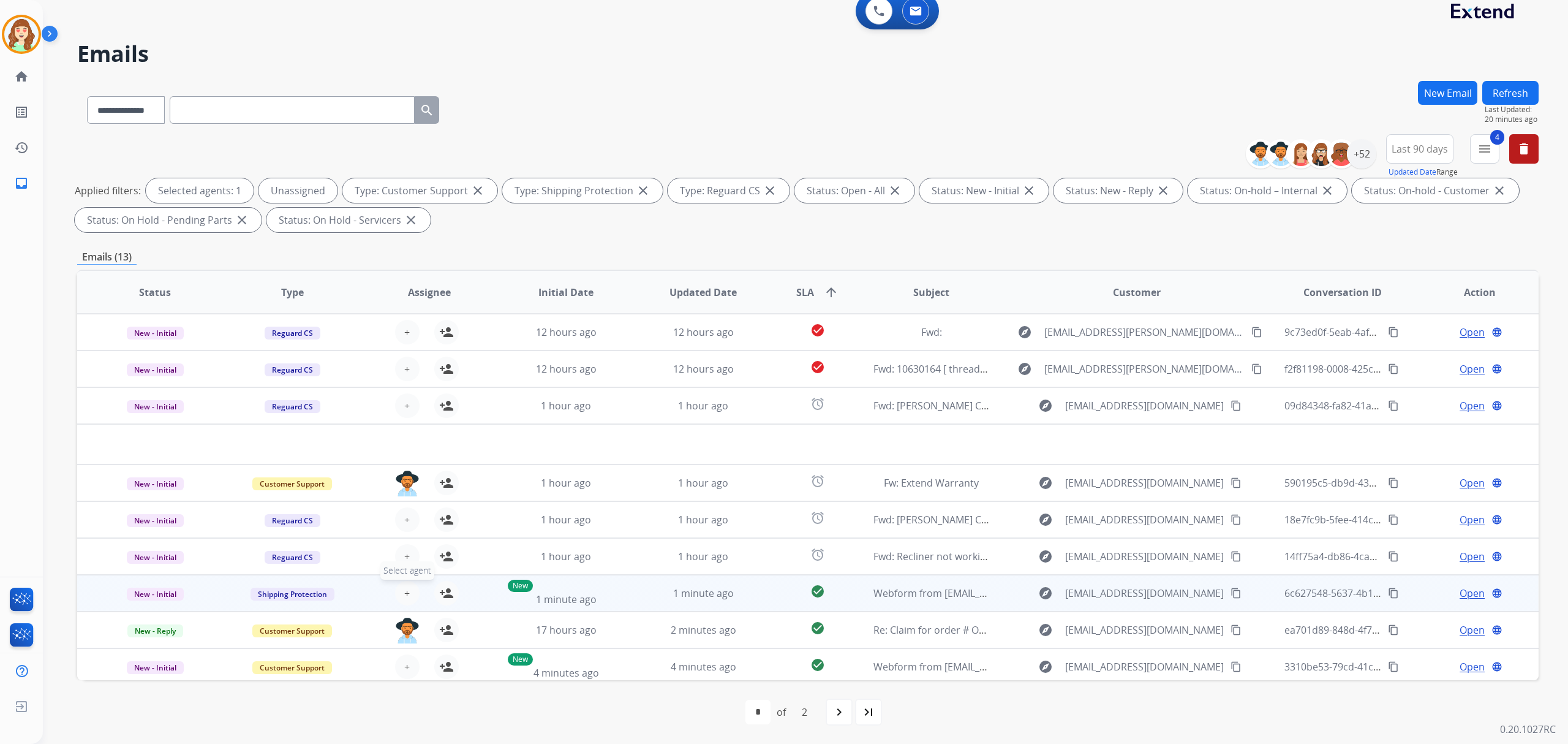
click at [405, 592] on span "+" at bounding box center [407, 593] width 5 height 15
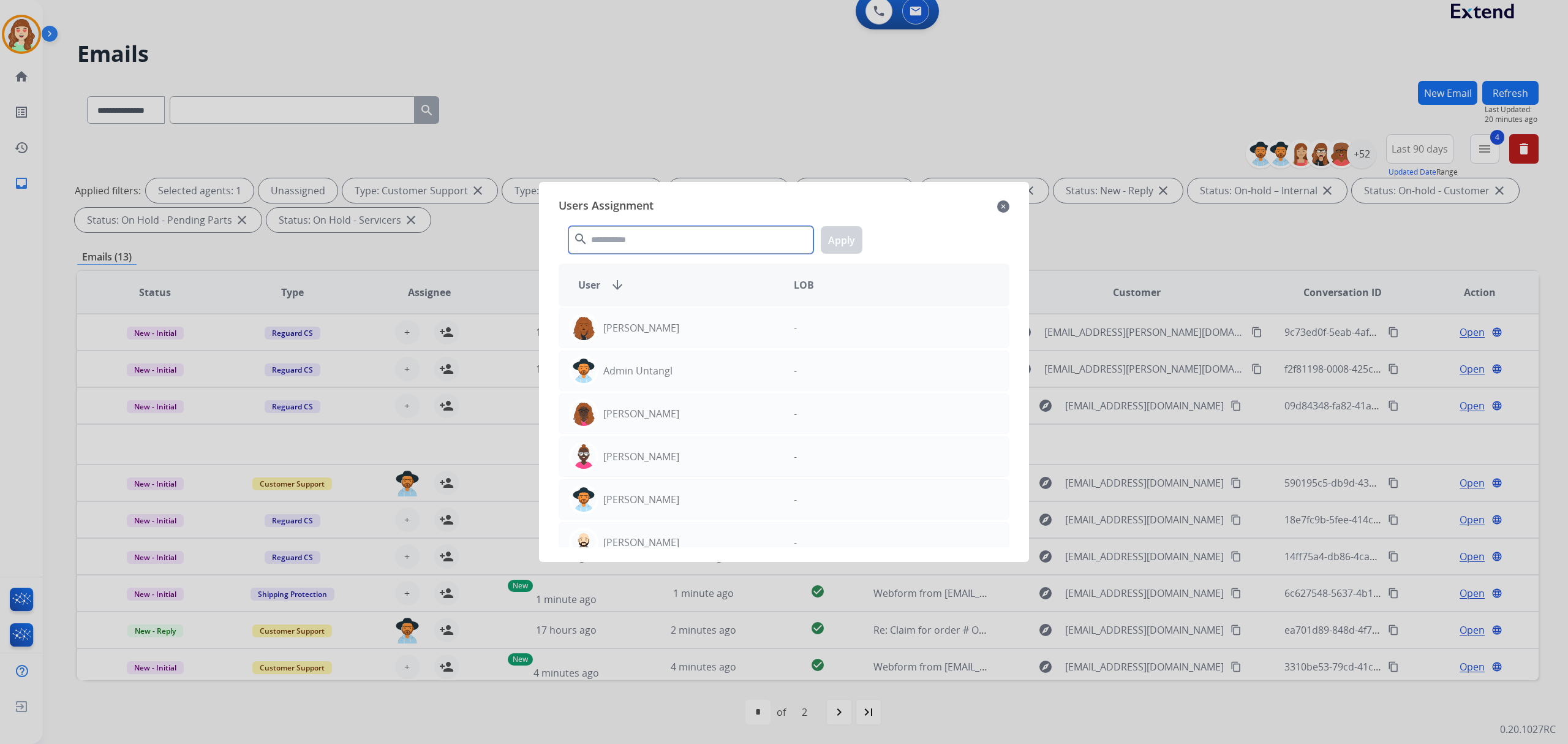
click at [645, 245] on input "text" at bounding box center [691, 239] width 245 height 27
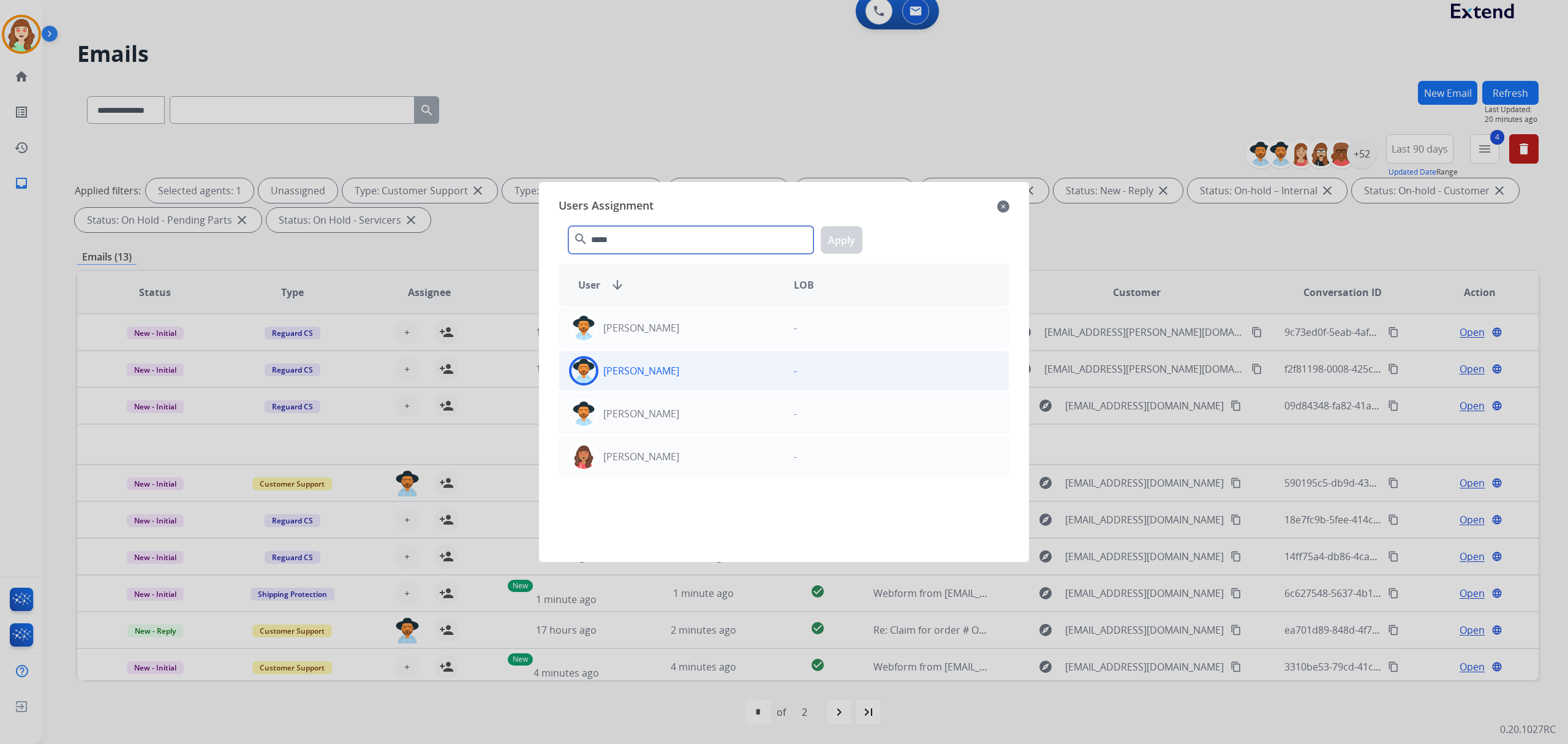
type input "*****"
click at [711, 371] on div "[PERSON_NAME]" at bounding box center [672, 371] width 225 height 30
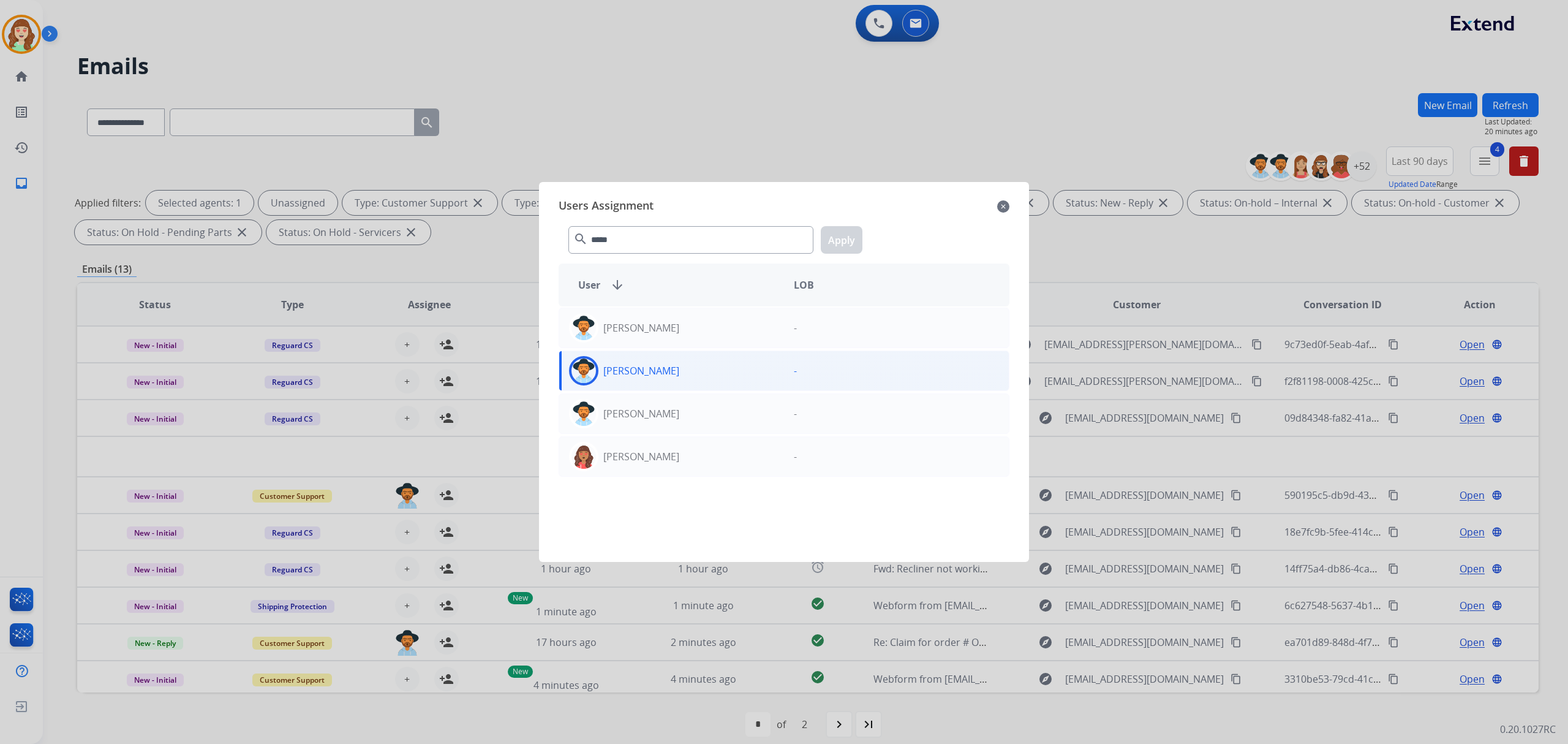
select select "**********"
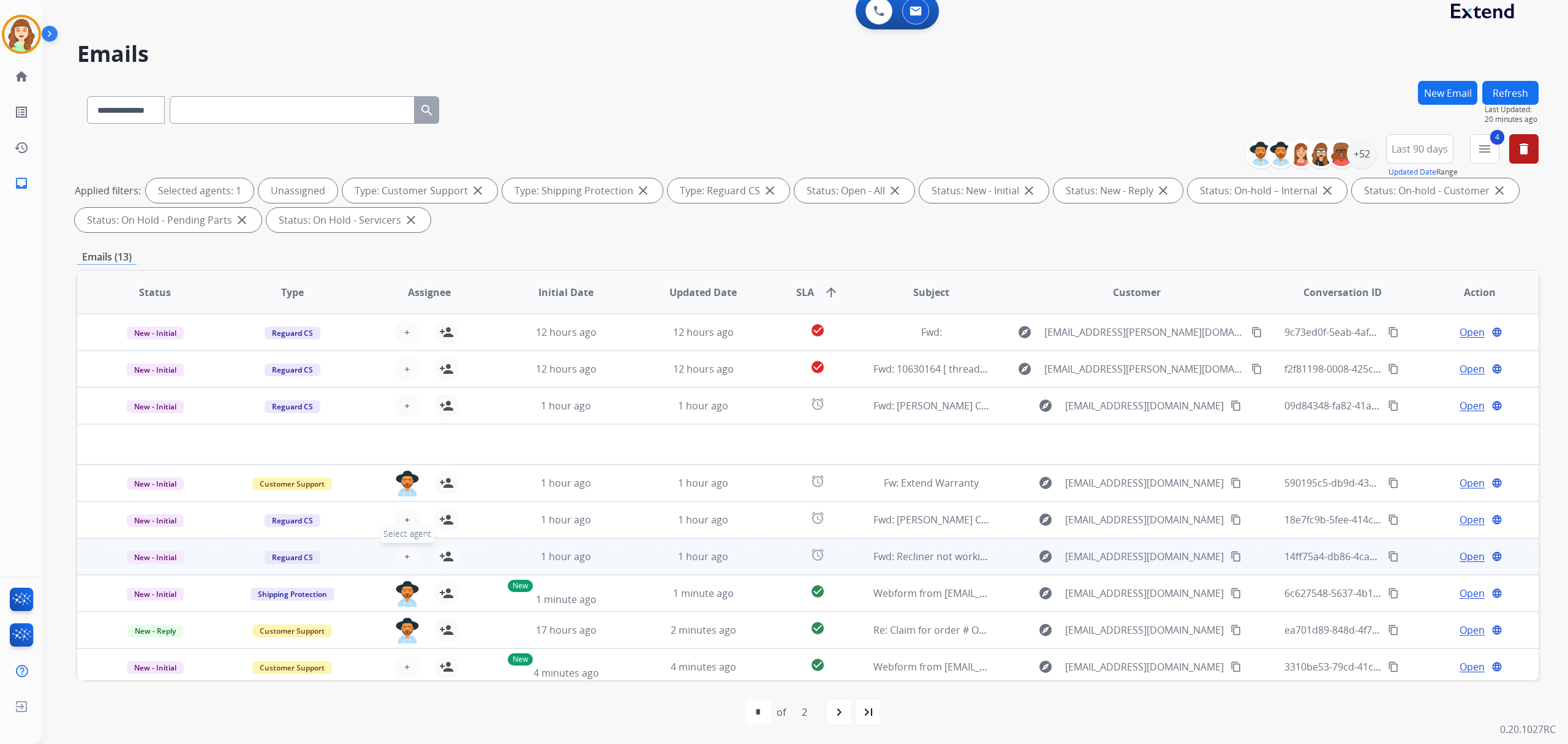
click at [405, 552] on span "+" at bounding box center [407, 556] width 5 height 15
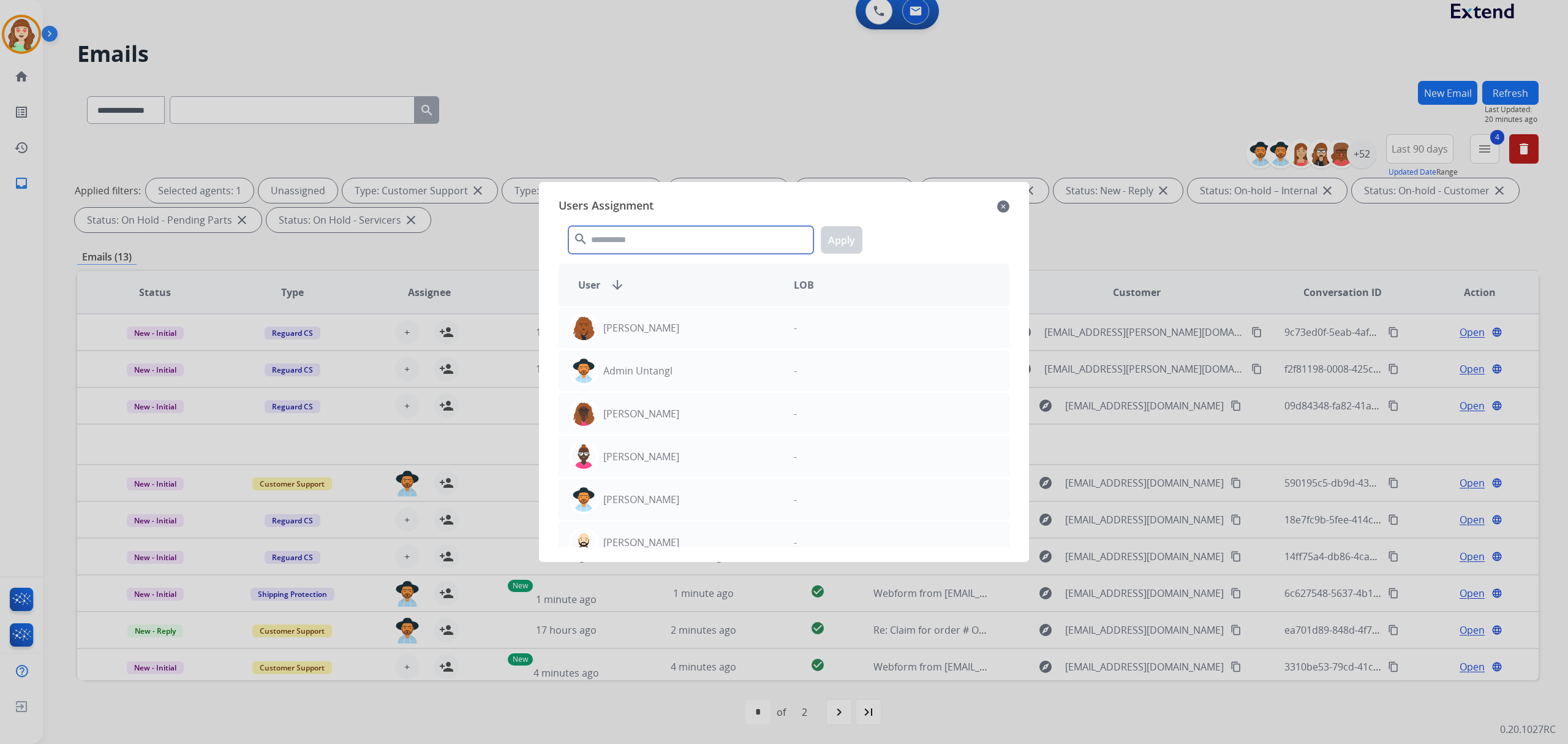
click at [643, 245] on input "text" at bounding box center [691, 239] width 245 height 27
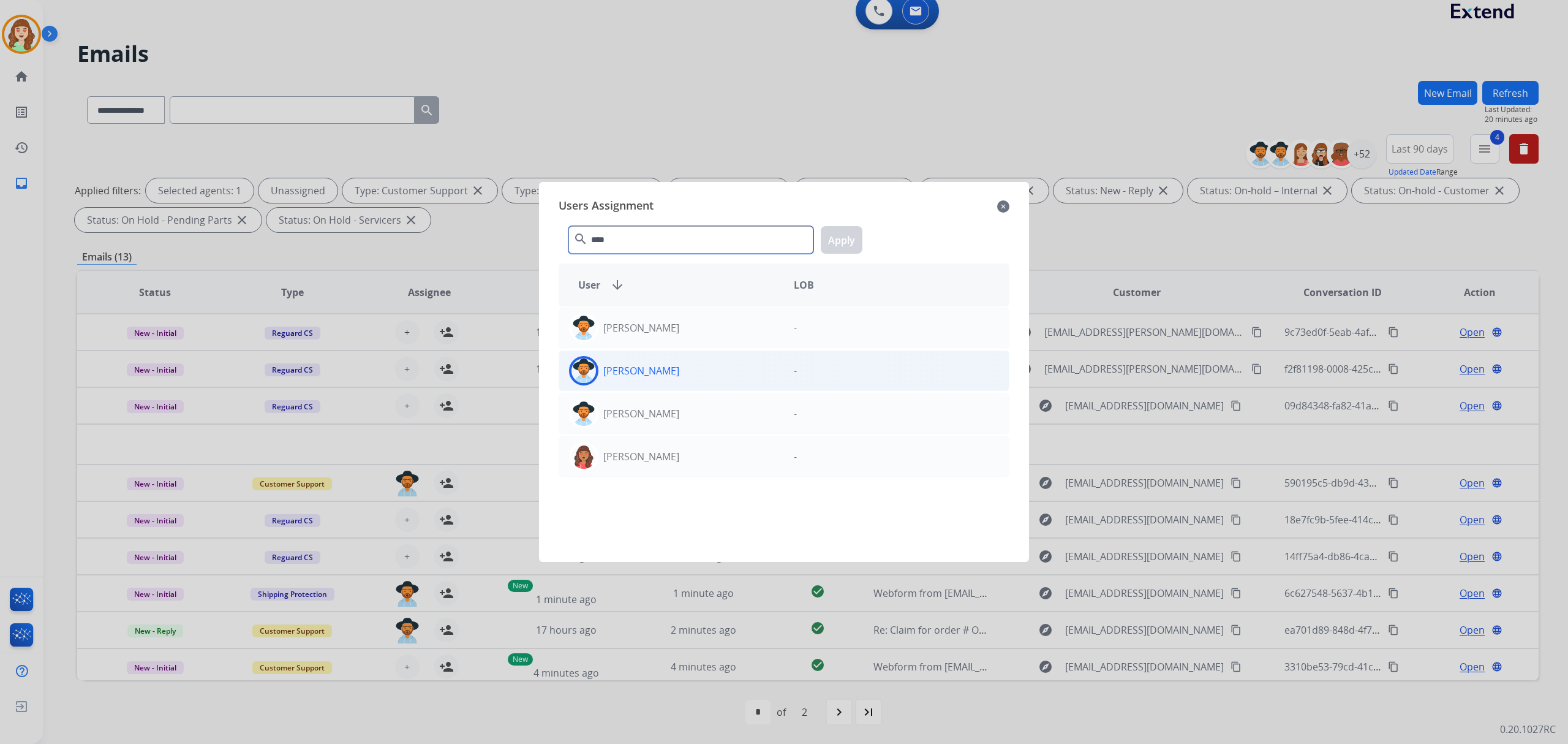
type input "****"
click at [657, 376] on p "[PERSON_NAME]" at bounding box center [641, 370] width 76 height 15
click at [841, 238] on button "Apply" at bounding box center [841, 239] width 41 height 27
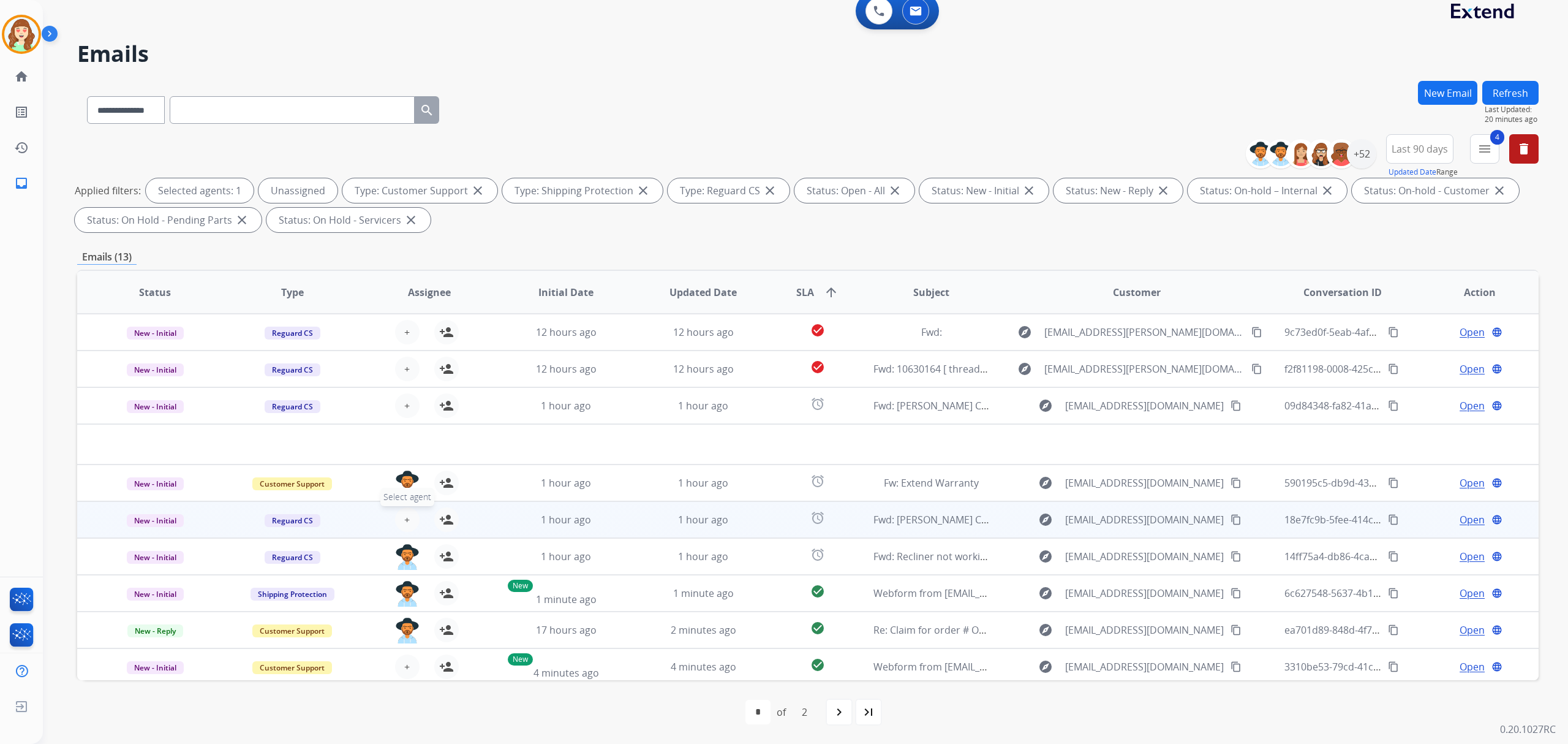
click at [405, 513] on span "+" at bounding box center [407, 520] width 5 height 15
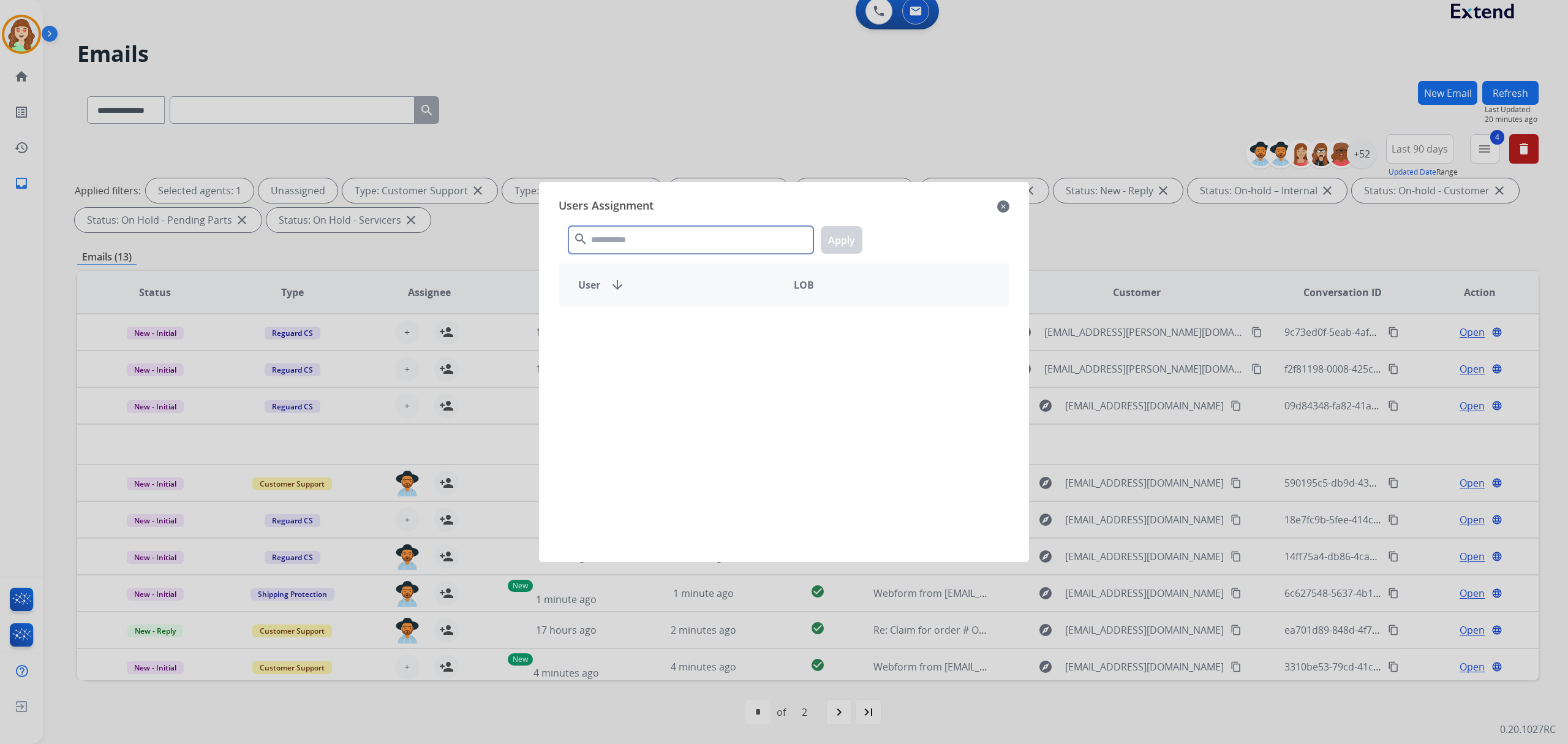
click at [636, 241] on input "text" at bounding box center [691, 239] width 245 height 27
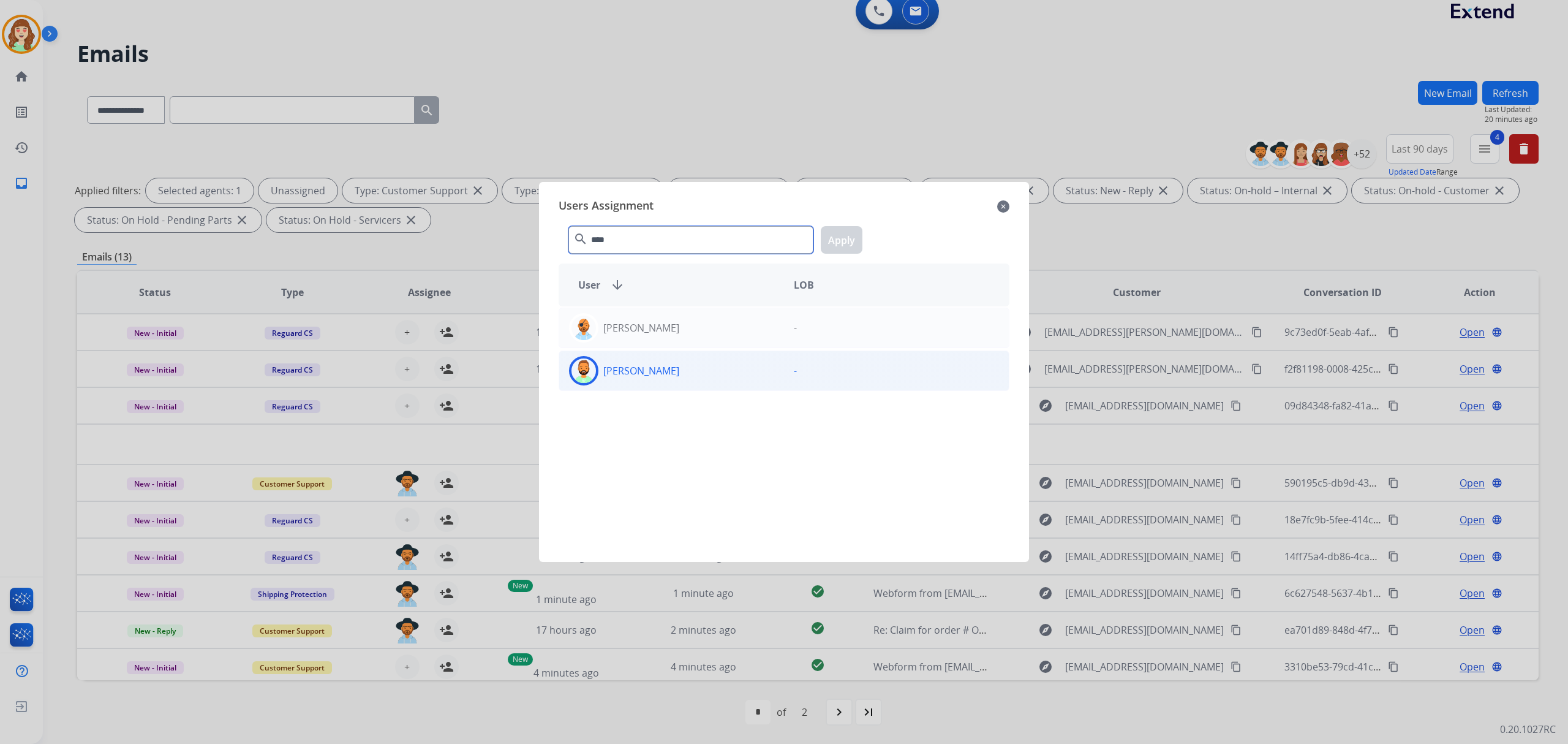
type input "****"
click at [750, 371] on div "[PERSON_NAME]" at bounding box center [672, 371] width 225 height 30
click at [831, 231] on button "Apply" at bounding box center [841, 239] width 41 height 27
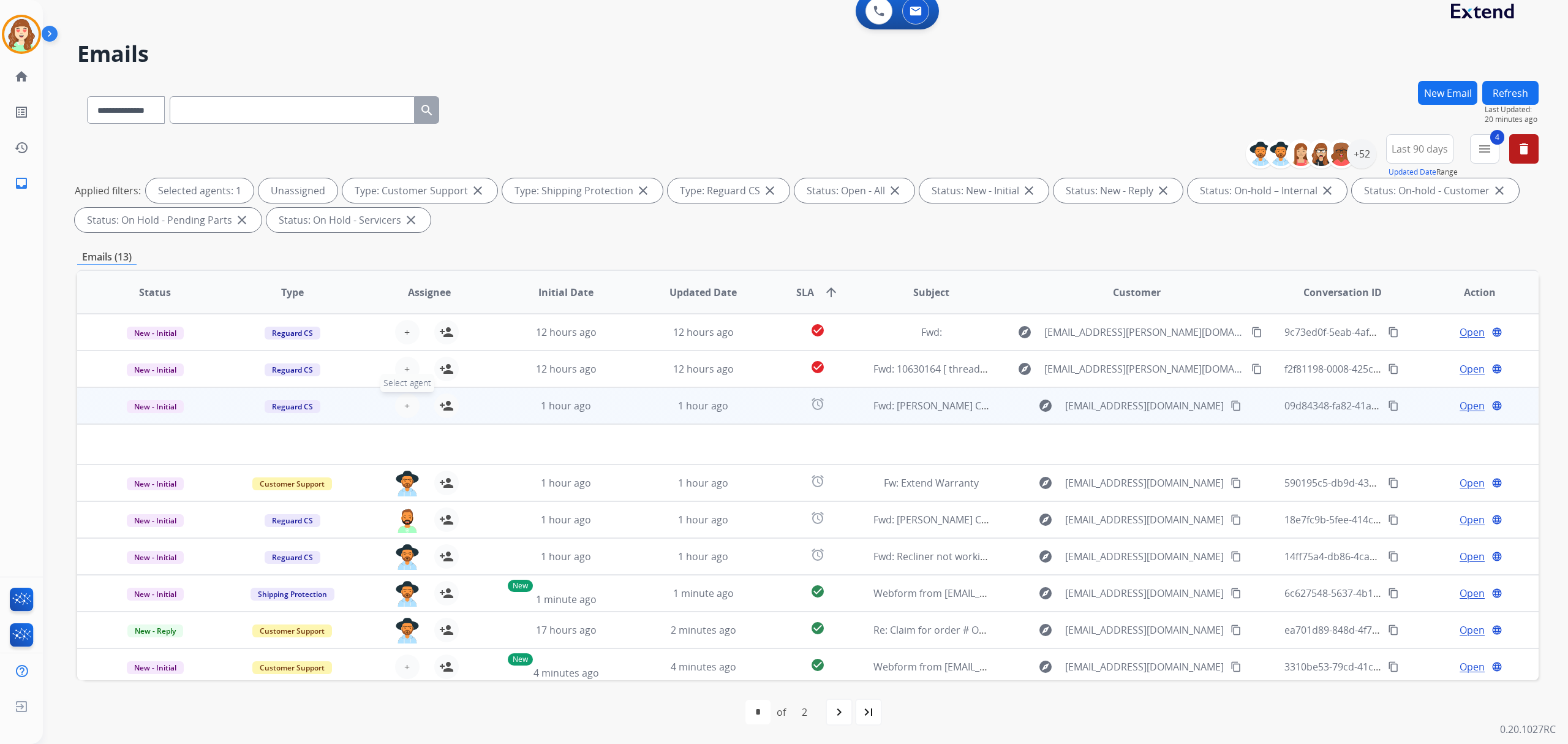
click at [405, 399] on span "+" at bounding box center [407, 406] width 5 height 15
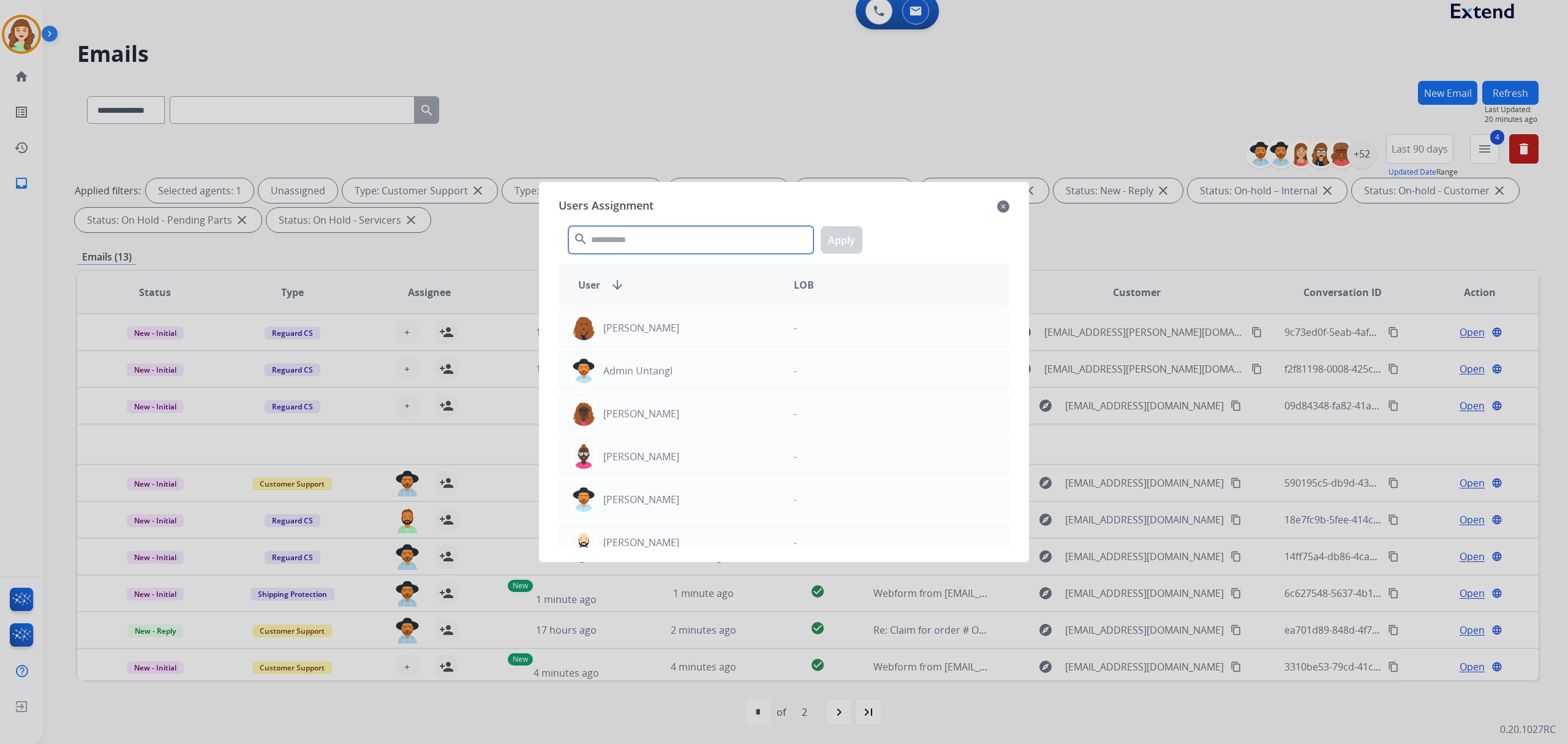
click at [616, 237] on input "text" at bounding box center [691, 239] width 245 height 27
type input "*"
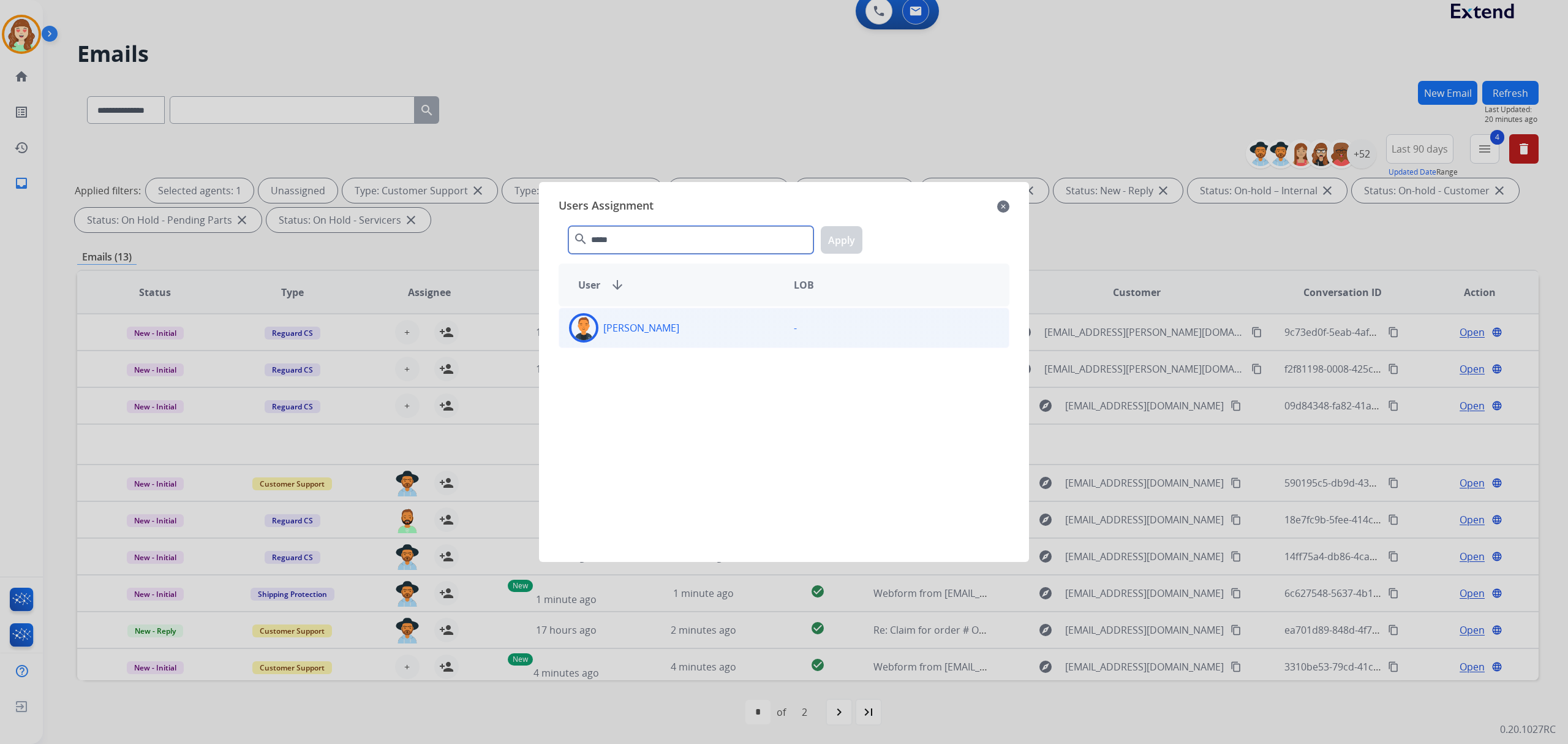
type input "*****"
click at [655, 317] on div "[PERSON_NAME]" at bounding box center [672, 328] width 225 height 30
click at [845, 234] on button "Apply" at bounding box center [841, 239] width 41 height 27
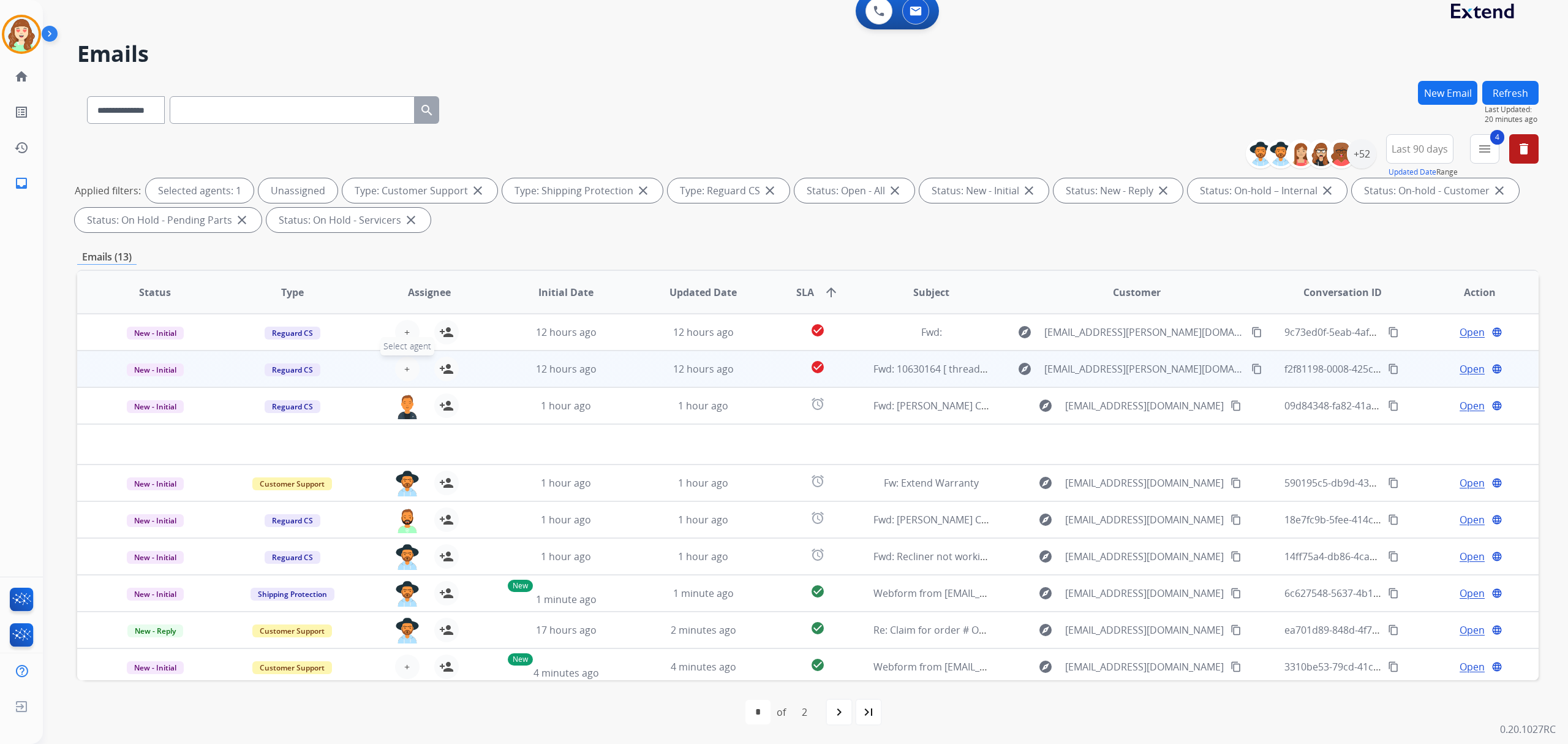
click at [398, 364] on button "+ Select agent" at bounding box center [407, 368] width 24 height 24
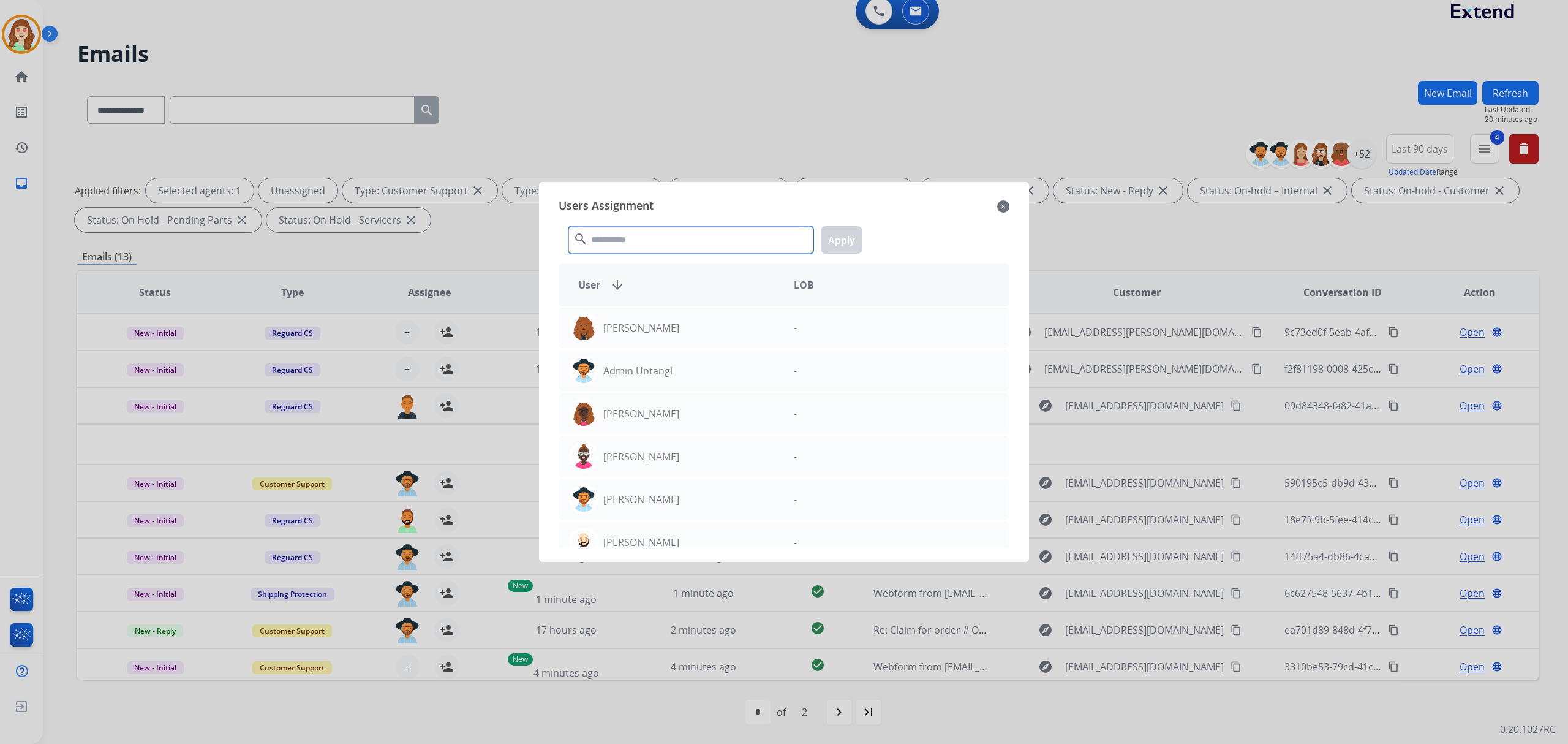
click at [694, 239] on input "text" at bounding box center [691, 239] width 245 height 27
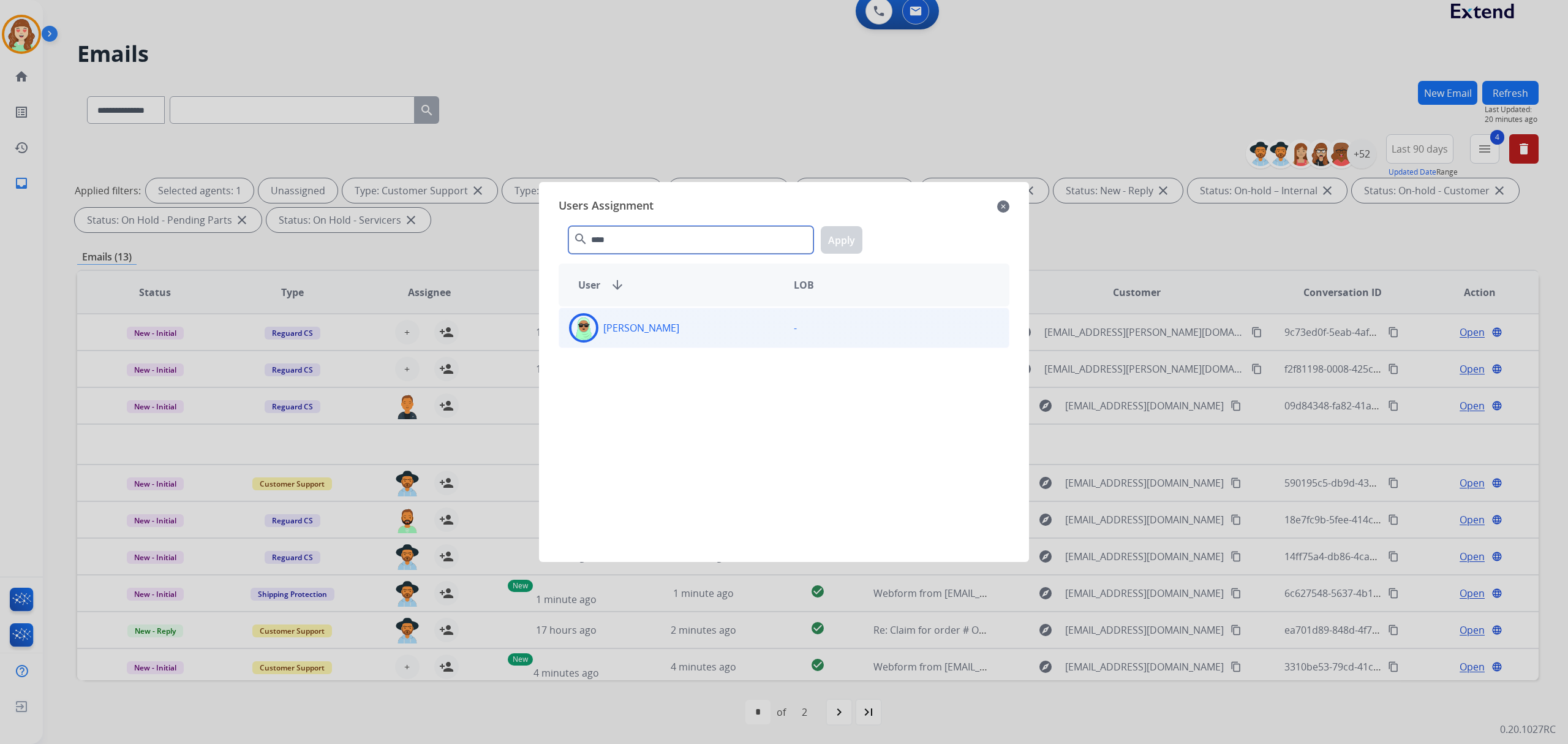
type input "****"
click at [697, 337] on div "[PERSON_NAME]" at bounding box center [672, 328] width 225 height 30
click at [844, 240] on button "Apply" at bounding box center [841, 239] width 41 height 27
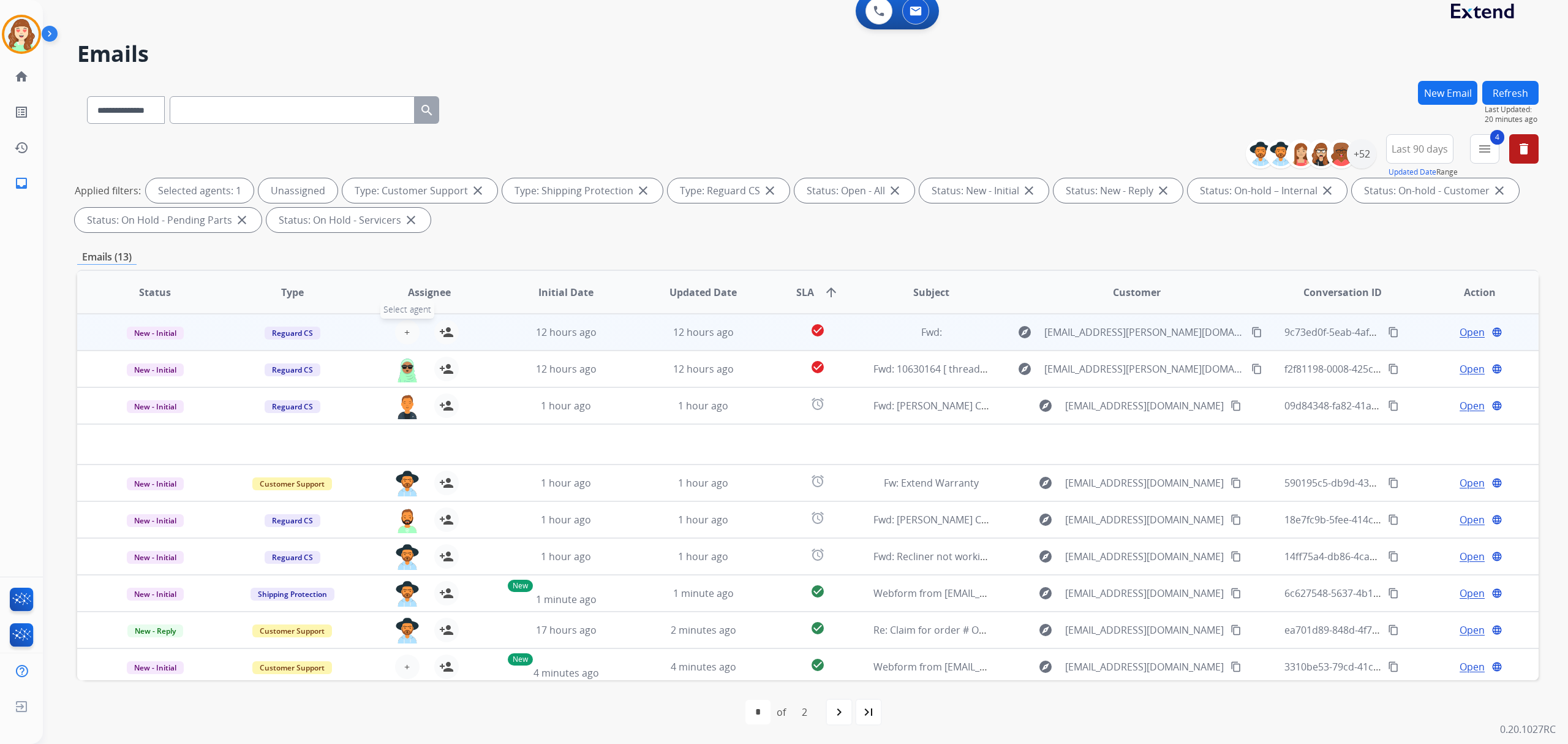
click at [405, 334] on span "+" at bounding box center [407, 332] width 5 height 15
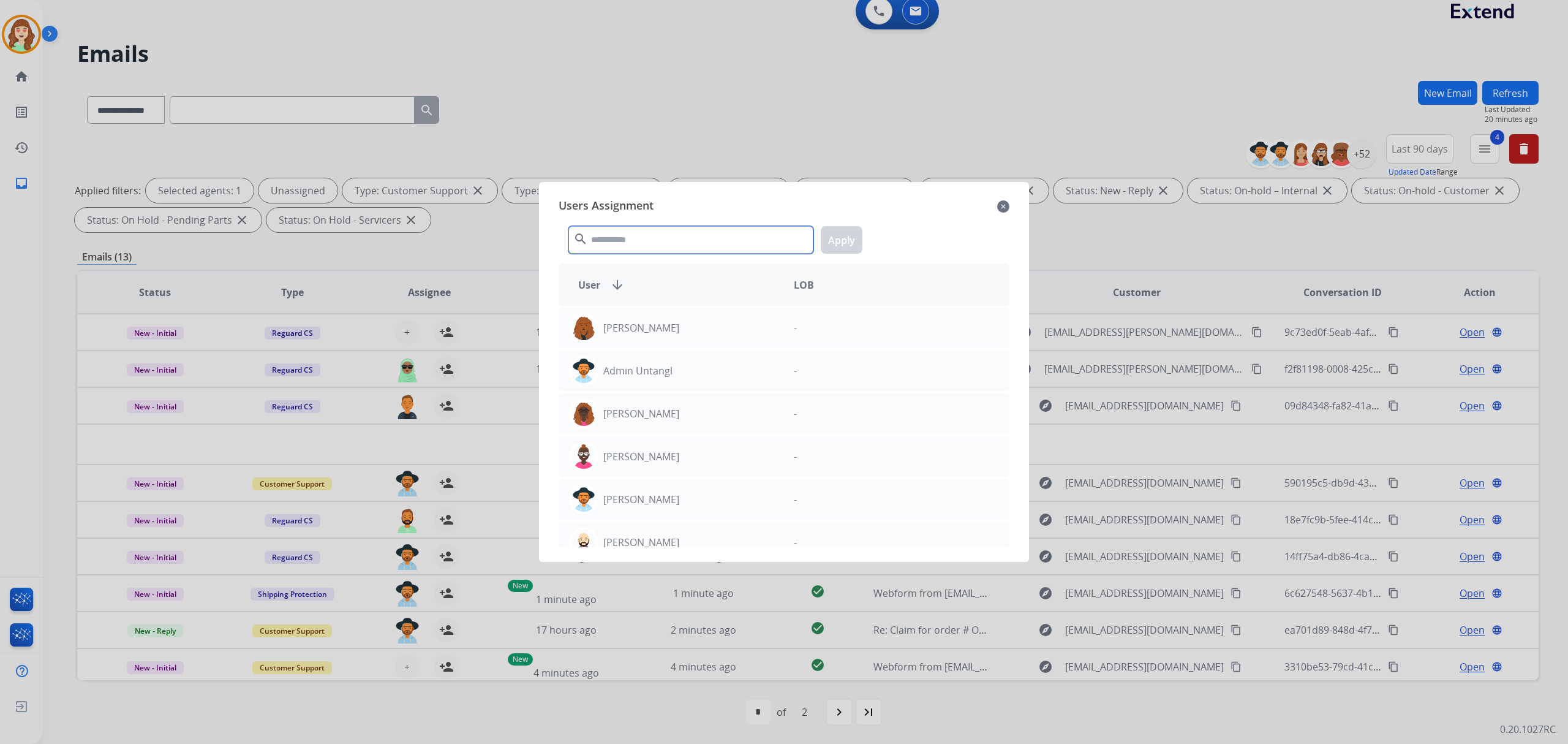
click at [712, 241] on input "text" at bounding box center [691, 239] width 245 height 27
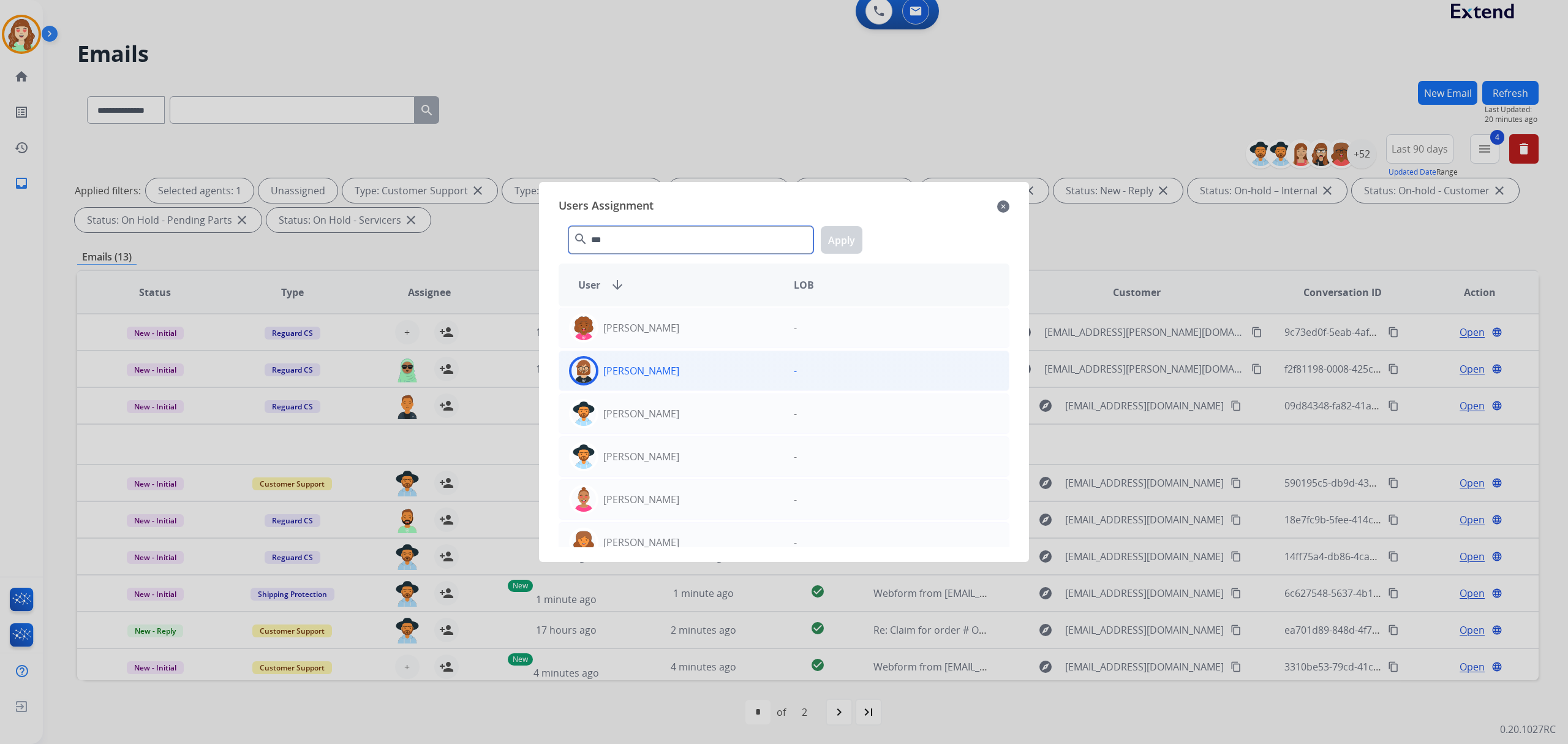
type input "***"
click at [702, 359] on div "[PERSON_NAME]" at bounding box center [672, 371] width 225 height 30
click at [836, 241] on button "Apply" at bounding box center [841, 239] width 41 height 27
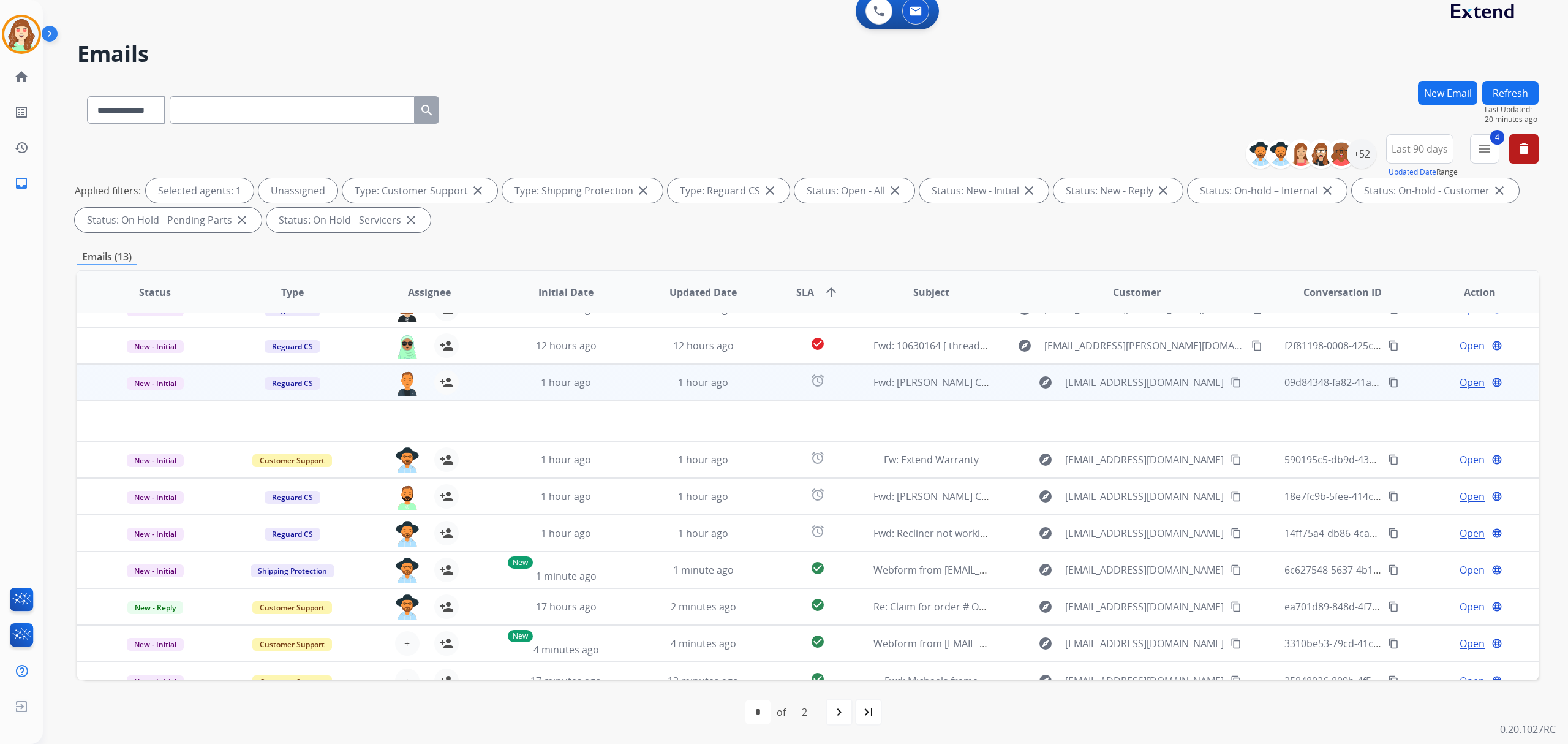
scroll to position [41, 0]
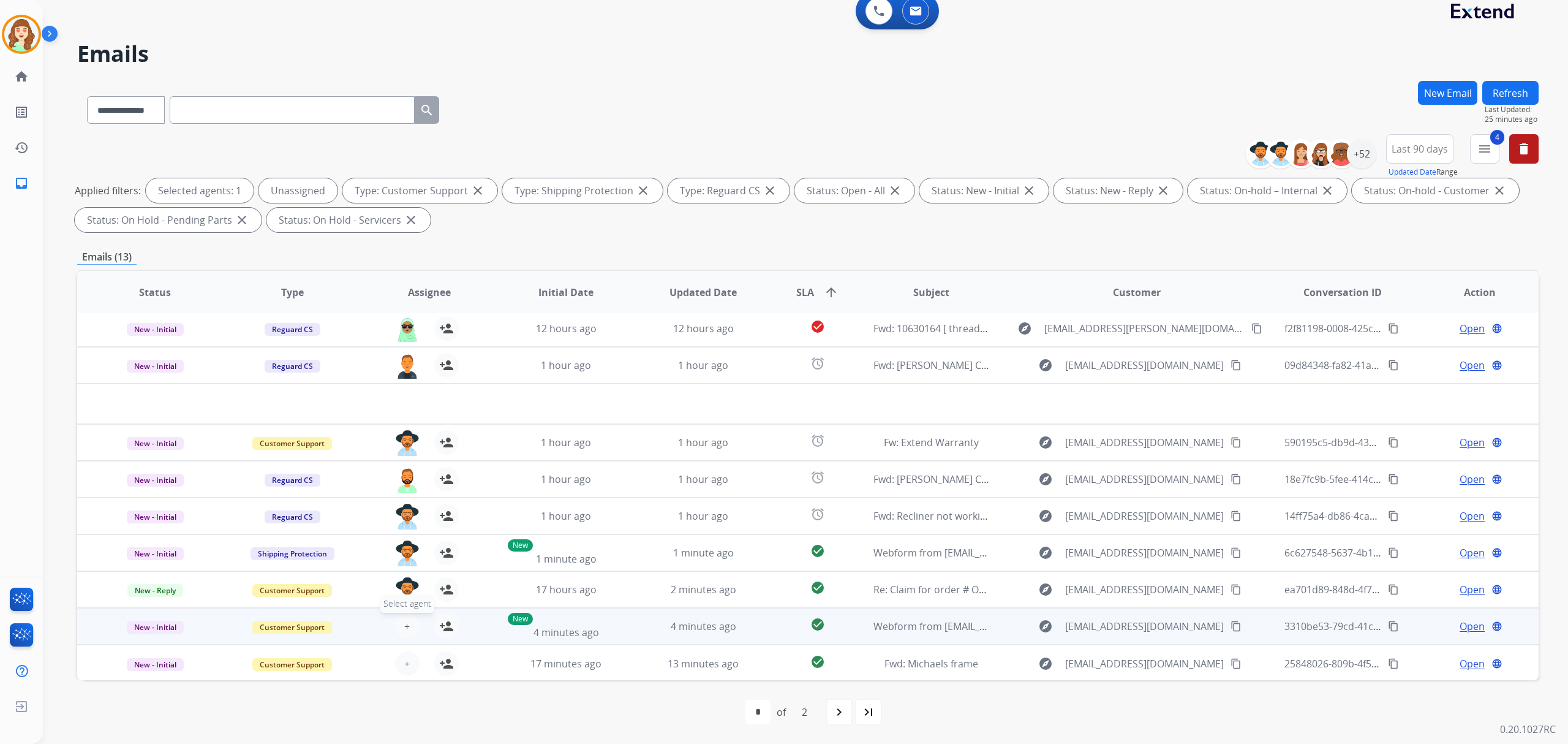
click at [407, 623] on span "+" at bounding box center [407, 626] width 5 height 15
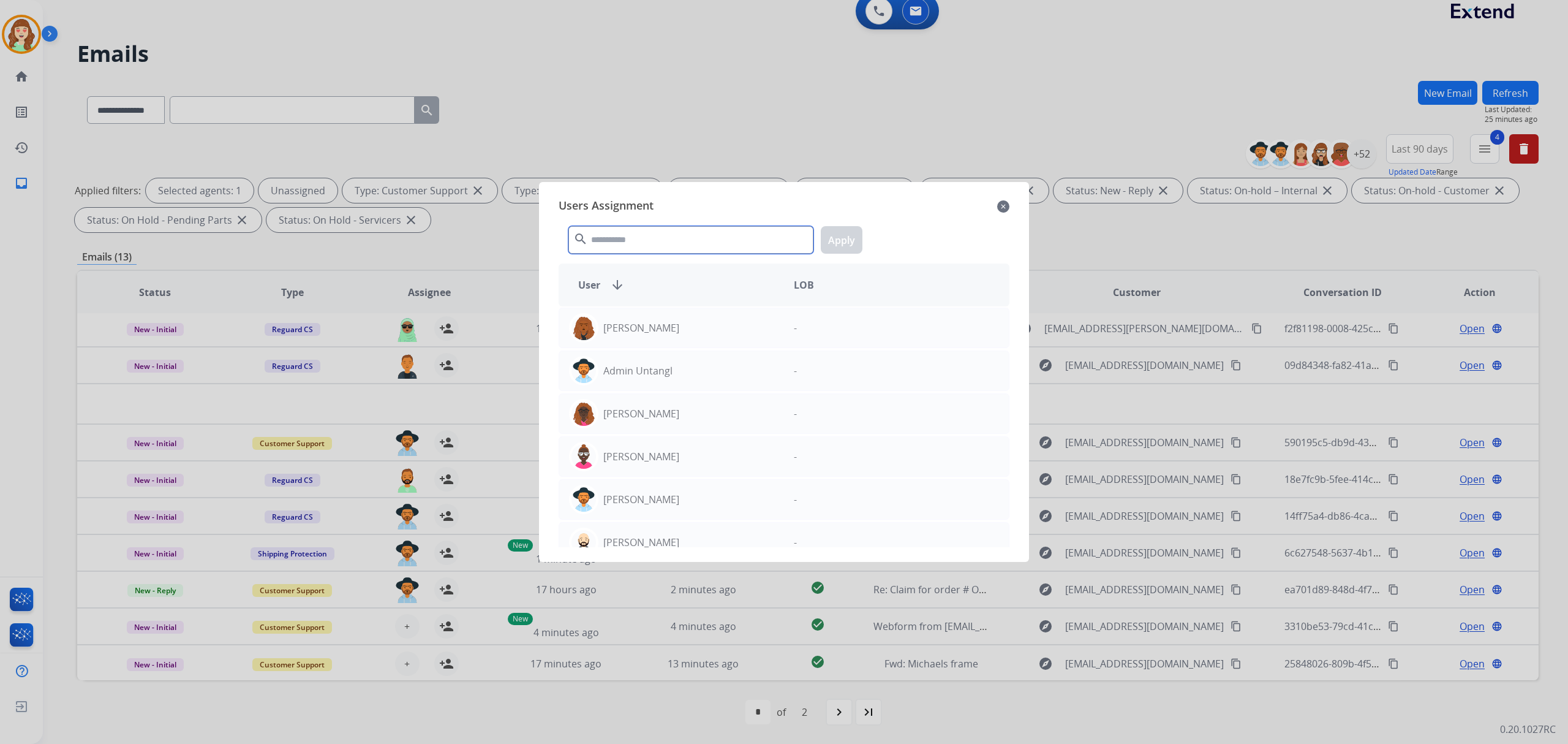
click at [630, 227] on input "text" at bounding box center [691, 239] width 245 height 27
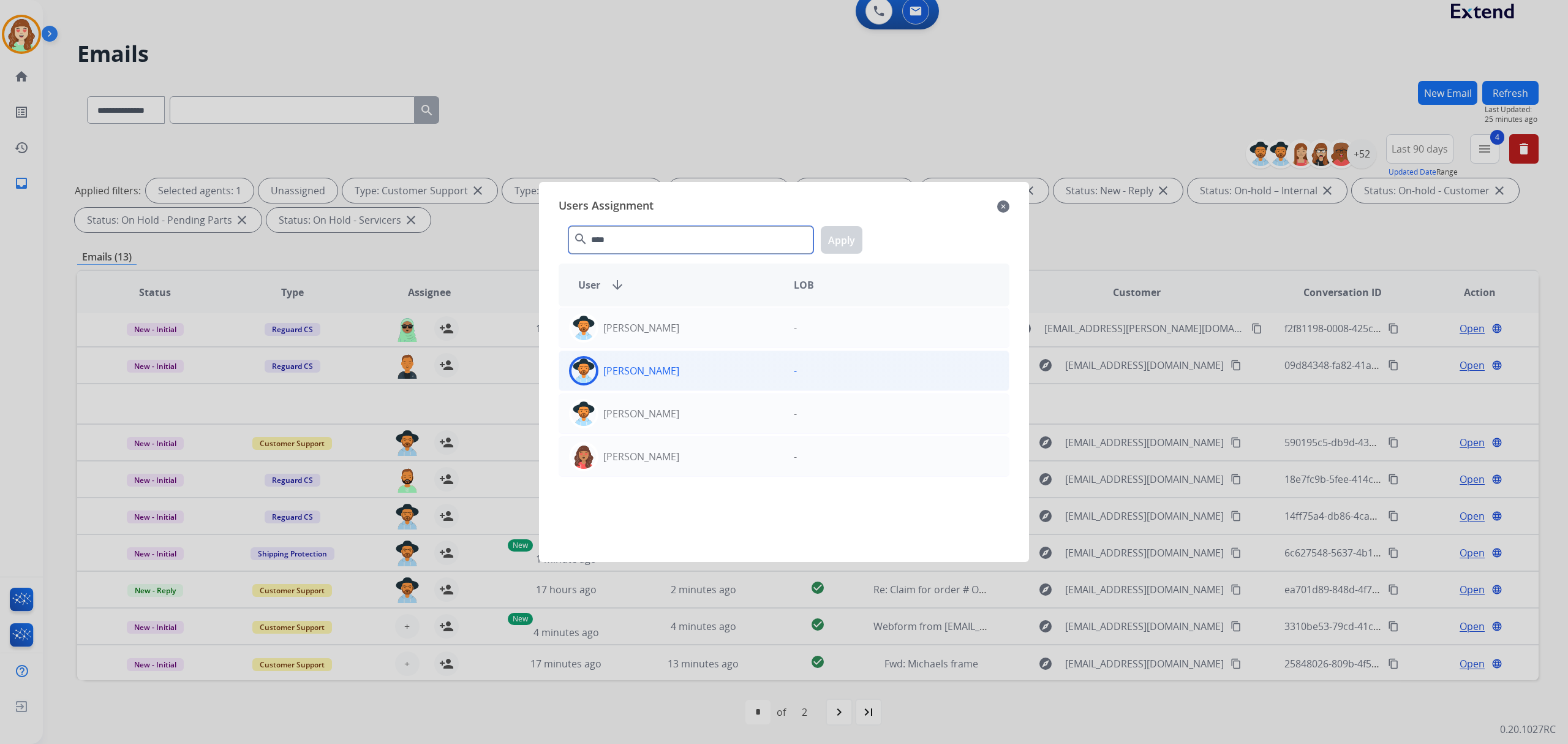
type input "****"
click at [688, 386] on div "Kayla Walker -" at bounding box center [784, 371] width 451 height 41
click at [819, 253] on div "**** search Apply" at bounding box center [784, 238] width 451 height 42
click at [834, 238] on button "Apply" at bounding box center [841, 239] width 41 height 27
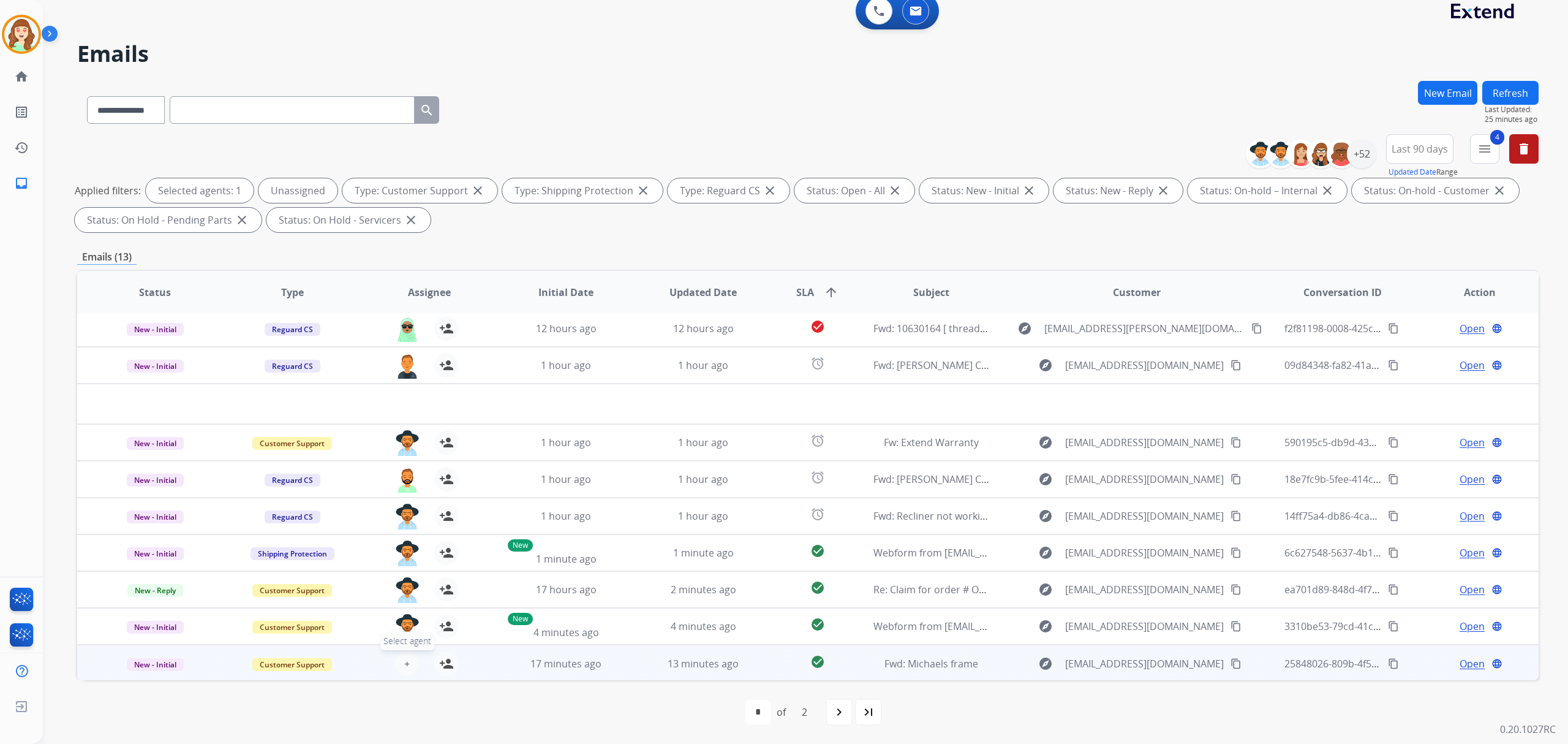
click at [405, 665] on span "+" at bounding box center [407, 664] width 5 height 15
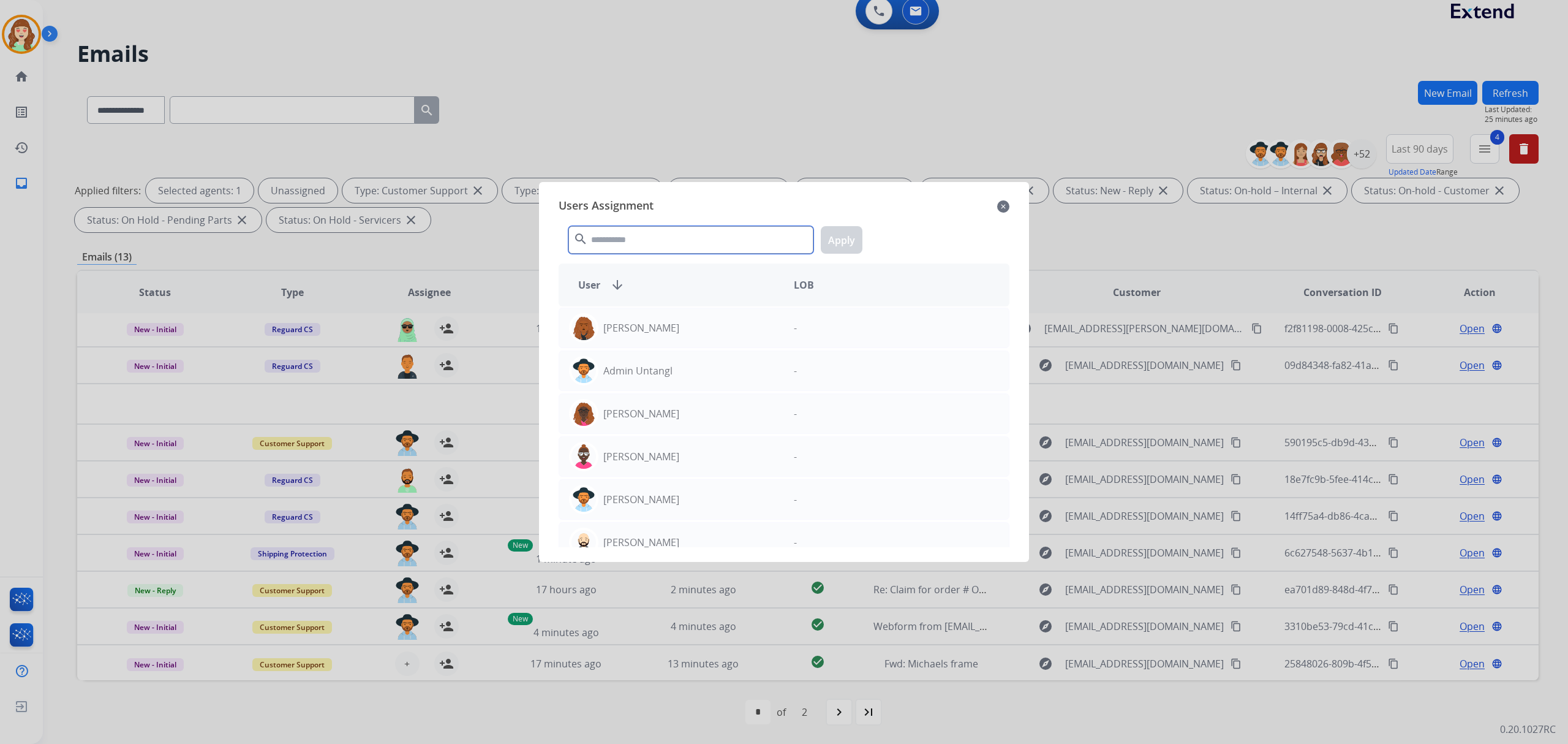
click at [640, 250] on input "text" at bounding box center [691, 239] width 245 height 27
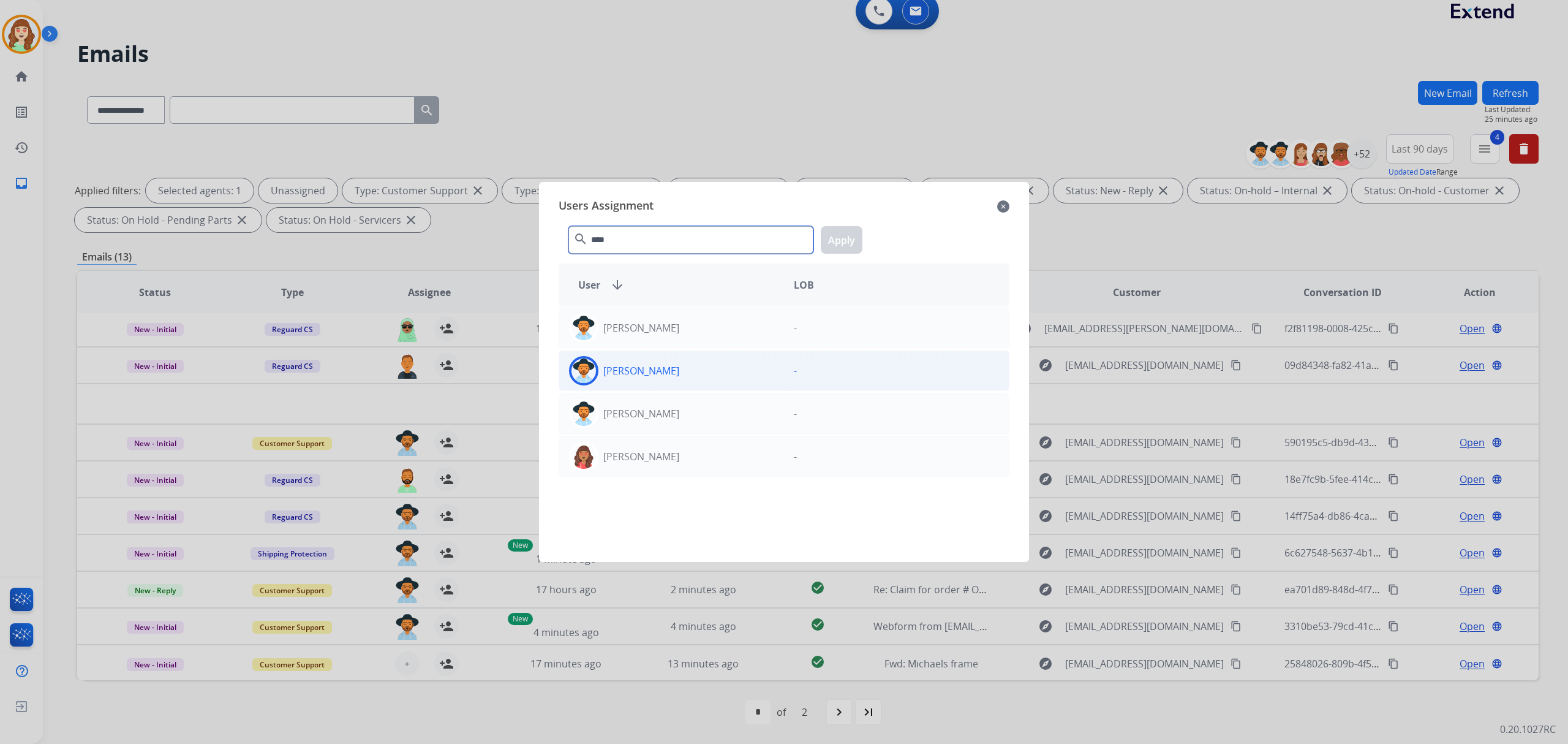
type input "****"
drag, startPoint x: 674, startPoint y: 376, endPoint x: 828, endPoint y: 280, distance: 181.5
click at [677, 376] on div "[PERSON_NAME]" at bounding box center [672, 371] width 225 height 30
click at [833, 231] on button "Apply" at bounding box center [841, 239] width 41 height 27
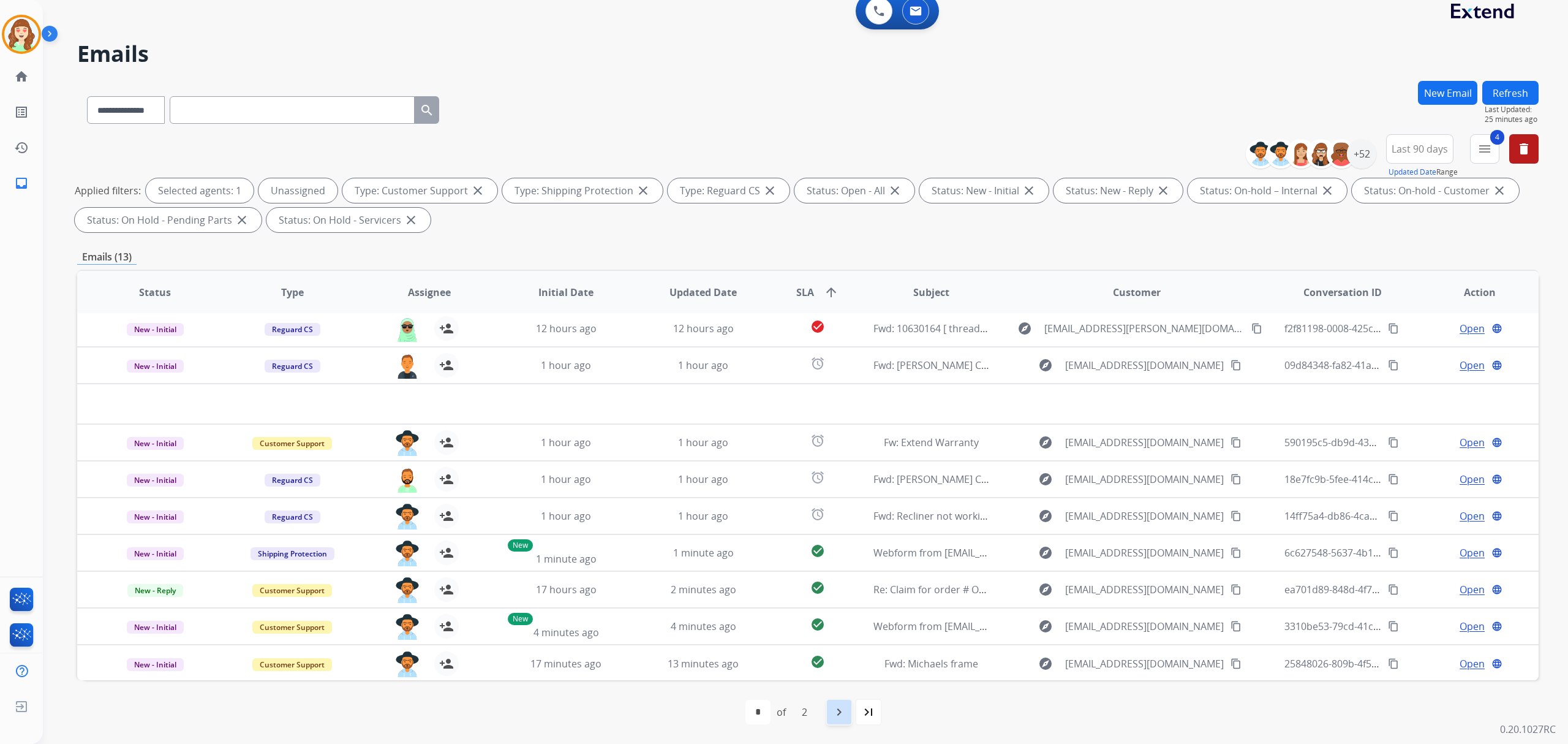
drag, startPoint x: 833, startPoint y: 710, endPoint x: 789, endPoint y: 596, distance: 122.2
click at [845, 699] on div "navigate_next" at bounding box center [839, 712] width 27 height 27
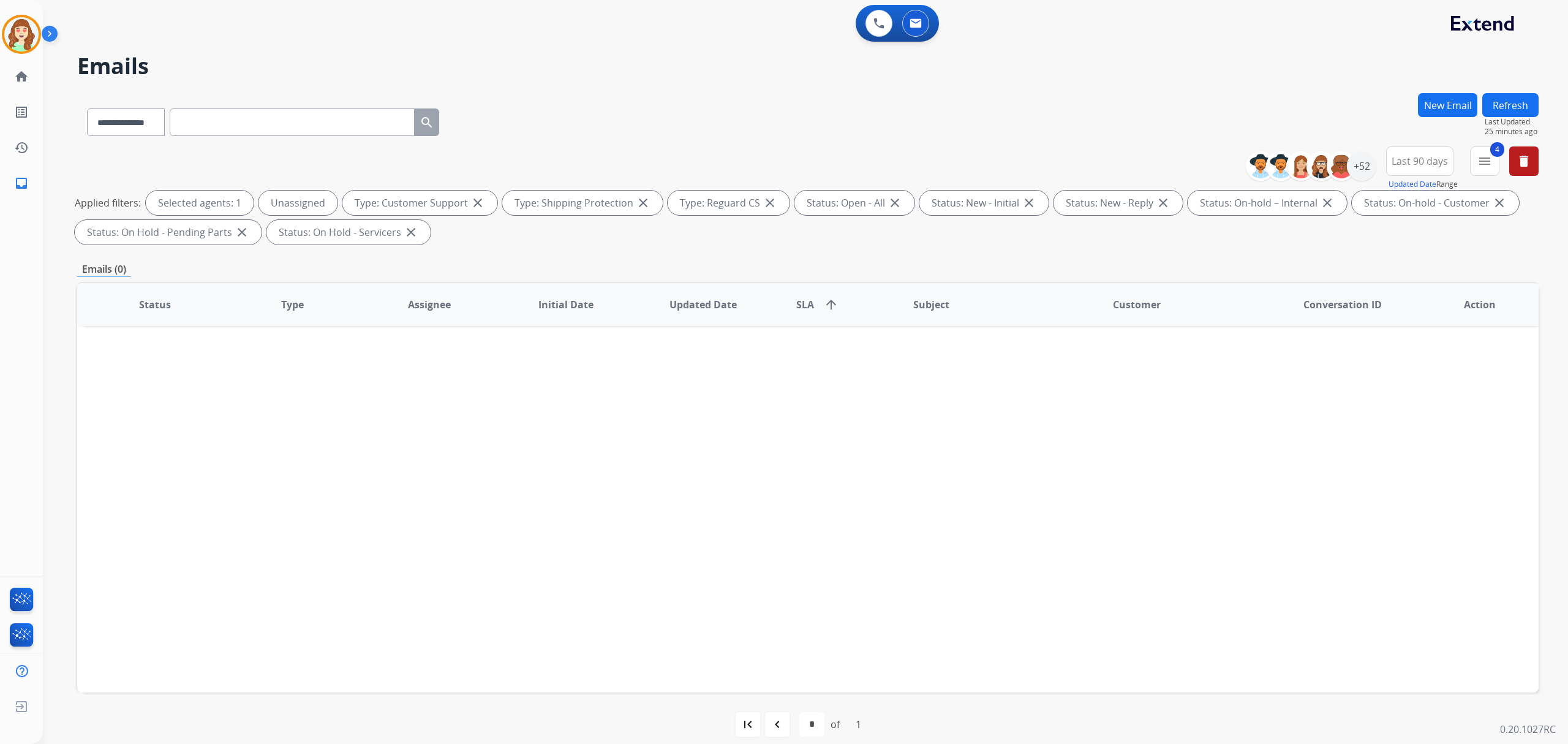
scroll to position [0, 0]
click at [1363, 177] on div "+52" at bounding box center [1362, 166] width 30 height 30
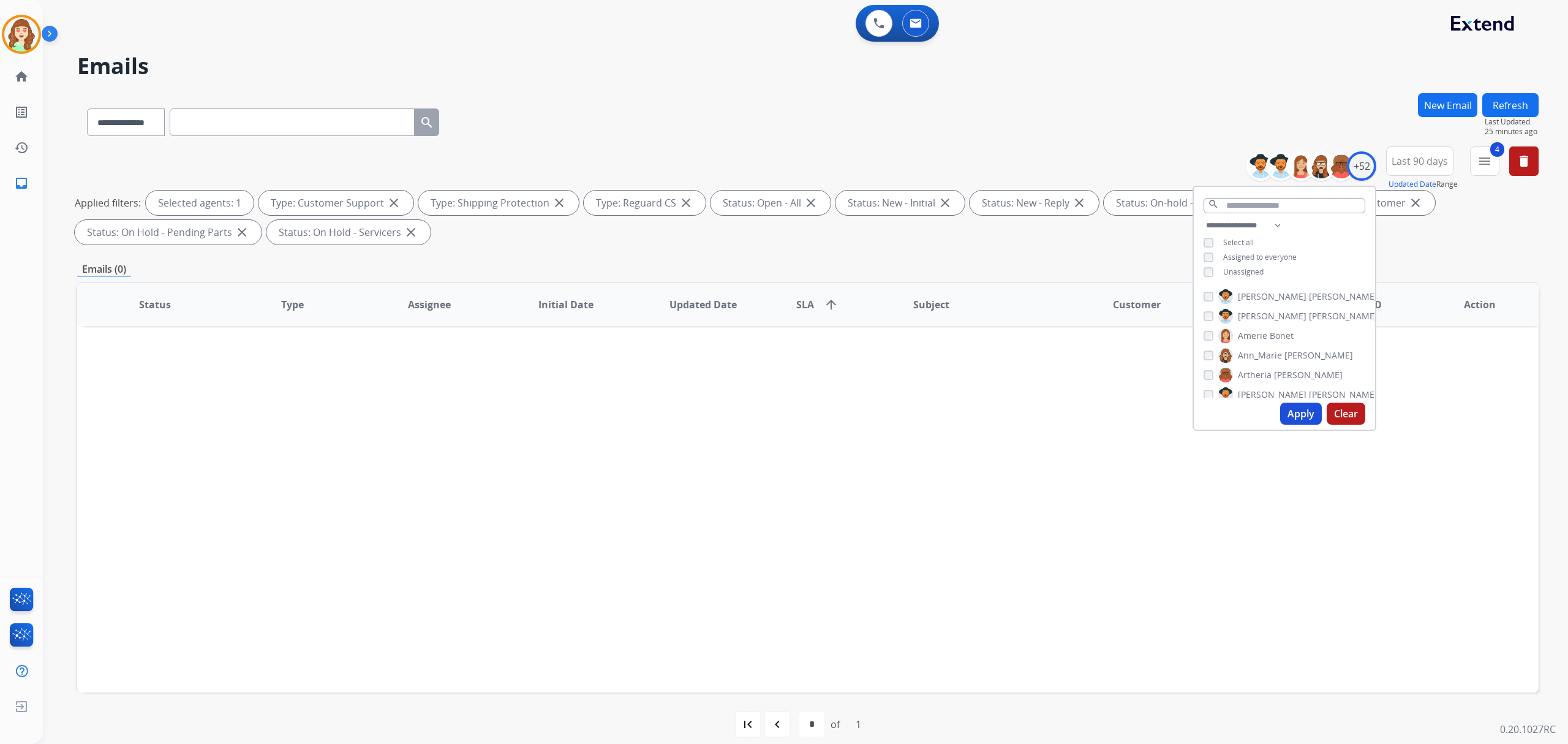
click at [1285, 410] on button "Apply" at bounding box center [1301, 413] width 41 height 22
click at [1207, 309] on div "[PERSON_NAME]" at bounding box center [1291, 316] width 174 height 15
click at [1309, 413] on button "Apply" at bounding box center [1301, 413] width 41 height 22
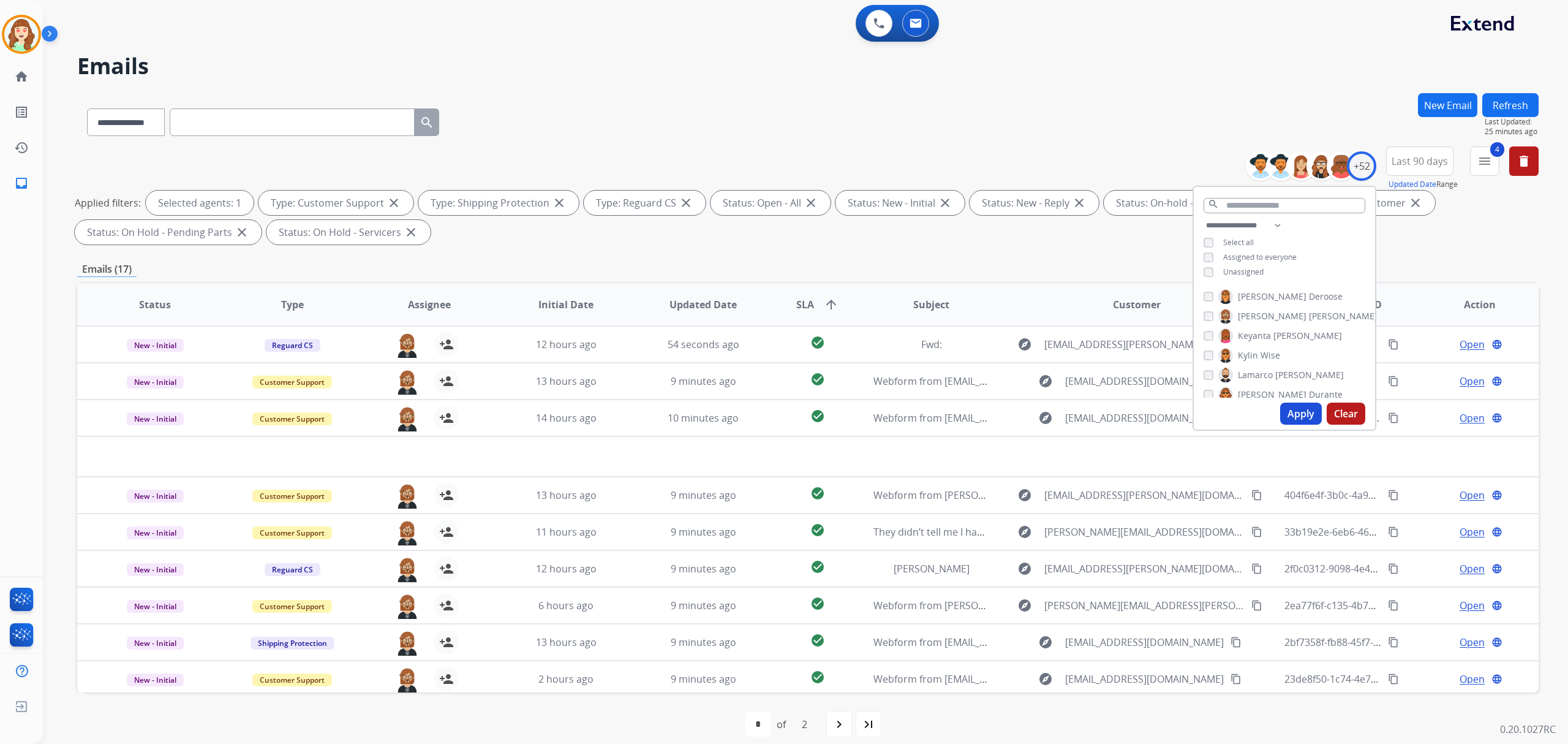
click at [1298, 413] on button "Apply" at bounding box center [1301, 413] width 41 height 22
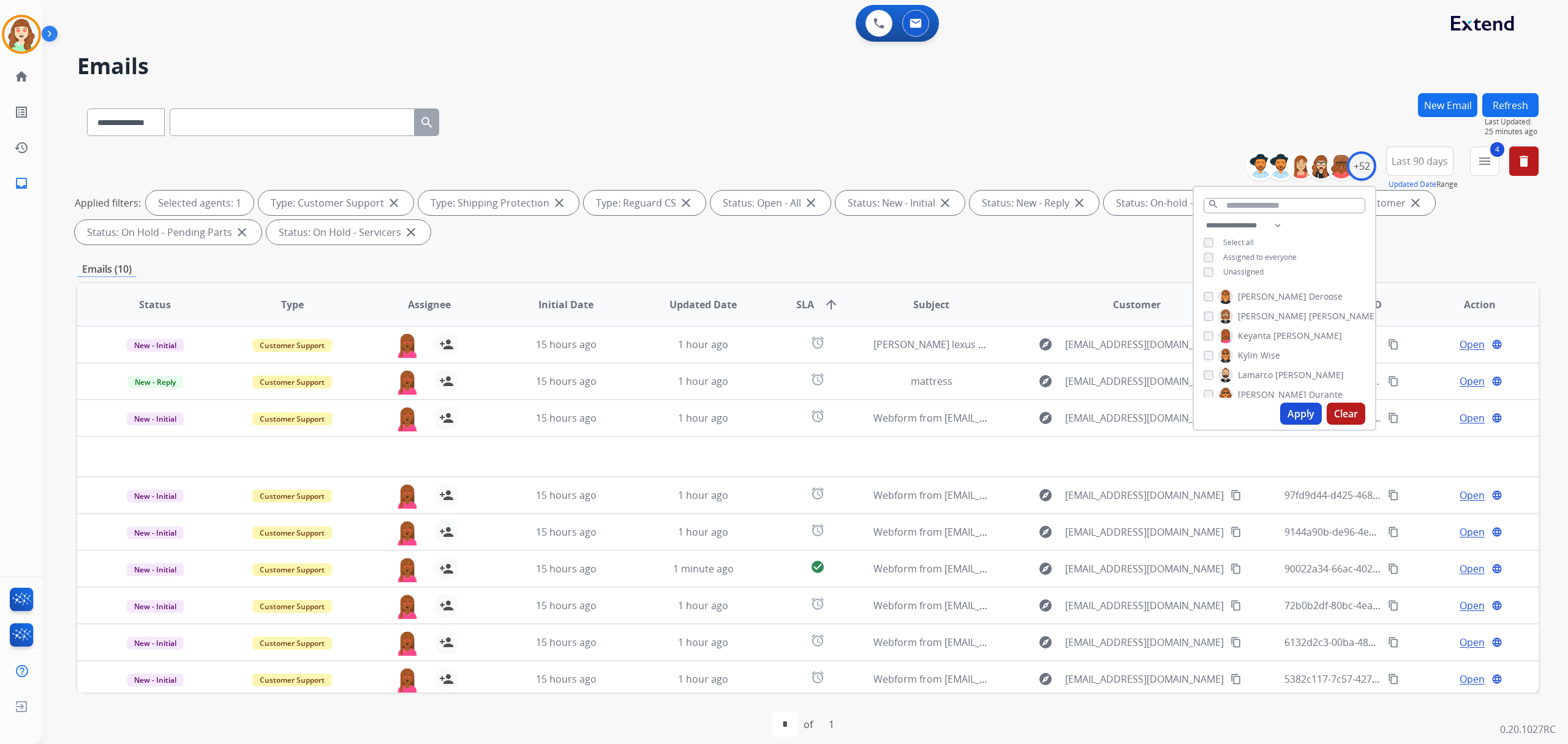
click at [1305, 414] on button "Apply" at bounding box center [1301, 413] width 41 height 22
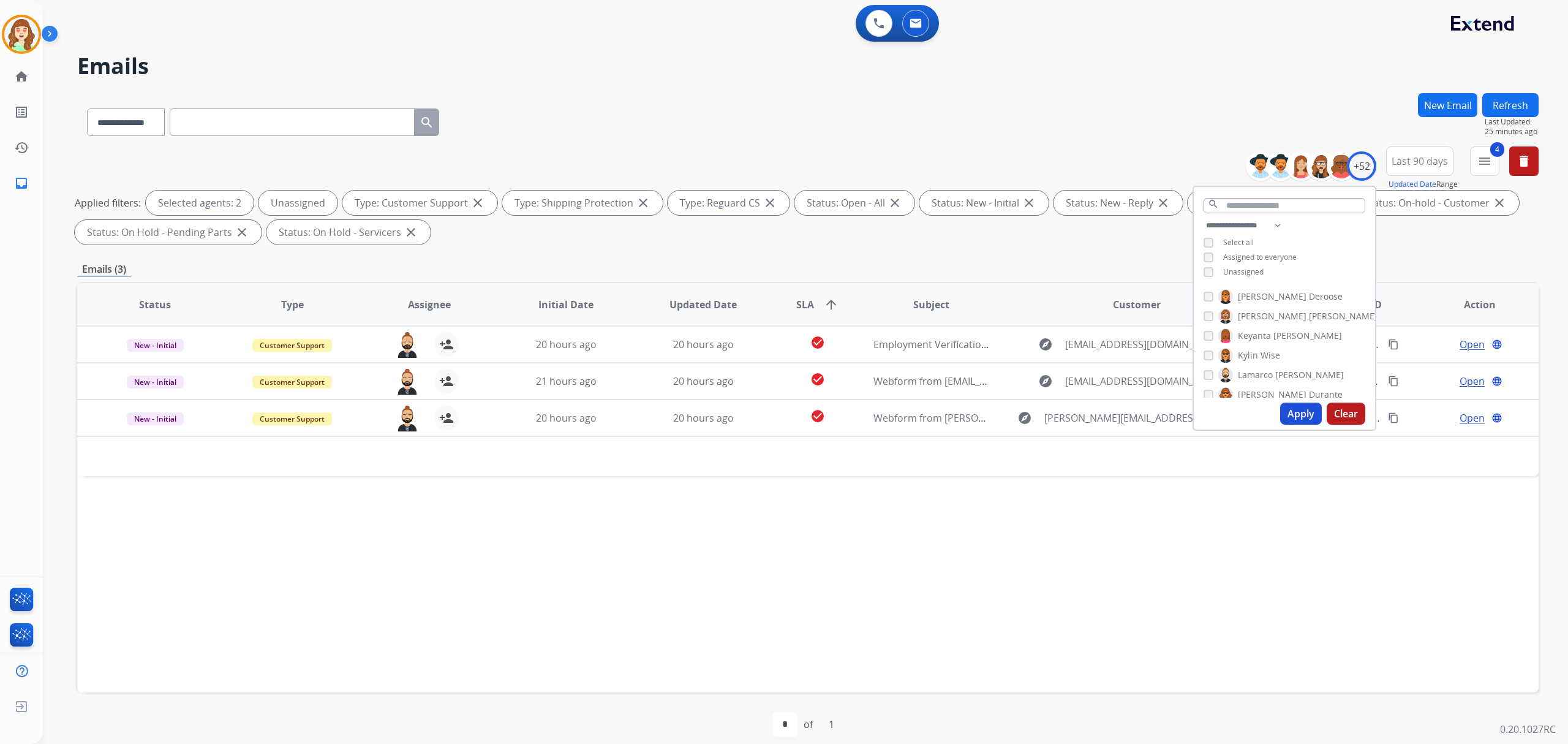
click at [1299, 410] on button "Apply" at bounding box center [1301, 413] width 41 height 22
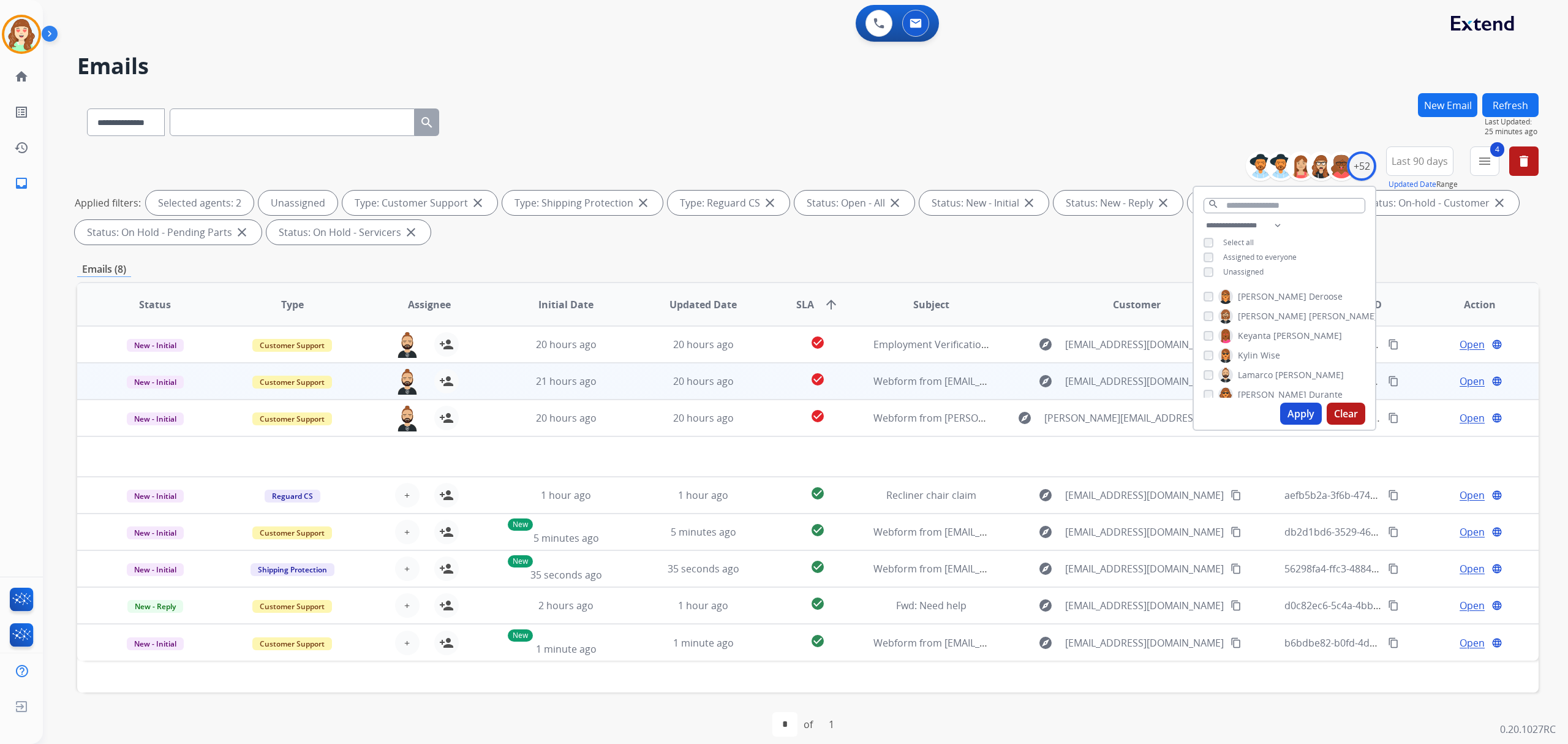
scroll to position [13, 0]
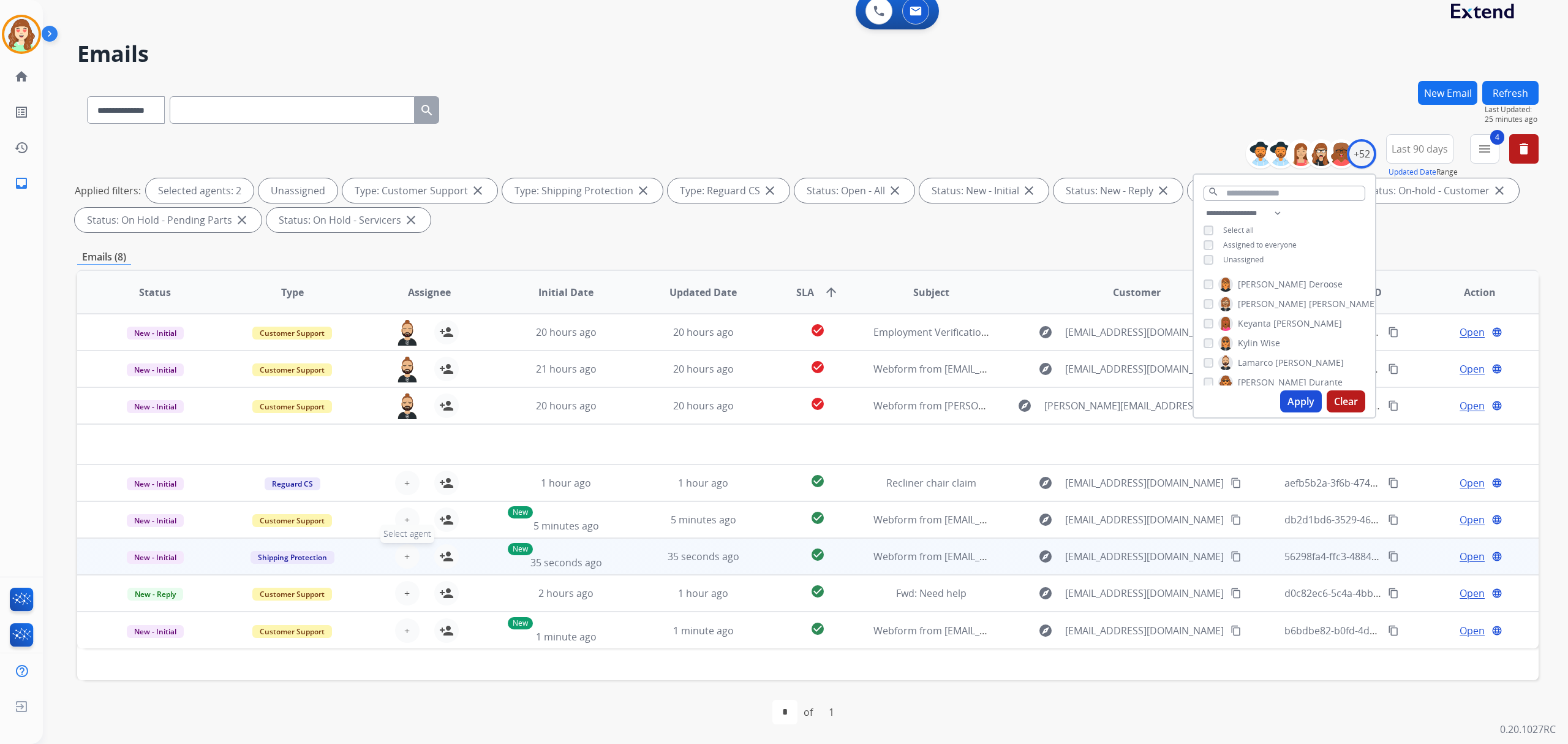
click at [410, 550] on button "+ Select agent" at bounding box center [407, 556] width 24 height 24
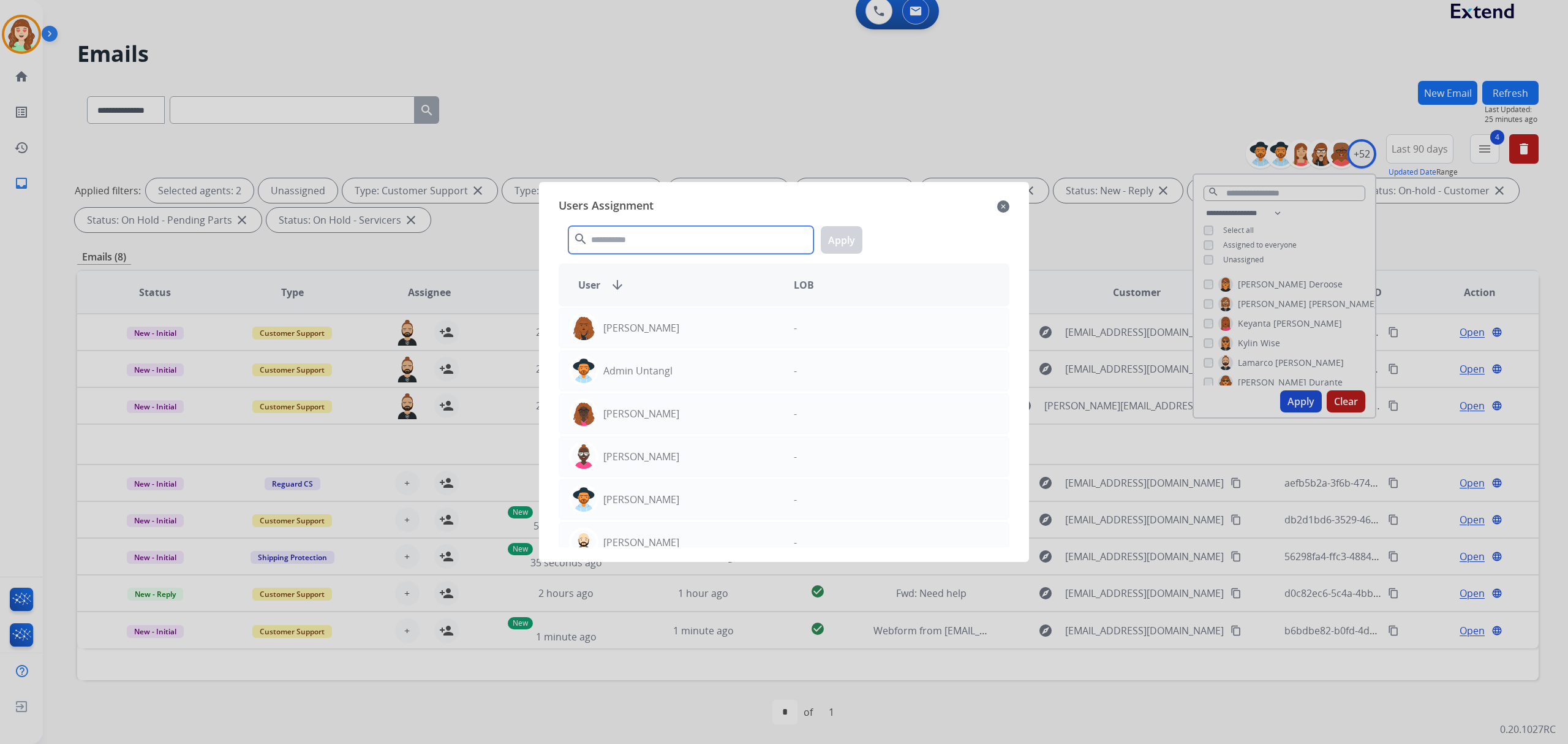
click at [679, 243] on input "text" at bounding box center [691, 239] width 245 height 27
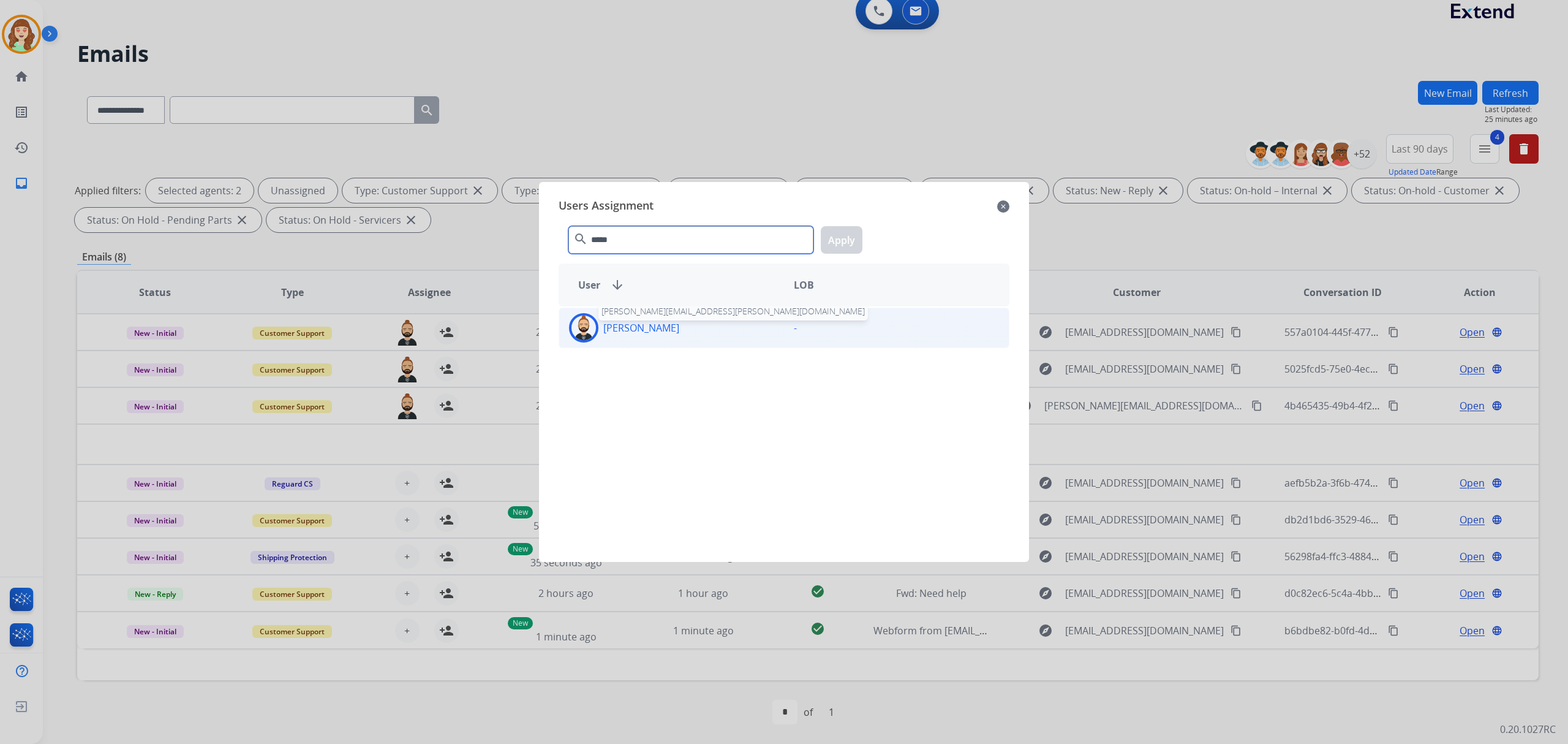
type input "*****"
drag, startPoint x: 626, startPoint y: 334, endPoint x: 815, endPoint y: 263, distance: 201.9
click at [626, 334] on p "[PERSON_NAME]" at bounding box center [641, 327] width 76 height 15
click at [829, 239] on button "Apply" at bounding box center [841, 239] width 41 height 27
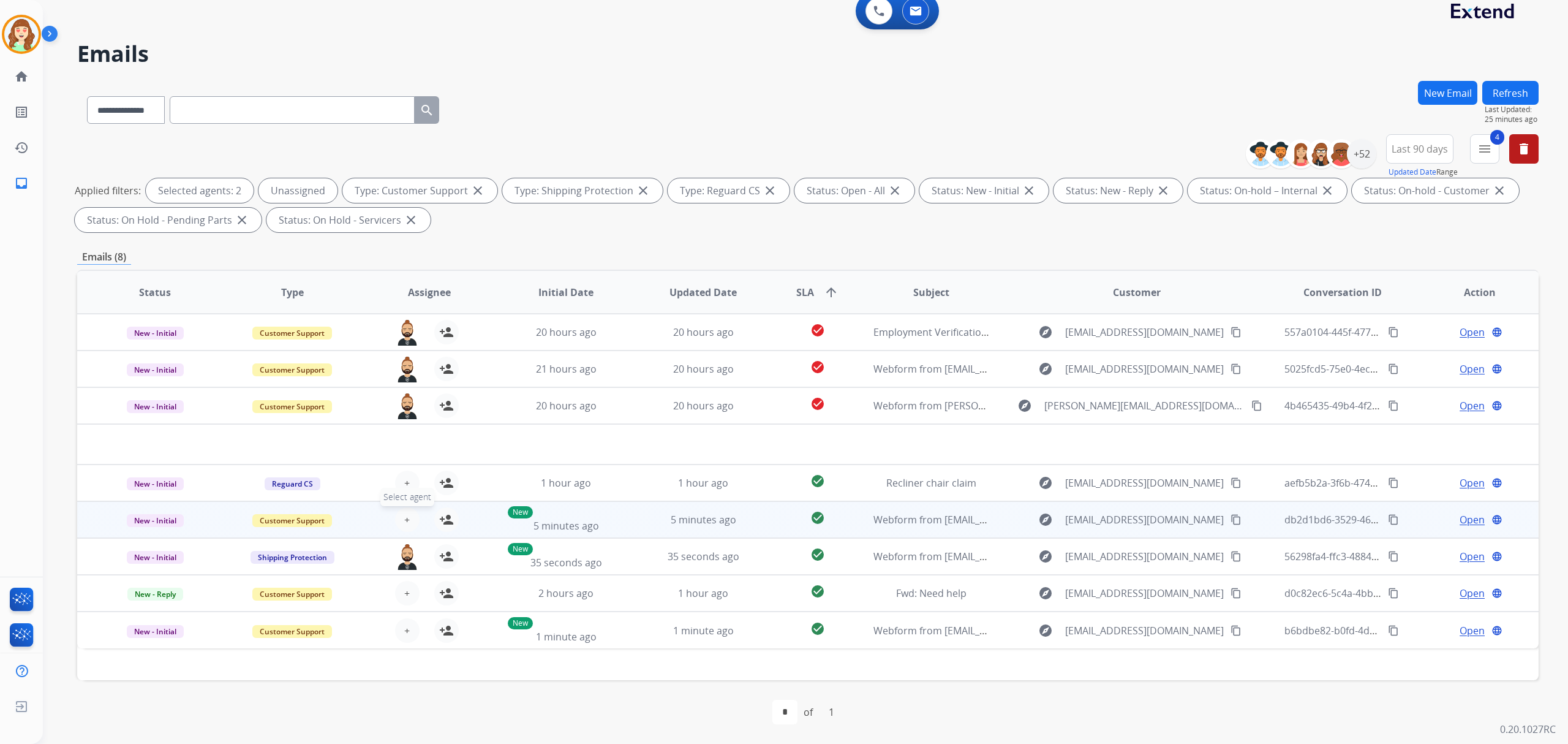
click at [405, 510] on button "+ Select agent" at bounding box center [407, 519] width 24 height 24
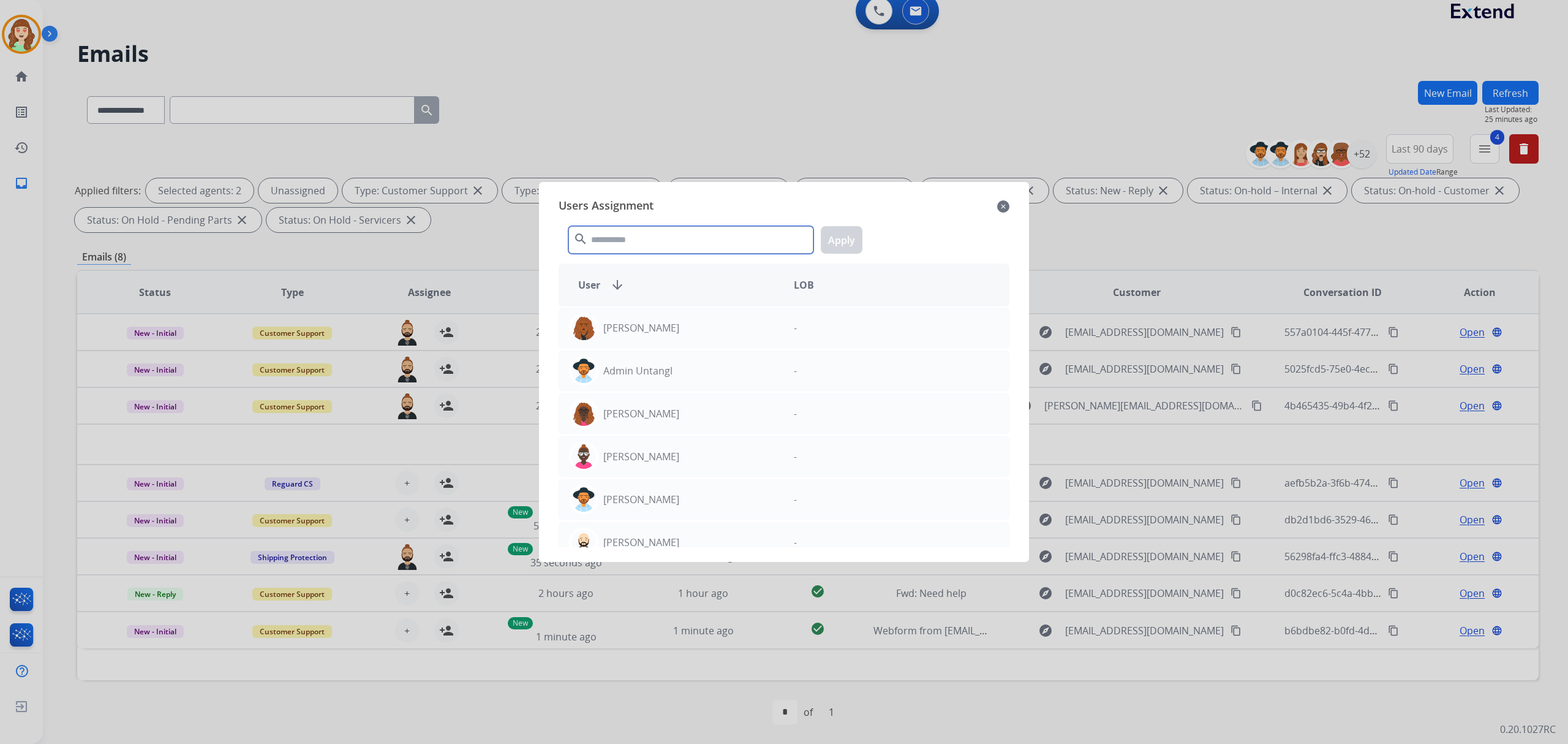
drag, startPoint x: 694, startPoint y: 245, endPoint x: 705, endPoint y: 241, distance: 11.7
click at [695, 245] on input "text" at bounding box center [691, 239] width 245 height 27
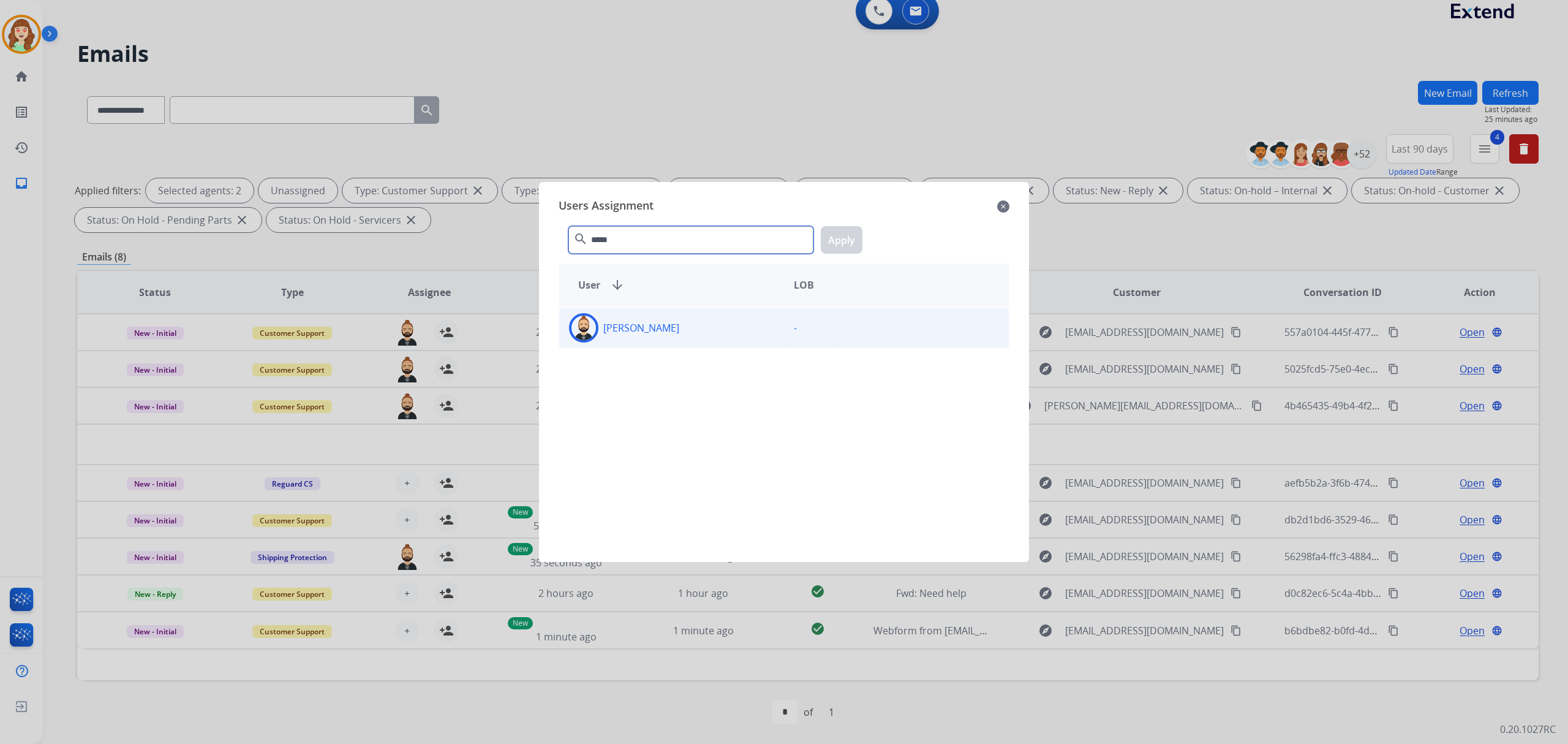
type input "*****"
click at [703, 328] on div "[PERSON_NAME]" at bounding box center [672, 328] width 225 height 30
click at [841, 244] on button "Apply" at bounding box center [841, 239] width 41 height 27
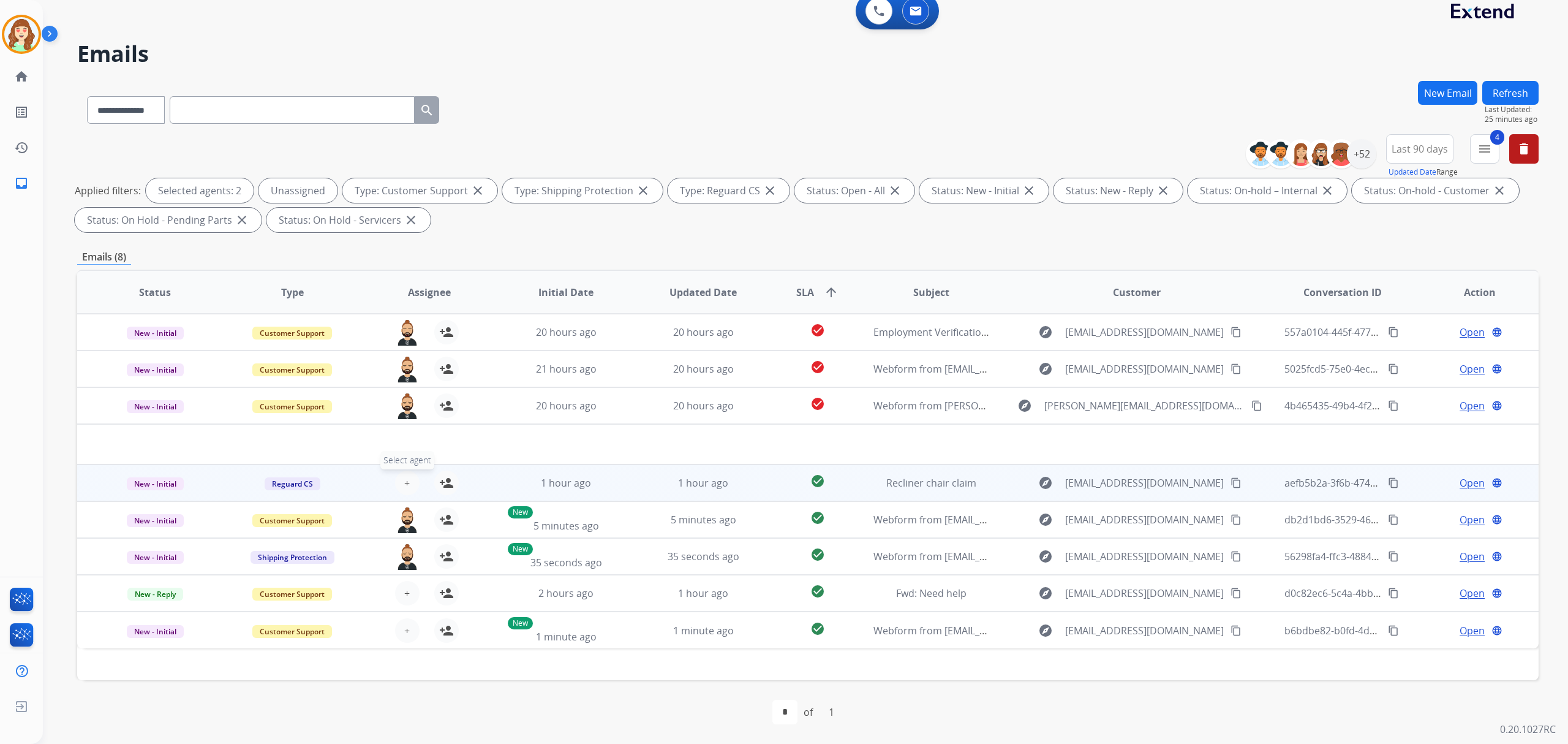
click at [407, 477] on button "+ Select agent" at bounding box center [407, 482] width 24 height 24
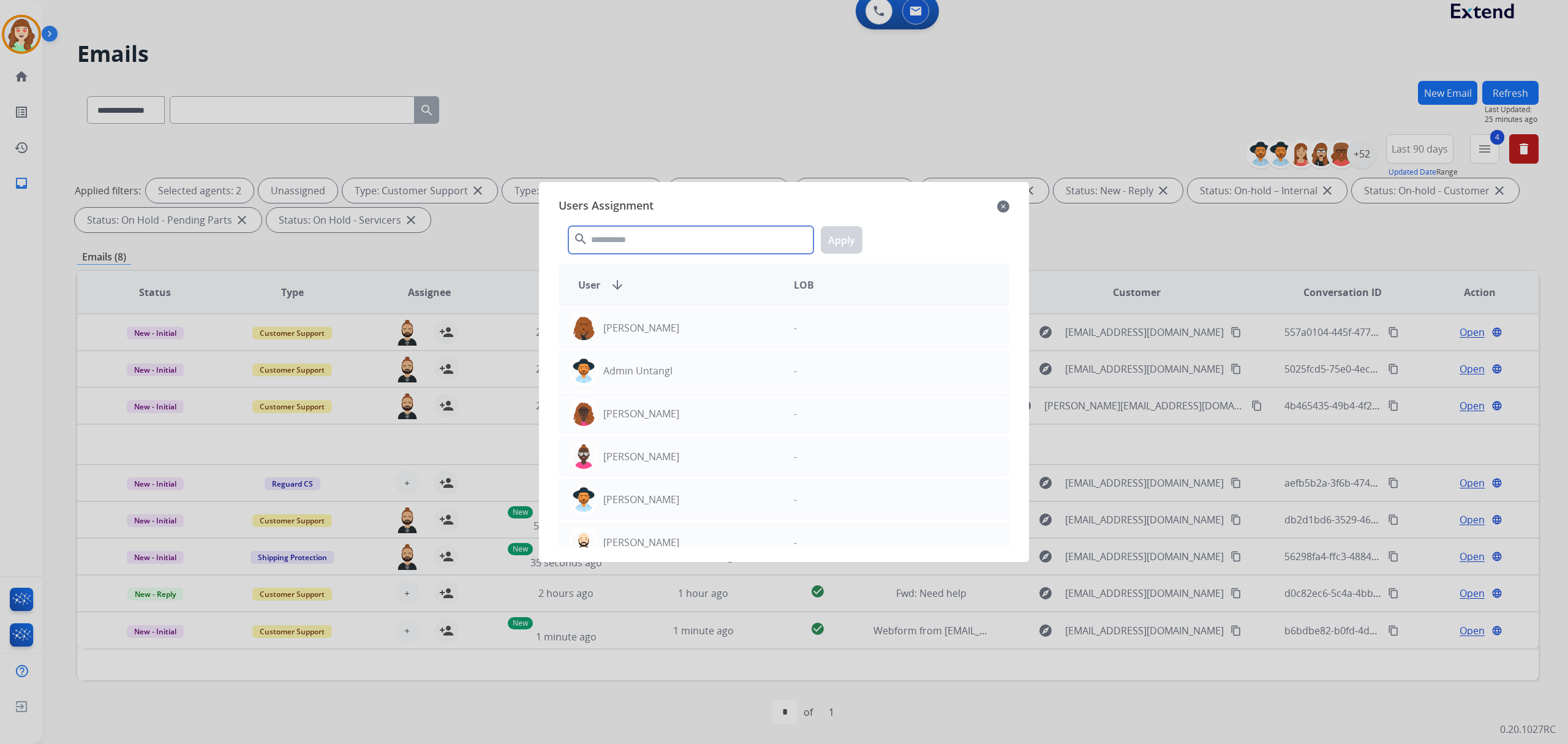
click at [626, 236] on input "text" at bounding box center [691, 239] width 245 height 27
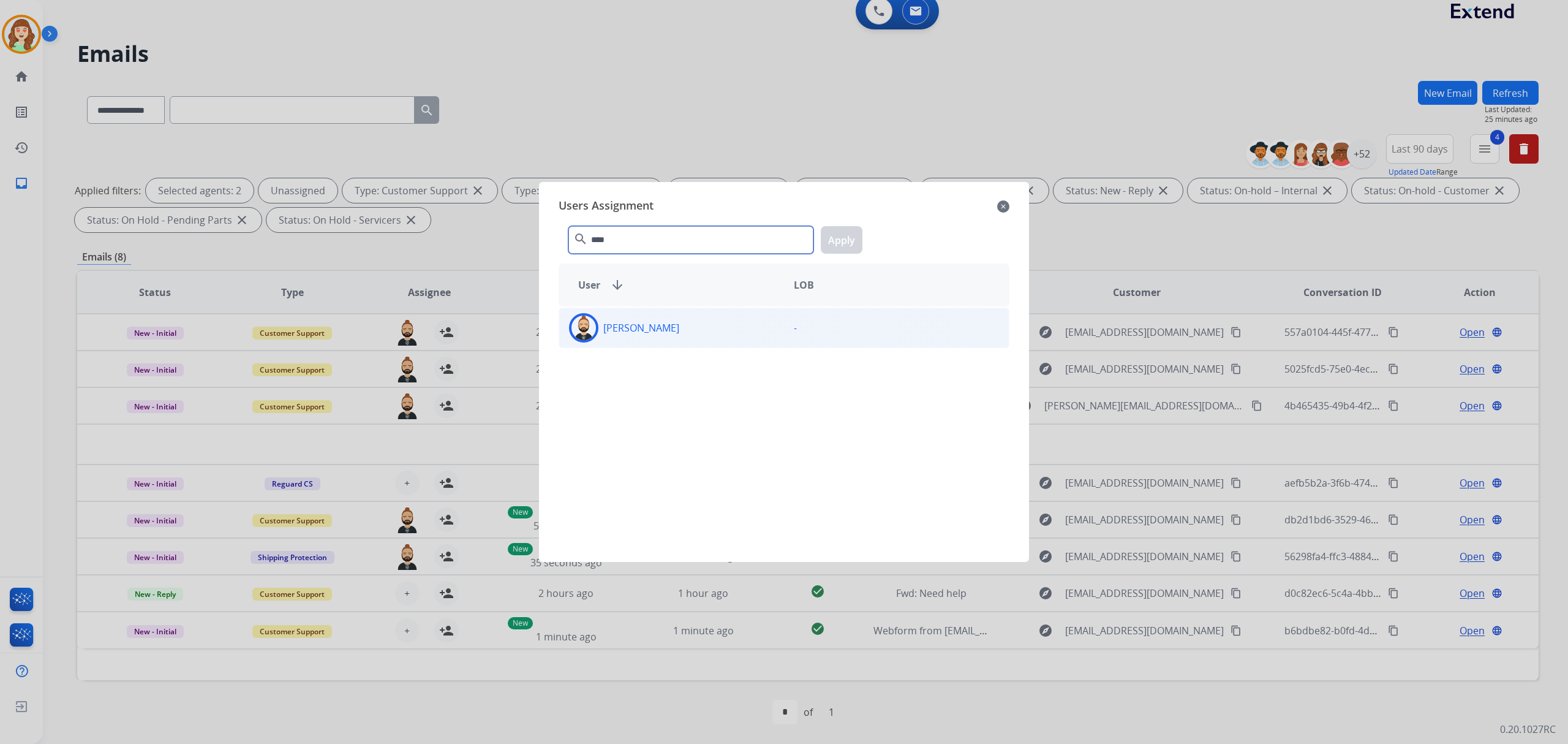
type input "****"
click at [722, 332] on div "[PERSON_NAME]" at bounding box center [672, 328] width 225 height 30
click at [844, 236] on button "Apply" at bounding box center [841, 239] width 41 height 27
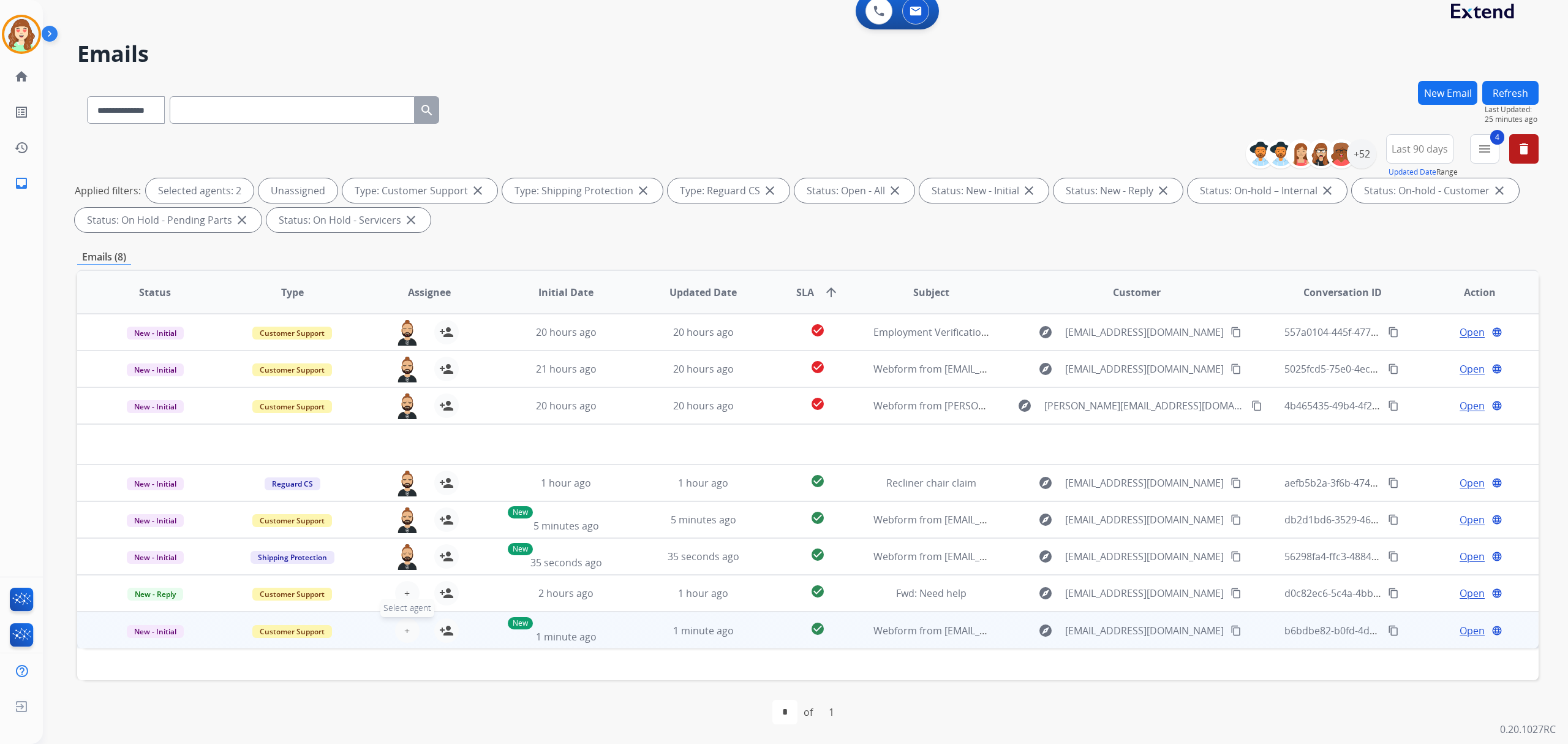
click at [405, 635] on span "+" at bounding box center [407, 630] width 5 height 15
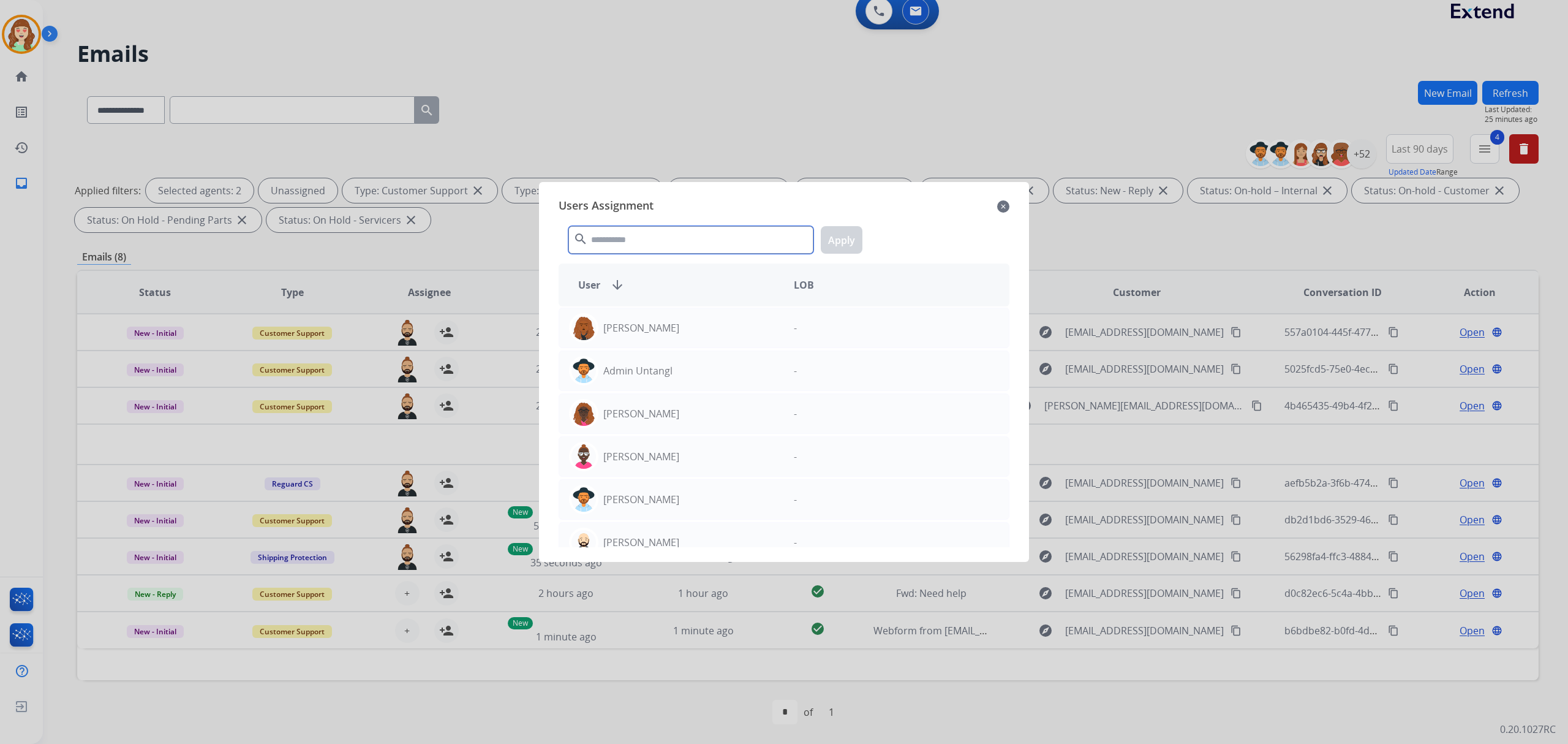
click at [645, 241] on input "text" at bounding box center [691, 239] width 245 height 27
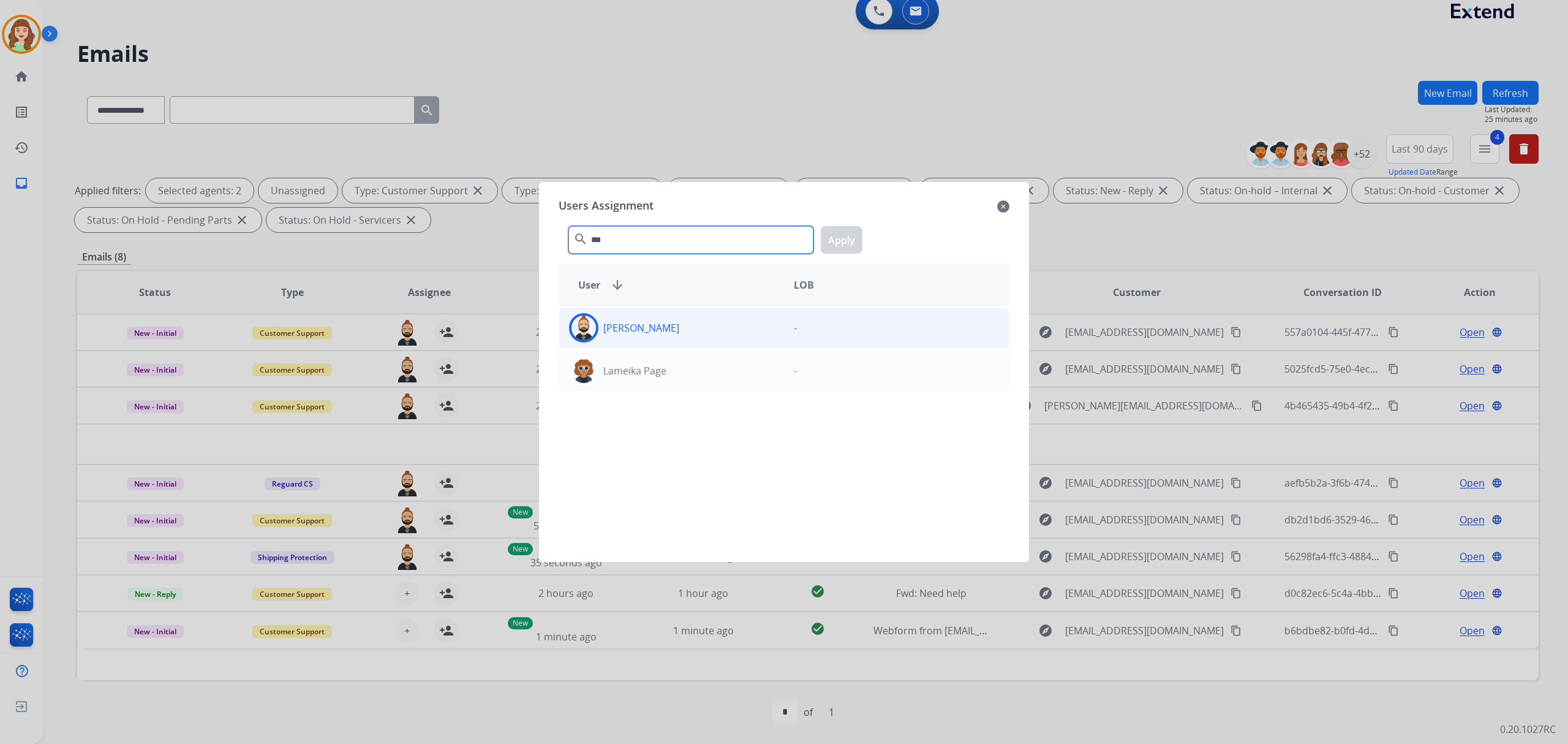
type input "***"
click at [728, 331] on div "[PERSON_NAME]" at bounding box center [672, 328] width 225 height 30
click at [841, 228] on button "Apply" at bounding box center [841, 239] width 41 height 27
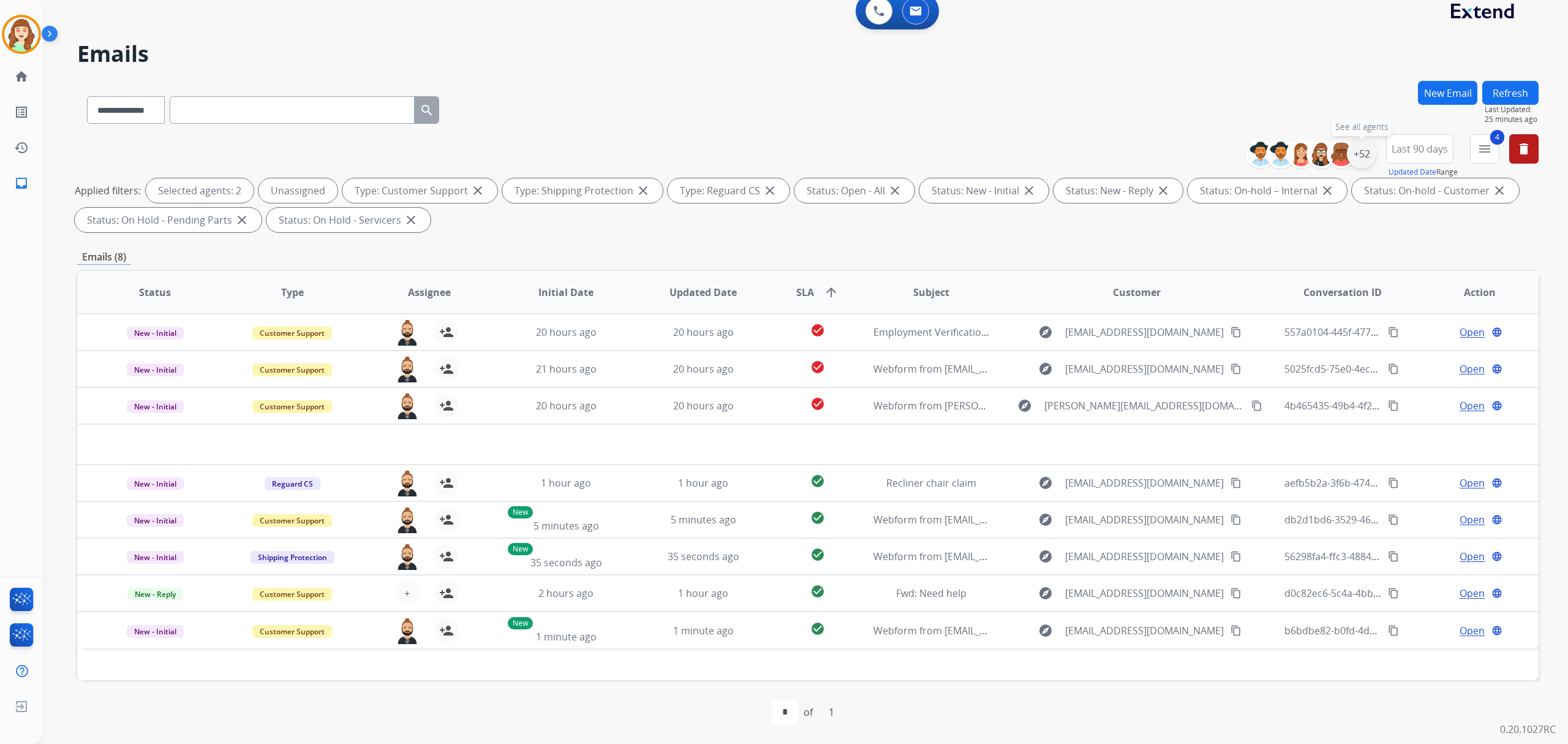
click at [1358, 150] on div "+52" at bounding box center [1362, 154] width 30 height 30
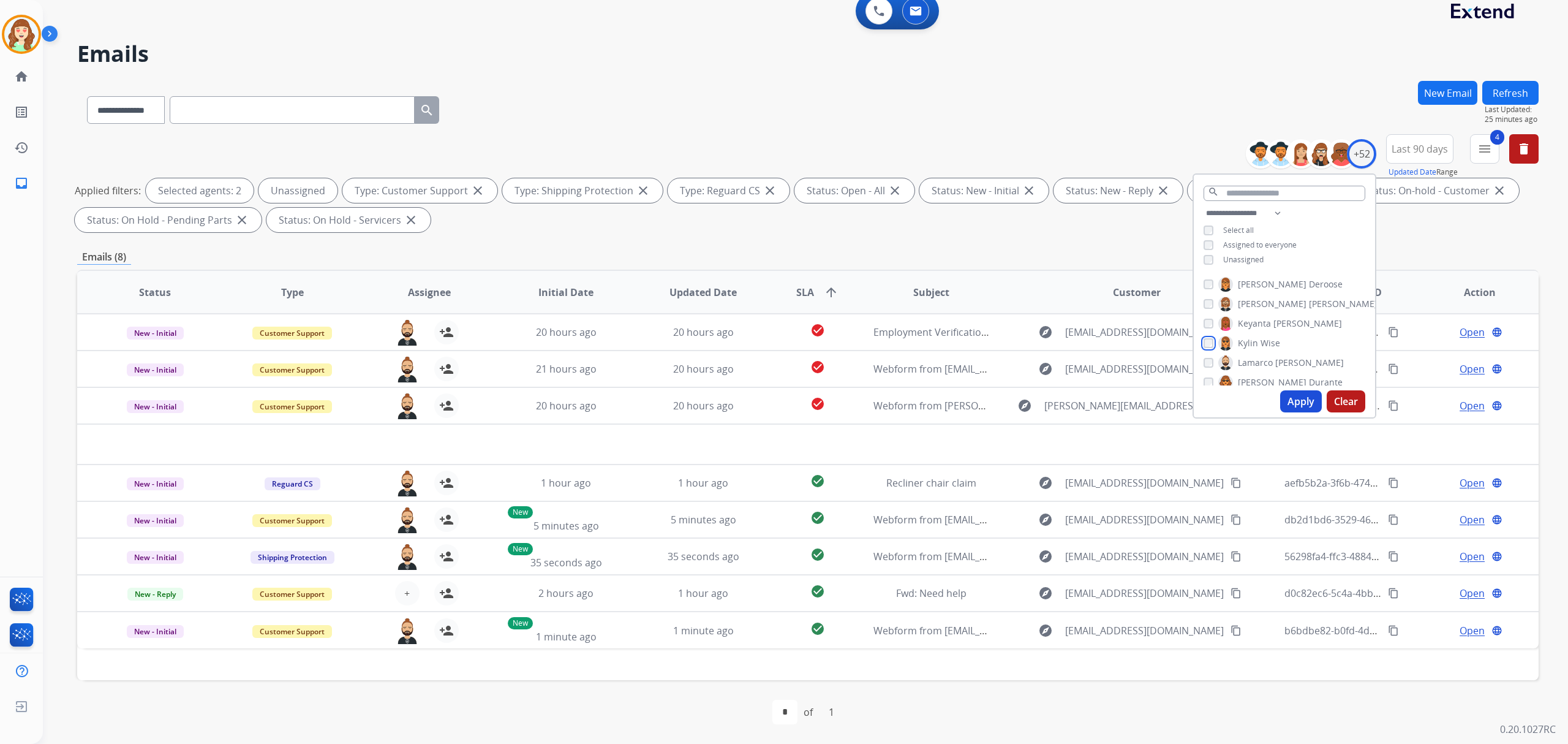
scroll to position [572, 0]
click at [1293, 401] on button "Apply" at bounding box center [1301, 402] width 41 height 22
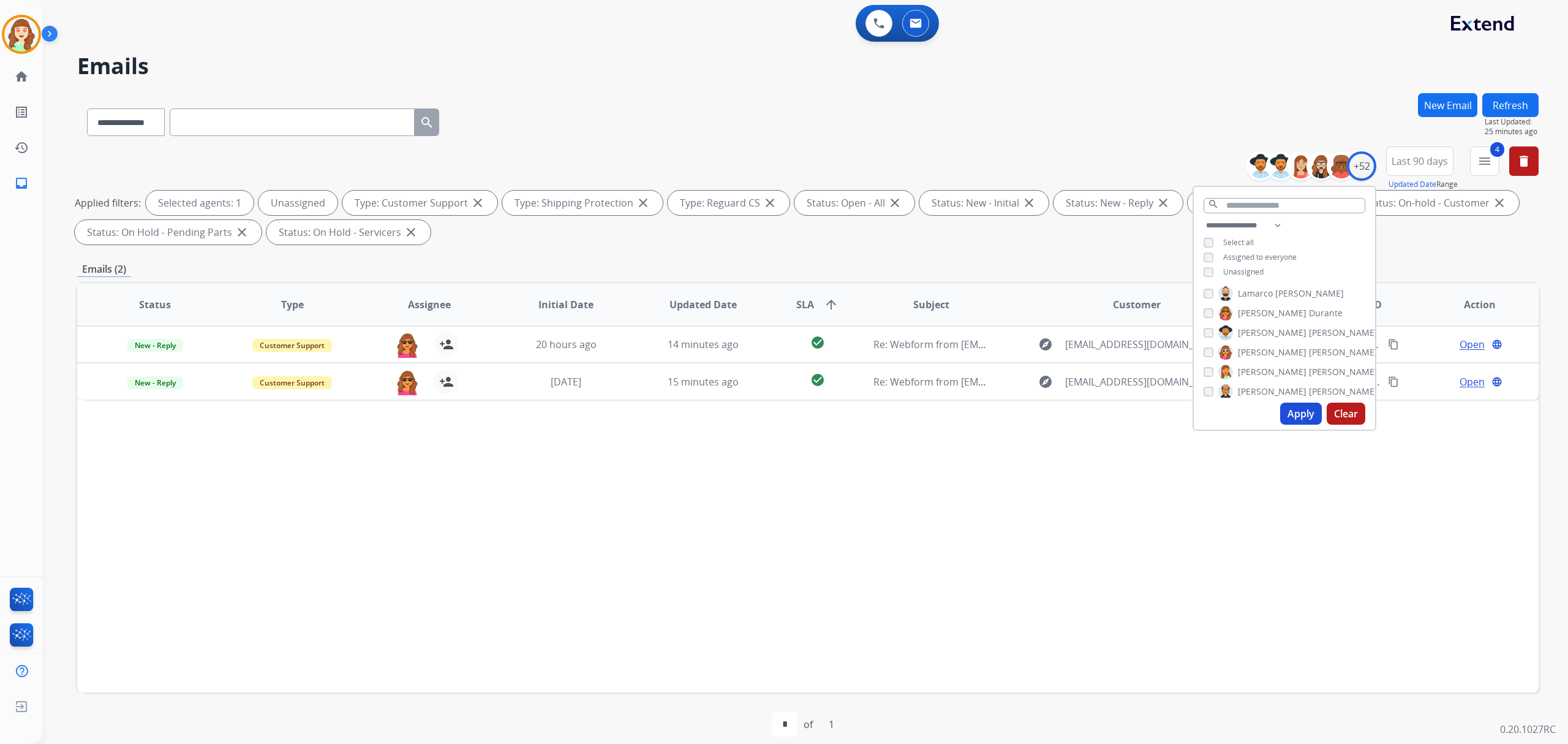
click at [1299, 403] on button "Apply" at bounding box center [1301, 413] width 41 height 22
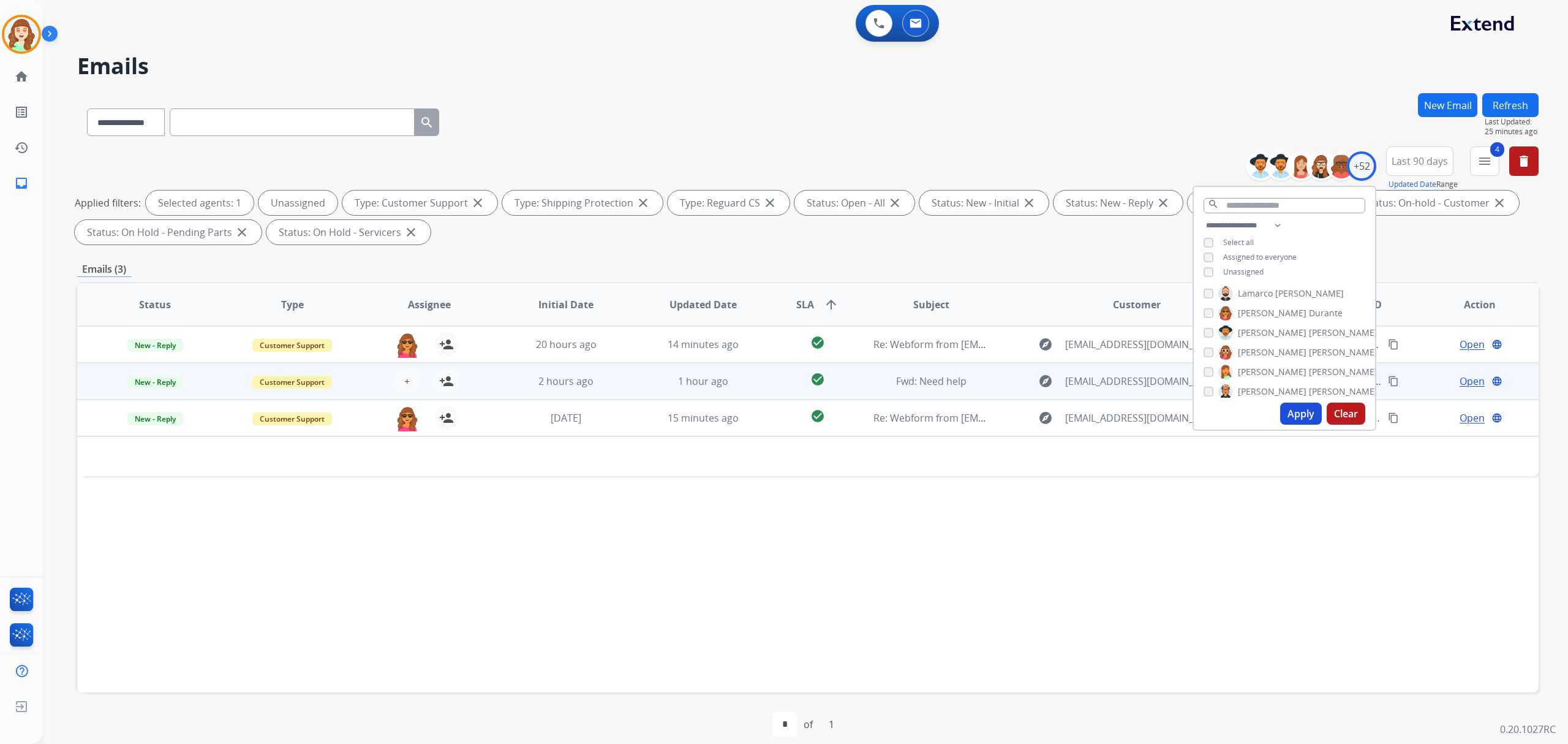
click at [412, 369] on div "+ Select agent person_add Assign to Me" at bounding box center [420, 381] width 78 height 24
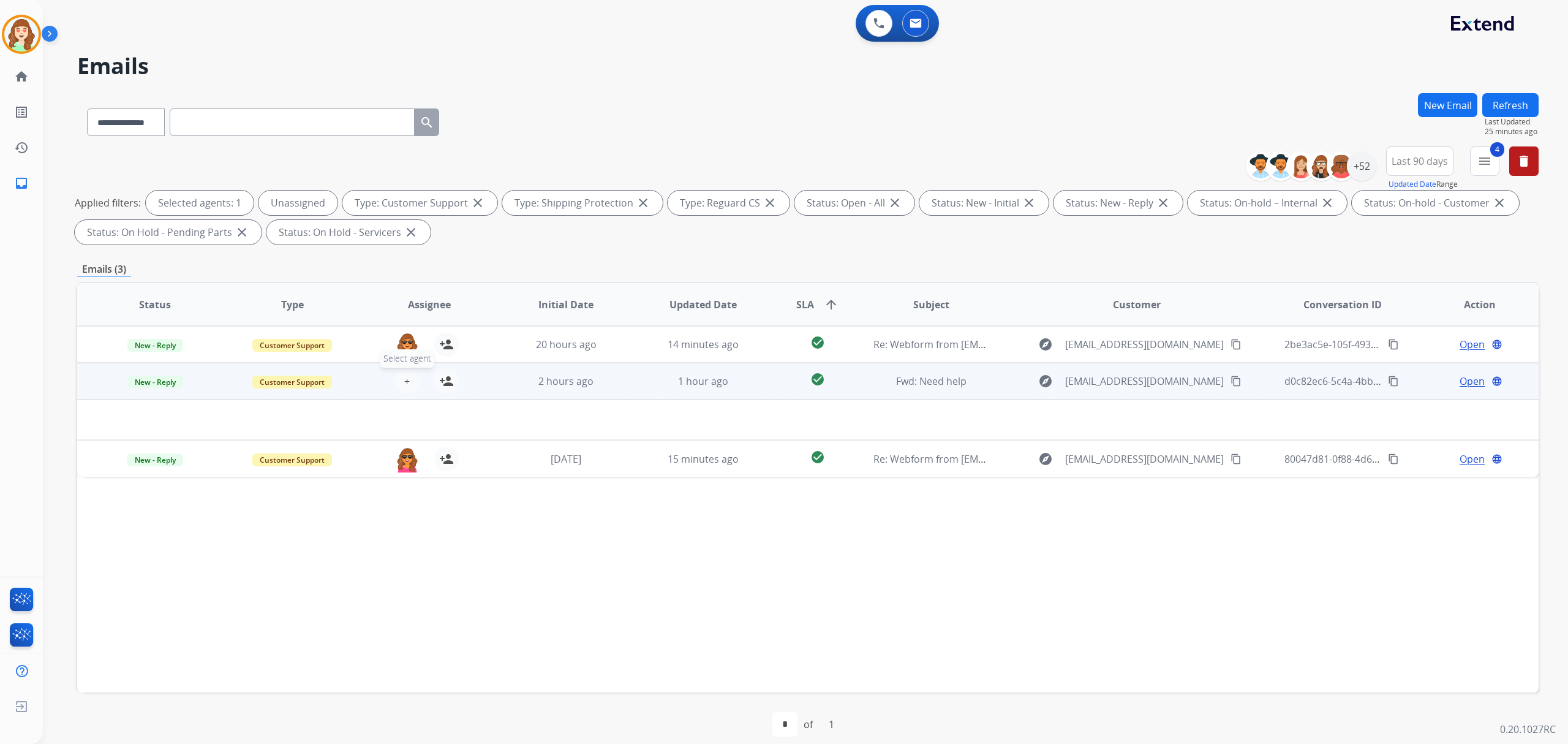
click at [405, 377] on span "+" at bounding box center [407, 381] width 5 height 15
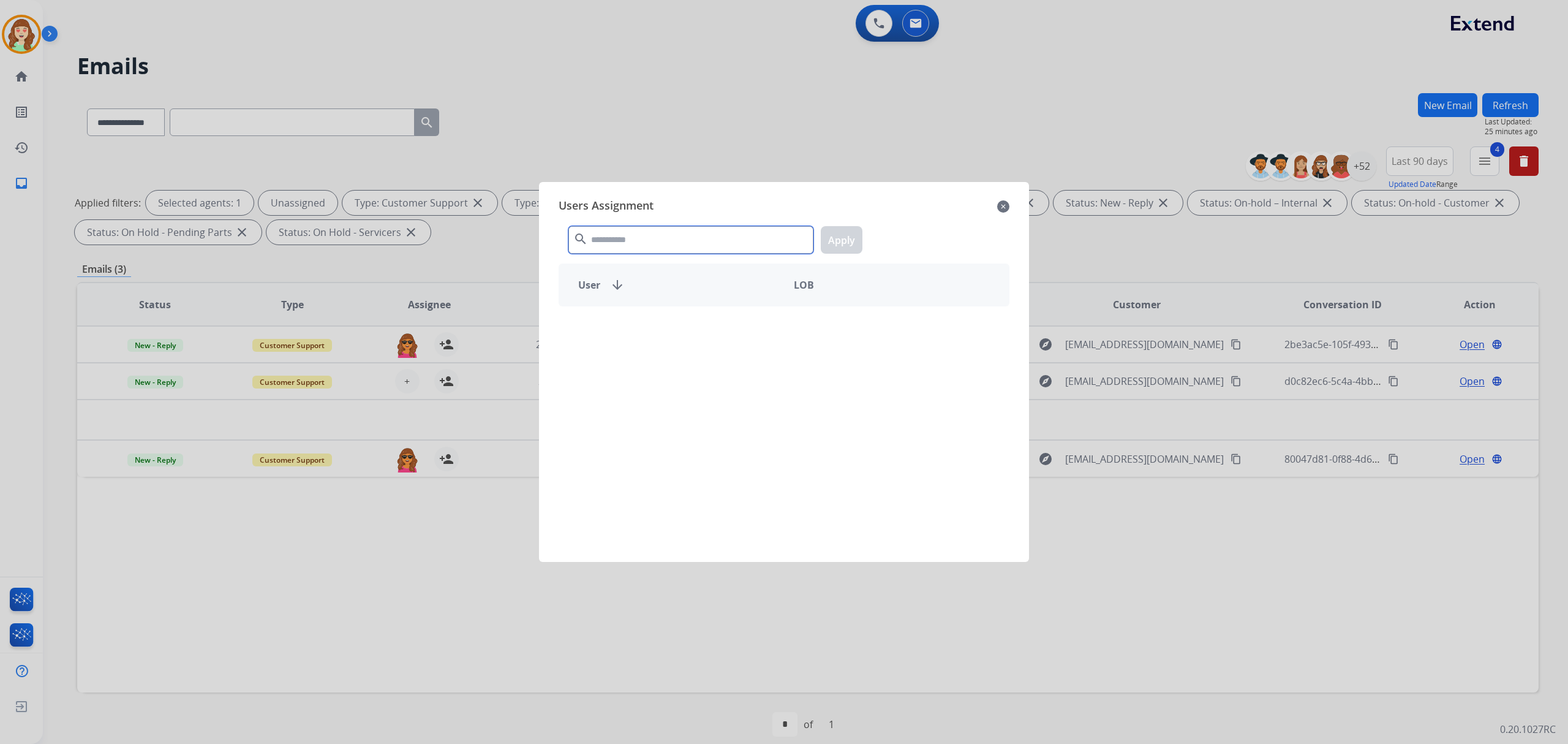
click at [658, 243] on input "text" at bounding box center [691, 239] width 245 height 27
type input "*****"
drag, startPoint x: 697, startPoint y: 342, endPoint x: 726, endPoint y: 331, distance: 31.0
click at [699, 342] on div "[PERSON_NAME]" at bounding box center [672, 328] width 225 height 30
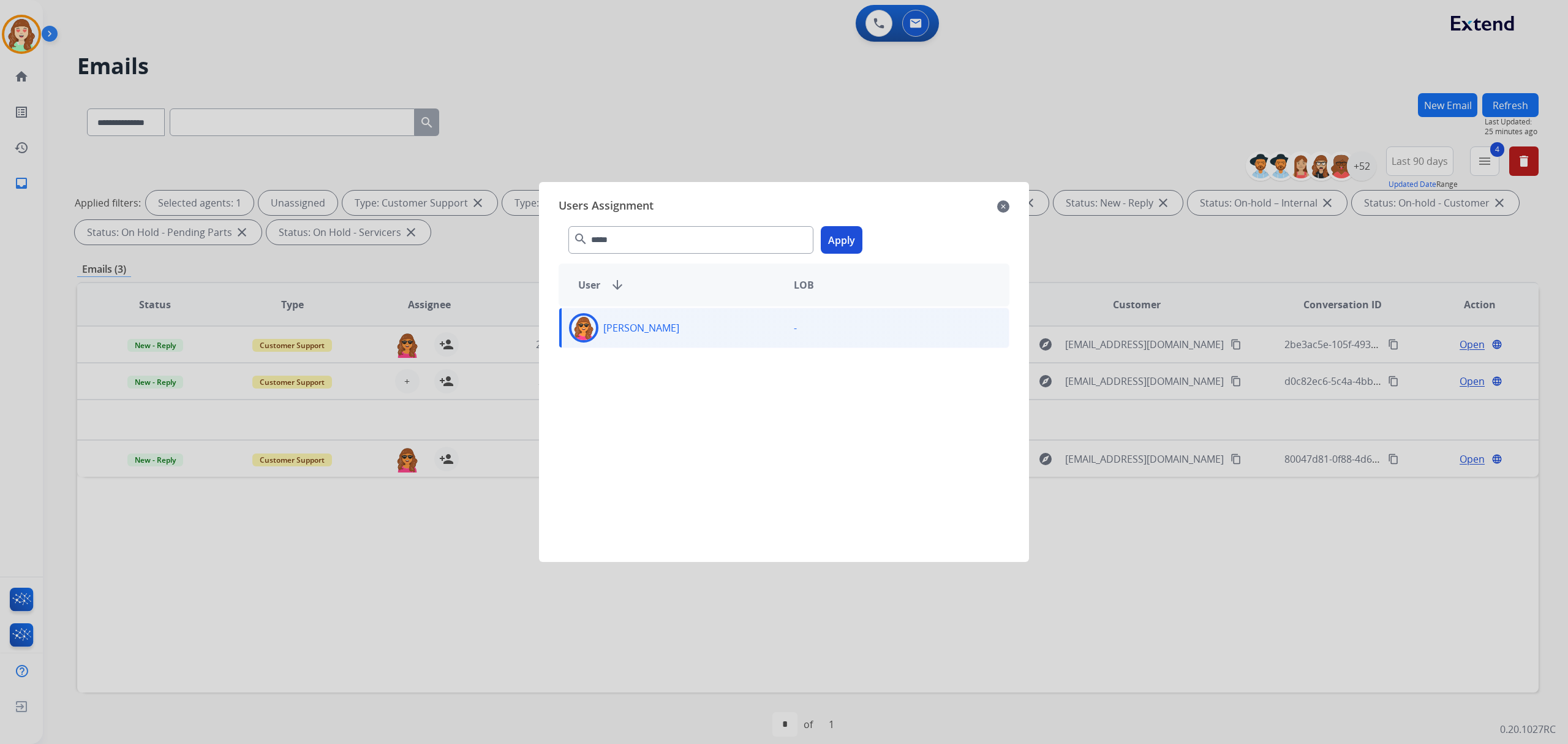
click at [845, 245] on button "Apply" at bounding box center [841, 239] width 41 height 27
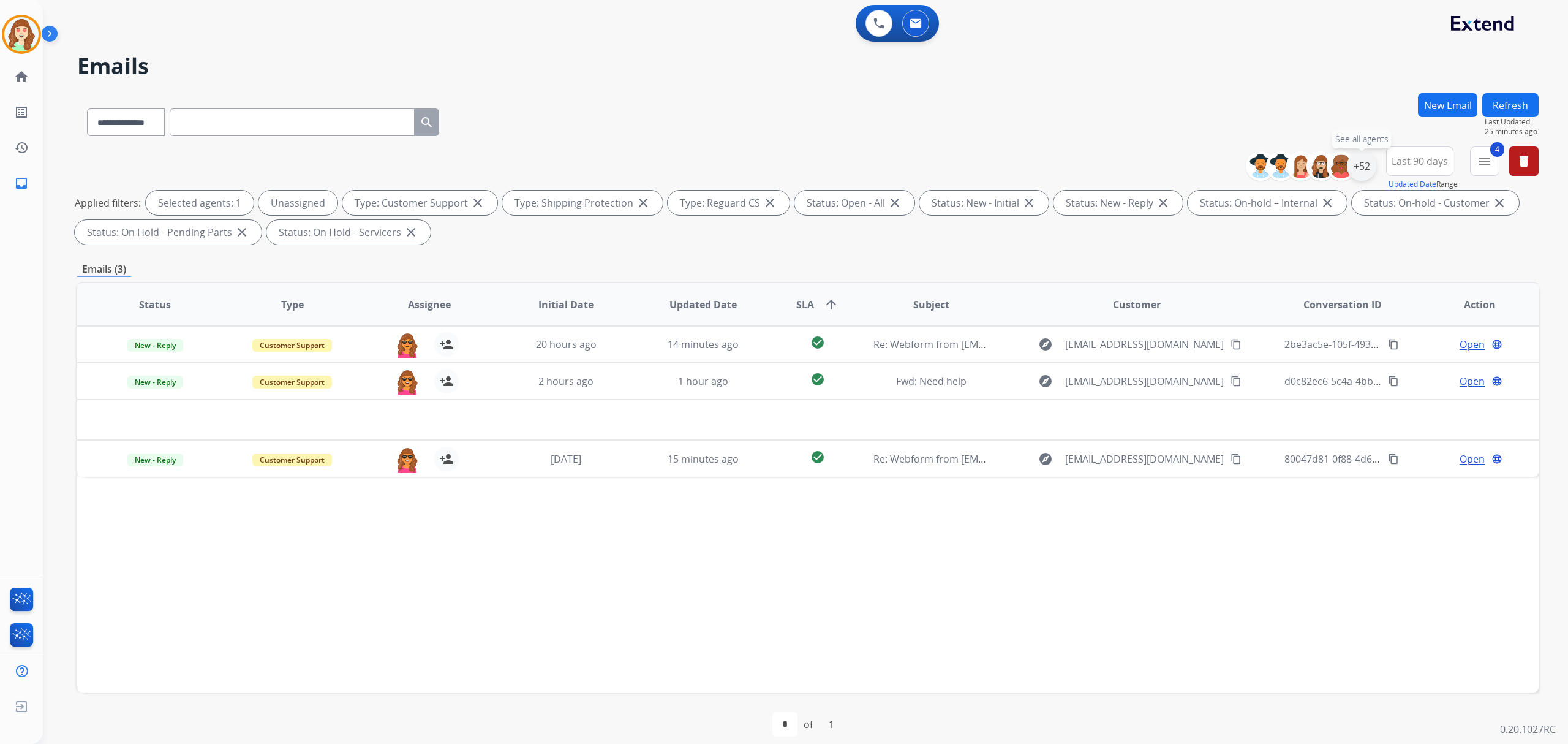
click at [1358, 167] on div "+52" at bounding box center [1362, 166] width 30 height 30
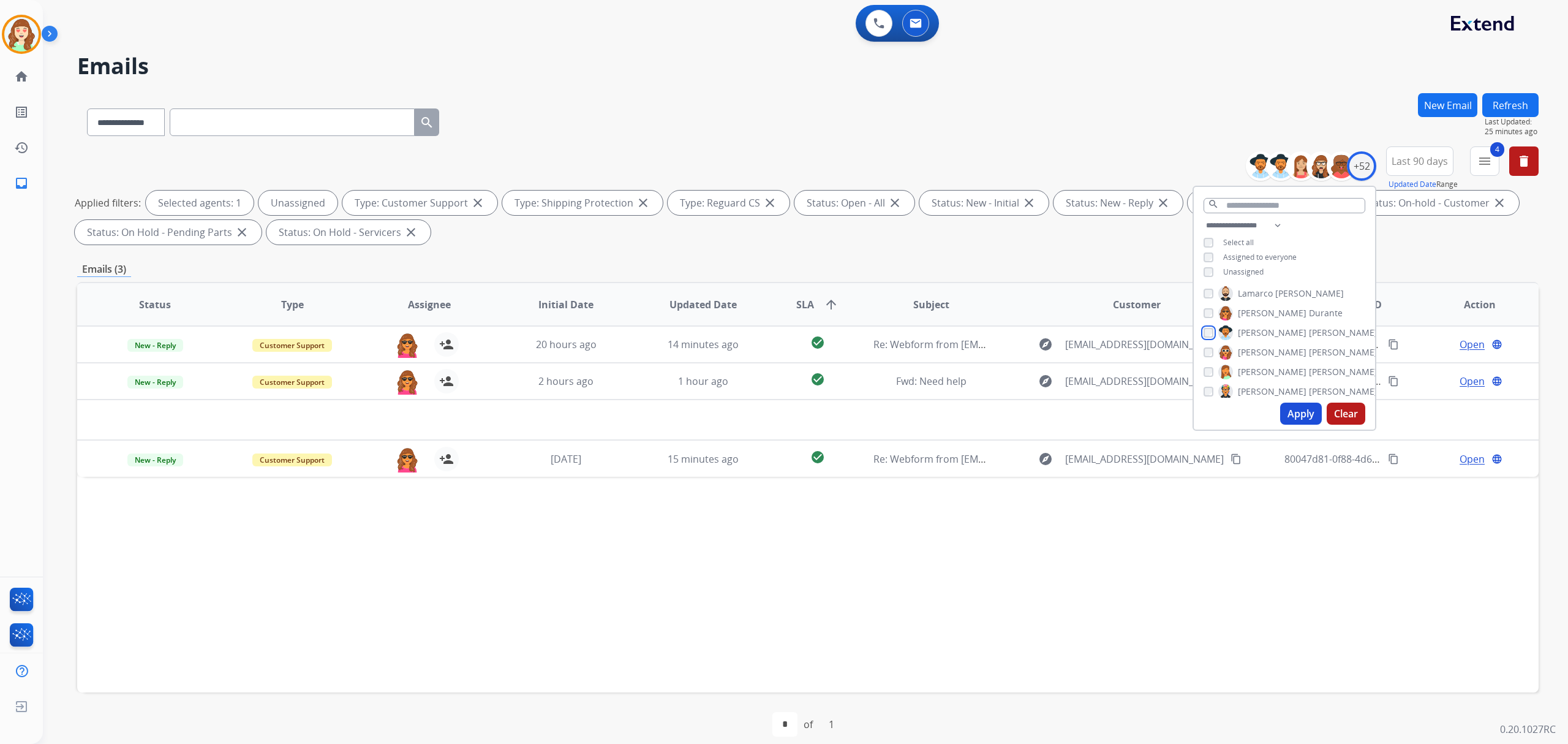
click at [1213, 327] on div "[PERSON_NAME]" at bounding box center [1291, 332] width 174 height 15
click at [1221, 352] on img at bounding box center [1226, 352] width 15 height 20
click at [1207, 362] on div "[PERSON_NAME] [PERSON_NAME] [PERSON_NAME] [PERSON_NAME] [PERSON_NAME] [PERSON_N…" at bounding box center [1284, 341] width 181 height 113
click at [1205, 342] on div "[PERSON_NAME]" at bounding box center [1271, 349] width 134 height 15
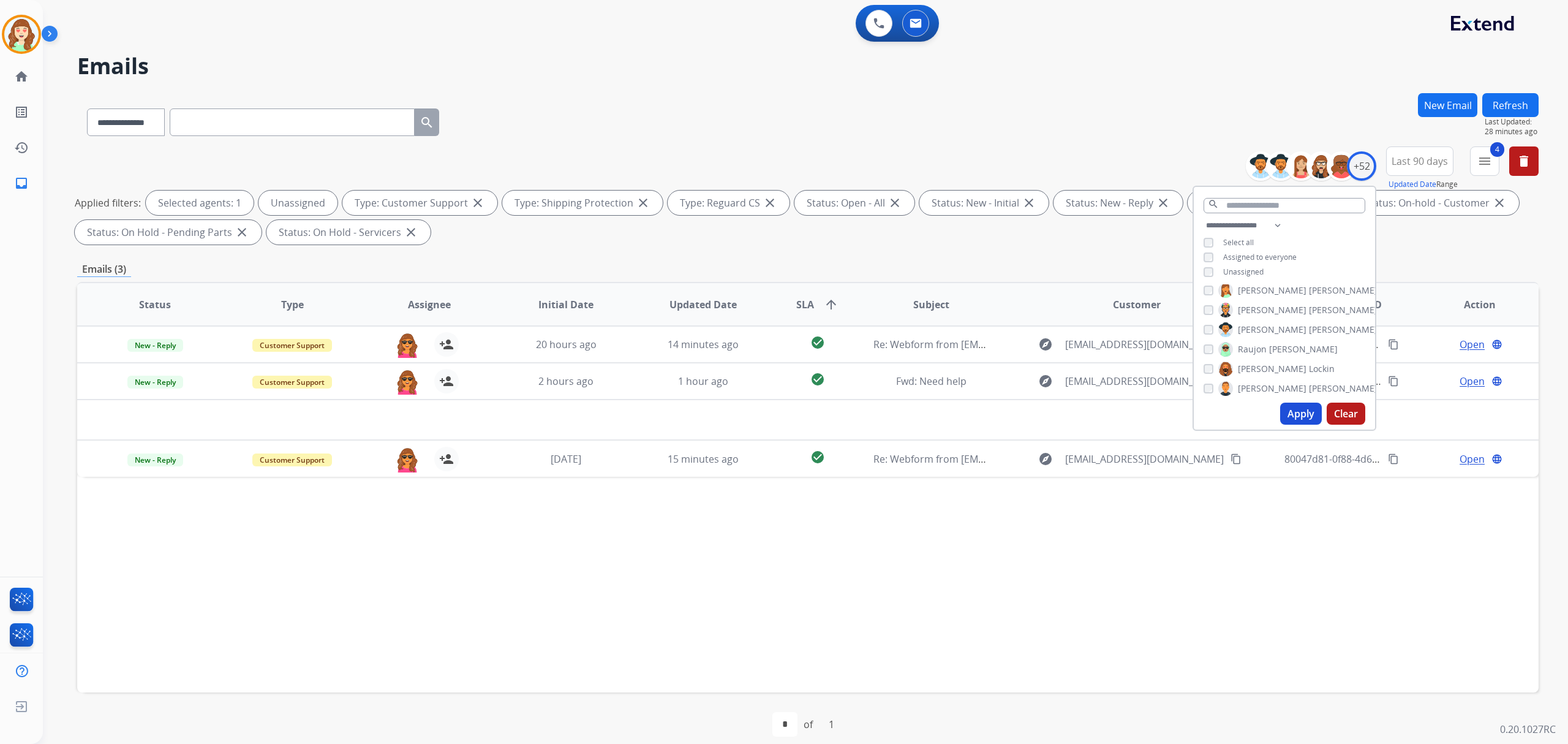
click at [1296, 402] on button "Apply" at bounding box center [1301, 413] width 41 height 22
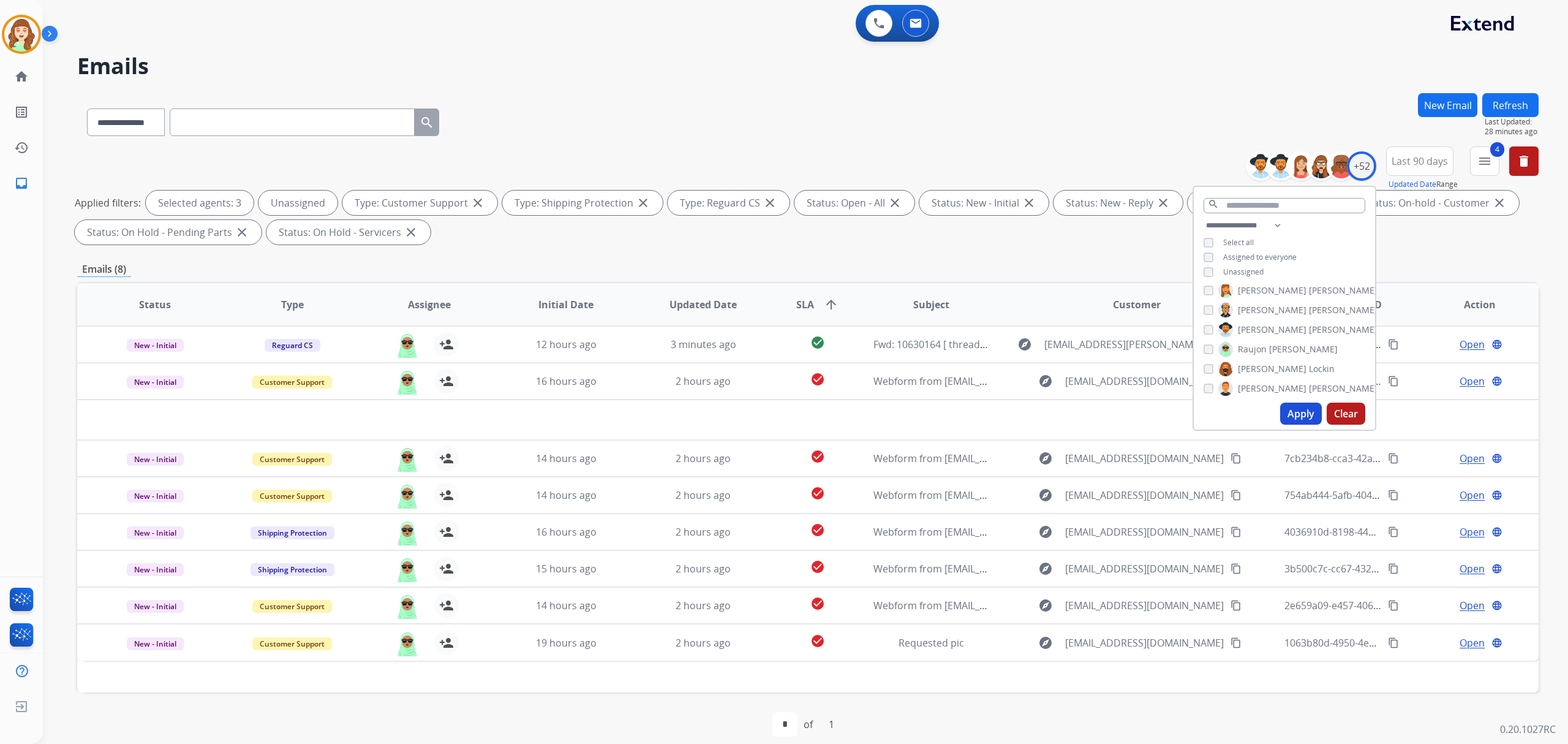
click at [1306, 407] on button "Apply" at bounding box center [1301, 413] width 41 height 22
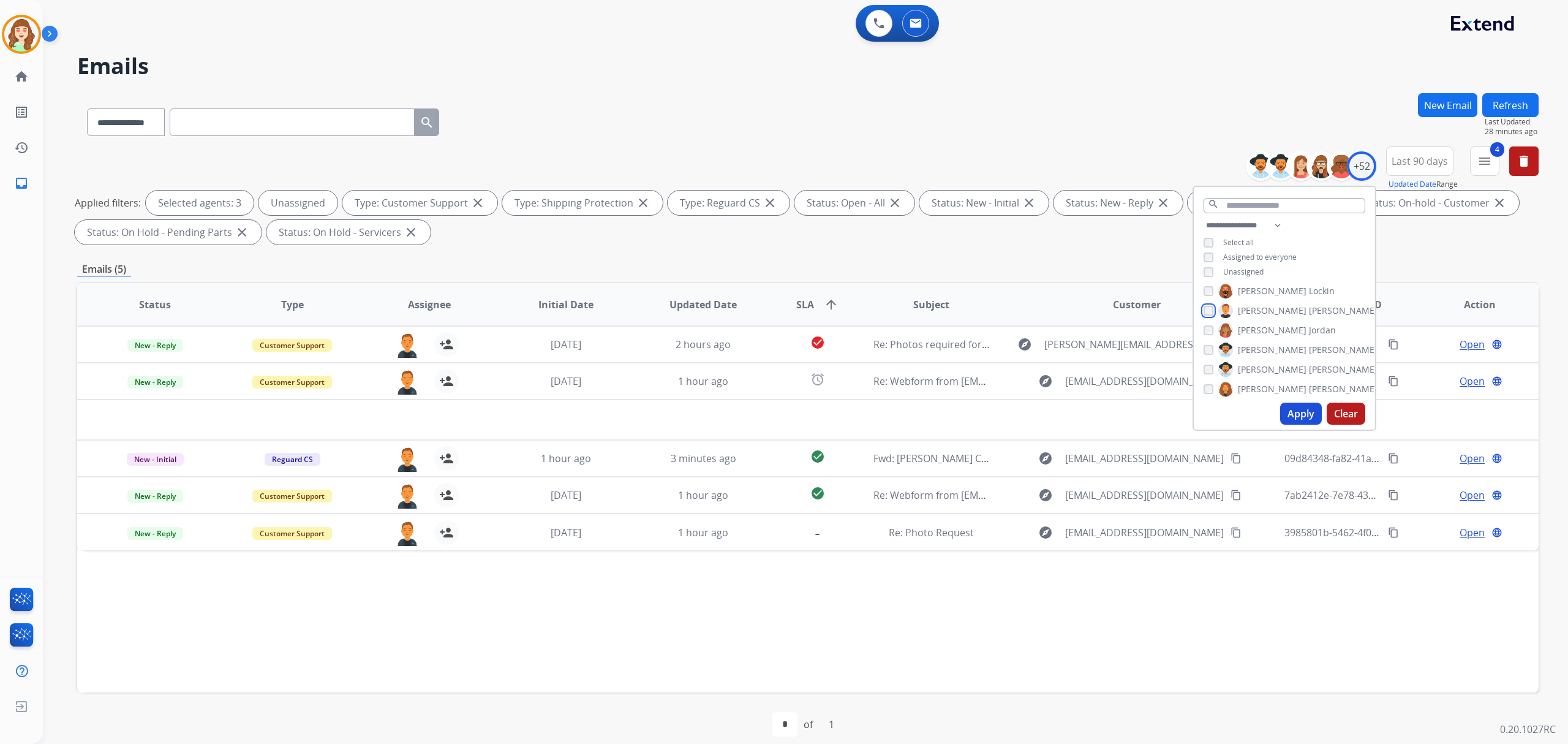
scroll to position [735, 0]
click at [1304, 417] on button "Apply" at bounding box center [1301, 413] width 41 height 22
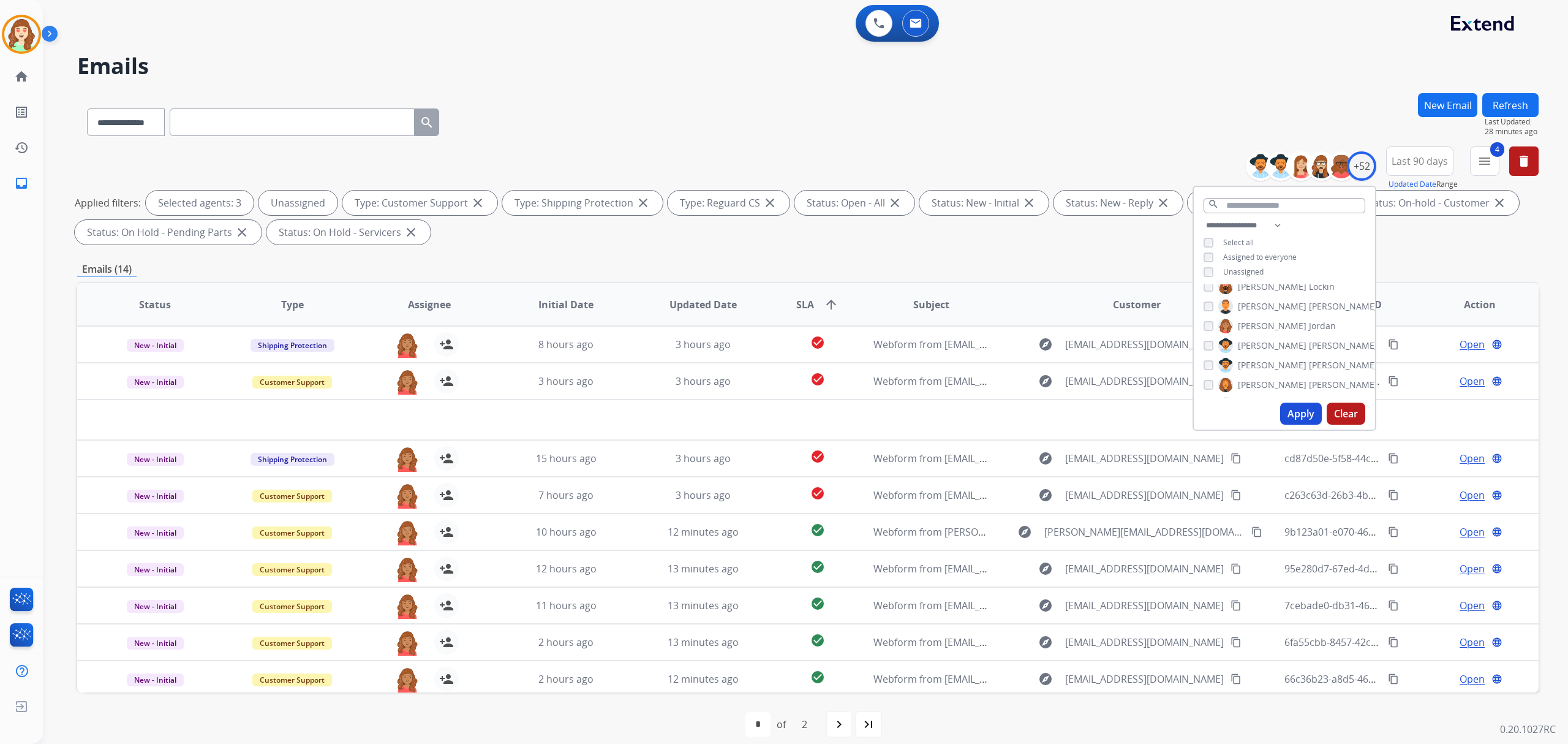
click at [1295, 412] on button "Apply" at bounding box center [1301, 413] width 41 height 22
click at [1297, 408] on button "Apply" at bounding box center [1301, 413] width 41 height 22
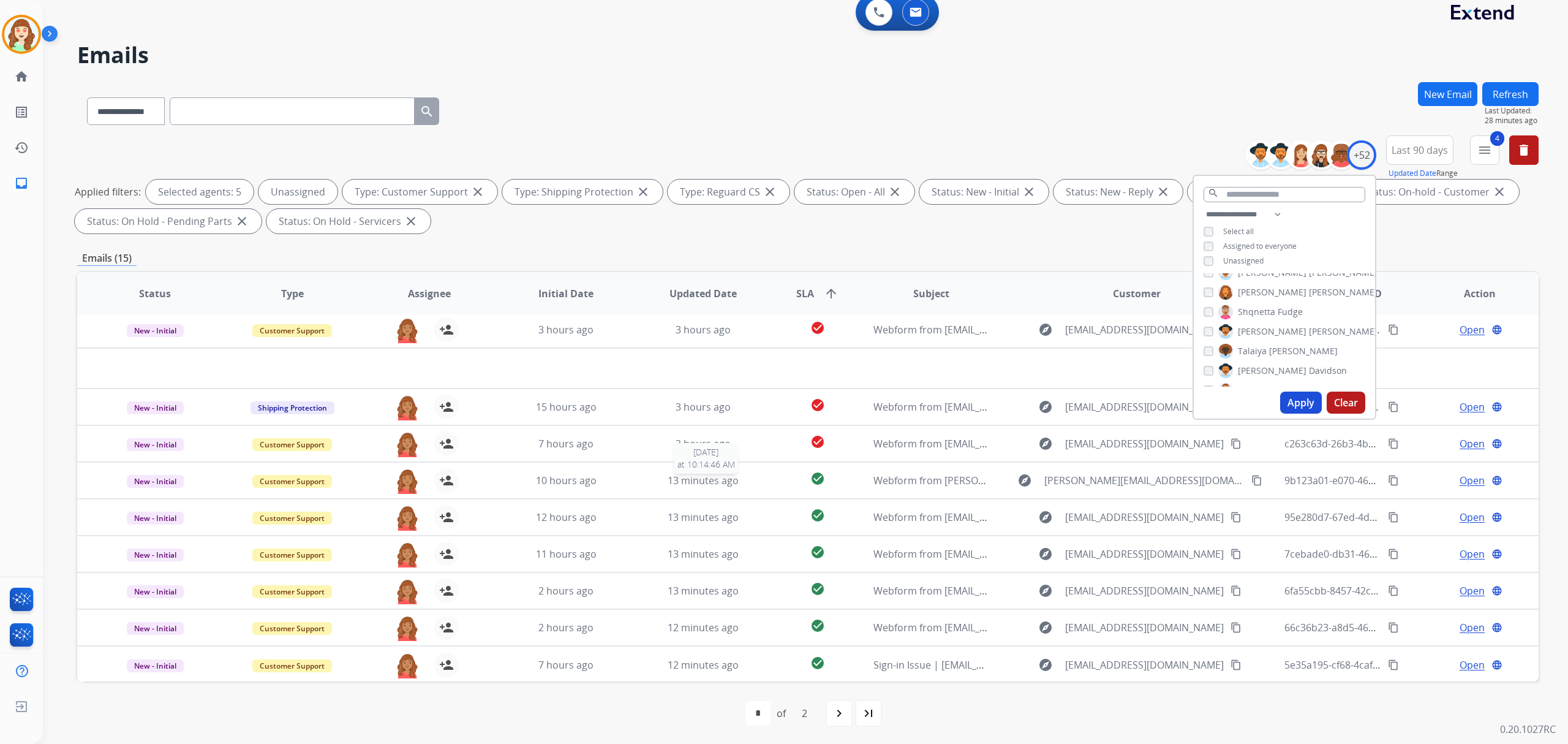
scroll to position [13, 0]
click at [847, 719] on div "navigate_next" at bounding box center [839, 712] width 27 height 27
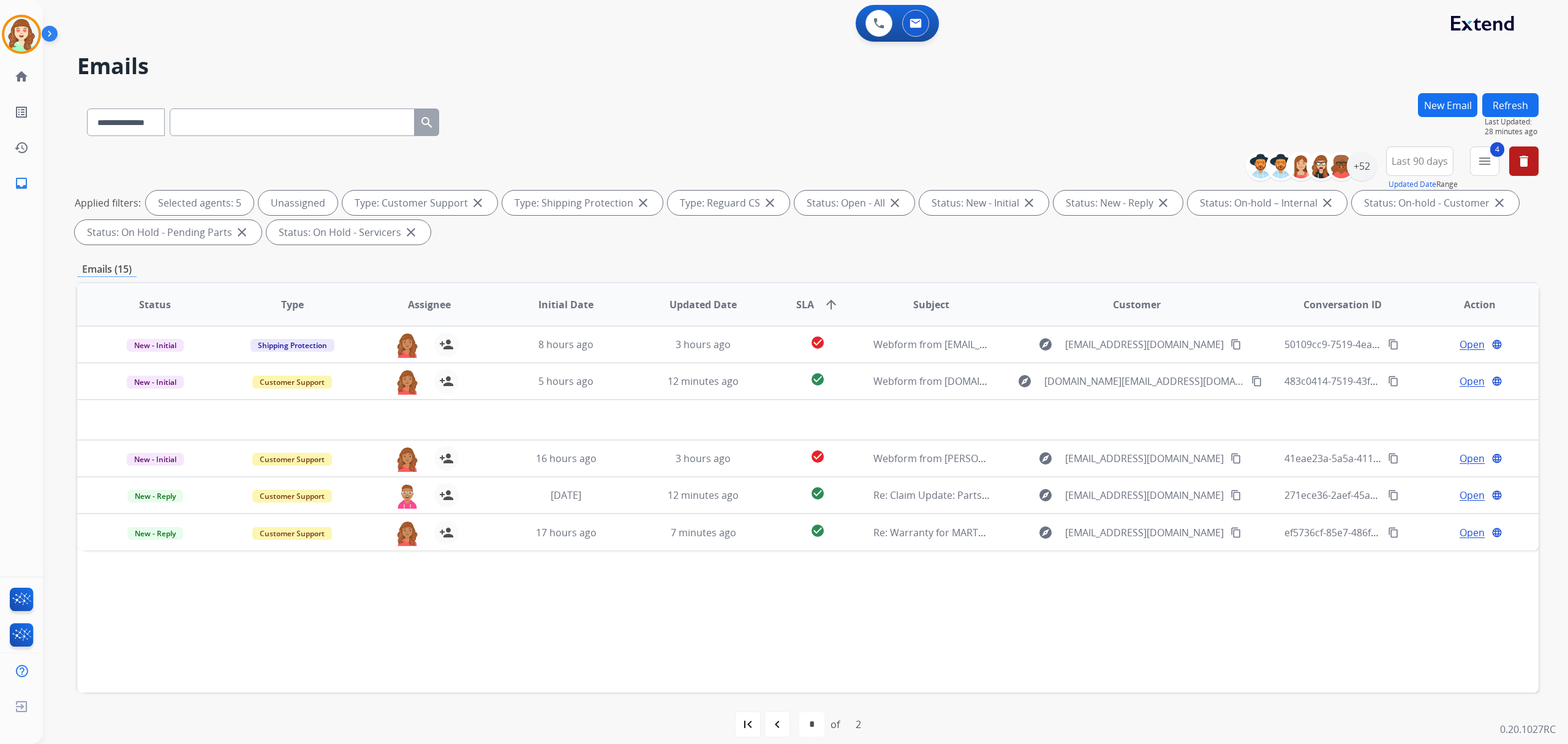
scroll to position [0, 0]
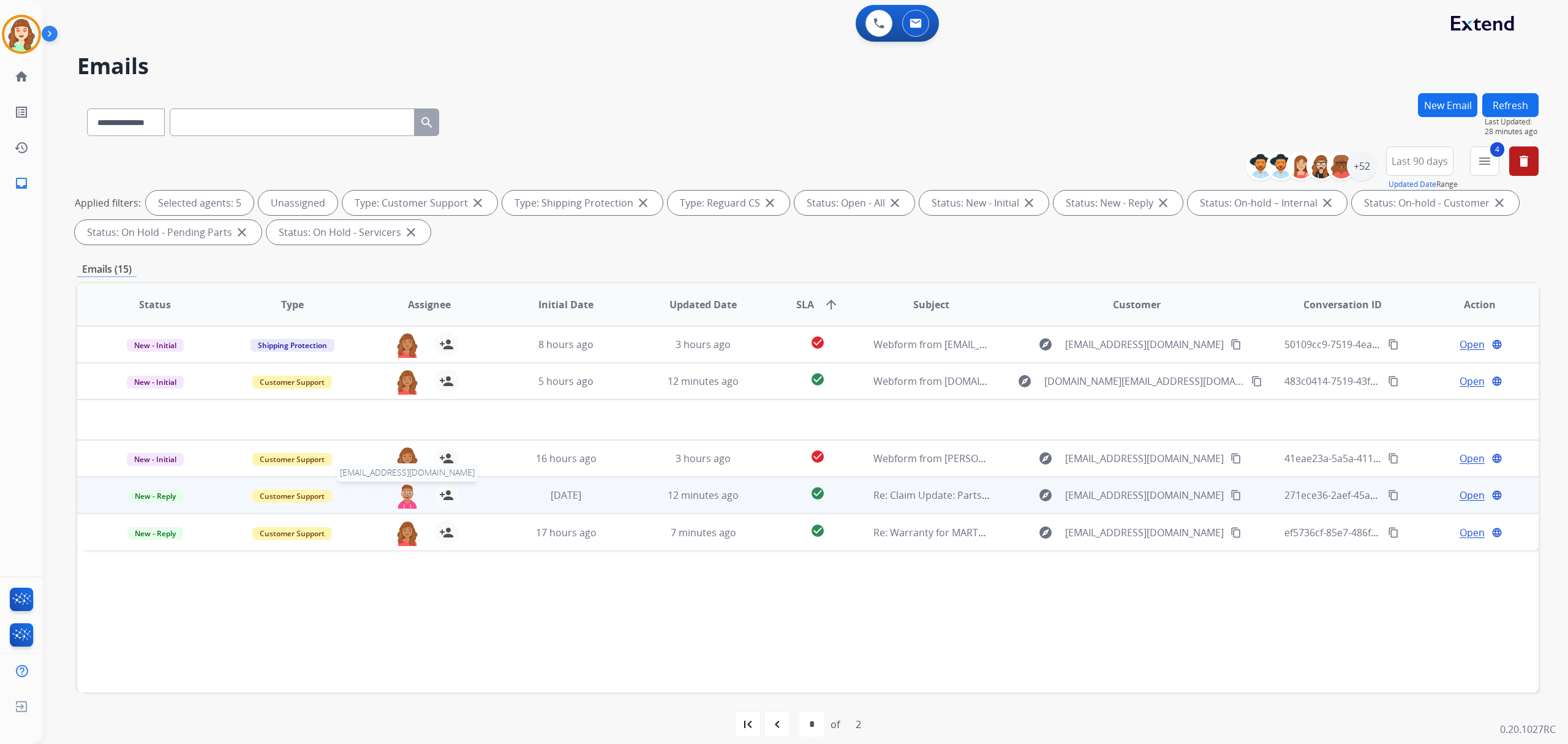
click at [397, 499] on img at bounding box center [407, 495] width 24 height 26
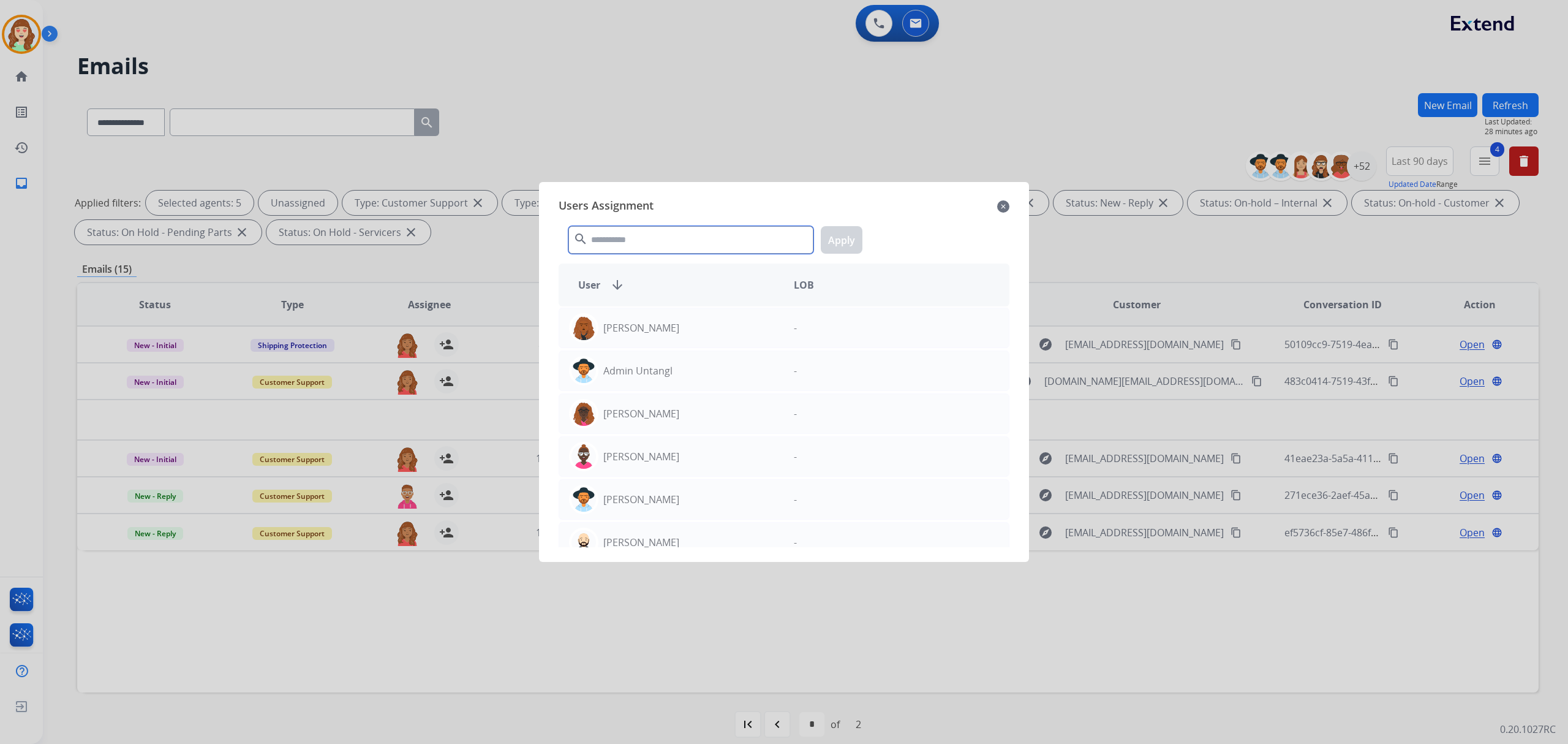
click at [680, 248] on input "text" at bounding box center [691, 239] width 245 height 27
type input "****"
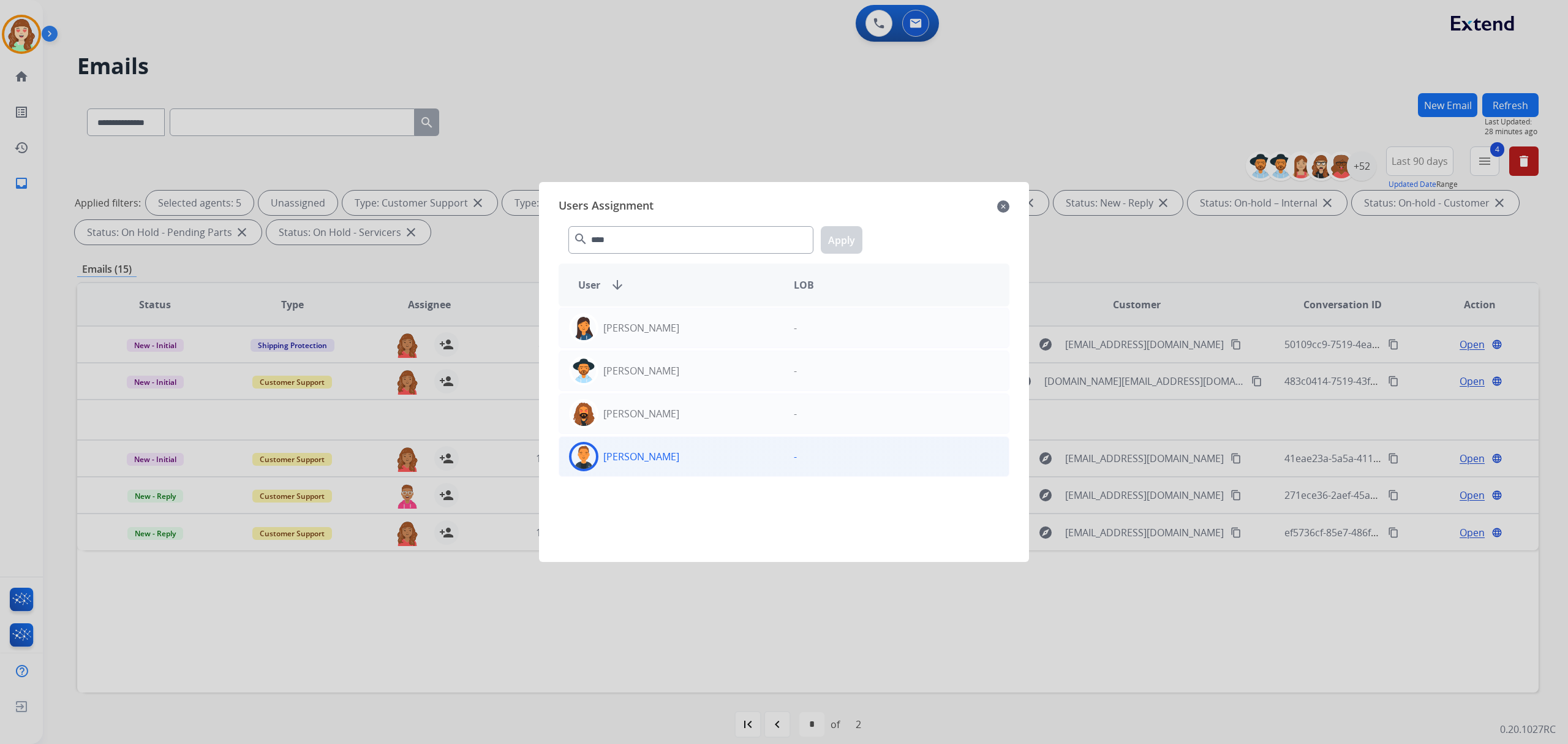
click at [697, 464] on div "[PERSON_NAME]" at bounding box center [672, 456] width 225 height 30
click at [830, 249] on button "Apply" at bounding box center [841, 239] width 41 height 27
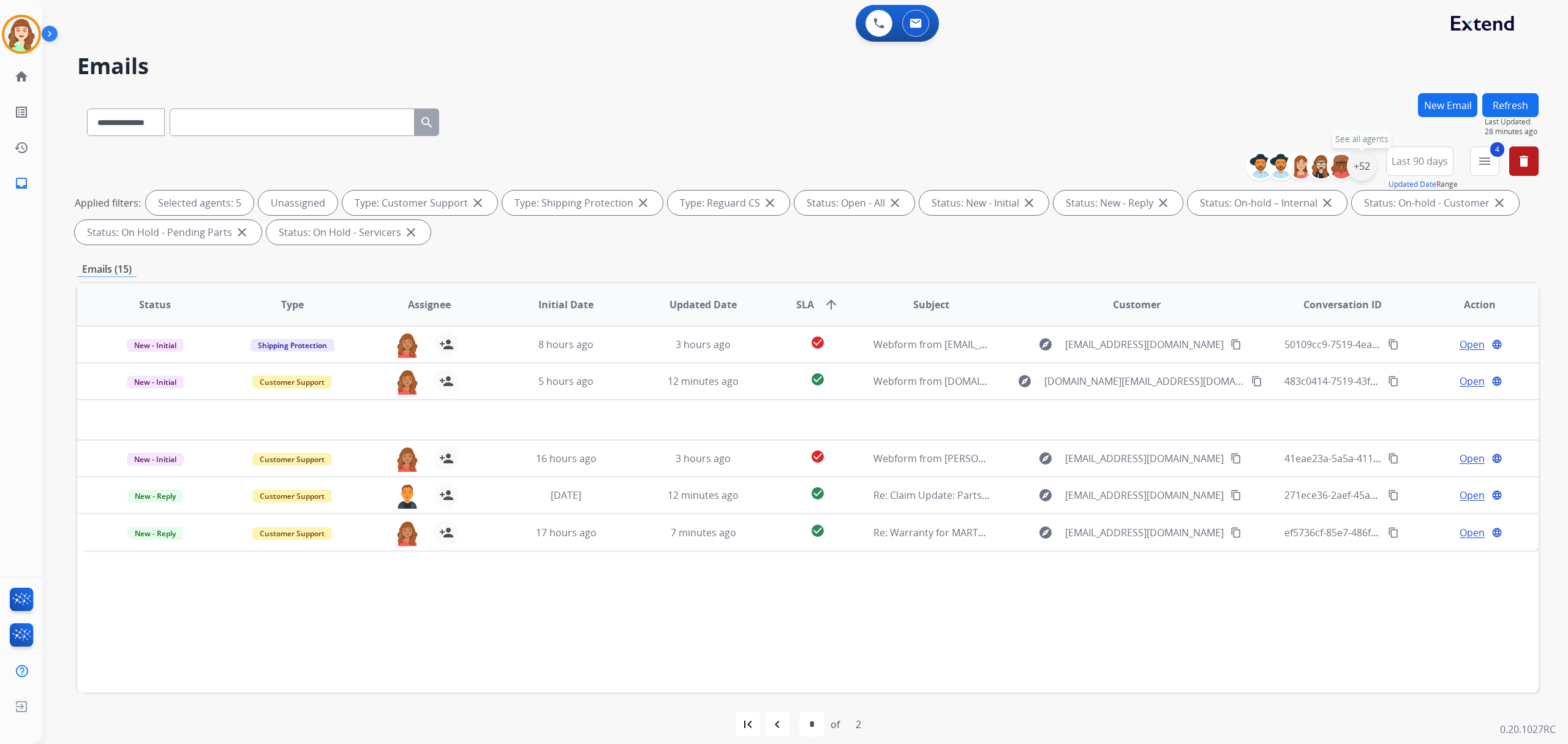
click at [1356, 168] on div "+52" at bounding box center [1362, 166] width 30 height 30
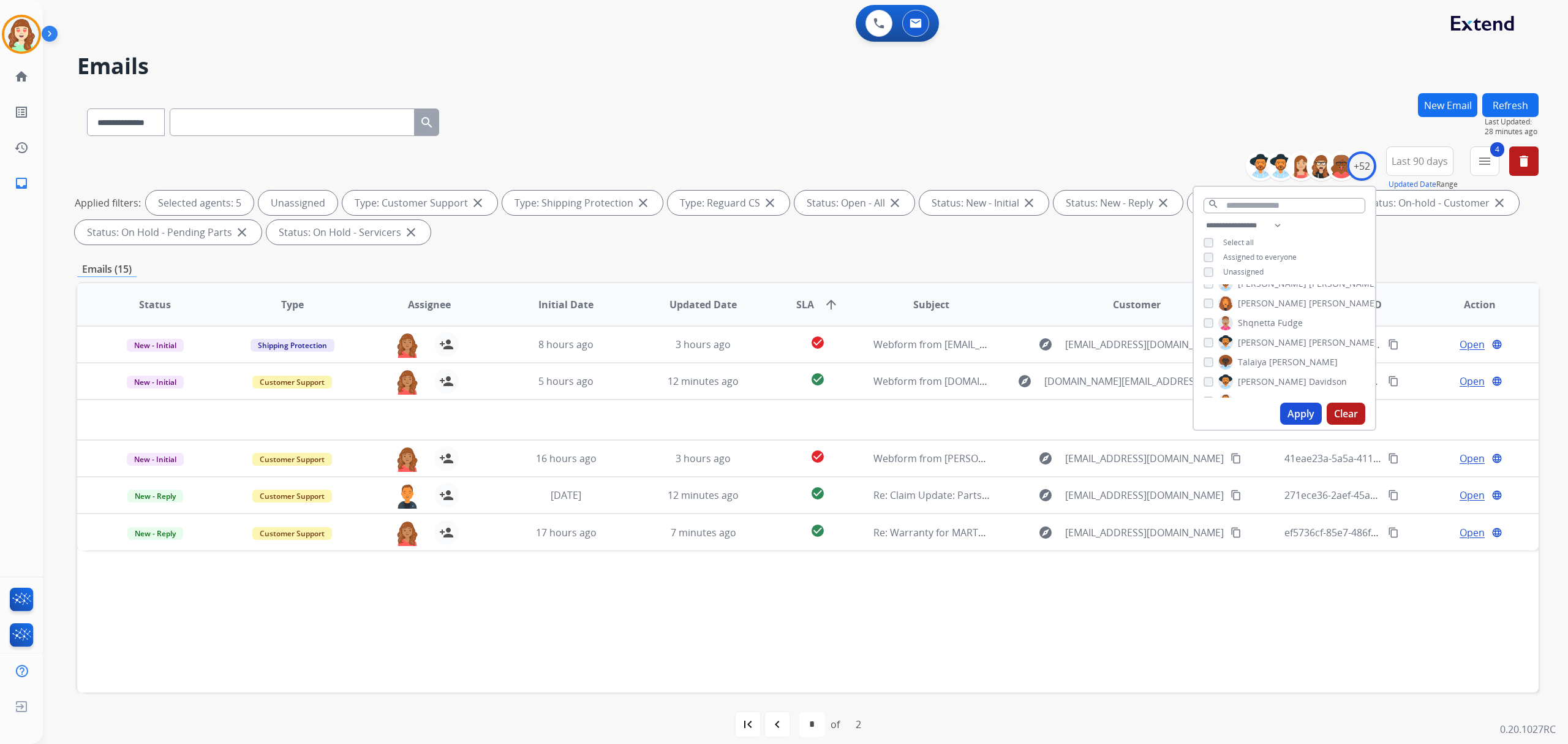
click at [1289, 417] on button "Apply" at bounding box center [1301, 413] width 41 height 22
select select "*"
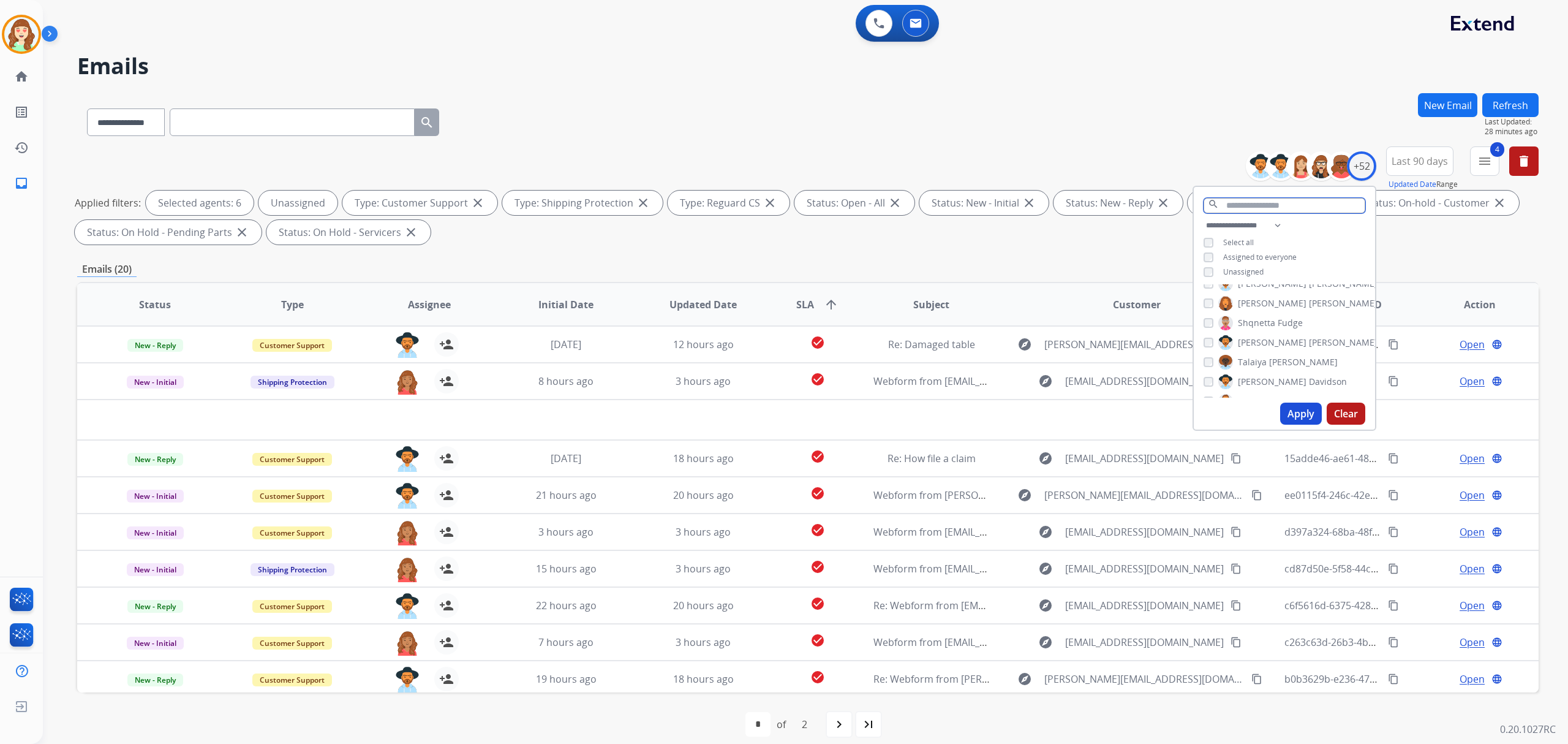
drag, startPoint x: 1253, startPoint y: 202, endPoint x: 1281, endPoint y: 182, distance: 34.4
click at [1256, 201] on input "text" at bounding box center [1284, 206] width 162 height 16
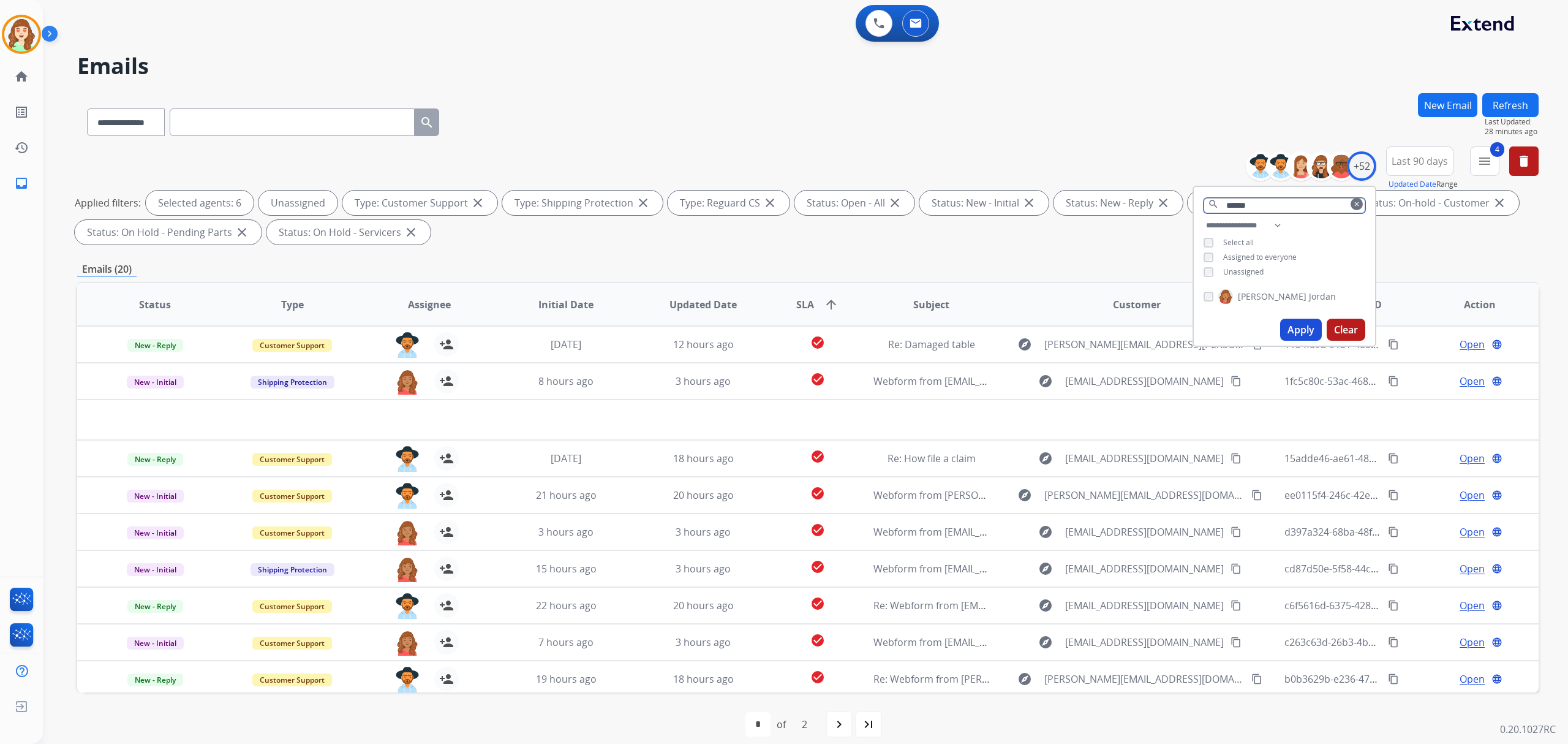
type input "******"
drag, startPoint x: 1304, startPoint y: 329, endPoint x: 1294, endPoint y: 322, distance: 12.2
click at [1300, 329] on button "Apply" at bounding box center [1301, 330] width 41 height 22
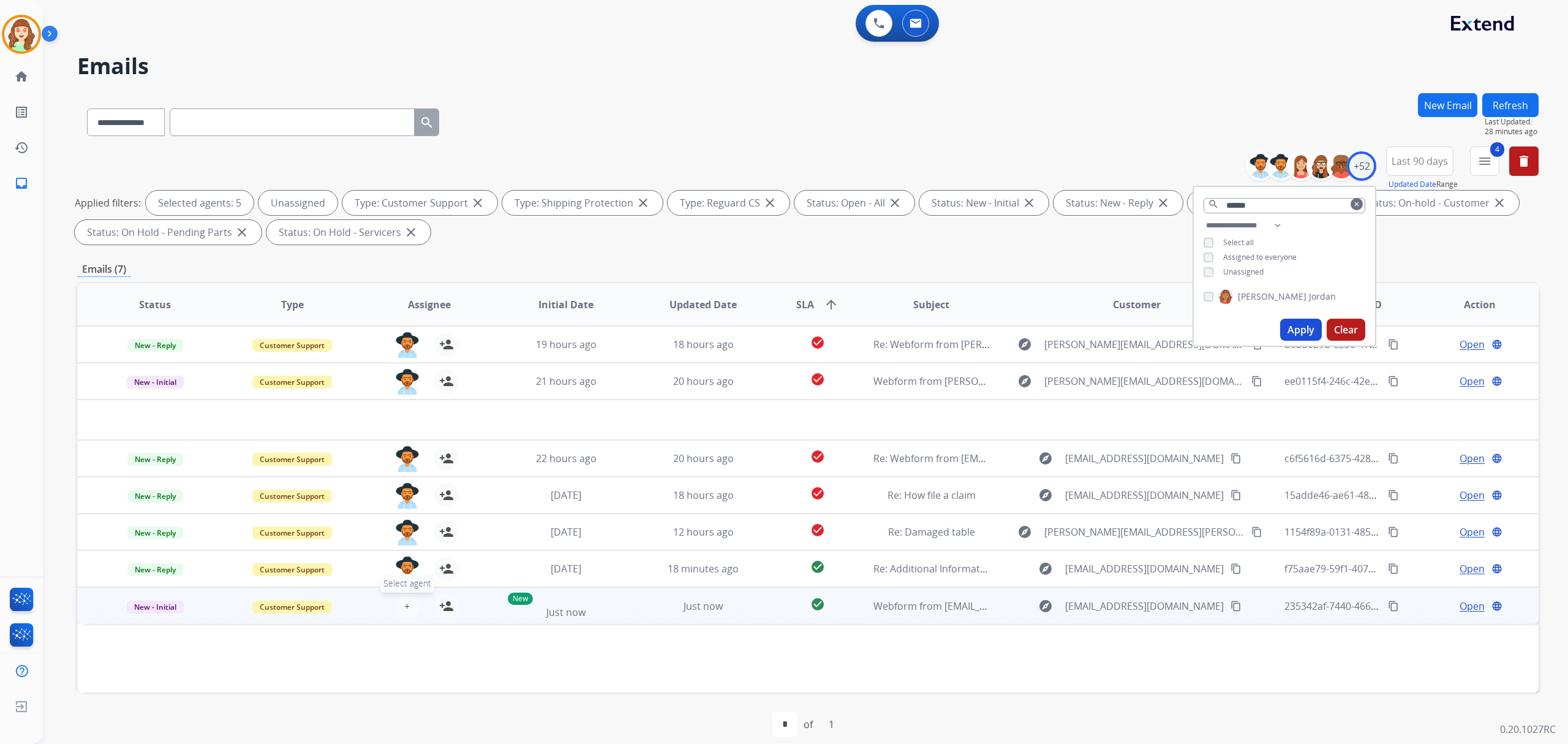
click at [405, 606] on span "+" at bounding box center [407, 606] width 5 height 15
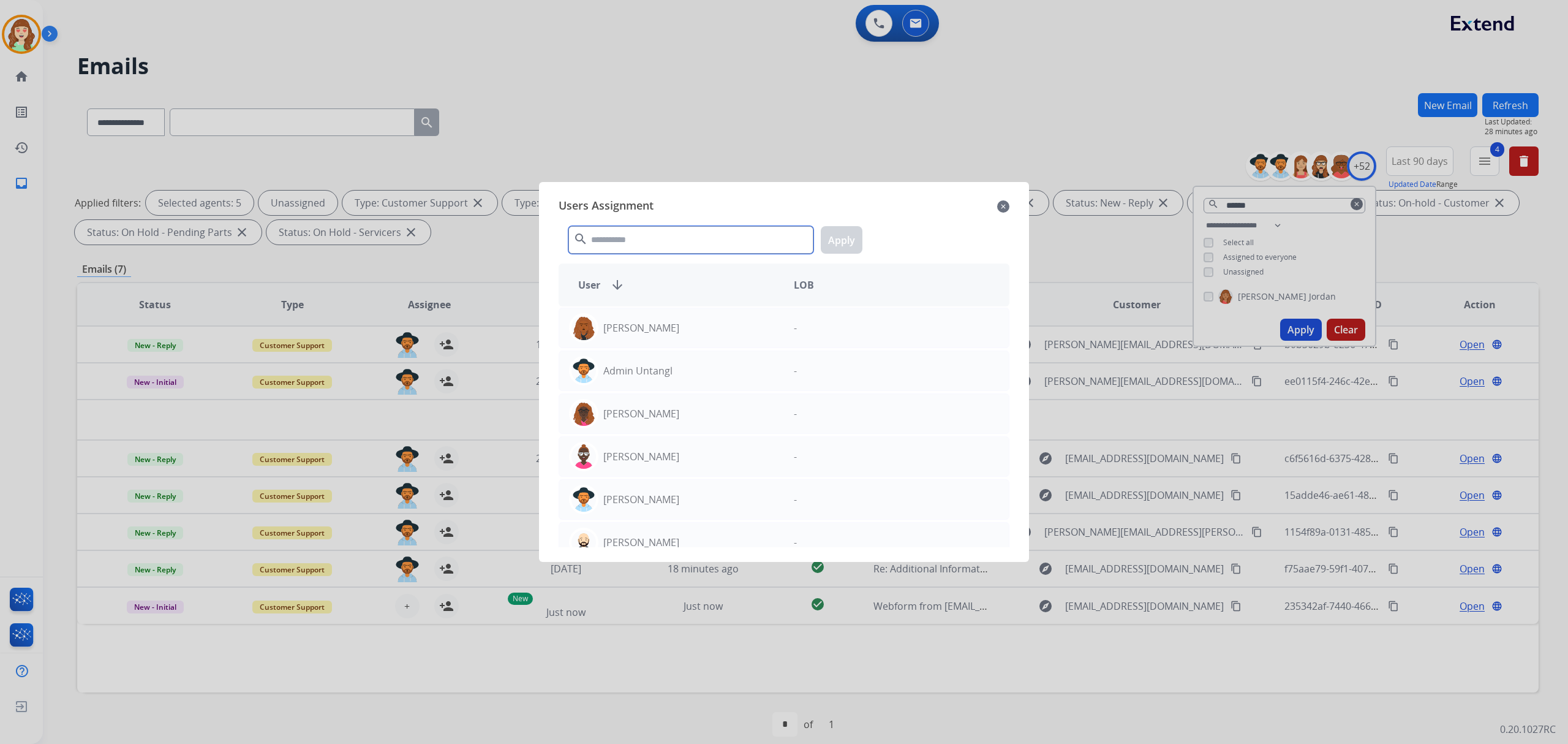
click at [603, 237] on input "text" at bounding box center [691, 239] width 245 height 27
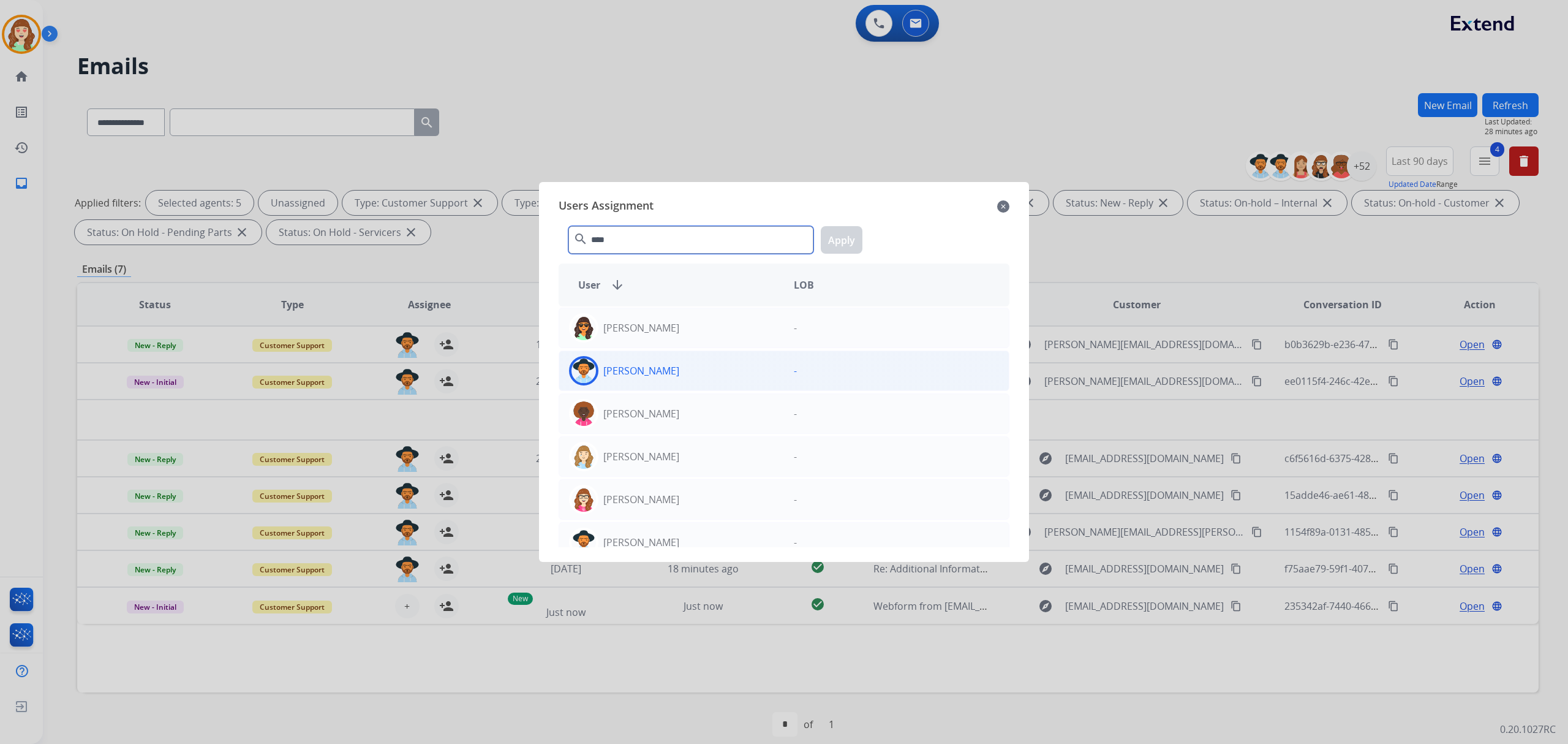
type input "****"
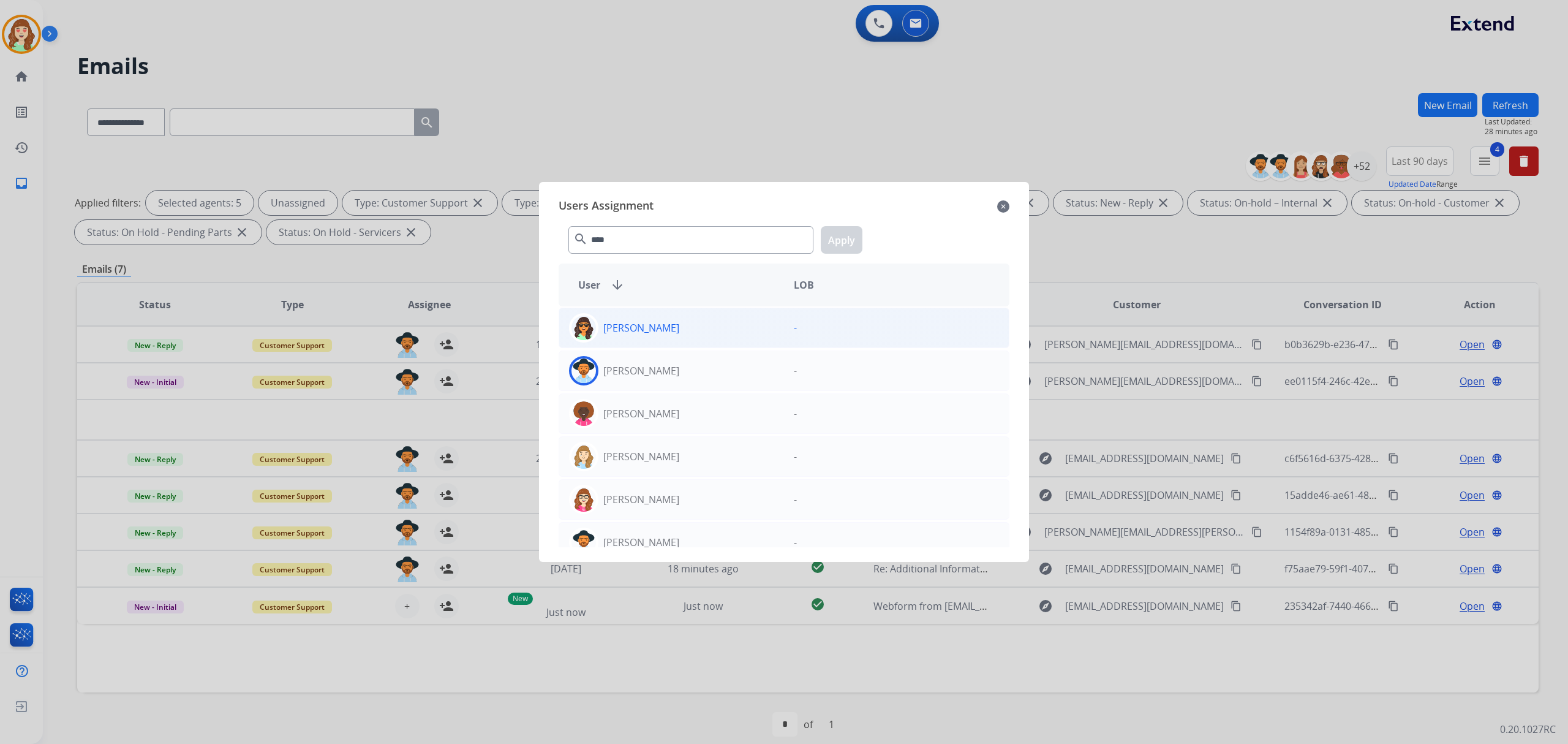
drag, startPoint x: 665, startPoint y: 366, endPoint x: 788, endPoint y: 331, distance: 127.9
click at [674, 367] on p "[PERSON_NAME]" at bounding box center [641, 370] width 76 height 15
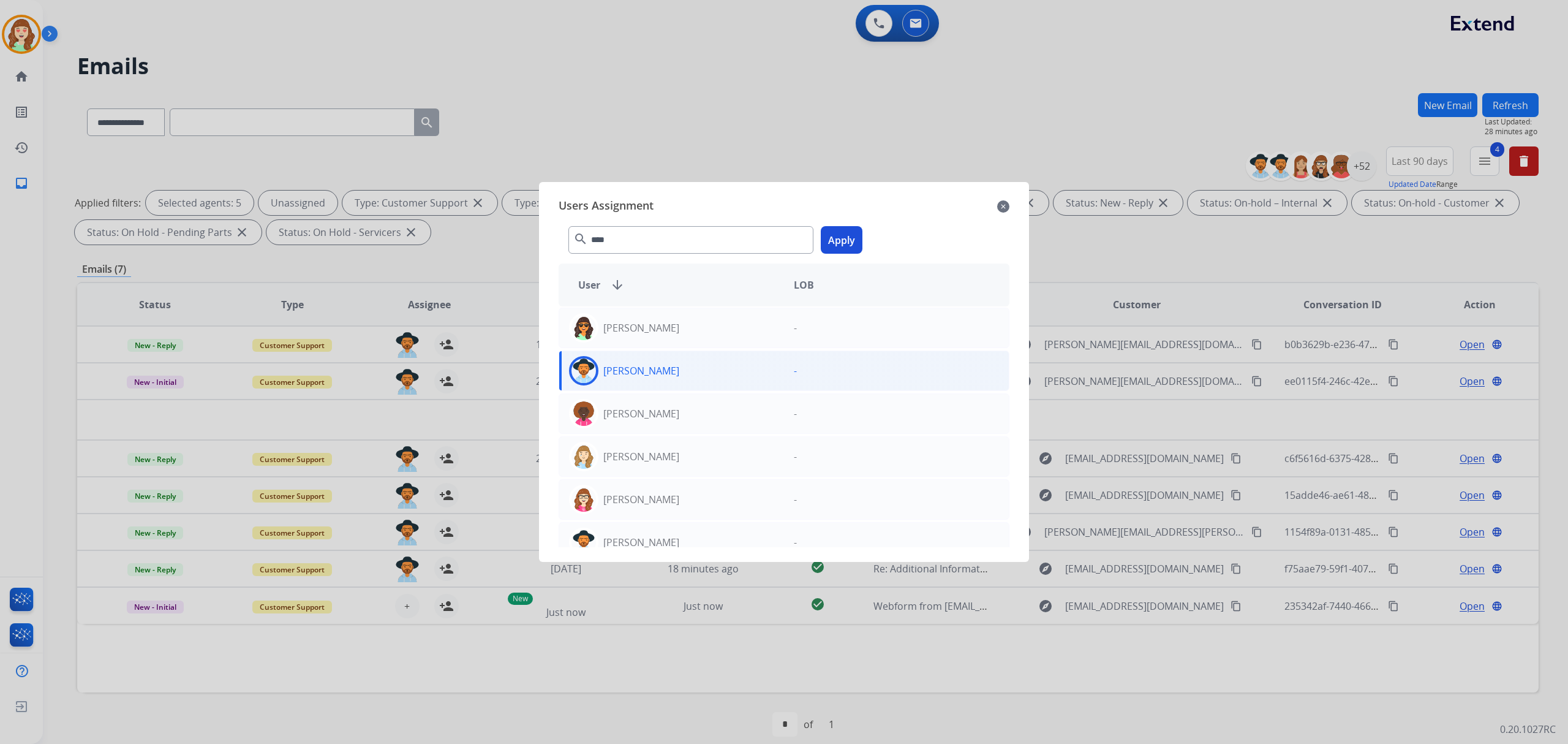
click at [841, 239] on button "Apply" at bounding box center [841, 239] width 41 height 27
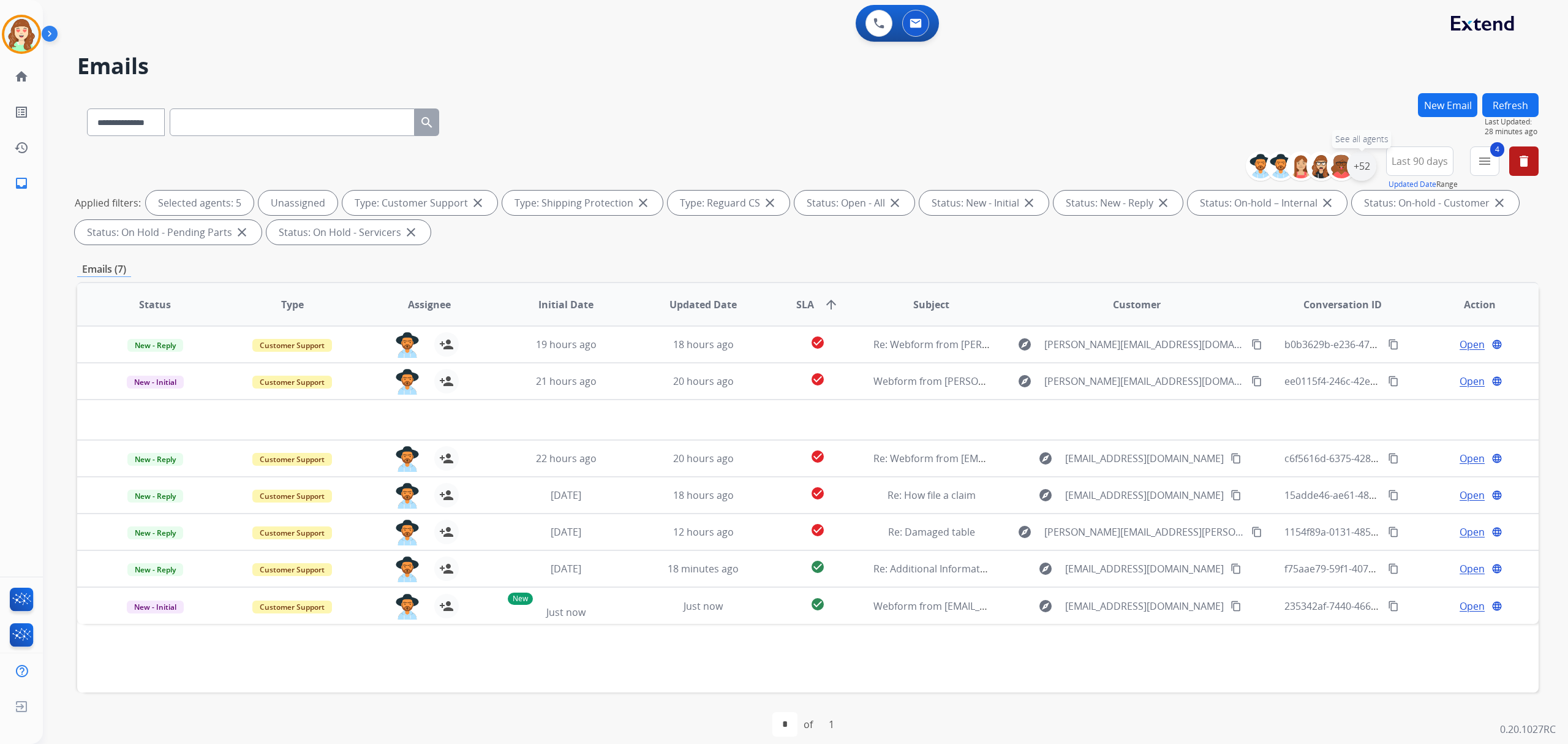
click at [1356, 166] on div "+52" at bounding box center [1362, 166] width 30 height 30
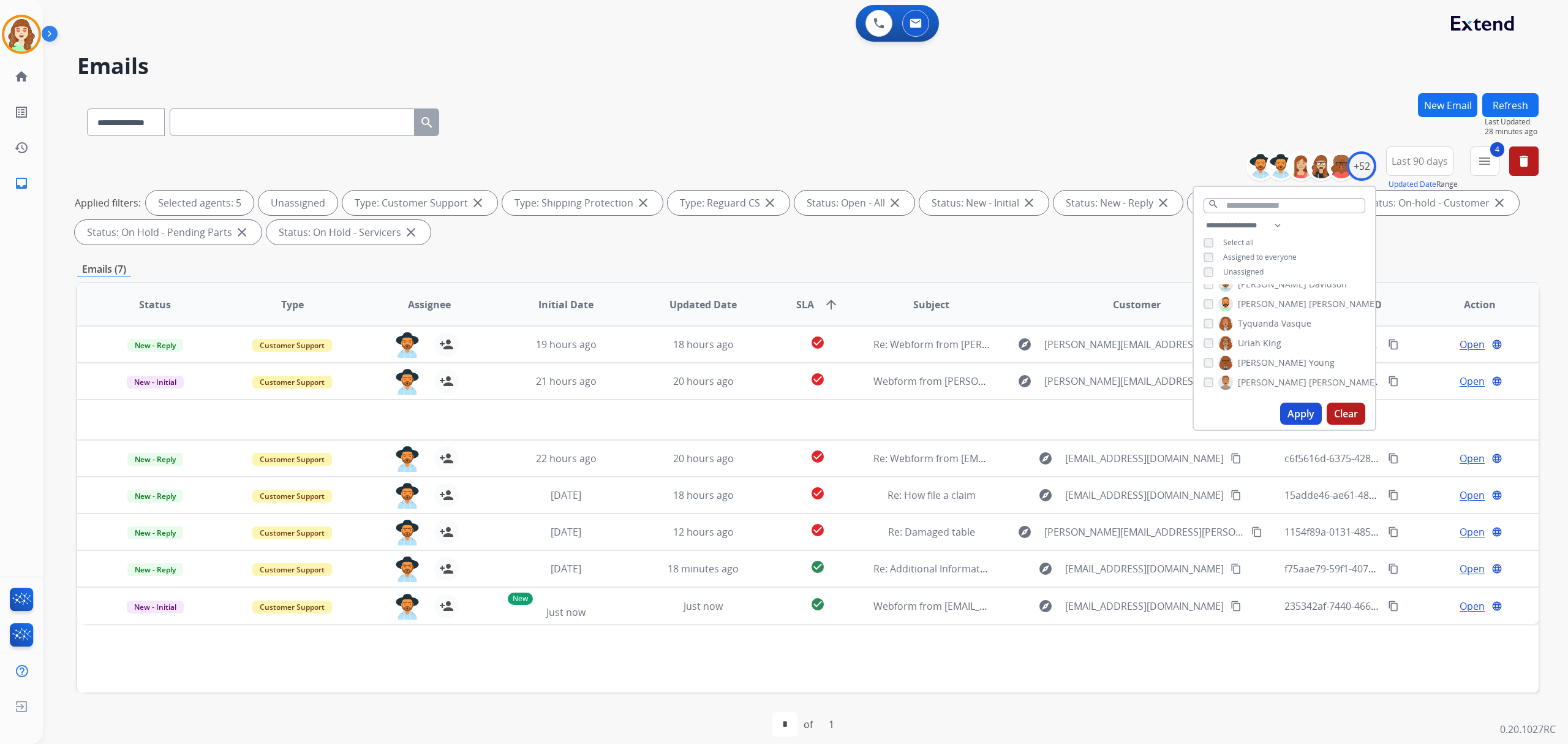
scroll to position [13, 0]
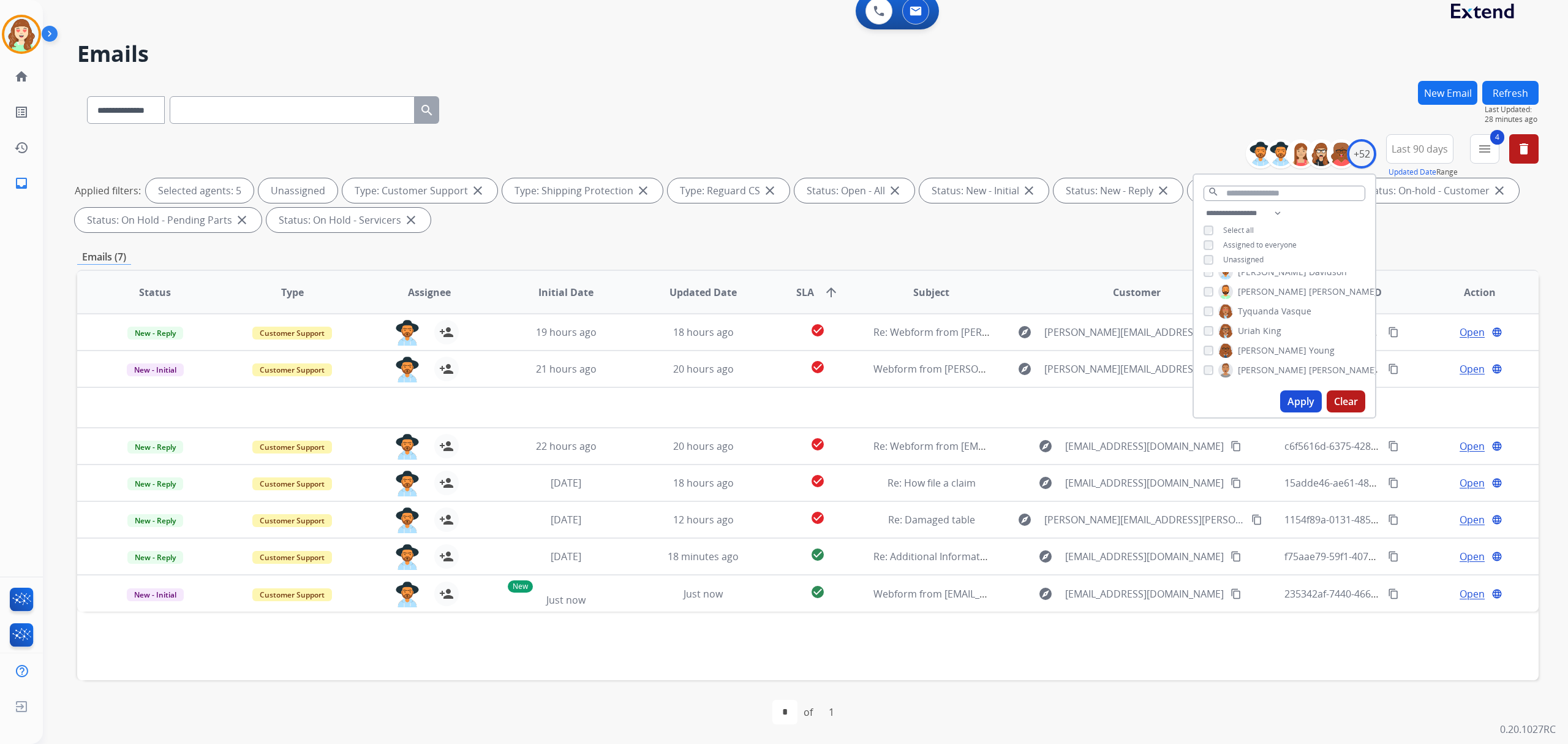
click at [1304, 402] on button "Apply" at bounding box center [1301, 402] width 41 height 22
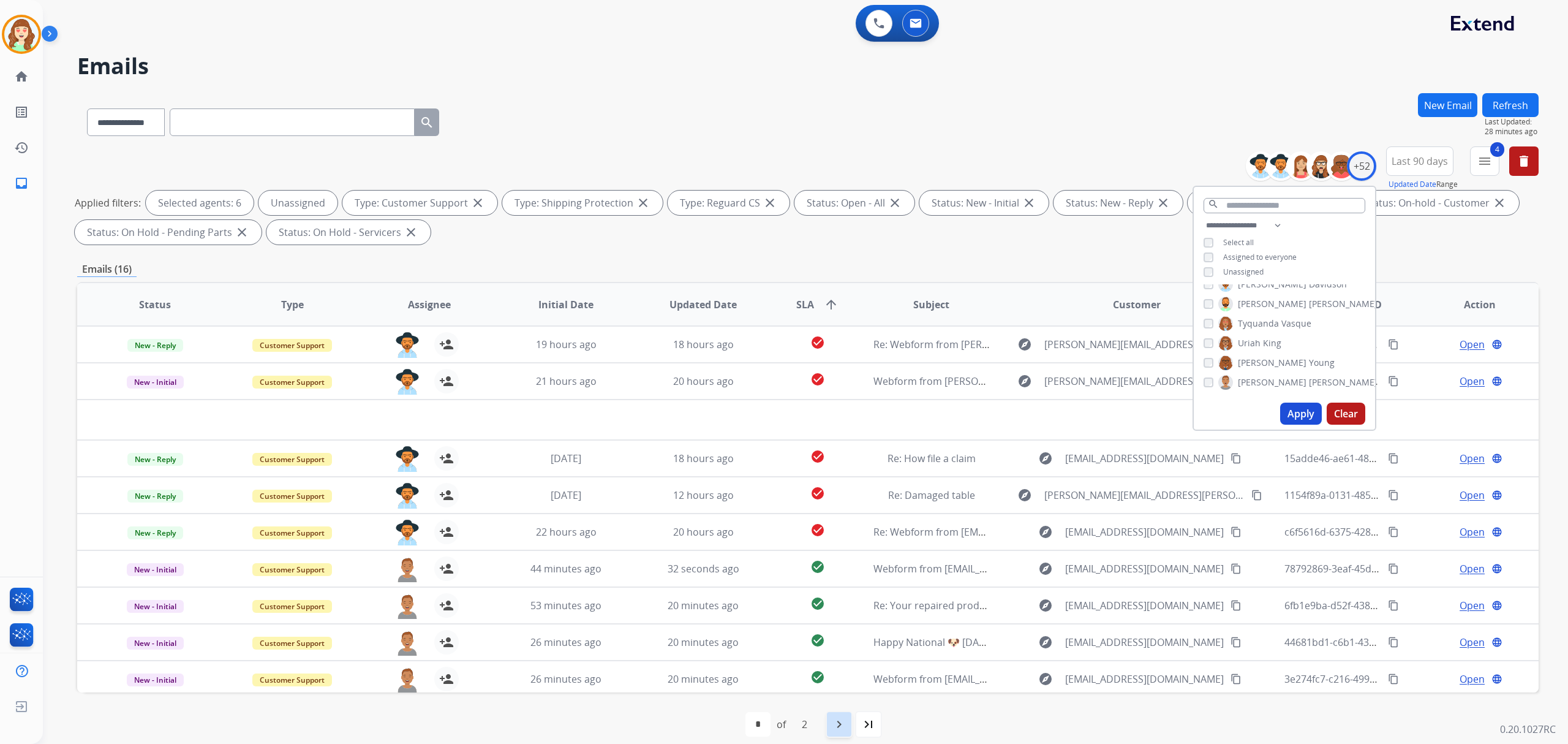
click at [844, 723] on mat-icon "navigate_next" at bounding box center [839, 724] width 15 height 15
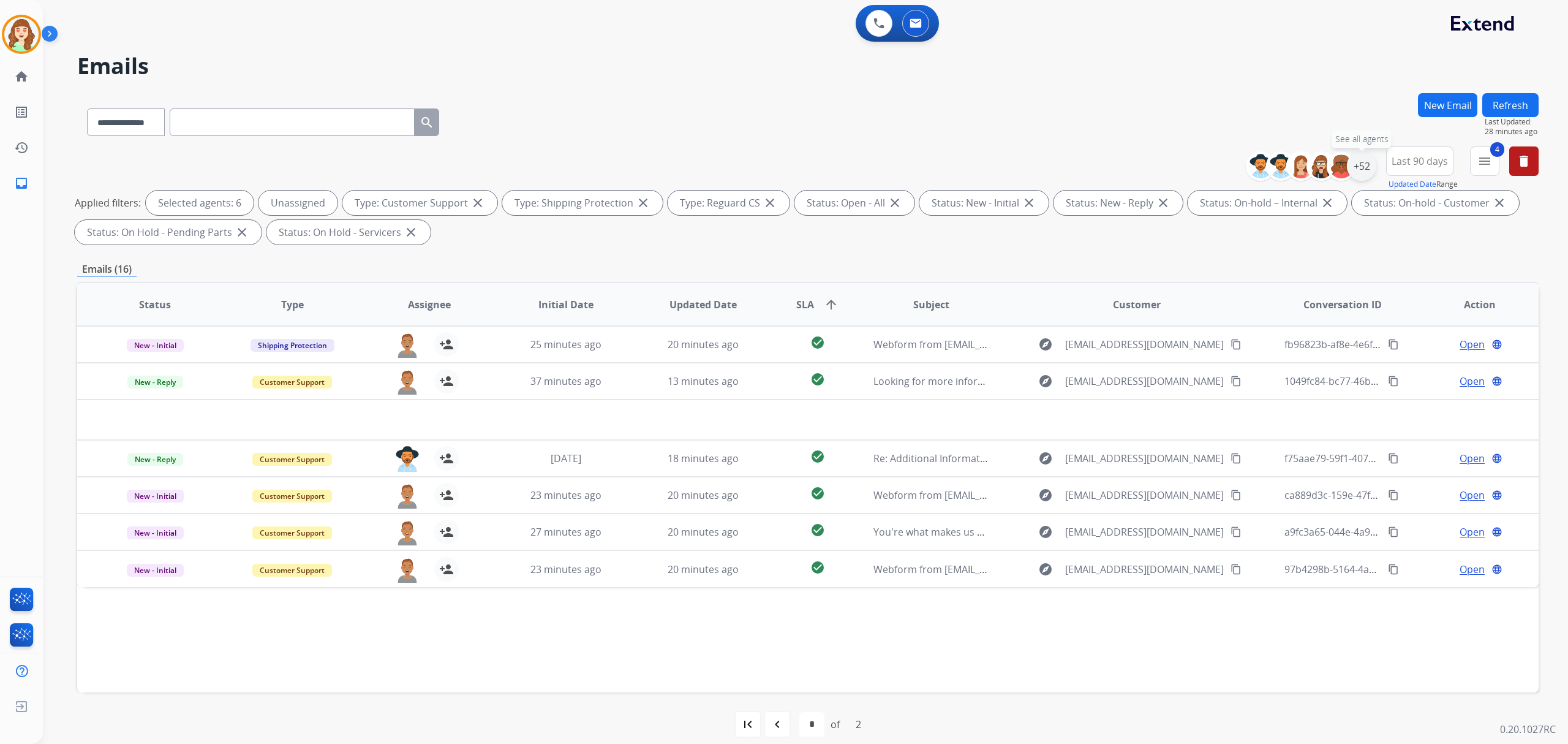
click at [1361, 170] on div "+52" at bounding box center [1362, 166] width 30 height 30
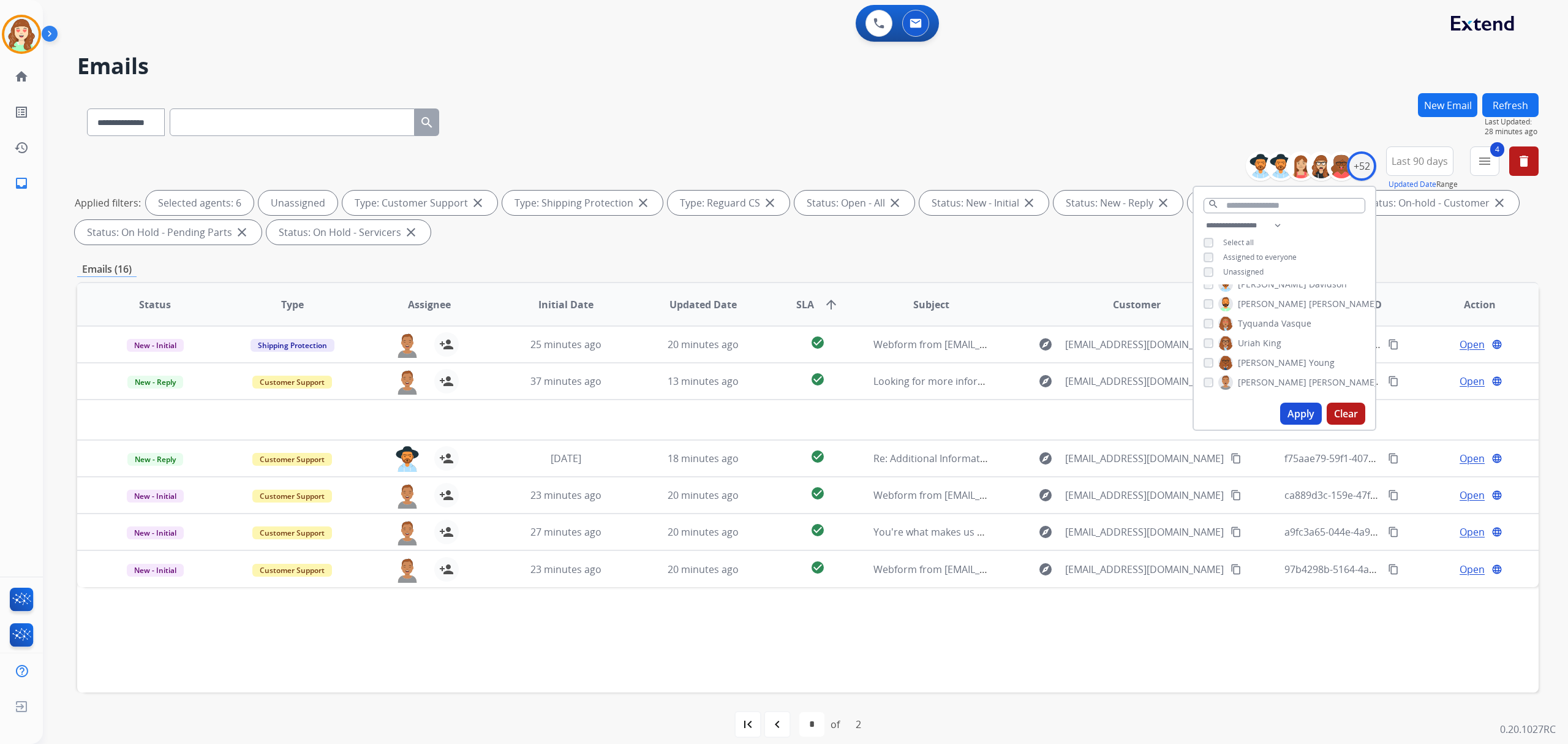
click at [1199, 376] on div "[PERSON_NAME] [PERSON_NAME] [PERSON_NAME] [PERSON_NAME] [PERSON_NAME] [PERSON_N…" at bounding box center [1284, 341] width 181 height 113
click at [1204, 375] on div "[PERSON_NAME]" at bounding box center [1291, 382] width 174 height 15
click at [1201, 377] on div "[PERSON_NAME] [PERSON_NAME] [PERSON_NAME] [PERSON_NAME] [PERSON_NAME] [PERSON_N…" at bounding box center [1284, 341] width 181 height 113
click at [1290, 407] on button "Apply" at bounding box center [1301, 413] width 41 height 22
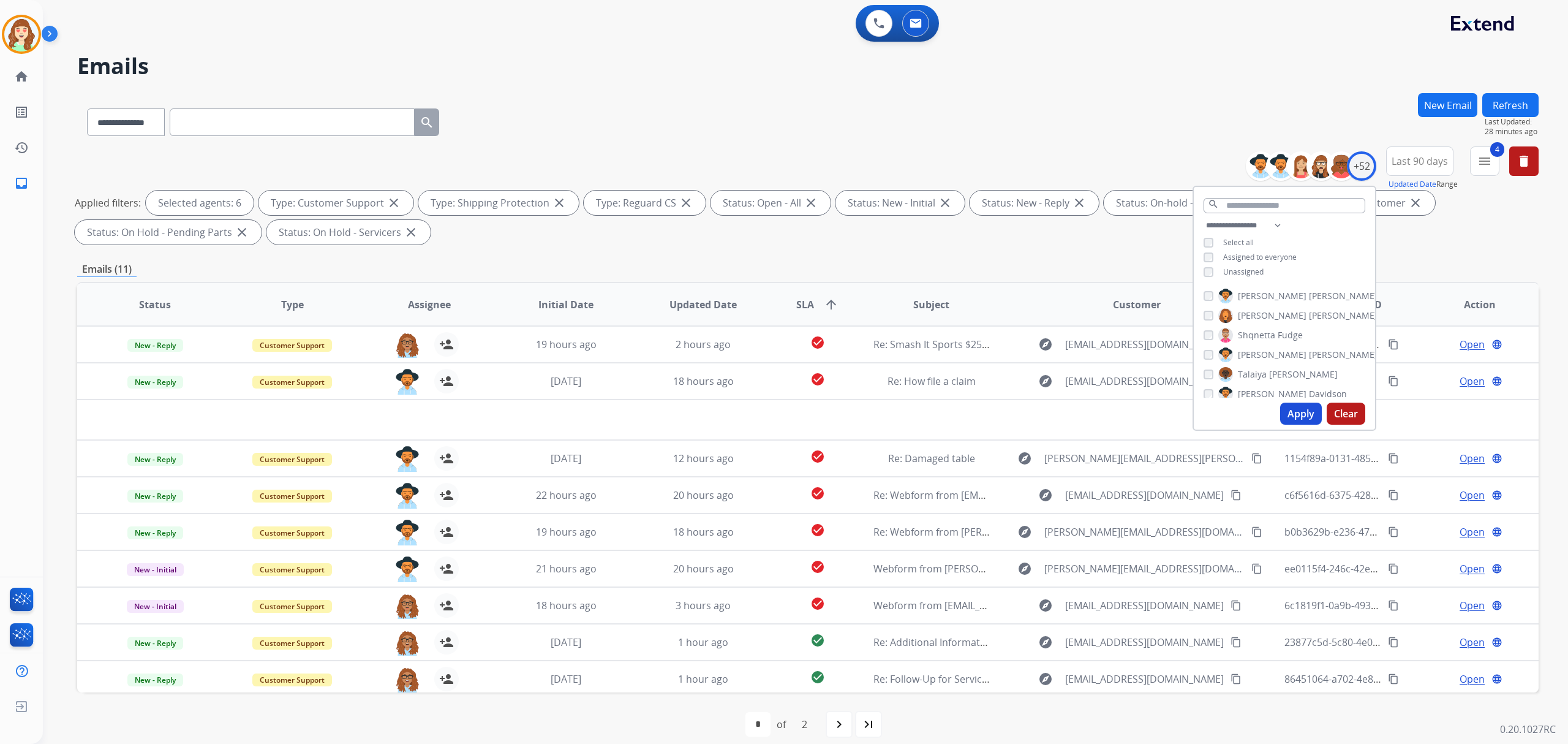
scroll to position [832, 0]
click at [1298, 414] on button "Apply" at bounding box center [1301, 413] width 41 height 22
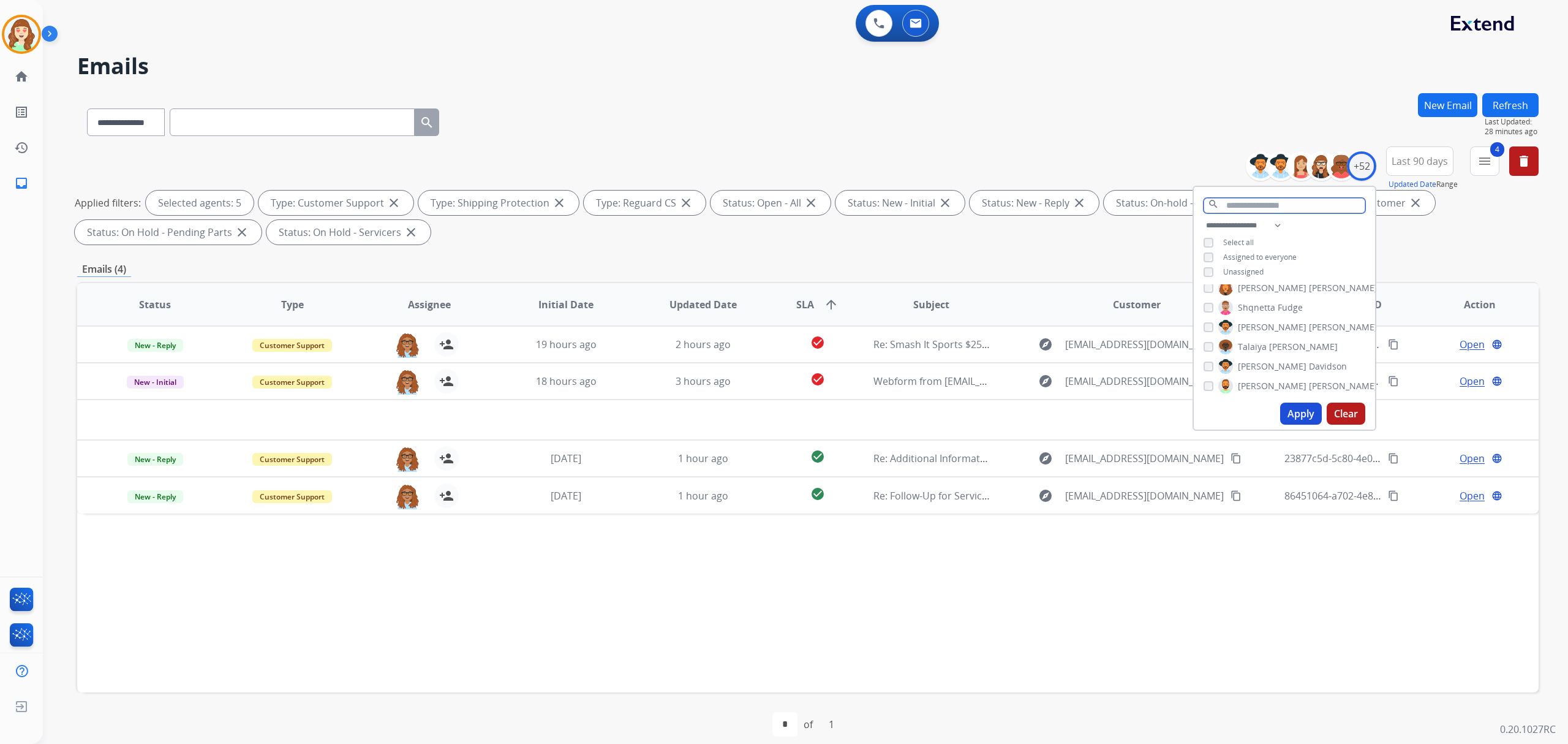
click at [1275, 202] on input "text" at bounding box center [1284, 206] width 162 height 16
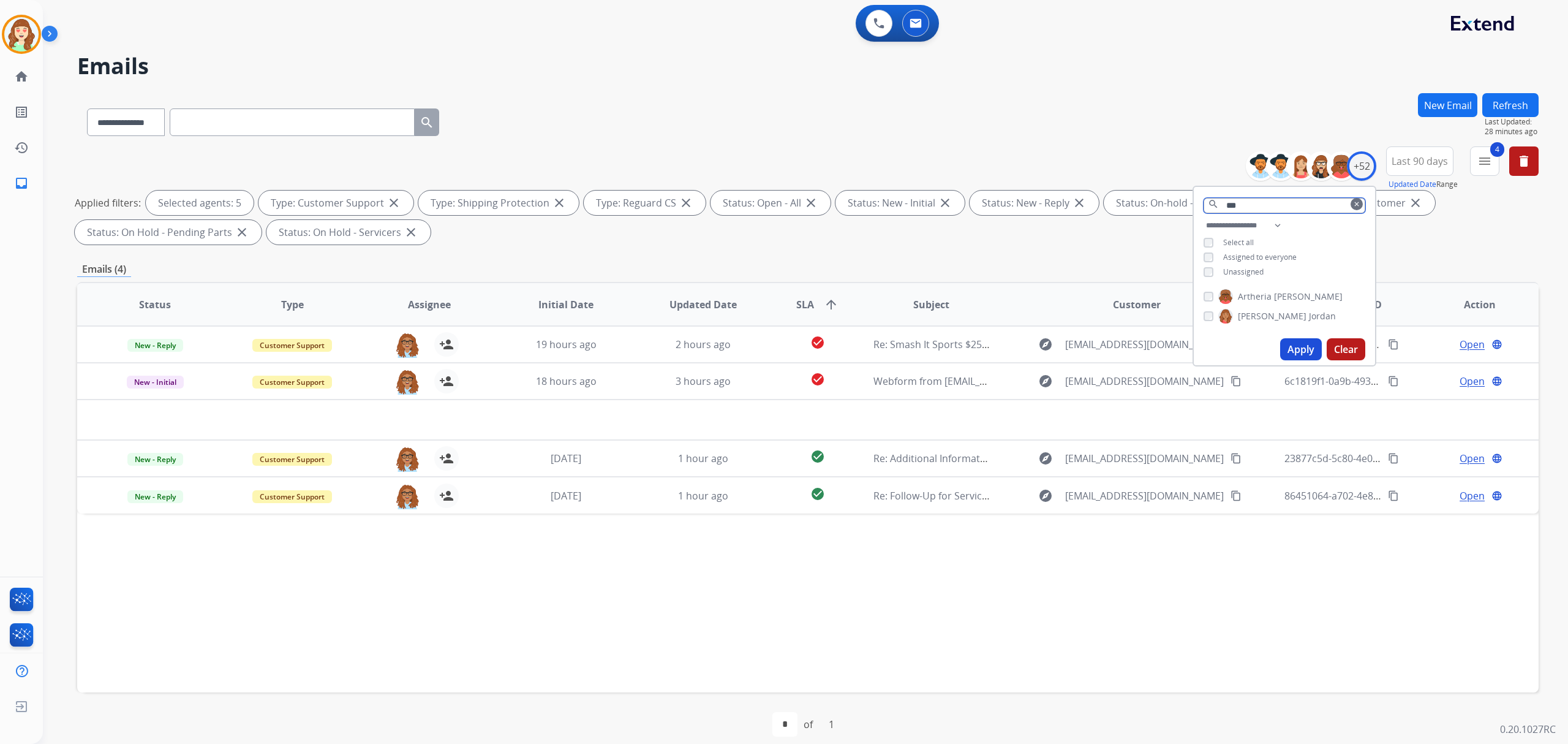
scroll to position [0, 0]
type input "******"
click at [1295, 334] on button "Apply" at bounding box center [1301, 330] width 41 height 22
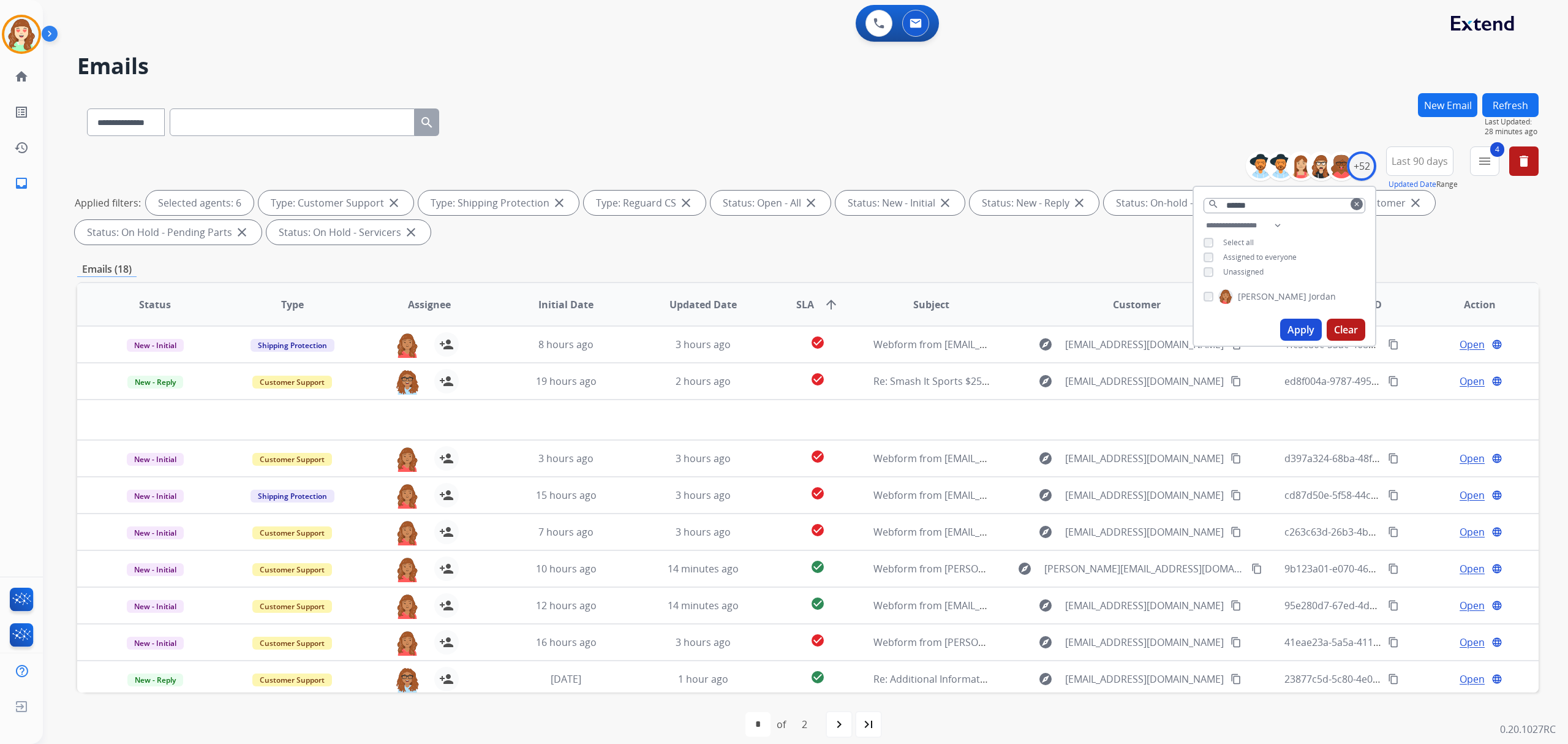
scroll to position [13, 0]
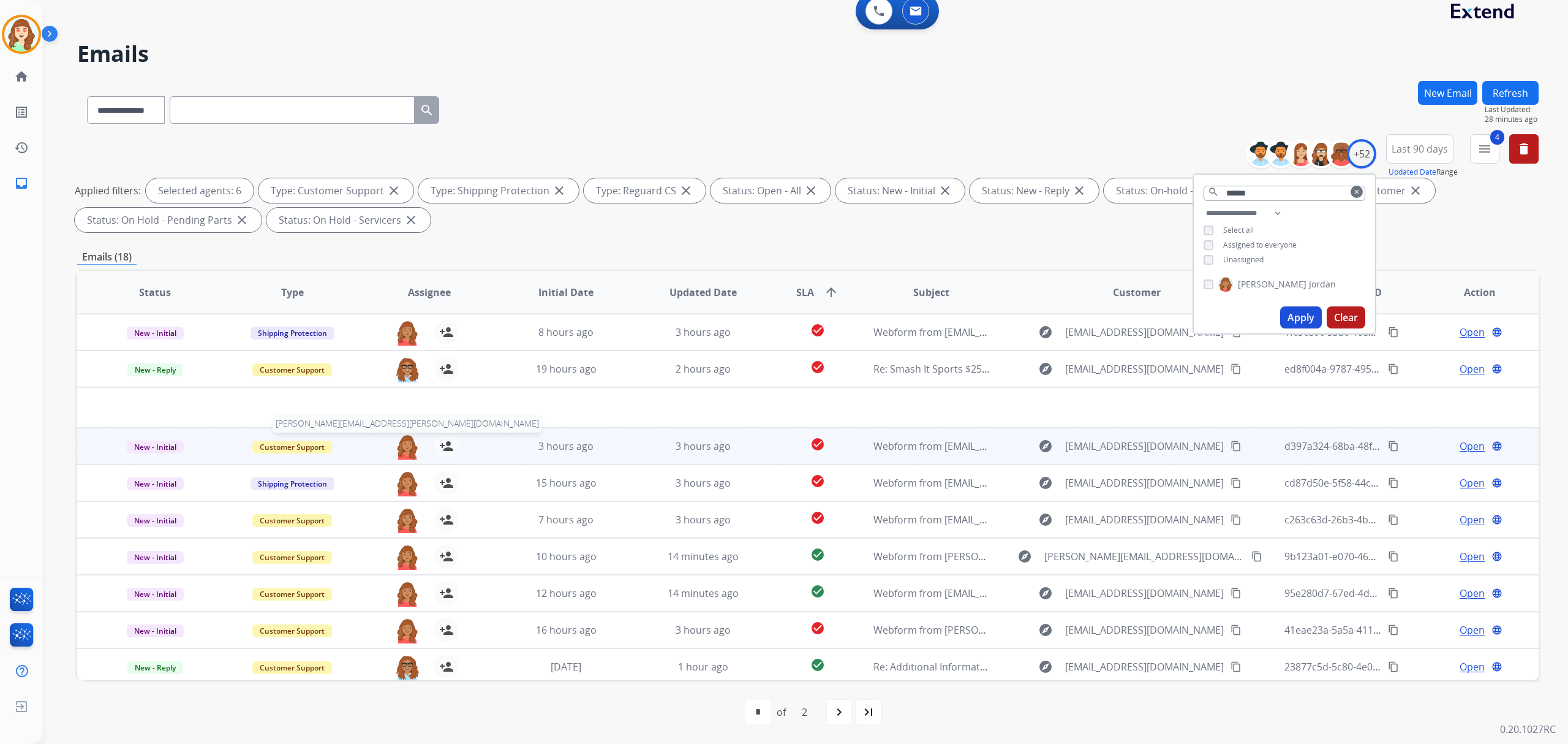
click at [405, 447] on img at bounding box center [407, 446] width 24 height 26
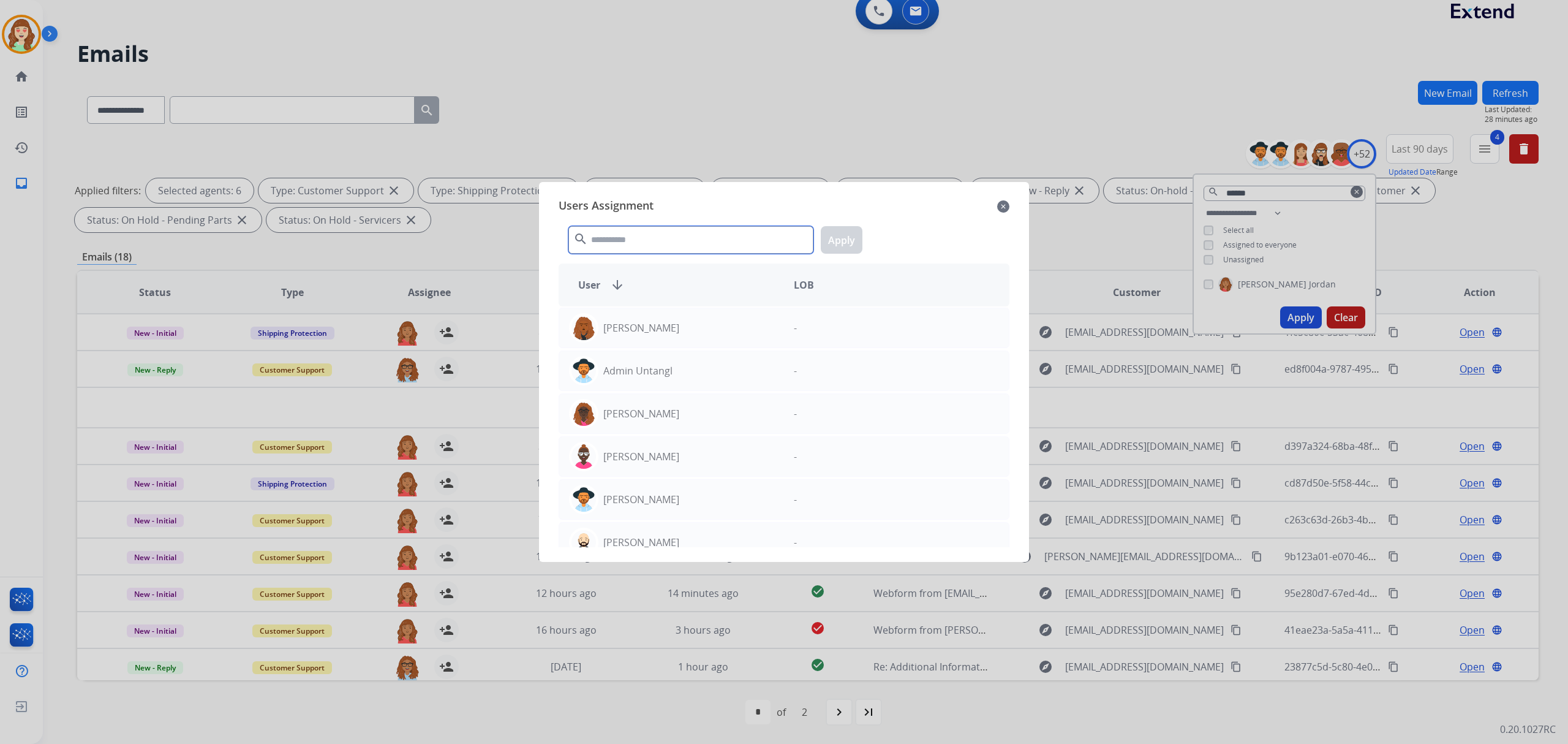
click at [734, 236] on input "text" at bounding box center [691, 239] width 245 height 27
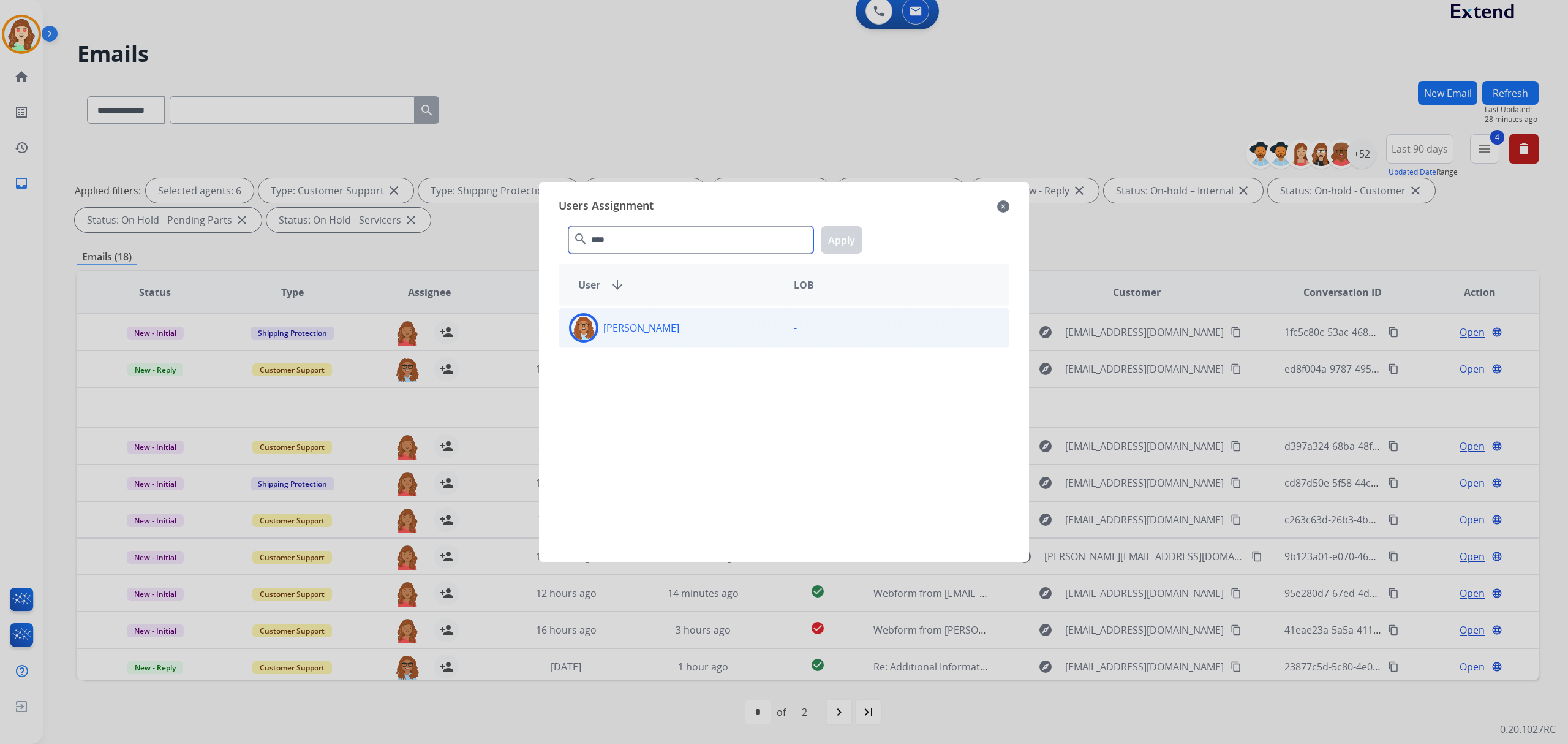
type input "****"
click at [699, 334] on div "[PERSON_NAME]" at bounding box center [672, 328] width 225 height 30
click at [831, 246] on button "Apply" at bounding box center [841, 239] width 41 height 27
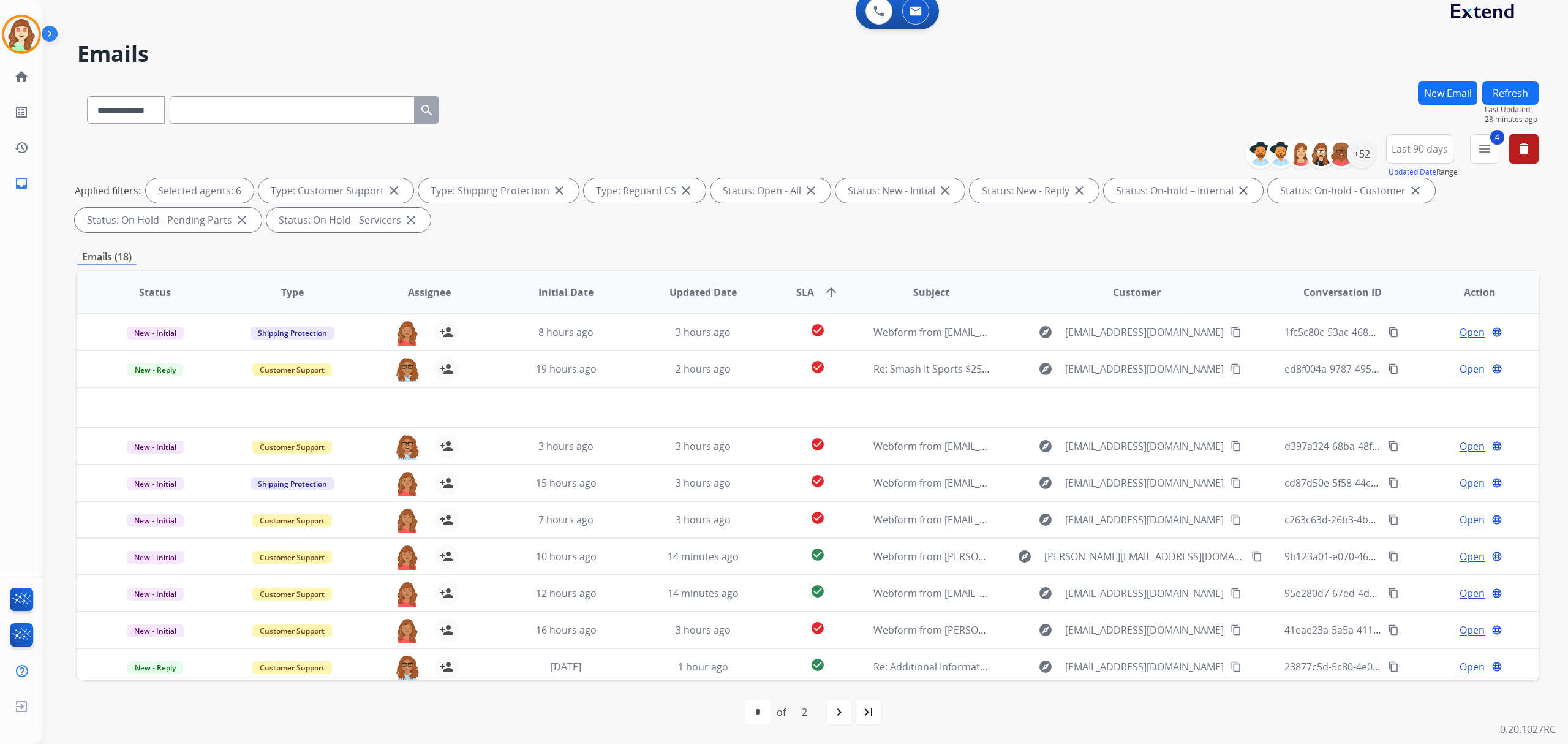
drag, startPoint x: 391, startPoint y: 338, endPoint x: 616, endPoint y: 293, distance: 229.5
click at [391, 338] on div "roberta.jordan@eccogroupusa.com person_add Assign to Me" at bounding box center [419, 332] width 137 height 34
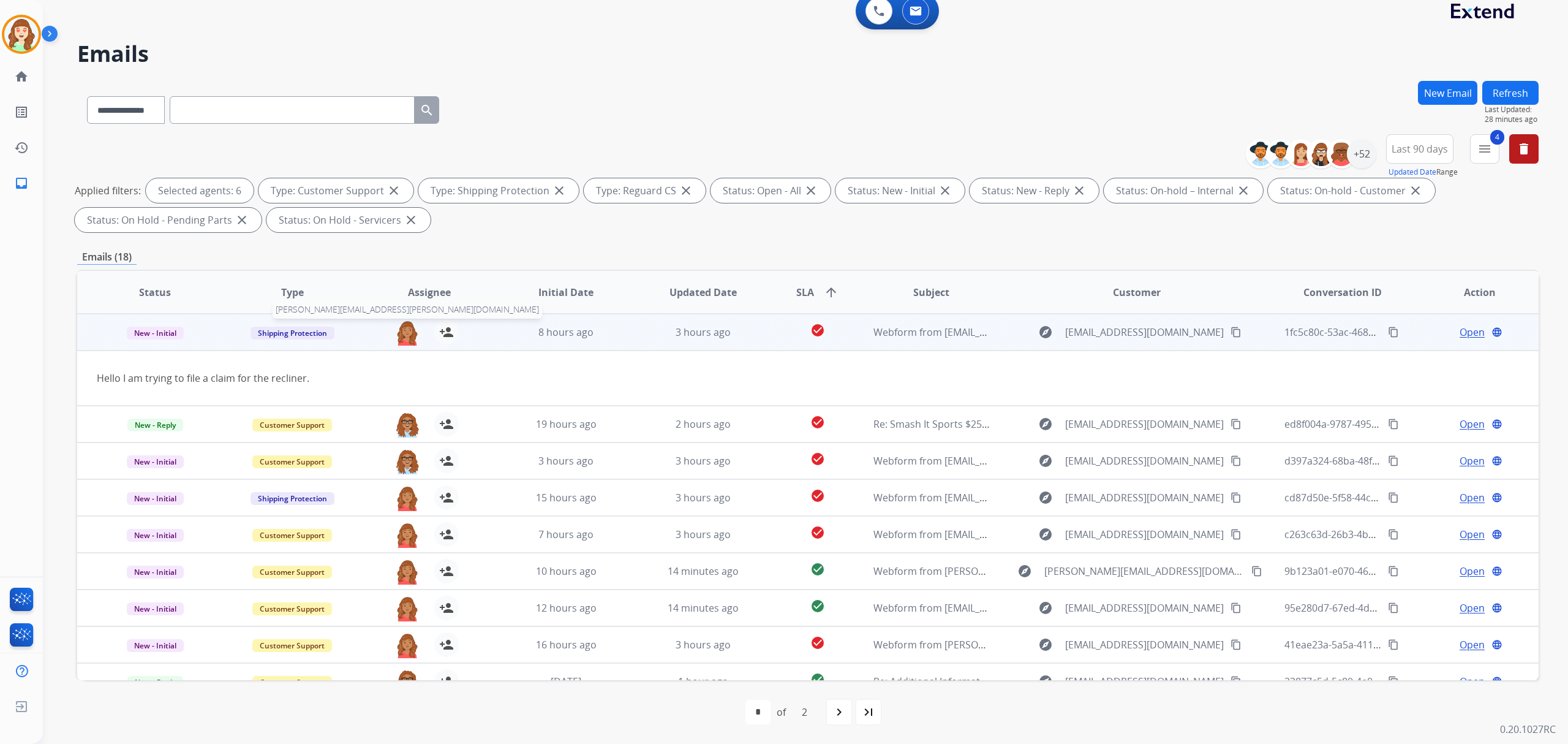
click at [405, 334] on img at bounding box center [407, 332] width 24 height 26
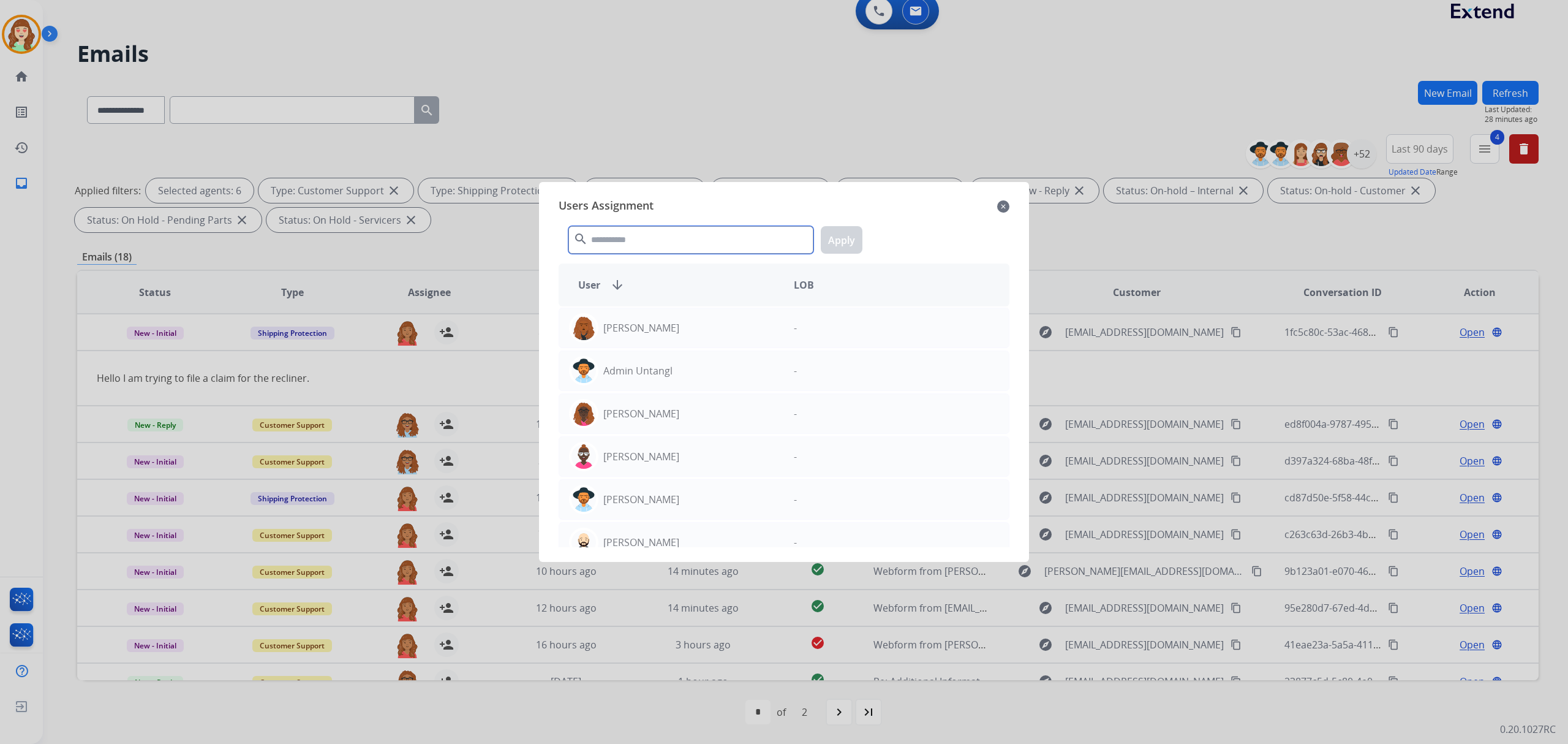
click at [691, 245] on input "text" at bounding box center [691, 239] width 245 height 27
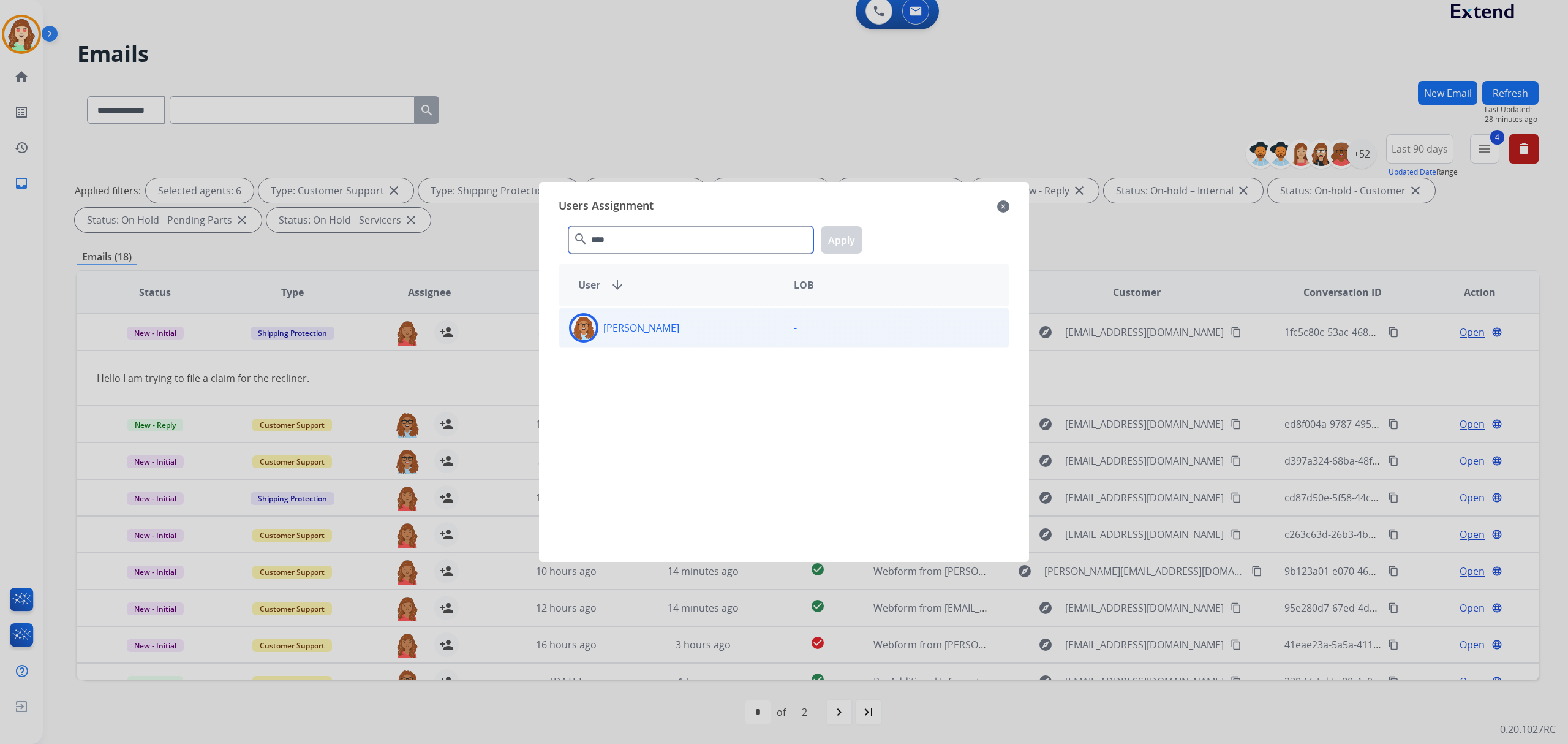
type input "****"
click at [687, 328] on div "[PERSON_NAME]" at bounding box center [672, 328] width 225 height 30
click at [838, 240] on button "Apply" at bounding box center [841, 239] width 41 height 27
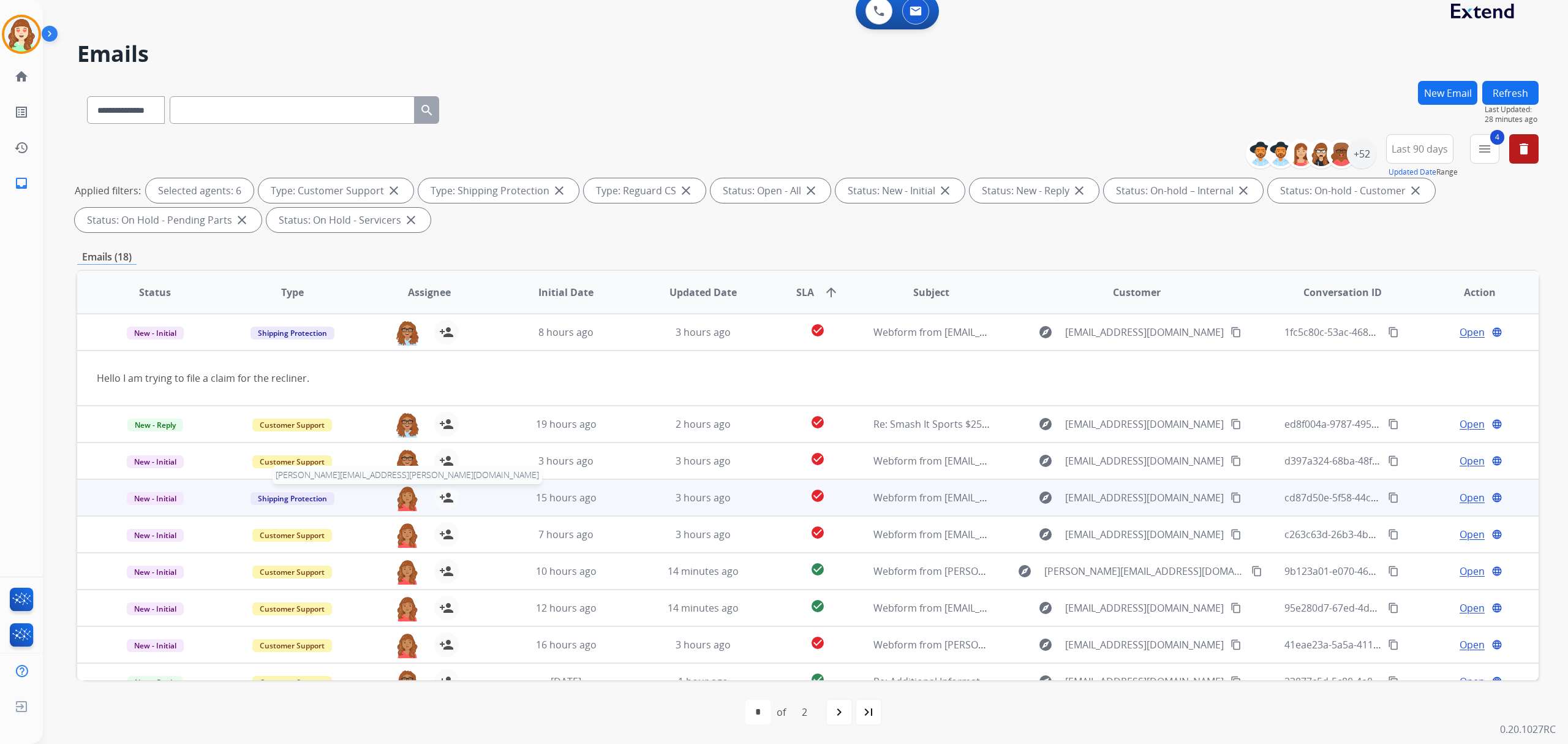
click at [407, 495] on img at bounding box center [407, 498] width 24 height 26
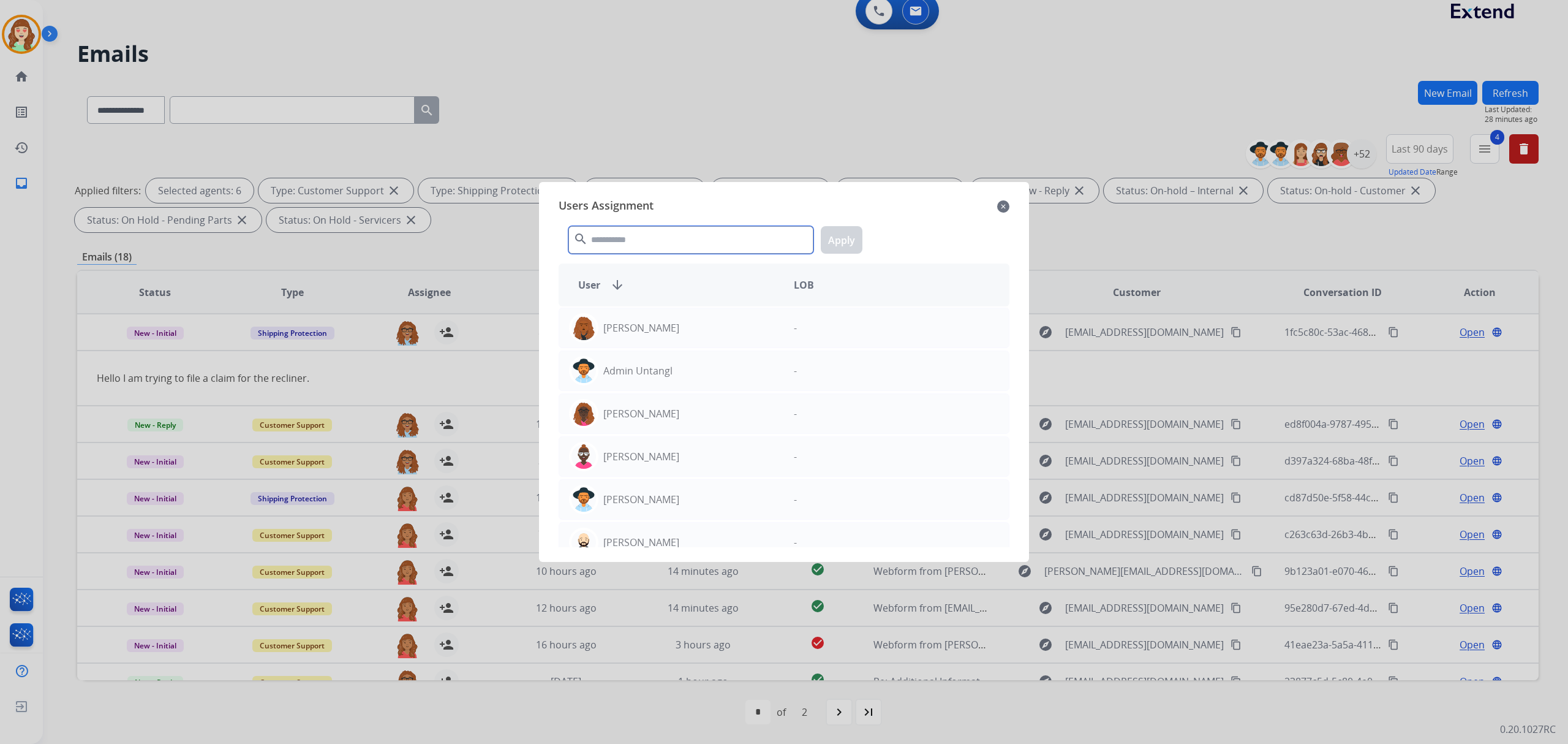
click at [654, 246] on input "text" at bounding box center [691, 239] width 245 height 27
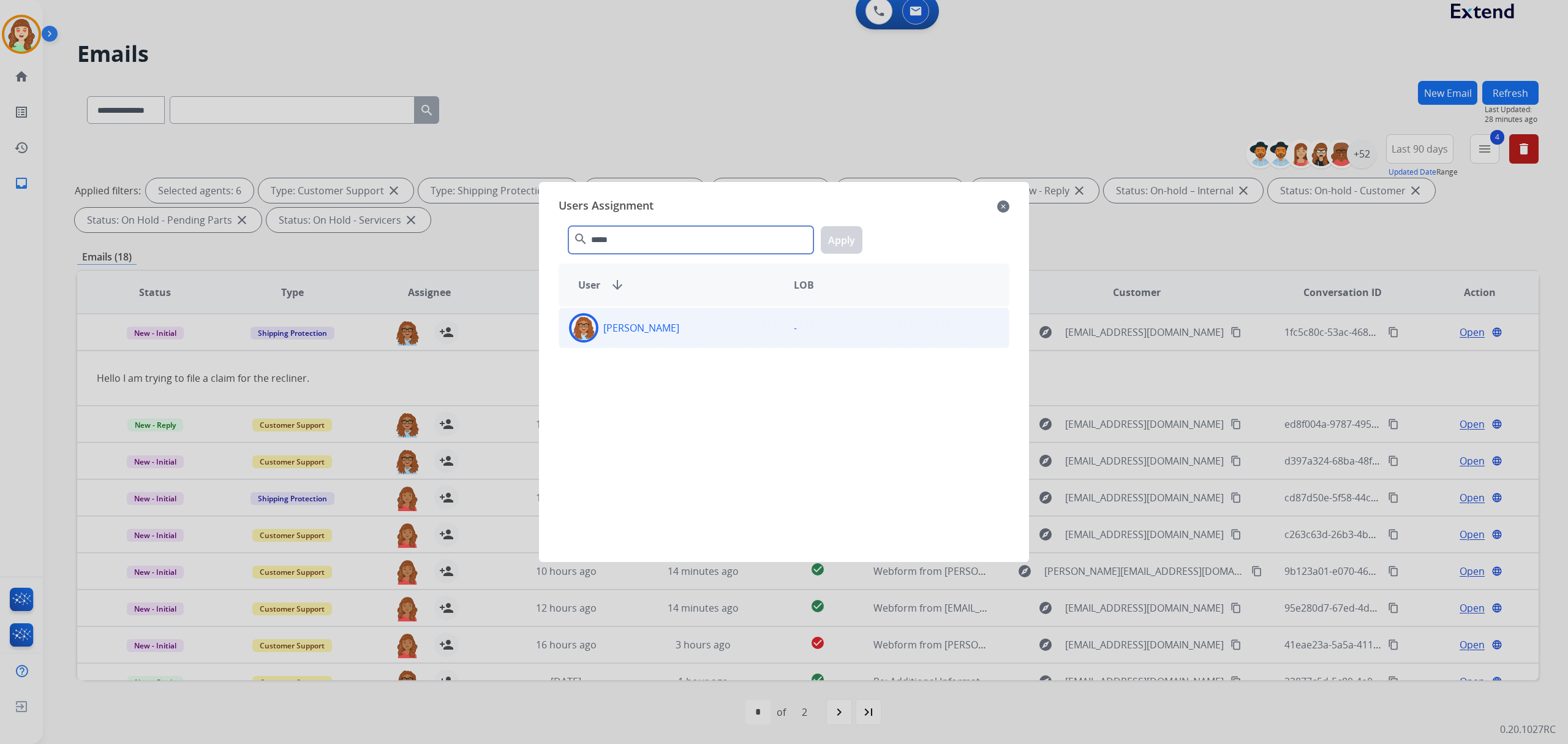
type input "*****"
drag, startPoint x: 698, startPoint y: 328, endPoint x: 848, endPoint y: 271, distance: 160.5
click at [698, 329] on div "[PERSON_NAME]" at bounding box center [672, 328] width 225 height 30
click at [841, 246] on button "Apply" at bounding box center [841, 239] width 41 height 27
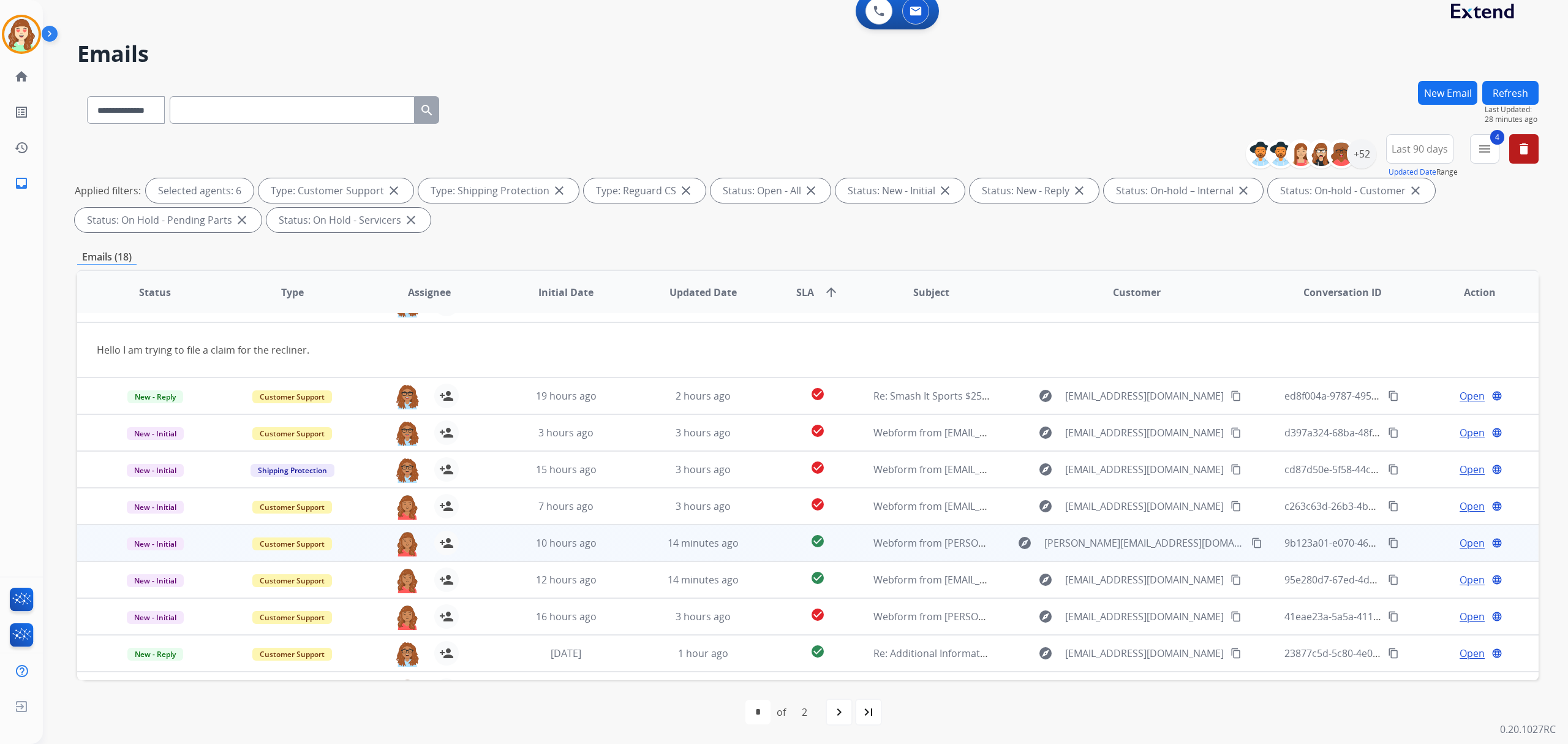
scroll to position [55, 0]
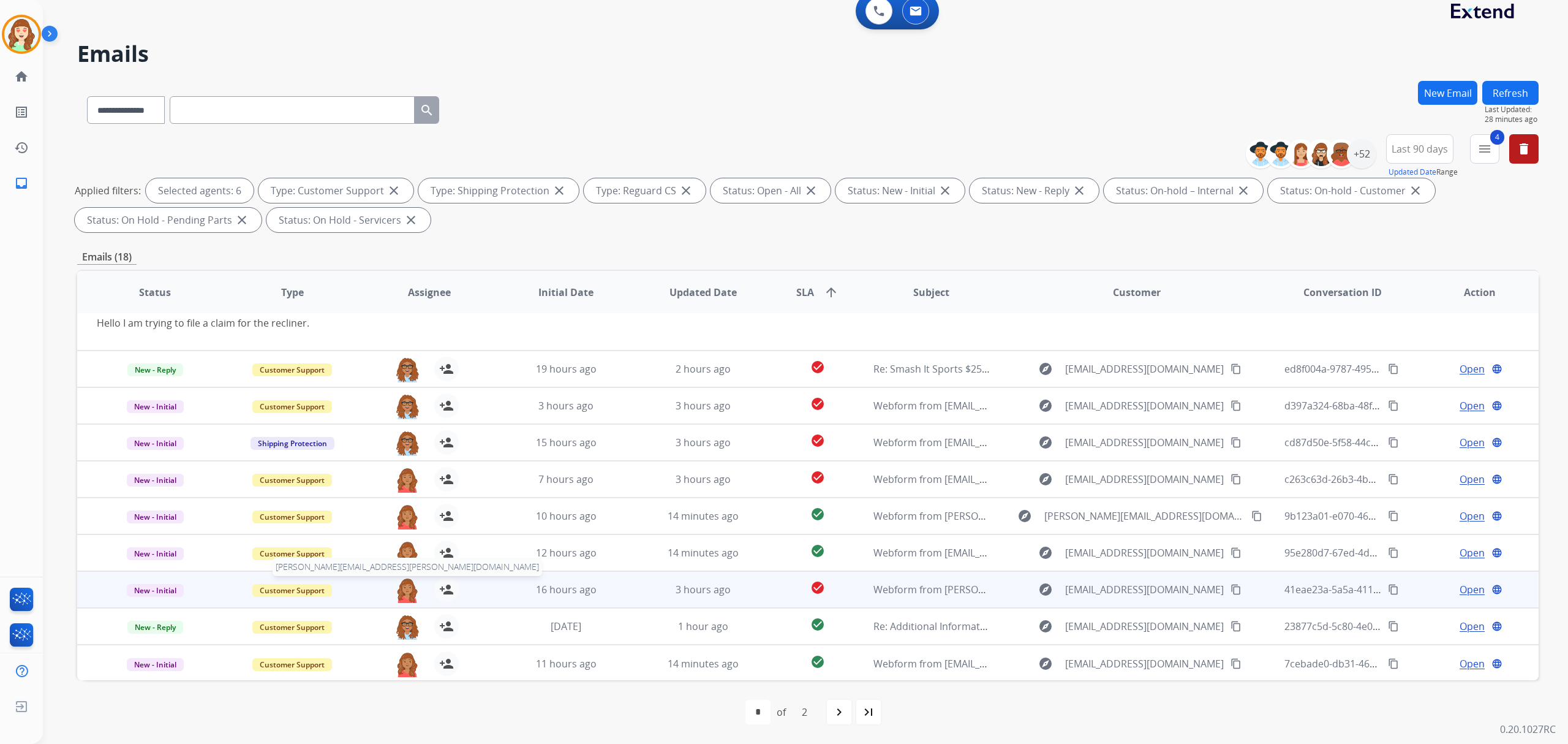
click at [399, 584] on img at bounding box center [407, 590] width 24 height 26
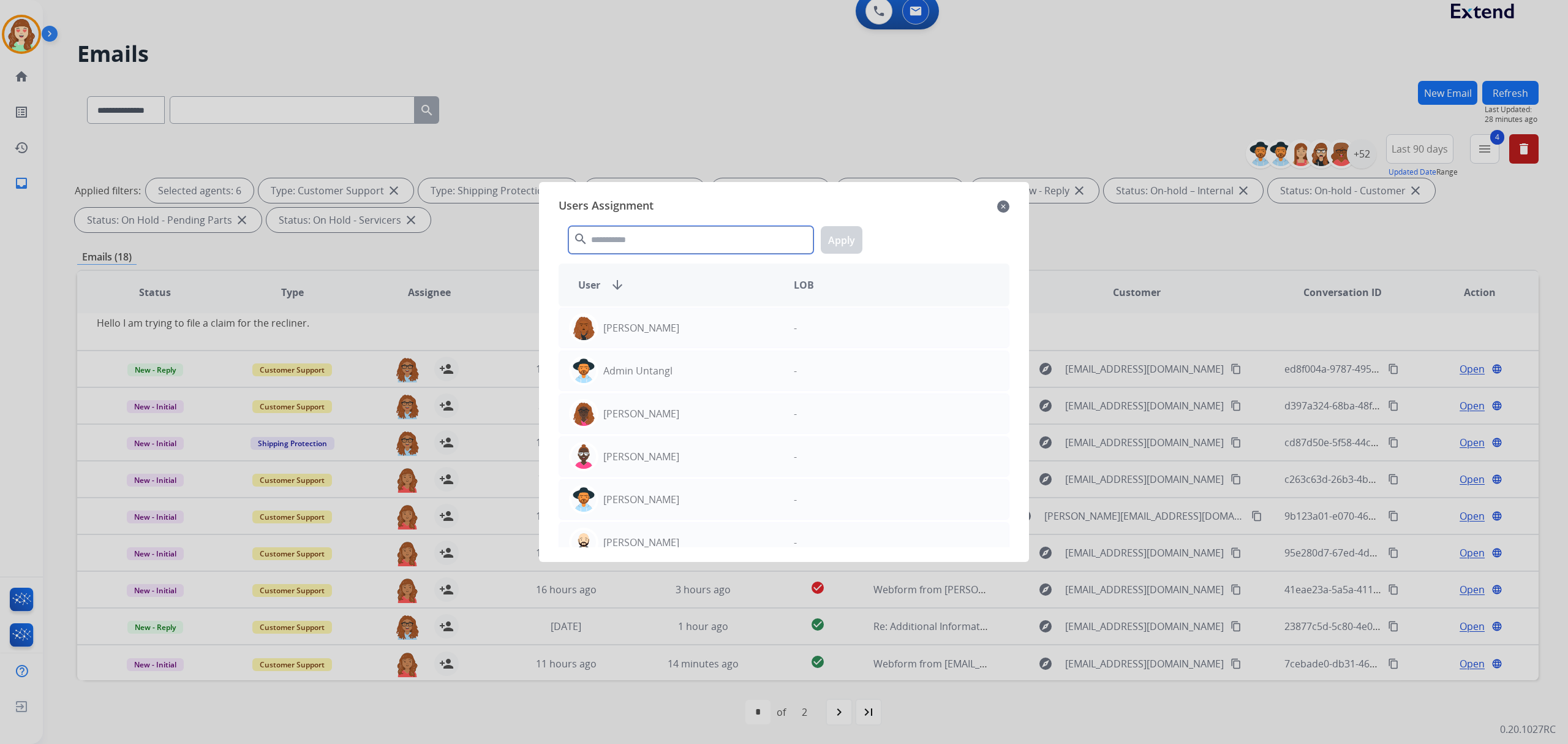
click at [667, 251] on input "text" at bounding box center [691, 239] width 245 height 27
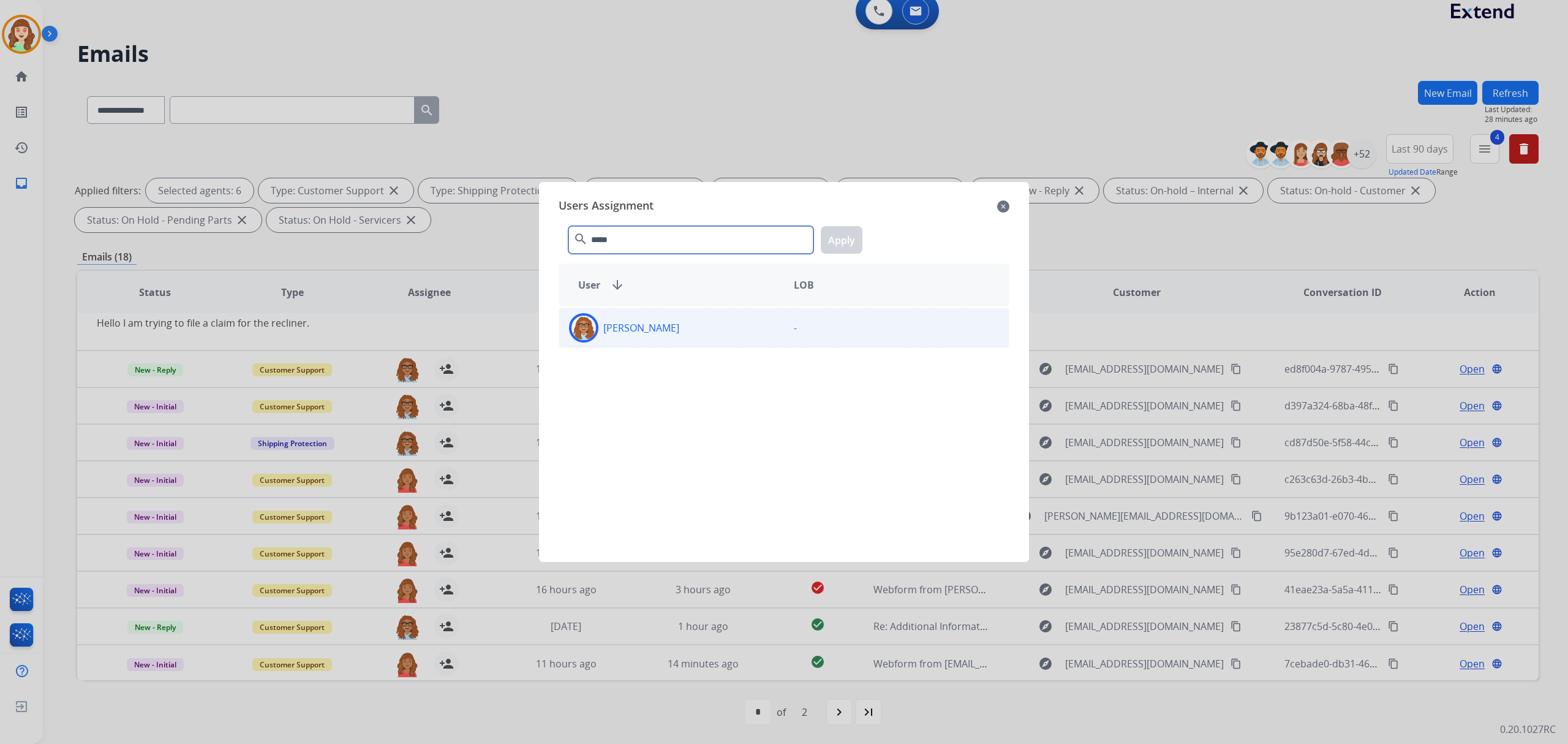
type input "*****"
click at [674, 332] on div "[PERSON_NAME]" at bounding box center [672, 328] width 225 height 30
click at [851, 237] on button "Apply" at bounding box center [841, 239] width 41 height 27
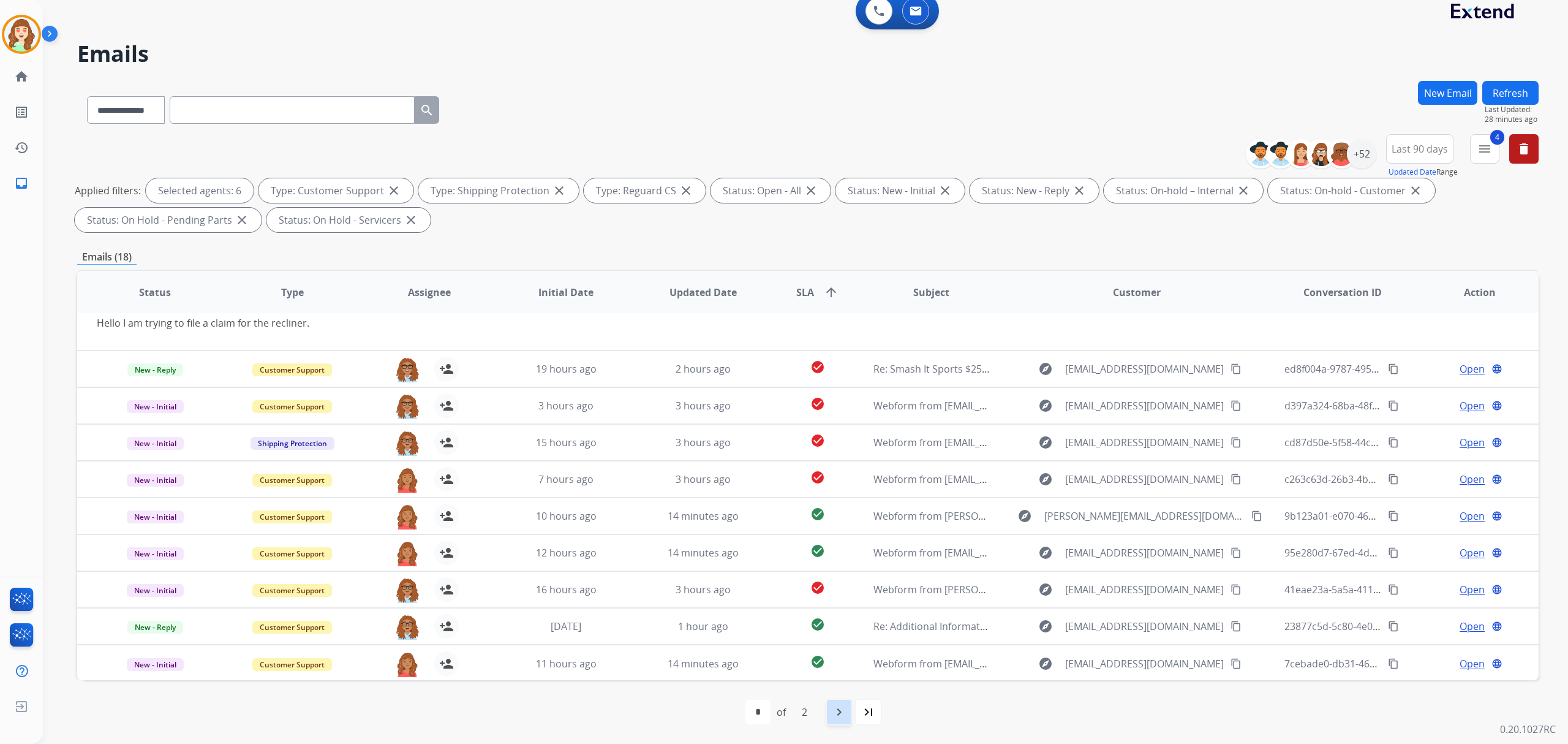
click at [839, 720] on div "navigate_next" at bounding box center [839, 712] width 27 height 27
select select "*"
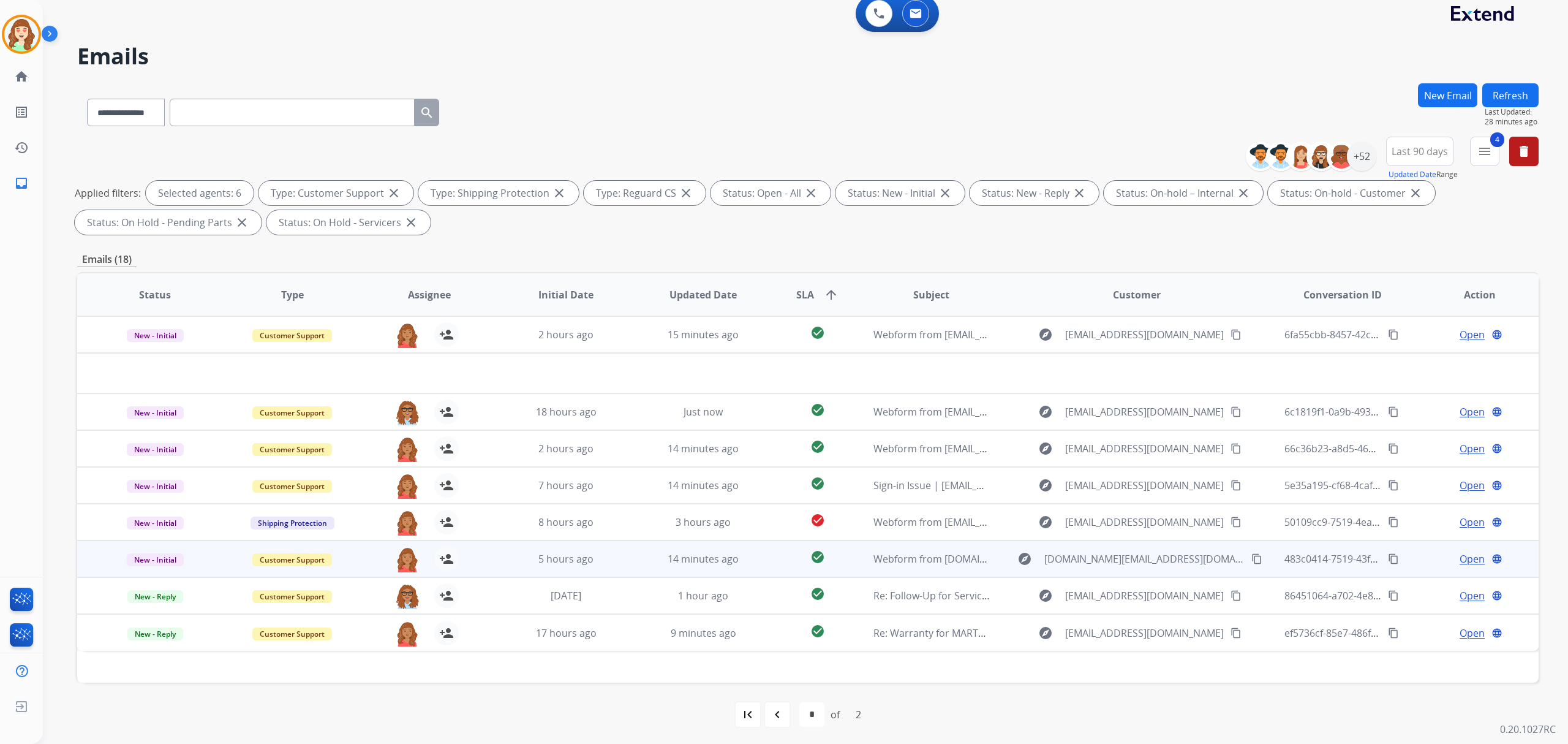
scroll to position [13, 0]
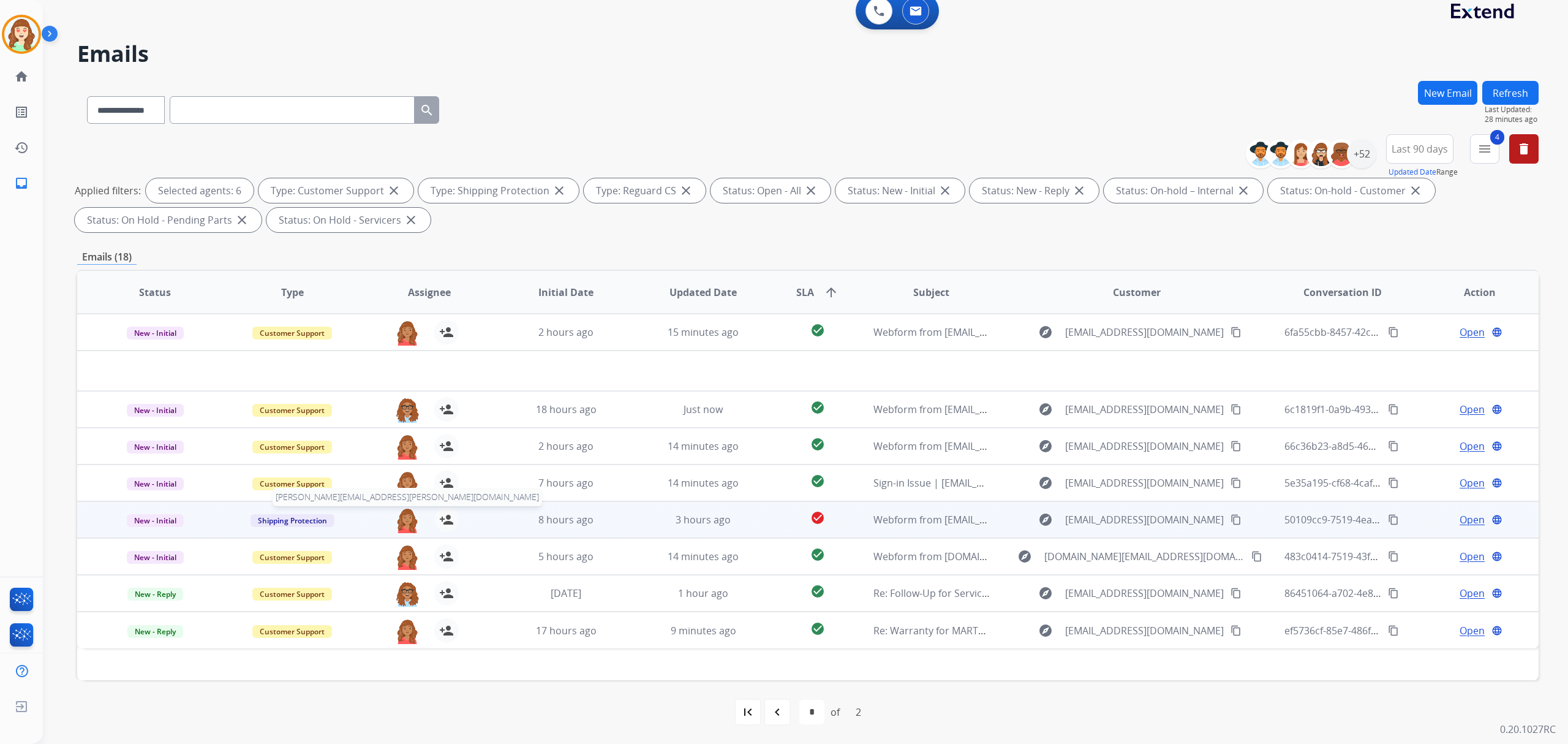
click at [407, 513] on img at bounding box center [407, 520] width 24 height 26
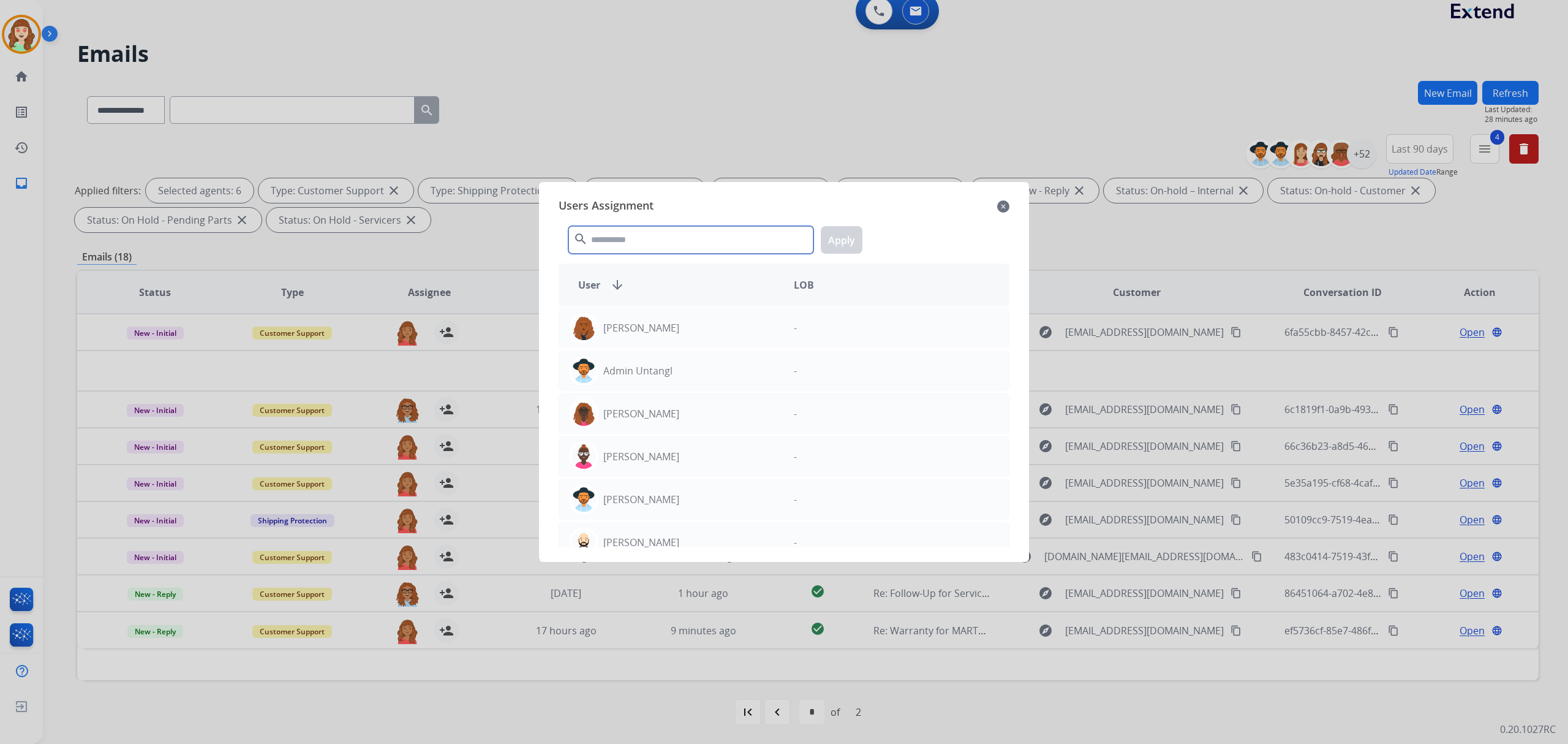
click at [707, 236] on input "text" at bounding box center [691, 239] width 245 height 27
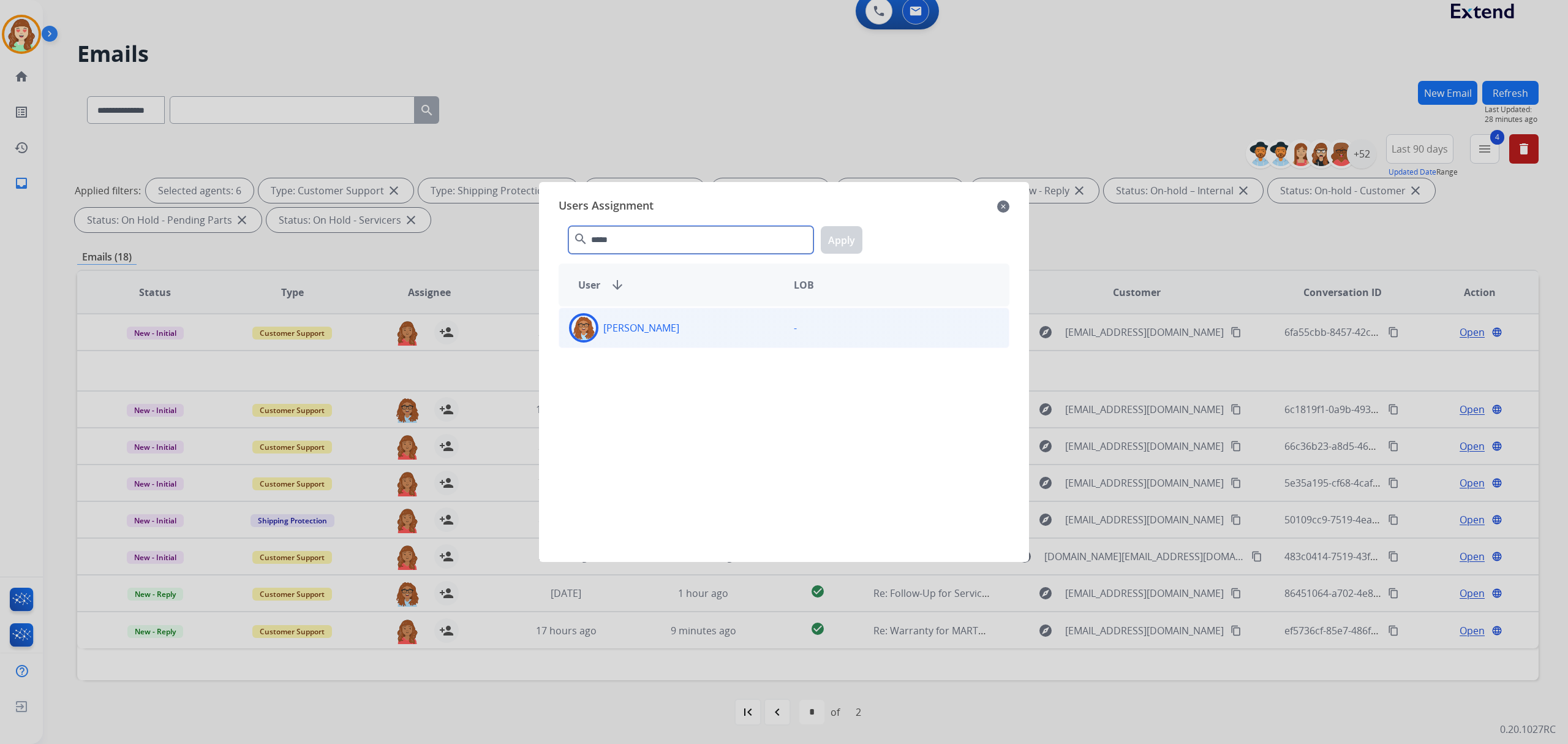
type input "*****"
click at [677, 324] on div "[PERSON_NAME]" at bounding box center [672, 328] width 225 height 30
click at [837, 238] on button "Apply" at bounding box center [841, 239] width 41 height 27
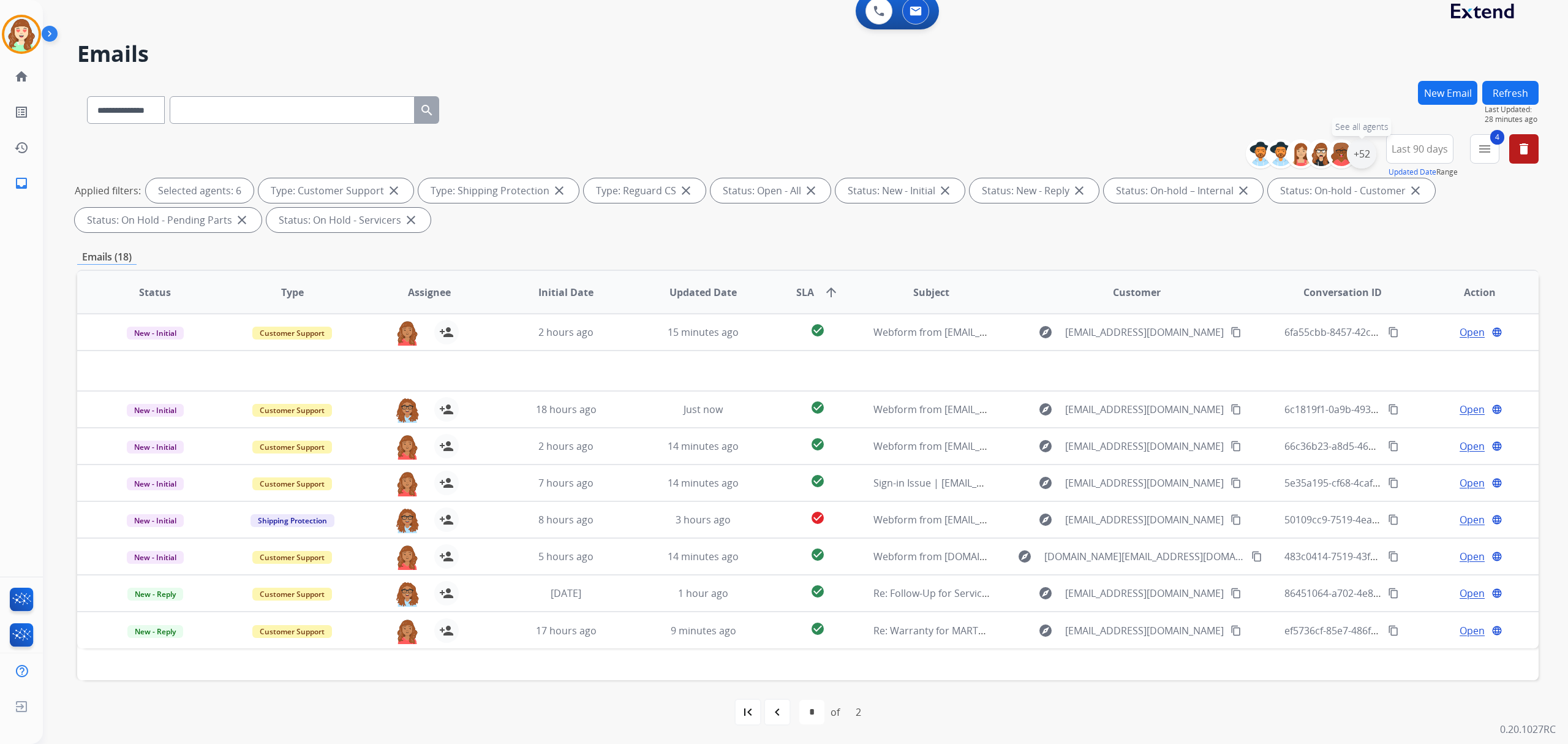
click at [1361, 155] on div "+52" at bounding box center [1362, 154] width 30 height 30
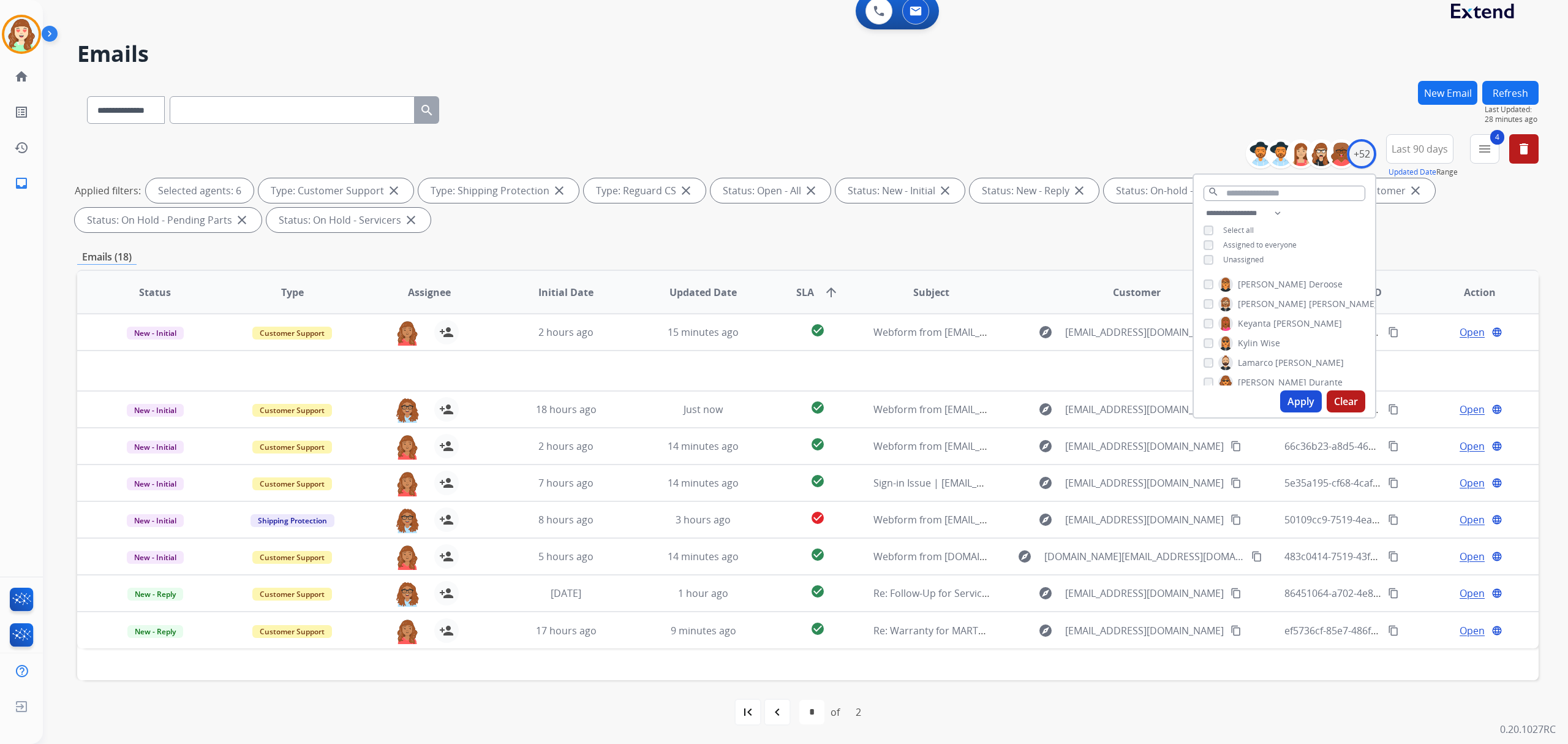
scroll to position [914, 0]
click at [1297, 402] on button "Apply" at bounding box center [1301, 402] width 41 height 22
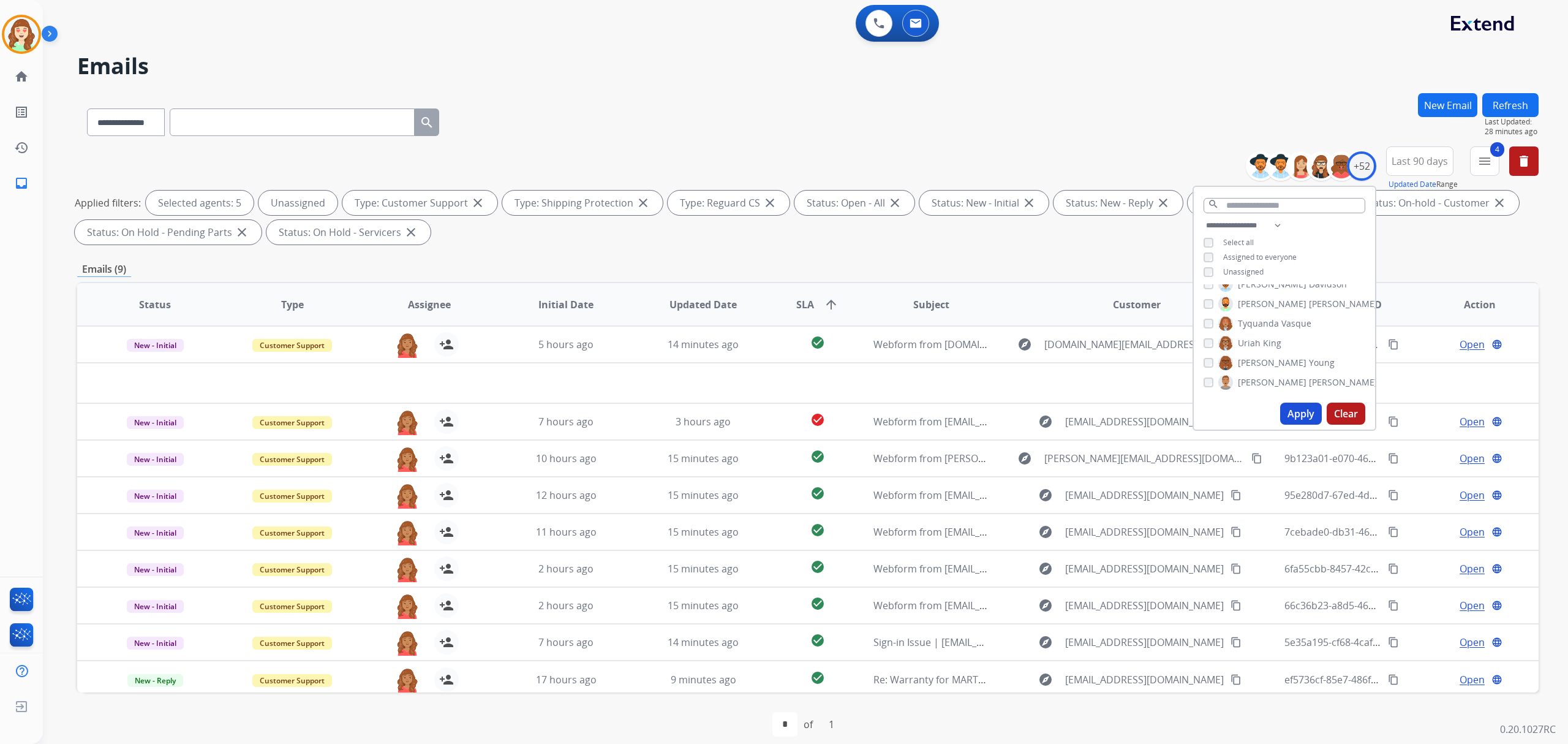
click at [1299, 413] on button "Apply" at bounding box center [1301, 413] width 41 height 22
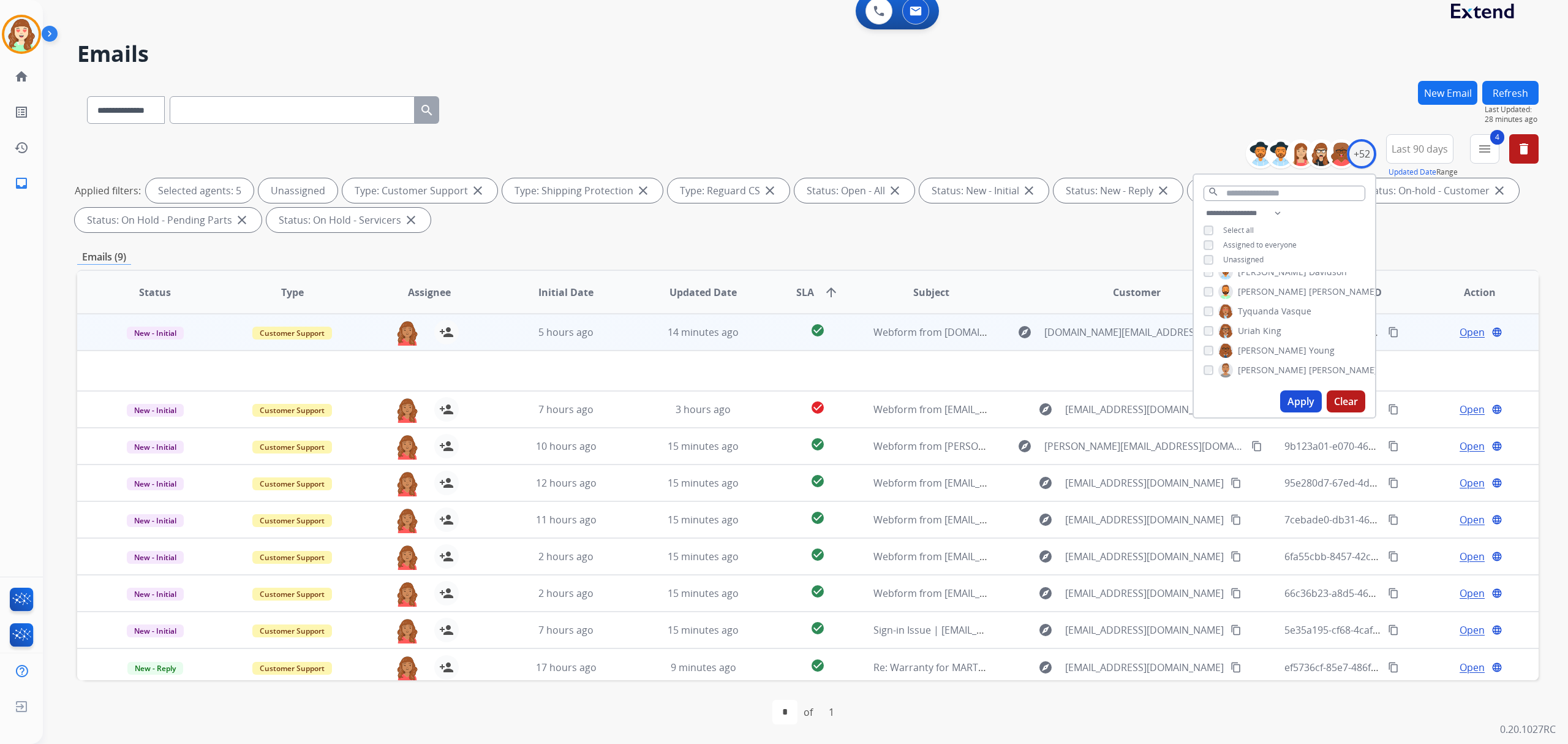
scroll to position [4, 0]
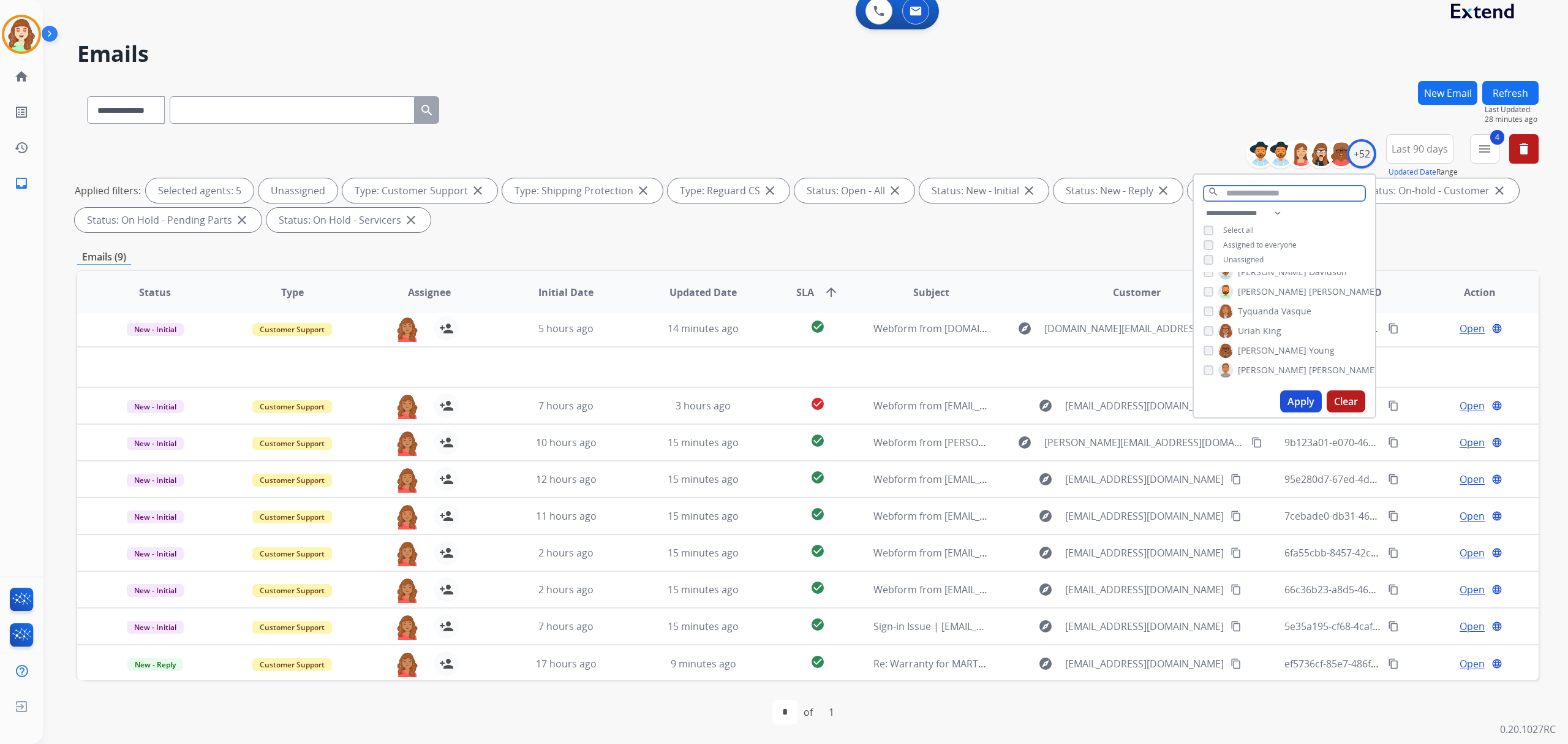
click at [1253, 194] on input "text" at bounding box center [1284, 194] width 162 height 16
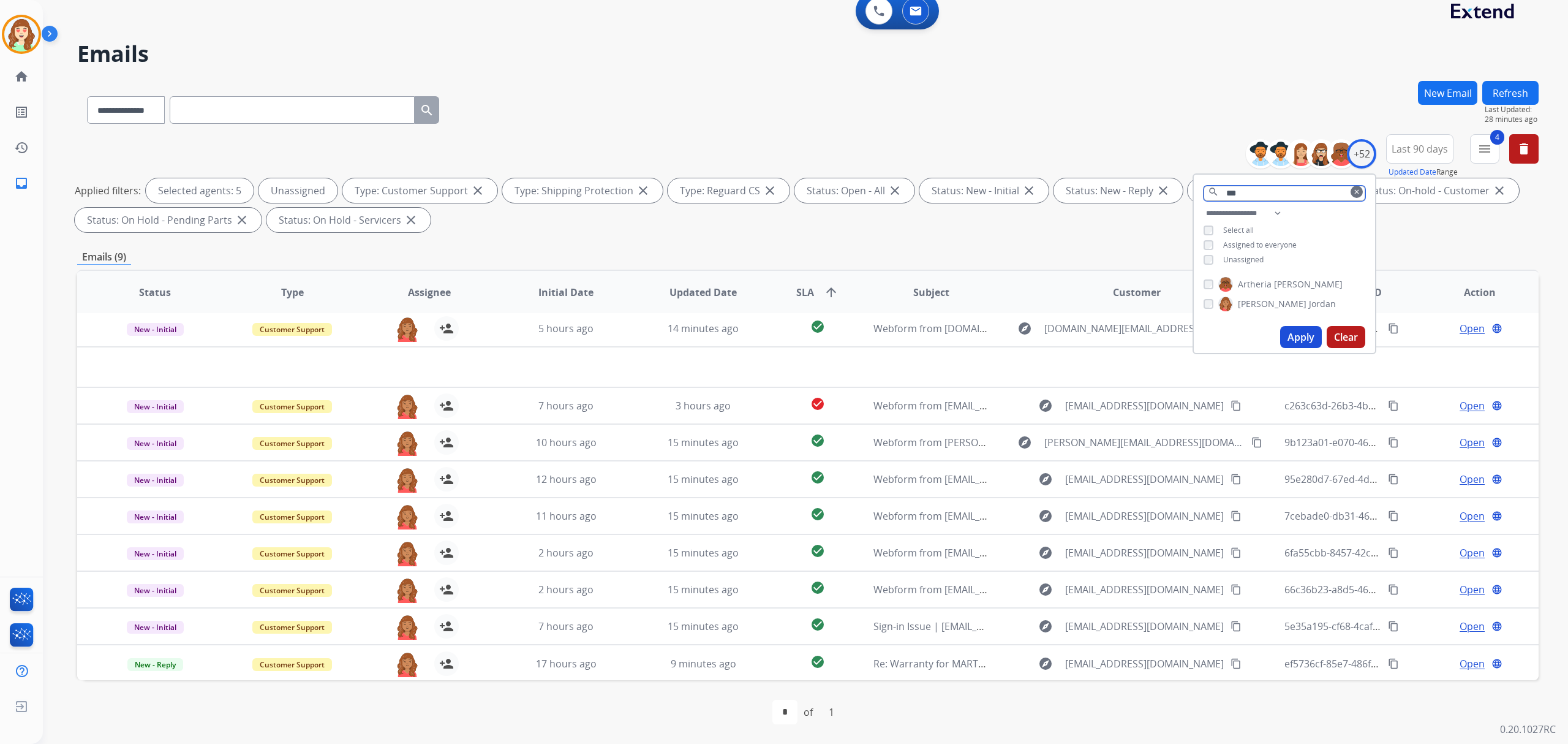
scroll to position [0, 0]
type input "***"
click at [1206, 297] on div "[PERSON_NAME]" at bounding box center [1270, 304] width 132 height 15
click at [1305, 334] on button "Apply" at bounding box center [1301, 337] width 41 height 22
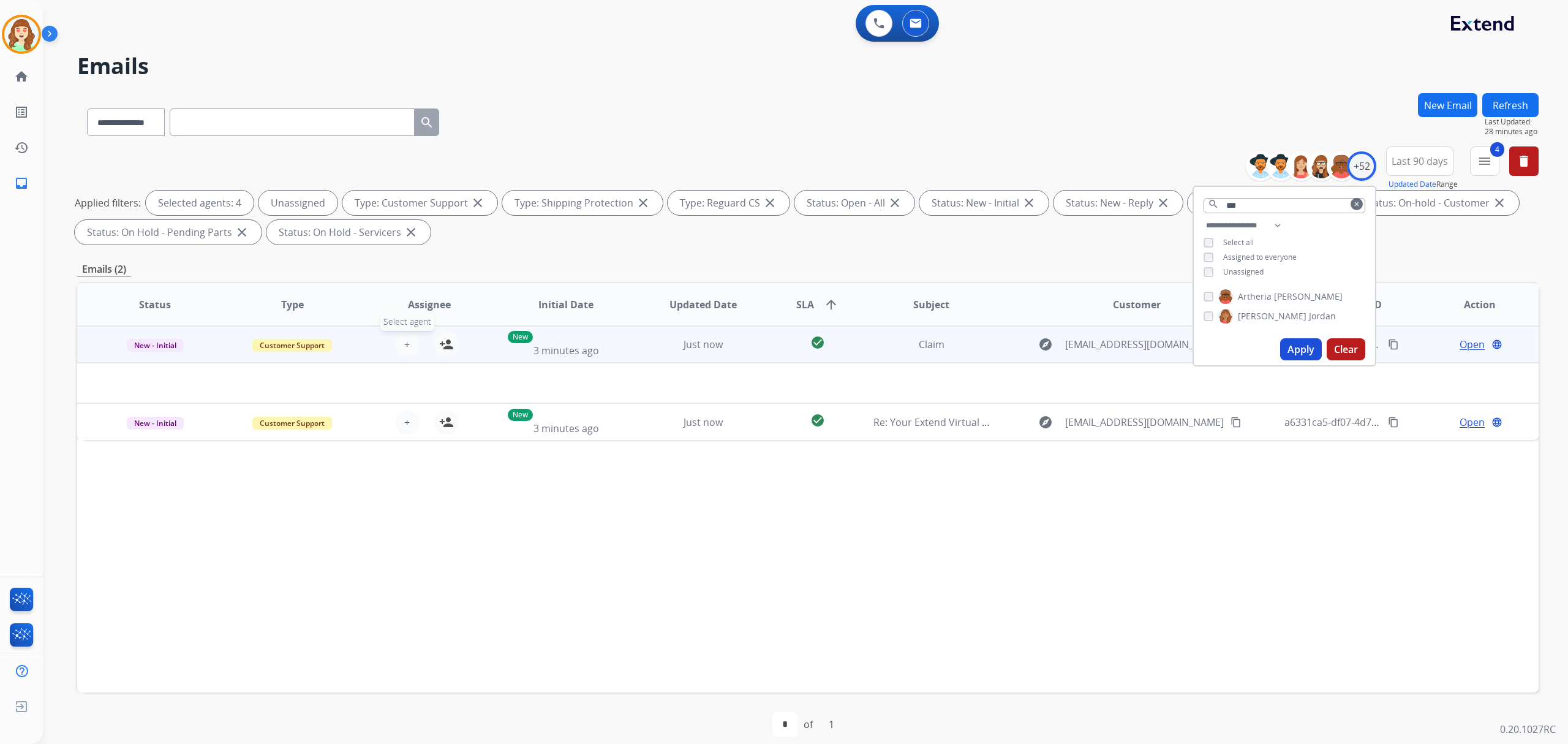
click at [409, 343] on button "+ Select agent" at bounding box center [407, 344] width 24 height 24
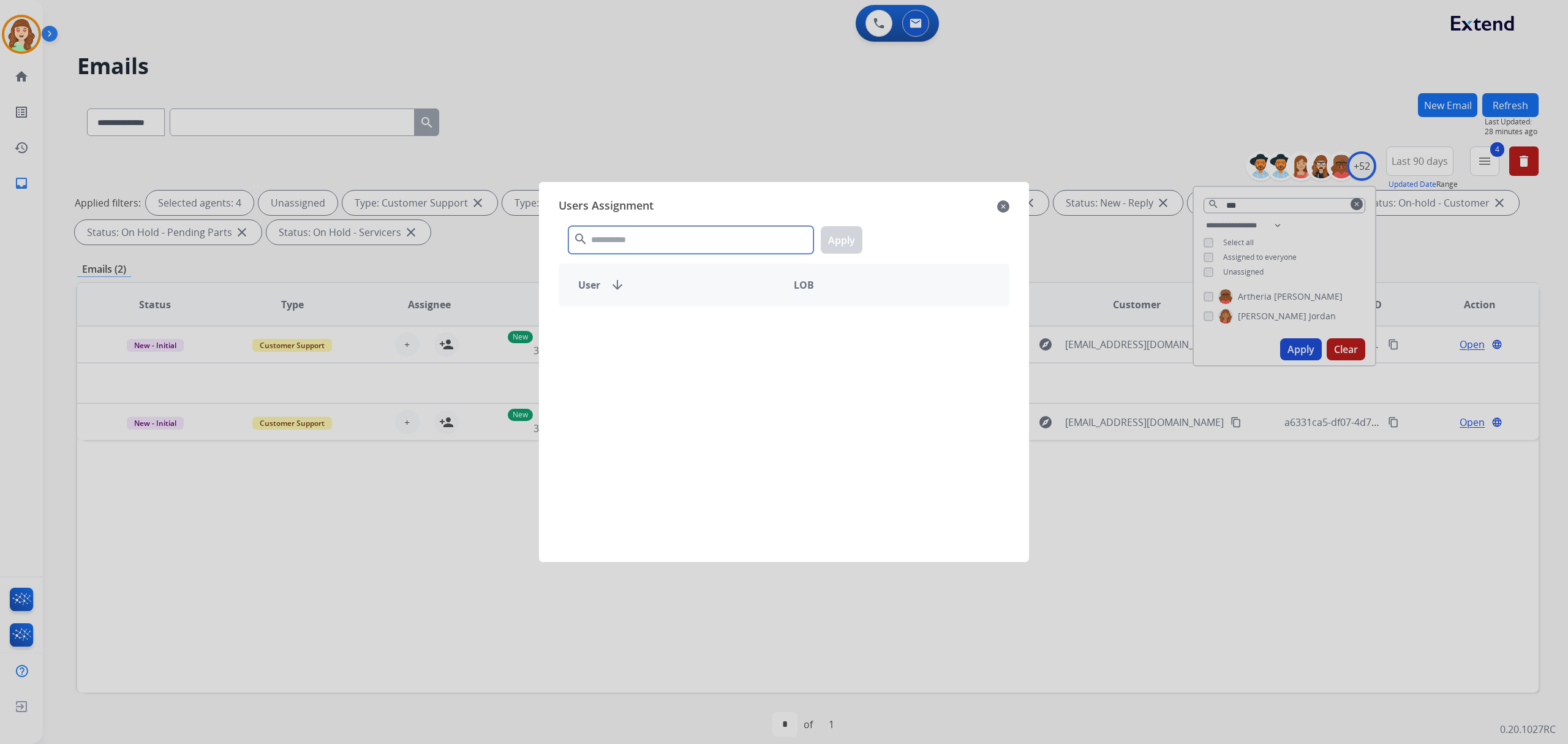
click at [652, 231] on input "text" at bounding box center [691, 239] width 245 height 27
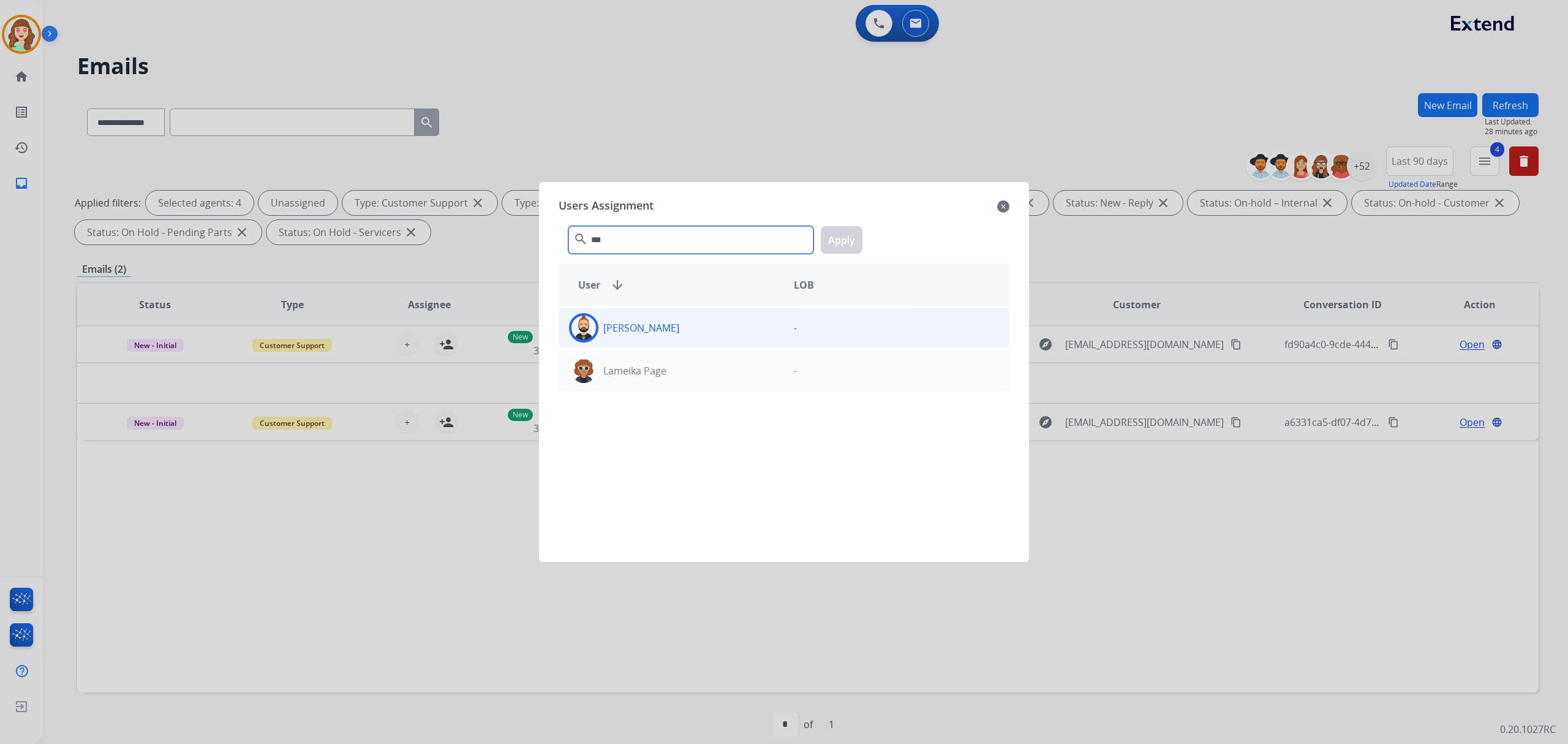
type input "***"
click at [720, 334] on div "[PERSON_NAME]" at bounding box center [672, 328] width 225 height 30
drag, startPoint x: 845, startPoint y: 238, endPoint x: 395, endPoint y: 383, distance: 472.8
click at [845, 238] on button "Apply" at bounding box center [841, 239] width 41 height 27
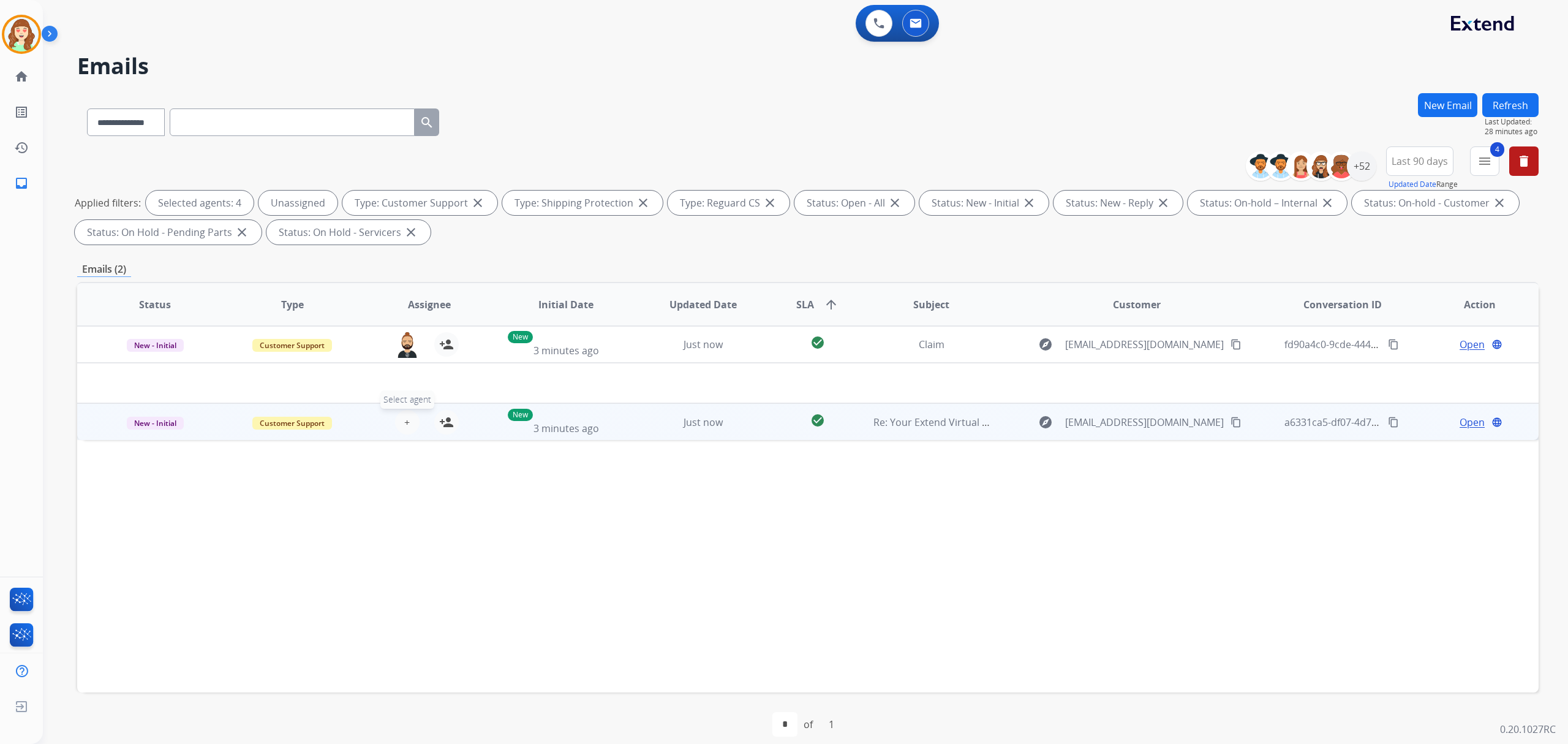
click at [405, 421] on span "+" at bounding box center [407, 422] width 5 height 15
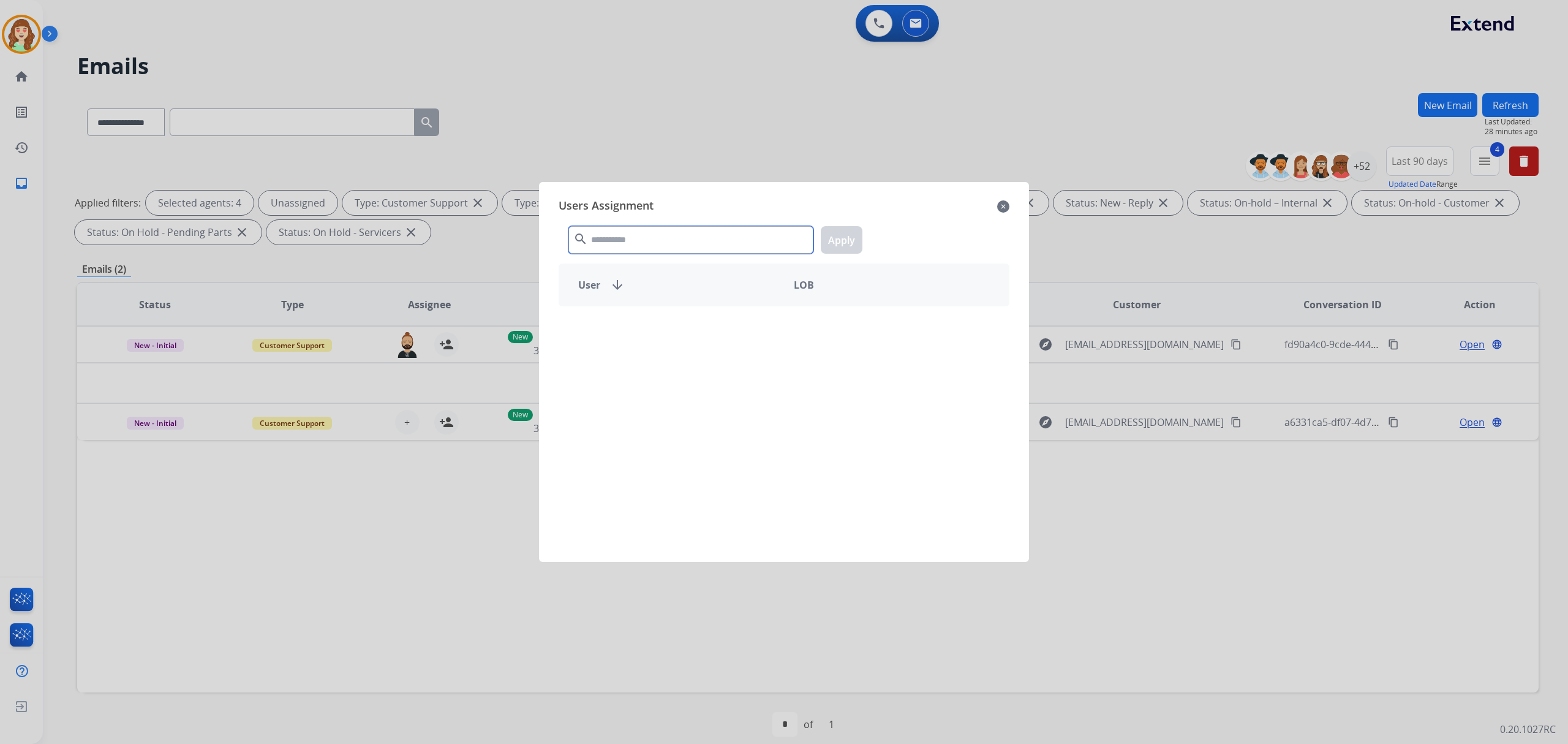
click at [605, 235] on input "text" at bounding box center [691, 239] width 245 height 27
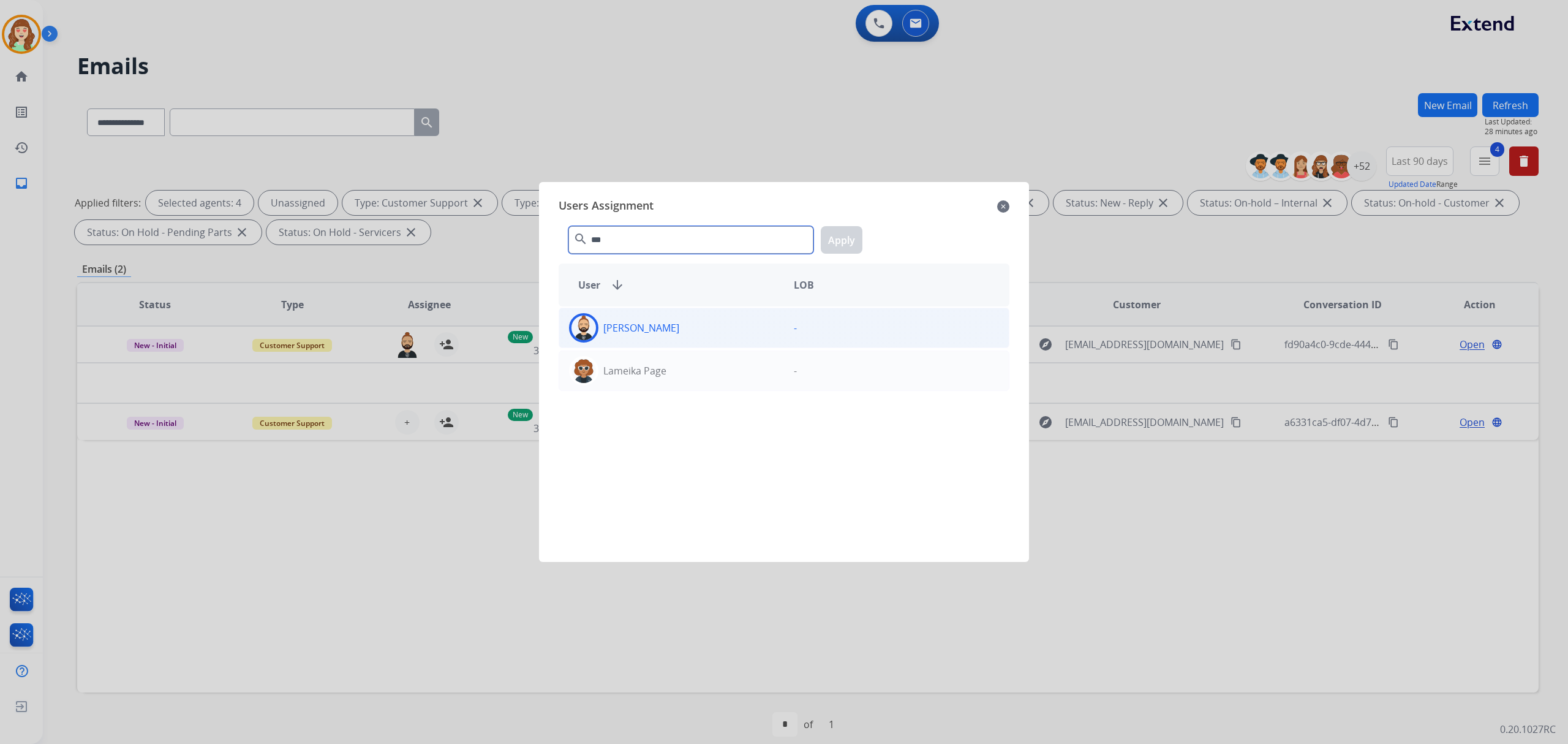
type input "***"
drag, startPoint x: 680, startPoint y: 320, endPoint x: 849, endPoint y: 285, distance: 172.6
click at [681, 320] on div "[PERSON_NAME]" at bounding box center [672, 328] width 225 height 30
click at [824, 233] on button "Apply" at bounding box center [841, 239] width 41 height 27
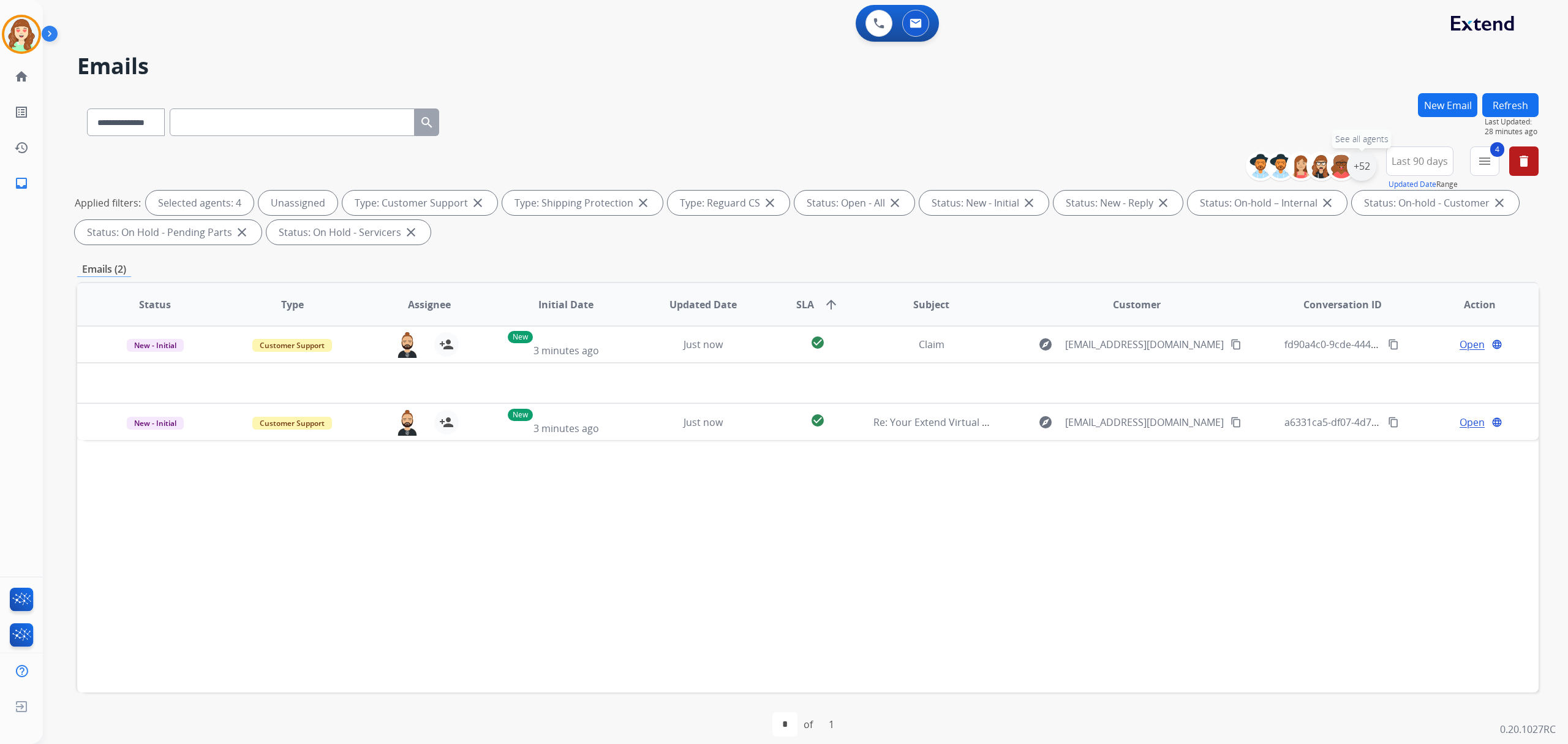
click at [1363, 166] on div "+52" at bounding box center [1362, 166] width 30 height 30
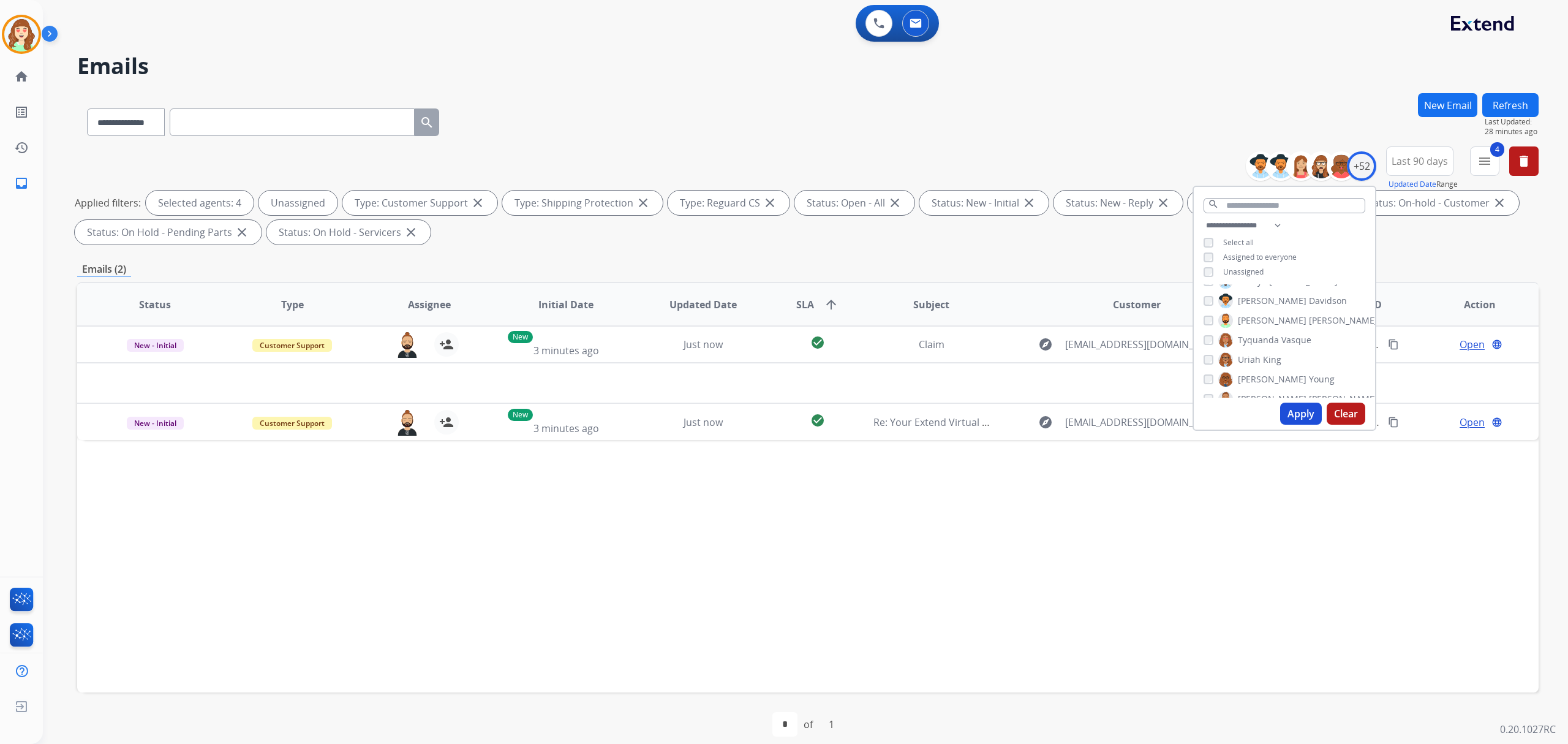
scroll to position [899, 0]
click at [1296, 416] on button "Apply" at bounding box center [1301, 413] width 41 height 22
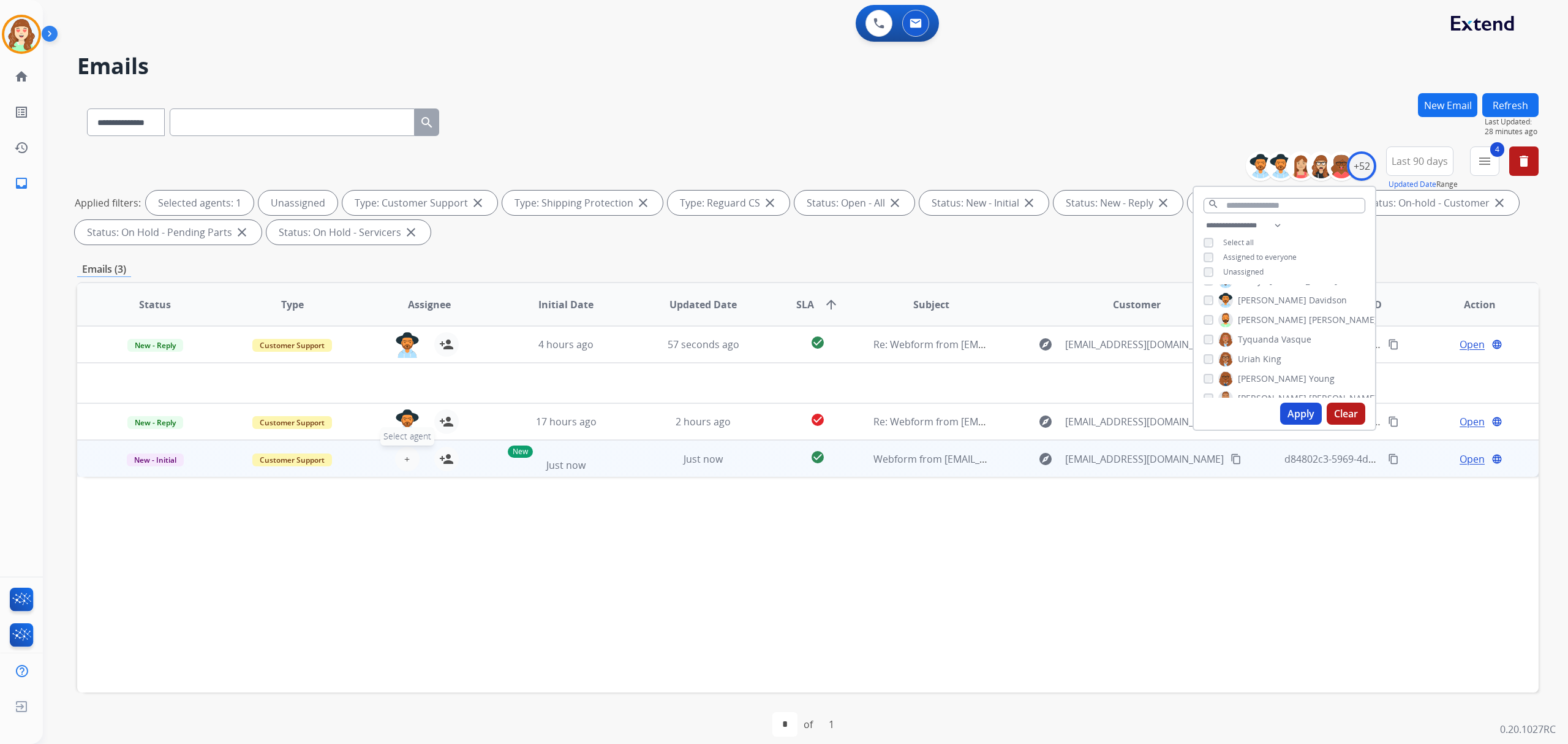
click at [396, 452] on button "+ Select agent" at bounding box center [407, 459] width 24 height 24
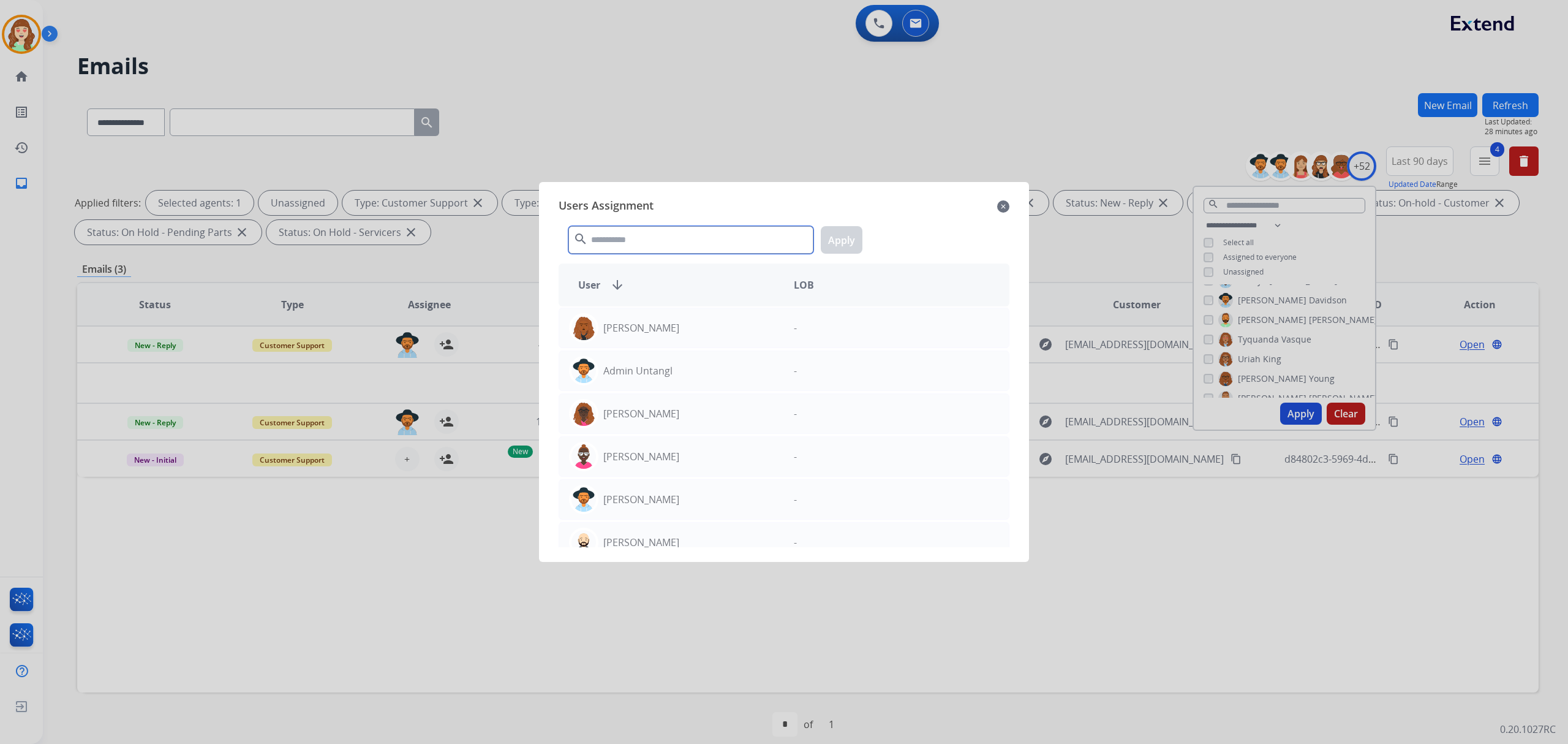
click at [660, 241] on input "text" at bounding box center [691, 239] width 245 height 27
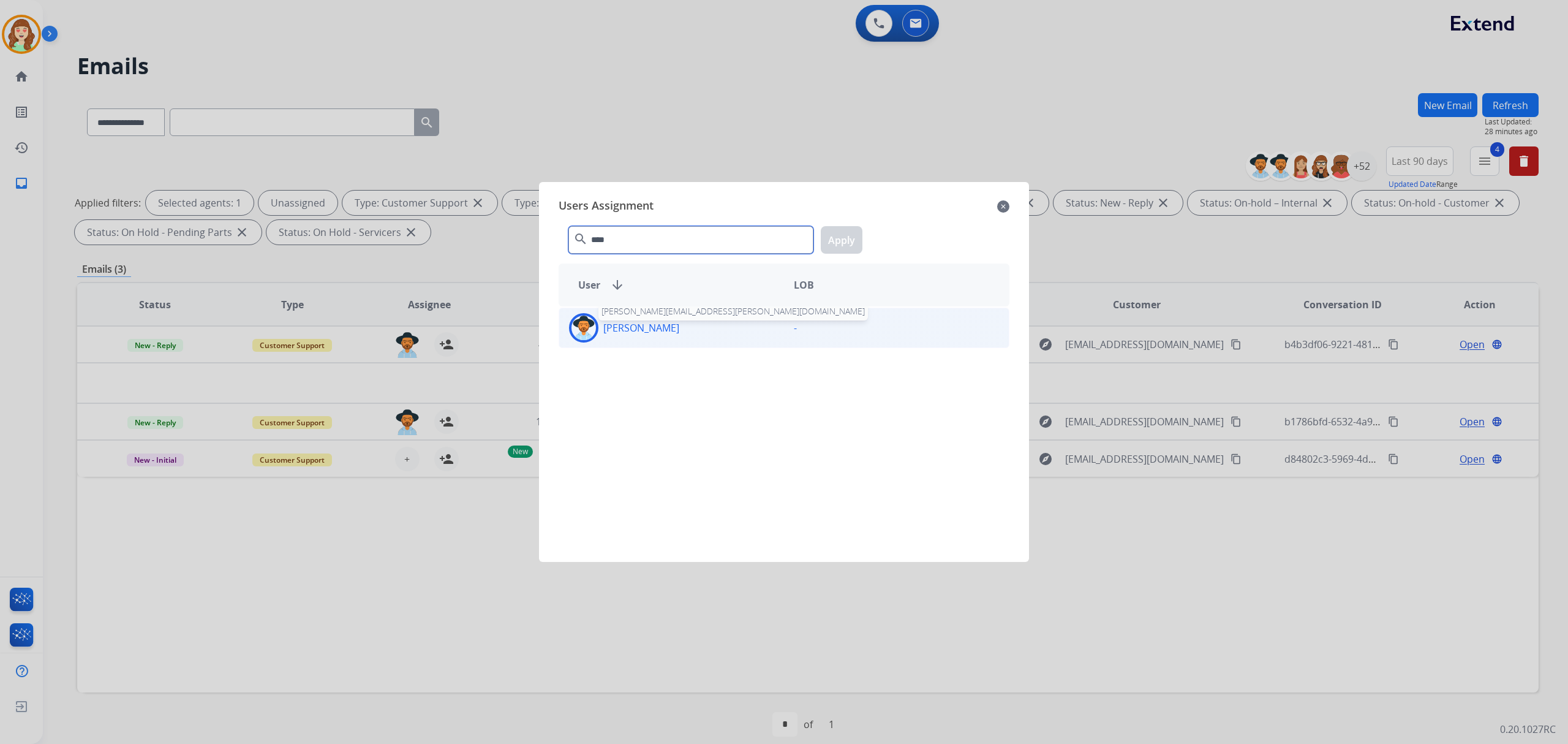
type input "****"
click at [680, 327] on p "[PERSON_NAME]" at bounding box center [641, 327] width 76 height 15
click at [848, 238] on button "Apply" at bounding box center [841, 239] width 41 height 27
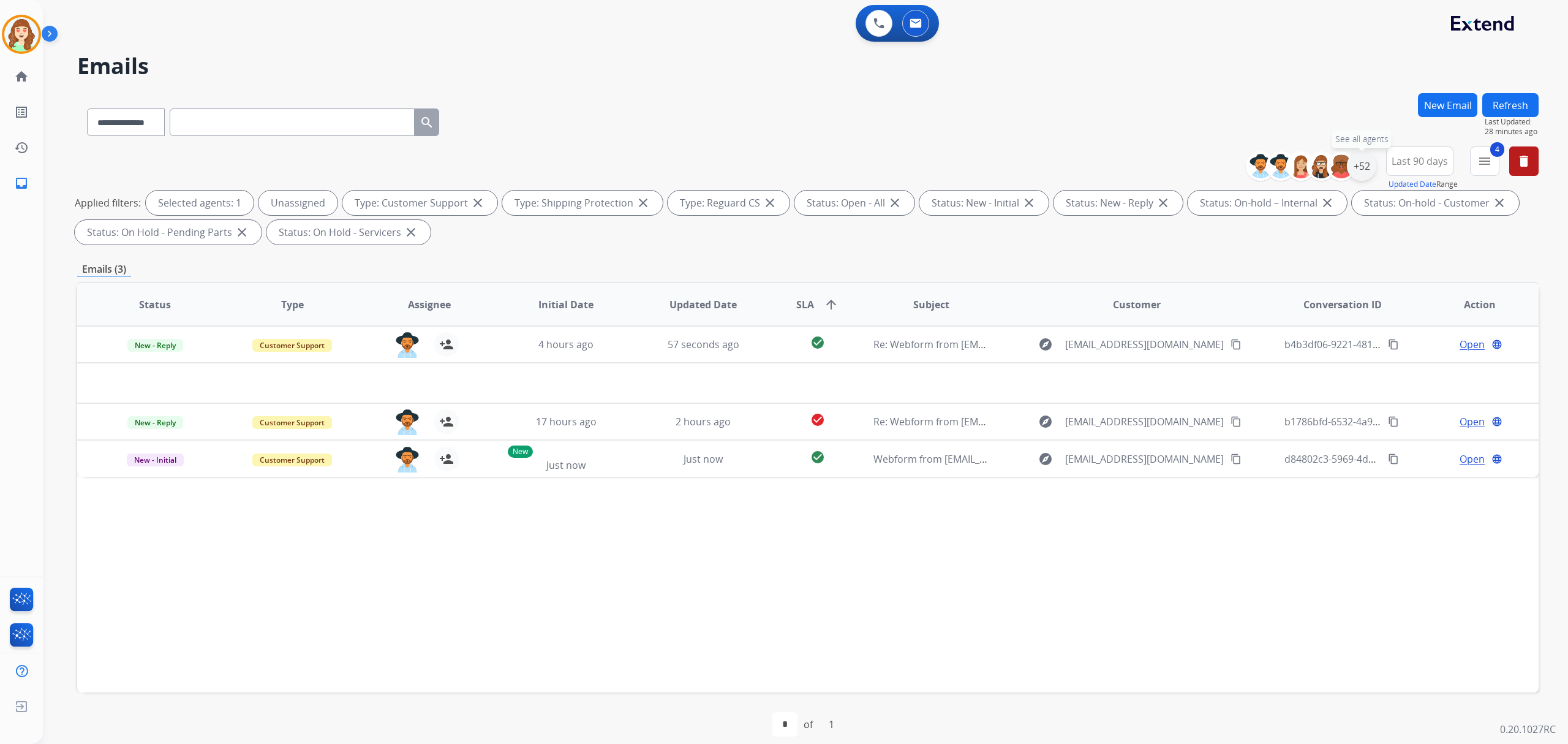
click at [1353, 164] on div "+52" at bounding box center [1362, 166] width 30 height 30
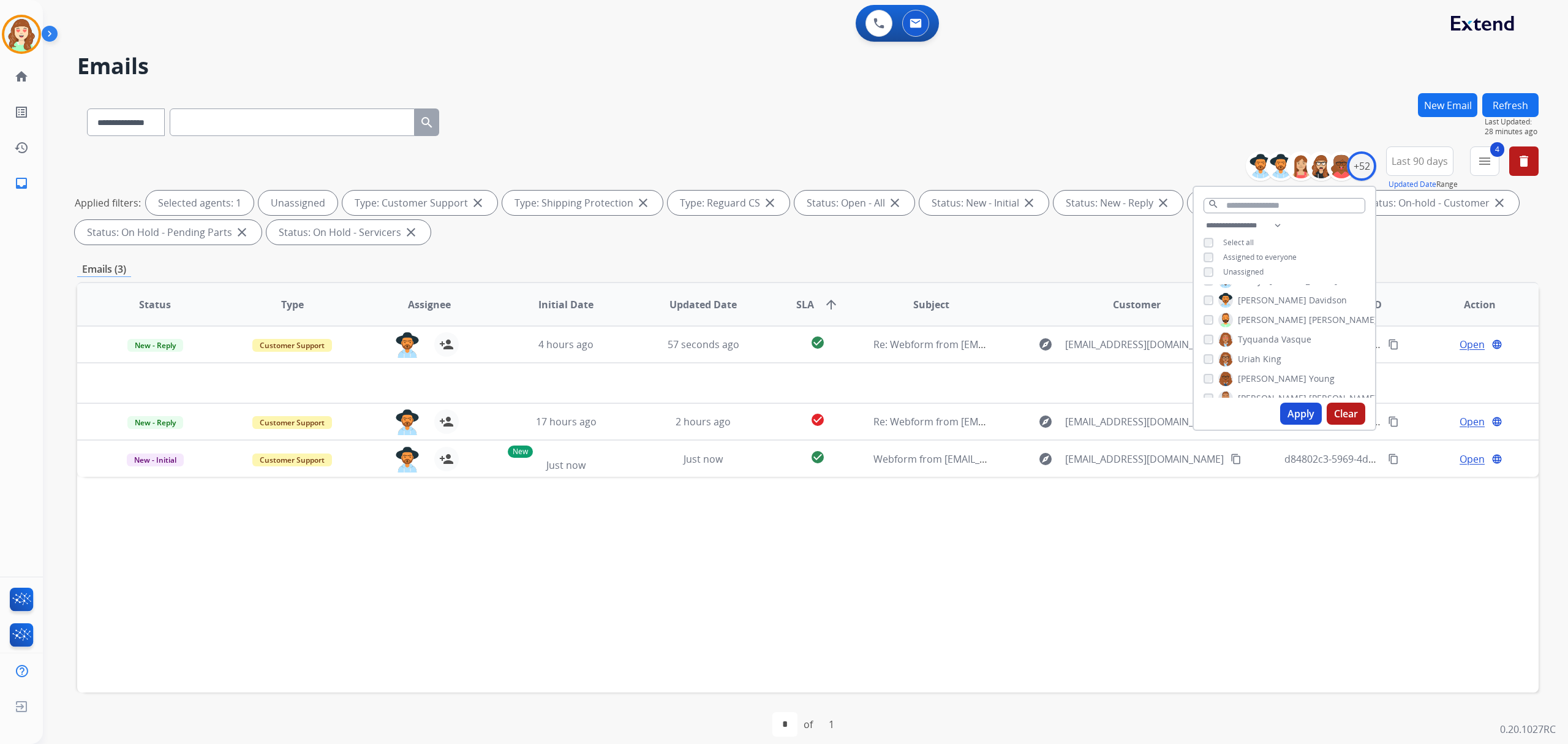
click at [1201, 339] on div "[PERSON_NAME] [PERSON_NAME] [PERSON_NAME] [PERSON_NAME] [PERSON_NAME] [PERSON_N…" at bounding box center [1284, 341] width 181 height 113
click at [1206, 332] on div "Tyquanda Vasque" at bounding box center [1258, 339] width 108 height 15
click at [1302, 407] on button "Apply" at bounding box center [1301, 413] width 41 height 22
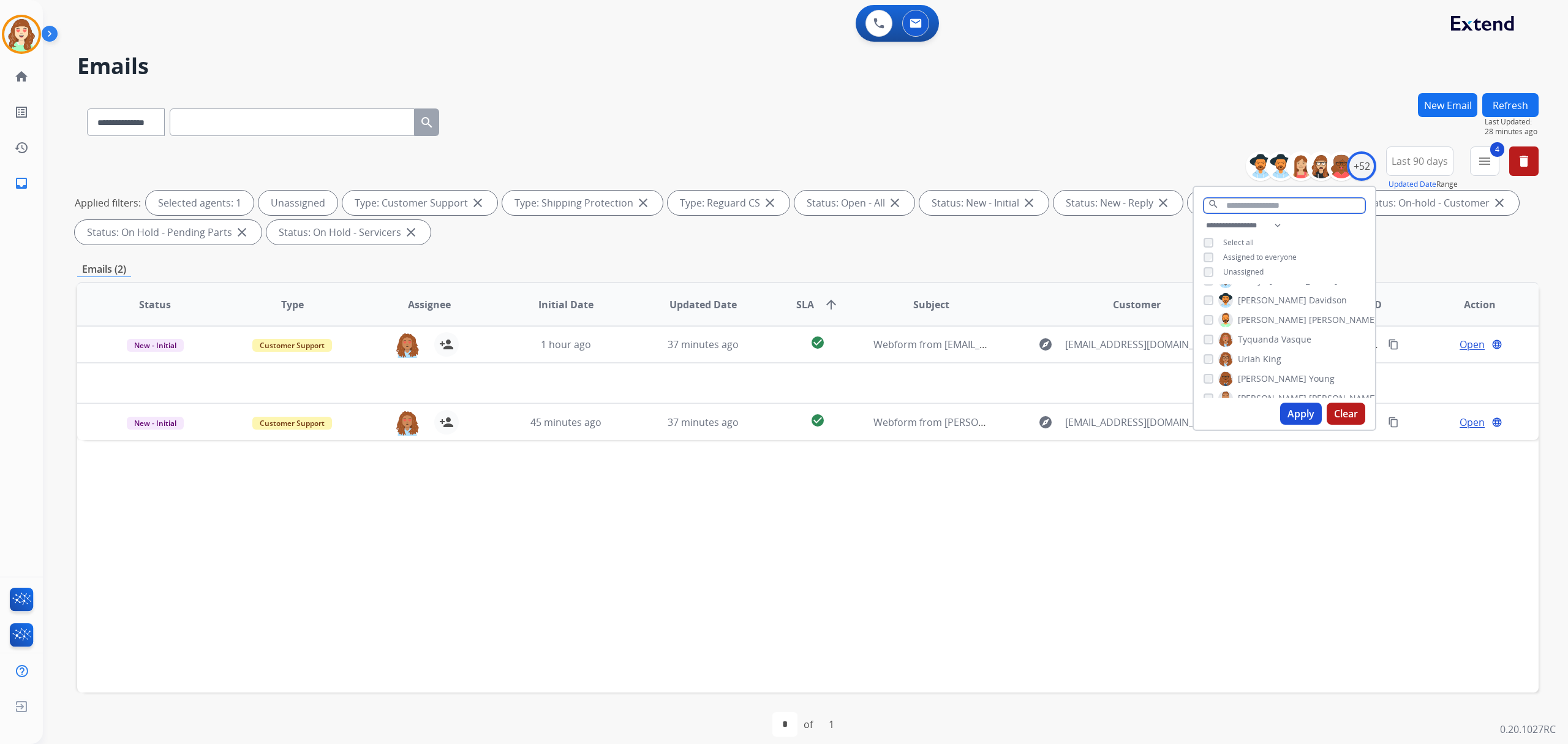
click at [1266, 205] on input "text" at bounding box center [1284, 206] width 162 height 16
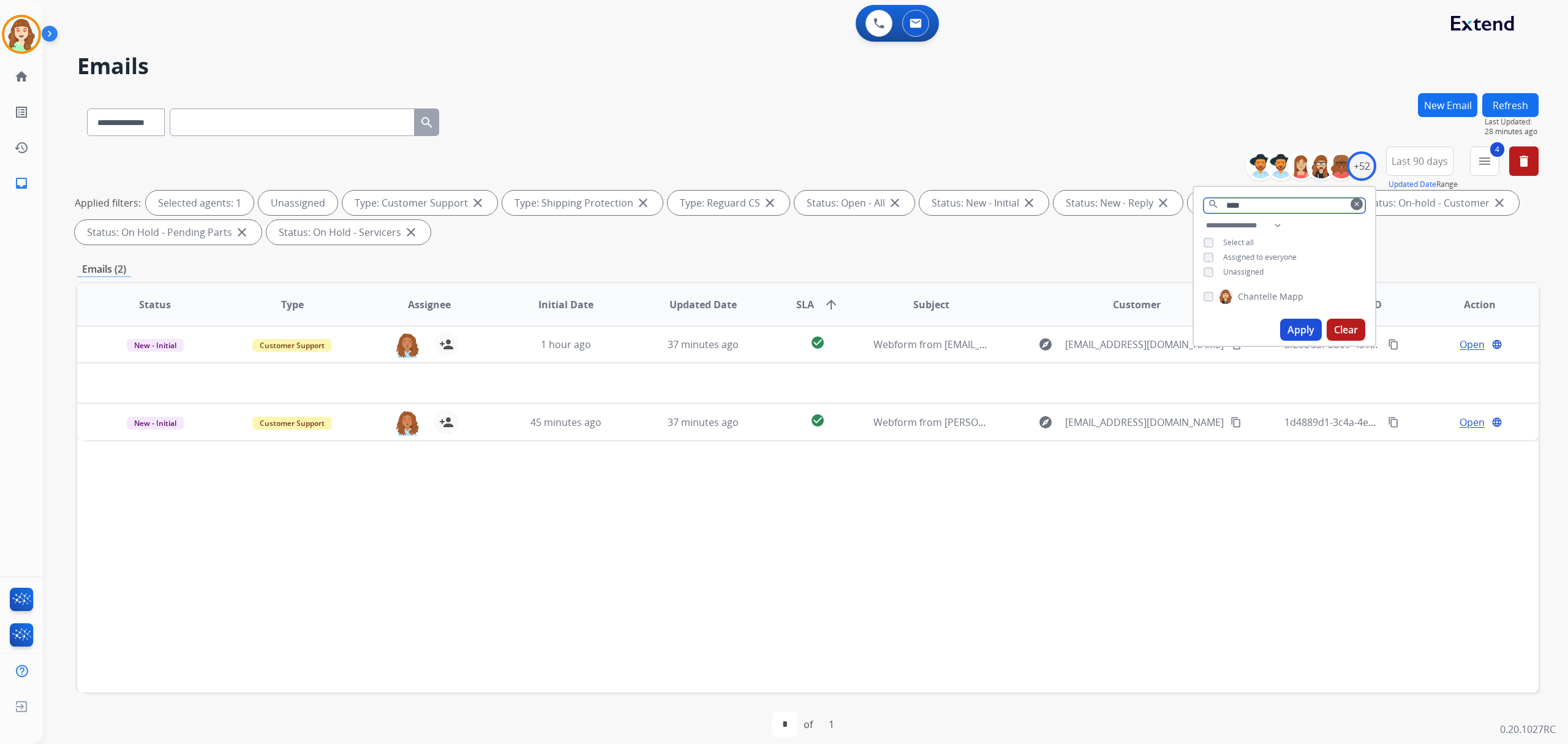
type input "****"
click at [1296, 330] on button "Apply" at bounding box center [1301, 330] width 41 height 22
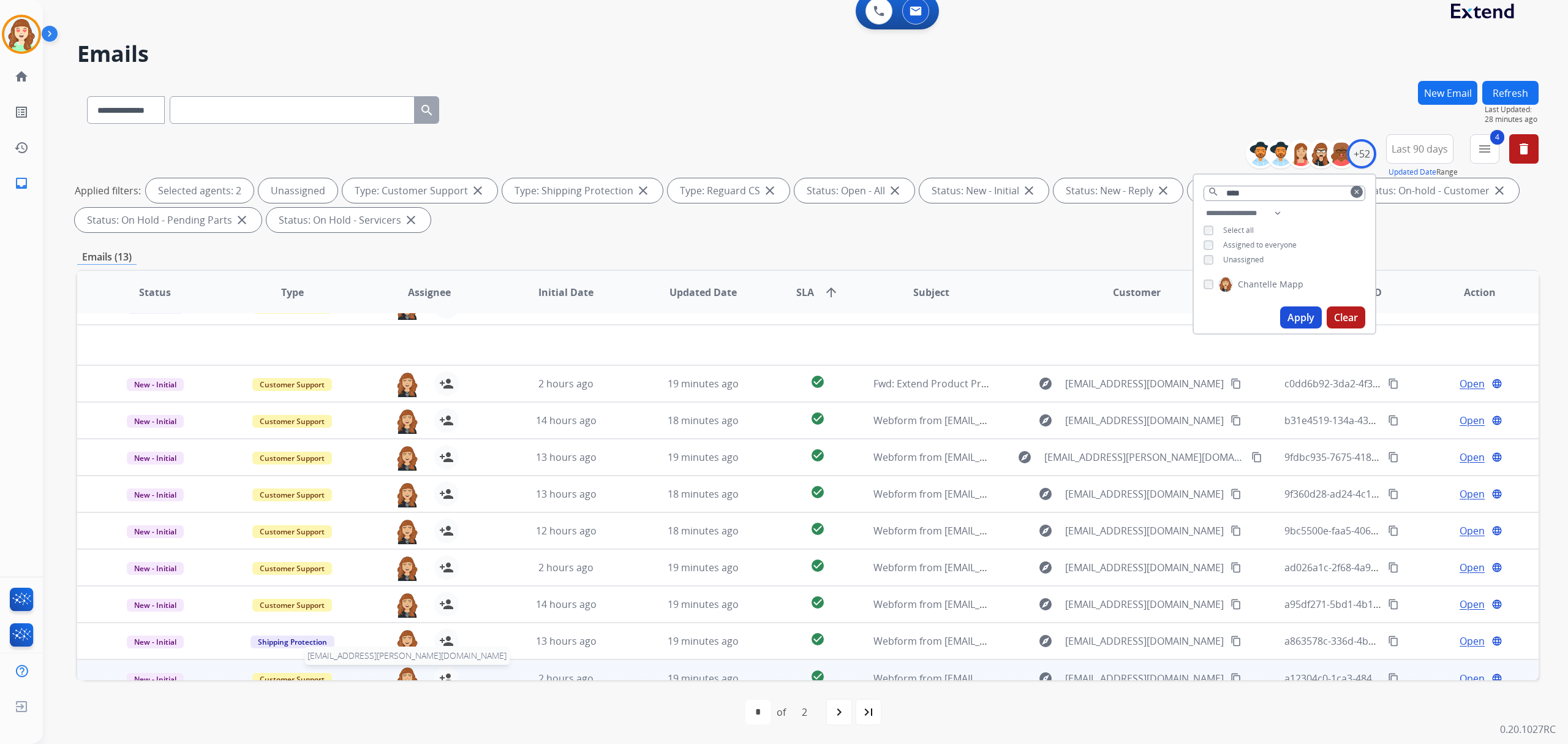
scroll to position [41, 0]
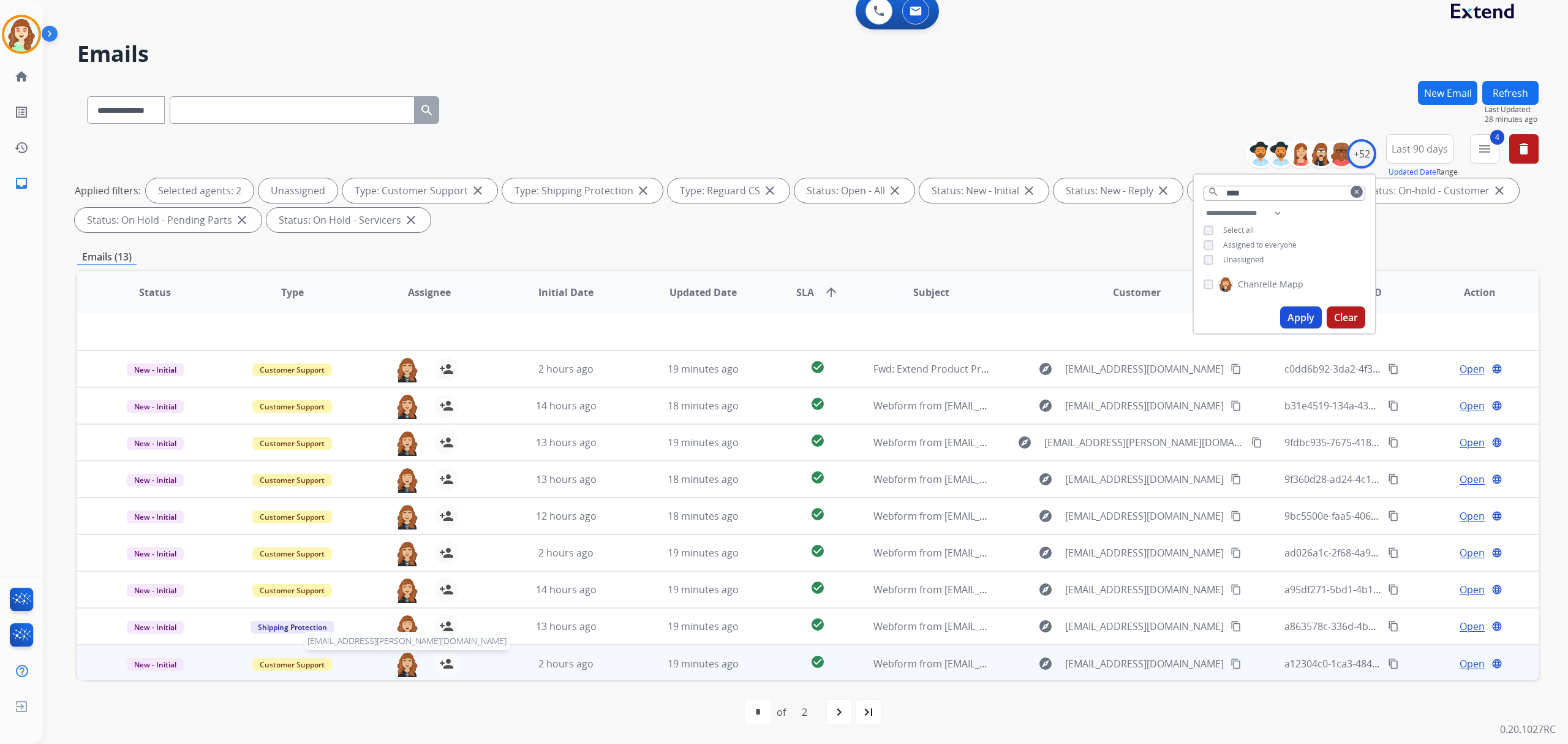
click at [401, 631] on table "Status Type Assignee Initial Date Updated Date SLA arrow_upward Subject Custome…" at bounding box center [808, 456] width 1462 height 451
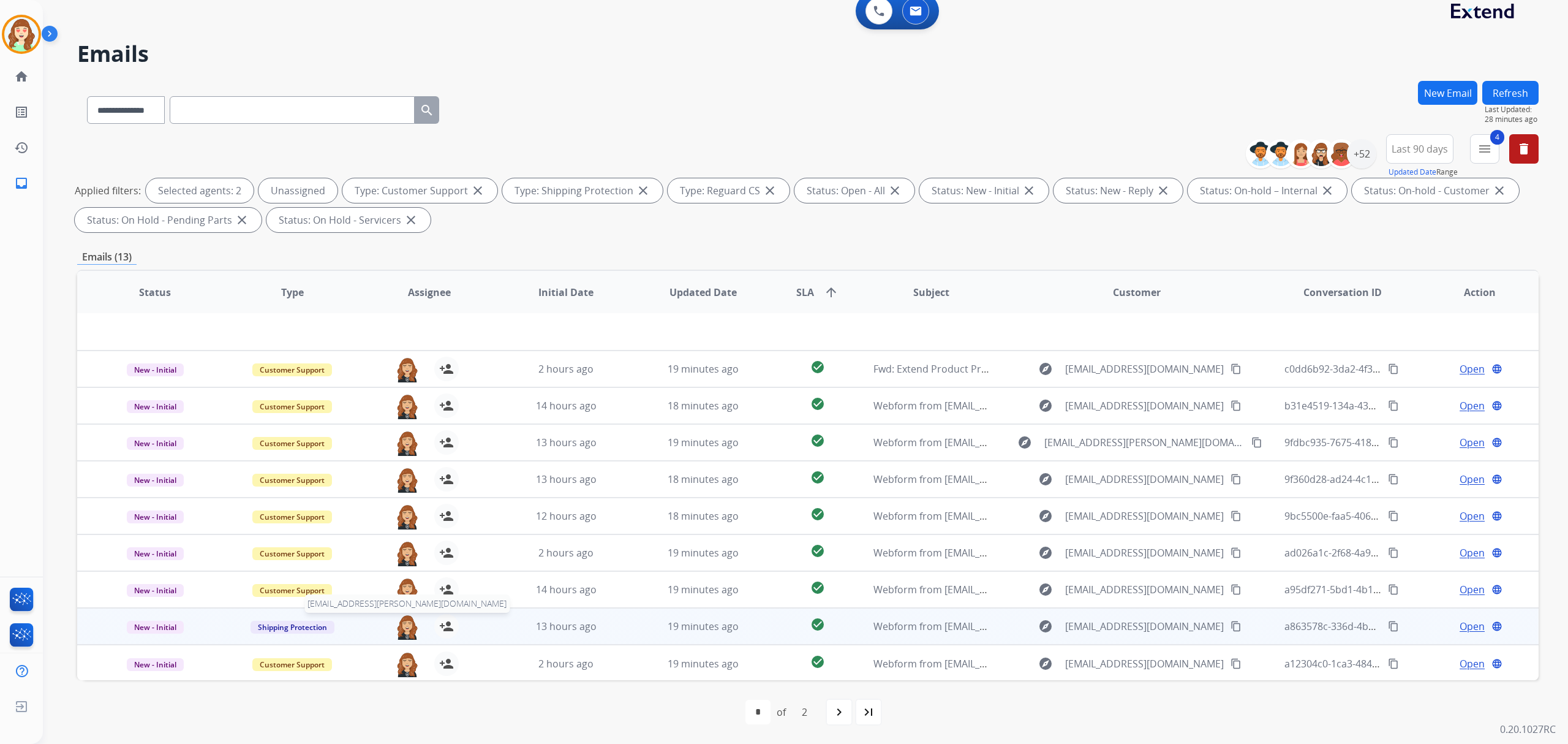
click at [410, 621] on img at bounding box center [407, 627] width 24 height 26
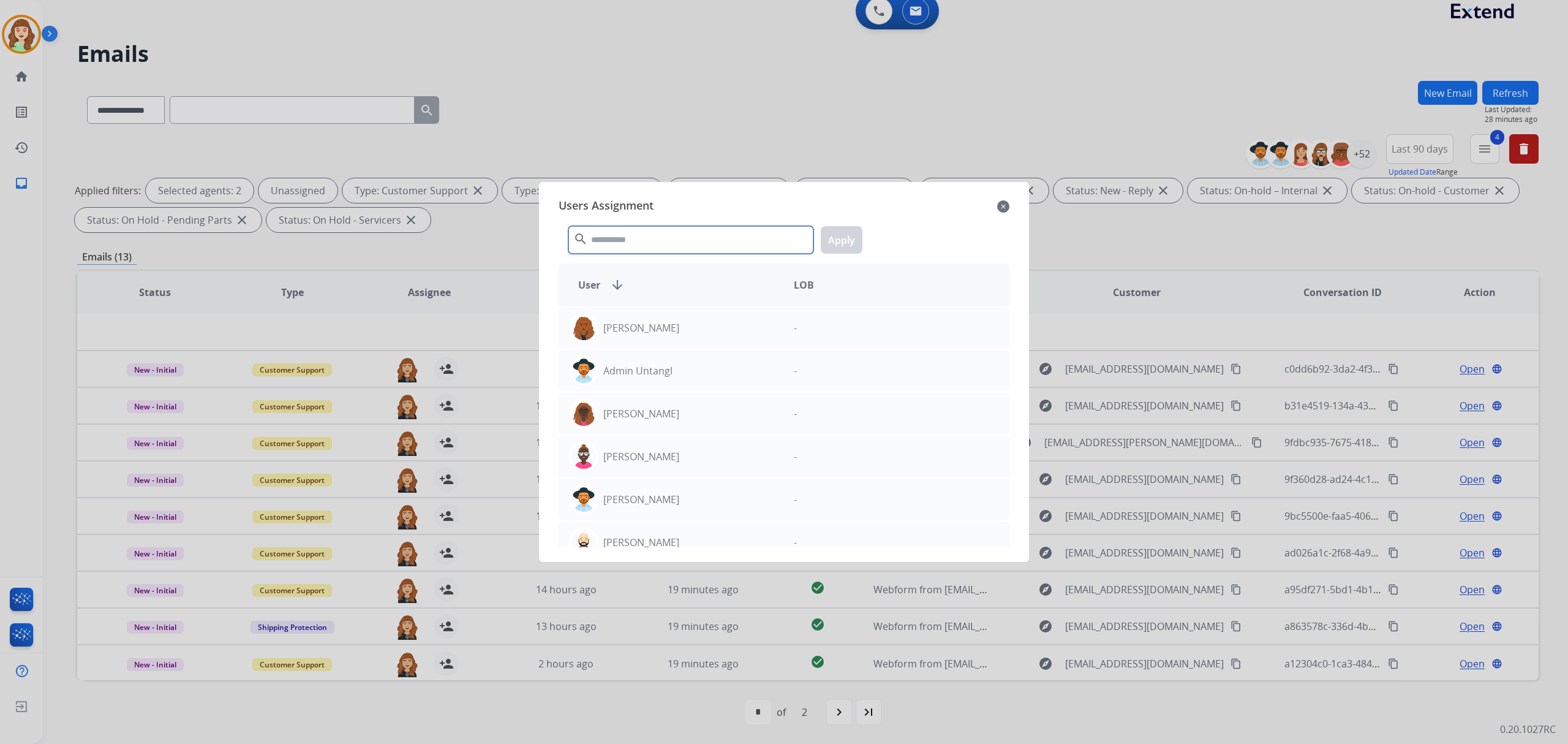
click at [704, 240] on input "text" at bounding box center [691, 239] width 245 height 27
type input "**"
click at [784, 546] on div "-" at bounding box center [897, 542] width 225 height 30
click at [834, 238] on button "Apply" at bounding box center [841, 239] width 41 height 27
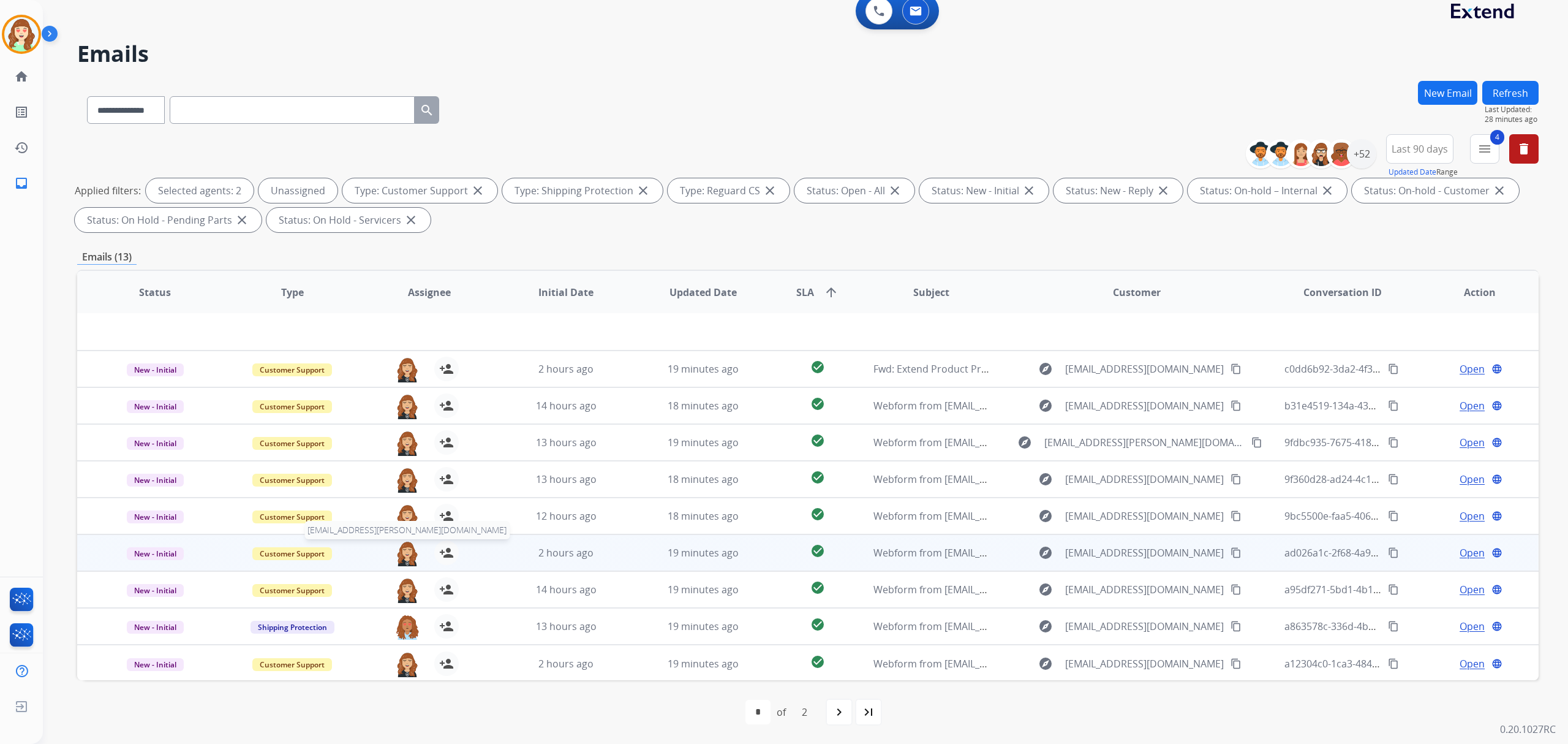
click at [402, 549] on img at bounding box center [407, 553] width 24 height 26
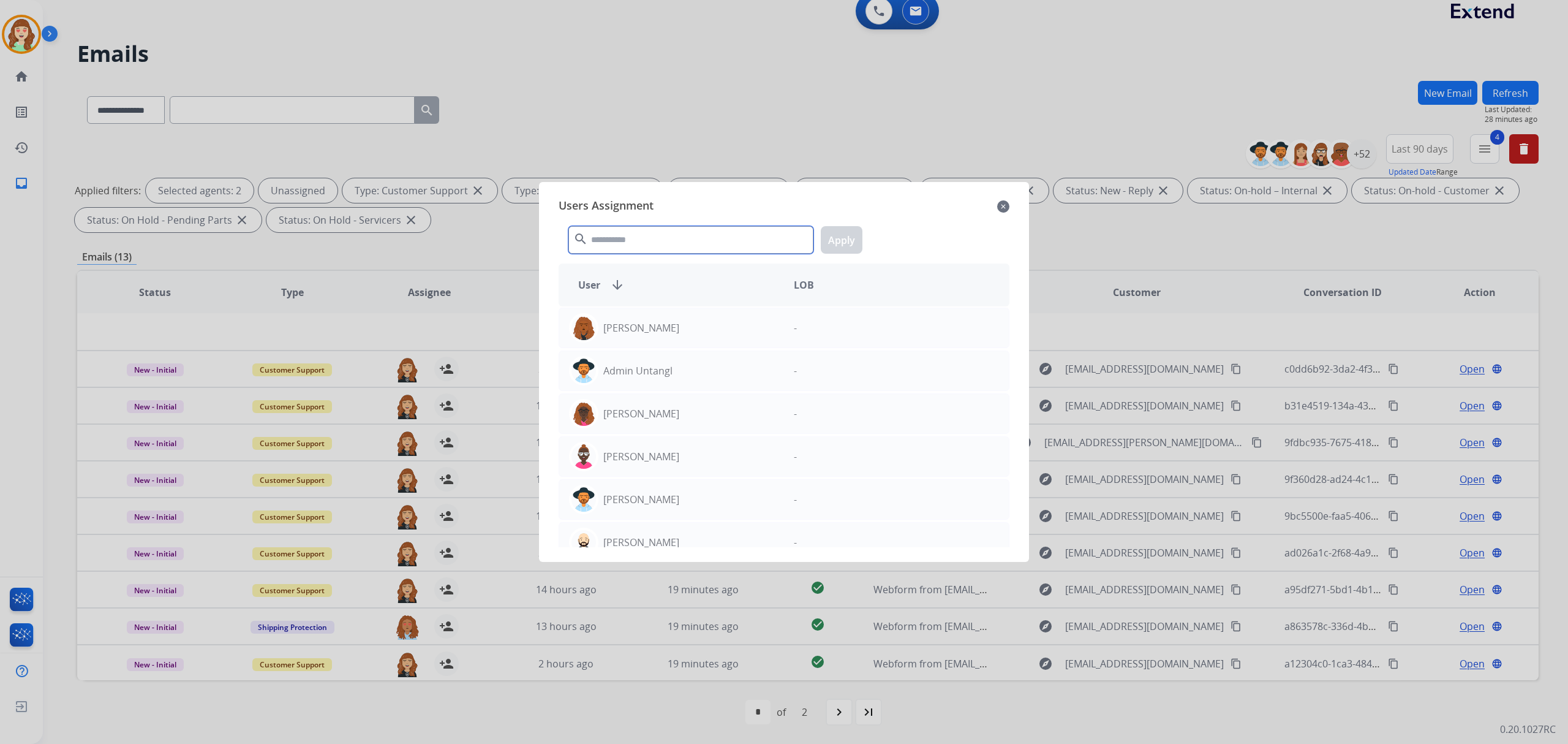
click at [703, 249] on input "text" at bounding box center [691, 239] width 245 height 27
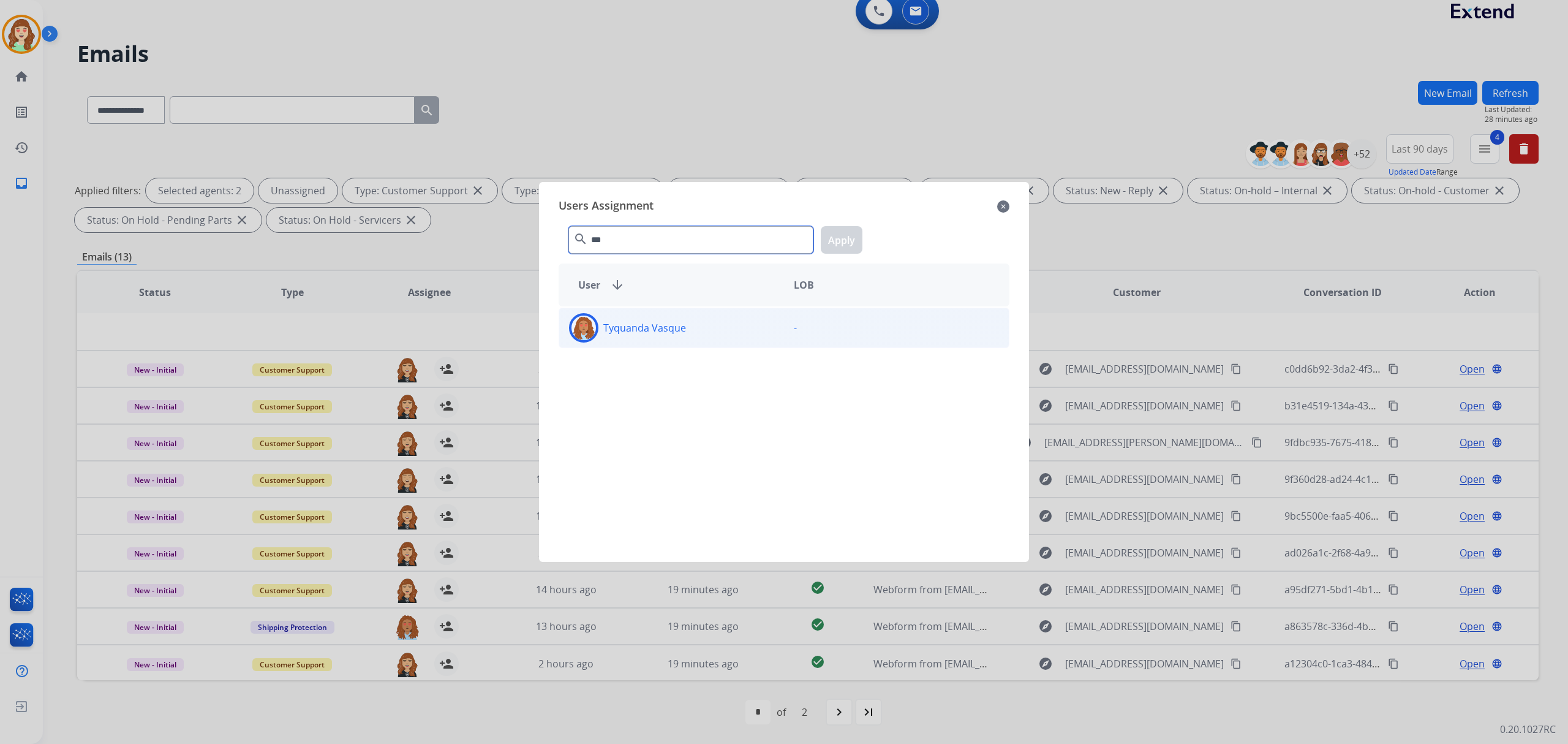
type input "***"
click at [704, 324] on div "Tyquanda Vasque" at bounding box center [672, 328] width 225 height 30
click at [841, 231] on button "Apply" at bounding box center [841, 239] width 41 height 27
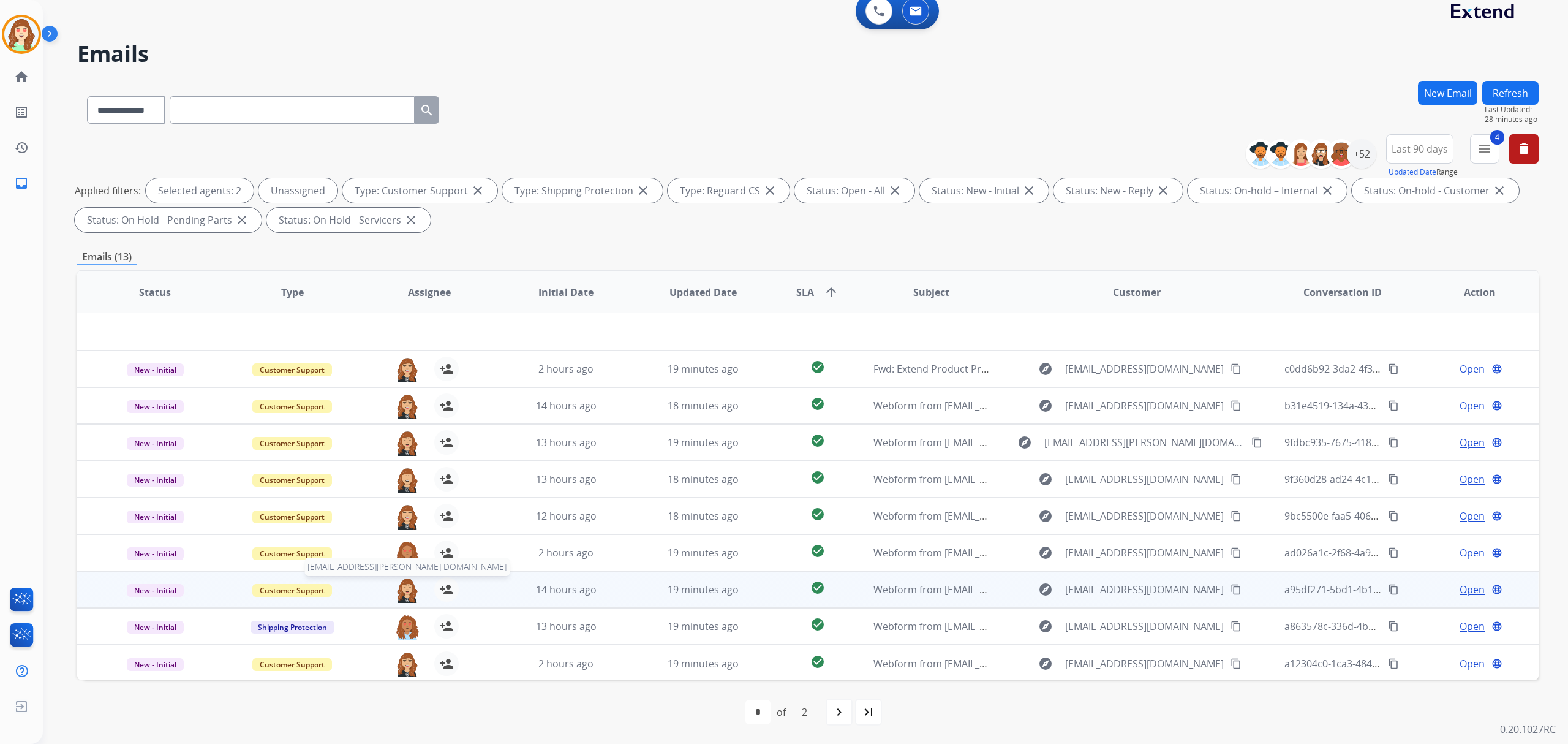
click at [400, 581] on img at bounding box center [407, 590] width 24 height 26
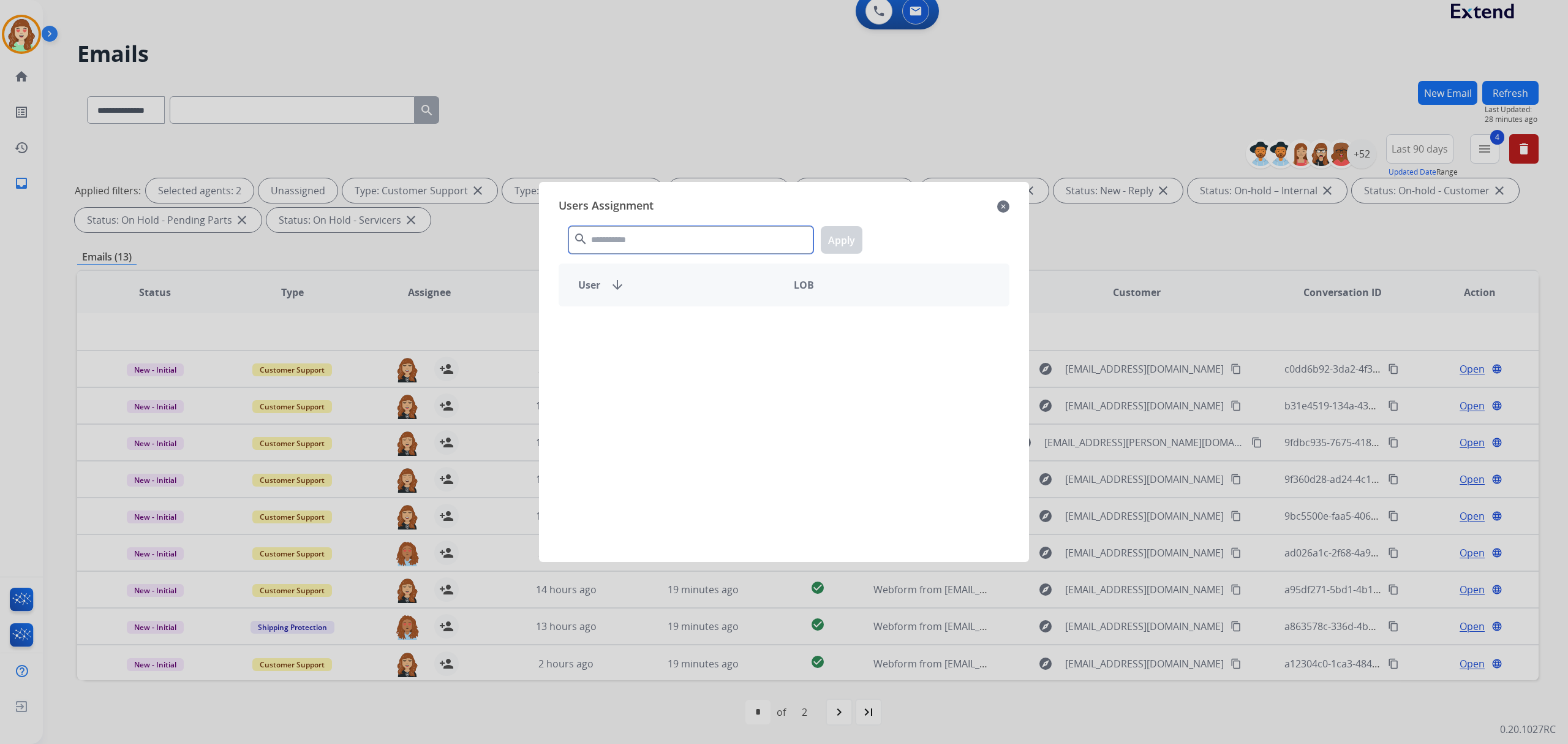
click at [671, 236] on input "text" at bounding box center [691, 239] width 245 height 27
type input "***"
click at [728, 330] on div "Tyquanda Vasque" at bounding box center [672, 328] width 225 height 30
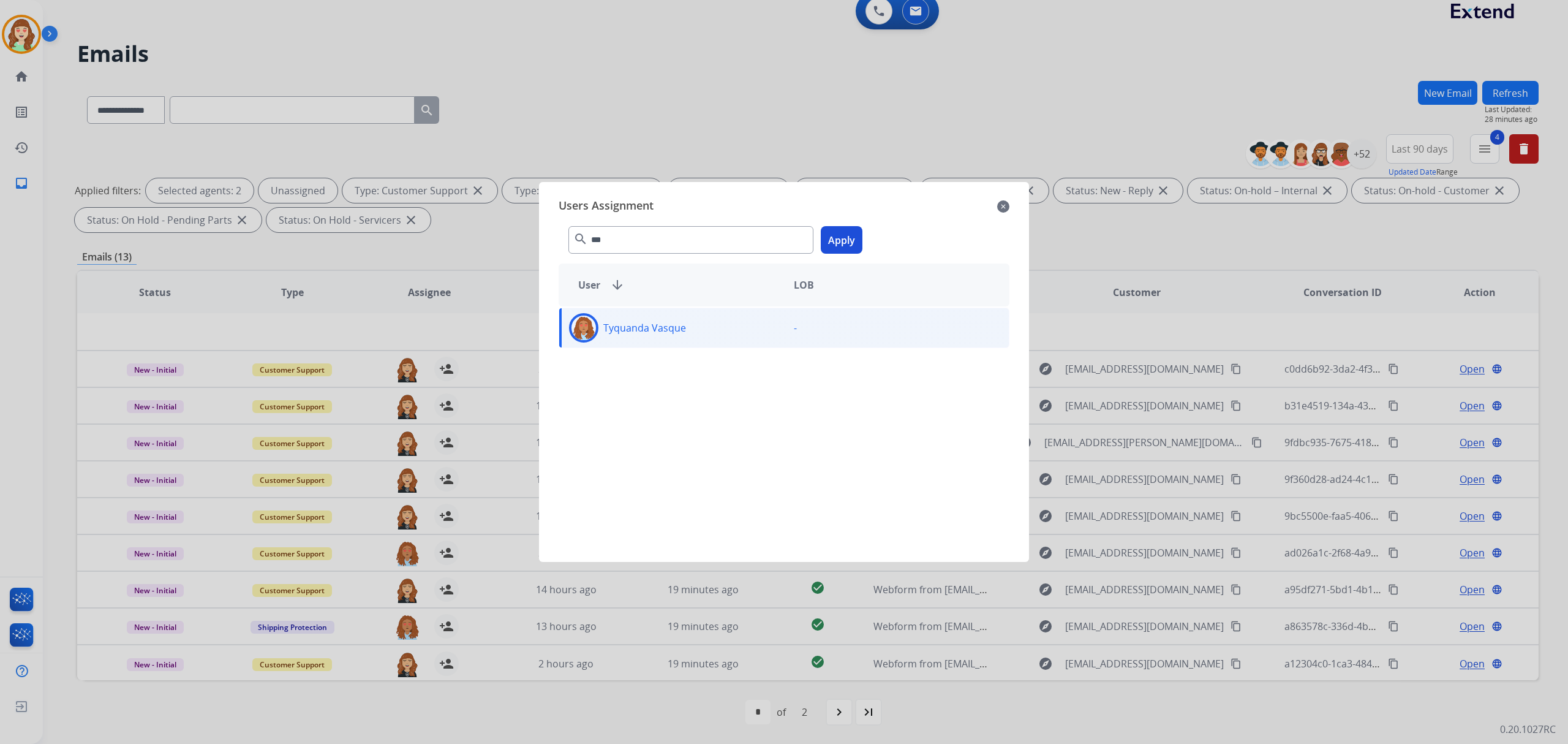
click at [848, 231] on button "Apply" at bounding box center [841, 239] width 41 height 27
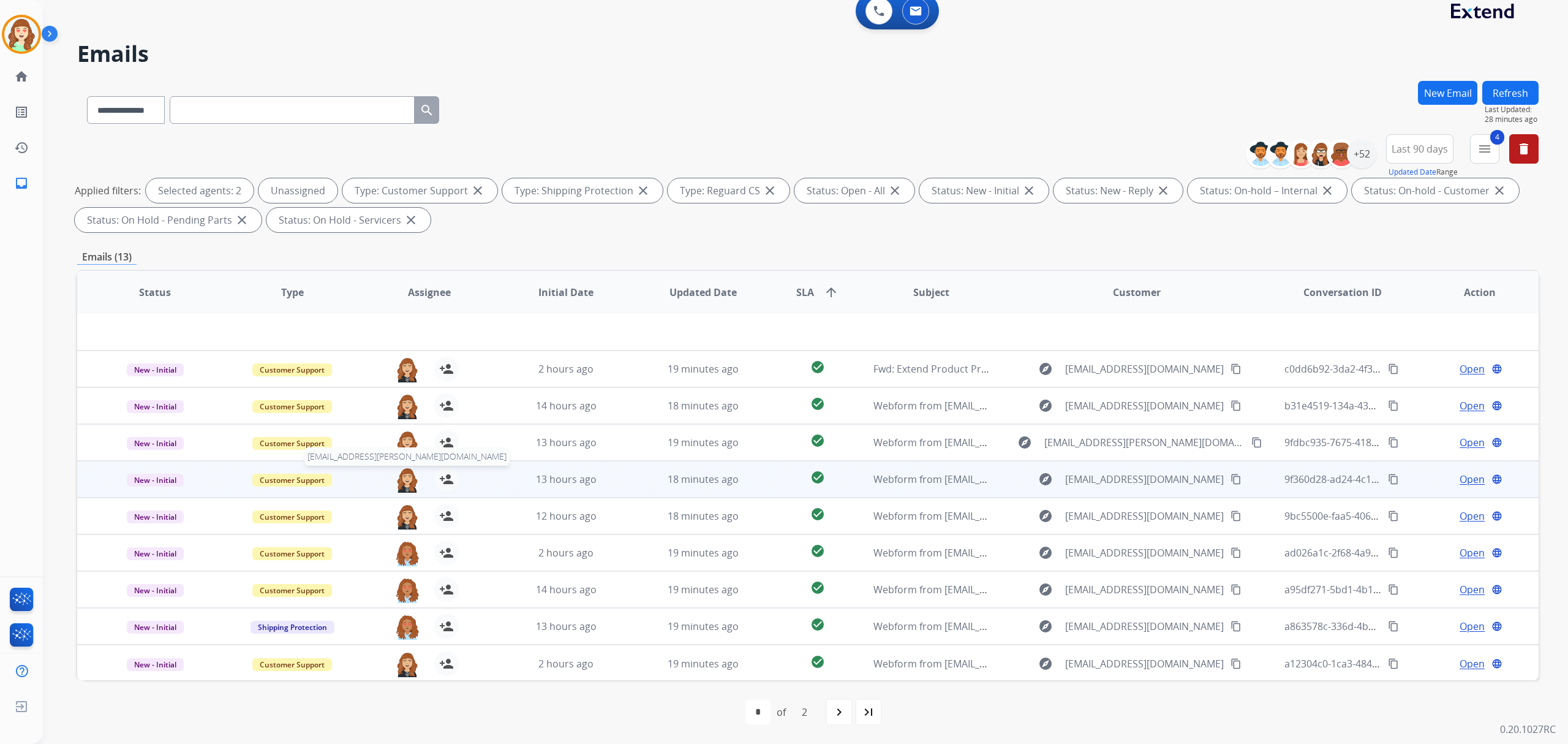
click at [405, 477] on img at bounding box center [407, 480] width 24 height 26
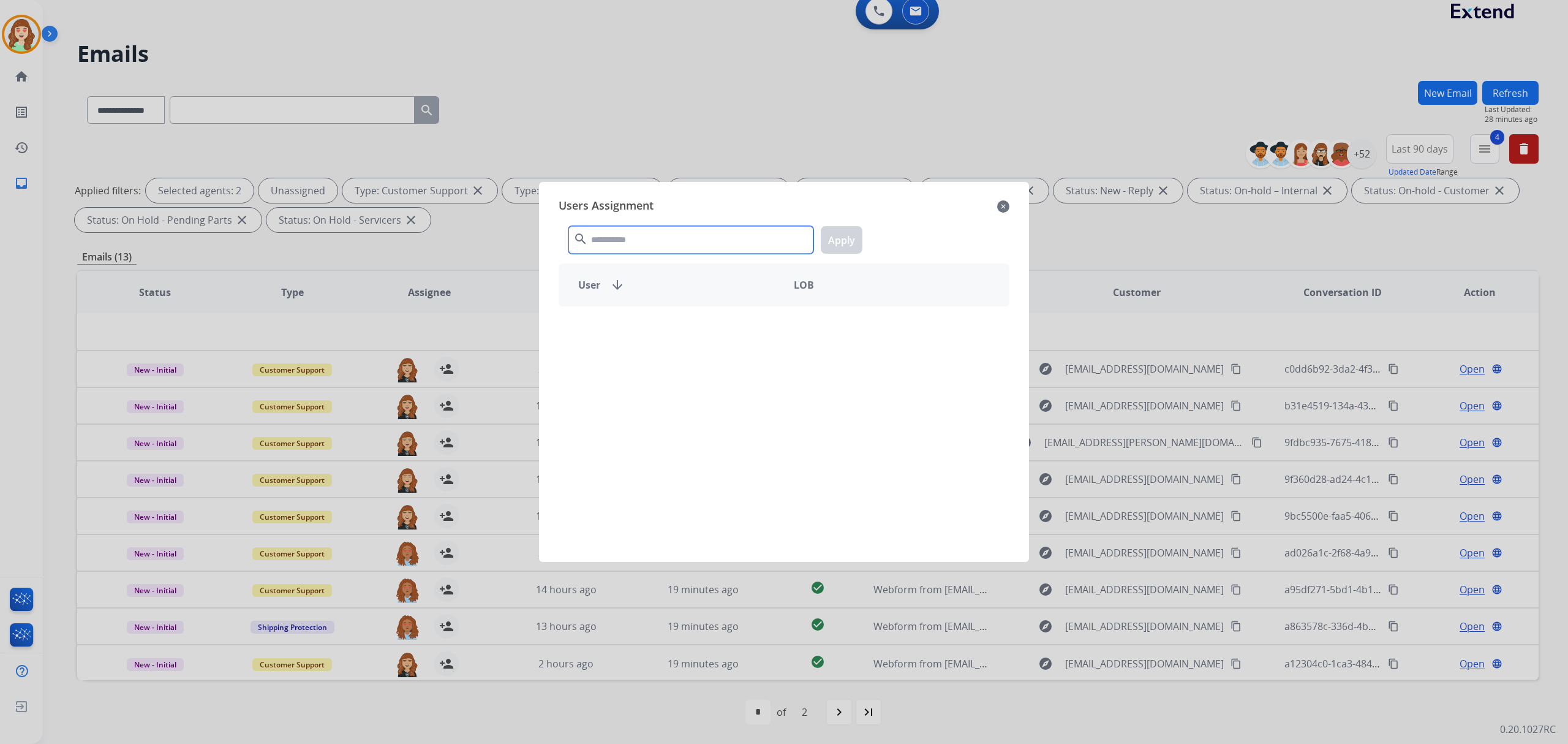
click at [659, 251] on input "text" at bounding box center [691, 239] width 245 height 27
type input "***"
click at [709, 326] on div "Tyquanda Vasque" at bounding box center [672, 328] width 225 height 30
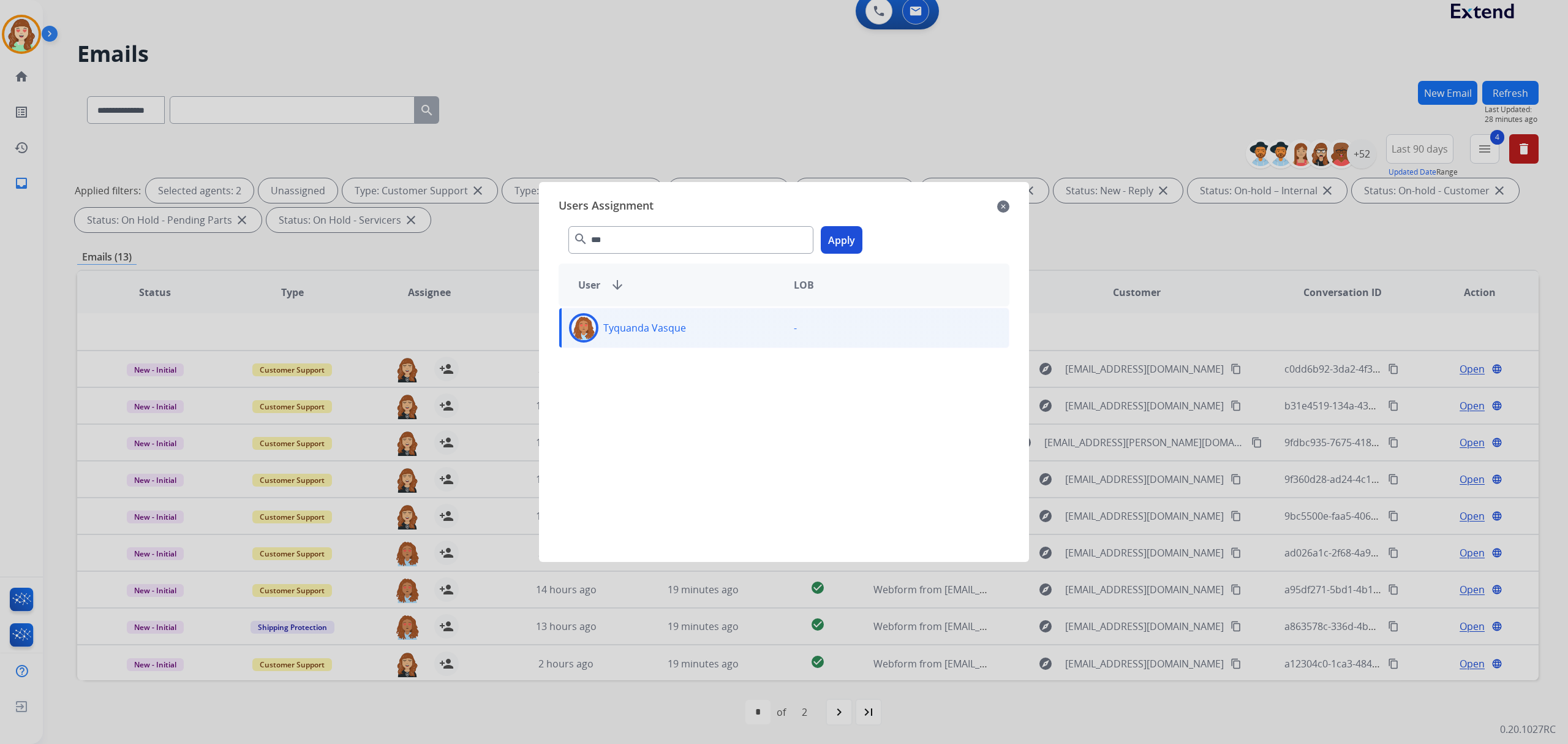
click at [831, 239] on button "Apply" at bounding box center [841, 239] width 41 height 27
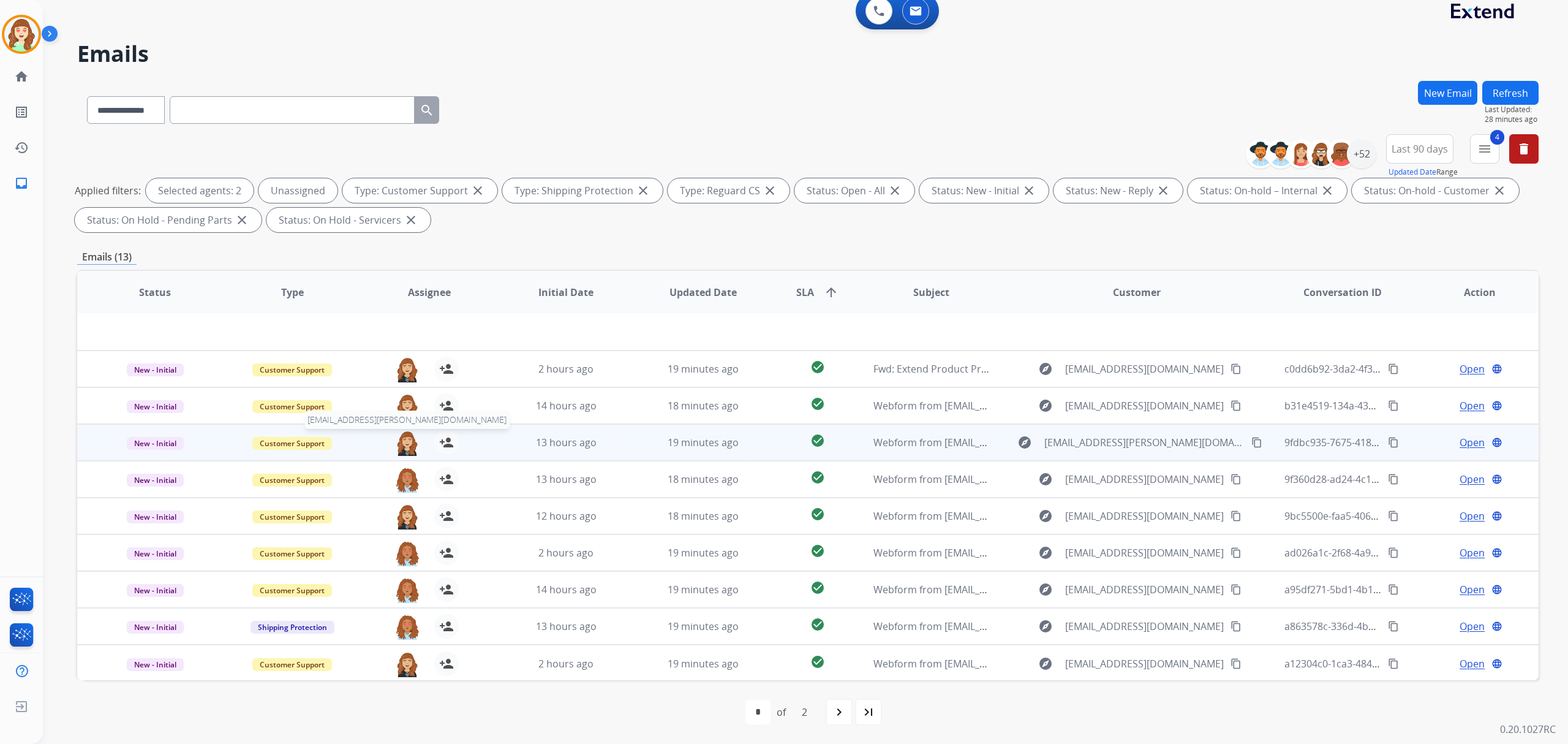
click at [408, 445] on img at bounding box center [407, 442] width 24 height 26
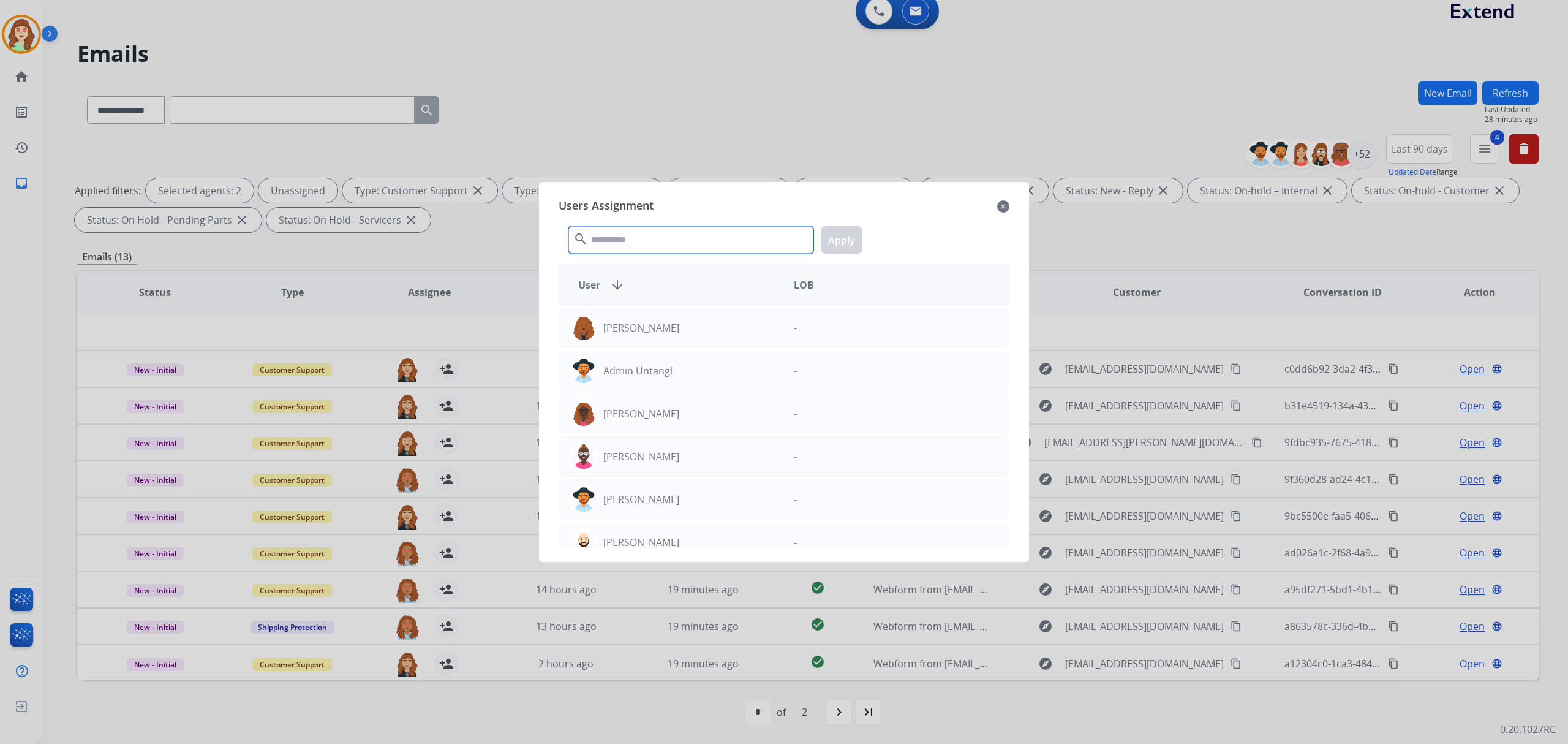
click at [690, 234] on input "text" at bounding box center [691, 239] width 245 height 27
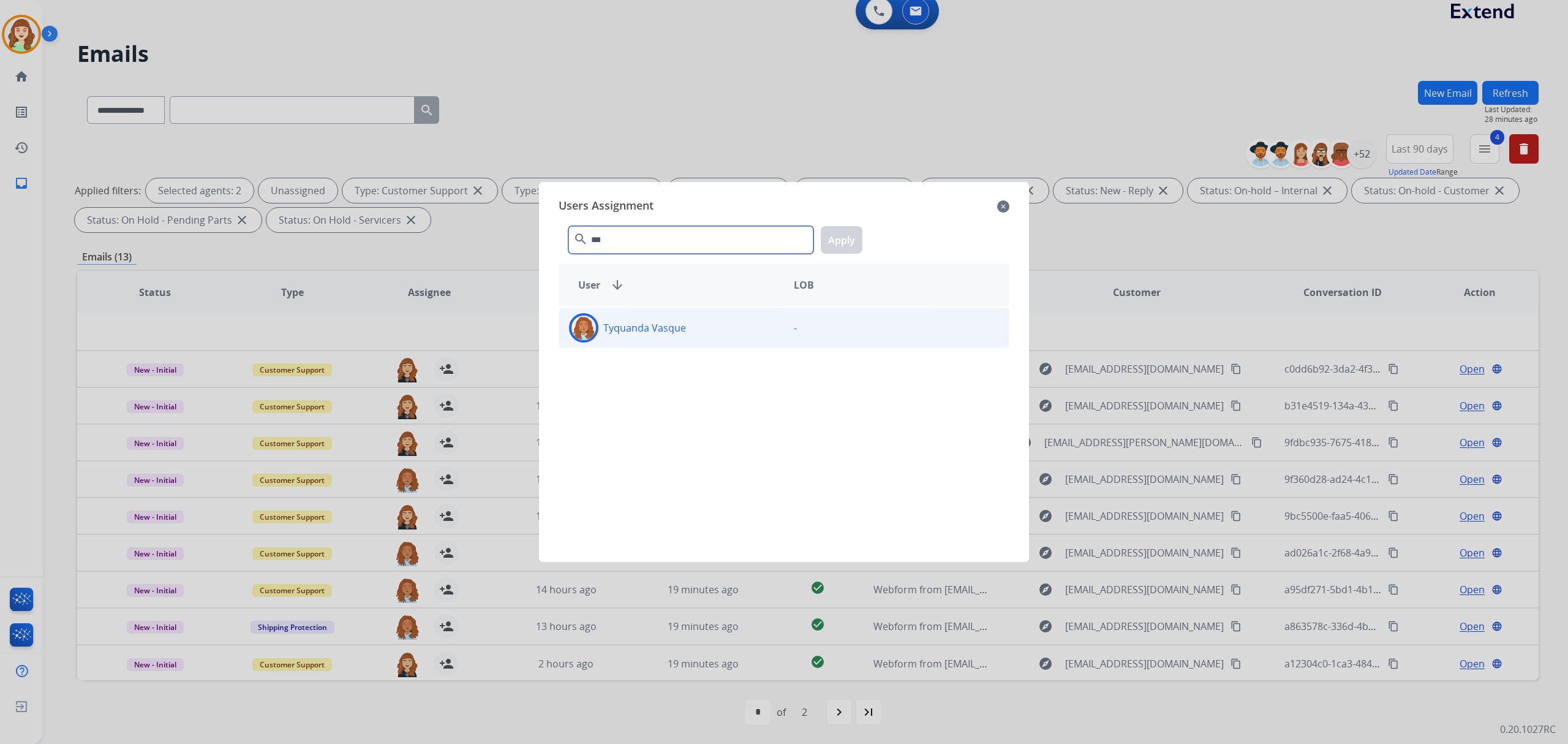
type input "***"
drag, startPoint x: 709, startPoint y: 332, endPoint x: 778, endPoint y: 293, distance: 79.3
click at [711, 332] on div "Tyquanda Vasque" at bounding box center [672, 328] width 225 height 30
click at [838, 249] on button "Apply" at bounding box center [841, 239] width 41 height 27
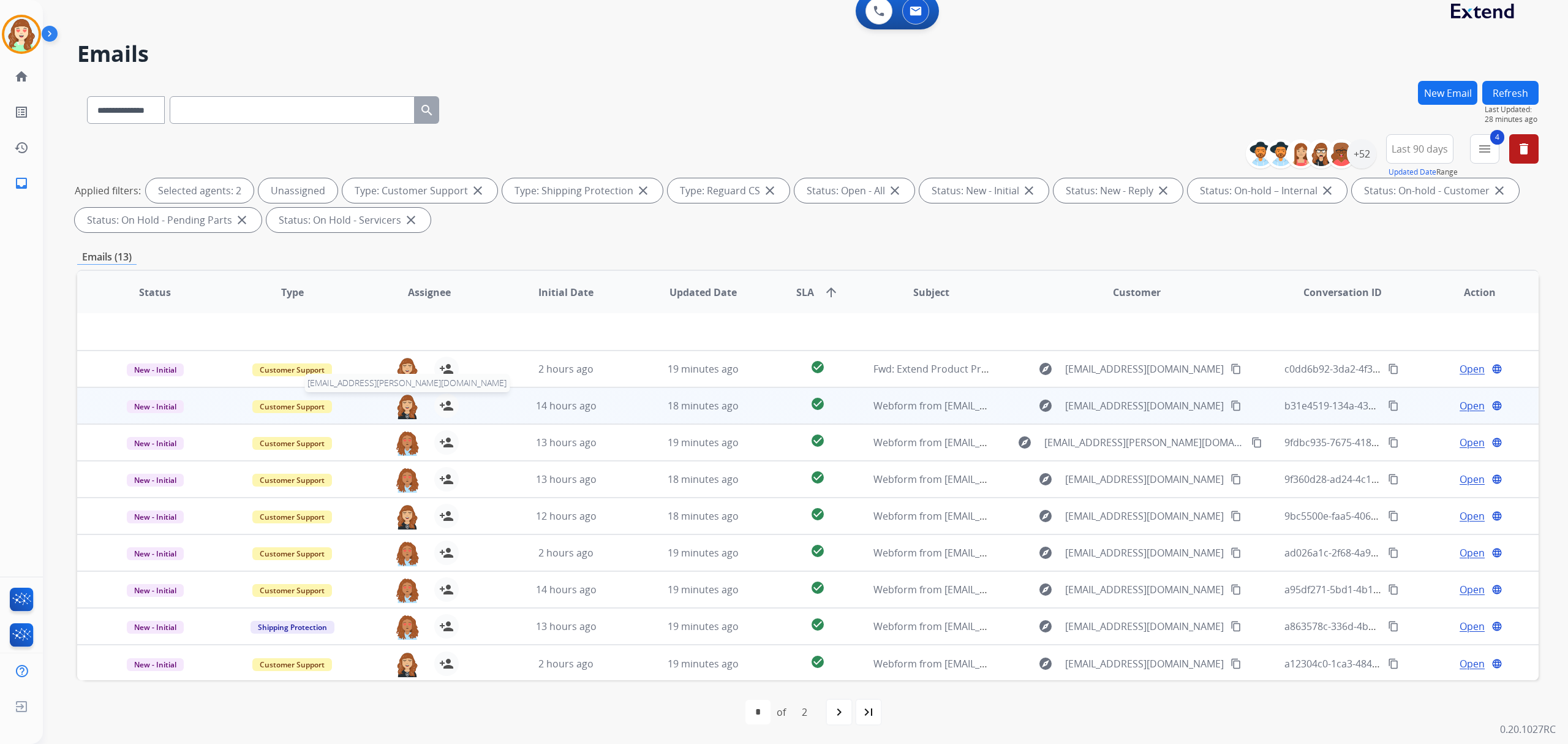
click at [405, 407] on img at bounding box center [407, 406] width 24 height 26
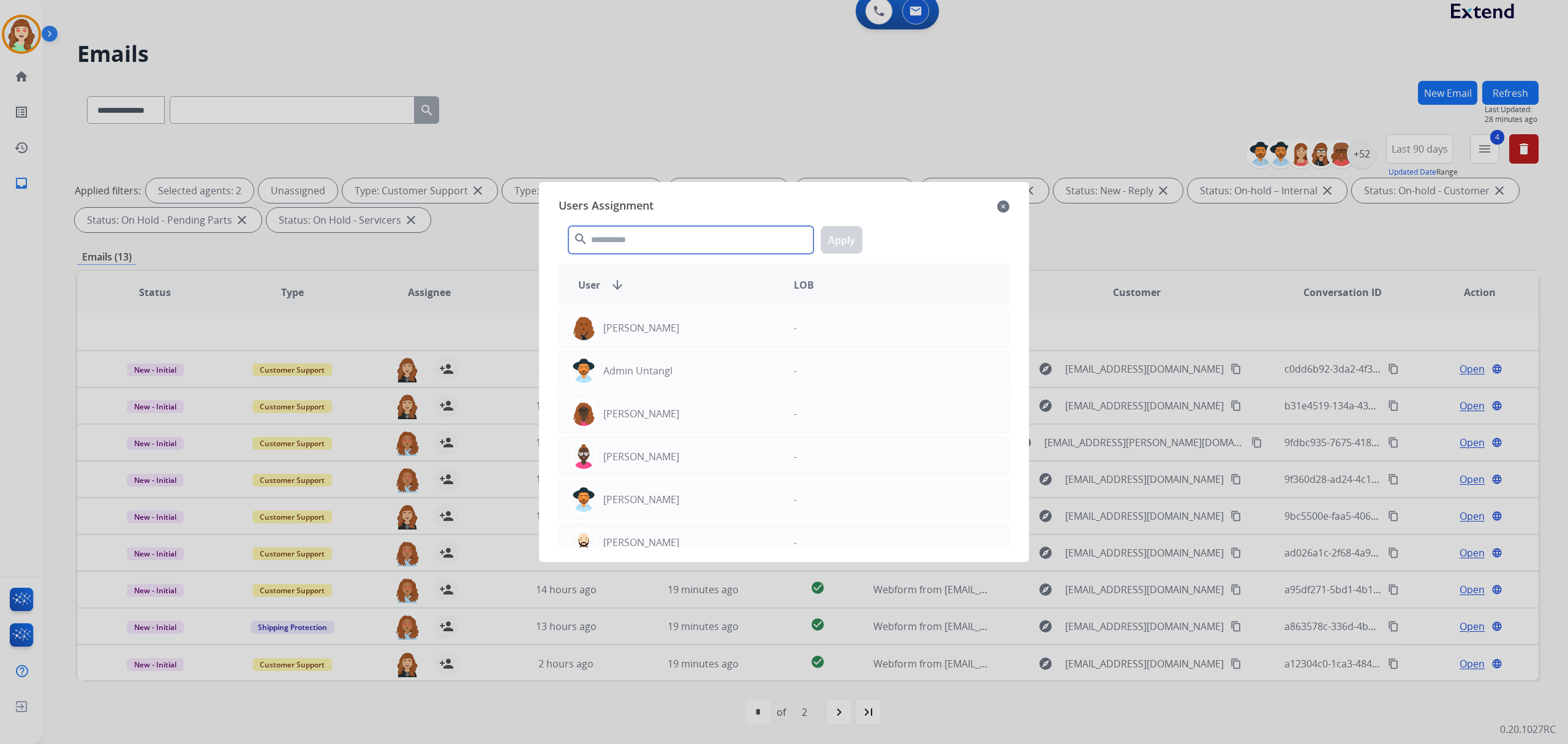
click at [677, 238] on input "text" at bounding box center [691, 239] width 245 height 27
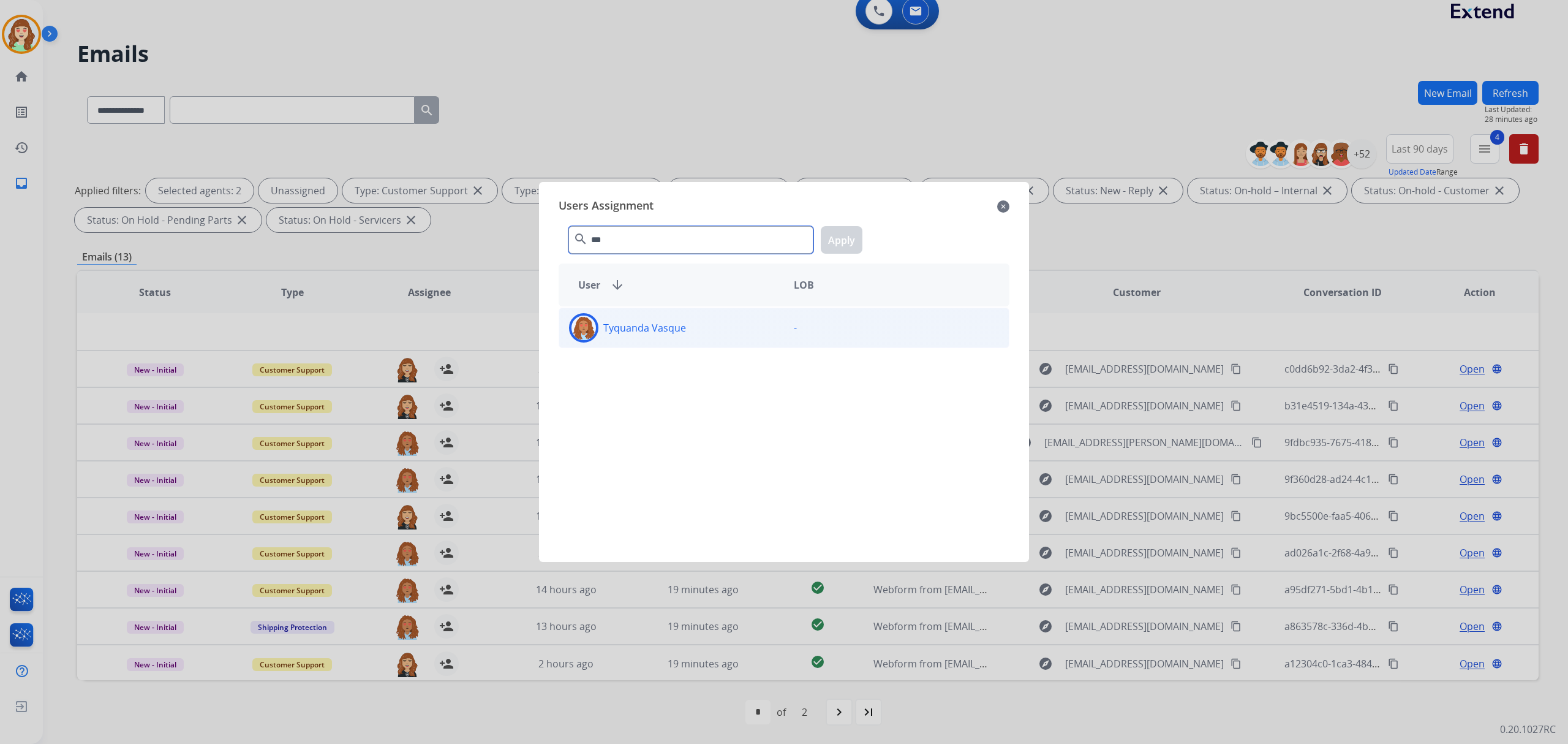
type input "***"
click at [697, 331] on div "Tyquanda Vasque" at bounding box center [672, 328] width 225 height 30
click at [833, 245] on button "Apply" at bounding box center [841, 239] width 41 height 27
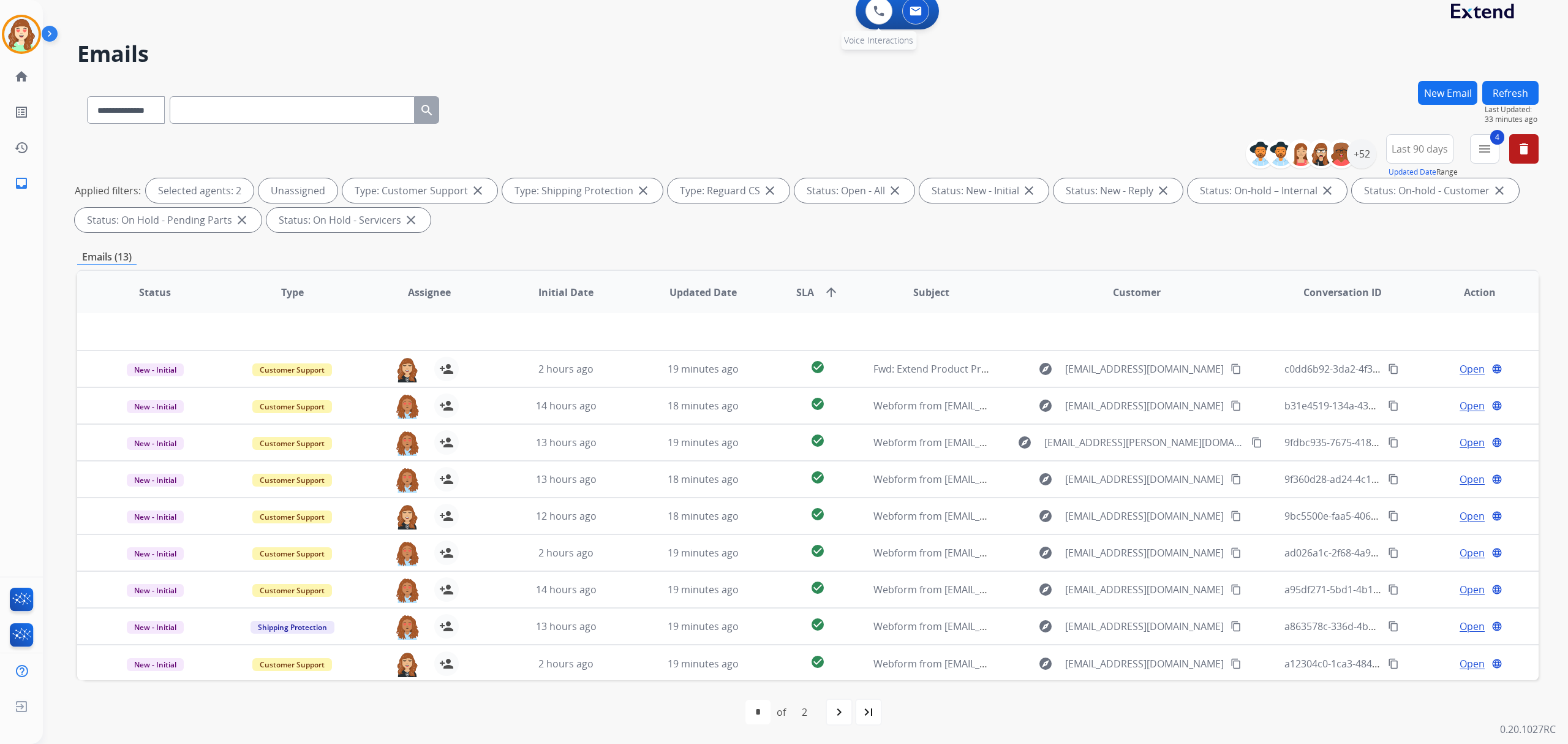
click at [861, 2] on div "0 Voice Interactions" at bounding box center [879, 11] width 37 height 27
click at [873, 5] on img at bounding box center [879, 11] width 11 height 11
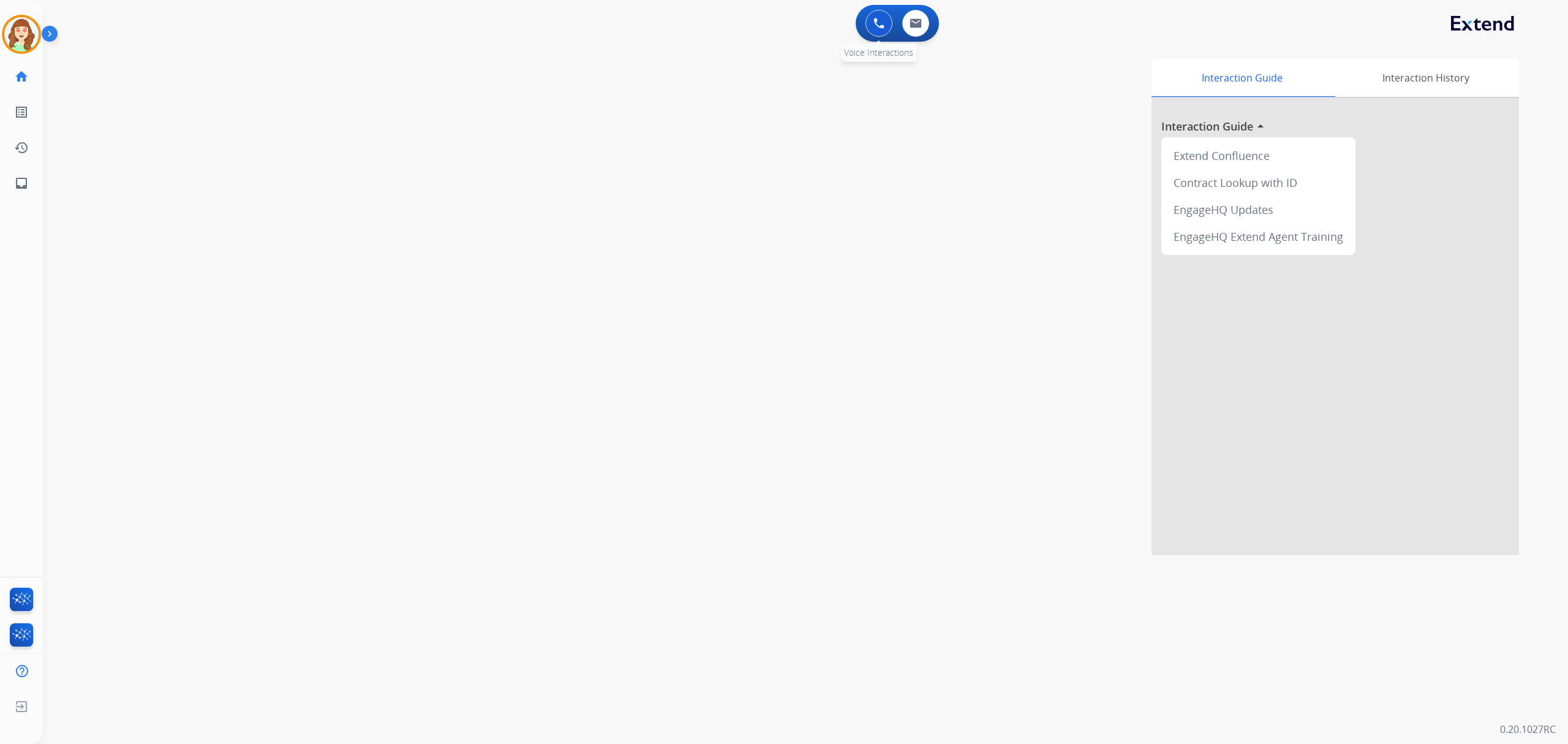
click at [875, 21] on img at bounding box center [879, 23] width 11 height 11
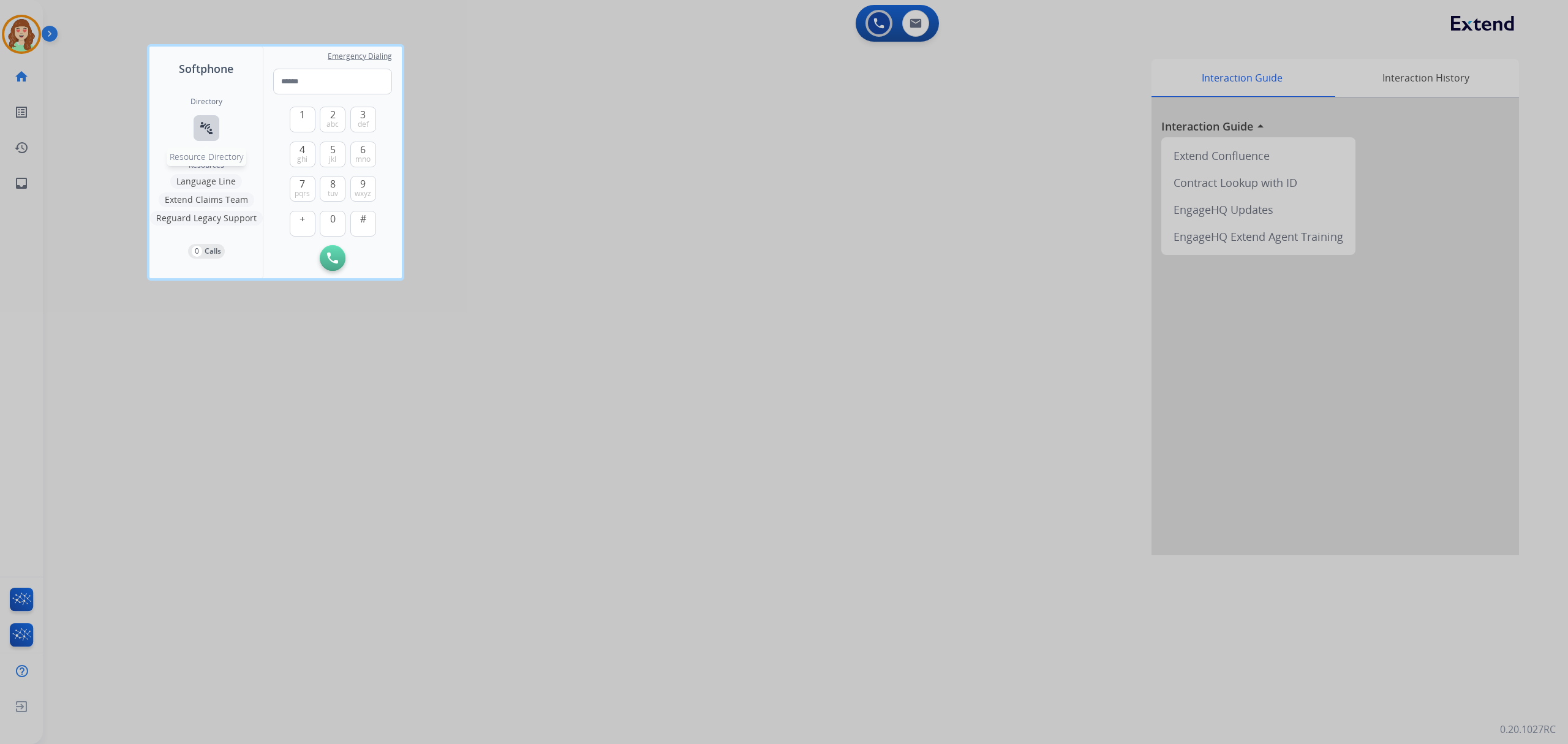
click at [201, 127] on mat-icon "connect_without_contact" at bounding box center [206, 127] width 15 height 15
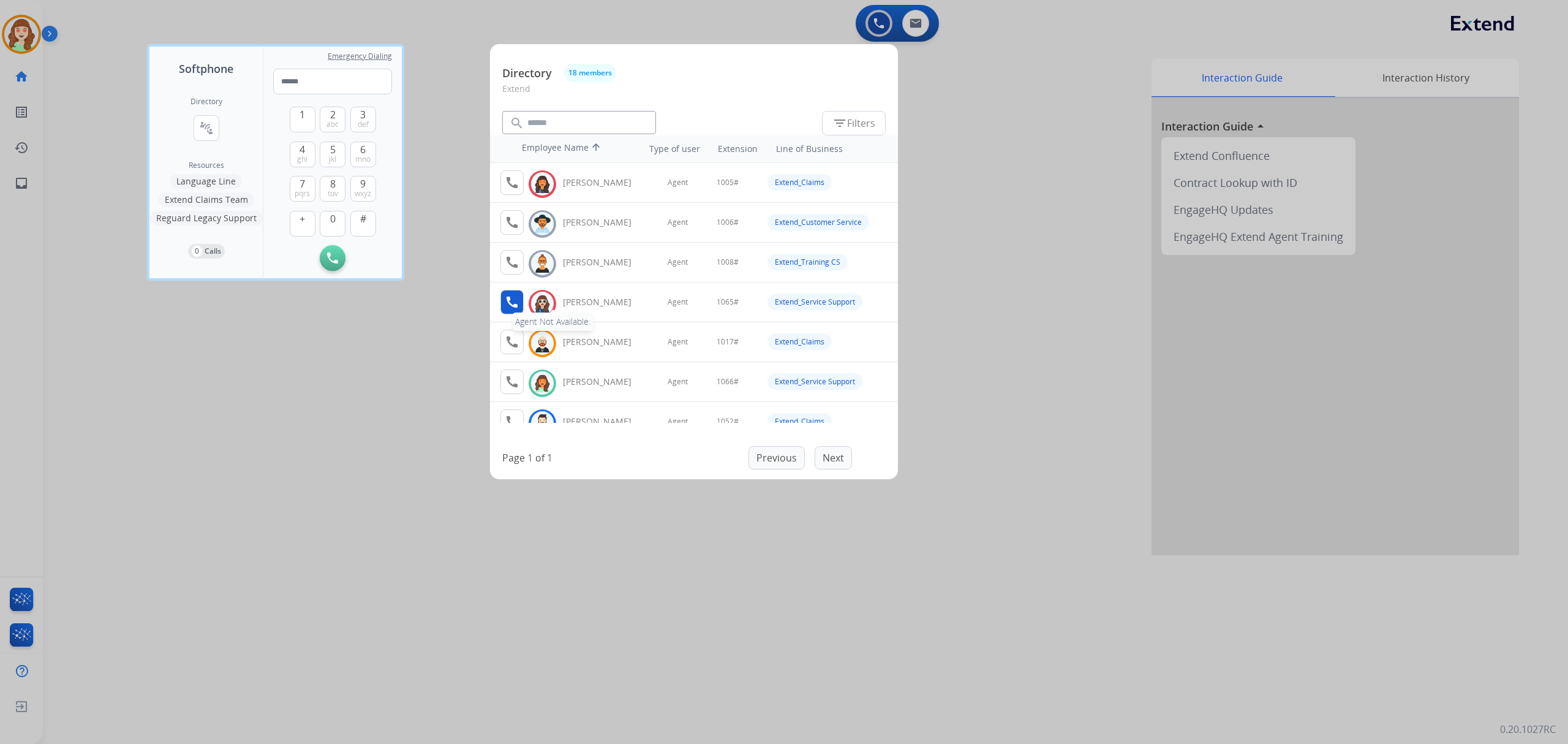
scroll to position [81, 0]
click at [397, 518] on div at bounding box center [784, 372] width 1568 height 744
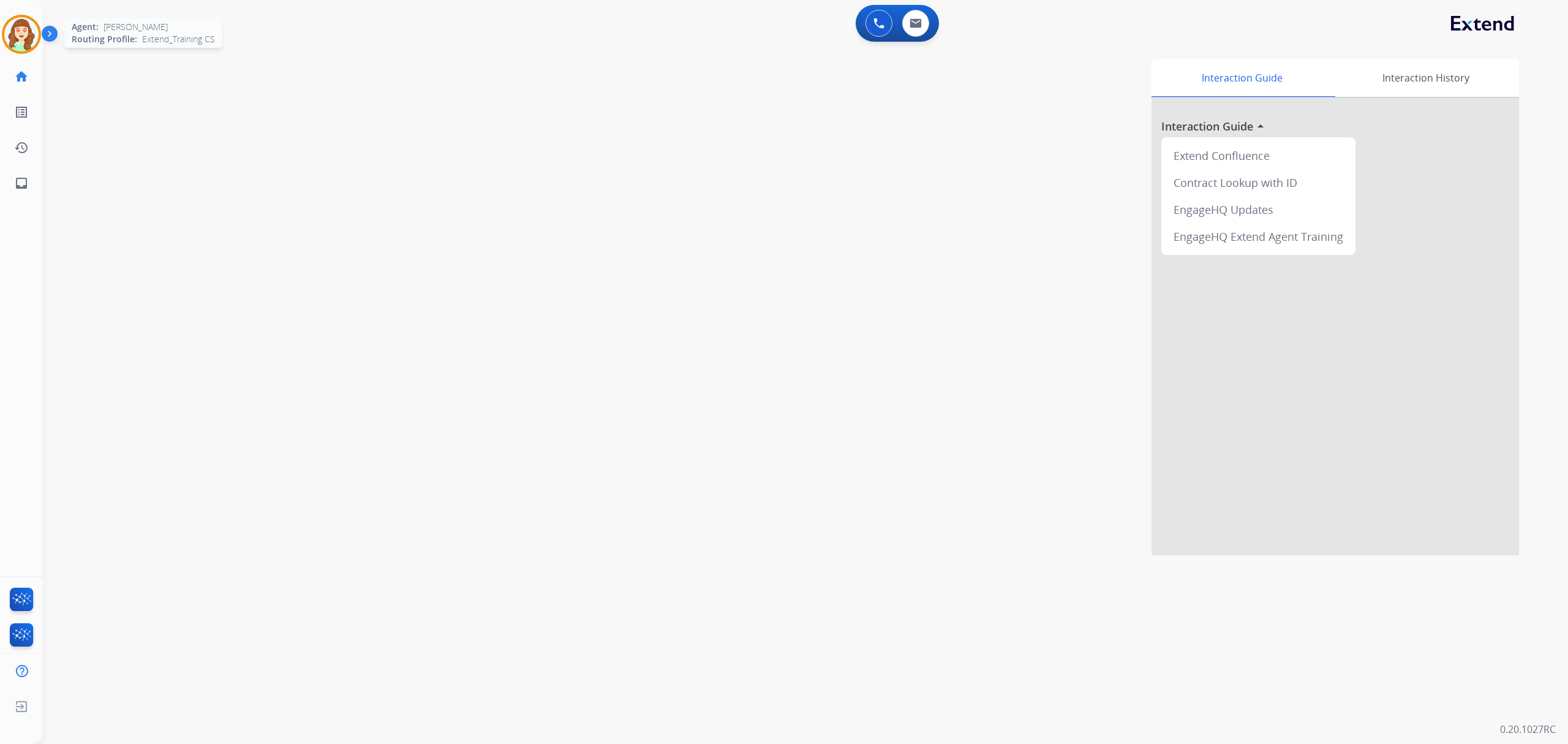
click at [13, 26] on img at bounding box center [21, 34] width 34 height 34
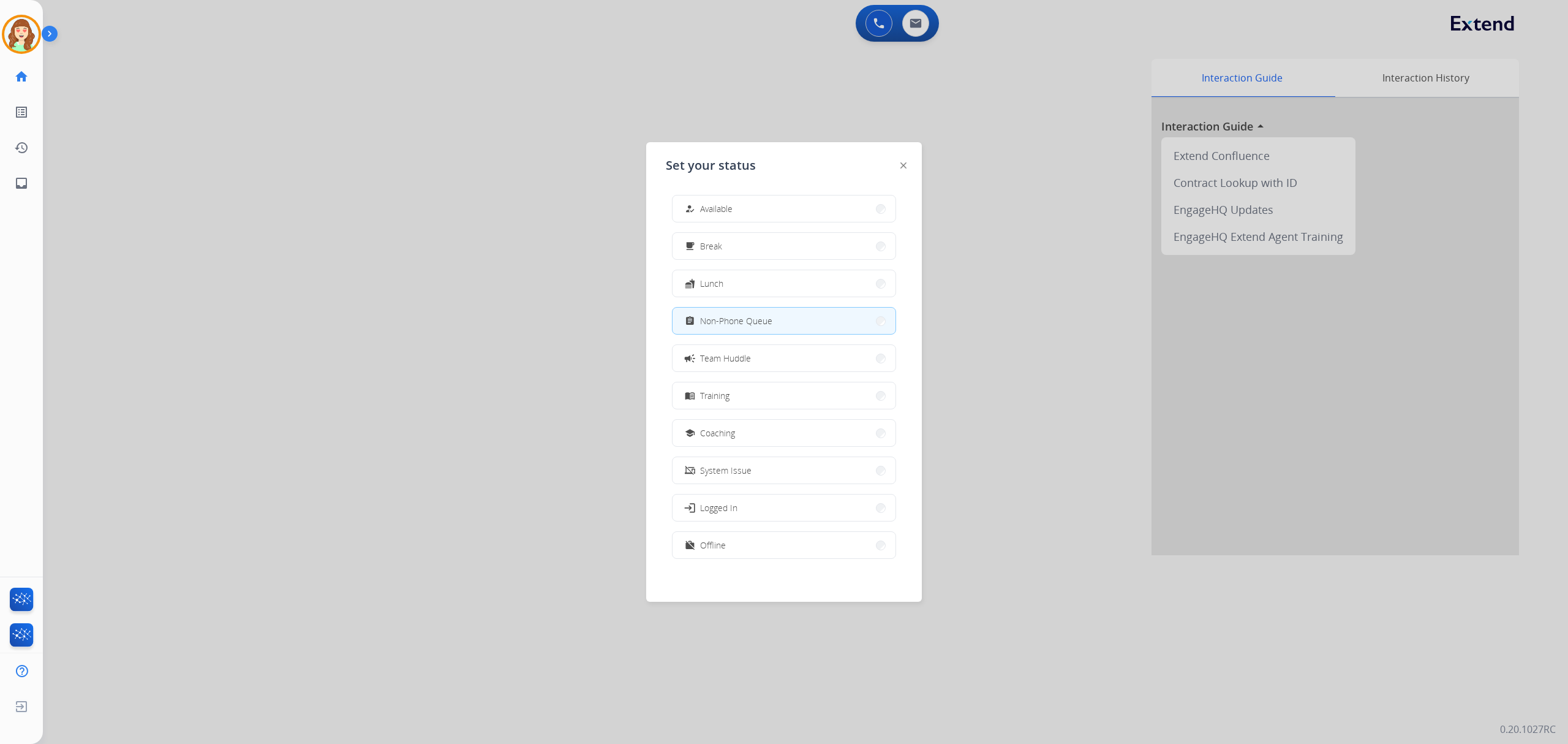
drag, startPoint x: 384, startPoint y: 157, endPoint x: 765, endPoint y: 61, distance: 392.9
click at [391, 157] on div at bounding box center [784, 372] width 1568 height 744
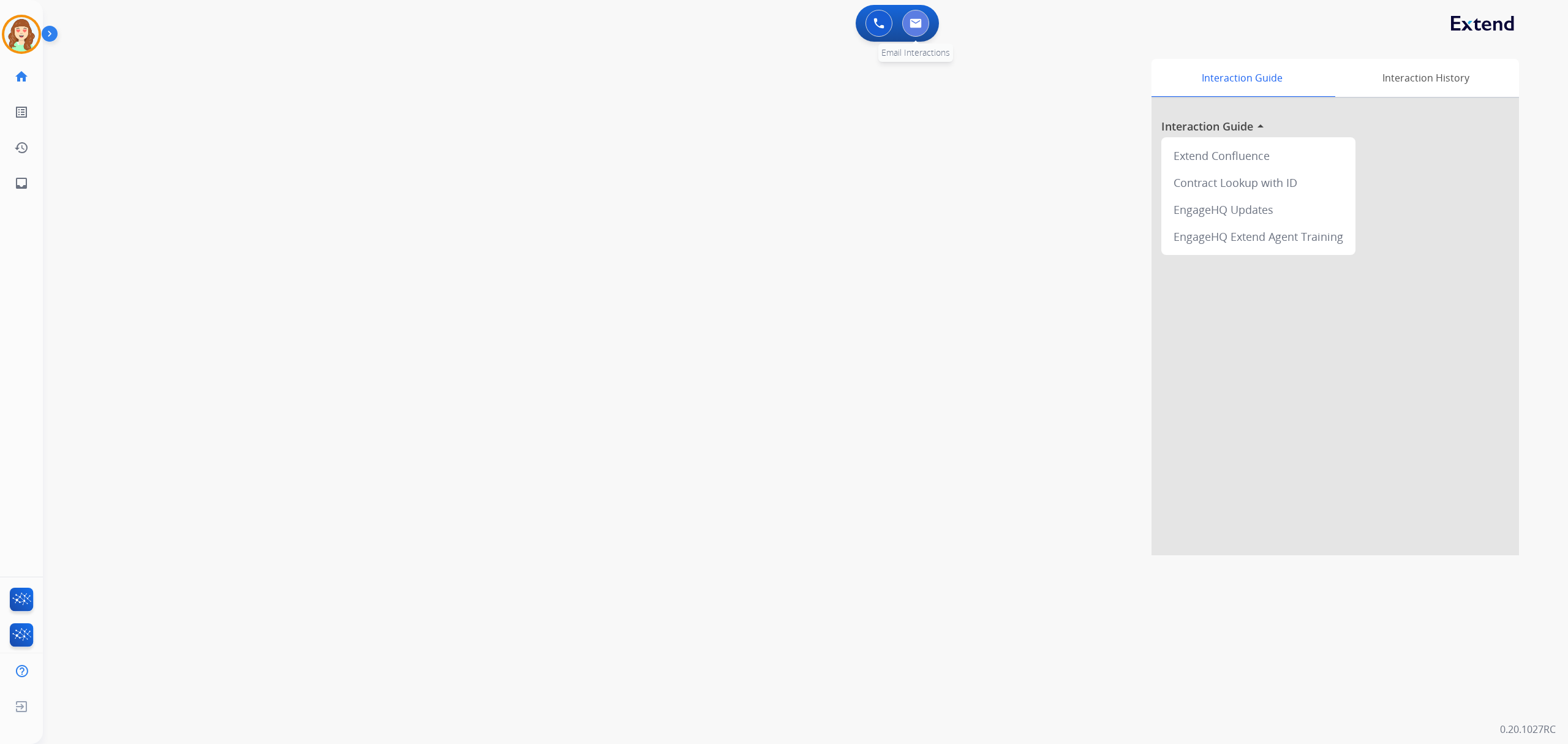
click at [920, 25] on img at bounding box center [916, 23] width 13 height 10
